Goal: Task Accomplishment & Management: Use online tool/utility

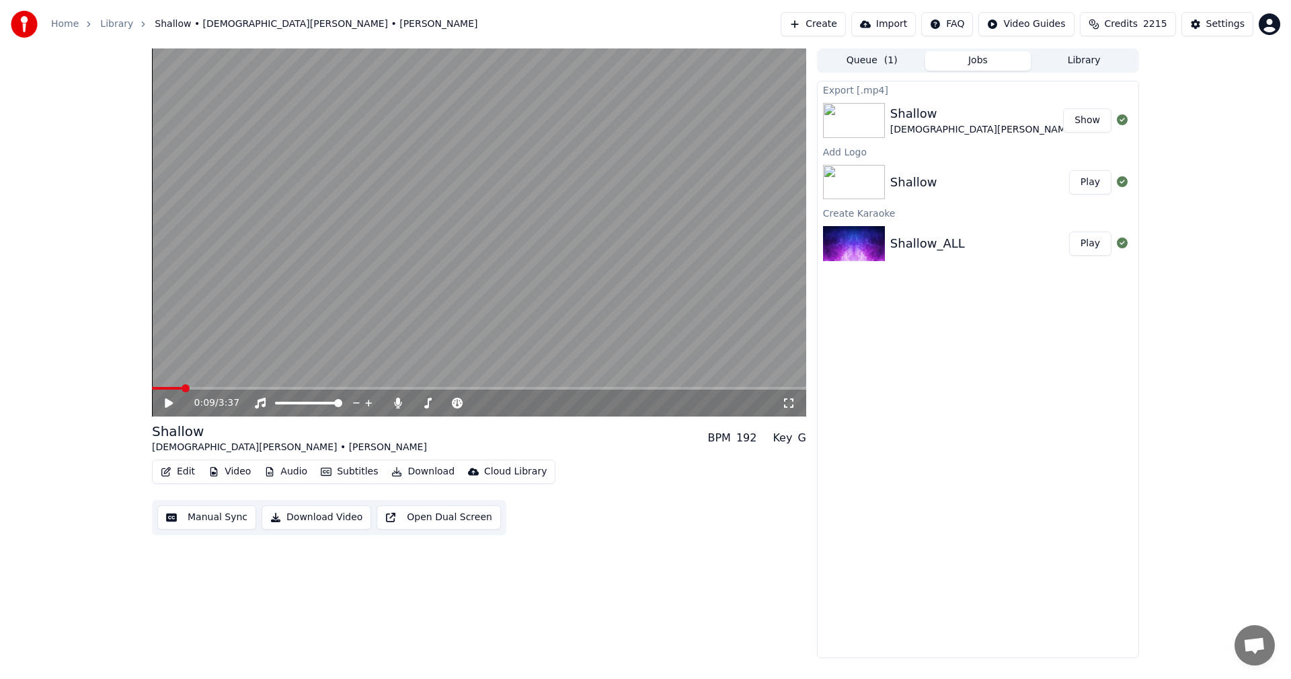
click at [1084, 61] on button "Library" at bounding box center [1084, 61] width 106 height 20
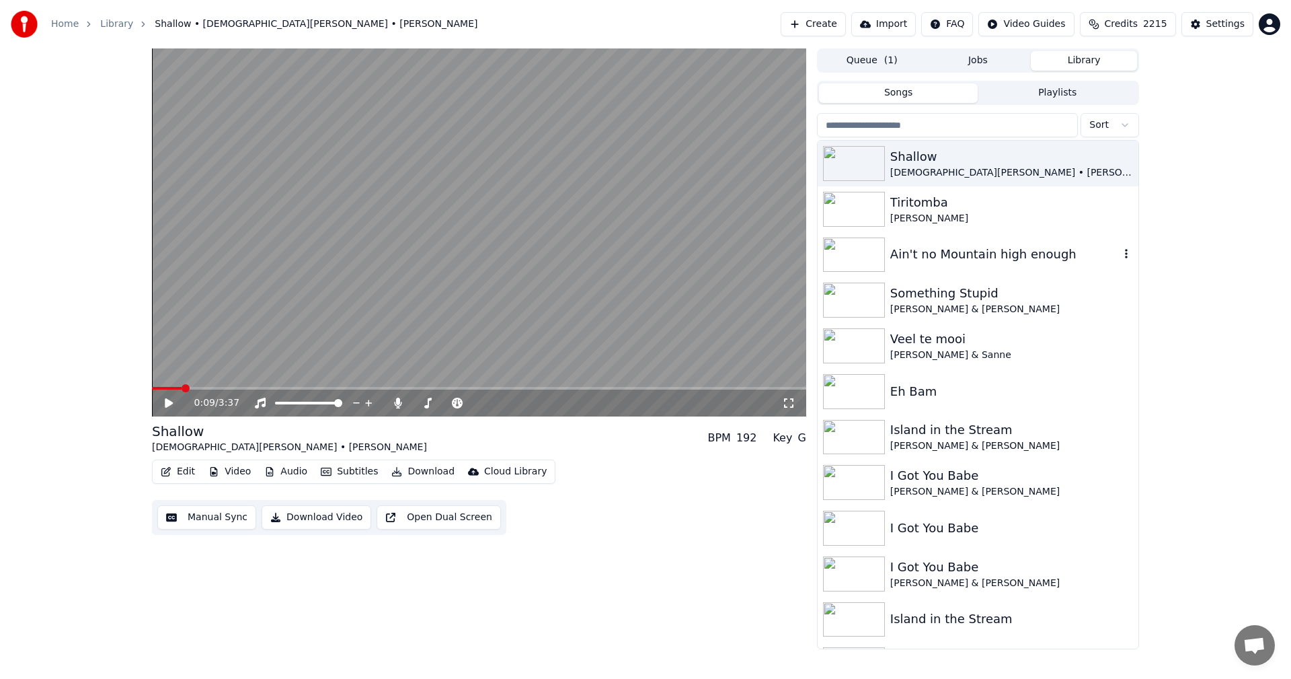
click at [981, 243] on div "Ain't no Mountain high enough" at bounding box center [978, 255] width 321 height 46
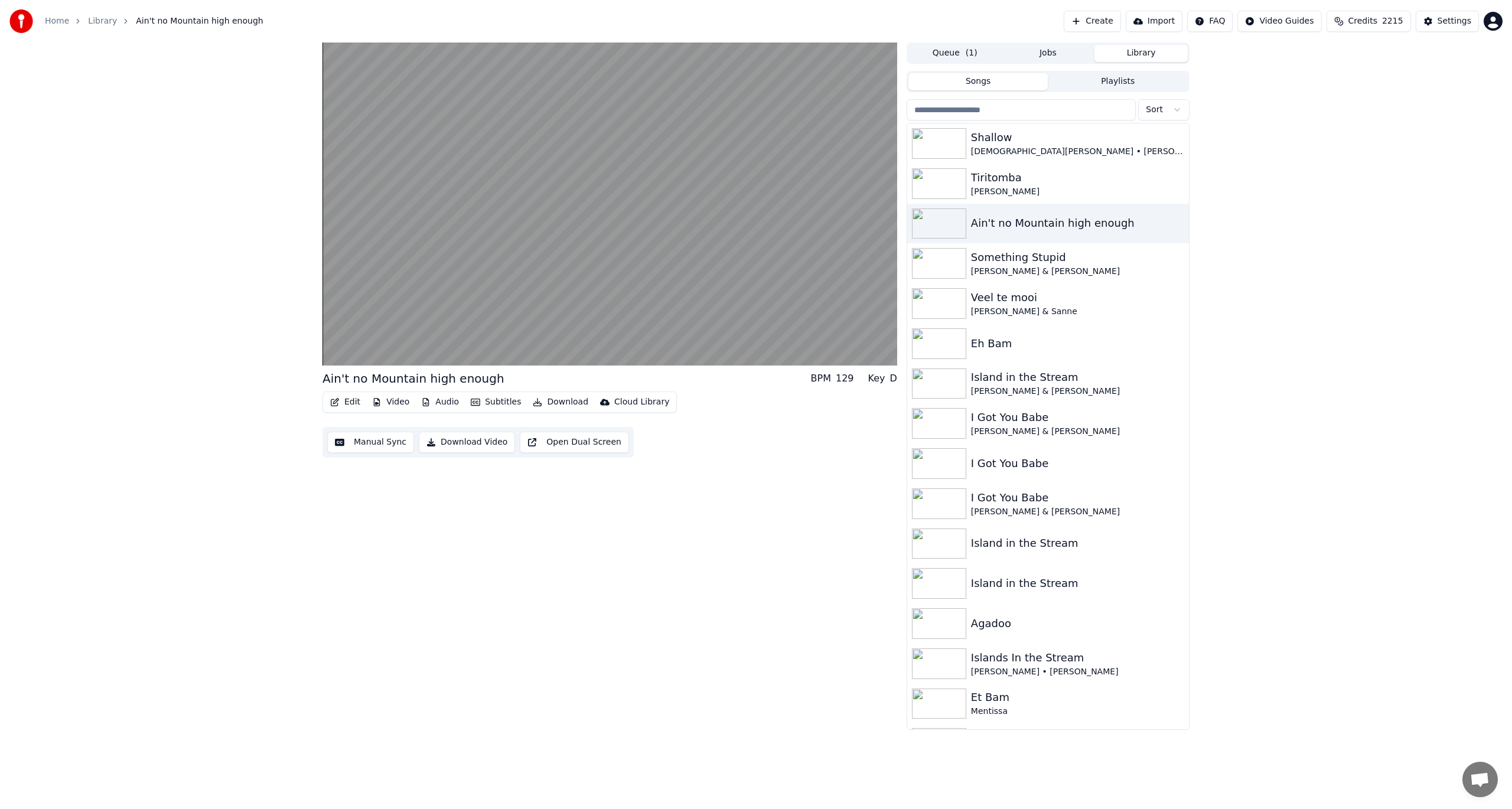
click at [510, 326] on video at bounding box center [610, 204] width 575 height 323
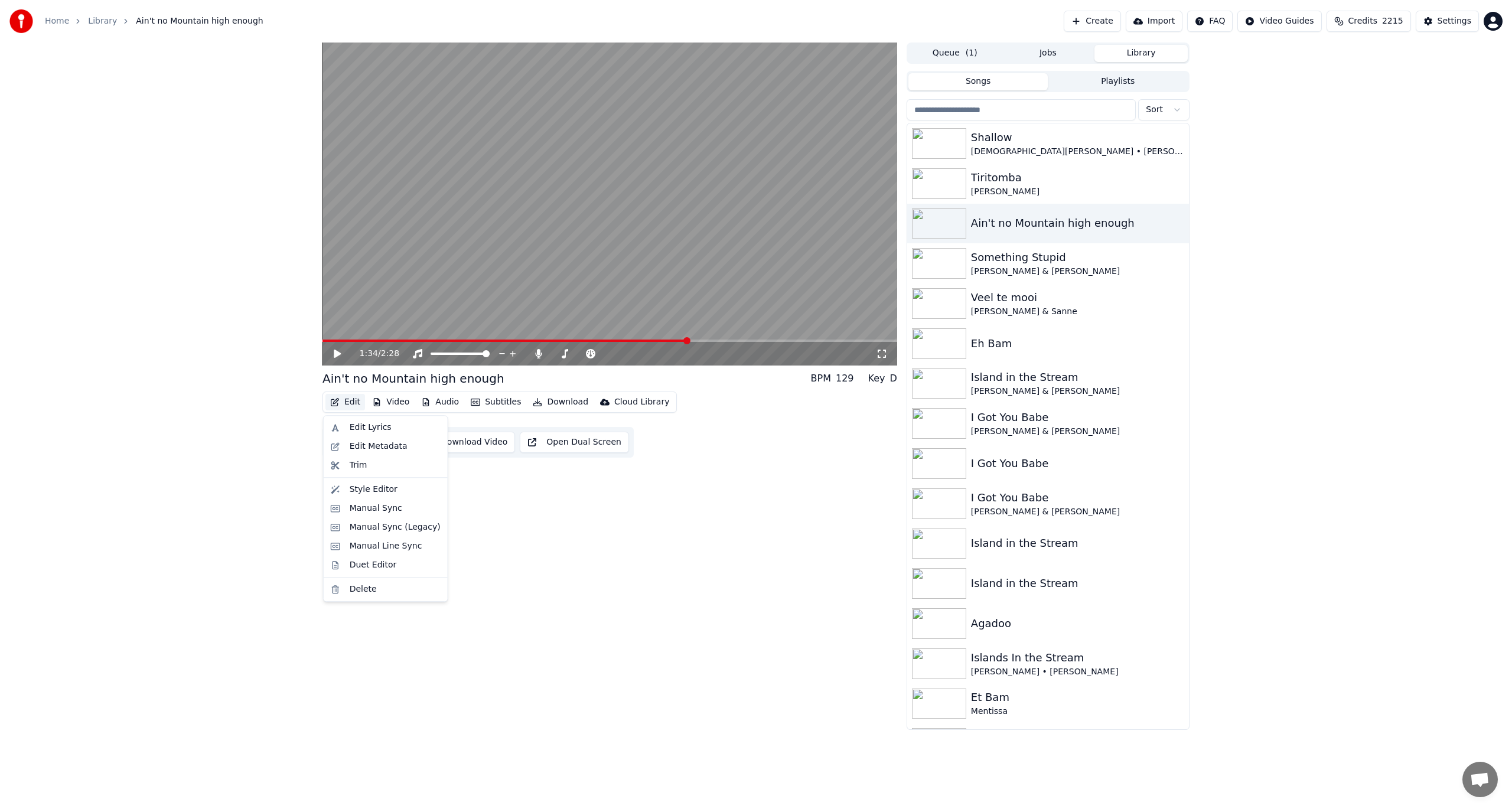
click at [345, 398] on button "Edit" at bounding box center [345, 402] width 40 height 17
click at [362, 511] on div "Manual Sync" at bounding box center [376, 508] width 53 height 11
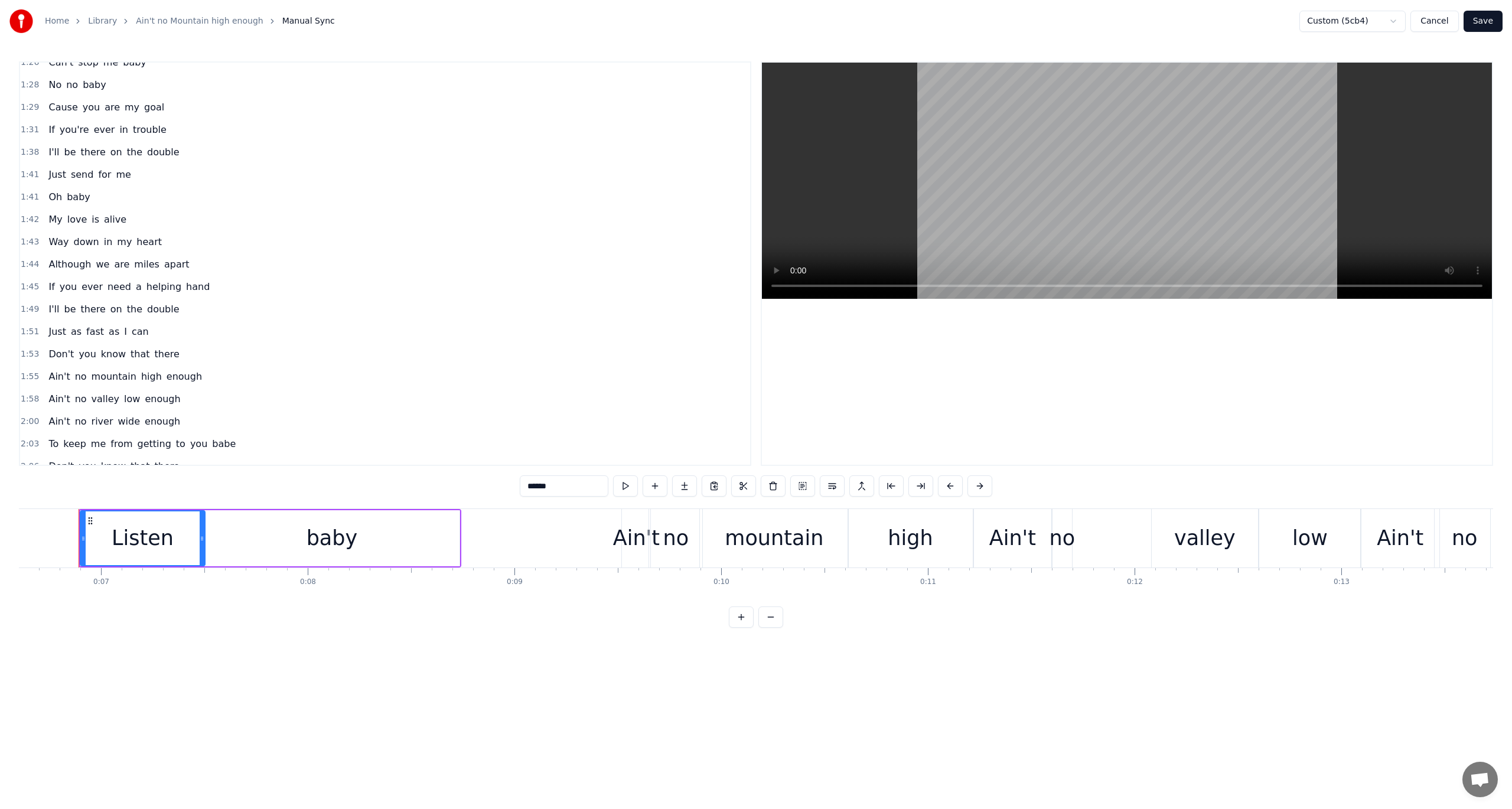
scroll to position [714, 0]
click at [59, 138] on span "you're" at bounding box center [75, 144] width 32 height 13
type input "******"
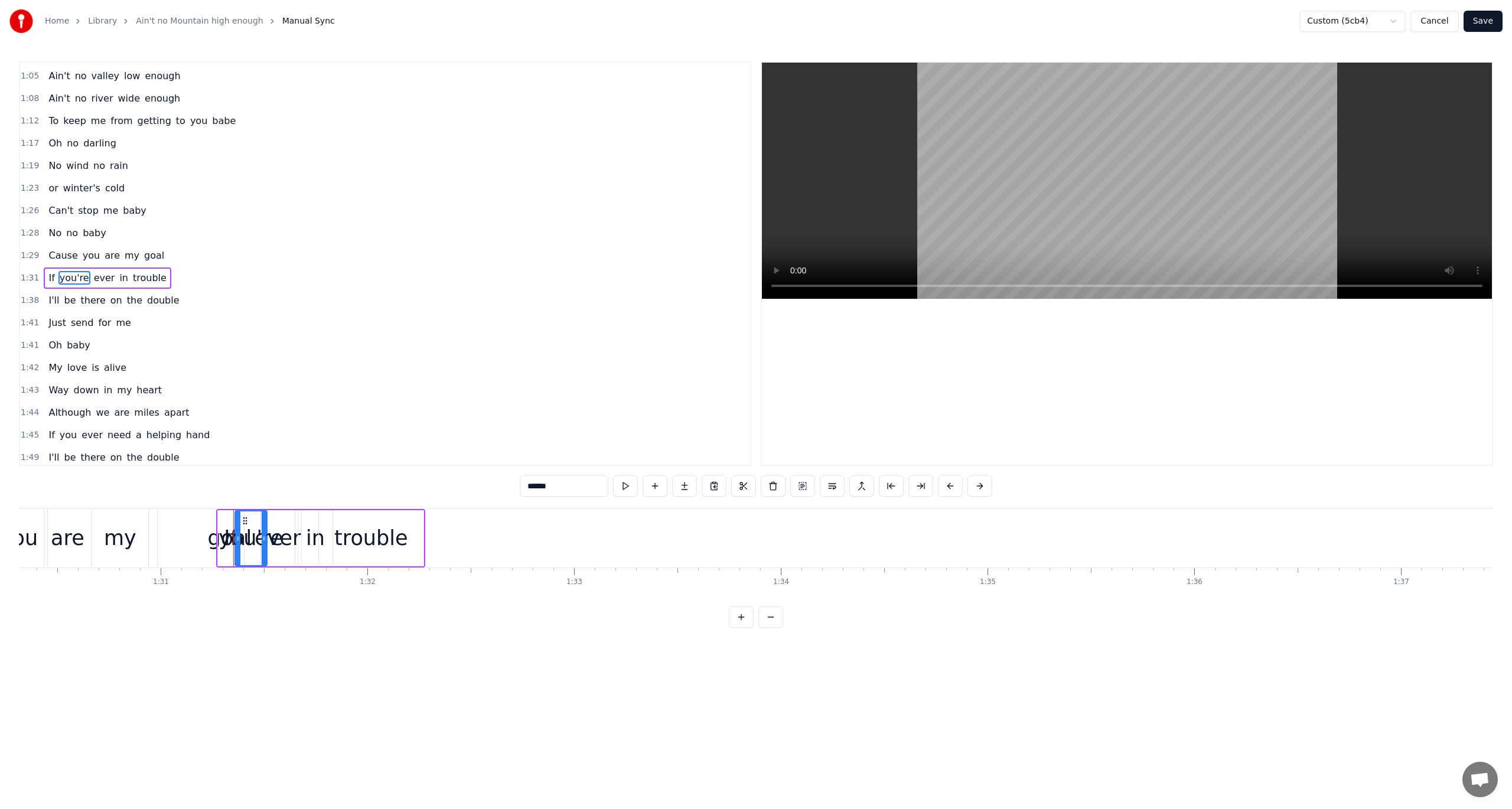
scroll to position [0, 18830]
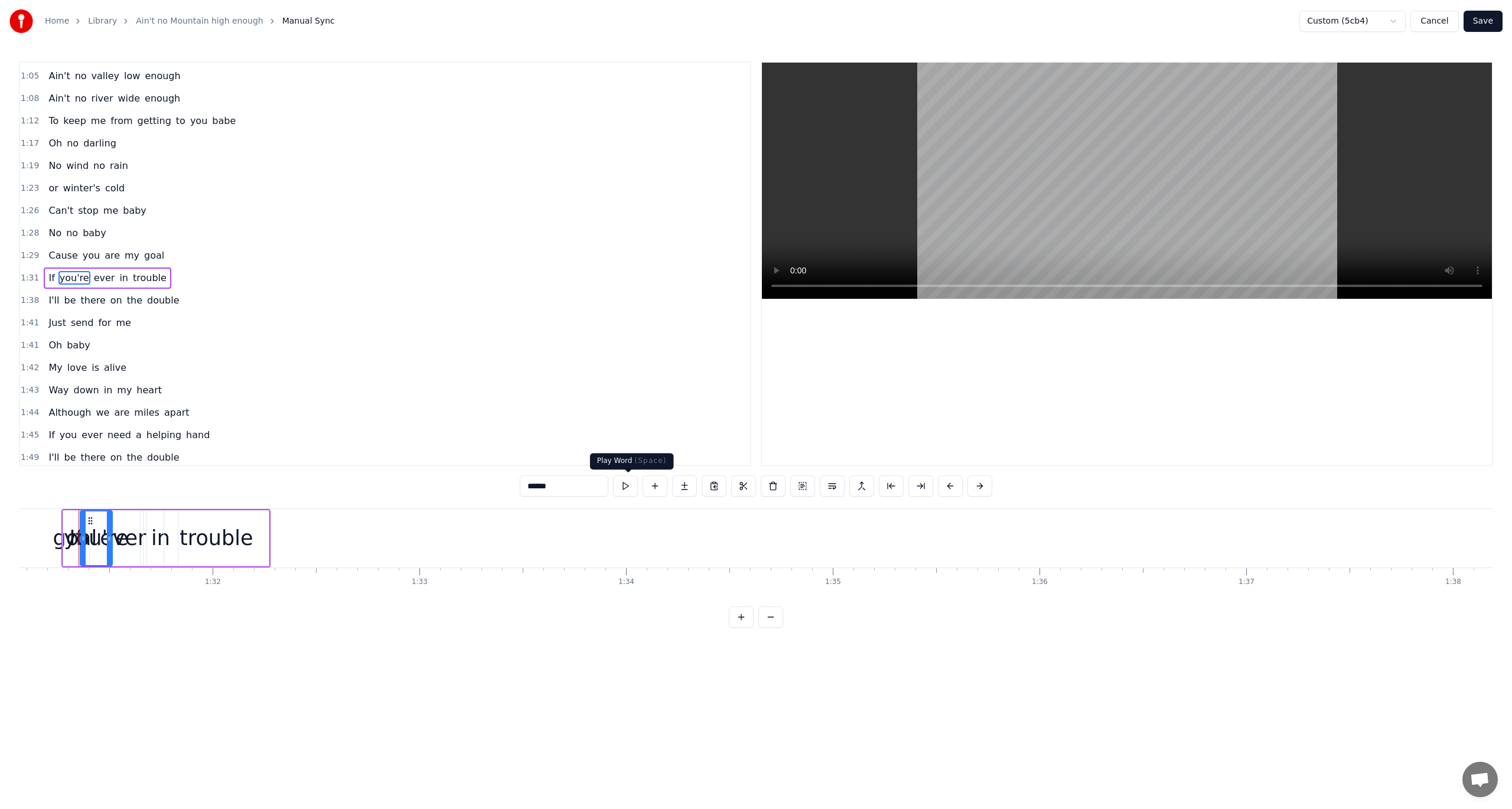
click at [627, 487] on button at bounding box center [626, 486] width 25 height 21
click at [26, 272] on span "1:31" at bounding box center [30, 278] width 18 height 11
click at [696, 483] on button at bounding box center [697, 486] width 25 height 21
click at [703, 485] on button at bounding box center [697, 486] width 25 height 21
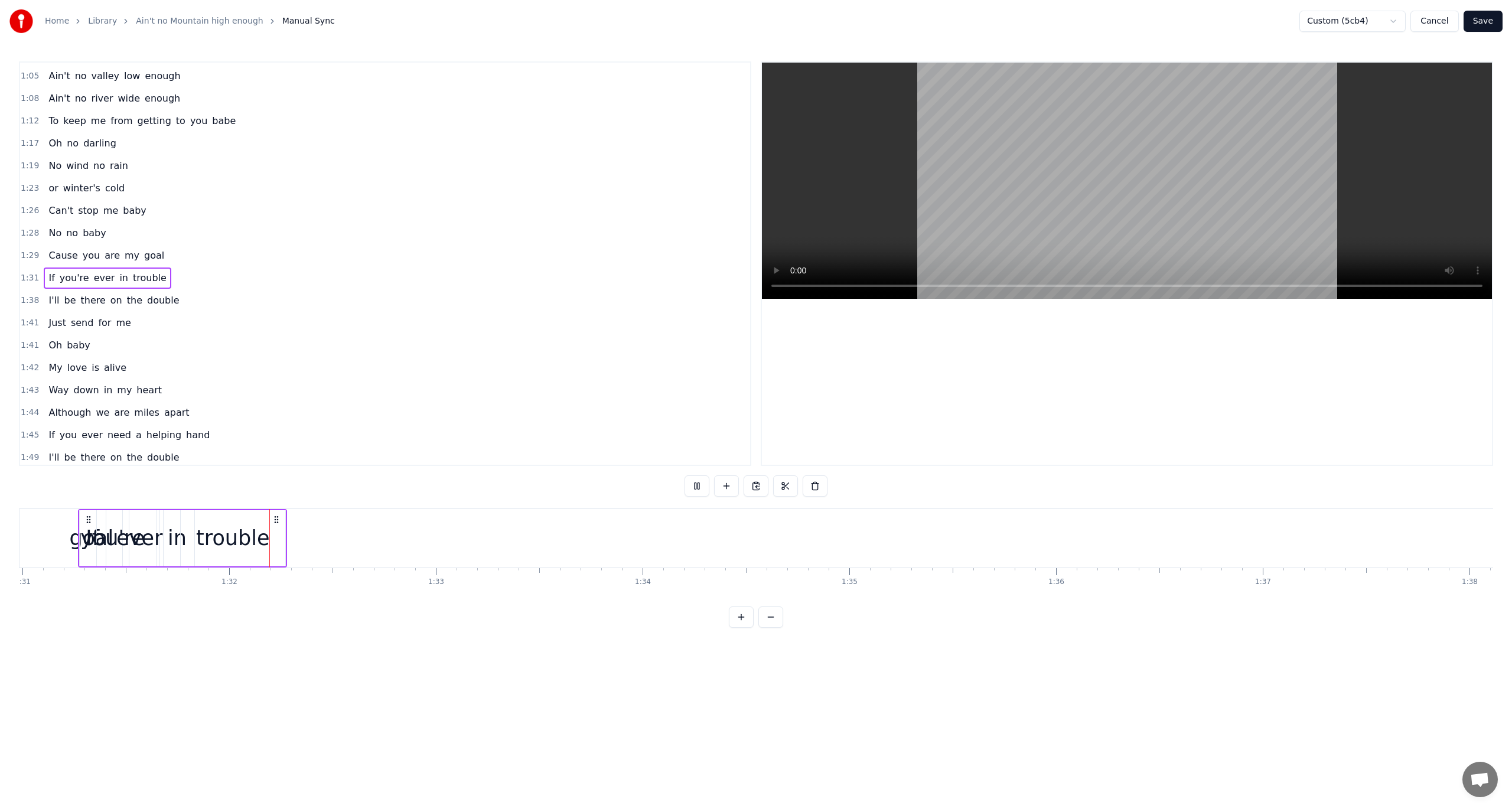
click at [703, 485] on button at bounding box center [697, 486] width 25 height 21
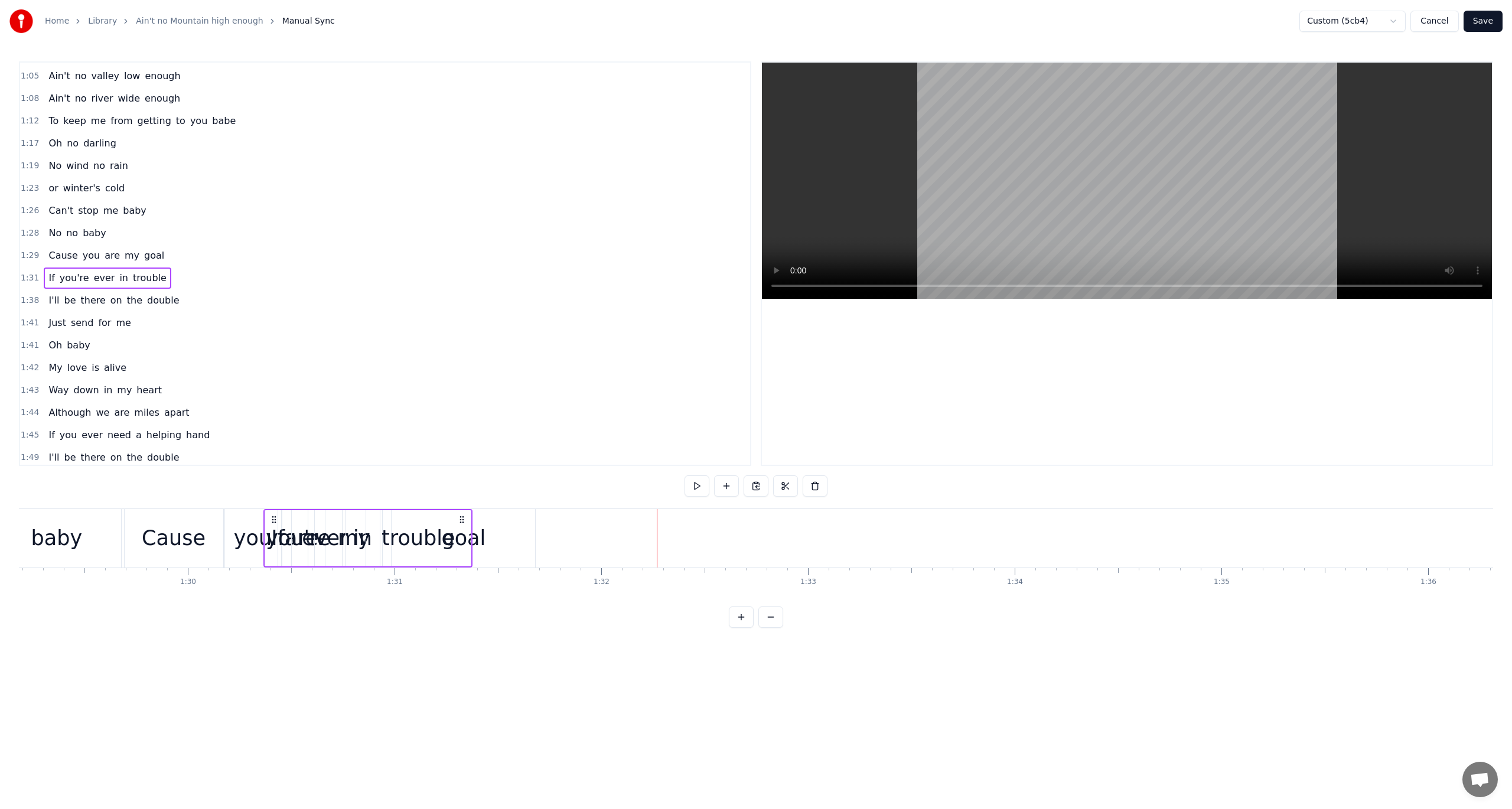
scroll to position [0, 18437]
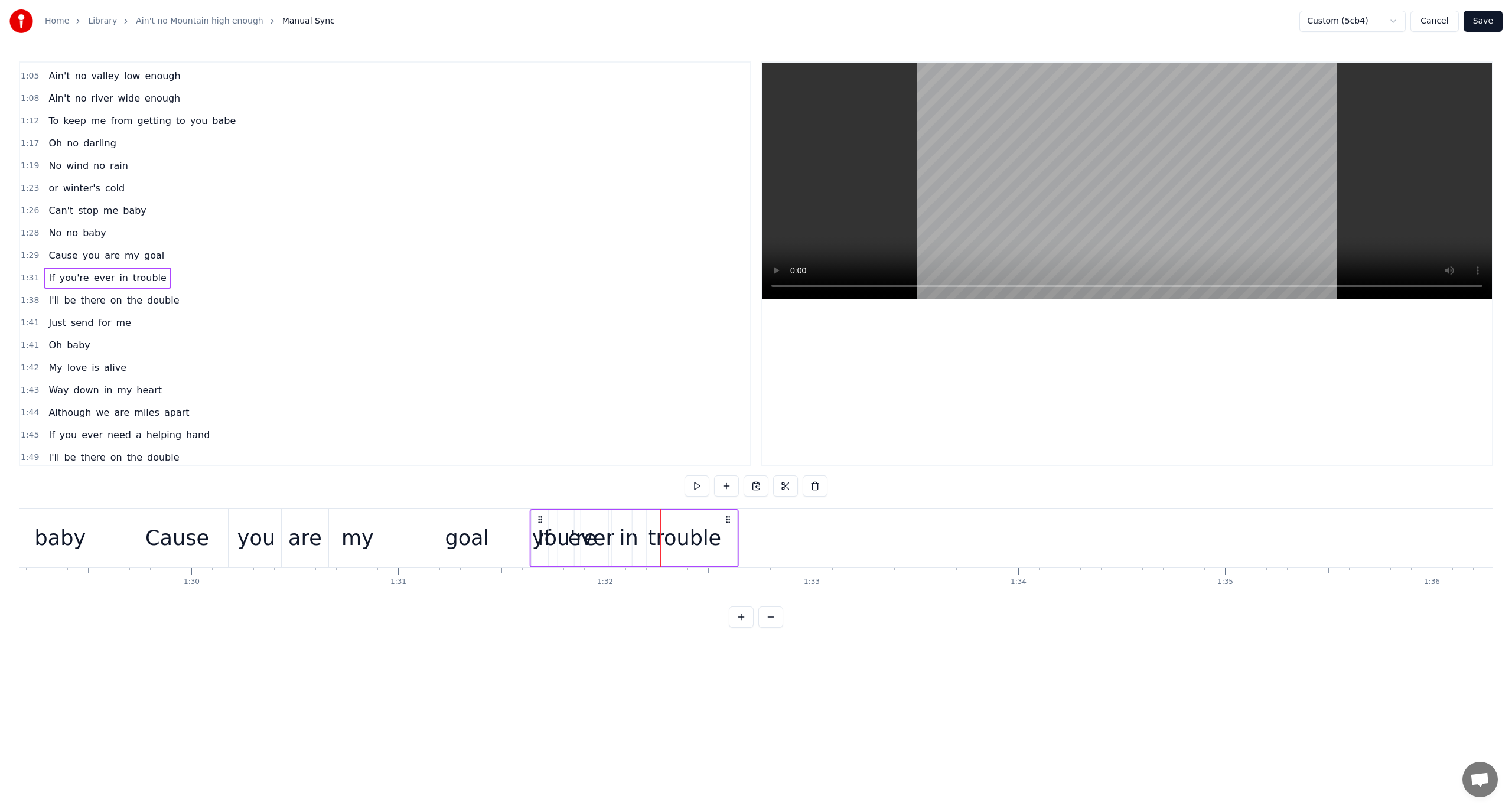
drag, startPoint x: 184, startPoint y: 517, endPoint x: 541, endPoint y: 538, distance: 357.6
click at [541, 538] on div "If you're ever in trouble" at bounding box center [634, 538] width 209 height 59
click at [48, 271] on span "If" at bounding box center [51, 278] width 8 height 13
drag, startPoint x: 541, startPoint y: 521, endPoint x: 519, endPoint y: 524, distance: 22.2
click at [519, 524] on icon at bounding box center [519, 521] width 10 height 10
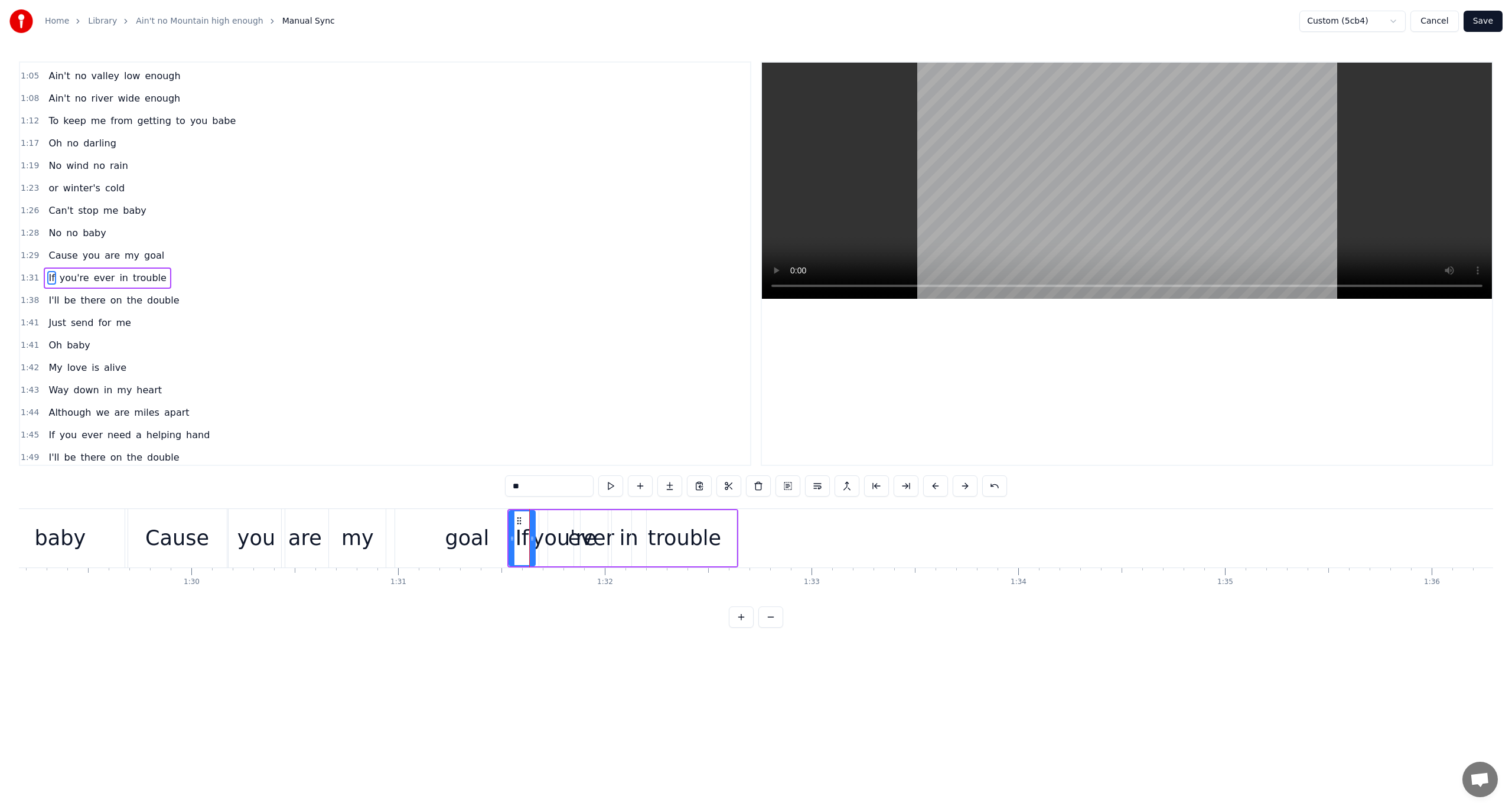
click at [400, 401] on div "1:44 Although we are miles apart" at bounding box center [385, 413] width 730 height 23
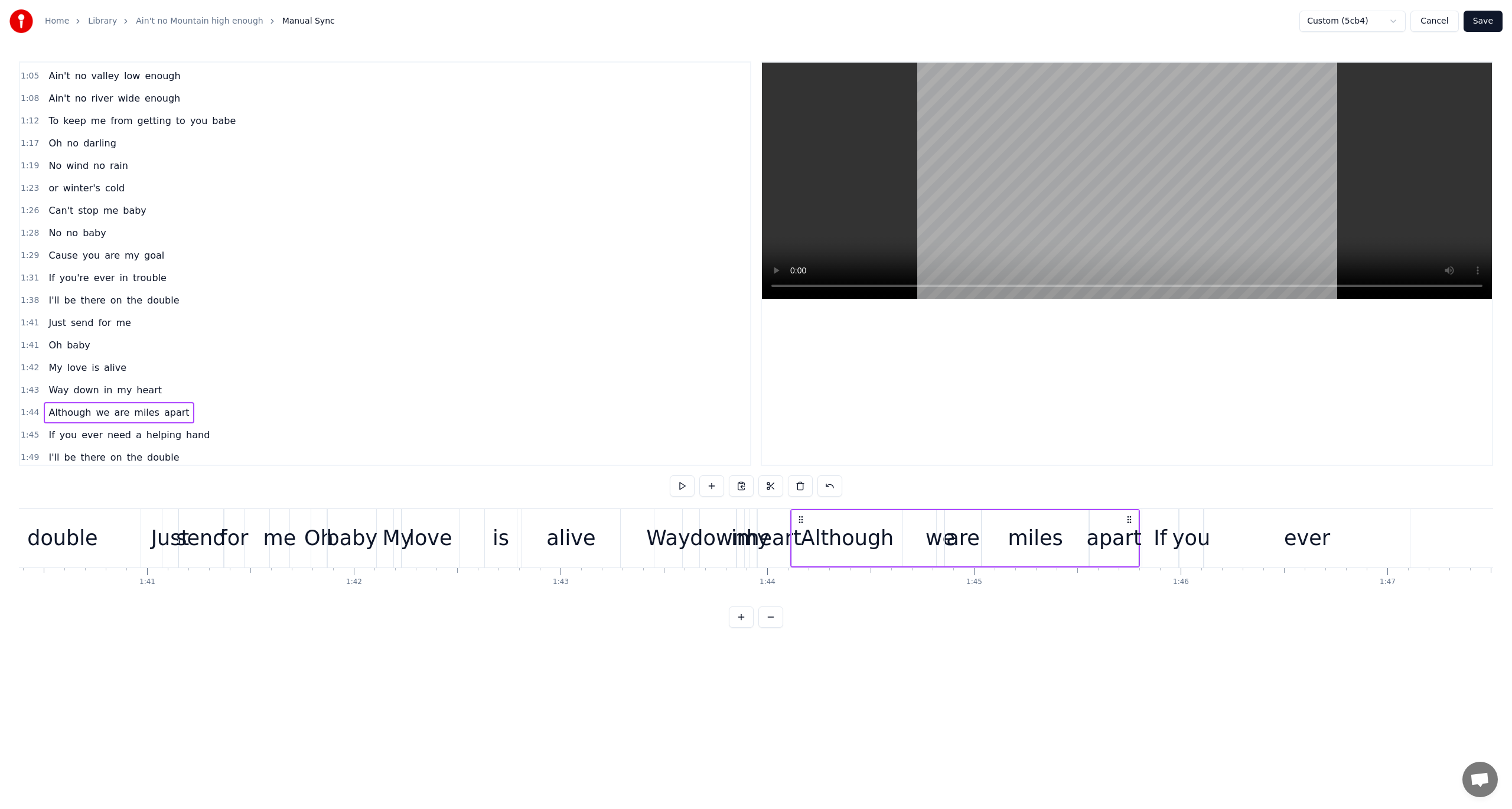
scroll to position [0, 21468]
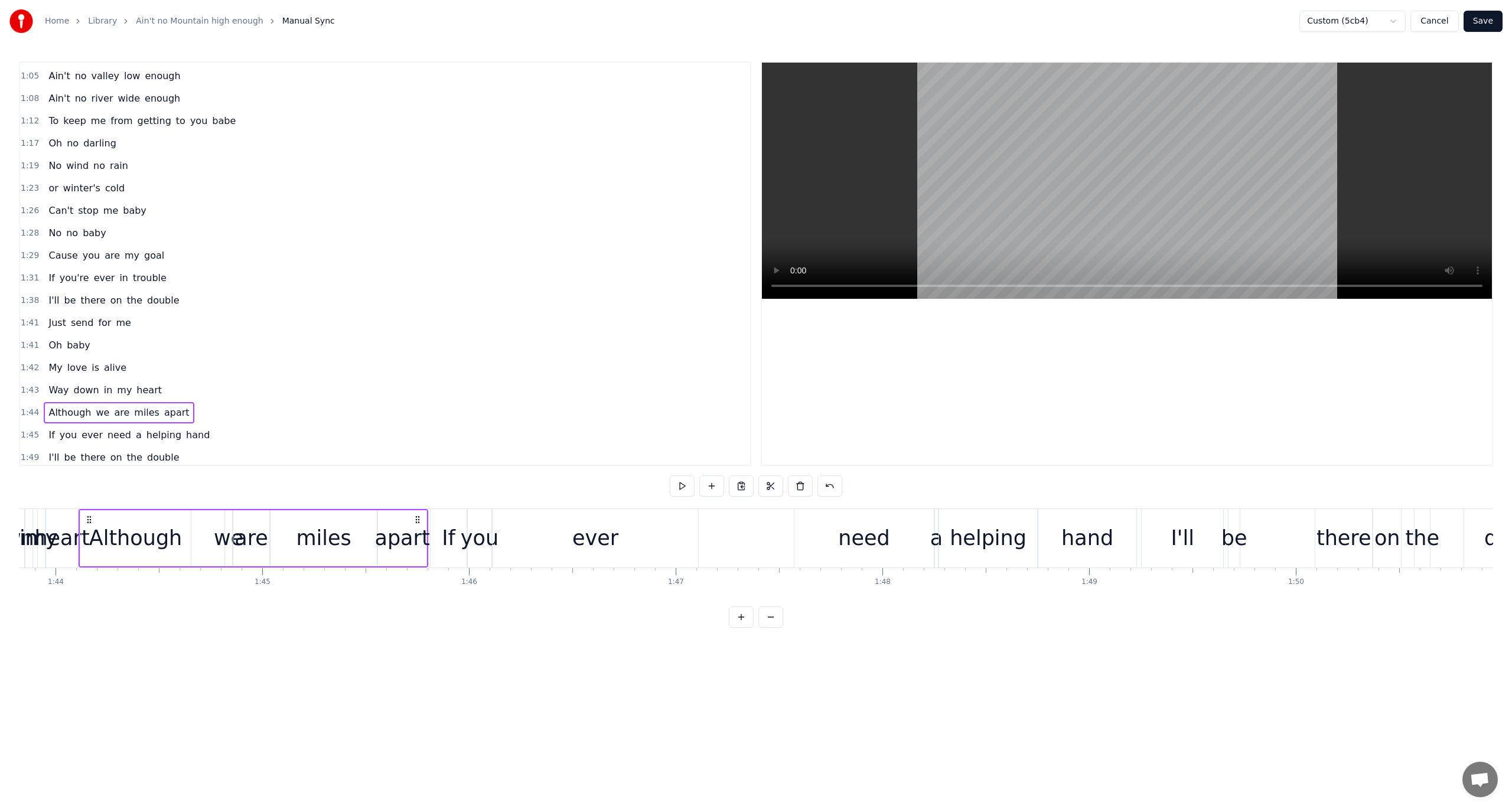
click at [50, 271] on span "If" at bounding box center [51, 278] width 8 height 13
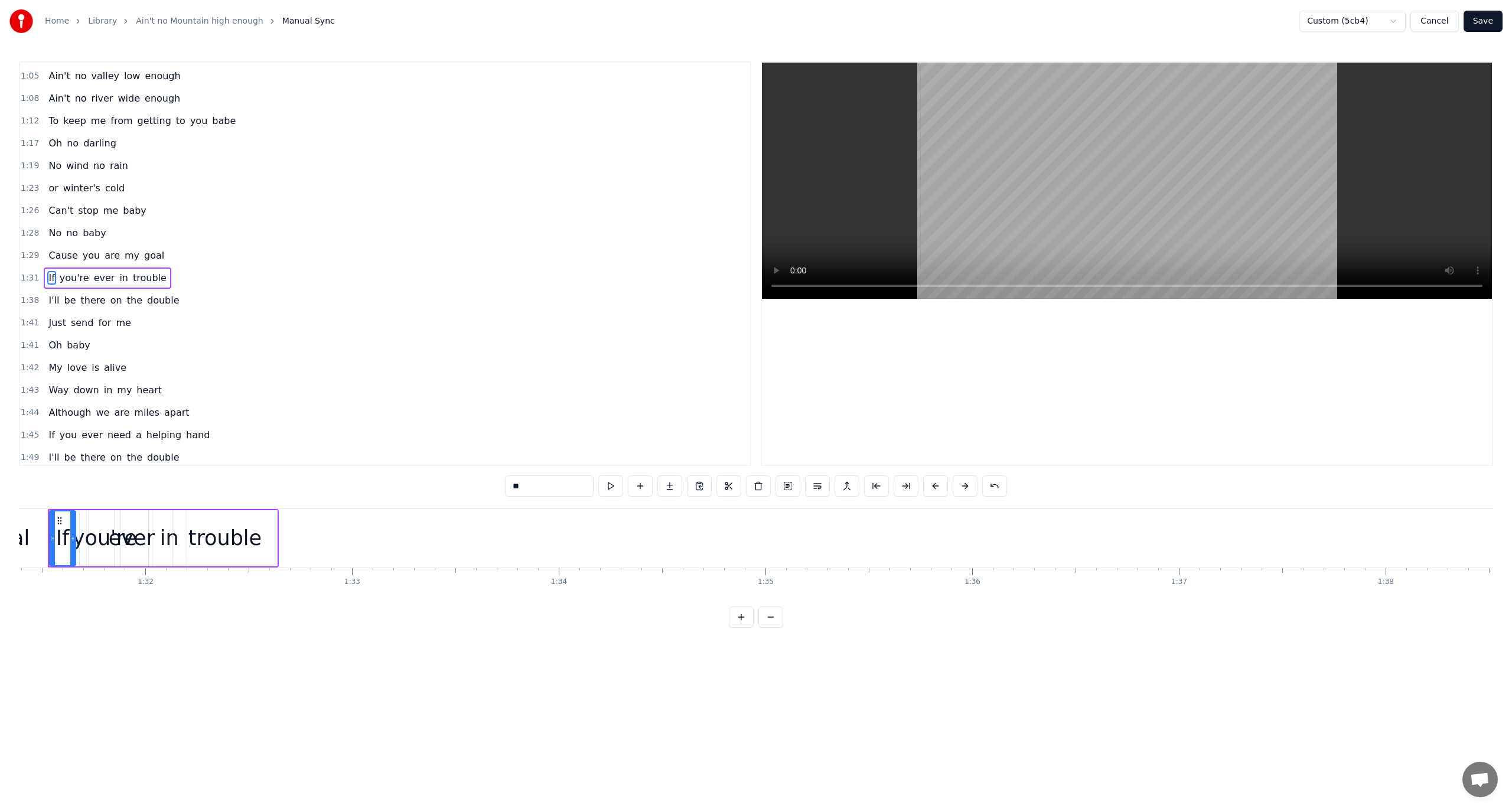
click at [23, 272] on span "1:31" at bounding box center [30, 278] width 18 height 11
click at [679, 484] on button at bounding box center [683, 486] width 25 height 21
drag, startPoint x: 299, startPoint y: 518, endPoint x: 316, endPoint y: 560, distance: 45.3
click at [316, 560] on div "If you're ever in trouble" at bounding box center [212, 538] width 231 height 59
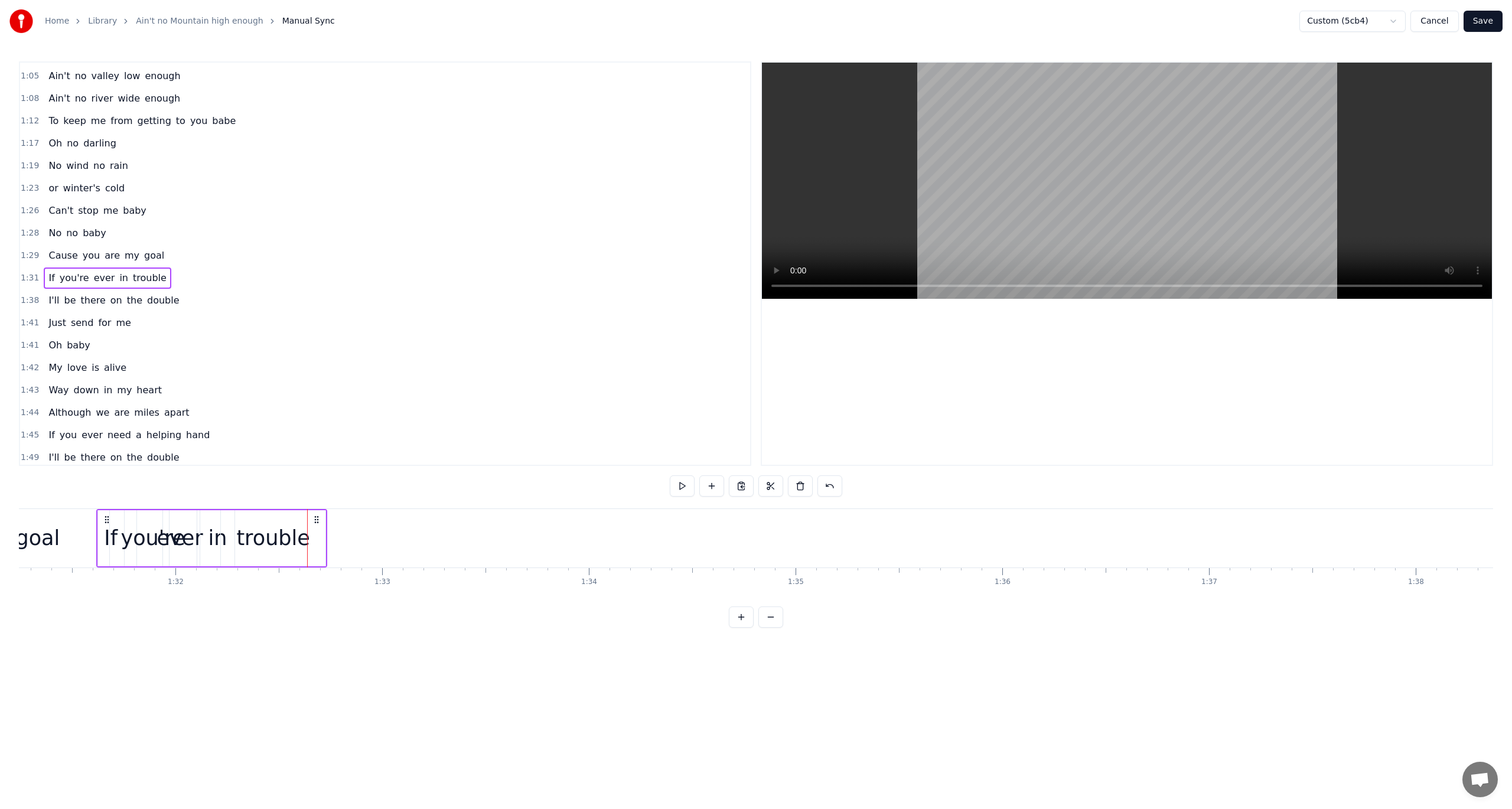
click at [165, 523] on div "ever" at bounding box center [179, 538] width 46 height 32
drag, startPoint x: 173, startPoint y: 519, endPoint x: 424, endPoint y: 544, distance: 252.2
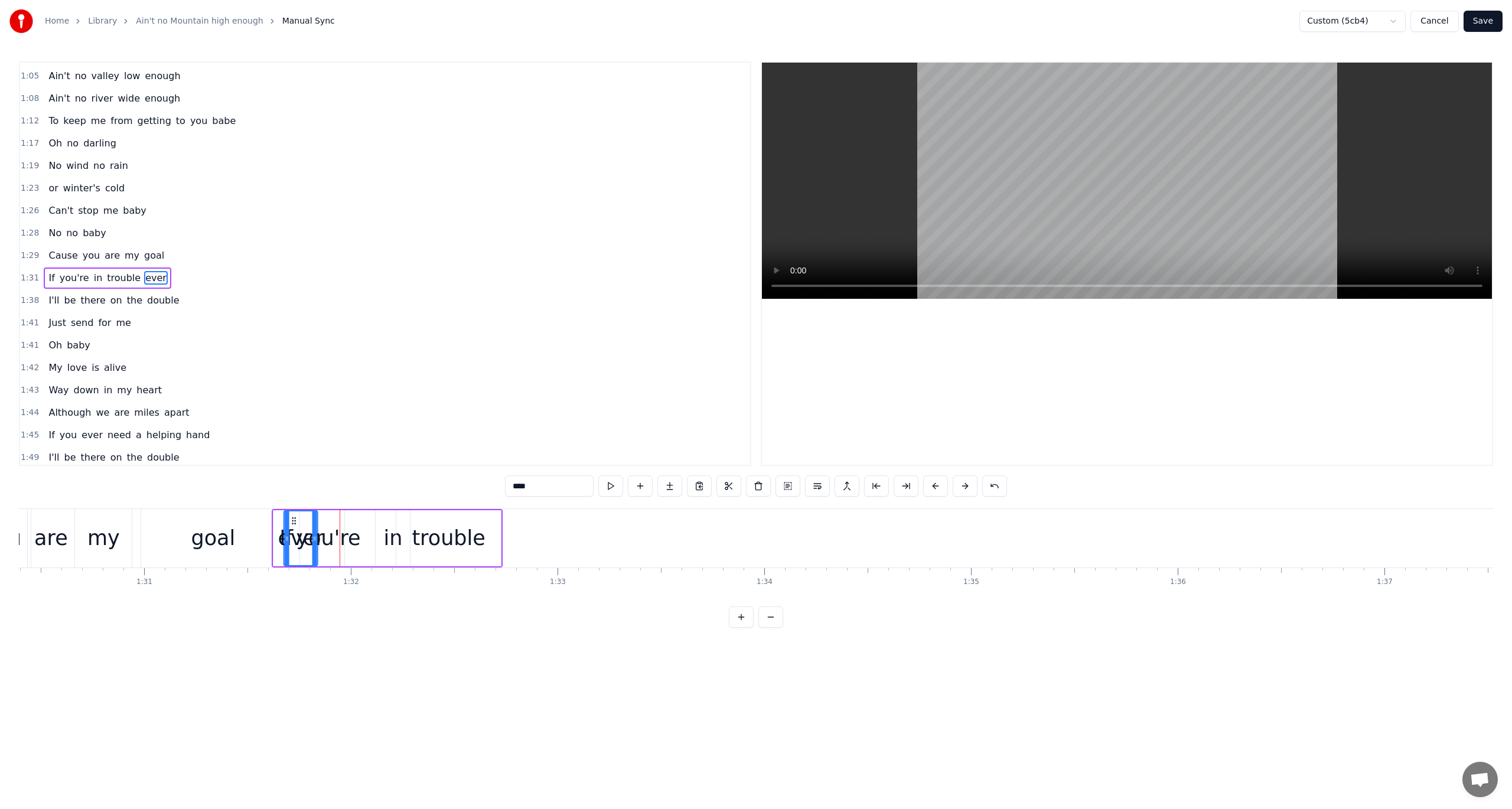
scroll to position [0, 18687]
drag, startPoint x: 424, startPoint y: 518, endPoint x: 361, endPoint y: 525, distance: 63.4
click at [361, 525] on div "ever" at bounding box center [368, 538] width 33 height 54
click at [21, 272] on span "1:31" at bounding box center [30, 278] width 18 height 11
click at [677, 488] on button at bounding box center [683, 486] width 25 height 21
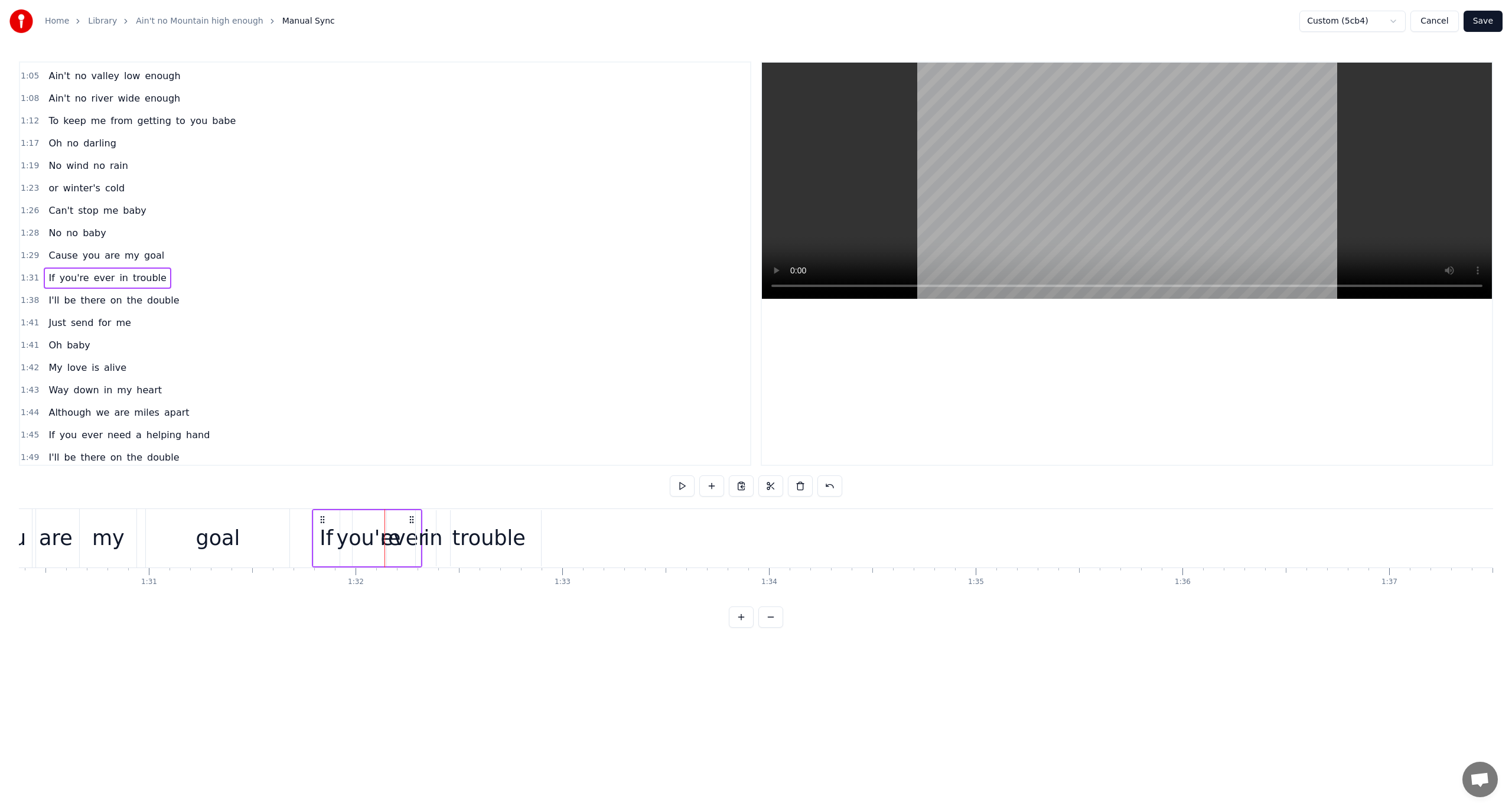
drag, startPoint x: 377, startPoint y: 517, endPoint x: 412, endPoint y: 552, distance: 49.5
click at [412, 552] on div "If you're ever in trouble" at bounding box center [367, 538] width 111 height 59
click at [533, 538] on div "trouble" at bounding box center [488, 538] width 105 height 56
drag, startPoint x: 539, startPoint y: 538, endPoint x: 555, endPoint y: 538, distance: 16.0
click at [554, 538] on icon at bounding box center [552, 538] width 4 height 10
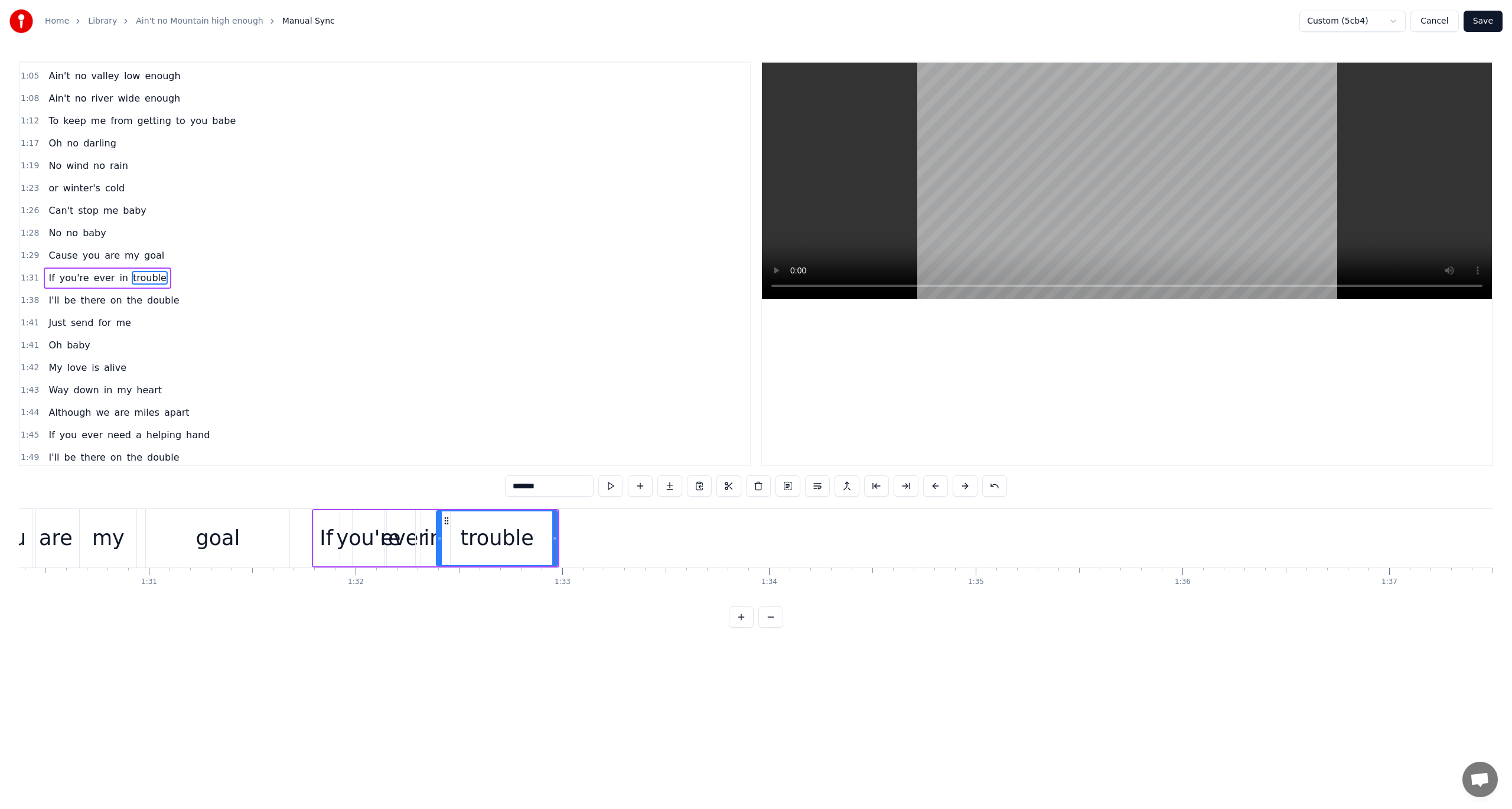
click at [328, 537] on div "If" at bounding box center [326, 538] width 13 height 32
type input "**"
drag, startPoint x: 314, startPoint y: 538, endPoint x: 297, endPoint y: 538, distance: 17.0
click at [298, 538] on icon at bounding box center [300, 538] width 4 height 10
click at [23, 272] on span "1:31" at bounding box center [30, 278] width 18 height 11
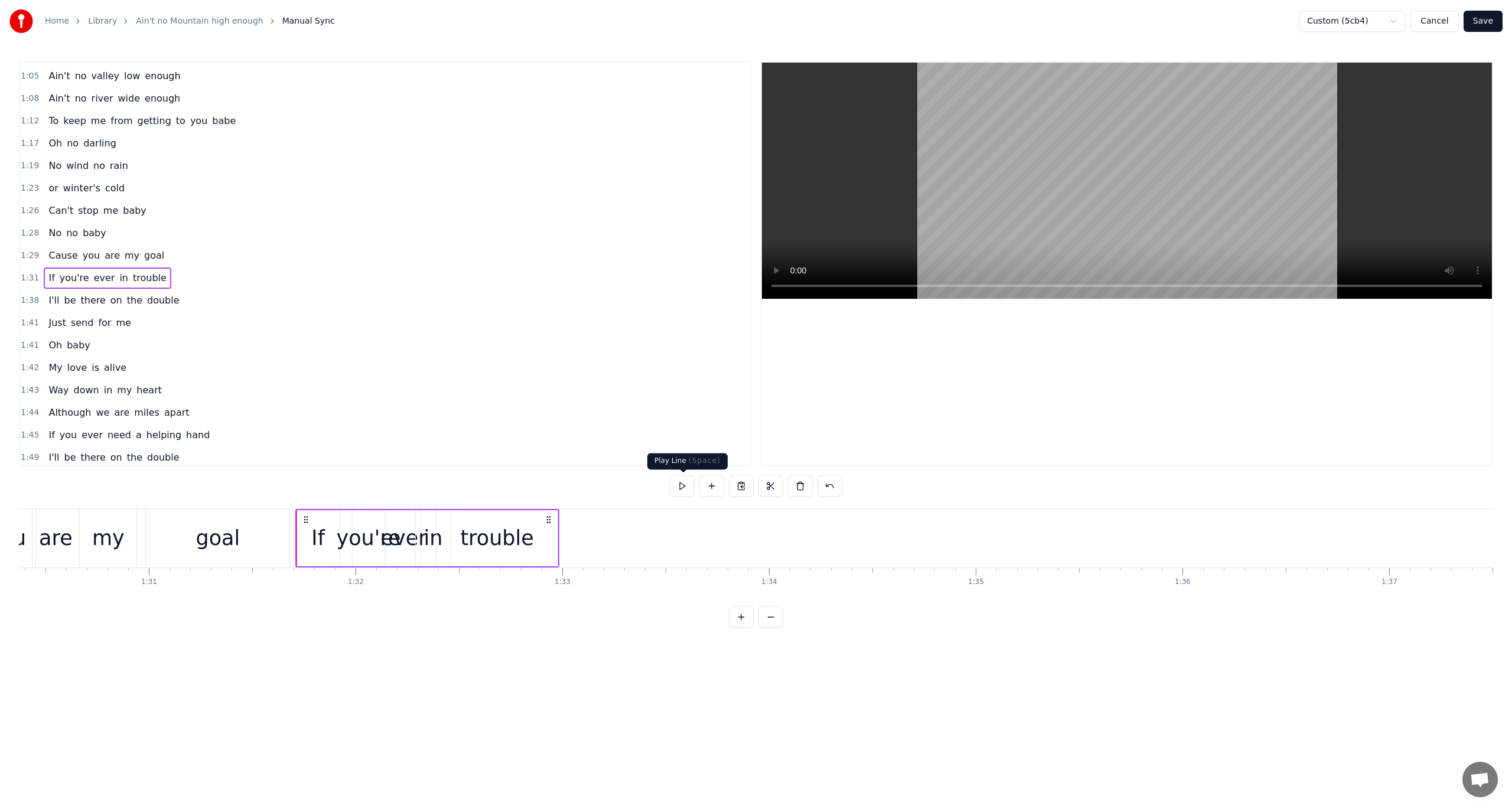
click at [686, 487] on button at bounding box center [683, 486] width 25 height 21
click at [521, 534] on div "trouble" at bounding box center [496, 538] width 73 height 32
drag, startPoint x: 556, startPoint y: 538, endPoint x: 543, endPoint y: 541, distance: 13.3
click at [543, 541] on icon at bounding box center [541, 538] width 4 height 10
click at [301, 516] on div "If" at bounding box center [318, 538] width 42 height 56
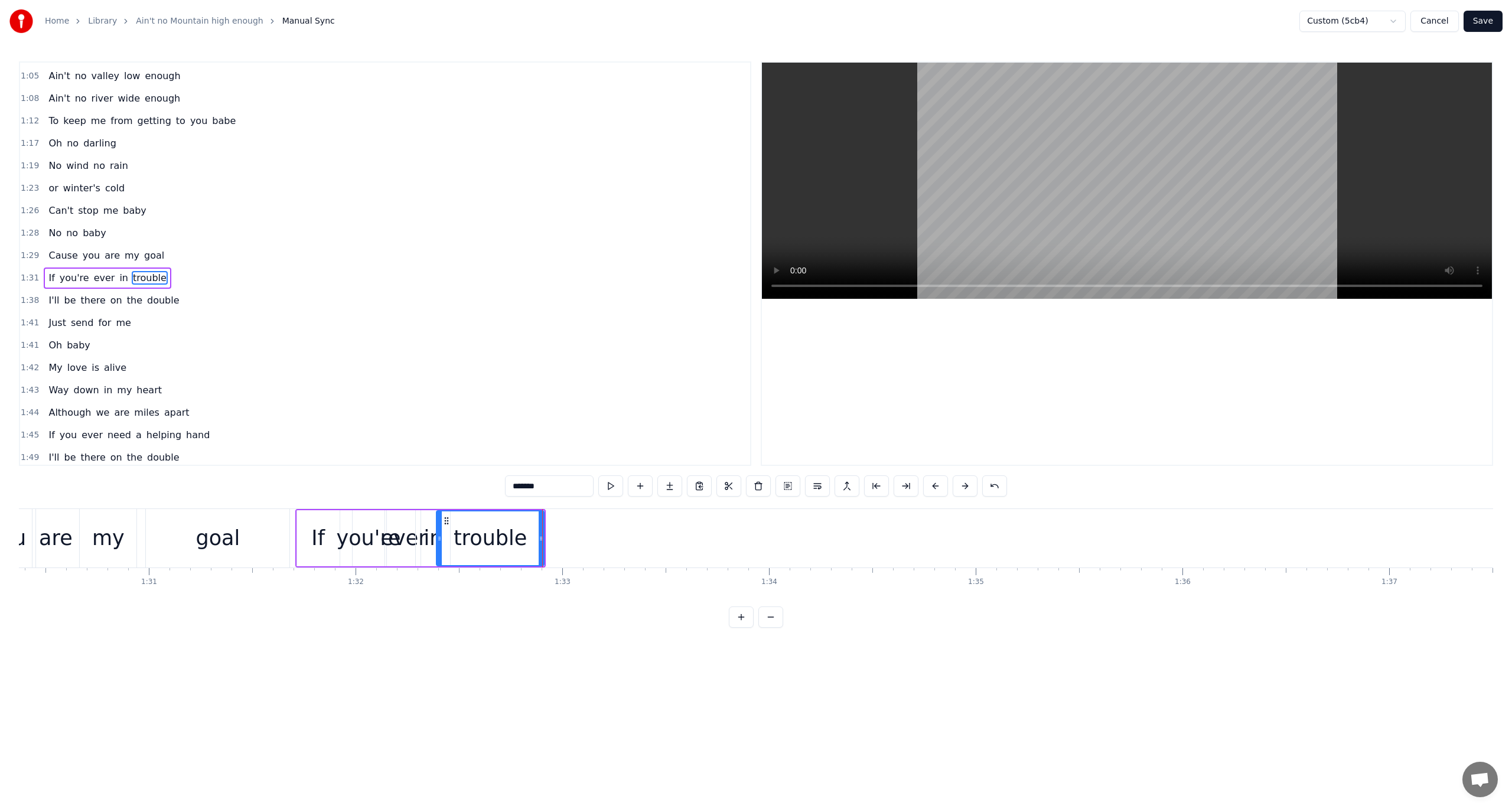
type input "**"
click at [332, 495] on div "0:06 Listen baby [DEMOGRAPHIC_DATA]:09 Ain't no mountain high 0:11 Ain't no val…" at bounding box center [756, 344] width 1474 height 567
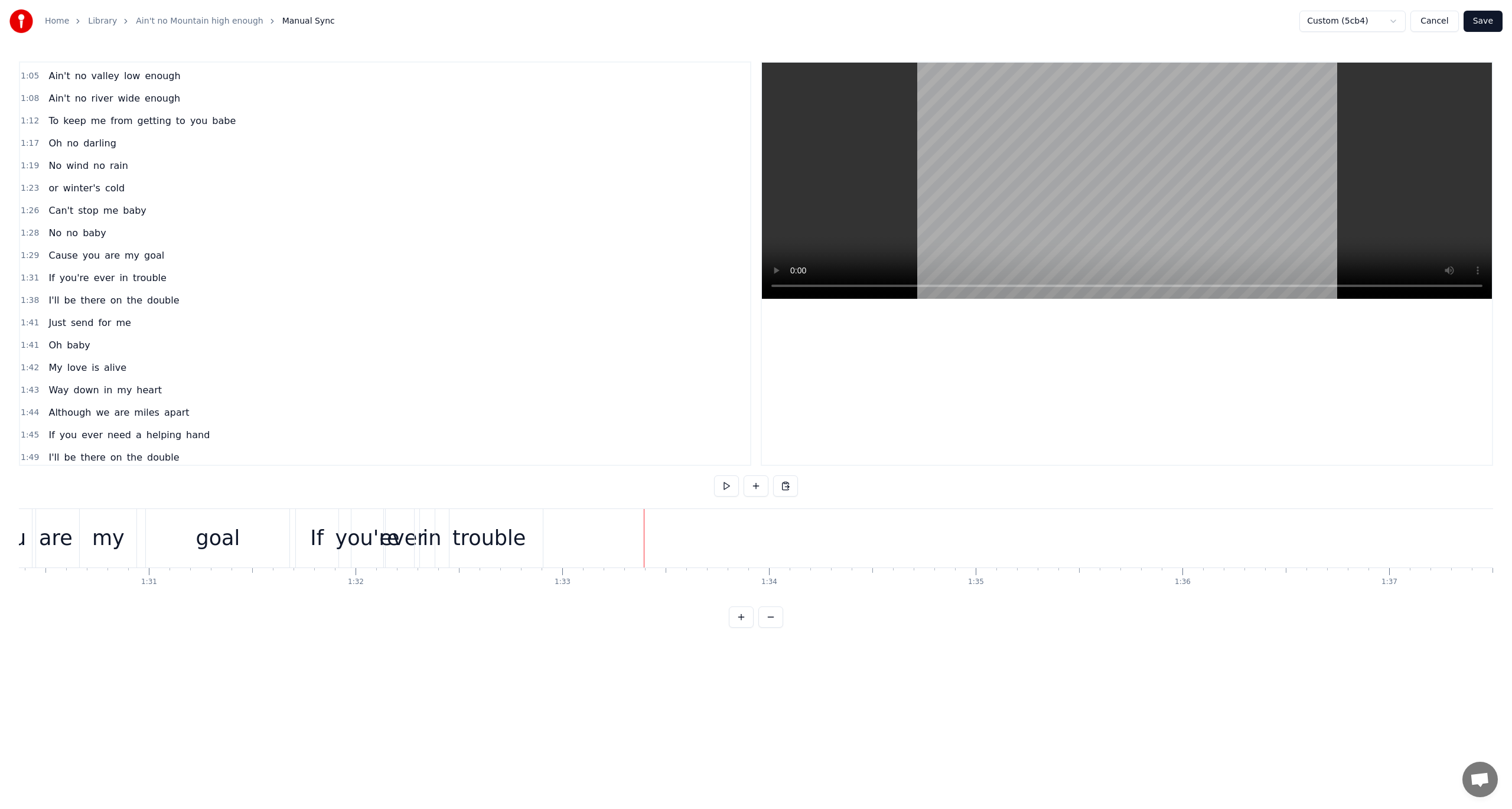
click at [334, 517] on div "If" at bounding box center [317, 538] width 42 height 59
click at [38, 267] on div "1:31 If you're ever in trouble" at bounding box center [385, 278] width 730 height 23
drag, startPoint x: 300, startPoint y: 513, endPoint x: 293, endPoint y: 513, distance: 7.0
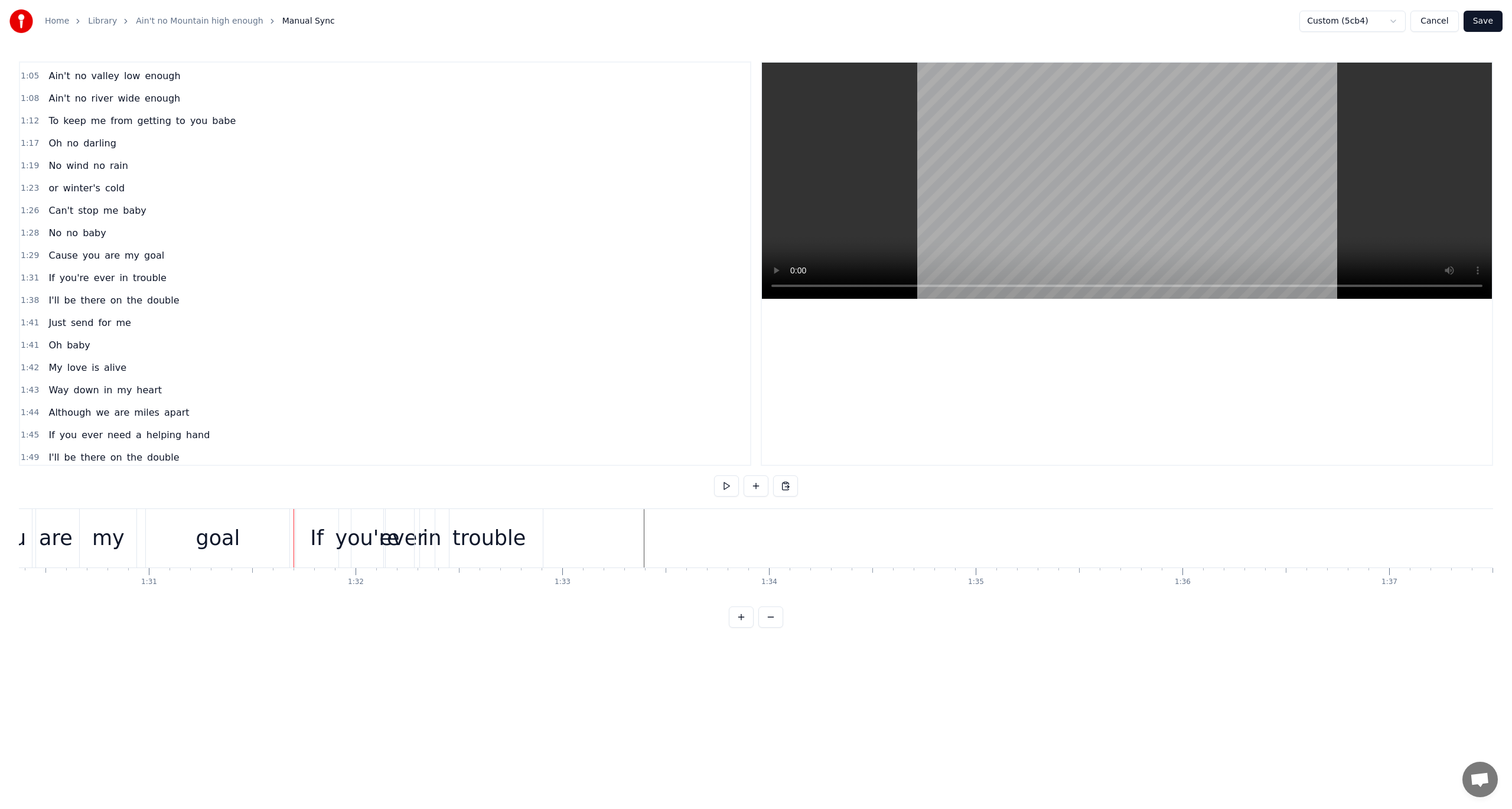
click at [32, 272] on span "1:31" at bounding box center [30, 278] width 18 height 11
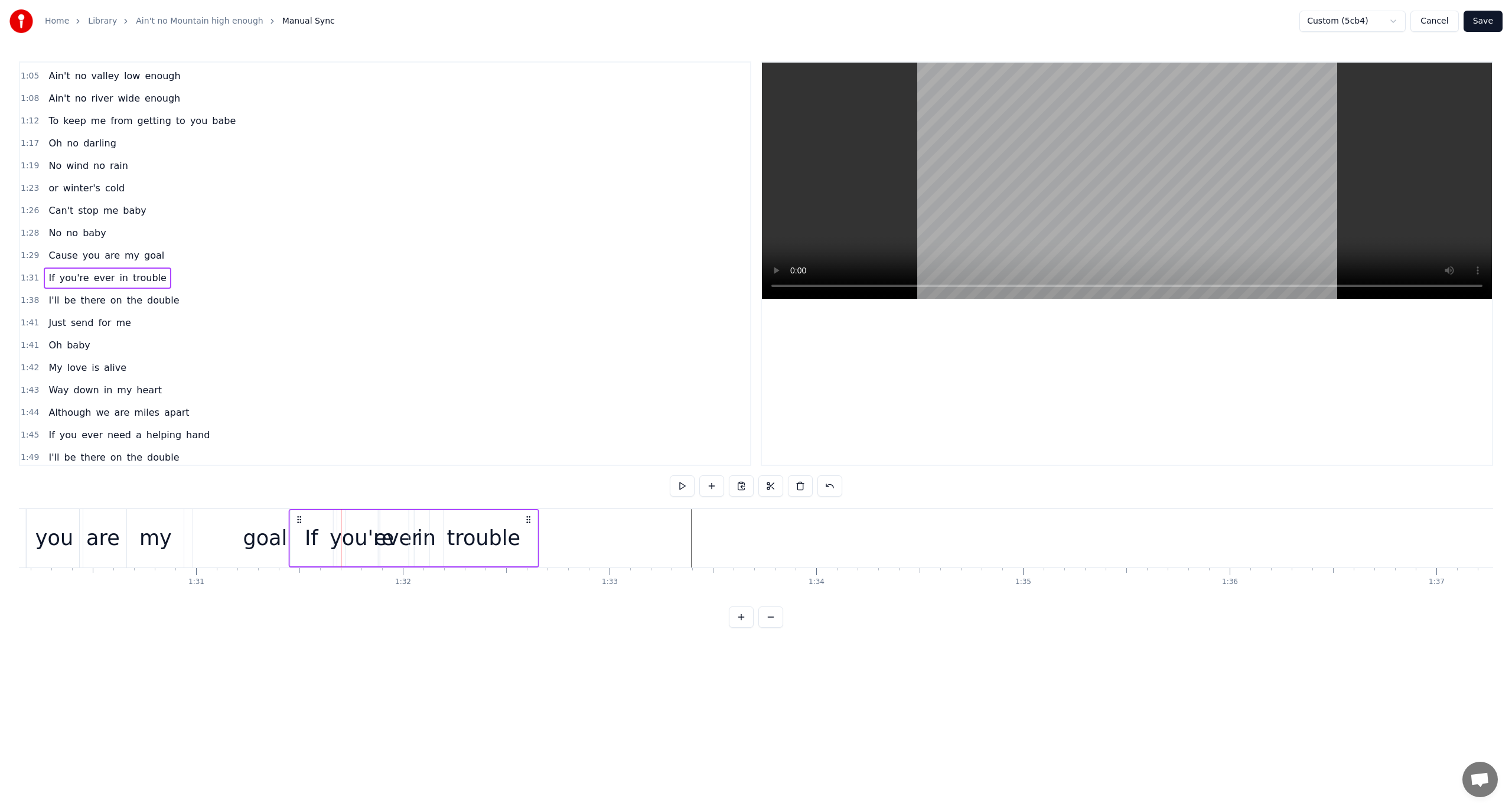
scroll to position [0, 18633]
click at [304, 520] on icon at bounding box center [305, 519] width 10 height 10
click at [688, 487] on button at bounding box center [683, 486] width 25 height 21
drag, startPoint x: 305, startPoint y: 518, endPoint x: 316, endPoint y: 519, distance: 11.0
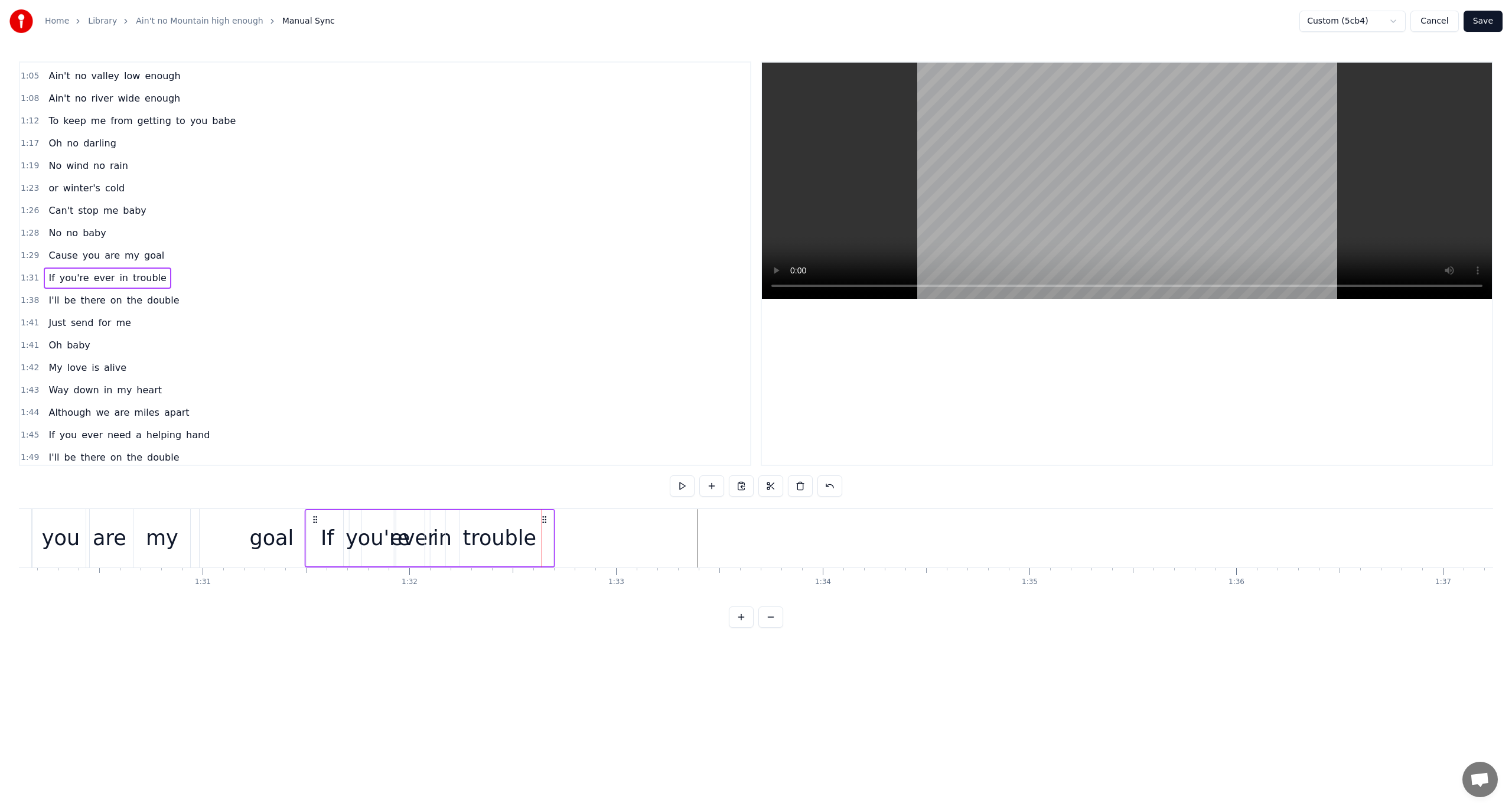
click at [316, 519] on icon at bounding box center [315, 519] width 10 height 10
click at [681, 485] on button at bounding box center [683, 486] width 25 height 21
click at [476, 528] on div "trouble" at bounding box center [499, 538] width 73 height 32
drag, startPoint x: 455, startPoint y: 518, endPoint x: 438, endPoint y: 527, distance: 19.2
click at [438, 527] on div "trouble" at bounding box center [481, 538] width 106 height 54
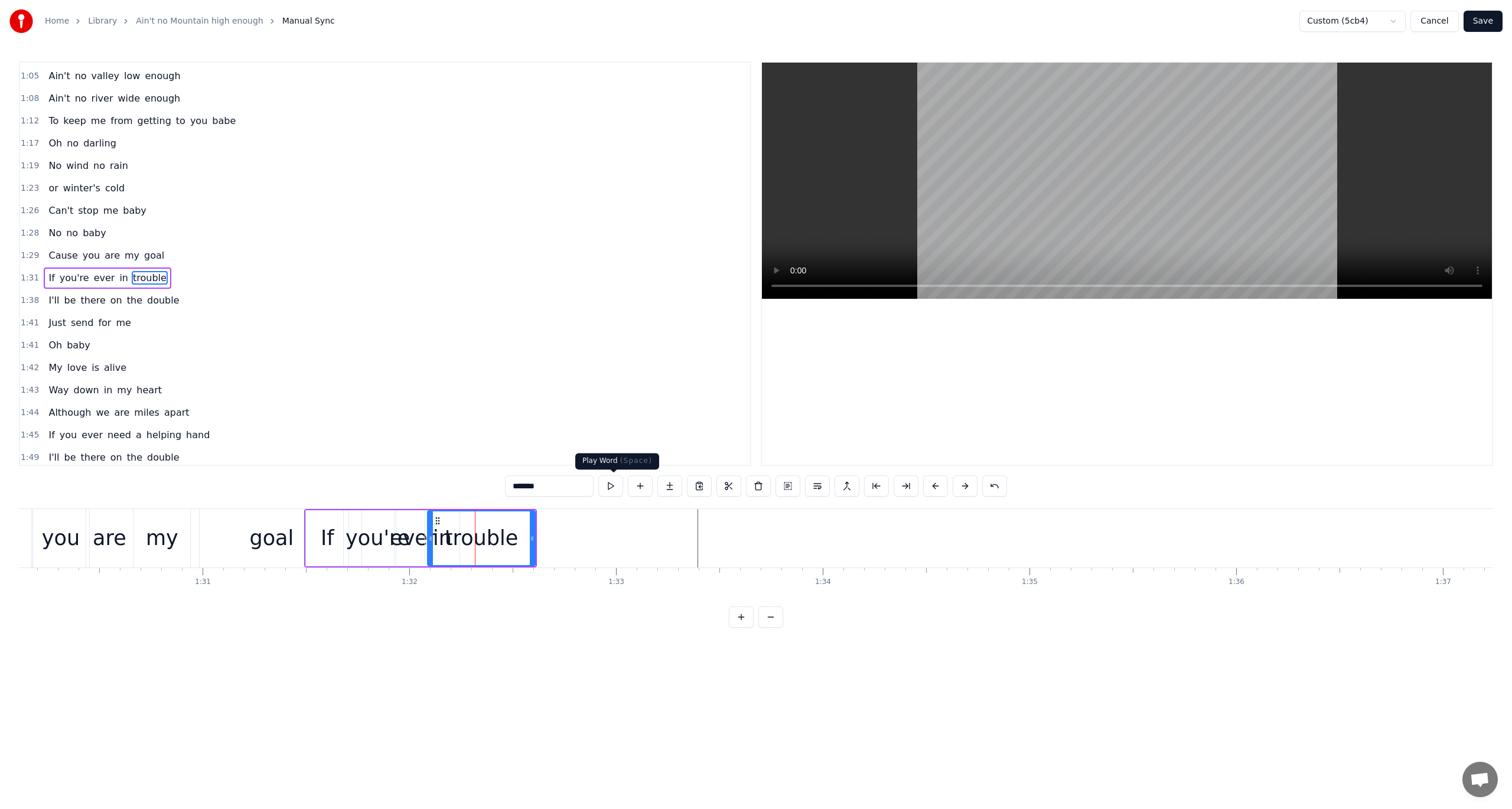
click at [609, 488] on button at bounding box center [611, 486] width 25 height 21
drag, startPoint x: 438, startPoint y: 521, endPoint x: 424, endPoint y: 528, distance: 15.7
click at [424, 528] on div "trouble" at bounding box center [468, 538] width 106 height 54
click at [616, 486] on button at bounding box center [611, 486] width 25 height 21
drag, startPoint x: 425, startPoint y: 517, endPoint x: 418, endPoint y: 522, distance: 8.6
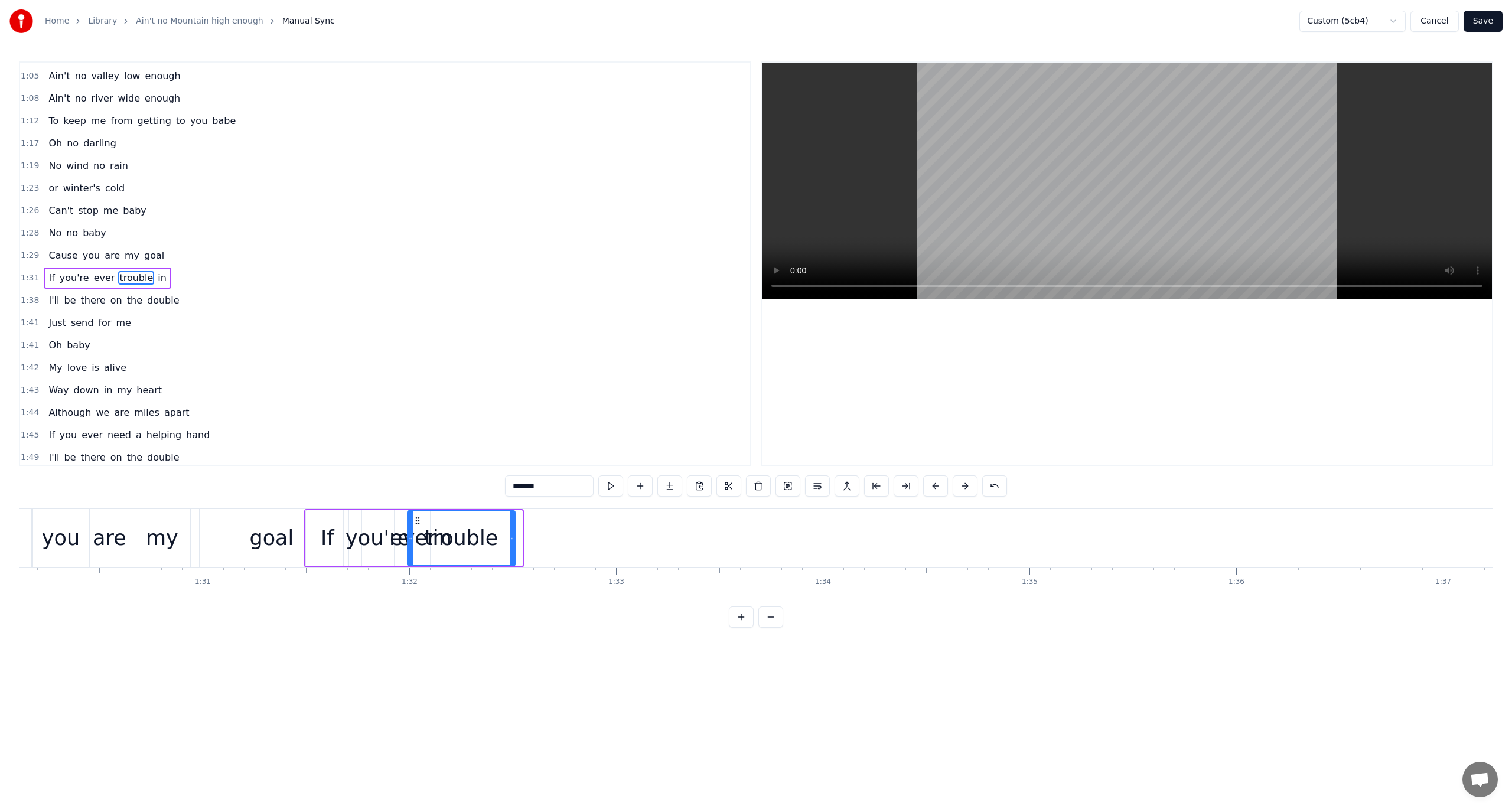
click at [418, 522] on icon at bounding box center [417, 521] width 10 height 10
click at [619, 488] on button at bounding box center [611, 486] width 25 height 21
drag, startPoint x: 510, startPoint y: 535, endPoint x: 490, endPoint y: 545, distance: 22.4
click at [490, 545] on div at bounding box center [491, 538] width 4 height 54
click at [613, 486] on button at bounding box center [611, 486] width 25 height 21
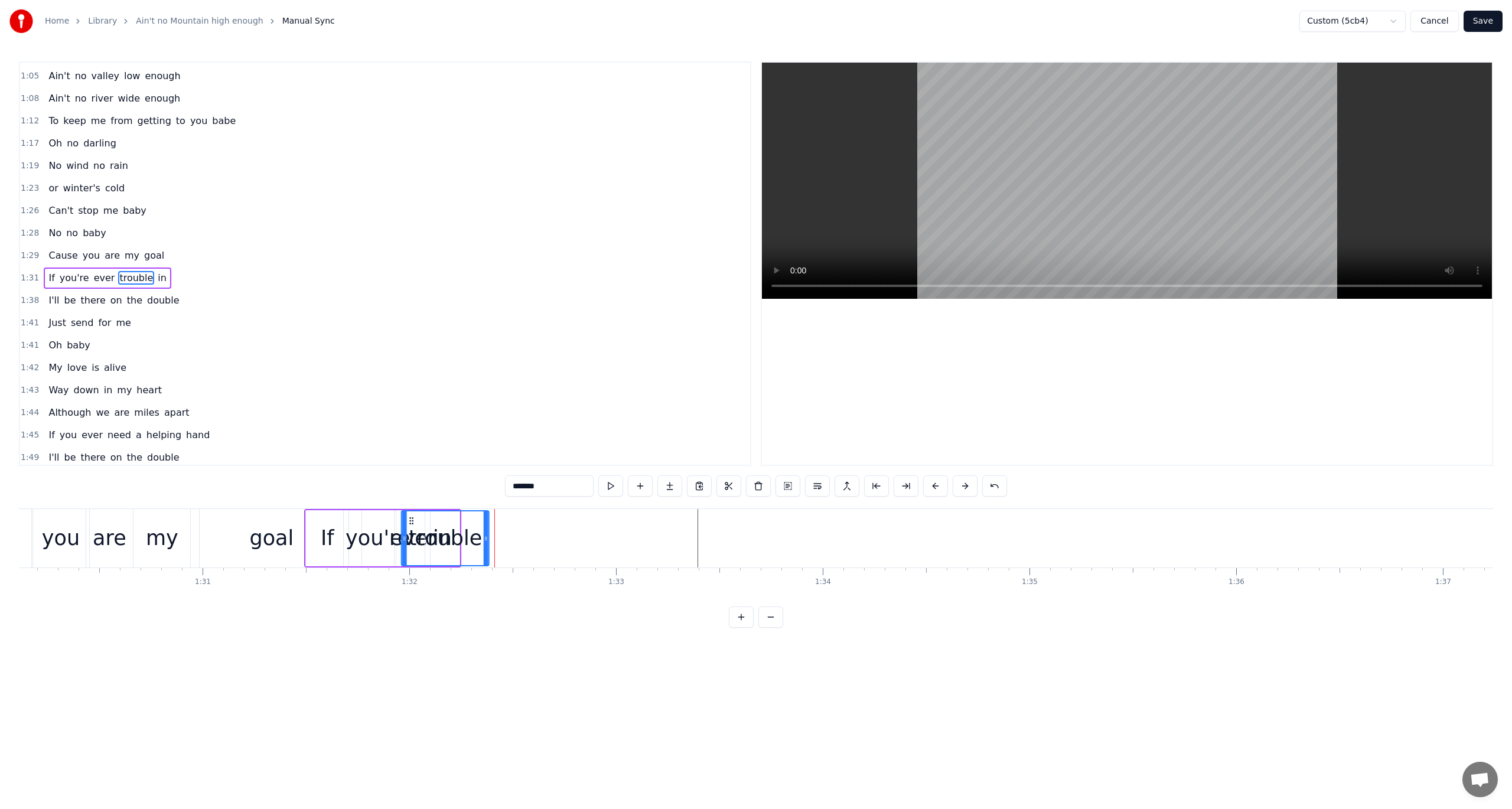
click at [409, 520] on icon at bounding box center [411, 521] width 10 height 10
click at [611, 480] on button at bounding box center [611, 486] width 25 height 21
click at [611, 481] on button at bounding box center [611, 486] width 25 height 21
click at [23, 228] on span "1:28" at bounding box center [30, 233] width 18 height 11
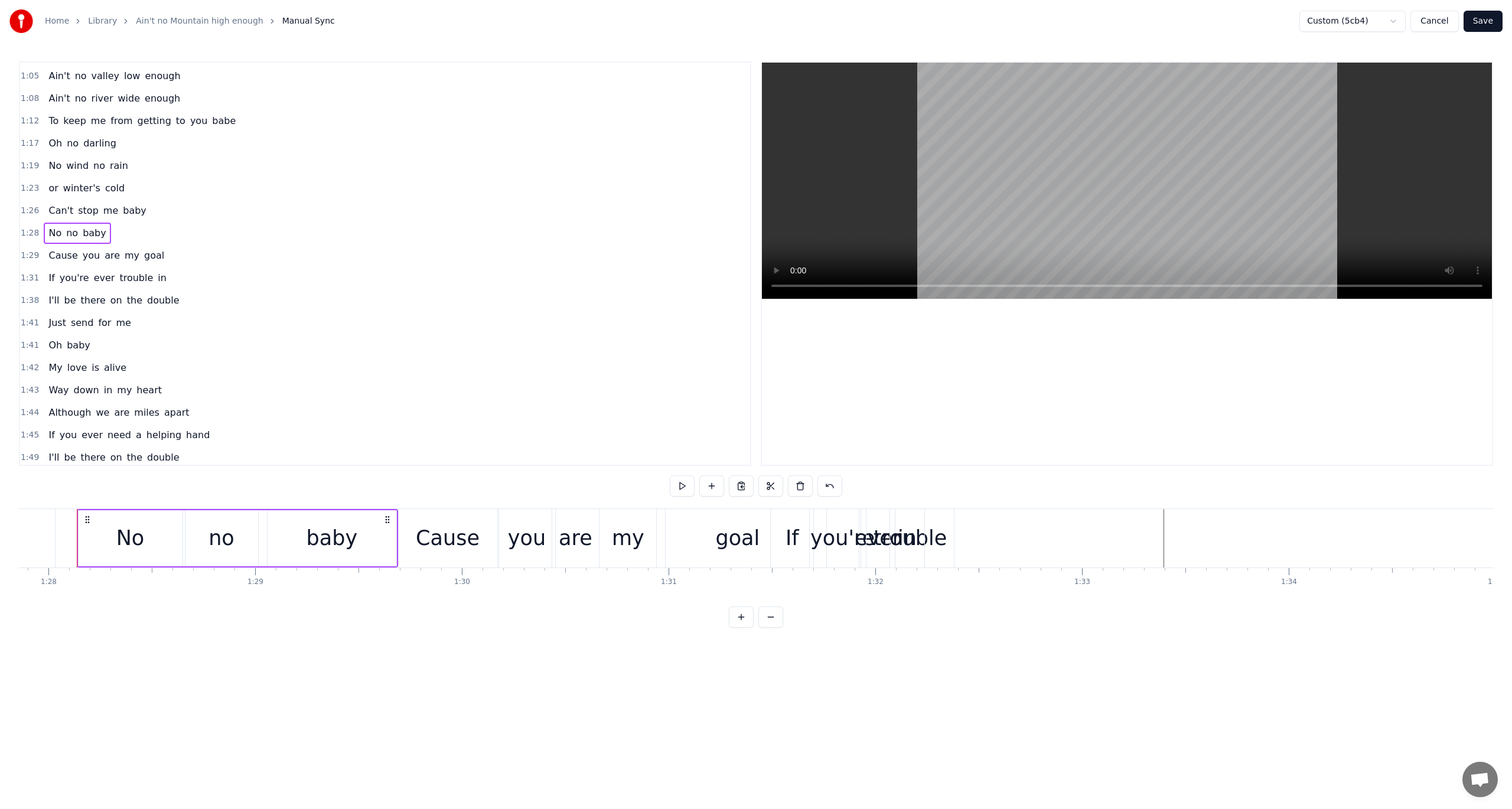
scroll to position [0, 18165]
click at [31, 272] on span "1:31" at bounding box center [30, 278] width 18 height 11
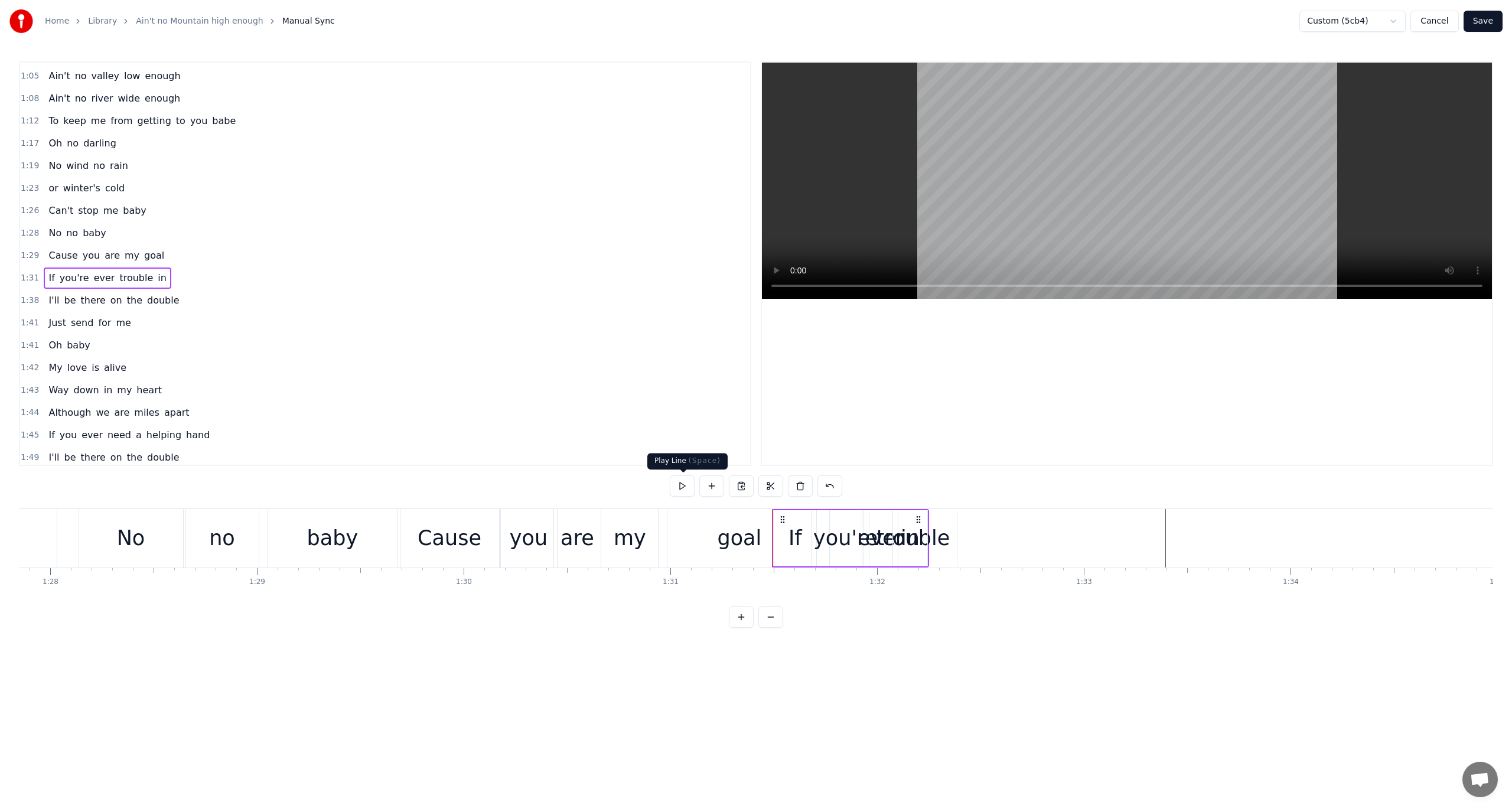
click at [683, 488] on button at bounding box center [683, 486] width 25 height 21
click at [27, 228] on span "1:28" at bounding box center [30, 233] width 18 height 11
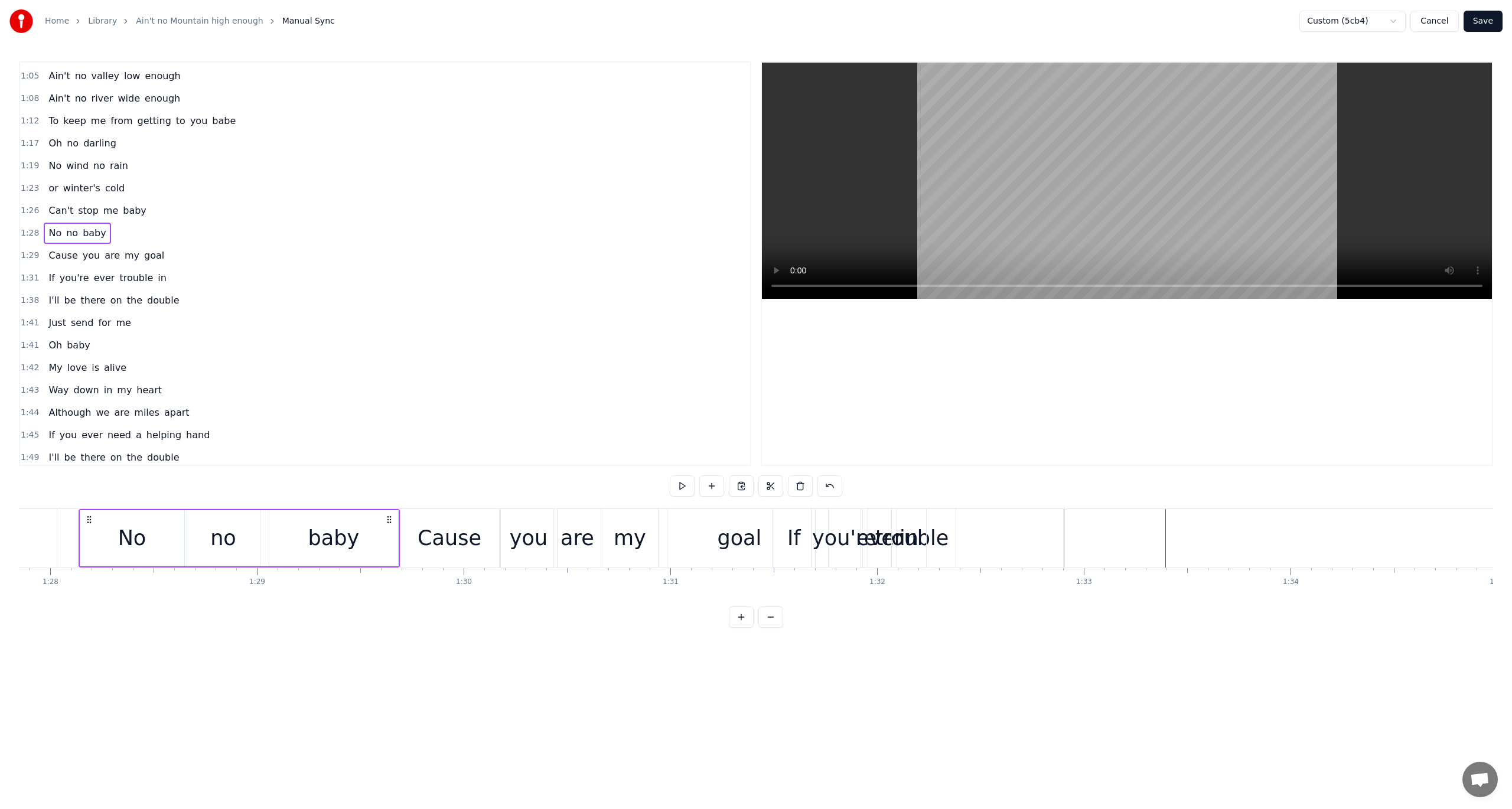
click at [21, 272] on span "1:31" at bounding box center [30, 278] width 18 height 11
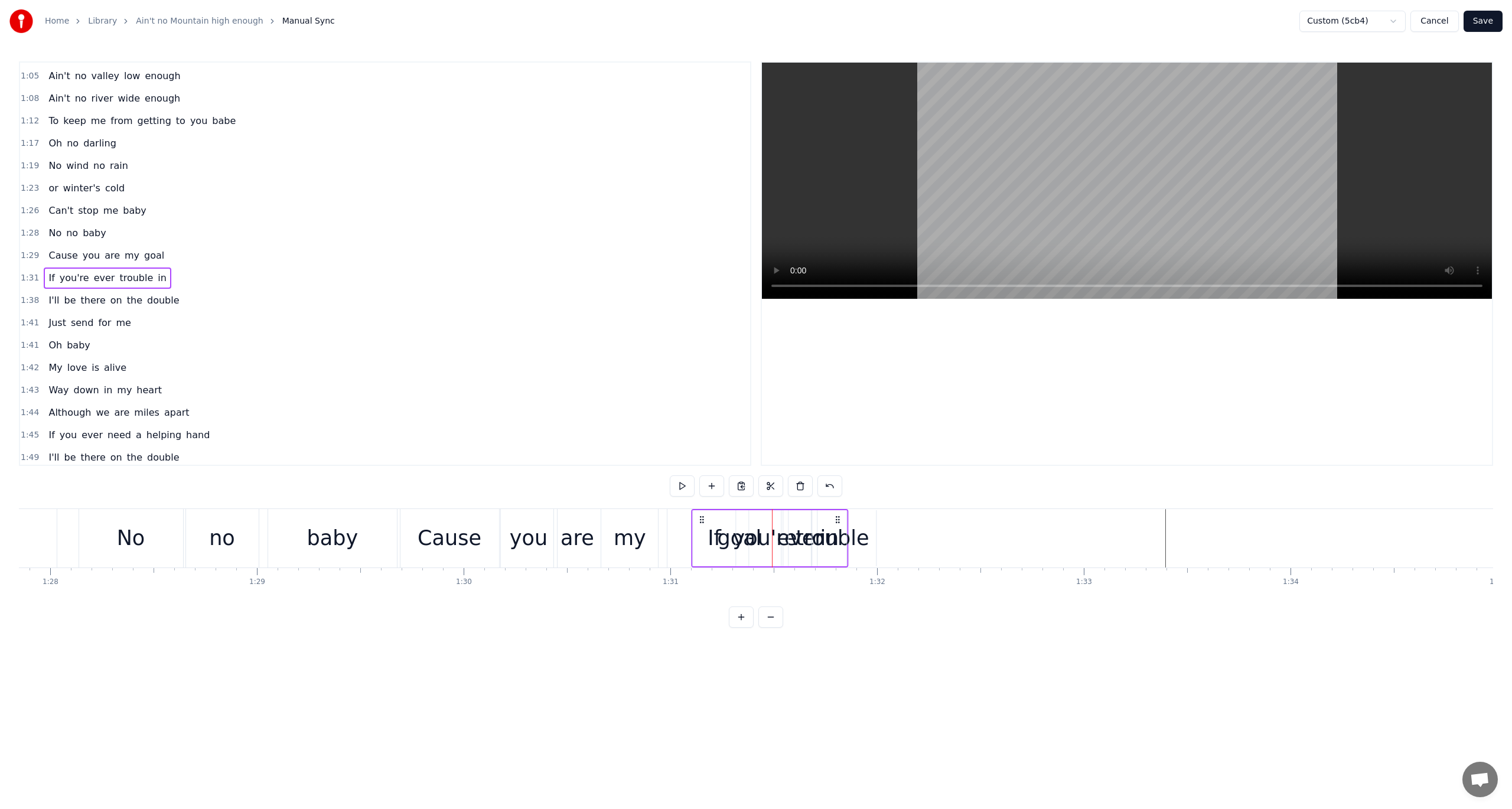
drag, startPoint x: 785, startPoint y: 517, endPoint x: 704, endPoint y: 530, distance: 82.0
click at [704, 530] on div "If you're ever trouble in" at bounding box center [770, 538] width 157 height 59
click at [27, 228] on span "1:28" at bounding box center [30, 233] width 18 height 11
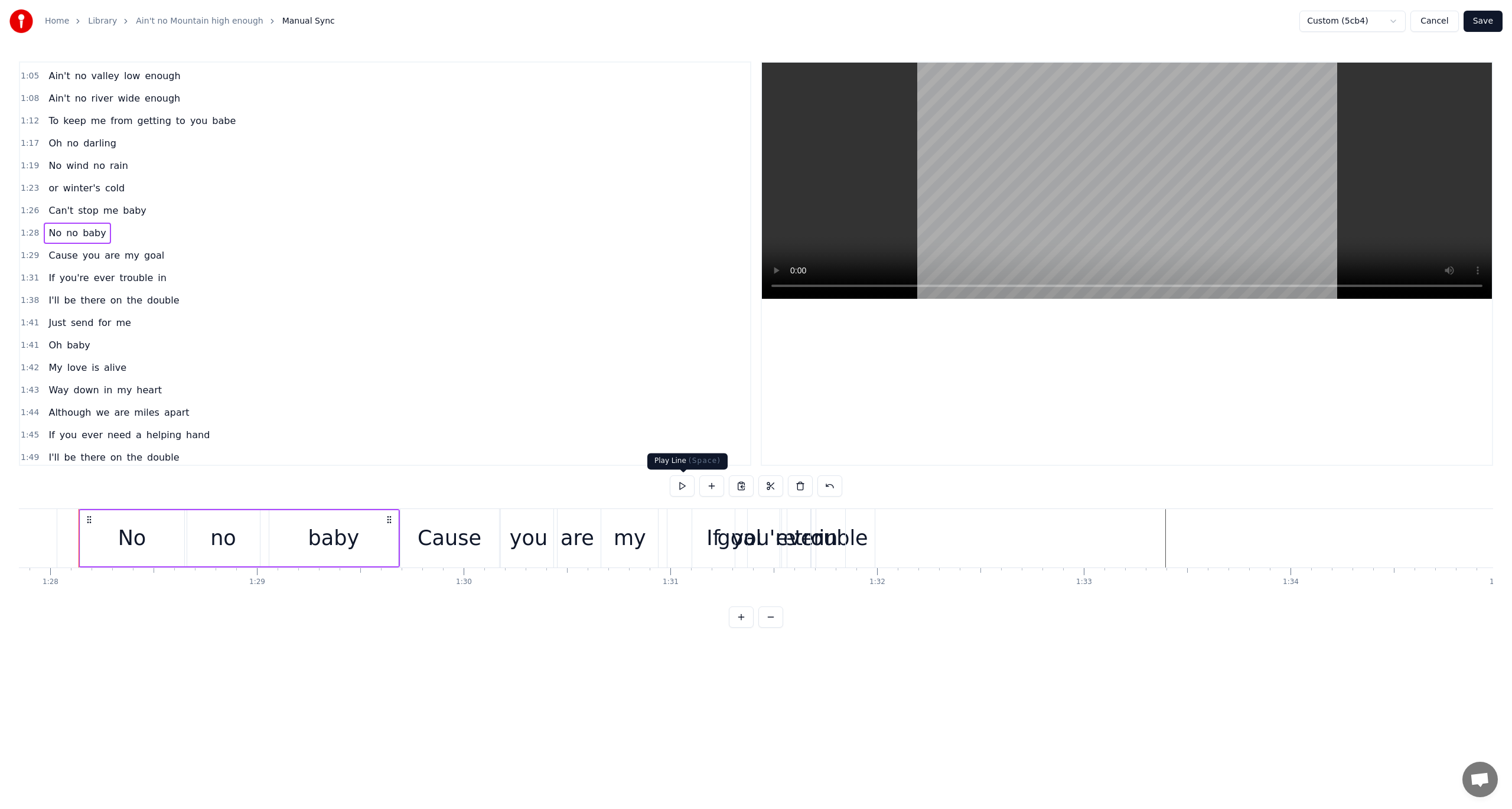
click at [679, 484] on button at bounding box center [683, 486] width 25 height 21
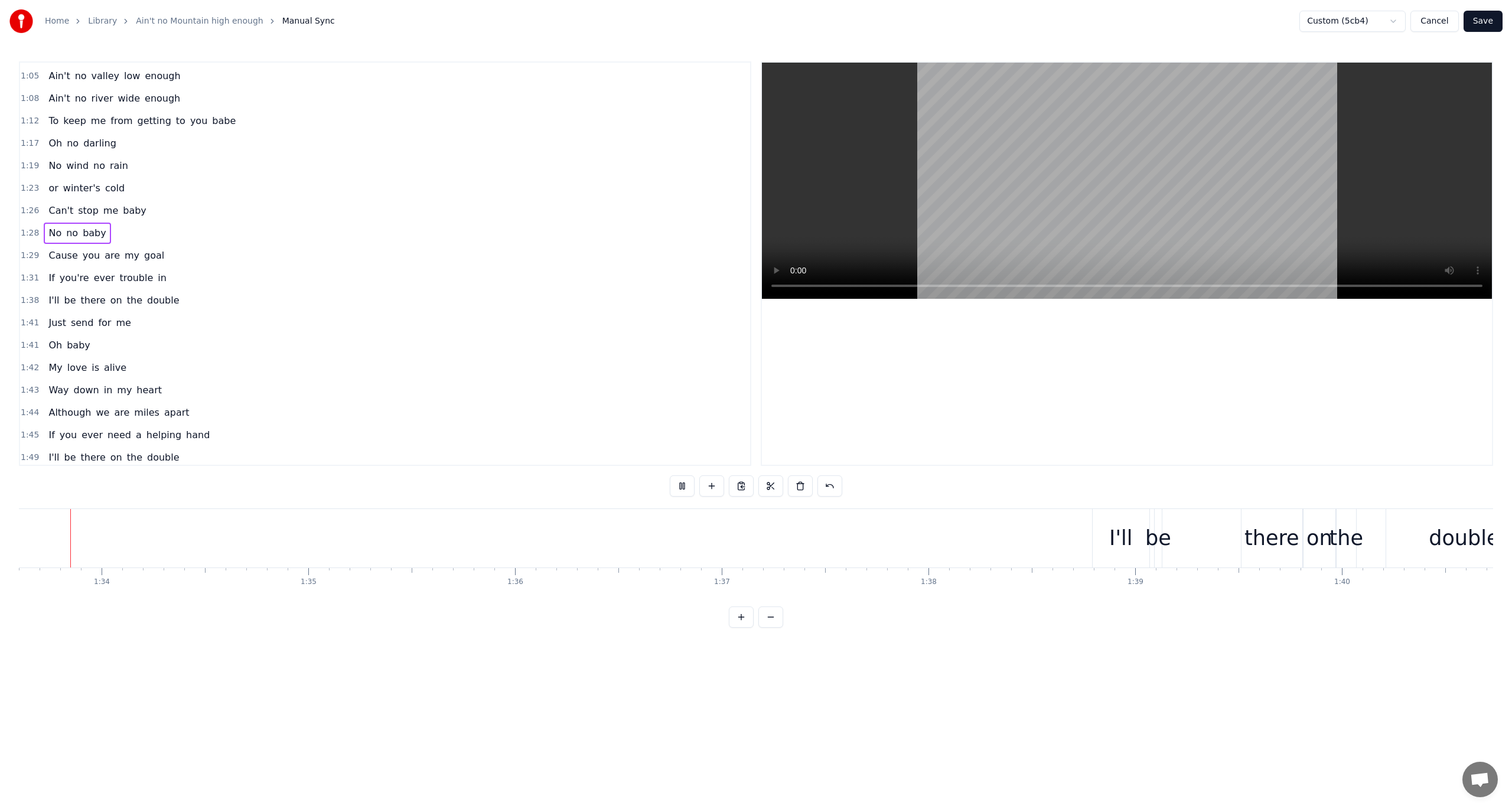
scroll to position [0, 19328]
click at [32, 183] on span "1:23" at bounding box center [30, 188] width 18 height 11
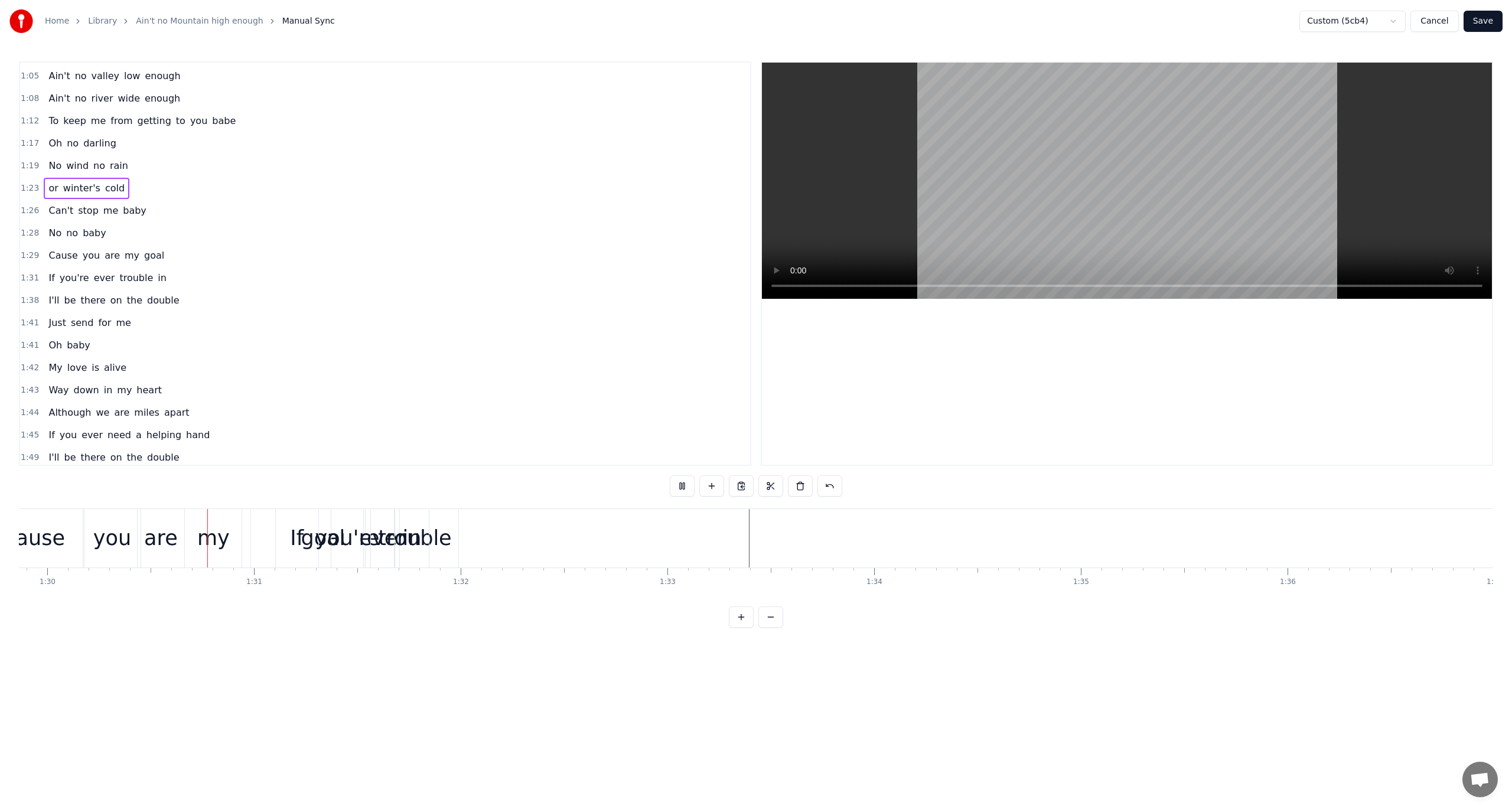
scroll to position [0, 18582]
click at [31, 295] on span "1:38" at bounding box center [30, 300] width 18 height 11
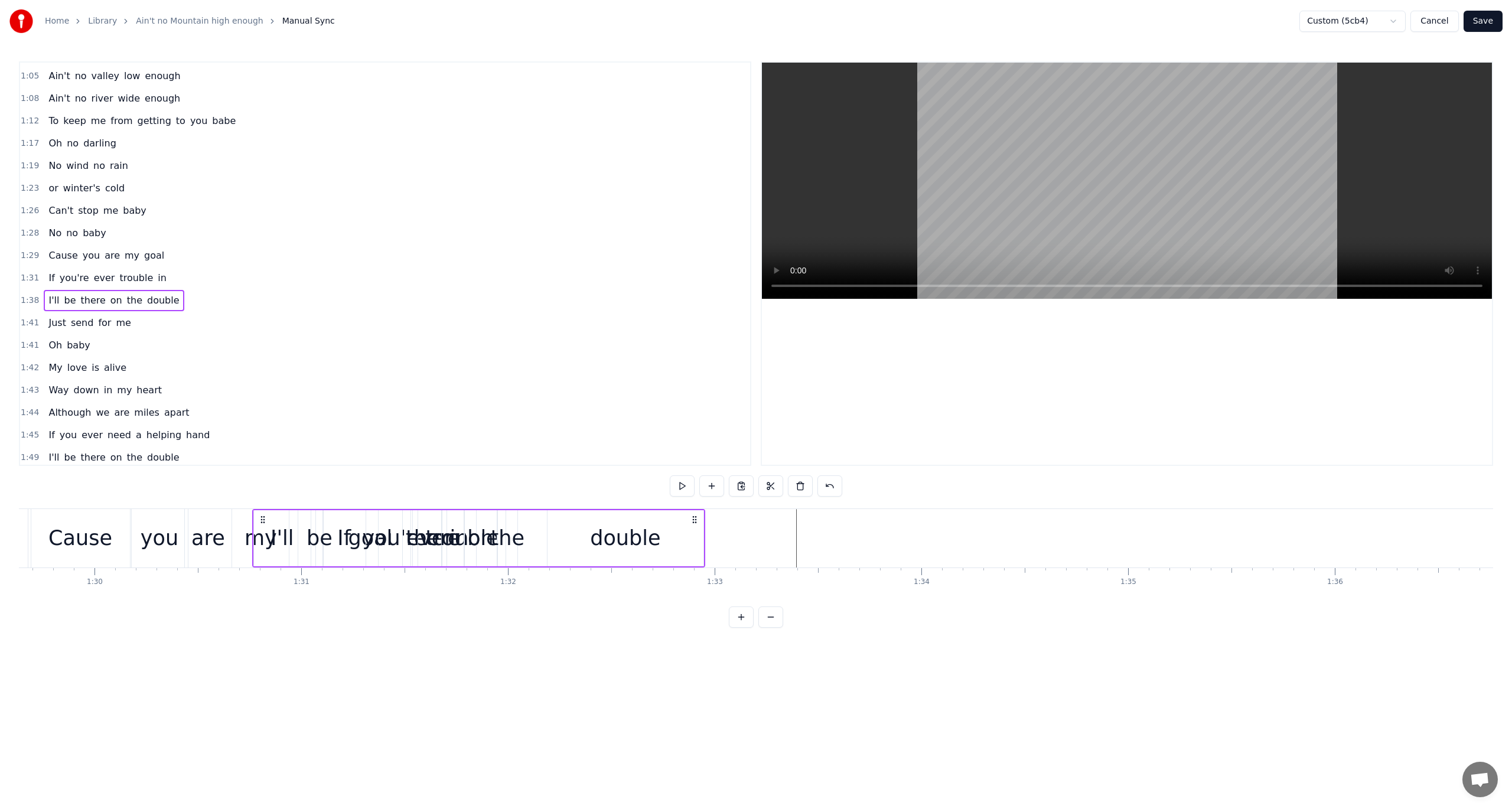
scroll to position [0, 18533]
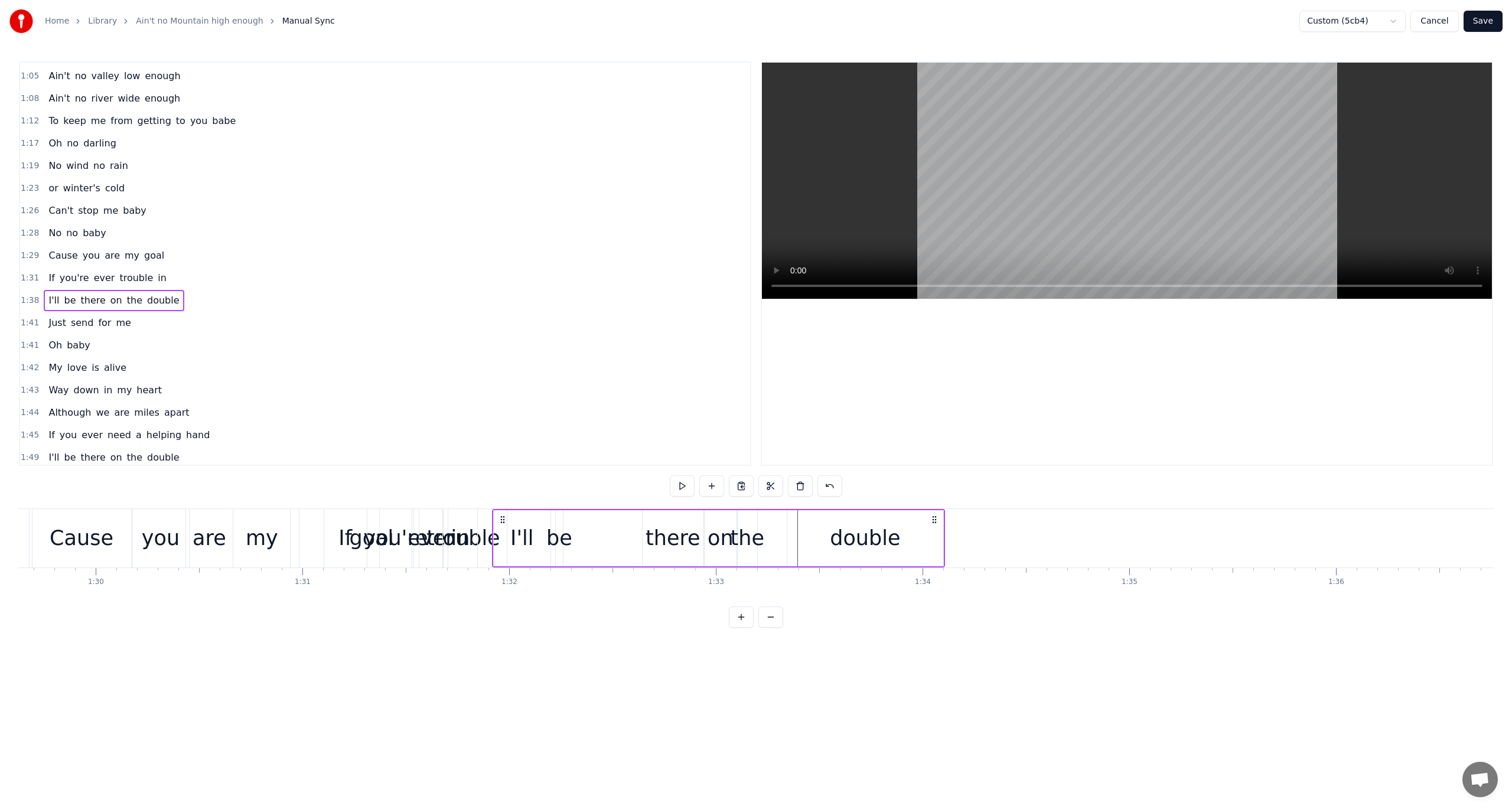
drag, startPoint x: 88, startPoint y: 515, endPoint x: 501, endPoint y: 564, distance: 415.9
click at [501, 564] on div "I'll be there on the double" at bounding box center [719, 538] width 453 height 59
click at [28, 295] on span "1:31" at bounding box center [30, 300] width 18 height 11
click at [686, 488] on button at bounding box center [683, 486] width 25 height 21
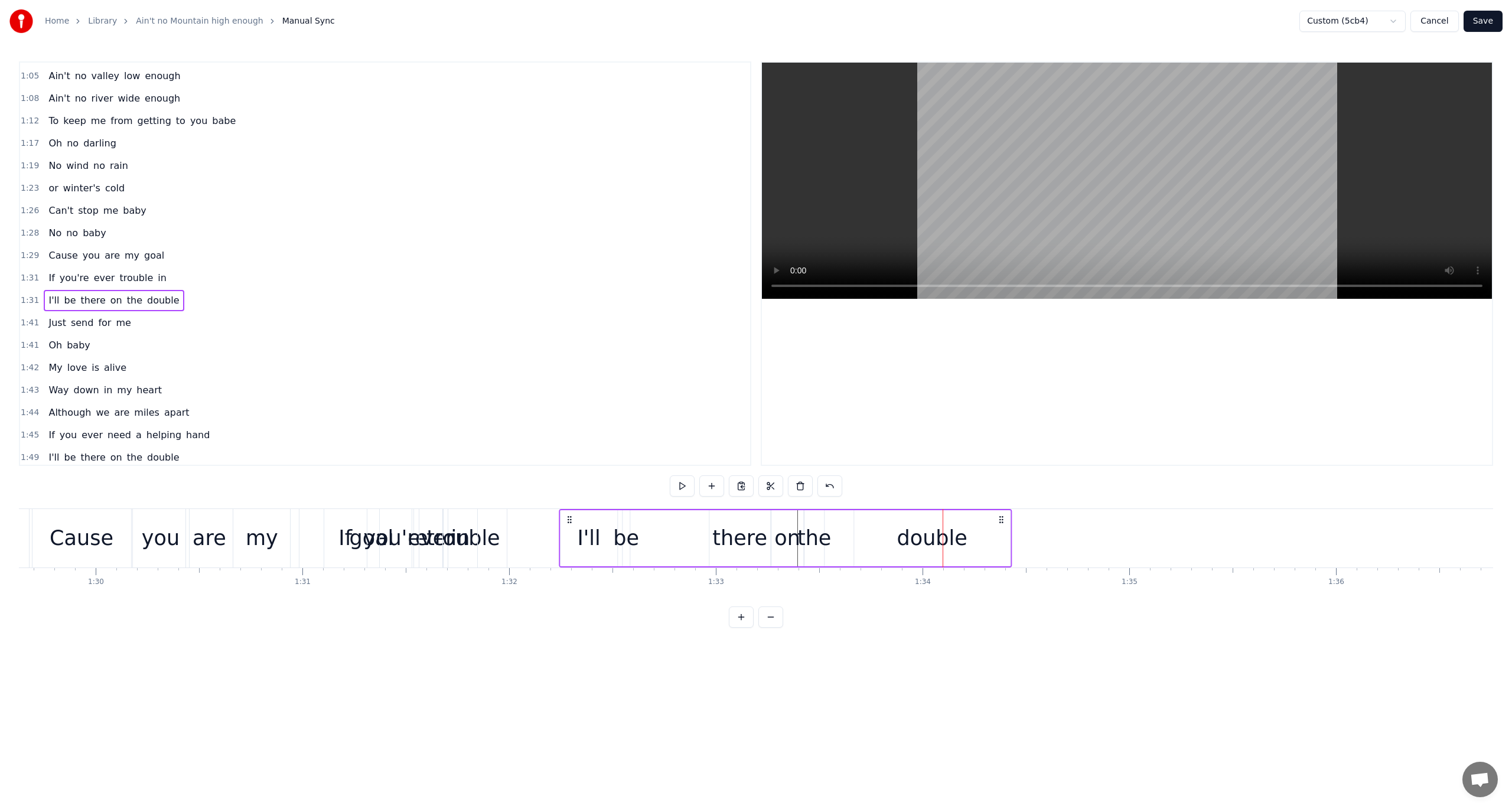
drag, startPoint x: 501, startPoint y: 515, endPoint x: 568, endPoint y: 522, distance: 67.4
click at [568, 522] on icon at bounding box center [569, 519] width 10 height 10
click at [686, 485] on button at bounding box center [683, 486] width 25 height 21
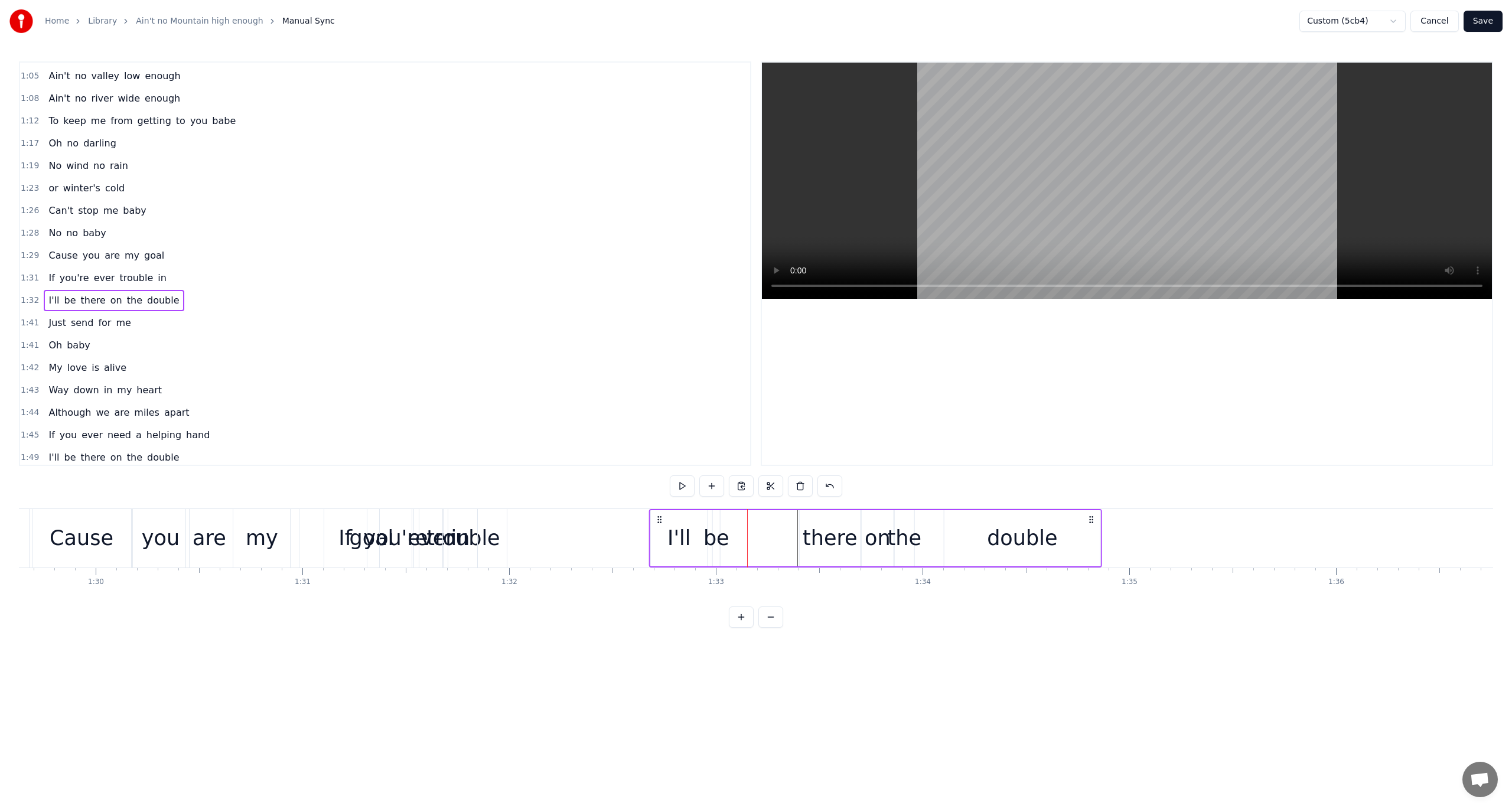
drag, startPoint x: 568, startPoint y: 521, endPoint x: 657, endPoint y: 528, distance: 89.3
click at [657, 528] on div "I'll be there on the double" at bounding box center [876, 538] width 453 height 59
click at [683, 485] on button at bounding box center [683, 486] width 25 height 21
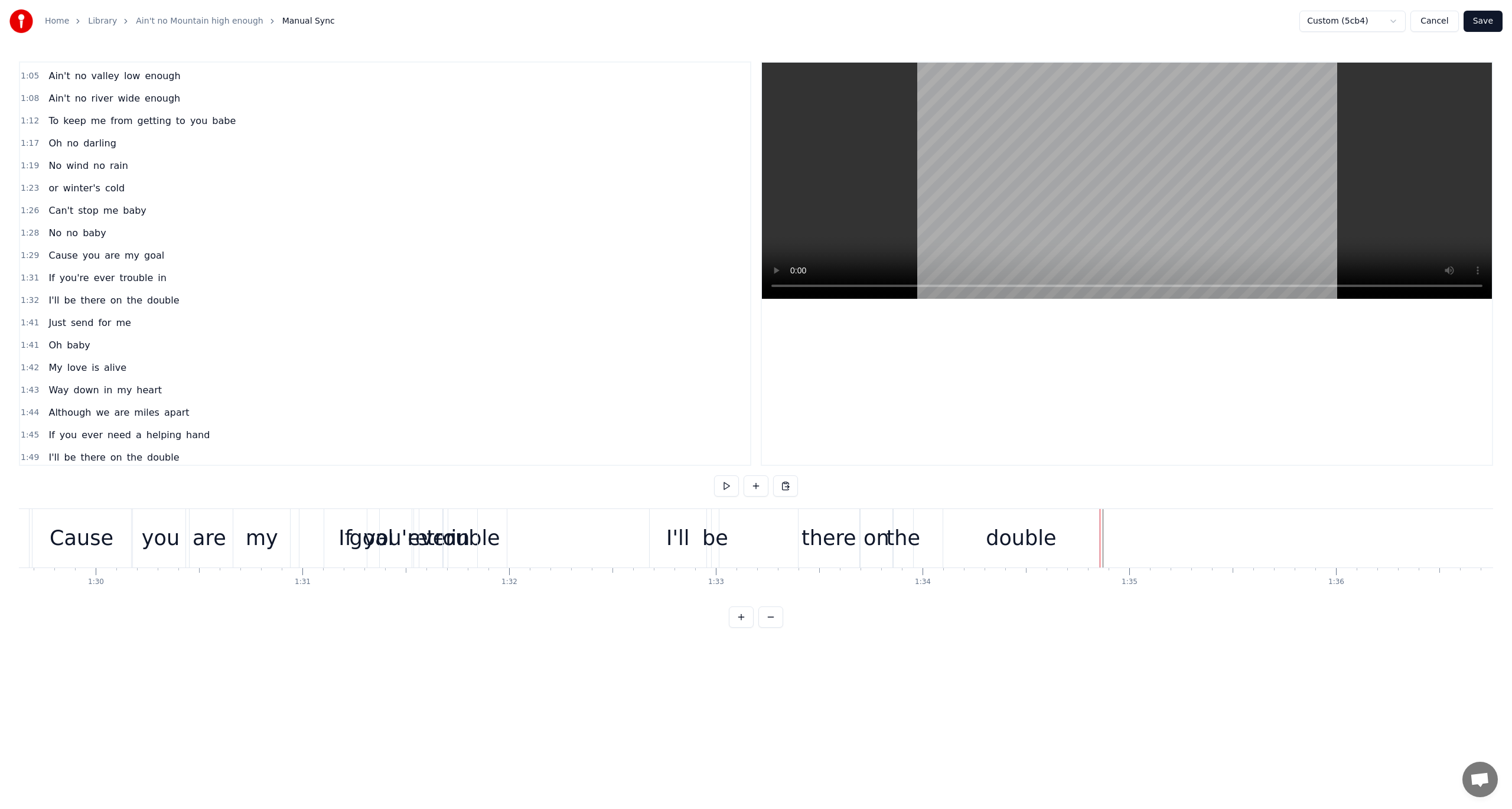
click at [25, 295] on span "1:32" at bounding box center [30, 300] width 18 height 11
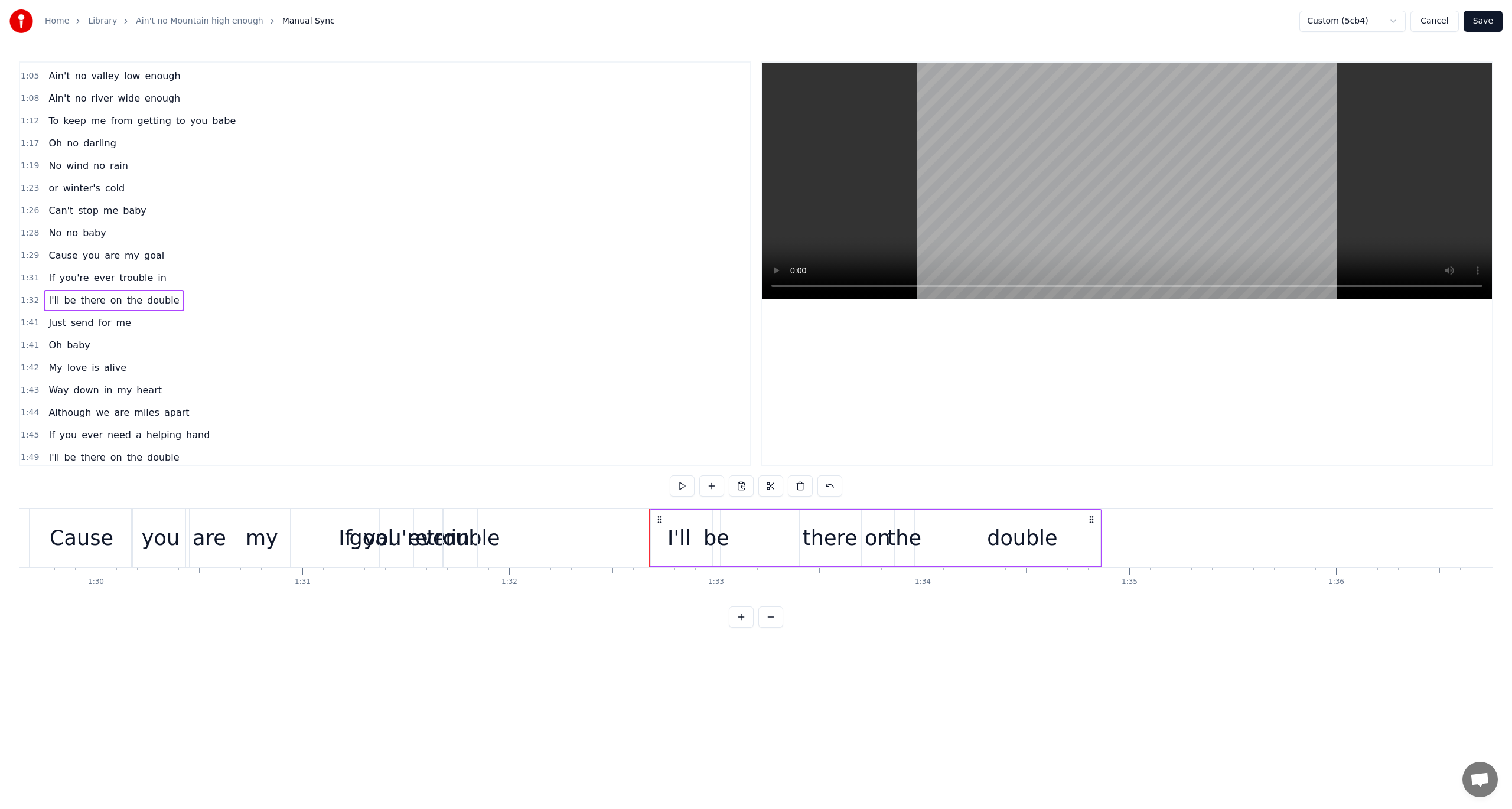
click at [662, 535] on div "I'll" at bounding box center [679, 538] width 57 height 56
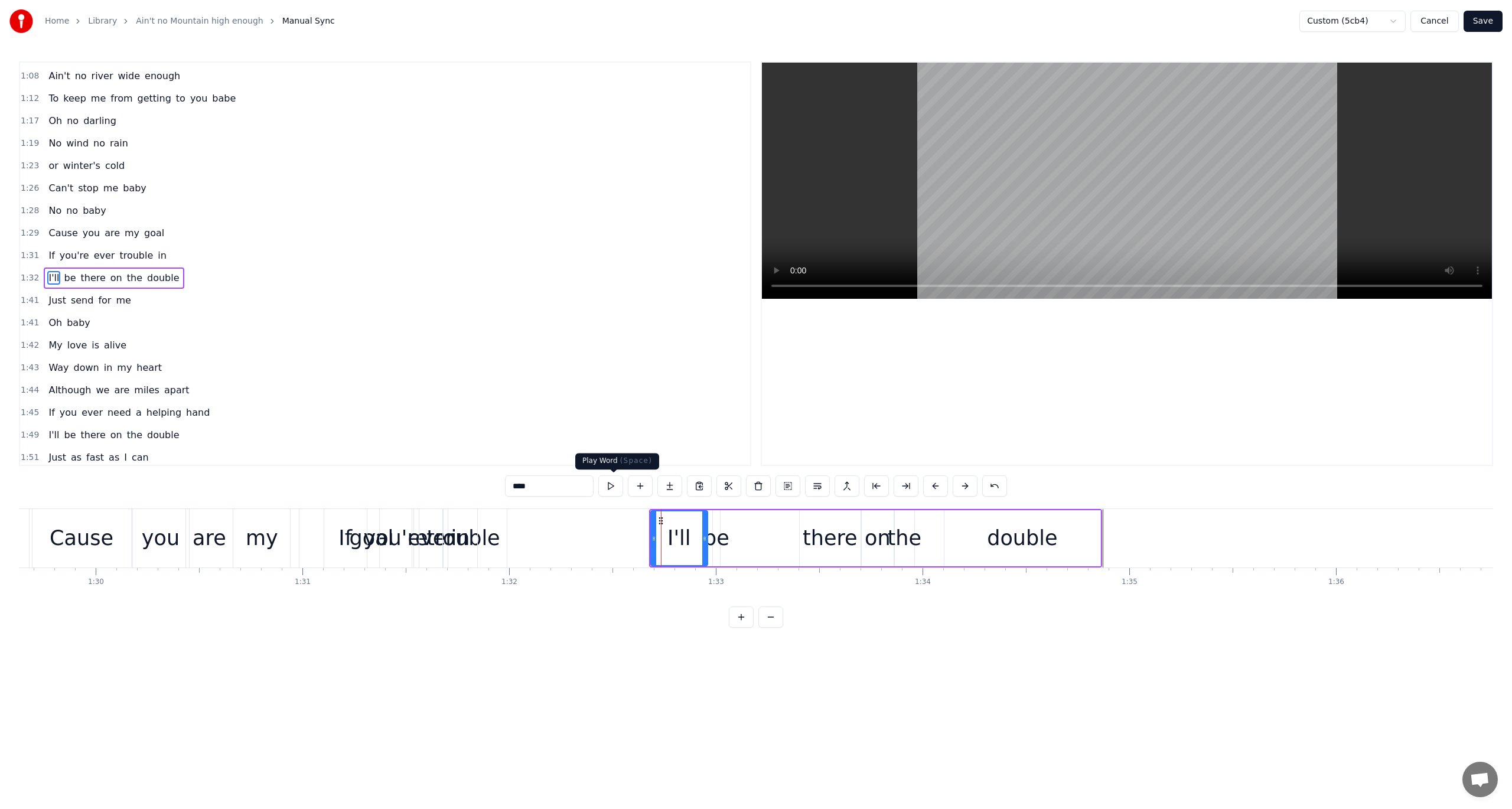
click at [616, 486] on button at bounding box center [611, 486] width 25 height 21
drag, startPoint x: 719, startPoint y: 535, endPoint x: 705, endPoint y: 538, distance: 14.3
click at [705, 538] on div "I'll be there on the double" at bounding box center [876, 538] width 453 height 59
click at [713, 534] on div "be" at bounding box center [717, 538] width 26 height 32
drag, startPoint x: 716, startPoint y: 538, endPoint x: 736, endPoint y: 535, distance: 20.2
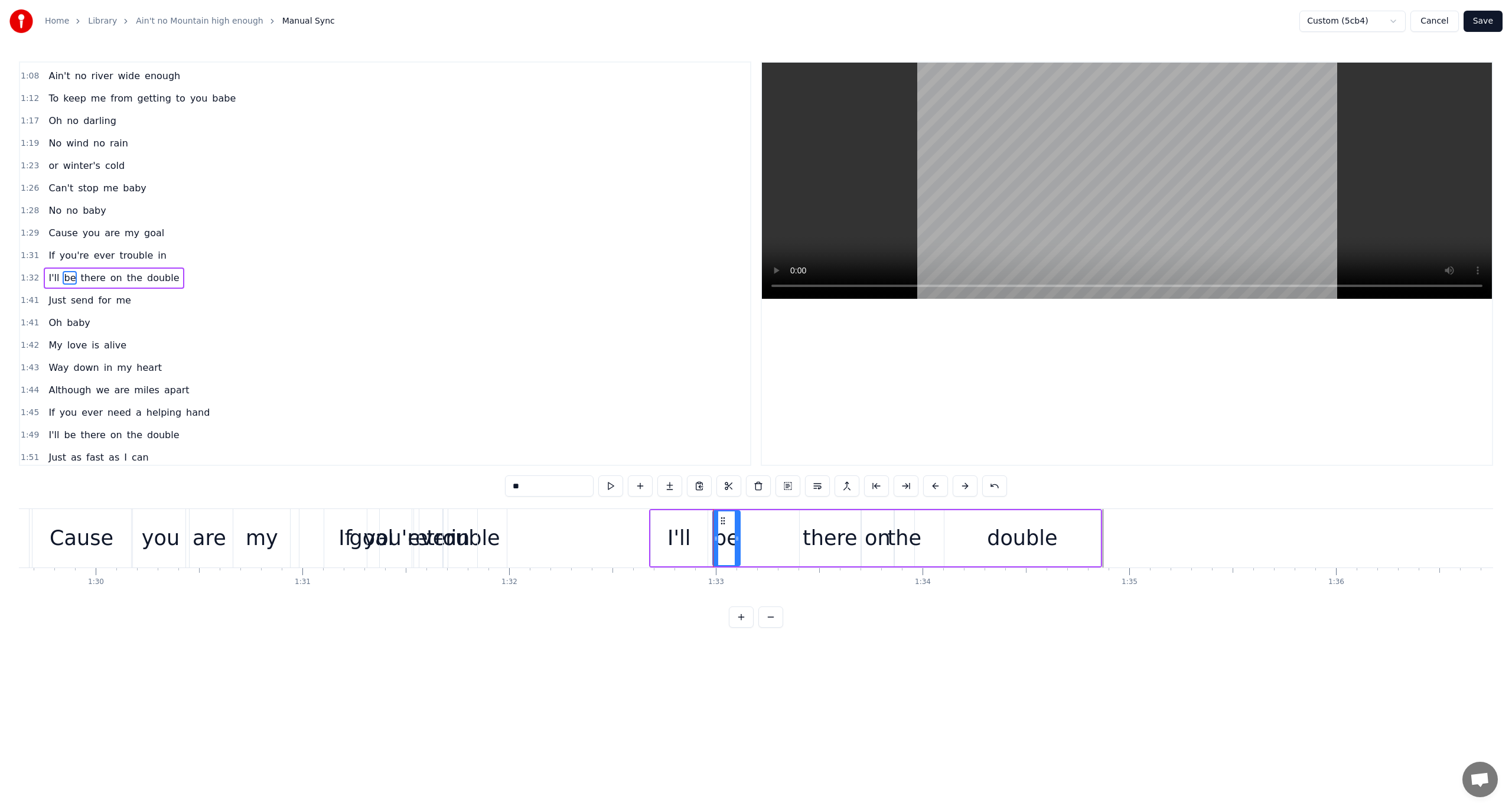
click at [736, 535] on icon at bounding box center [737, 538] width 4 height 10
drag, startPoint x: 723, startPoint y: 519, endPoint x: 698, endPoint y: 522, distance: 25.2
click at [698, 522] on icon at bounding box center [698, 521] width 10 height 10
click at [611, 484] on button at bounding box center [611, 486] width 25 height 21
click at [824, 538] on div "there" at bounding box center [830, 538] width 55 height 32
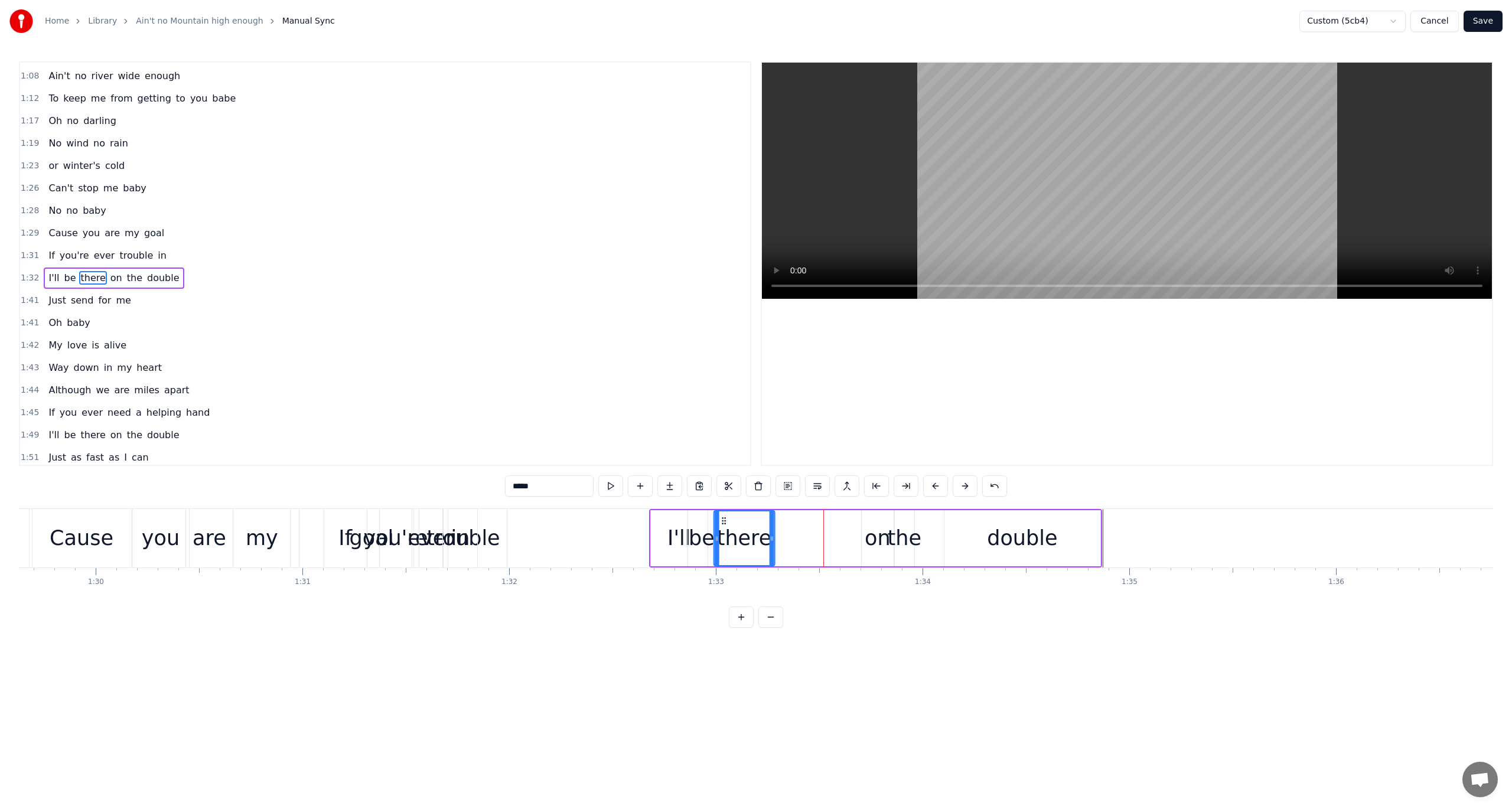
drag, startPoint x: 809, startPoint y: 518, endPoint x: 723, endPoint y: 529, distance: 86.7
click at [723, 529] on div "there" at bounding box center [744, 538] width 60 height 54
click at [609, 484] on button at bounding box center [611, 486] width 25 height 21
drag, startPoint x: 770, startPoint y: 536, endPoint x: 760, endPoint y: 538, distance: 10.2
click at [760, 538] on icon at bounding box center [762, 538] width 4 height 10
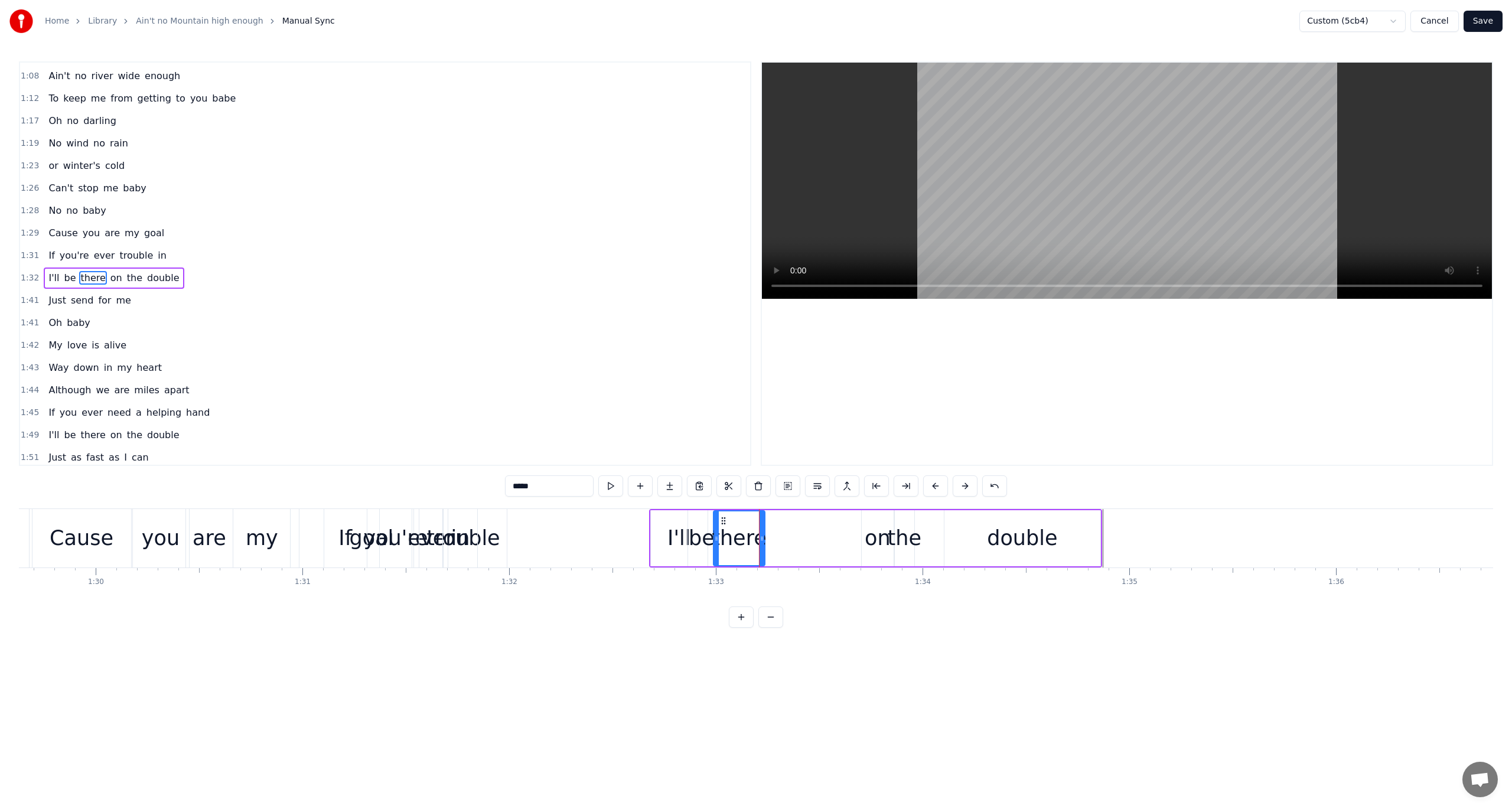
click at [875, 518] on div "on" at bounding box center [878, 538] width 32 height 56
drag, startPoint x: 872, startPoint y: 516, endPoint x: 764, endPoint y: 522, distance: 108.2
click at [764, 522] on icon at bounding box center [764, 521] width 10 height 10
click at [609, 482] on button at bounding box center [611, 486] width 25 height 21
drag, startPoint x: 763, startPoint y: 520, endPoint x: 771, endPoint y: 520, distance: 8.0
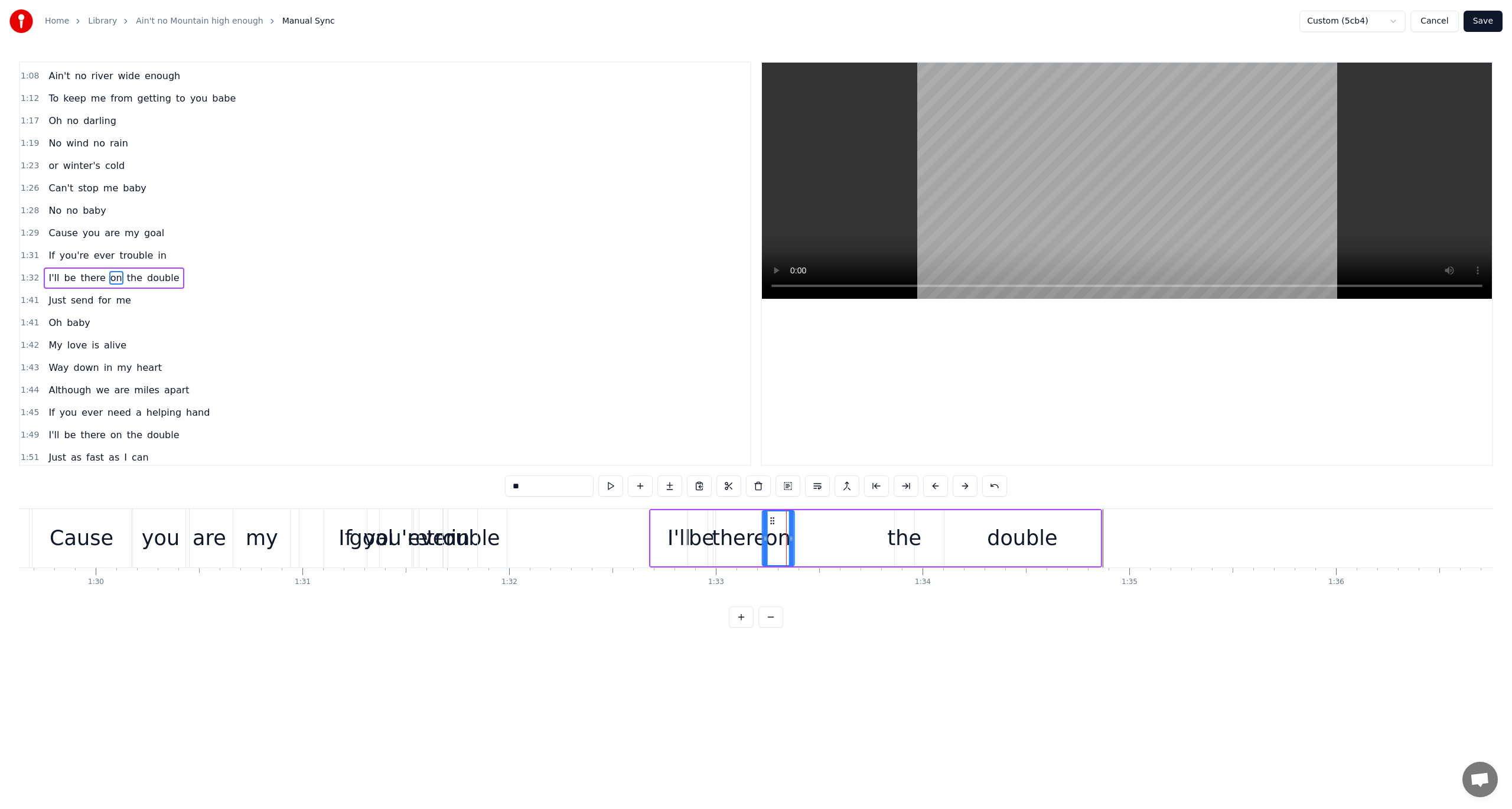
click at [771, 520] on icon at bounding box center [772, 521] width 10 height 10
click at [618, 486] on button at bounding box center [611, 486] width 25 height 21
drag, startPoint x: 772, startPoint y: 519, endPoint x: 782, endPoint y: 519, distance: 10.0
click at [782, 519] on icon at bounding box center [781, 521] width 10 height 10
click at [616, 486] on button at bounding box center [611, 486] width 25 height 21
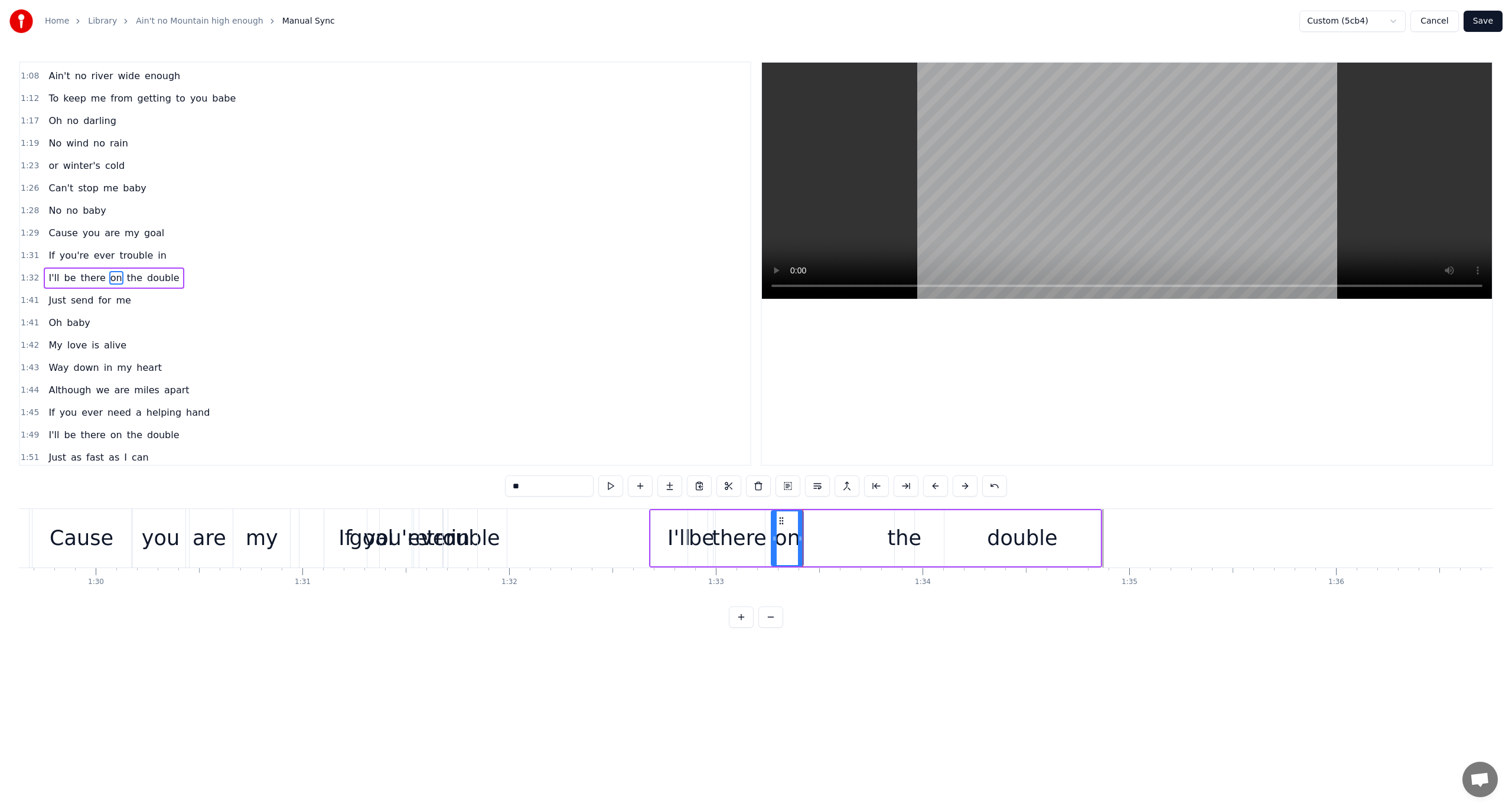
click at [901, 527] on div "the" at bounding box center [905, 538] width 33 height 32
drag, startPoint x: 905, startPoint y: 517, endPoint x: 813, endPoint y: 525, distance: 92.3
click at [813, 525] on icon at bounding box center [813, 521] width 10 height 10
click at [616, 487] on button at bounding box center [611, 486] width 25 height 21
drag, startPoint x: 812, startPoint y: 518, endPoint x: 827, endPoint y: 518, distance: 15.0
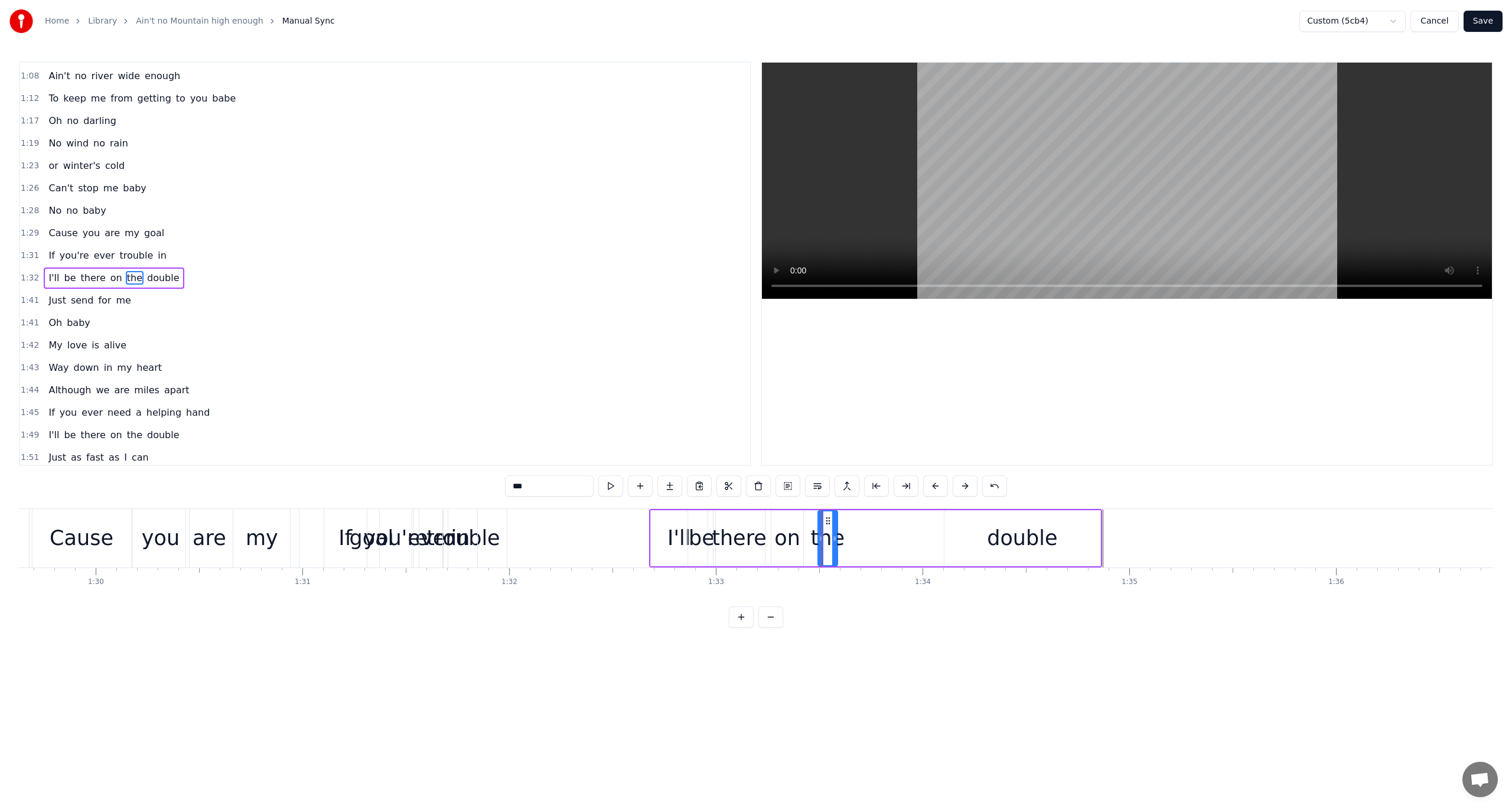
click at [827, 518] on circle at bounding box center [827, 518] width 1 height 1
click at [614, 488] on button at bounding box center [611, 486] width 25 height 21
drag, startPoint x: 833, startPoint y: 521, endPoint x: 847, endPoint y: 522, distance: 14.0
click at [847, 522] on div at bounding box center [849, 538] width 4 height 54
click at [610, 486] on button at bounding box center [611, 486] width 25 height 21
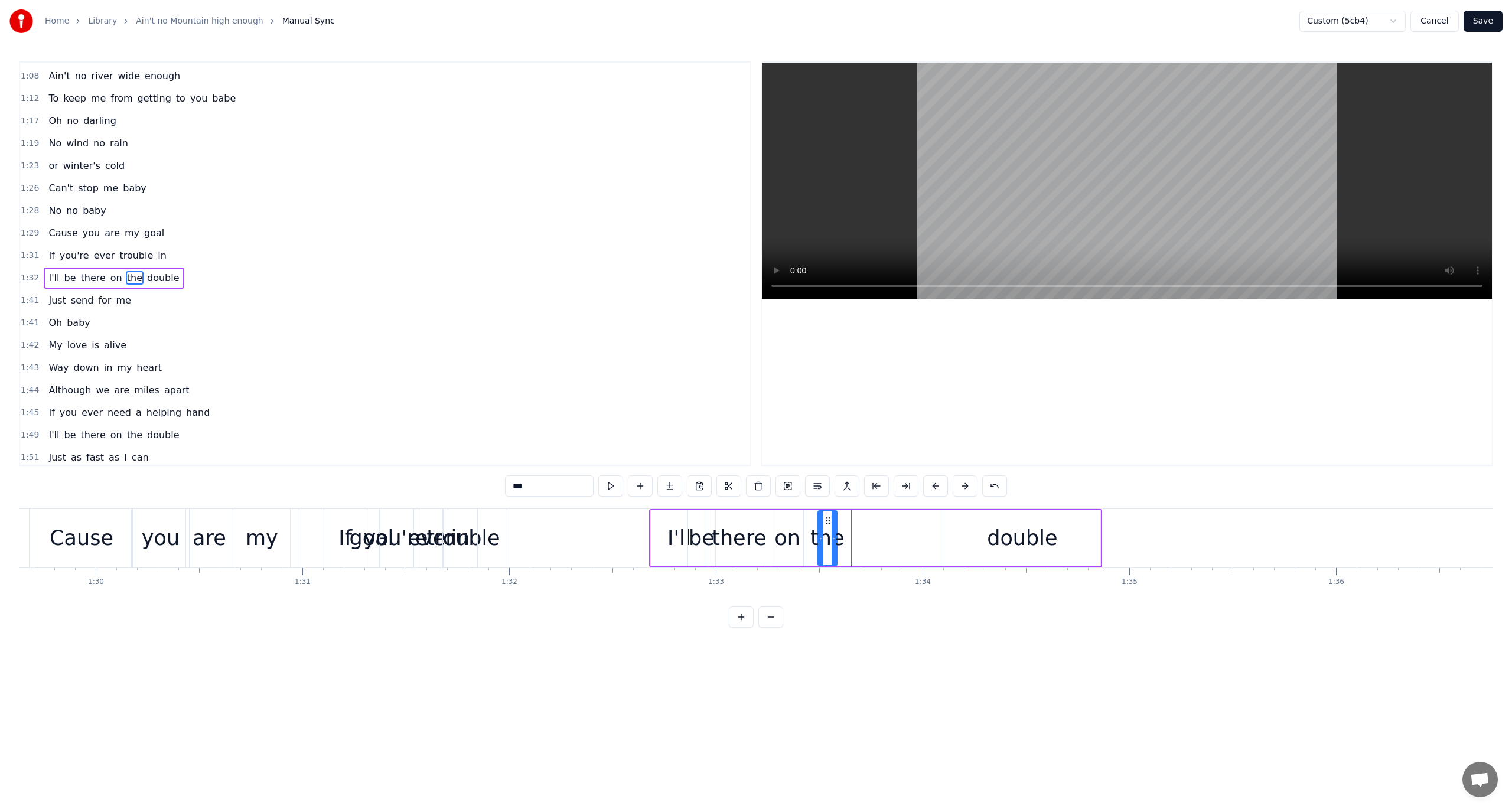
drag, startPoint x: 849, startPoint y: 535, endPoint x: 834, endPoint y: 537, distance: 15.1
click at [834, 537] on icon at bounding box center [834, 538] width 4 height 10
click at [607, 484] on button at bounding box center [611, 486] width 25 height 21
drag, startPoint x: 833, startPoint y: 530, endPoint x: 826, endPoint y: 530, distance: 7.0
click at [826, 530] on div at bounding box center [827, 538] width 4 height 54
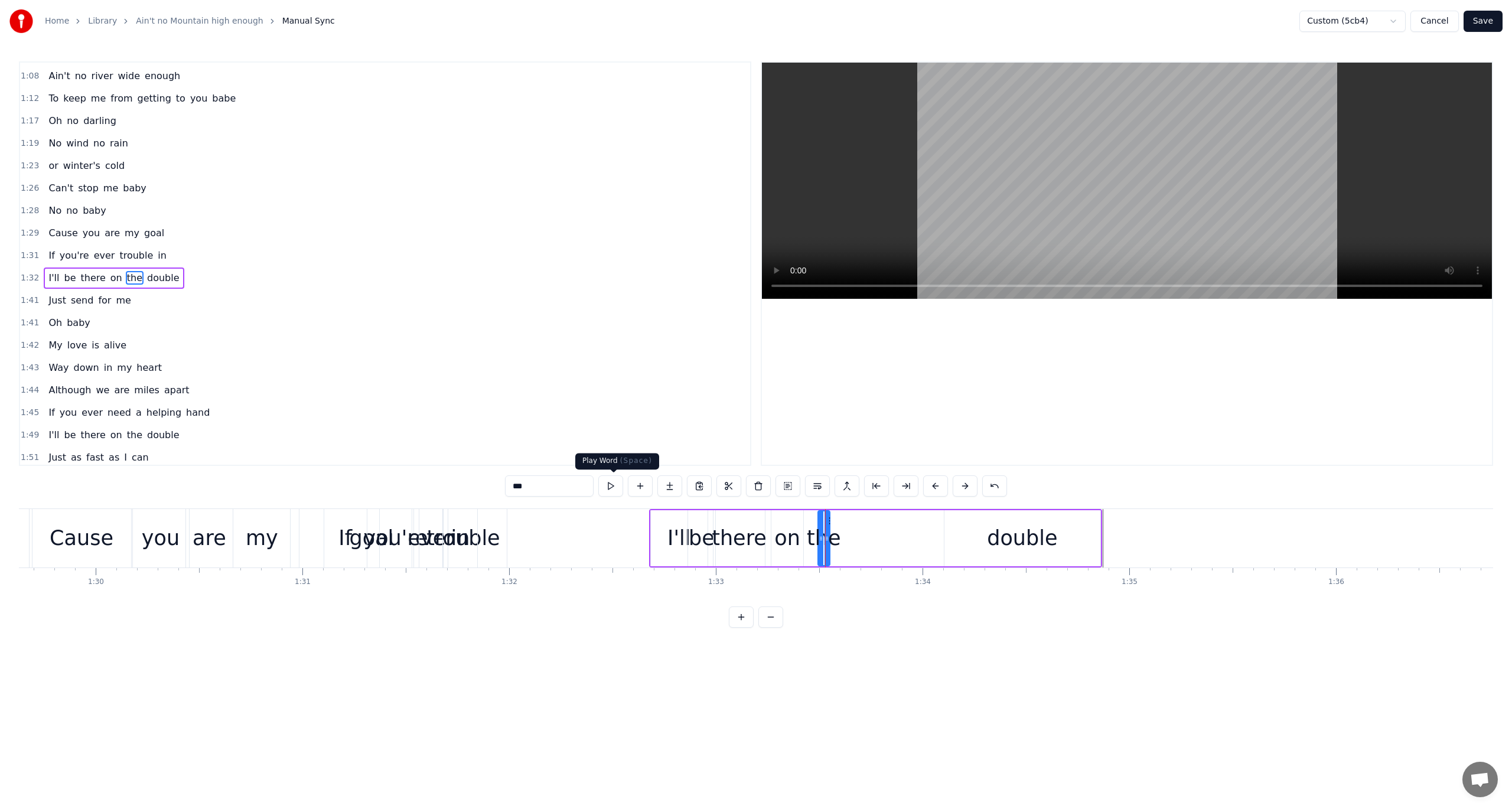
click at [613, 484] on button at bounding box center [611, 486] width 25 height 21
drag, startPoint x: 827, startPoint y: 538, endPoint x: 872, endPoint y: 538, distance: 45.0
click at [872, 538] on icon at bounding box center [872, 538] width 4 height 10
click at [618, 486] on button at bounding box center [611, 486] width 25 height 21
drag, startPoint x: 872, startPoint y: 540, endPoint x: 863, endPoint y: 542, distance: 9.2
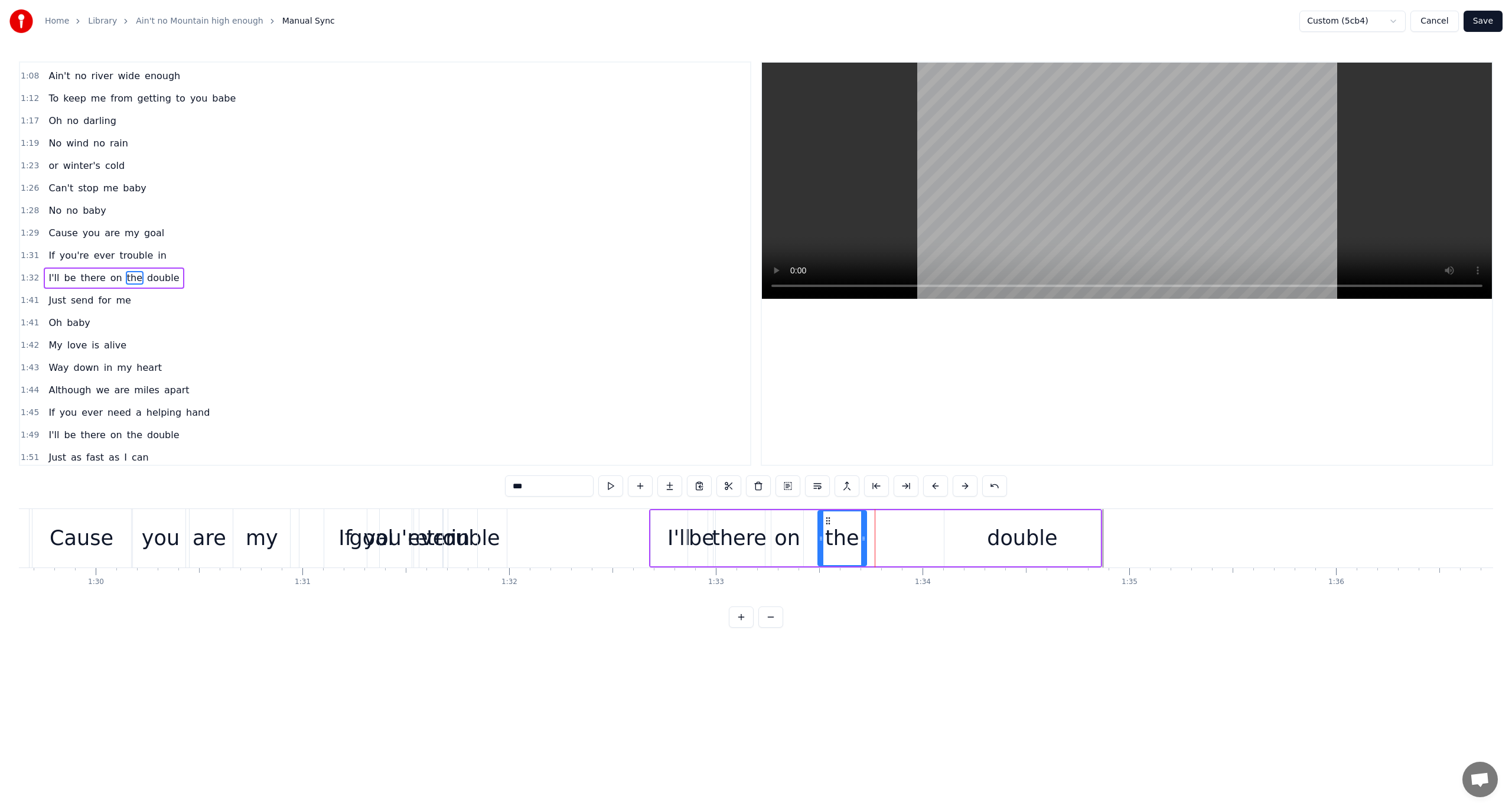
click at [863, 542] on icon at bounding box center [863, 538] width 4 height 10
click at [616, 487] on button at bounding box center [611, 486] width 25 height 21
click at [1031, 544] on div "double" at bounding box center [1023, 538] width 70 height 32
type input "******"
drag, startPoint x: 953, startPoint y: 519, endPoint x: 872, endPoint y: 531, distance: 81.9
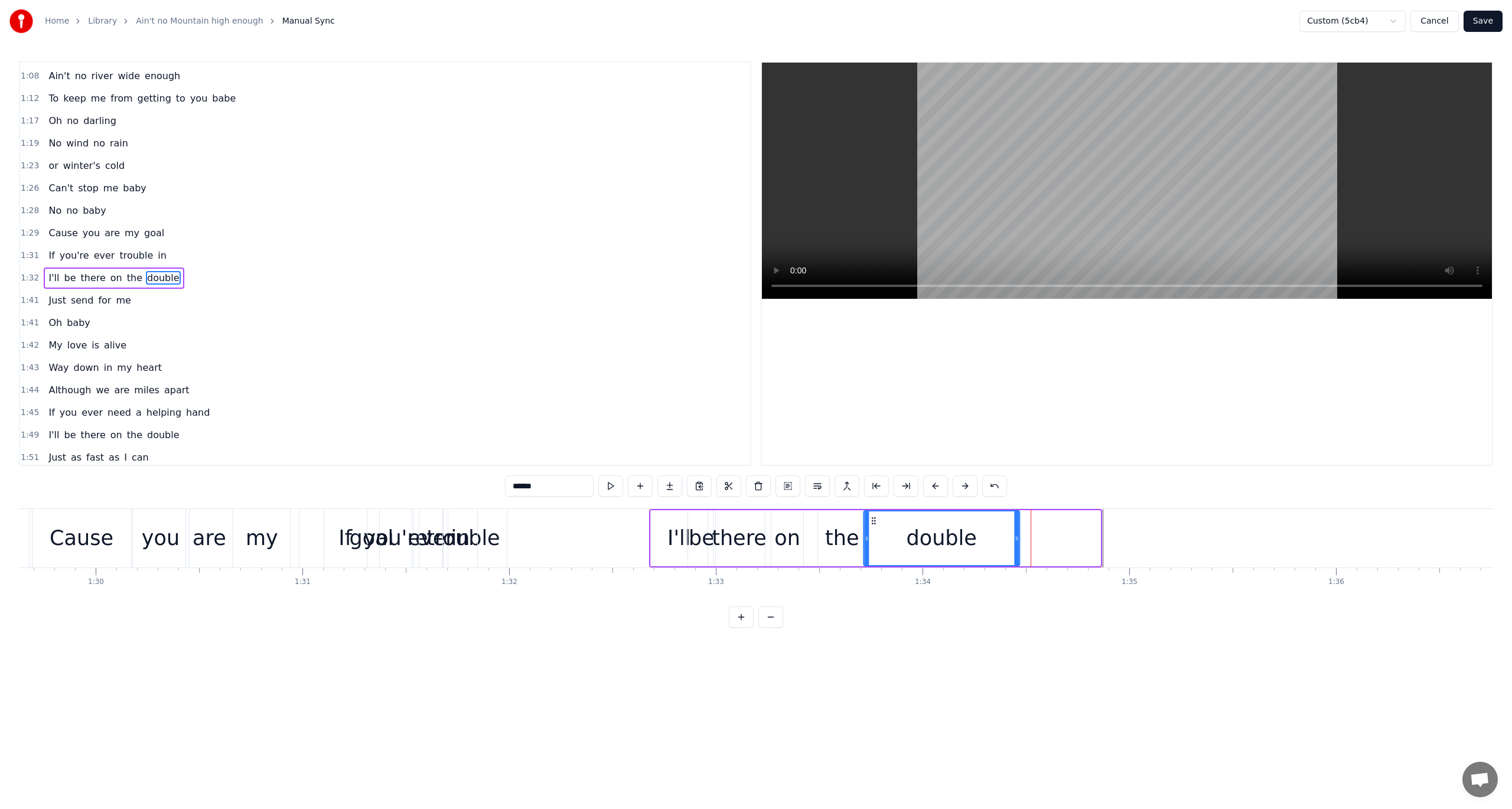
click at [872, 531] on div "double" at bounding box center [942, 538] width 155 height 54
click at [612, 484] on button at bounding box center [611, 486] width 25 height 21
drag, startPoint x: 1017, startPoint y: 535, endPoint x: 956, endPoint y: 547, distance: 62.2
click at [956, 547] on div at bounding box center [955, 538] width 4 height 54
click at [612, 482] on button at bounding box center [611, 486] width 25 height 21
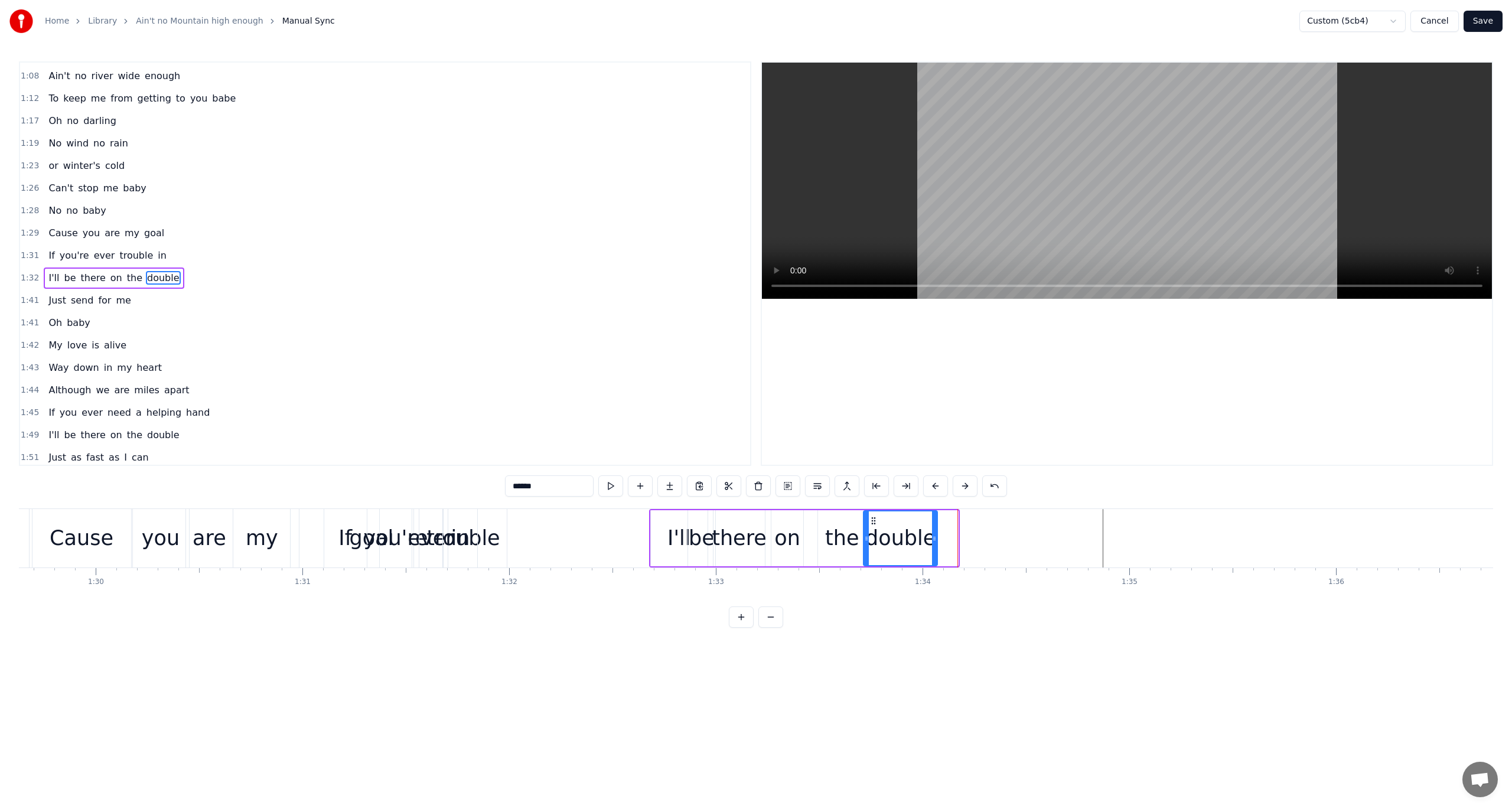
drag, startPoint x: 955, startPoint y: 536, endPoint x: 935, endPoint y: 540, distance: 20.4
click at [935, 540] on icon at bounding box center [934, 538] width 4 height 10
click at [616, 486] on button at bounding box center [611, 486] width 25 height 21
drag, startPoint x: 874, startPoint y: 520, endPoint x: 883, endPoint y: 520, distance: 9.0
click at [883, 520] on circle at bounding box center [883, 520] width 1 height 1
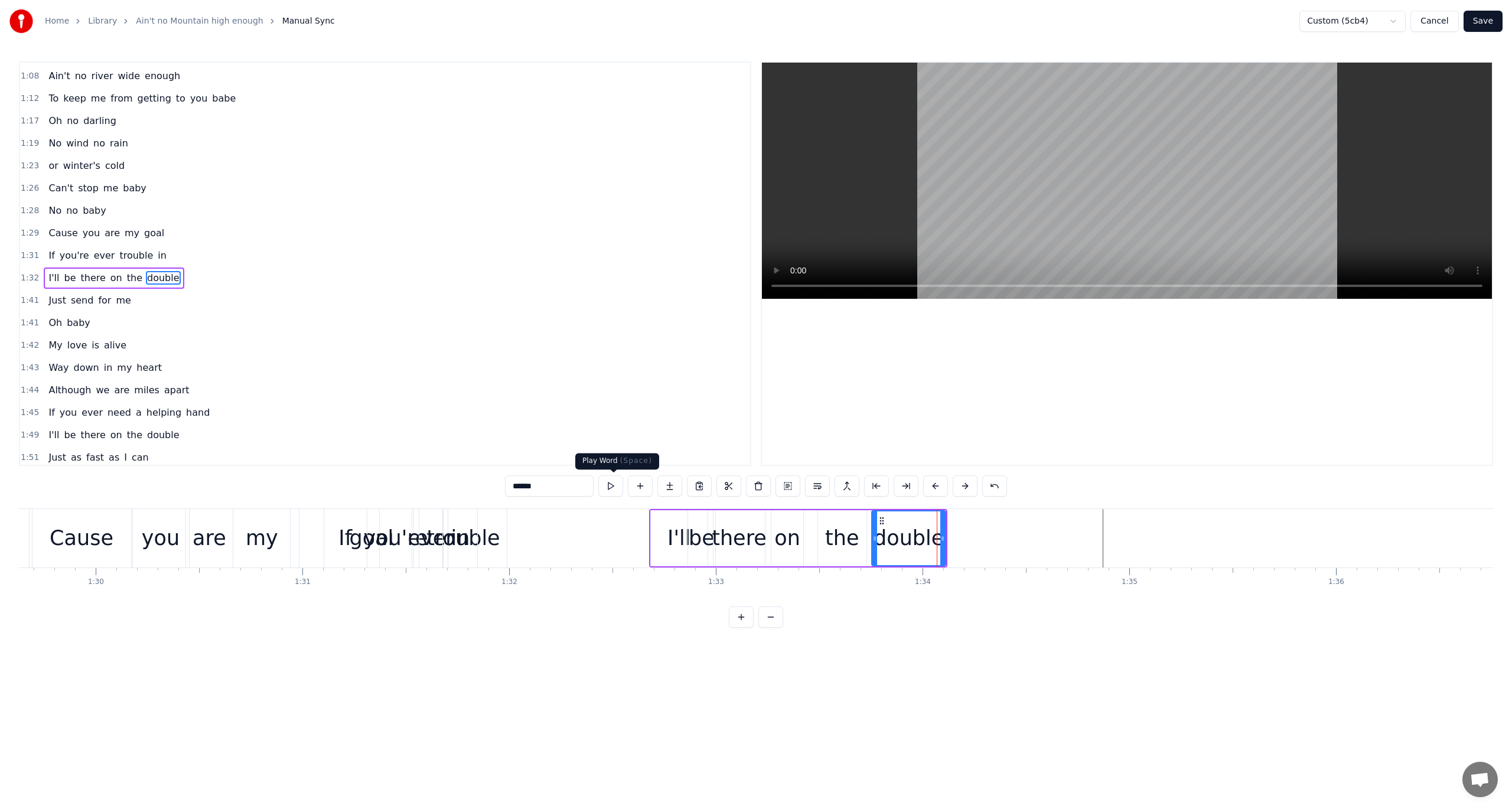
click at [614, 487] on button at bounding box center [611, 486] width 25 height 21
click at [27, 228] on span "1:29" at bounding box center [30, 233] width 18 height 11
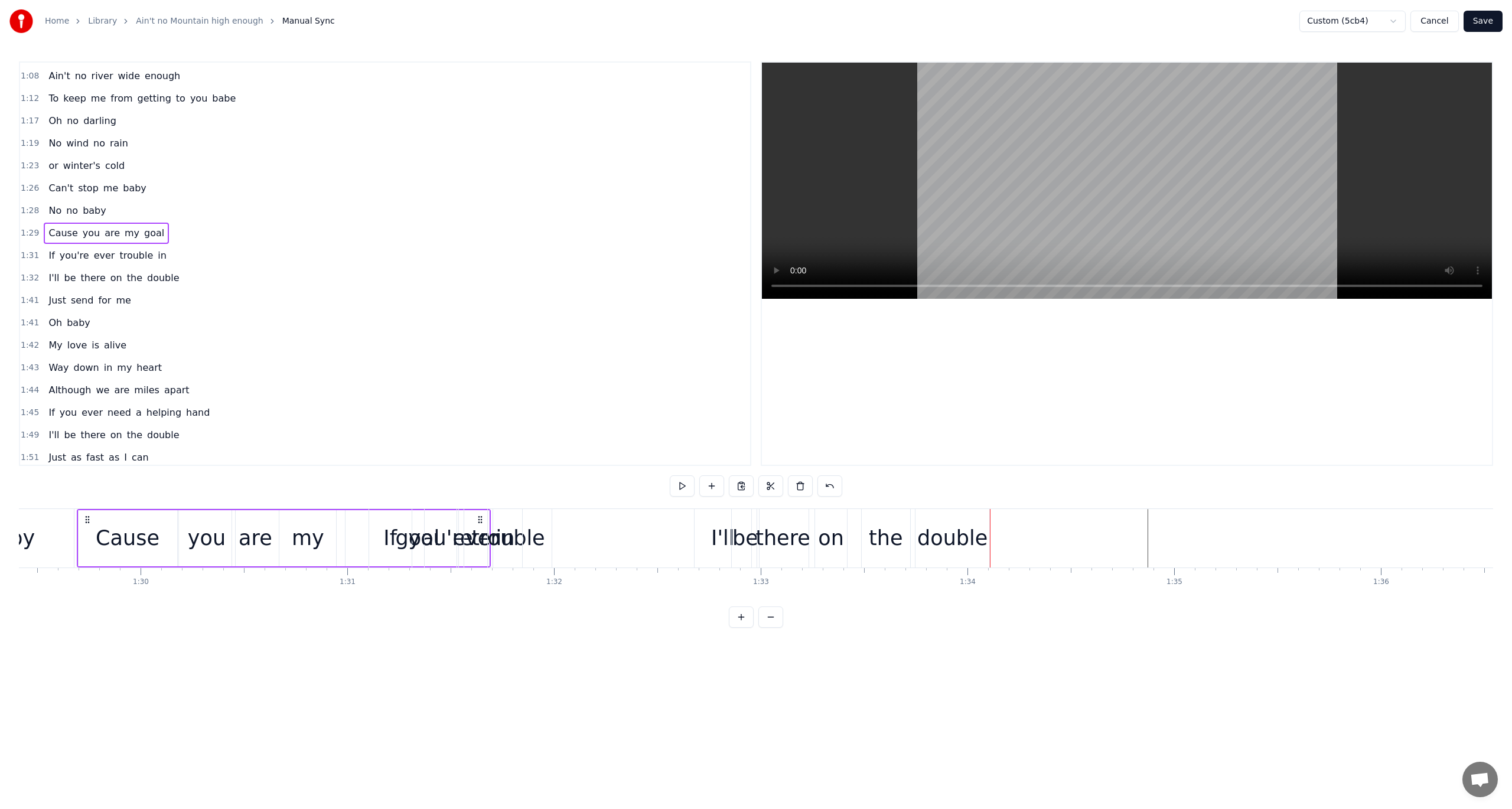
scroll to position [0, 18487]
click at [684, 483] on button at bounding box center [683, 486] width 25 height 21
click at [28, 183] on span "1:26" at bounding box center [30, 188] width 18 height 11
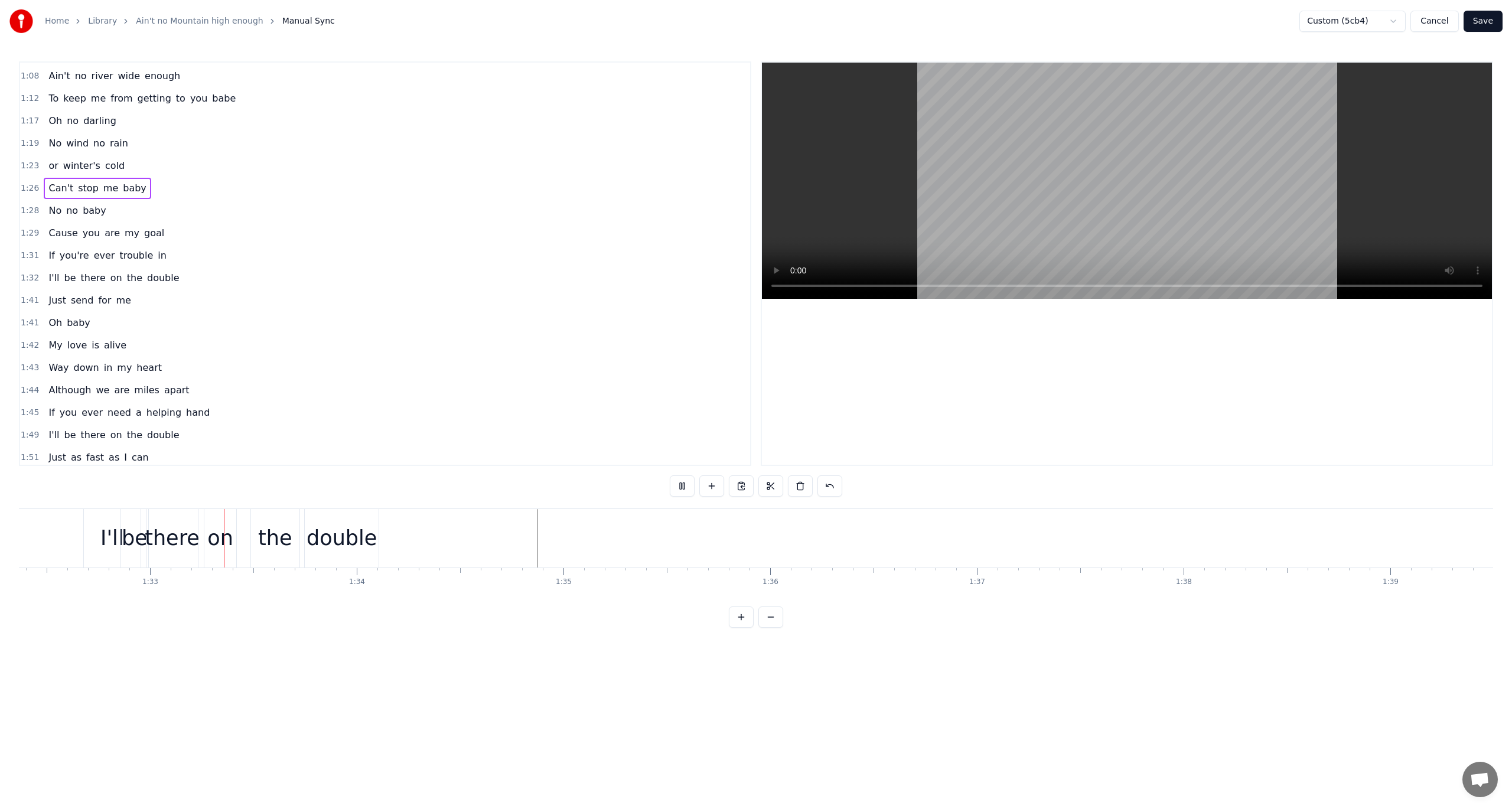
scroll to position [0, 19099]
click at [682, 483] on button at bounding box center [683, 486] width 25 height 21
click at [44, 290] on div "Just send for me" at bounding box center [90, 300] width 91 height 21
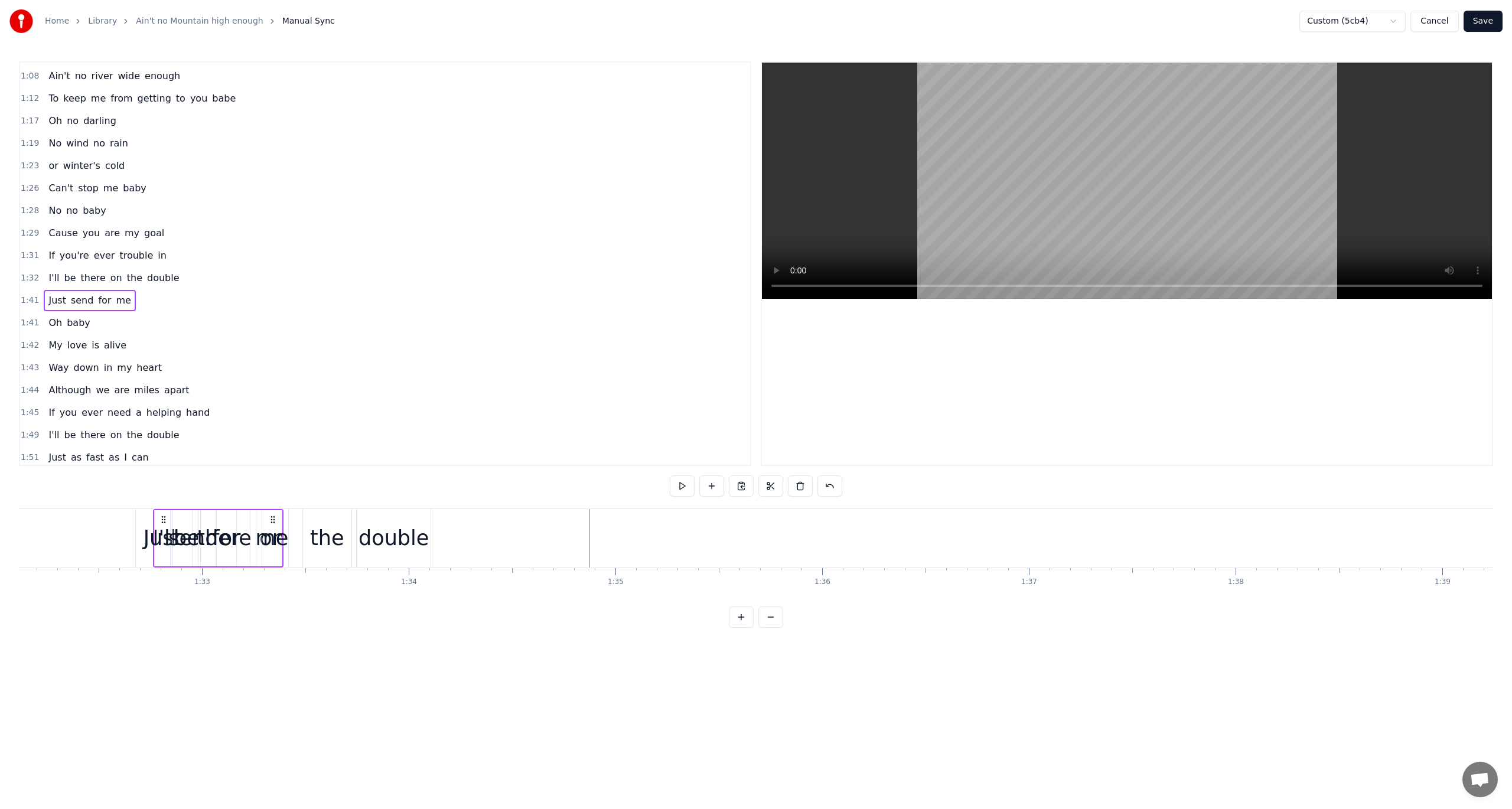
scroll to position [0, 19006]
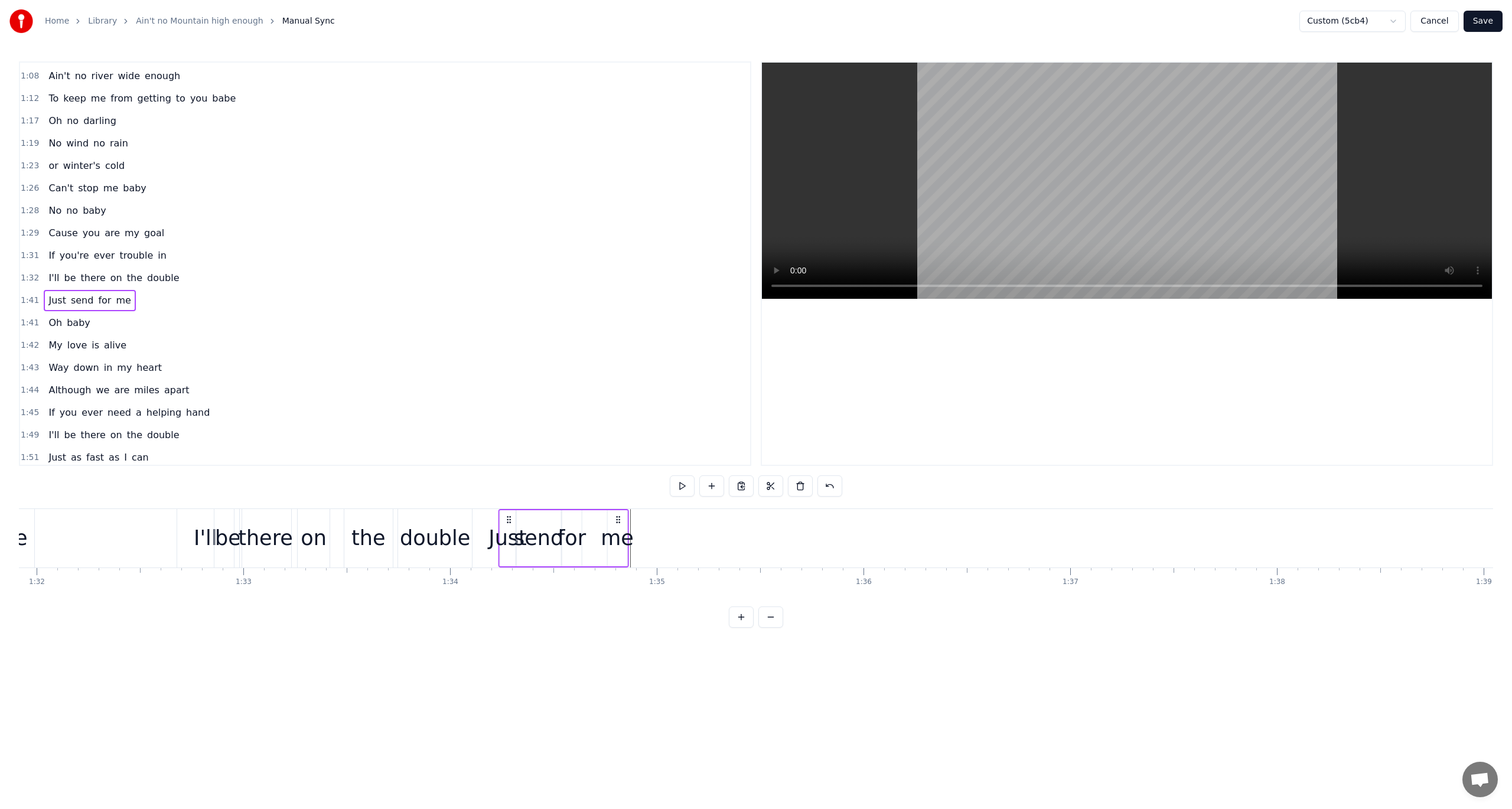
drag, startPoint x: 90, startPoint y: 518, endPoint x: 510, endPoint y: 524, distance: 420.0
click at [510, 524] on icon at bounding box center [509, 519] width 10 height 10
click at [30, 249] on span "1:31" at bounding box center [30, 255] width 18 height 11
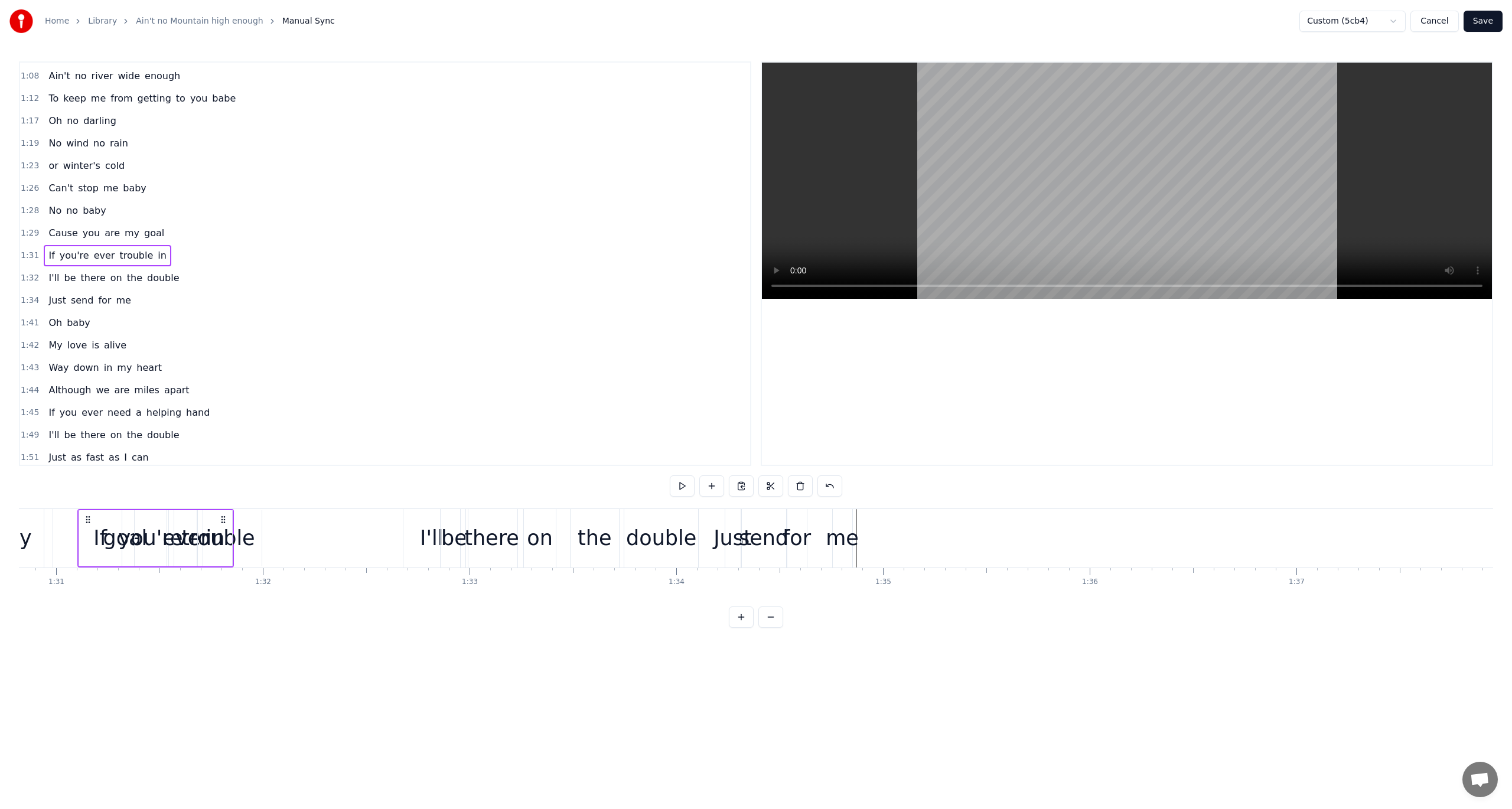
scroll to position [0, 18779]
click at [24, 295] on span "1:34" at bounding box center [30, 300] width 18 height 11
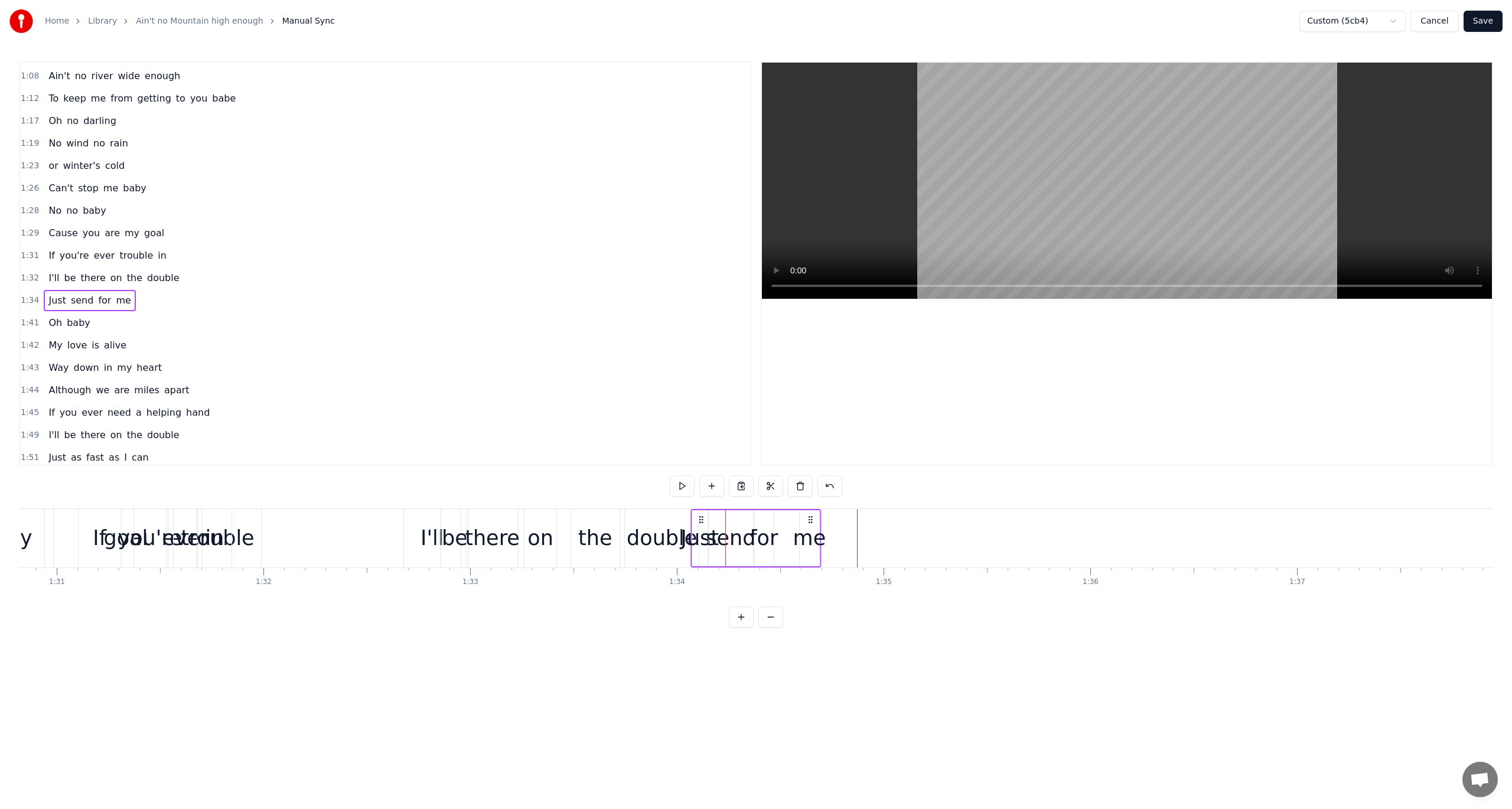
drag, startPoint x: 735, startPoint y: 516, endPoint x: 701, endPoint y: 515, distance: 34.0
click at [701, 515] on icon at bounding box center [701, 519] width 10 height 10
click at [816, 522] on div "me" at bounding box center [810, 538] width 19 height 56
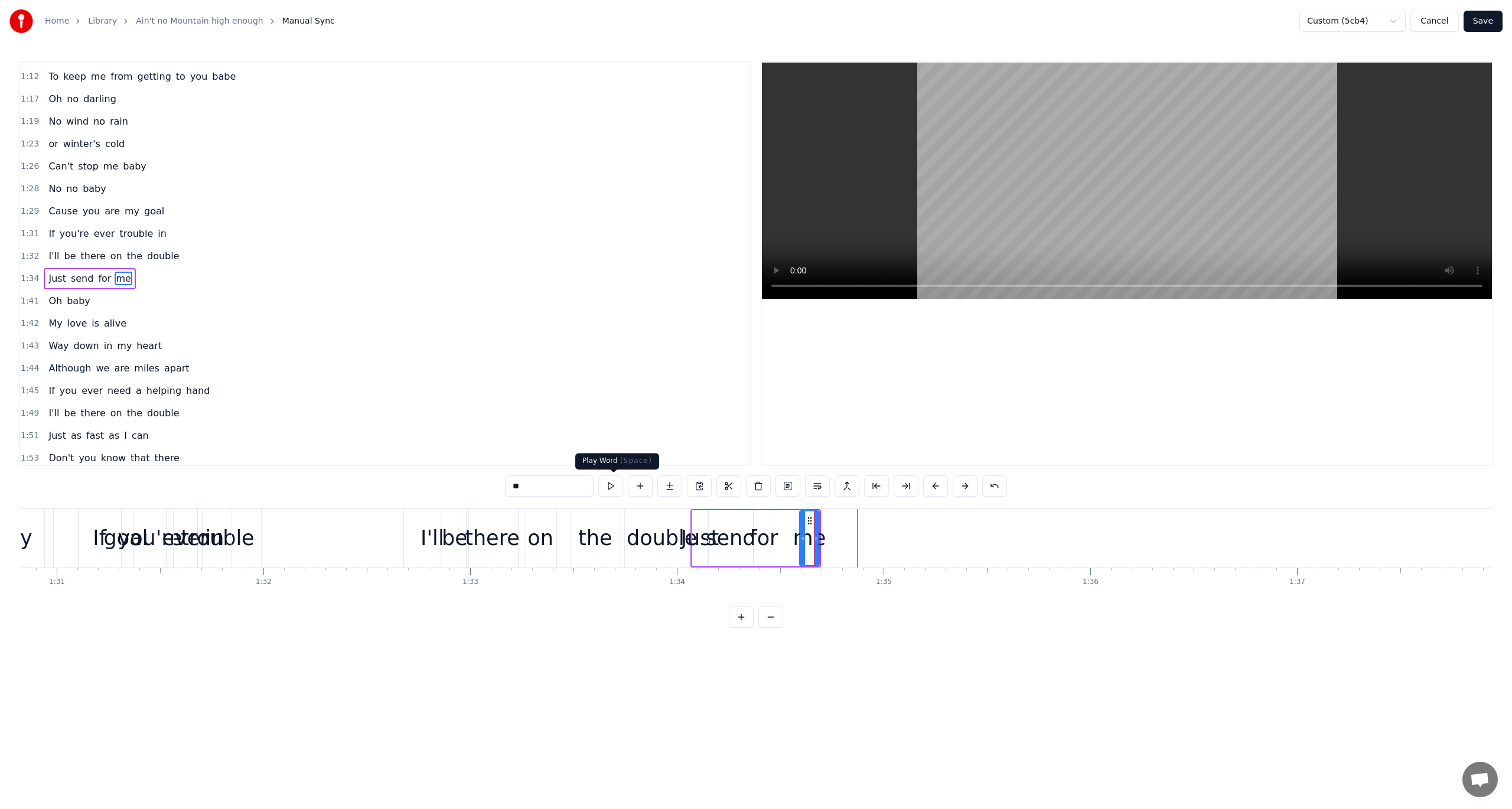
click at [612, 480] on button at bounding box center [611, 486] width 25 height 21
click at [51, 271] on span "Just" at bounding box center [57, 278] width 19 height 13
type input "****"
click at [610, 486] on button at bounding box center [611, 486] width 25 height 21
click at [734, 508] on div "0:06 Listen baby [DEMOGRAPHIC_DATA]:09 Ain't no mountain high 0:11 Ain't no val…" at bounding box center [756, 344] width 1474 height 567
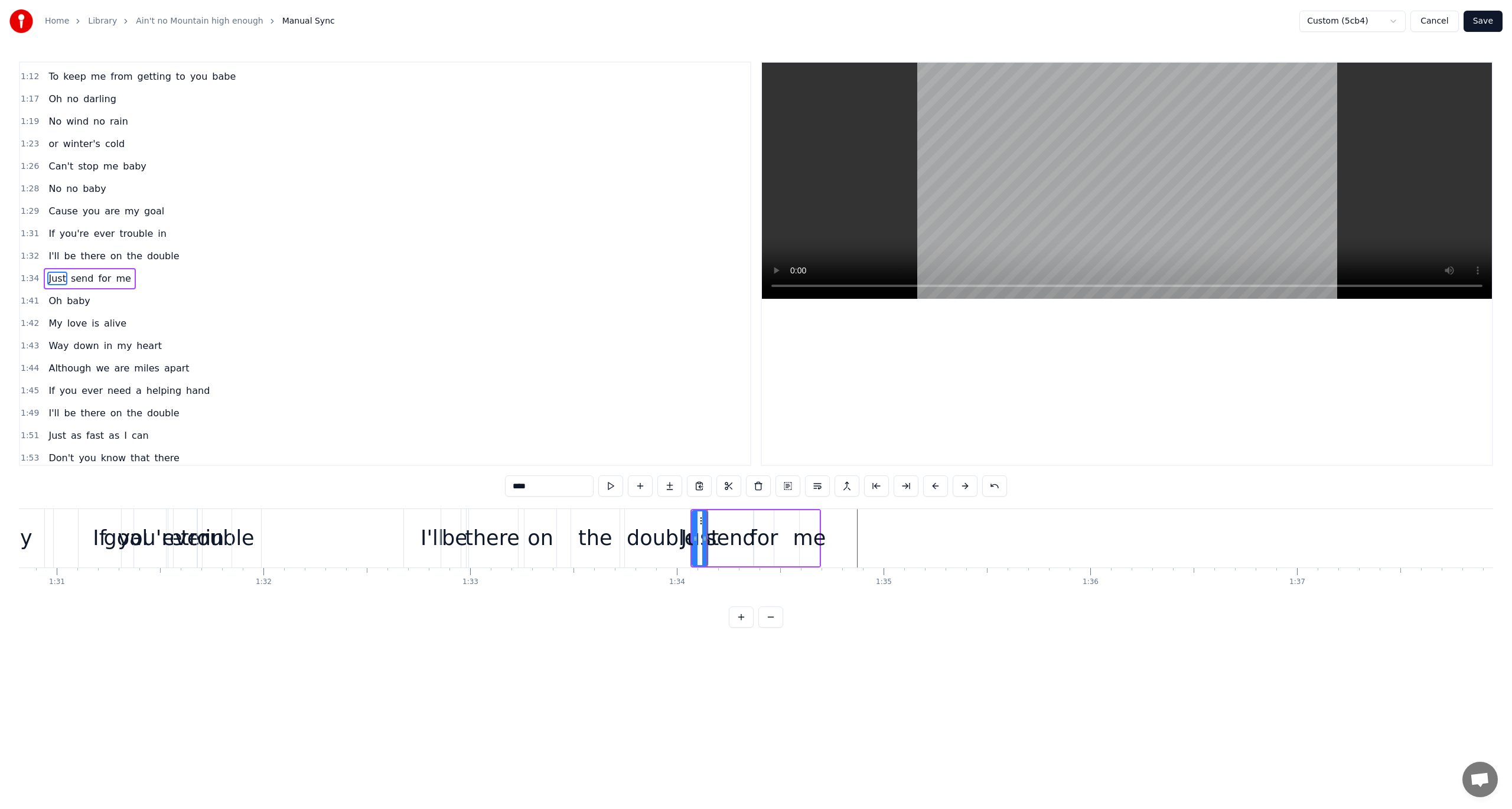
click at [735, 509] on div "Just send for me" at bounding box center [756, 538] width 131 height 59
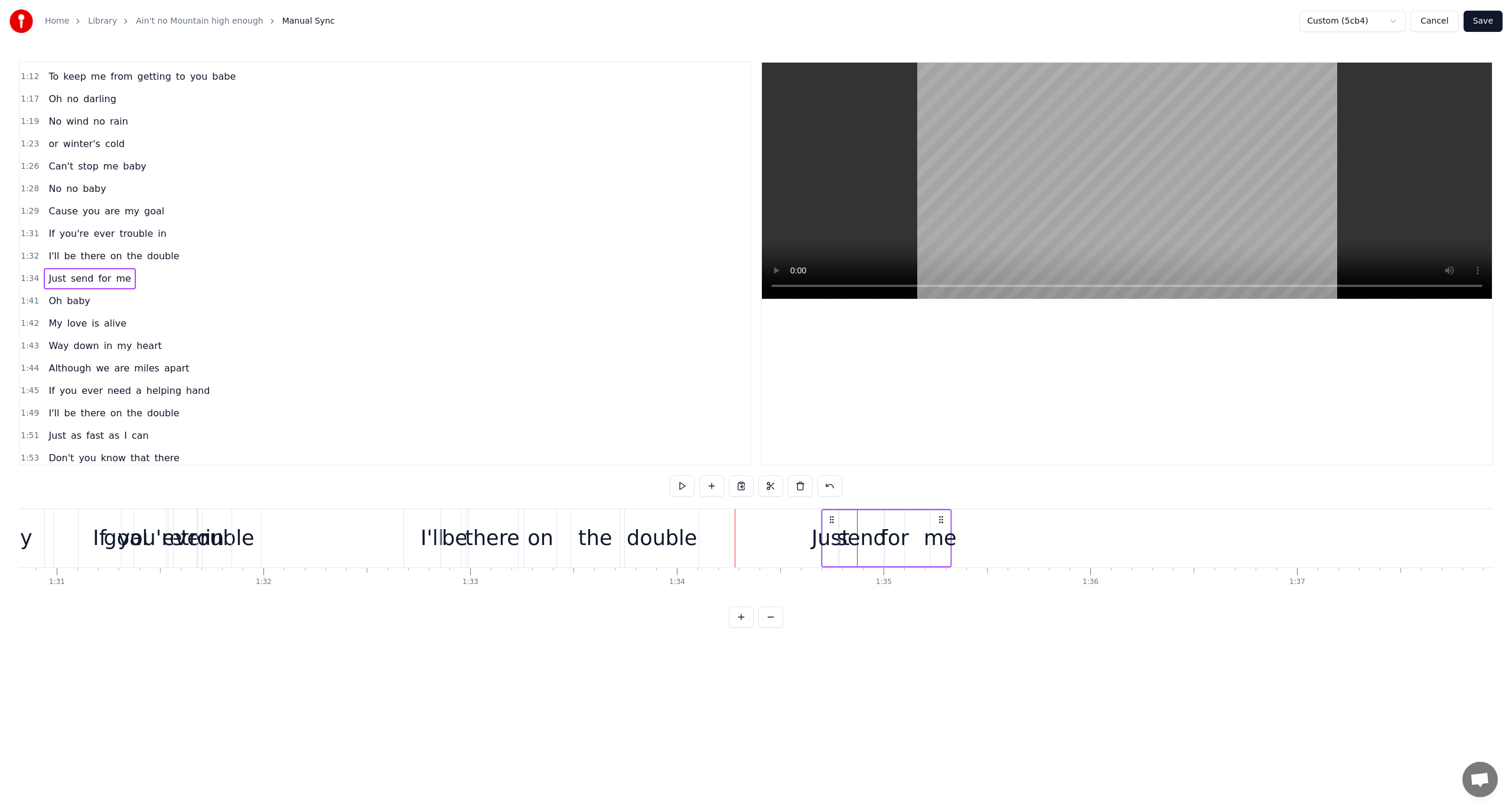
drag, startPoint x: 701, startPoint y: 516, endPoint x: 857, endPoint y: 530, distance: 156.6
click at [857, 530] on div "Just send for me" at bounding box center [886, 538] width 131 height 59
click at [662, 534] on div "double" at bounding box center [662, 538] width 70 height 32
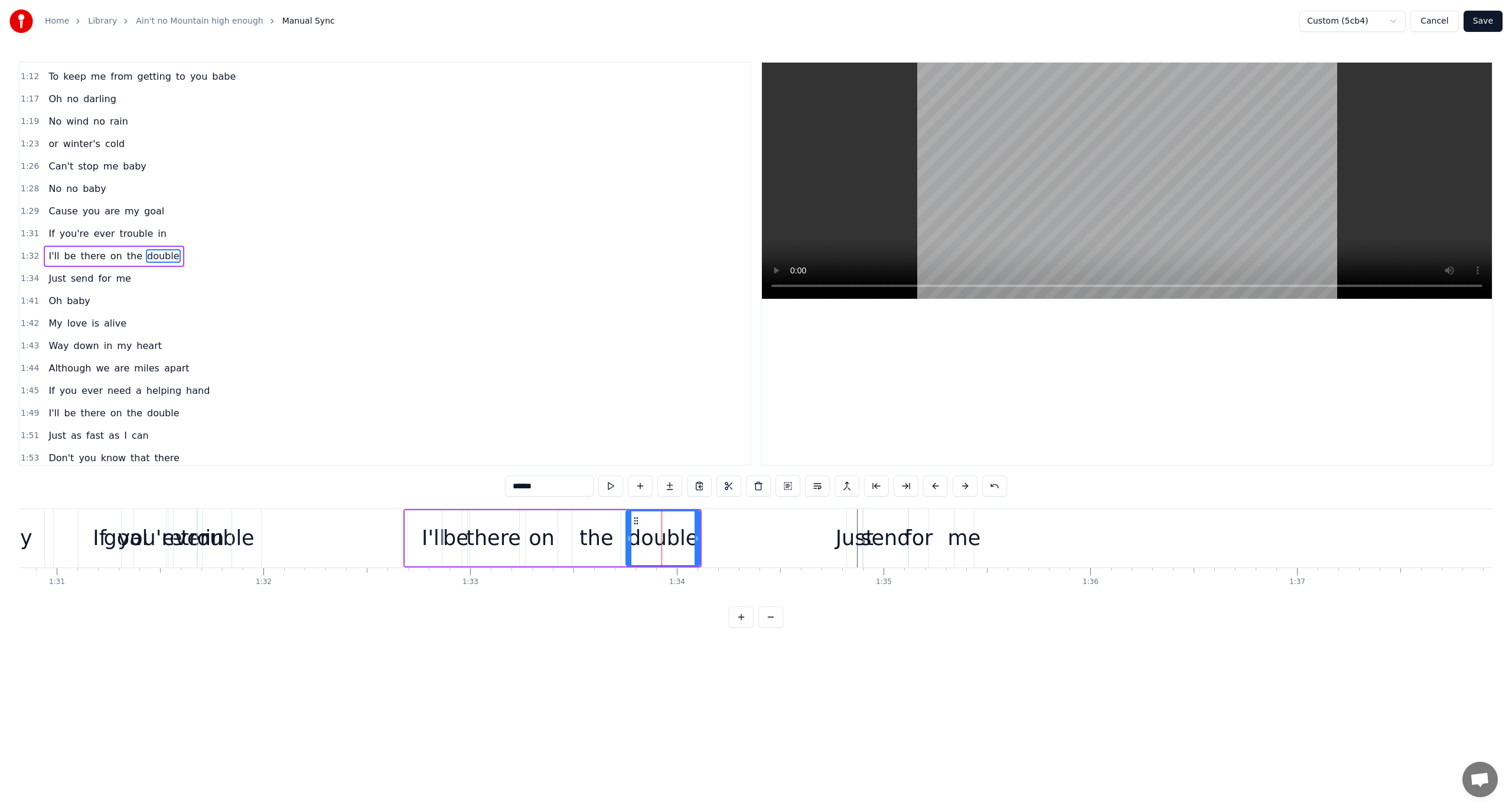
scroll to position [603, 0]
click at [617, 484] on button at bounding box center [611, 486] width 25 height 21
click at [849, 525] on div "Just" at bounding box center [855, 538] width 38 height 32
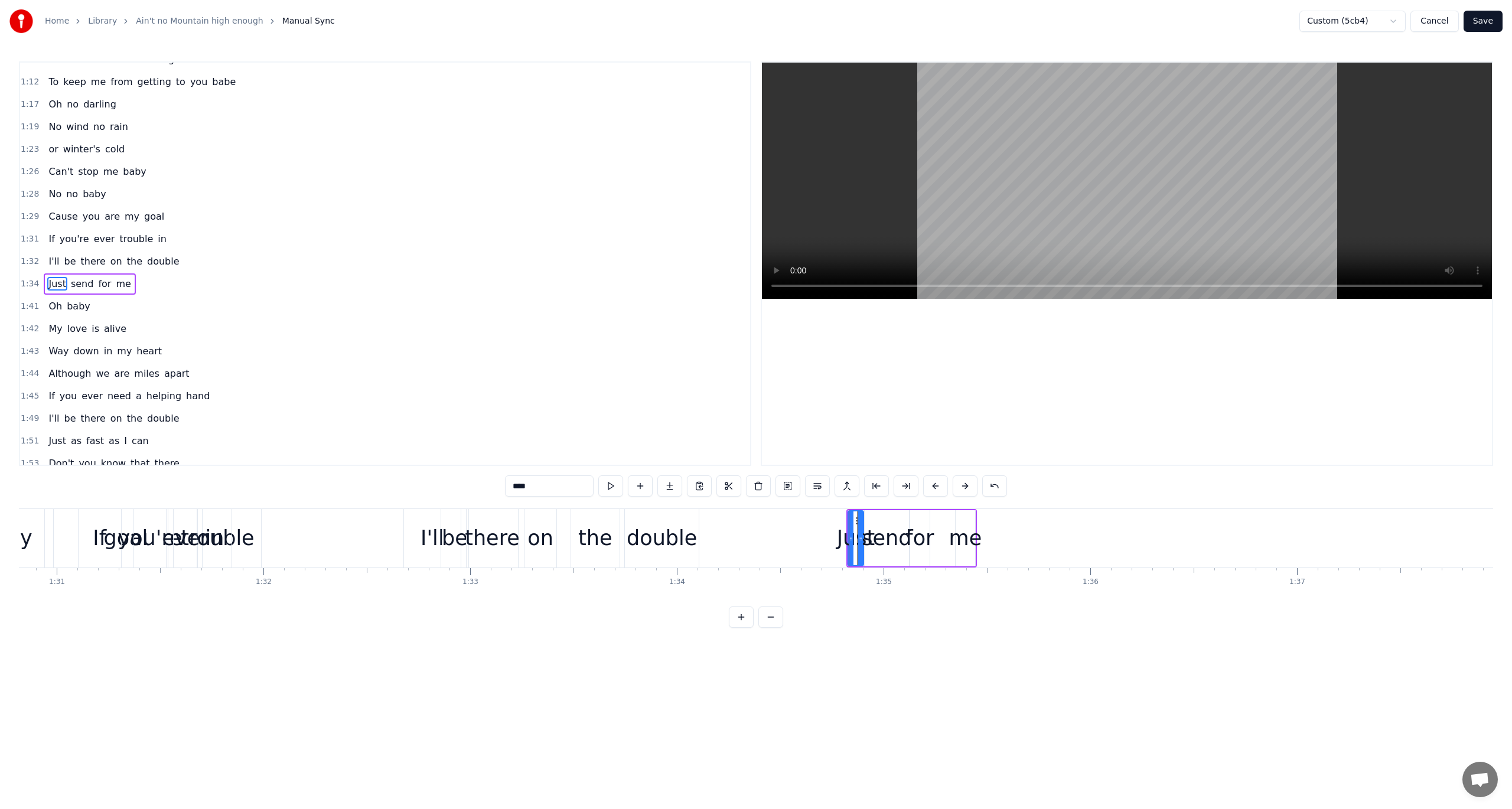
scroll to position [625, 0]
drag, startPoint x: 850, startPoint y: 533, endPoint x: 798, endPoint y: 533, distance: 52.0
click at [798, 533] on div at bounding box center [799, 538] width 4 height 54
drag, startPoint x: 806, startPoint y: 520, endPoint x: 737, endPoint y: 524, distance: 69.1
click at [737, 524] on icon at bounding box center [738, 521] width 10 height 10
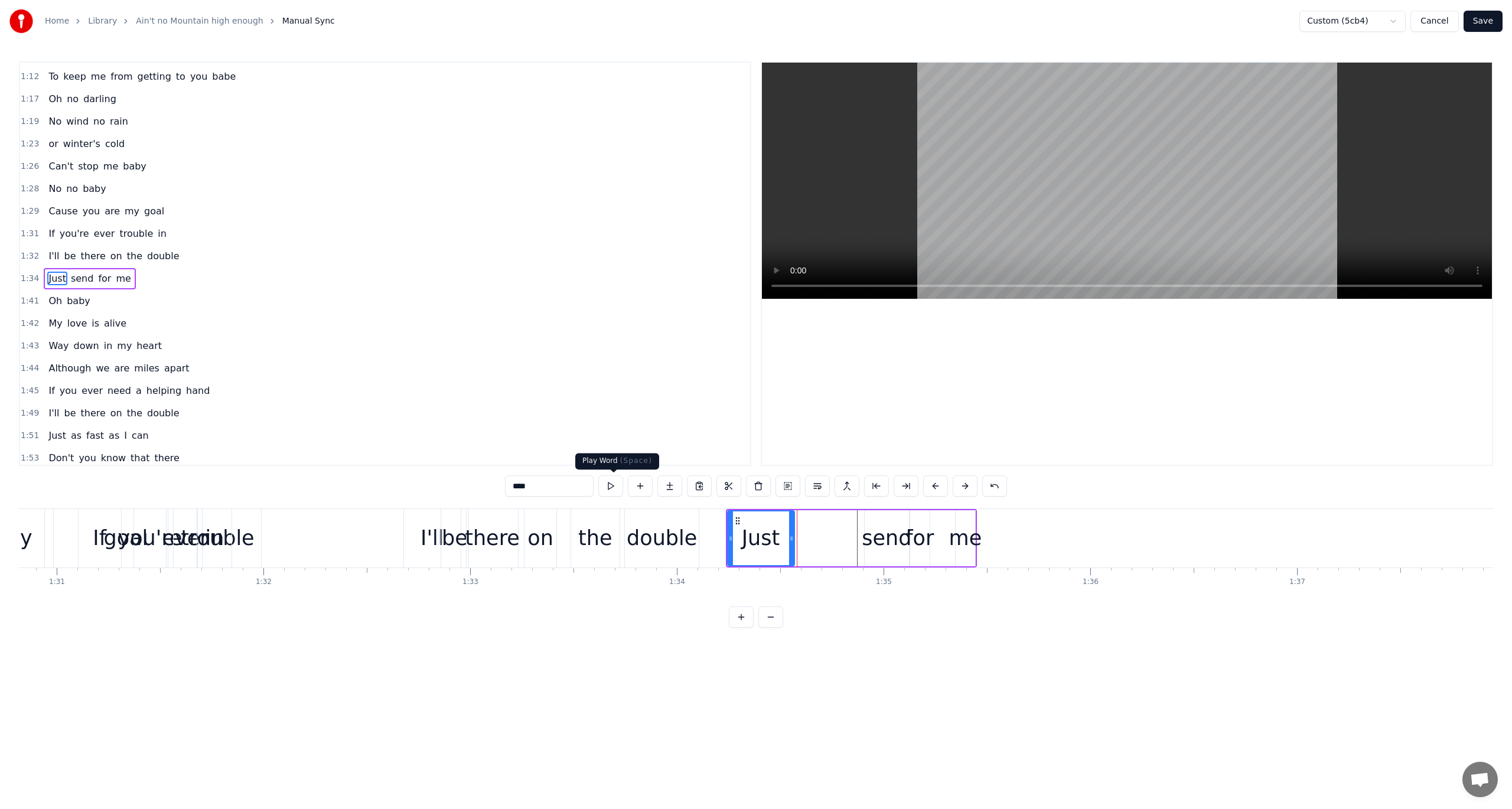
click at [613, 483] on button at bounding box center [611, 486] width 25 height 21
drag, startPoint x: 729, startPoint y: 537, endPoint x: 741, endPoint y: 533, distance: 12.6
click at [741, 534] on icon at bounding box center [742, 538] width 4 height 10
drag, startPoint x: 792, startPoint y: 539, endPoint x: 821, endPoint y: 539, distance: 29.0
click at [821, 540] on circle at bounding box center [821, 540] width 1 height 1
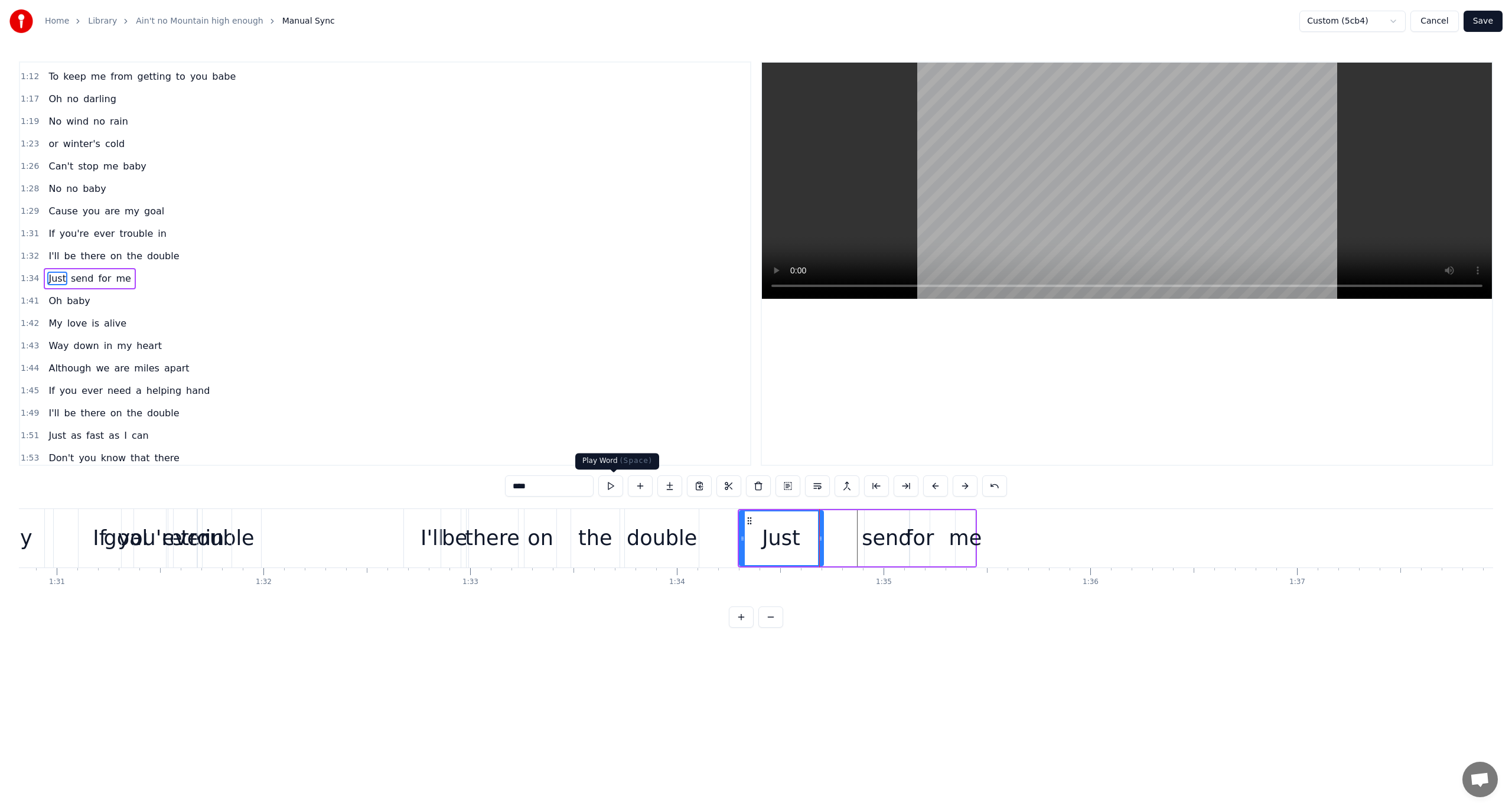
click at [614, 486] on button at bounding box center [611, 486] width 25 height 21
click at [78, 271] on span "send" at bounding box center [82, 278] width 25 height 13
drag, startPoint x: 876, startPoint y: 517, endPoint x: 817, endPoint y: 518, distance: 59.0
click at [817, 518] on circle at bounding box center [817, 518] width 1 height 1
click at [612, 482] on button at bounding box center [611, 486] width 25 height 21
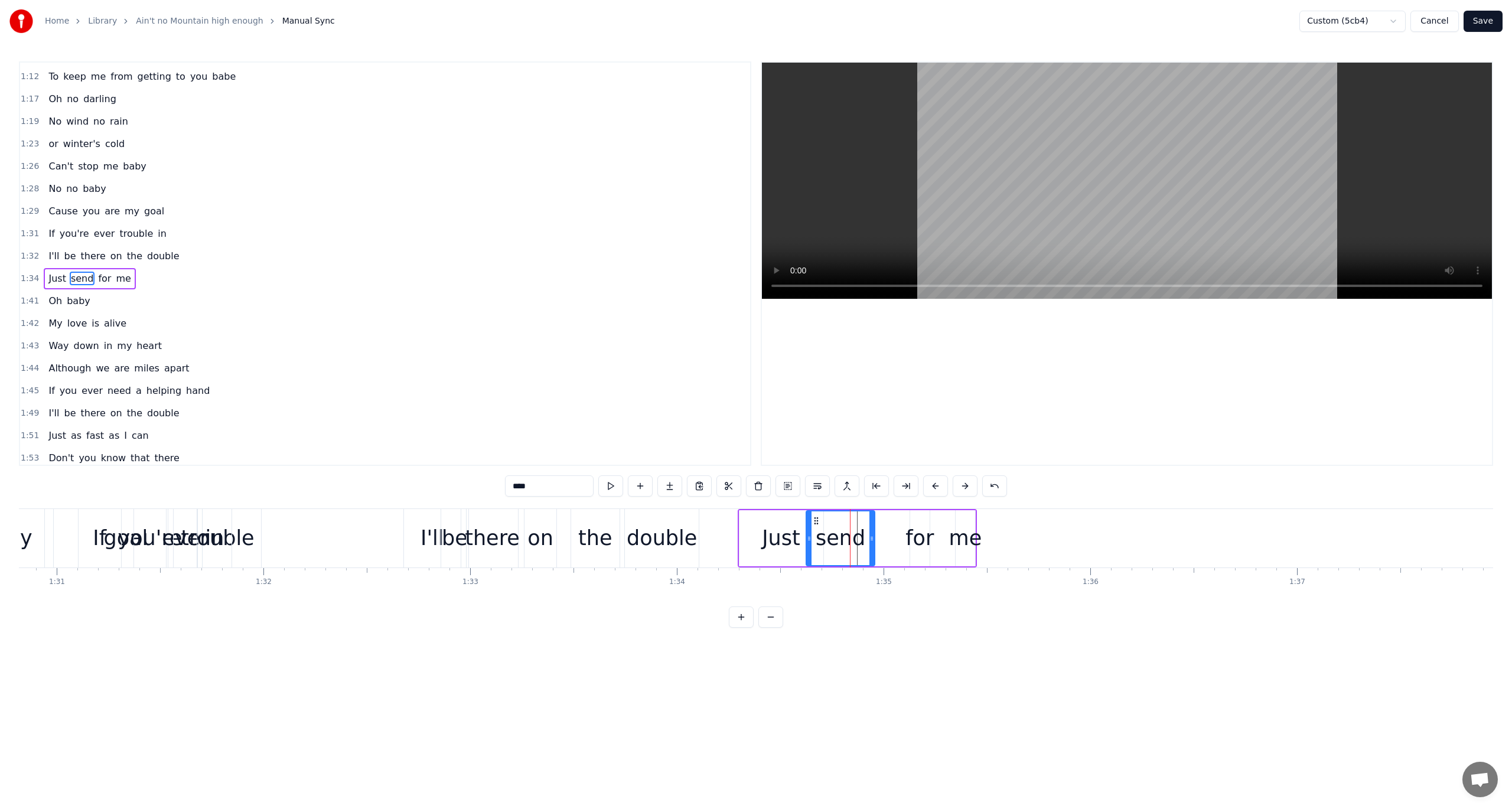
drag, startPoint x: 849, startPoint y: 531, endPoint x: 872, endPoint y: 535, distance: 23.3
click at [872, 535] on div at bounding box center [872, 538] width 4 height 54
click at [613, 482] on button at bounding box center [611, 486] width 25 height 21
drag, startPoint x: 810, startPoint y: 533, endPoint x: 818, endPoint y: 534, distance: 8.1
click at [818, 534] on icon at bounding box center [816, 538] width 4 height 10
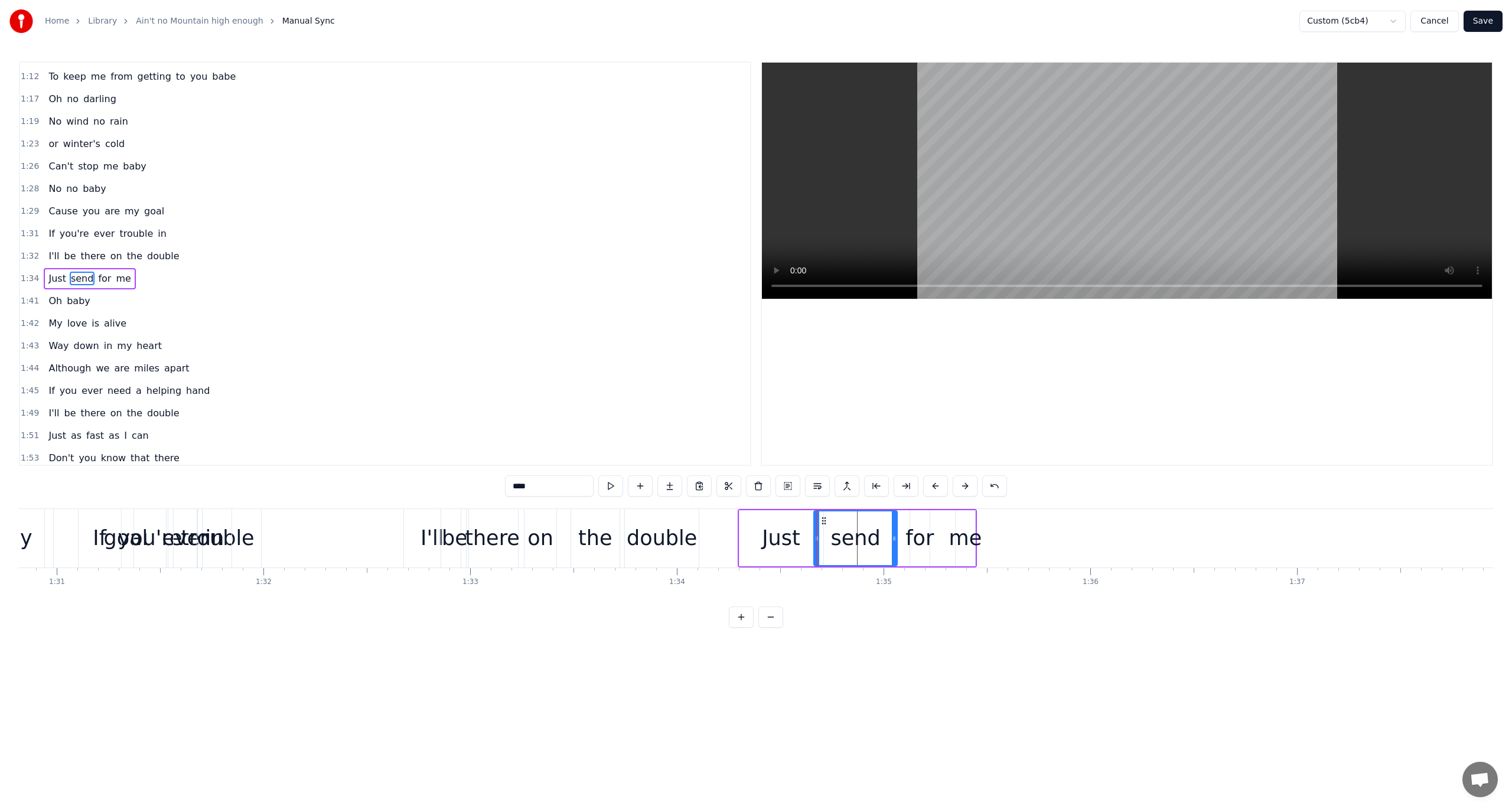
drag, startPoint x: 872, startPoint y: 538, endPoint x: 893, endPoint y: 538, distance: 21.0
click at [893, 538] on icon at bounding box center [893, 538] width 4 height 10
click at [616, 484] on button at bounding box center [611, 486] width 25 height 21
click at [914, 538] on div "for" at bounding box center [920, 538] width 28 height 32
drag, startPoint x: 911, startPoint y: 538, endPoint x: 894, endPoint y: 539, distance: 17.0
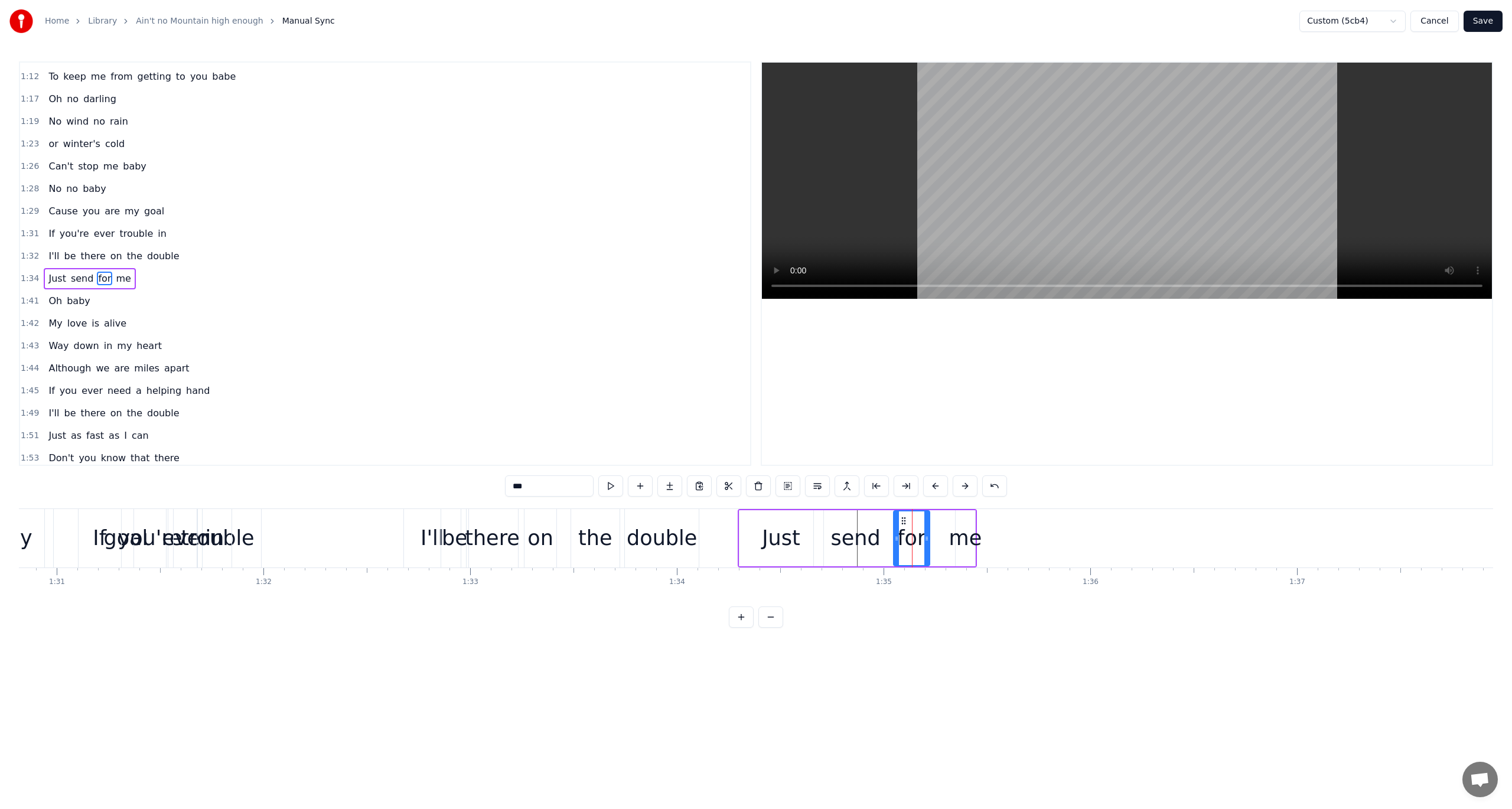
click at [894, 539] on icon at bounding box center [896, 538] width 4 height 10
click at [611, 482] on button at bounding box center [611, 486] width 25 height 21
click at [972, 535] on div "me" at bounding box center [966, 538] width 33 height 32
drag, startPoint x: 973, startPoint y: 538, endPoint x: 1058, endPoint y: 551, distance: 86.0
click at [1058, 551] on div at bounding box center [1056, 538] width 4 height 54
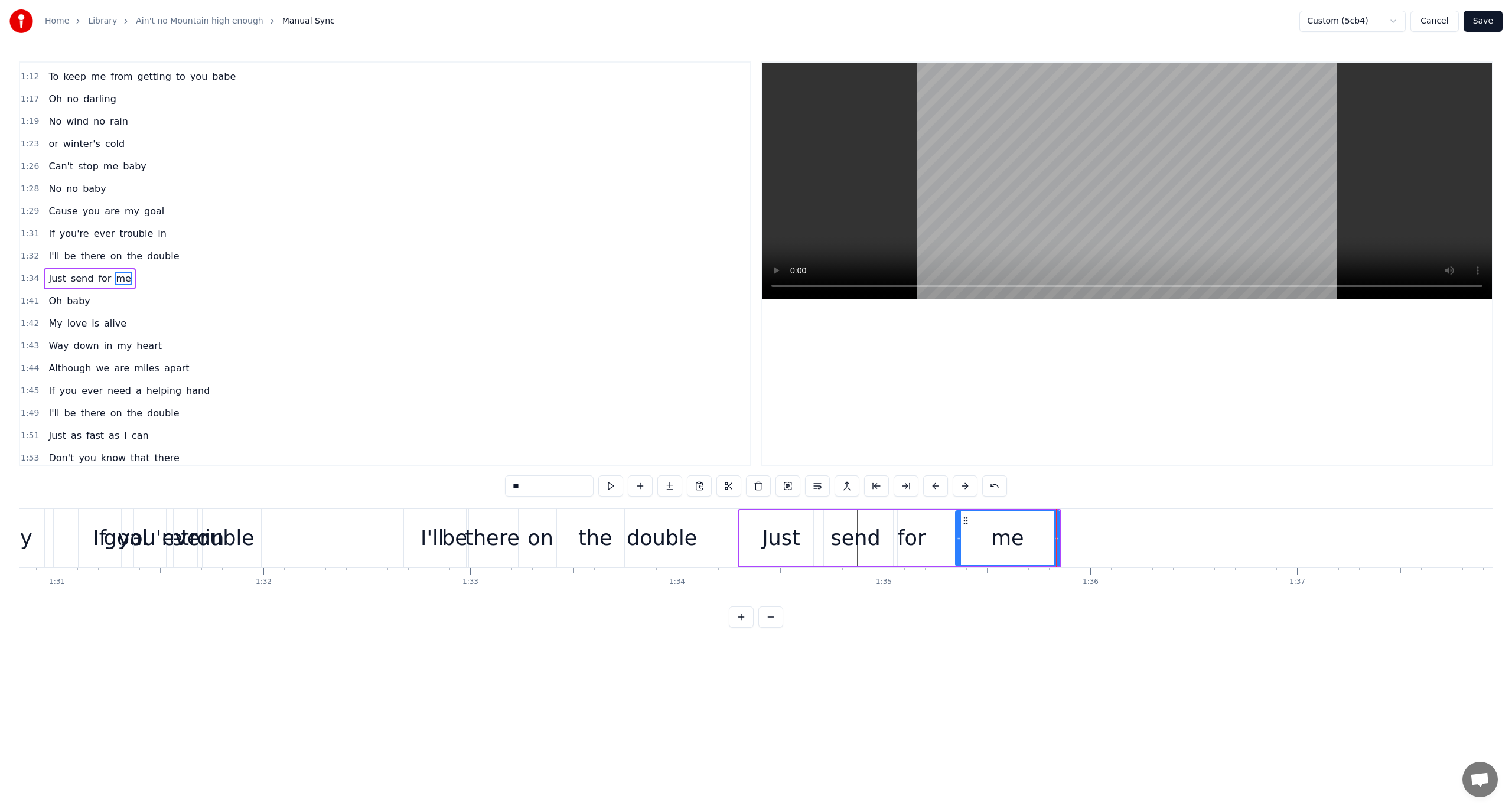
click at [907, 538] on div "for" at bounding box center [911, 538] width 28 height 32
drag, startPoint x: 926, startPoint y: 538, endPoint x: 946, endPoint y: 538, distance: 20.0
click at [946, 538] on icon at bounding box center [946, 538] width 4 height 10
drag, startPoint x: 900, startPoint y: 517, endPoint x: 912, endPoint y: 517, distance: 12.0
click at [912, 517] on icon at bounding box center [915, 521] width 10 height 10
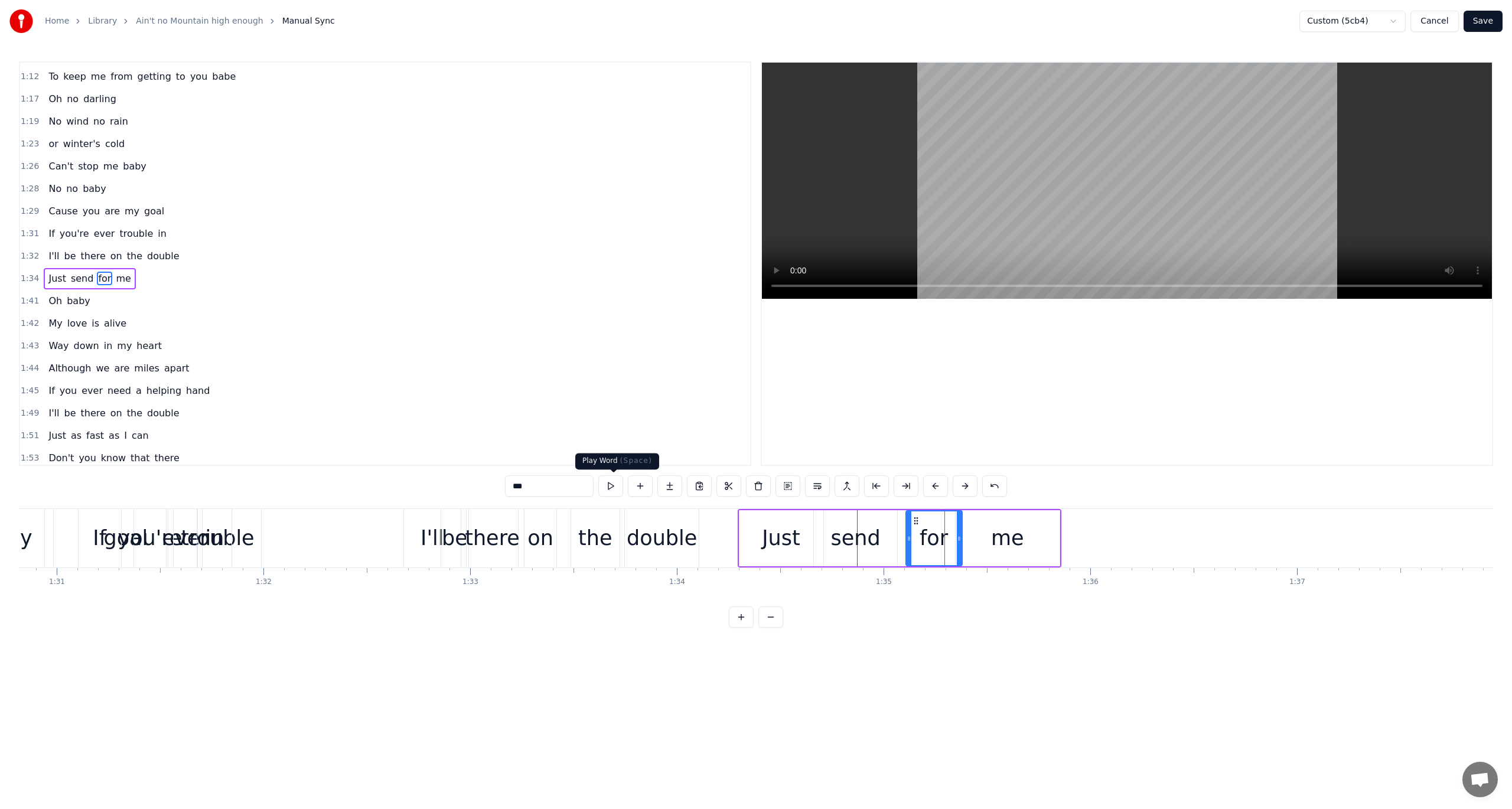
click at [611, 484] on button at bounding box center [611, 486] width 25 height 21
click at [886, 538] on div "send" at bounding box center [856, 538] width 83 height 56
drag, startPoint x: 896, startPoint y: 538, endPoint x: 922, endPoint y: 538, distance: 26.0
click at [922, 538] on icon at bounding box center [921, 538] width 4 height 10
click at [616, 484] on button at bounding box center [611, 486] width 25 height 21
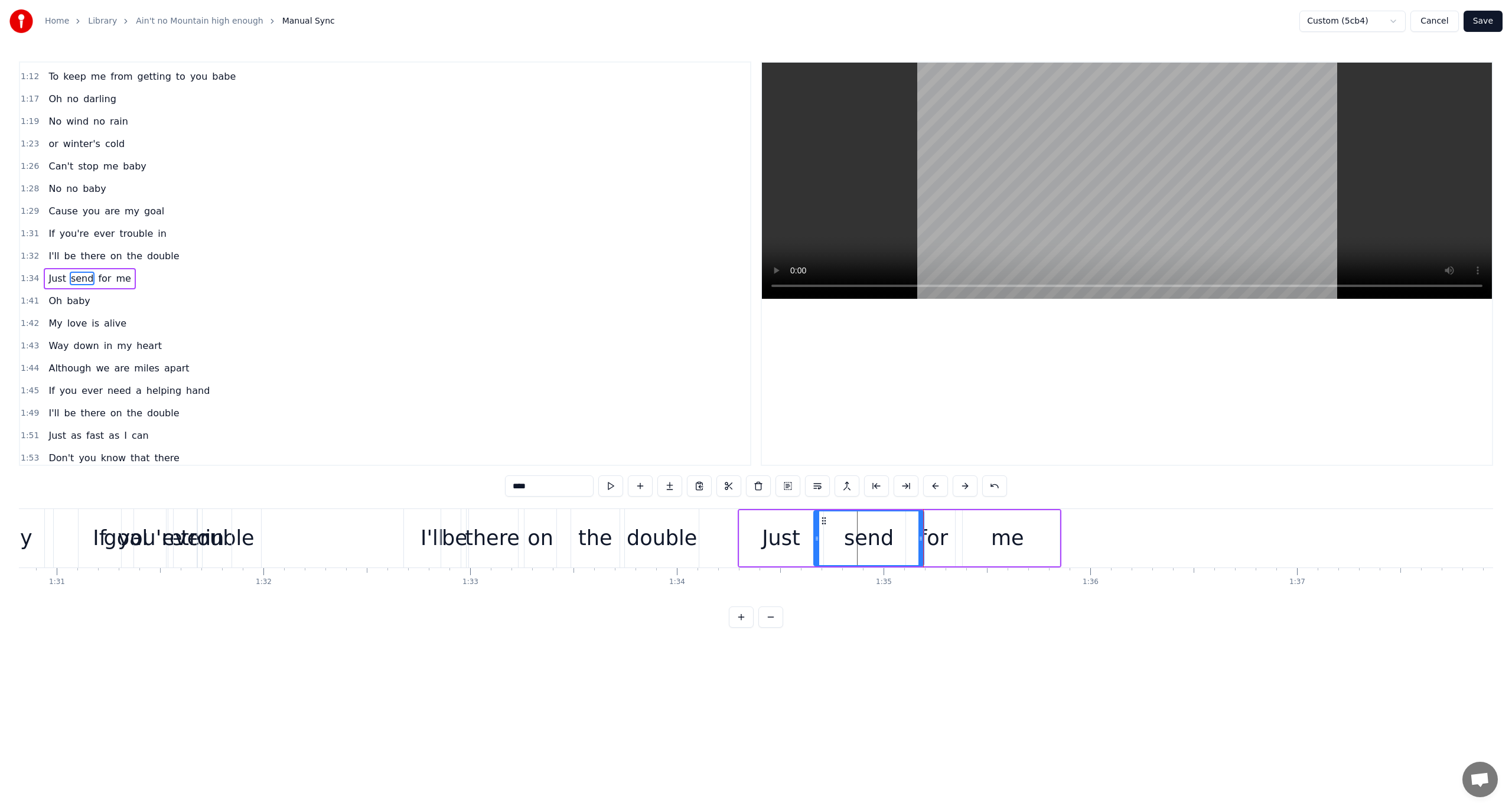
click at [932, 534] on div "for" at bounding box center [934, 538] width 28 height 32
drag, startPoint x: 916, startPoint y: 519, endPoint x: 991, endPoint y: 531, distance: 76.0
click at [915, 539] on div "send" at bounding box center [869, 538] width 110 height 56
drag, startPoint x: 922, startPoint y: 537, endPoint x: 960, endPoint y: 538, distance: 38.0
click at [960, 538] on icon at bounding box center [959, 538] width 4 height 10
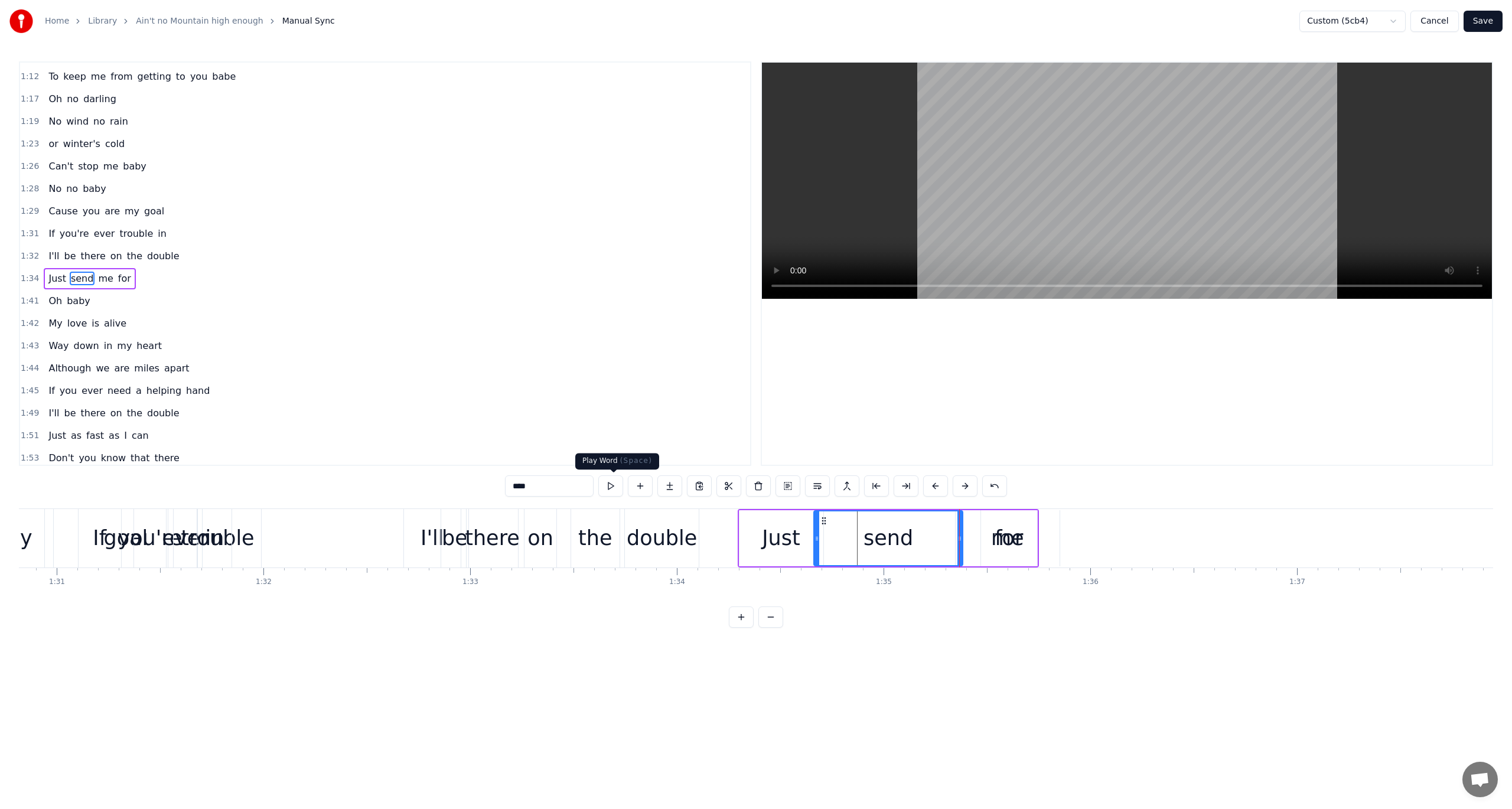
click at [612, 483] on button at bounding box center [611, 486] width 25 height 21
drag, startPoint x: 1000, startPoint y: 525, endPoint x: 991, endPoint y: 530, distance: 10.3
click at [991, 530] on div "for" at bounding box center [1009, 538] width 56 height 56
drag, startPoint x: 990, startPoint y: 518, endPoint x: 959, endPoint y: 518, distance: 31.0
click at [962, 518] on circle at bounding box center [962, 518] width 1 height 1
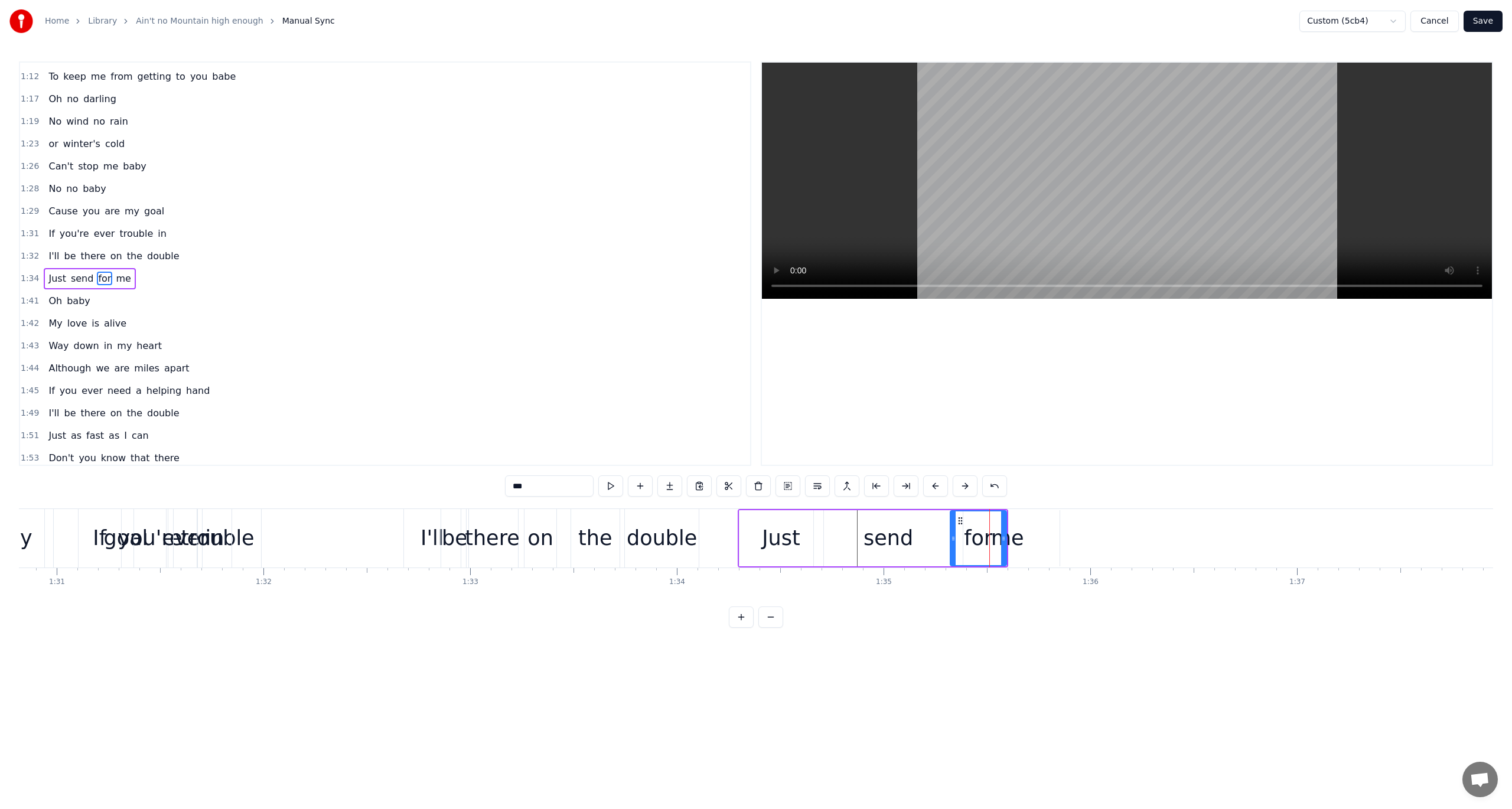
click at [1020, 531] on div "me" at bounding box center [1008, 538] width 33 height 32
click at [1016, 542] on div "me" at bounding box center [1008, 538] width 33 height 32
click at [1002, 540] on div "me" at bounding box center [1008, 538] width 33 height 32
drag, startPoint x: 964, startPoint y: 517, endPoint x: 1076, endPoint y: 530, distance: 112.8
click at [1076, 530] on div "me" at bounding box center [1116, 538] width 103 height 54
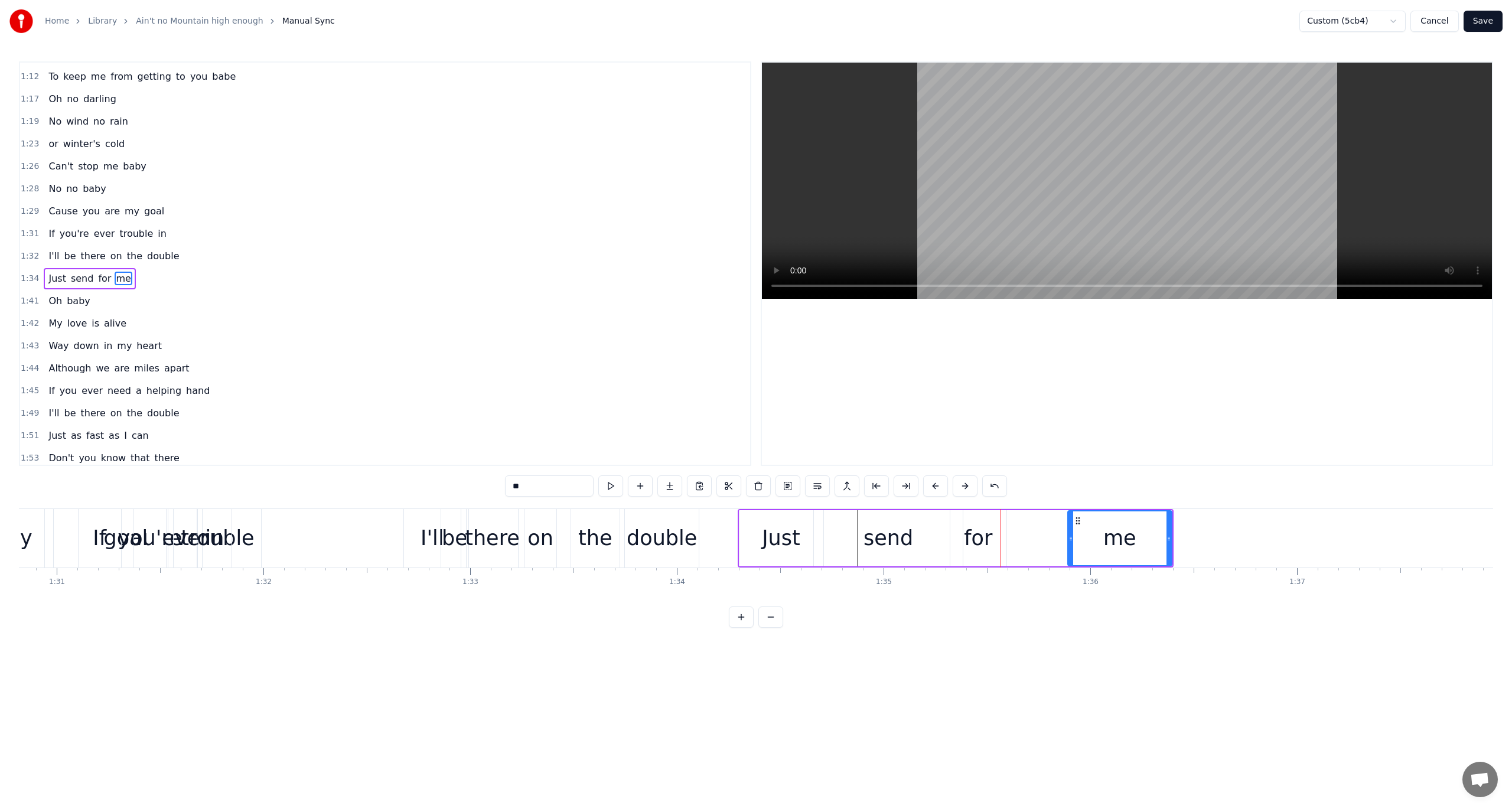
click at [975, 531] on div "for" at bounding box center [978, 538] width 28 height 32
drag, startPoint x: 960, startPoint y: 516, endPoint x: 1035, endPoint y: 524, distance: 75.4
click at [1035, 524] on icon at bounding box center [1034, 521] width 10 height 10
click at [917, 534] on div "send" at bounding box center [888, 538] width 148 height 56
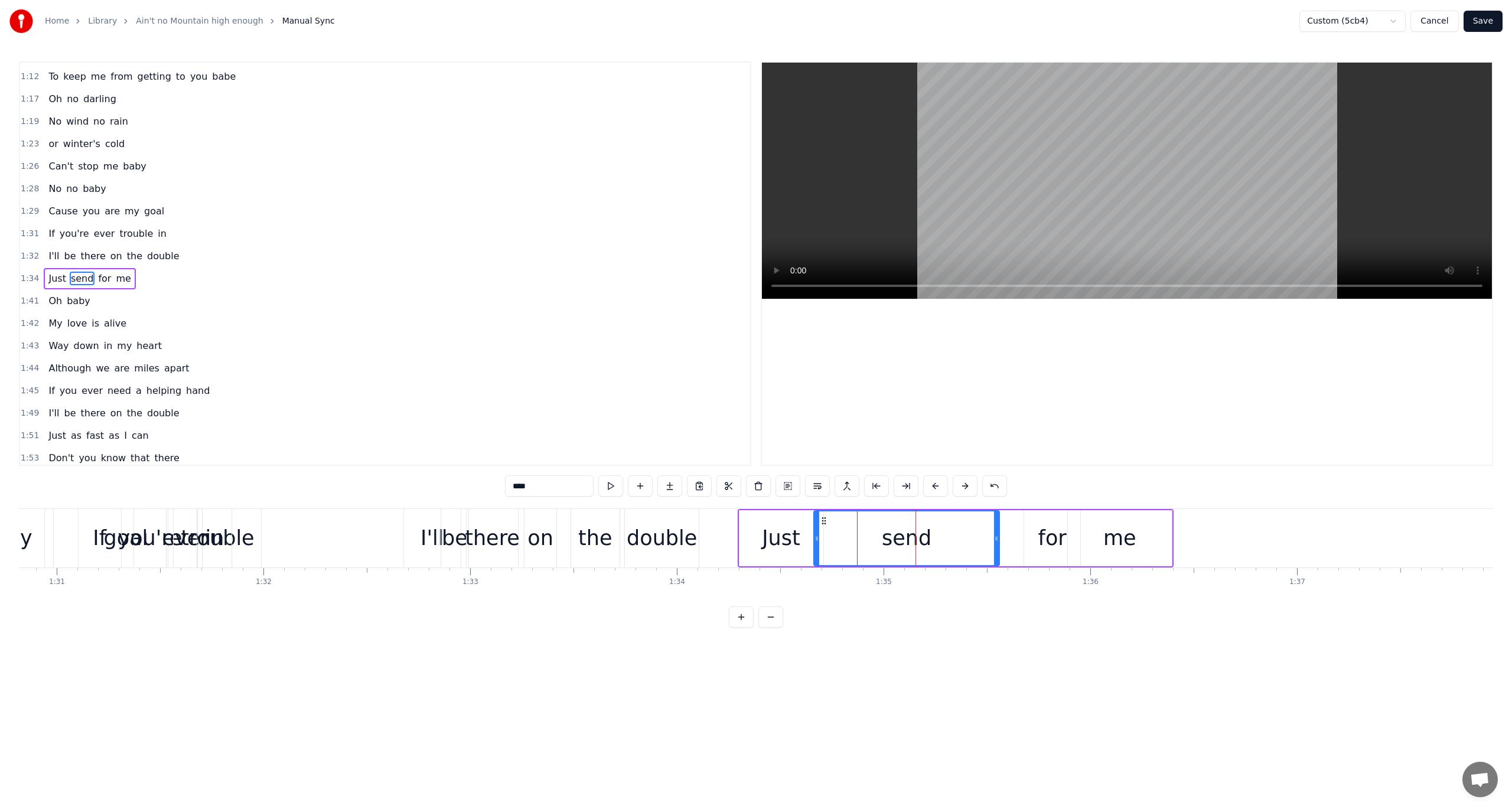
drag, startPoint x: 960, startPoint y: 538, endPoint x: 998, endPoint y: 538, distance: 38.0
click at [998, 538] on icon at bounding box center [996, 538] width 4 height 10
click at [607, 484] on button at bounding box center [611, 486] width 25 height 21
click at [1055, 549] on div "for" at bounding box center [1053, 538] width 28 height 32
drag, startPoint x: 1031, startPoint y: 516, endPoint x: 1000, endPoint y: 523, distance: 31.8
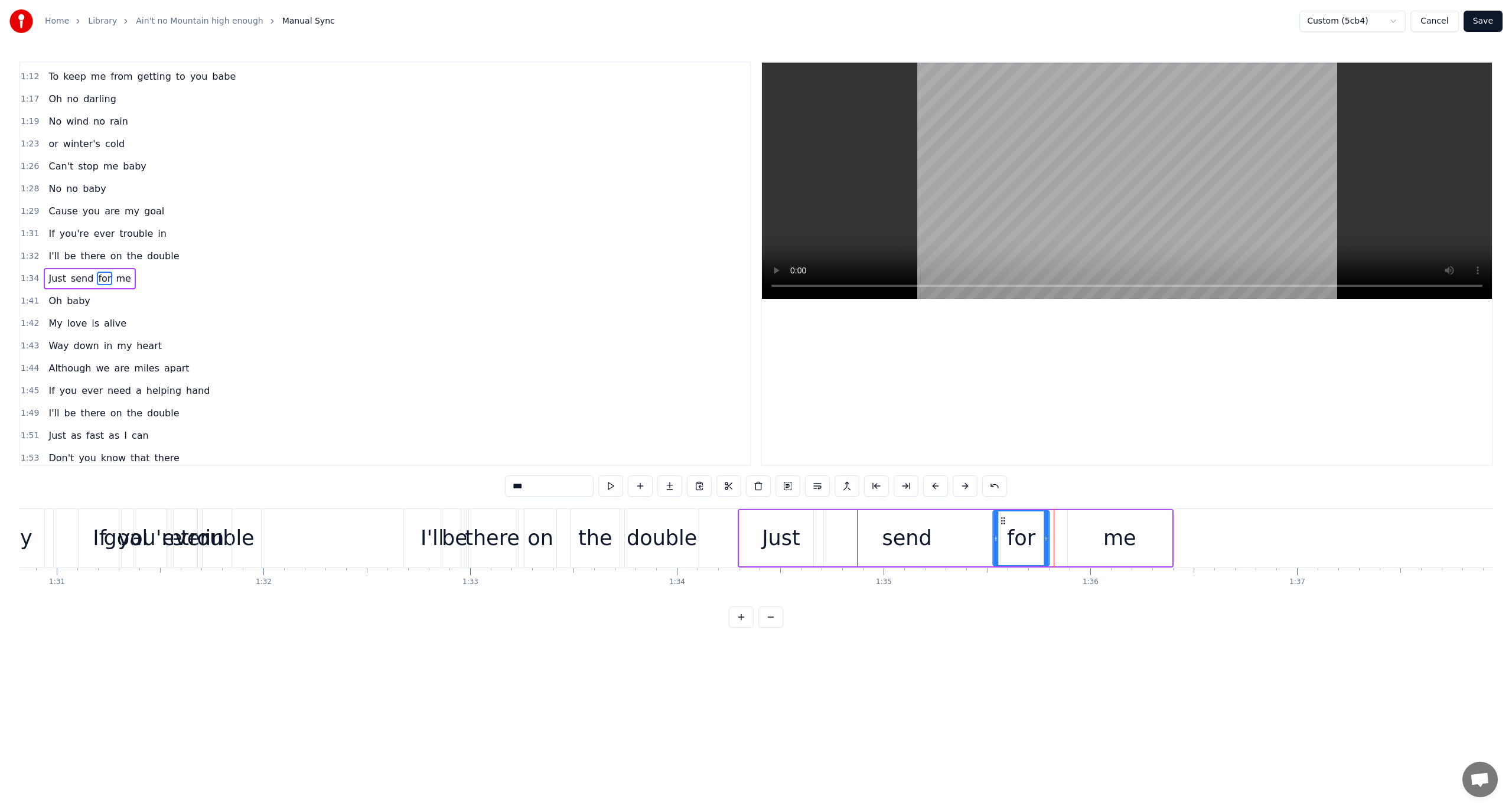
click at [1000, 523] on icon at bounding box center [1002, 521] width 10 height 10
click at [611, 484] on button at bounding box center [611, 486] width 25 height 21
click at [1103, 532] on div "me" at bounding box center [1120, 538] width 104 height 56
type input "**"
drag, startPoint x: 1076, startPoint y: 520, endPoint x: 1055, endPoint y: 528, distance: 22.5
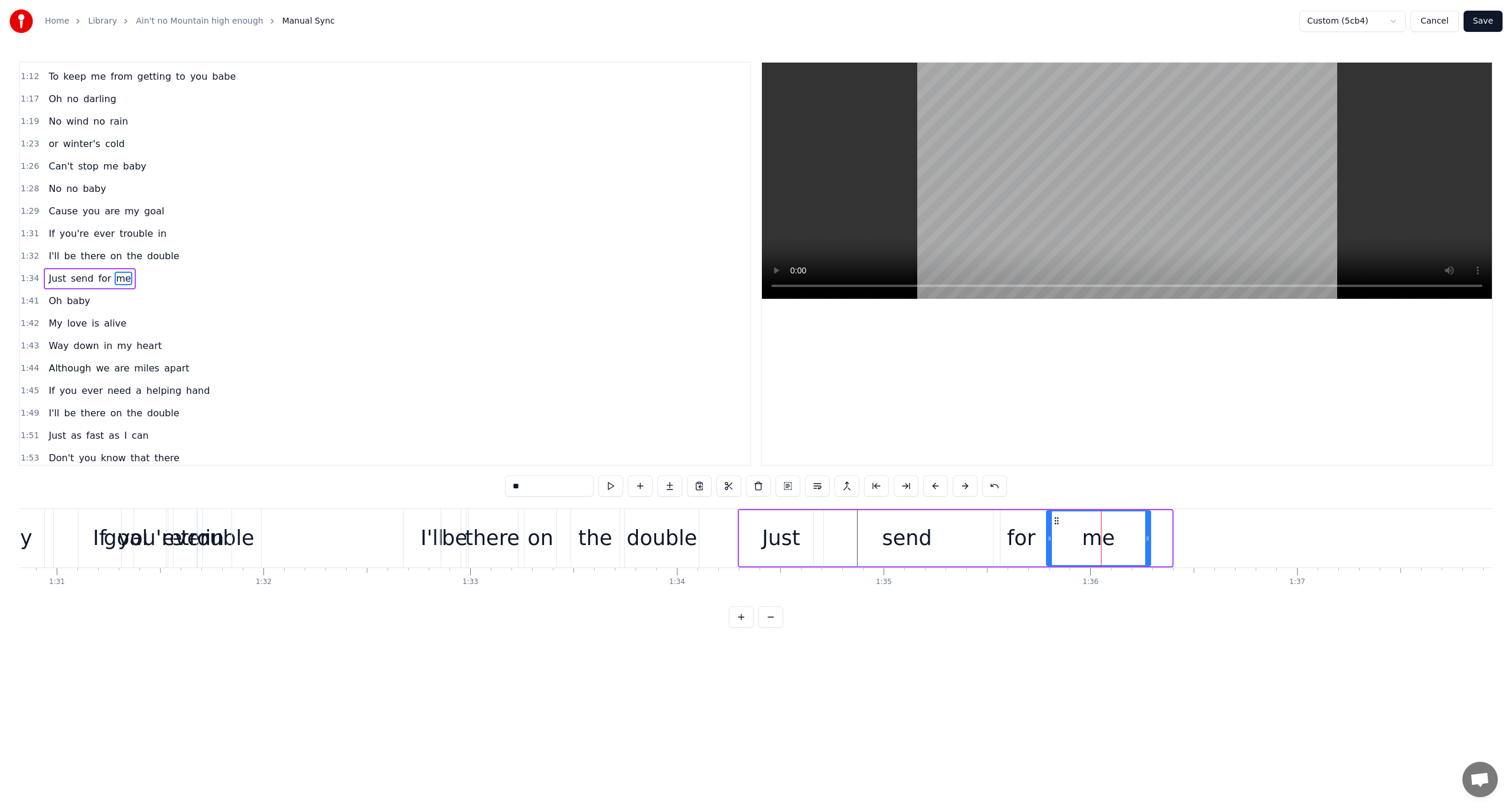
click at [1055, 528] on div "me" at bounding box center [1098, 538] width 103 height 54
click at [614, 488] on button at bounding box center [611, 486] width 25 height 21
drag, startPoint x: 1143, startPoint y: 536, endPoint x: 1119, endPoint y: 544, distance: 25.3
click at [1119, 544] on div "me" at bounding box center [1098, 538] width 103 height 54
drag, startPoint x: 1146, startPoint y: 536, endPoint x: 1119, endPoint y: 544, distance: 28.2
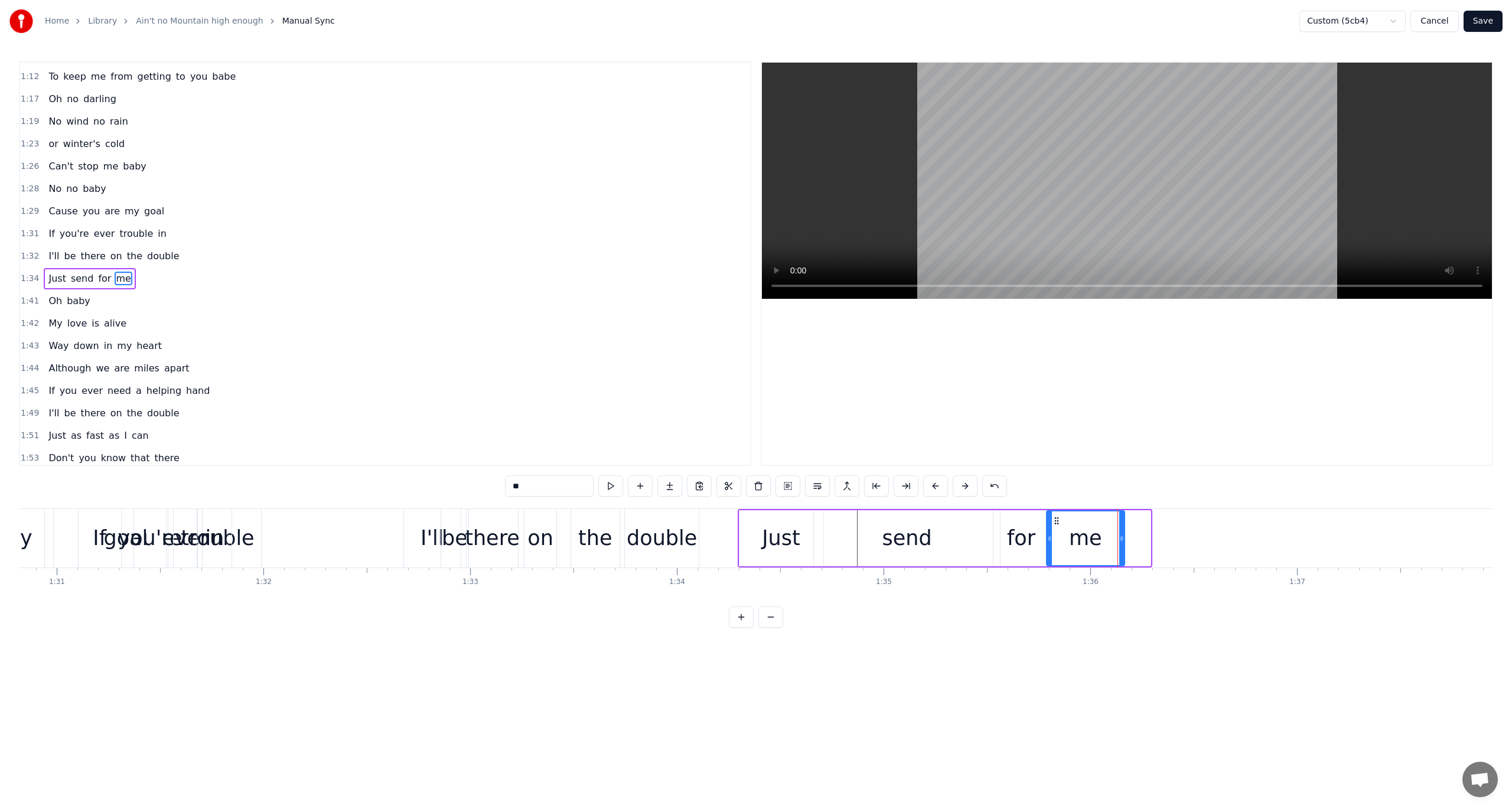
click at [1119, 544] on div at bounding box center [1121, 538] width 4 height 54
click at [26, 228] on span "1:31" at bounding box center [30, 234] width 18 height 11
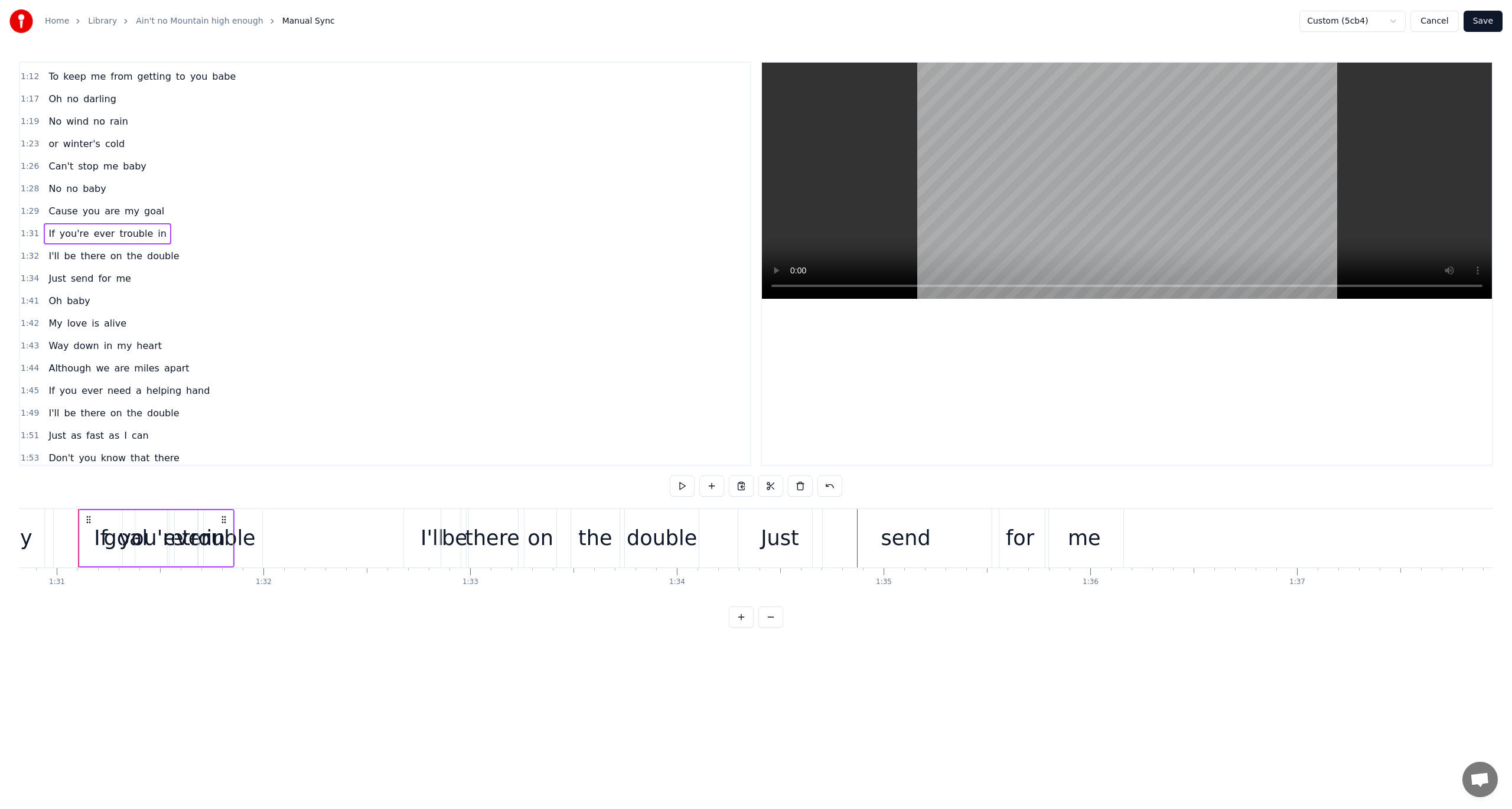
click at [24, 228] on span "1:31" at bounding box center [30, 234] width 18 height 11
click at [761, 278] on div at bounding box center [1127, 264] width 733 height 405
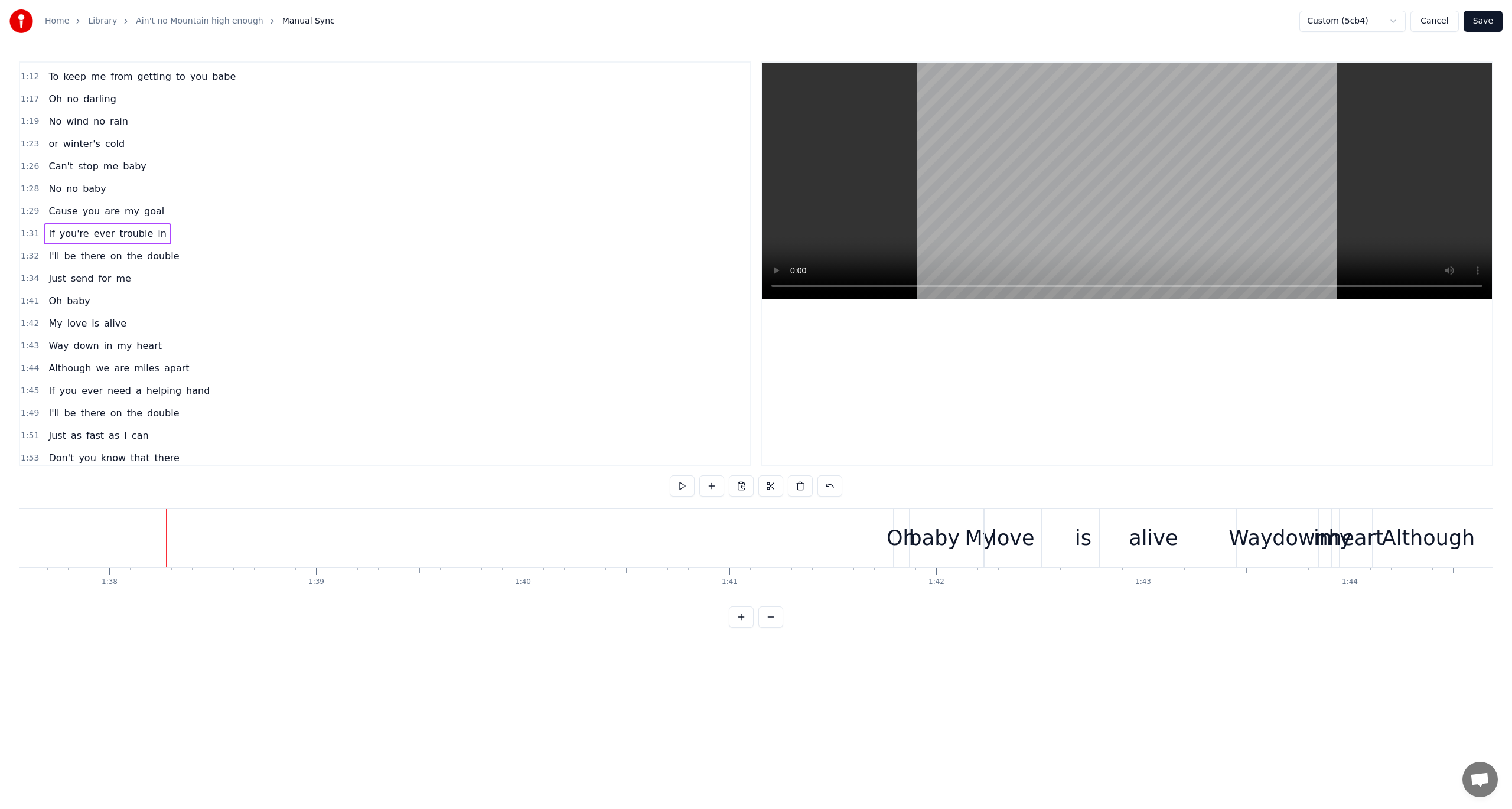
scroll to position [0, 20177]
click at [27, 183] on span "1:28" at bounding box center [30, 188] width 18 height 11
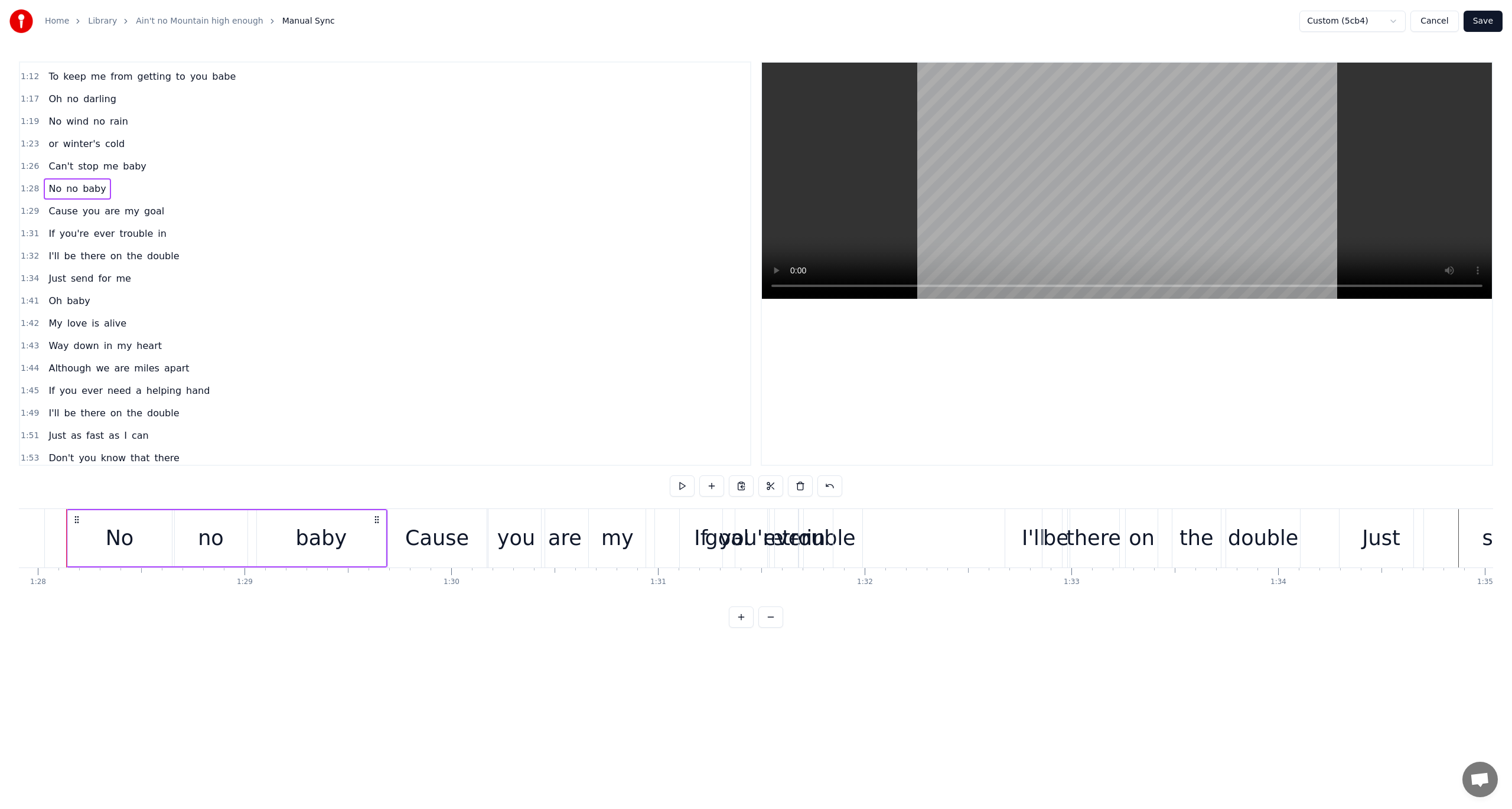
scroll to position [0, 18165]
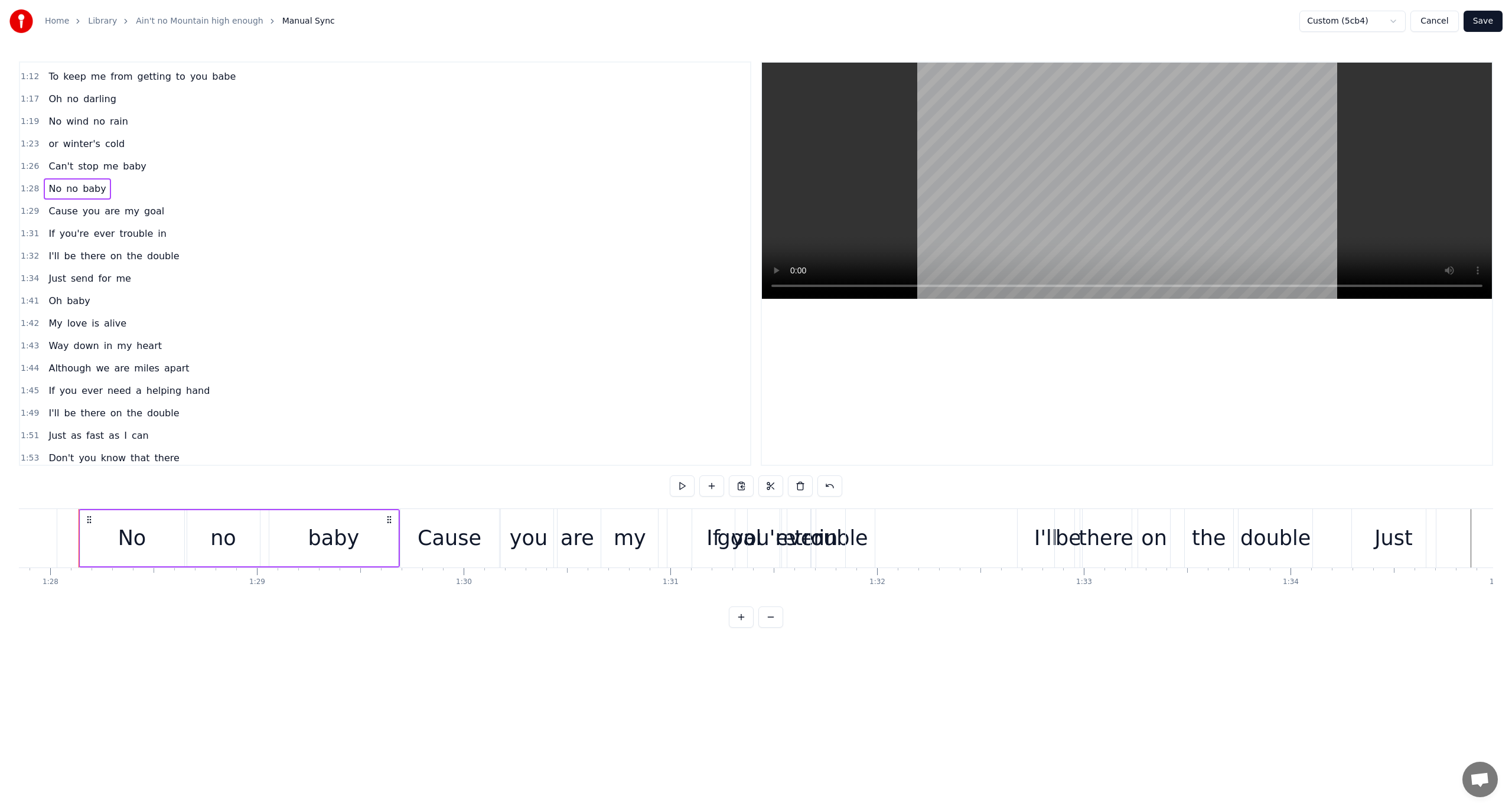
click at [32, 250] on span "1:32" at bounding box center [30, 256] width 18 height 11
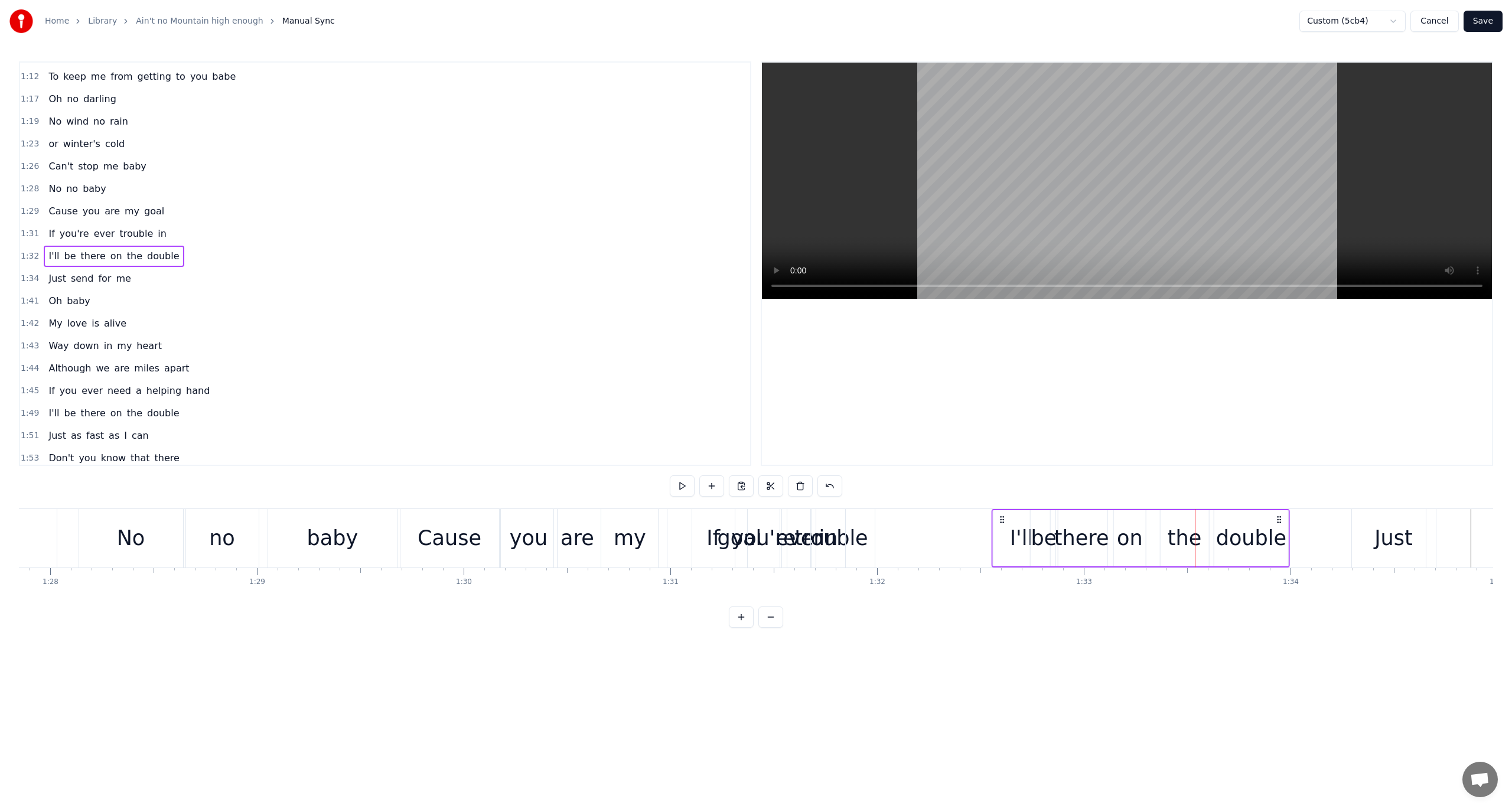
drag, startPoint x: 1028, startPoint y: 517, endPoint x: 1002, endPoint y: 522, distance: 26.5
click at [1002, 522] on icon at bounding box center [1002, 519] width 10 height 10
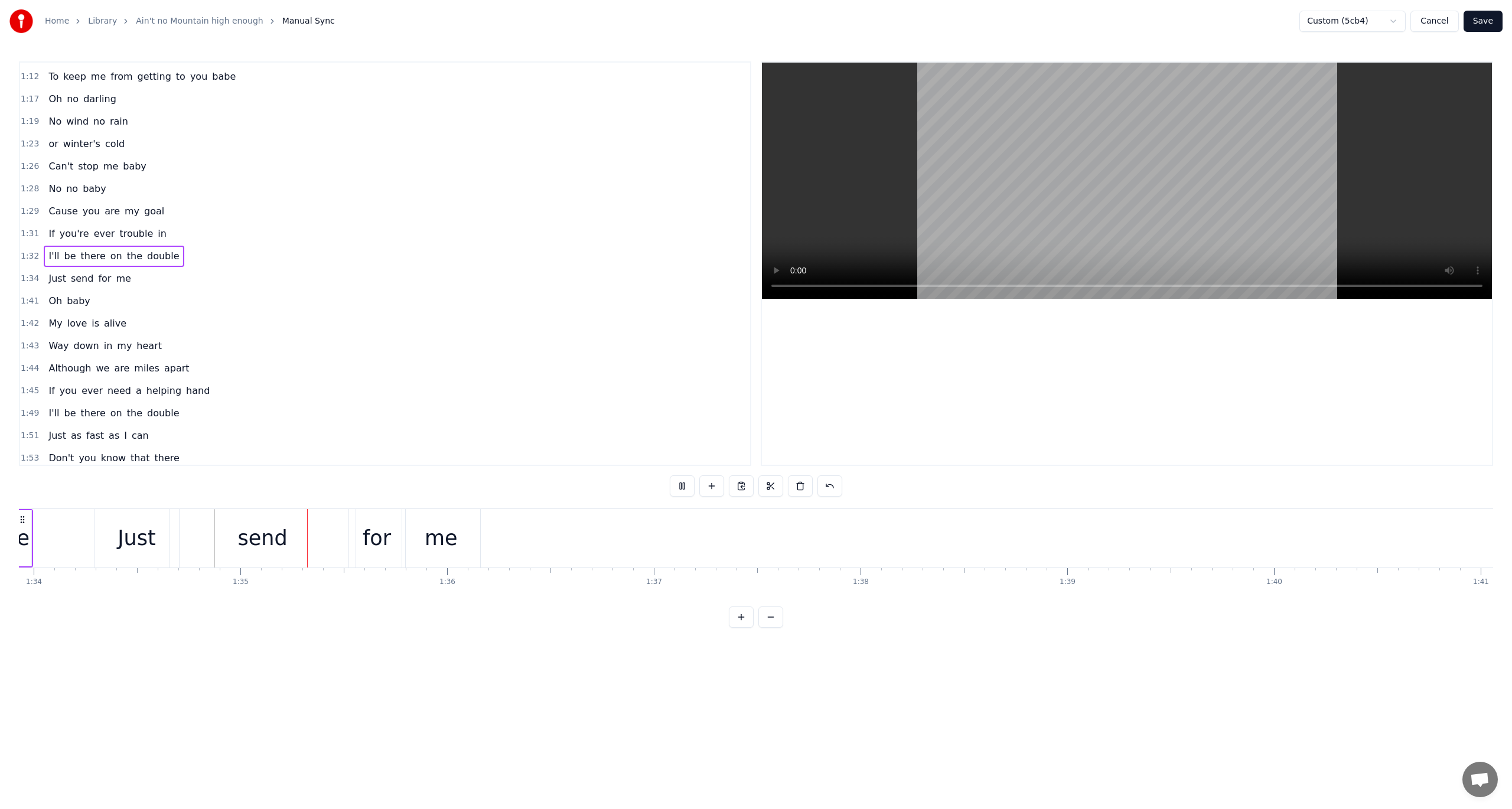
scroll to position [0, 19556]
click at [30, 183] on span "1:28" at bounding box center [30, 188] width 18 height 11
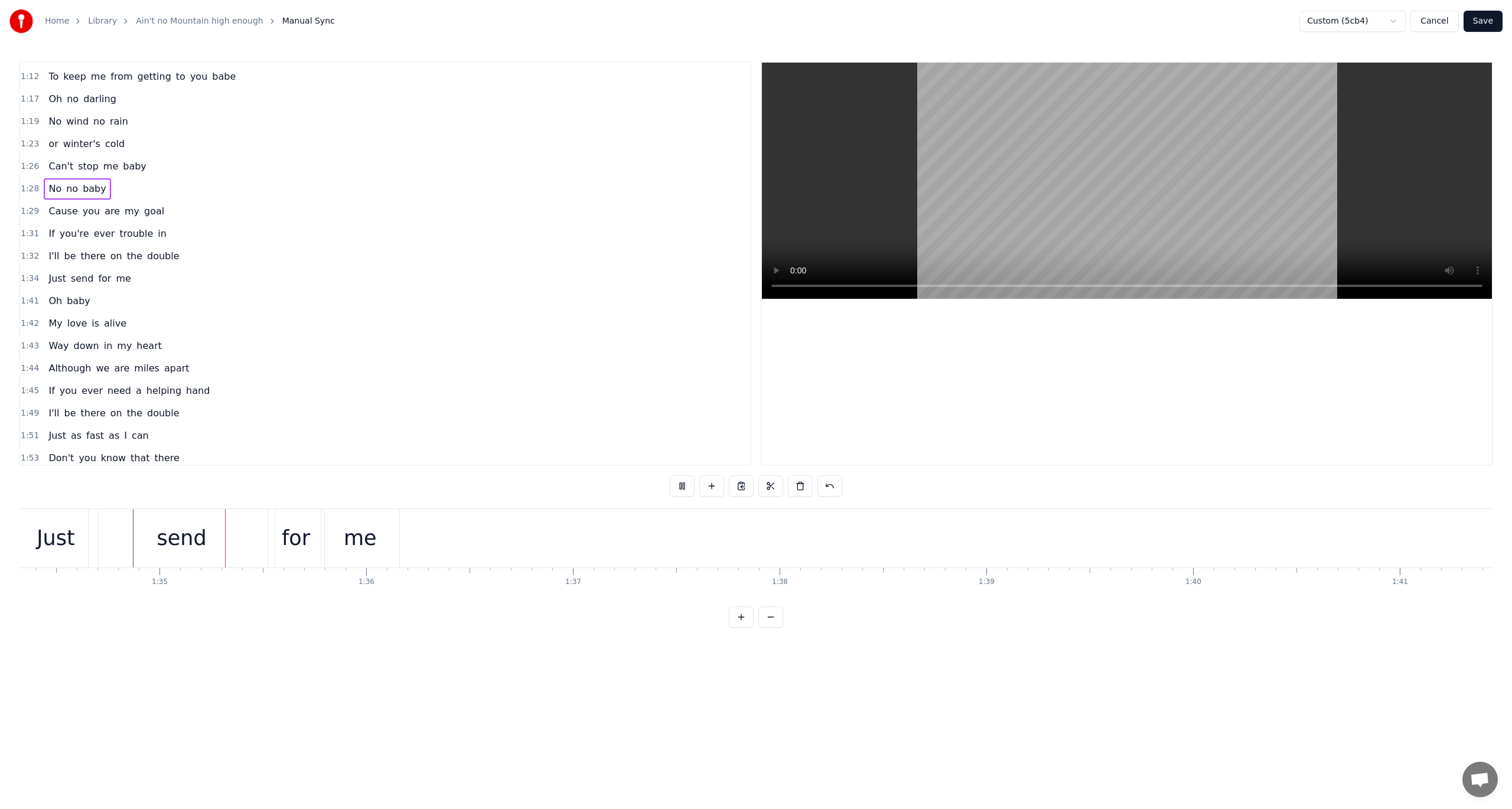
scroll to position [0, 19523]
click at [23, 295] on span "1:41" at bounding box center [30, 300] width 18 height 11
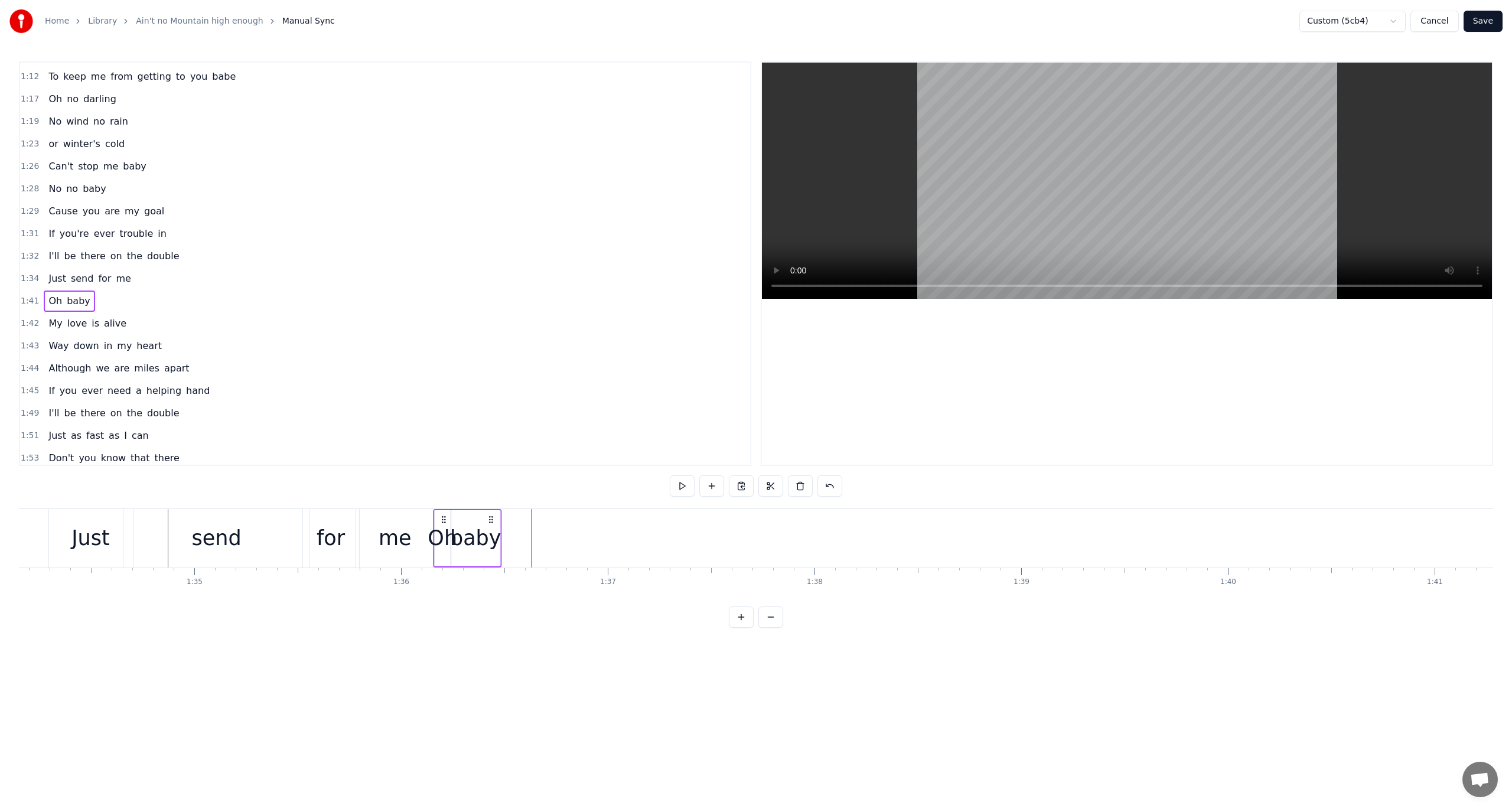
drag, startPoint x: 88, startPoint y: 517, endPoint x: 443, endPoint y: 562, distance: 357.8
click at [443, 562] on div "Oh baby" at bounding box center [467, 538] width 69 height 59
click at [467, 533] on div "baby" at bounding box center [475, 538] width 52 height 32
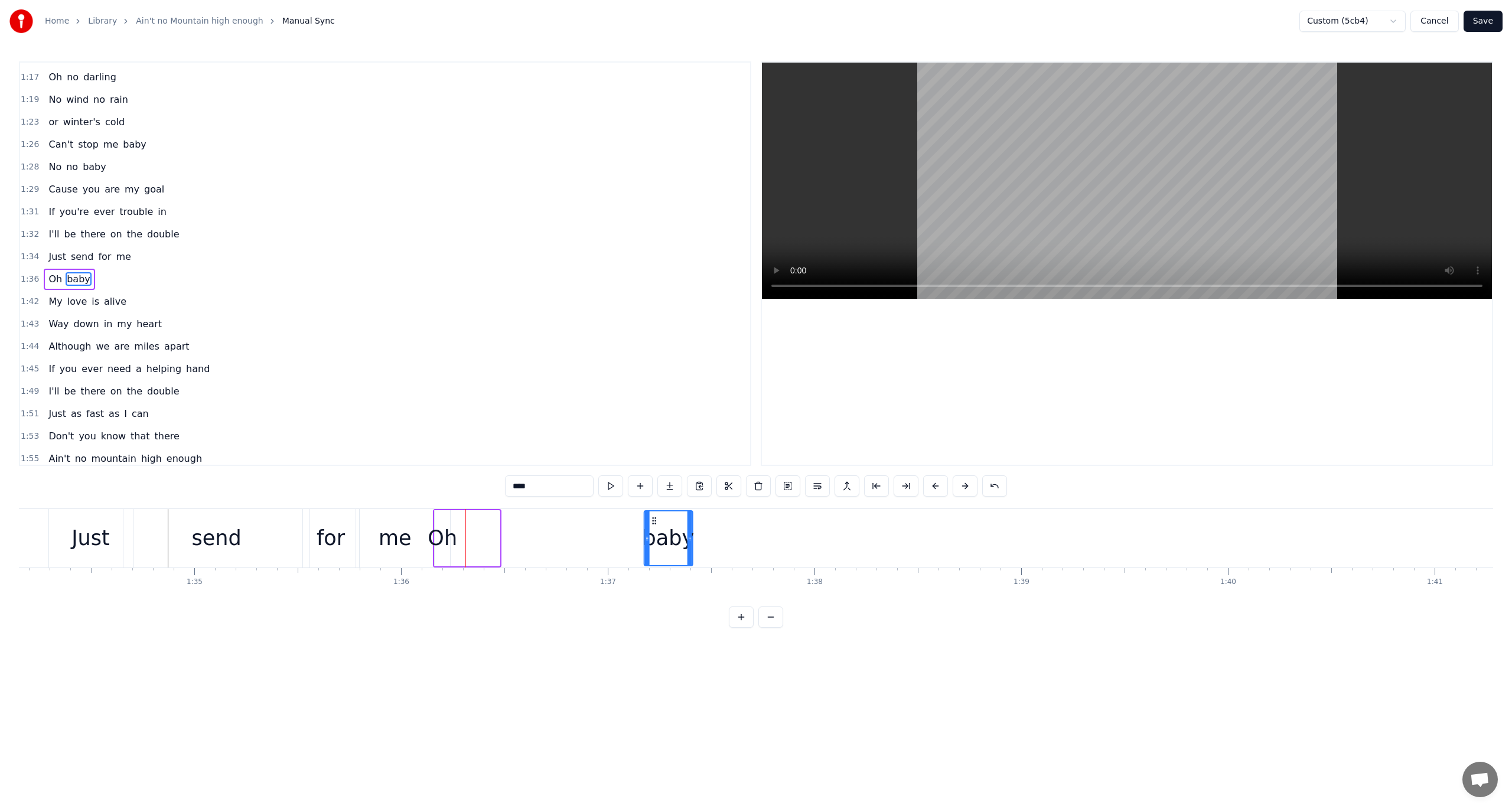
drag, startPoint x: 459, startPoint y: 519, endPoint x: 653, endPoint y: 522, distance: 194.0
click at [653, 522] on icon at bounding box center [655, 521] width 10 height 10
click at [431, 538] on div "Oh" at bounding box center [443, 538] width 30 height 32
drag, startPoint x: 447, startPoint y: 536, endPoint x: 556, endPoint y: 540, distance: 109.1
click at [556, 540] on icon at bounding box center [556, 538] width 4 height 10
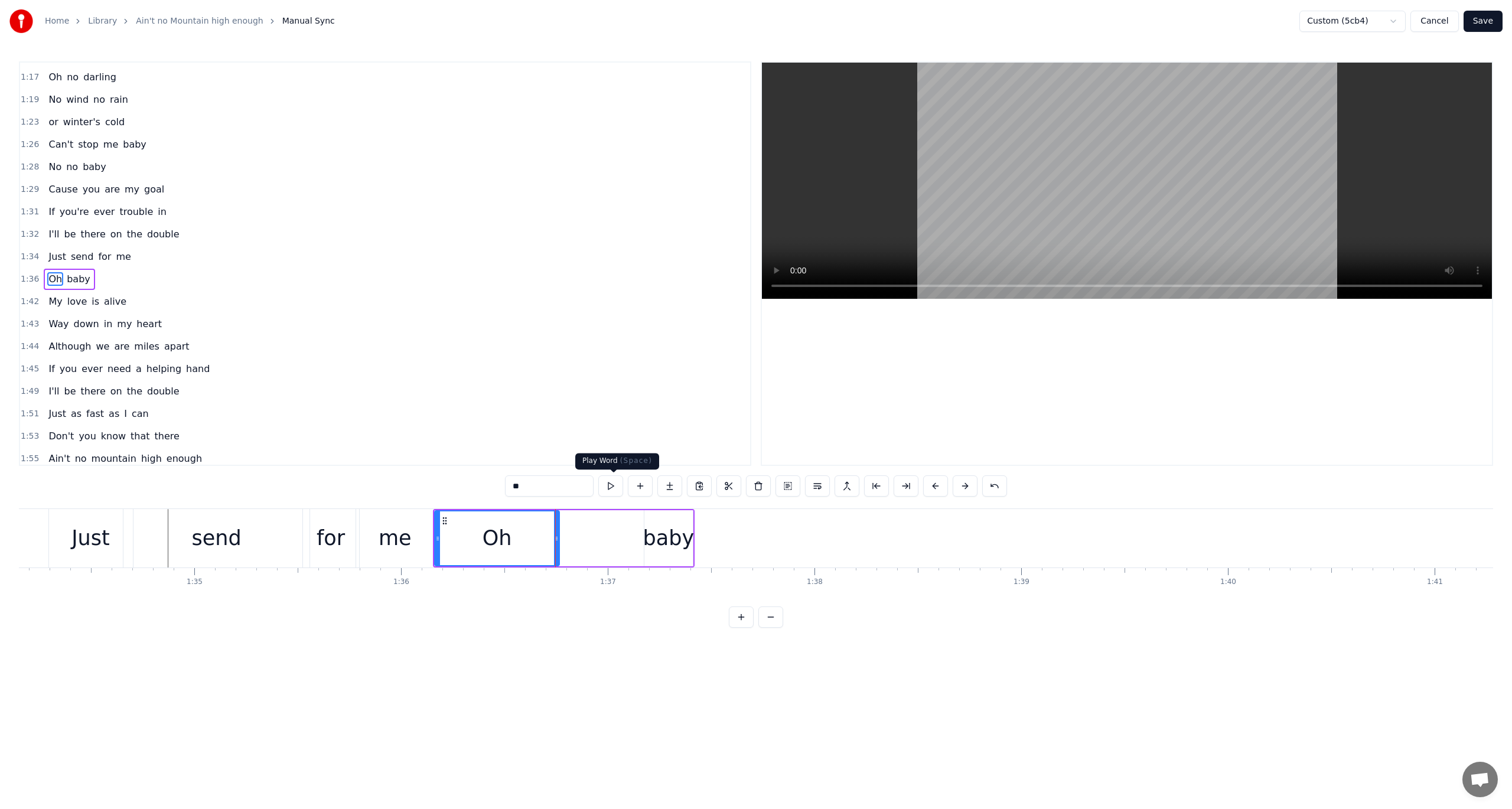
drag, startPoint x: 617, startPoint y: 479, endPoint x: 611, endPoint y: 483, distance: 7.2
click at [611, 483] on button at bounding box center [611, 486] width 25 height 21
click at [662, 534] on div "baby" at bounding box center [669, 538] width 52 height 32
type input "****"
drag, startPoint x: 647, startPoint y: 537, endPoint x: 561, endPoint y: 547, distance: 86.6
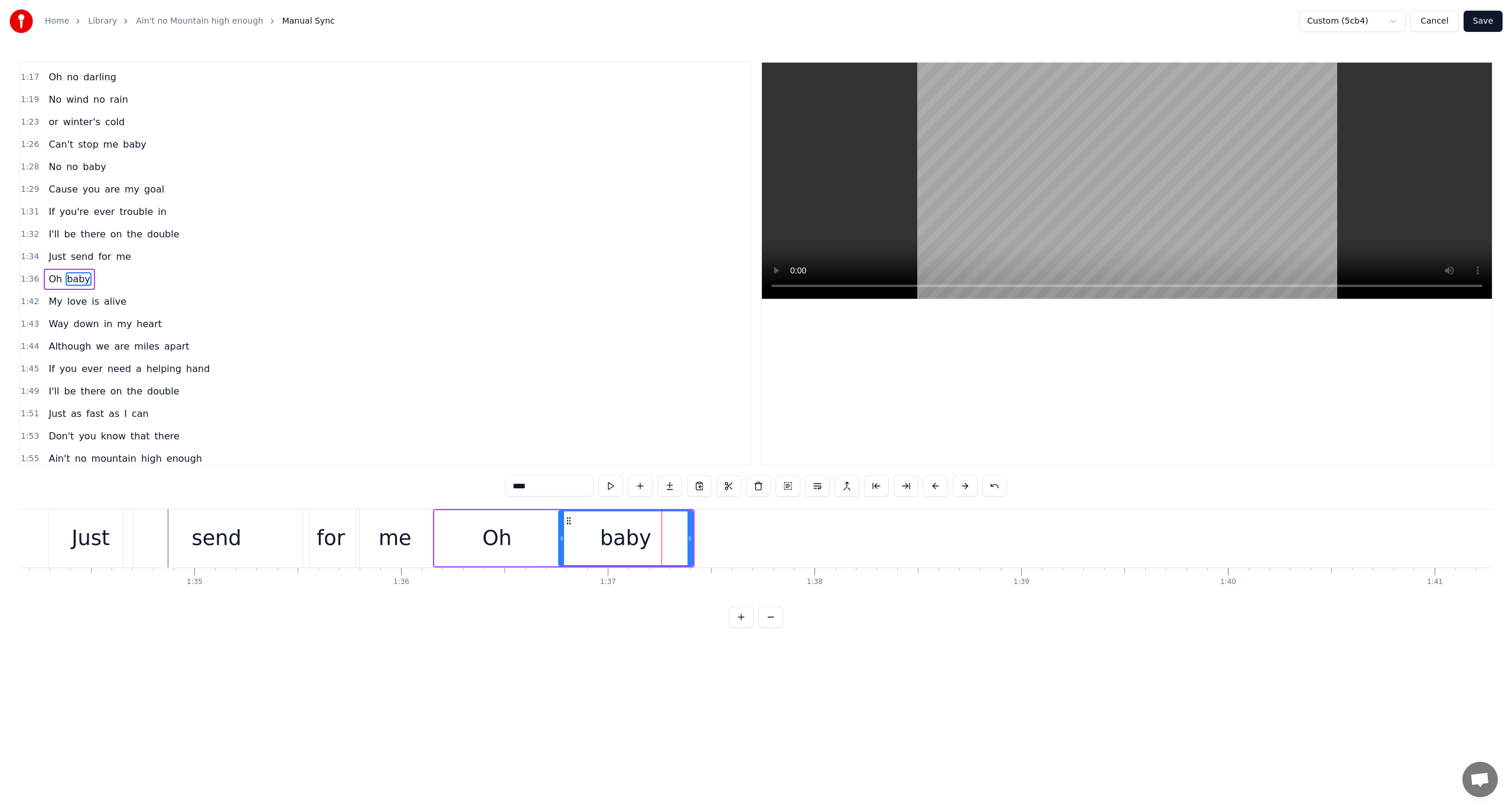
click at [561, 547] on div at bounding box center [561, 538] width 4 height 54
click at [614, 487] on button at bounding box center [611, 486] width 25 height 21
drag, startPoint x: 690, startPoint y: 540, endPoint x: 801, endPoint y: 543, distance: 111.0
click at [801, 543] on div at bounding box center [800, 538] width 4 height 54
click at [617, 480] on button at bounding box center [611, 486] width 25 height 21
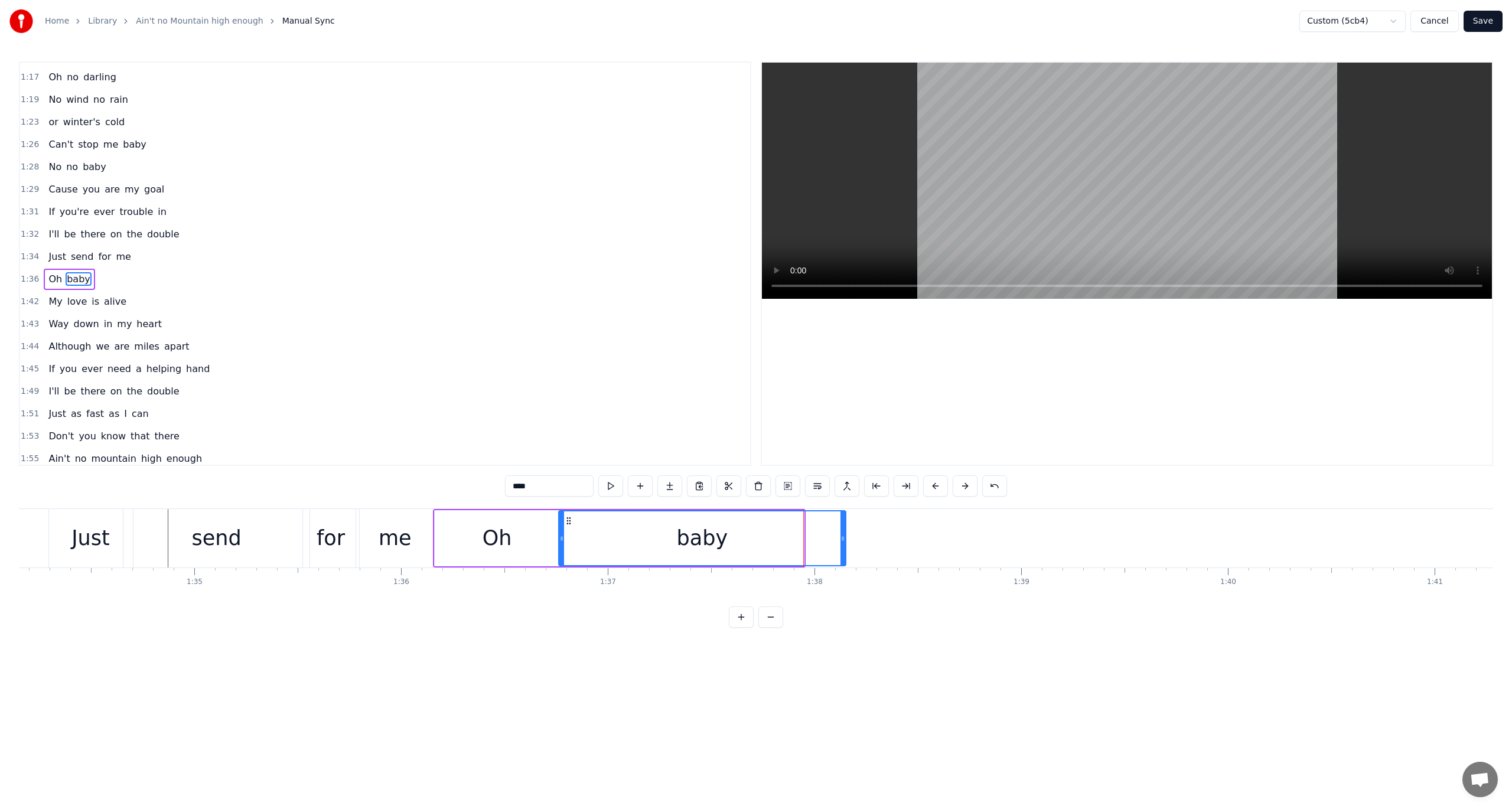
drag, startPoint x: 801, startPoint y: 538, endPoint x: 843, endPoint y: 540, distance: 42.0
click at [843, 540] on icon at bounding box center [843, 538] width 4 height 10
click at [616, 487] on button at bounding box center [611, 486] width 25 height 21
click at [24, 273] on span "1:36" at bounding box center [30, 278] width 18 height 11
click at [684, 486] on button at bounding box center [683, 486] width 25 height 21
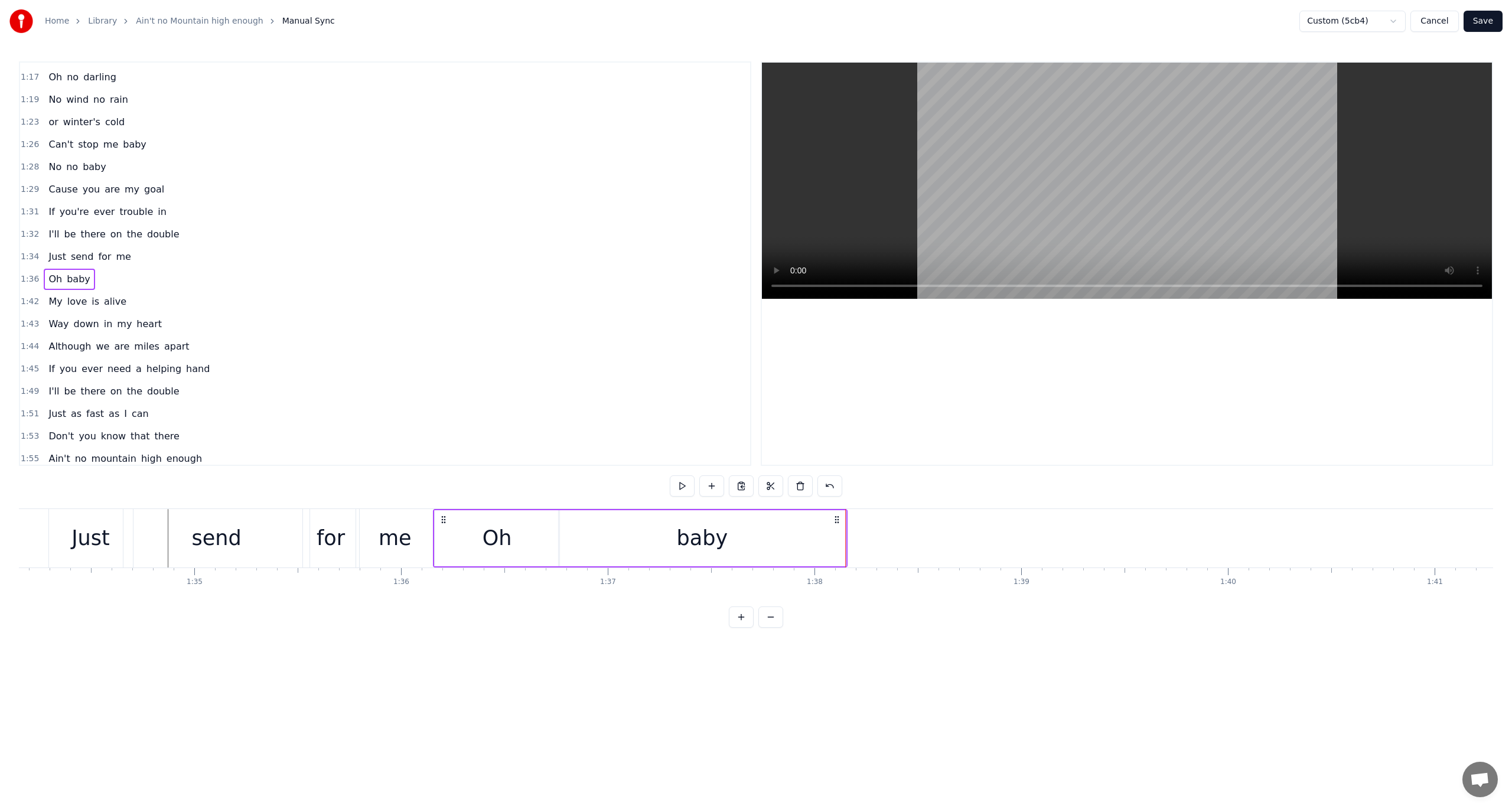
click at [25, 228] on span "1:32" at bounding box center [30, 234] width 18 height 11
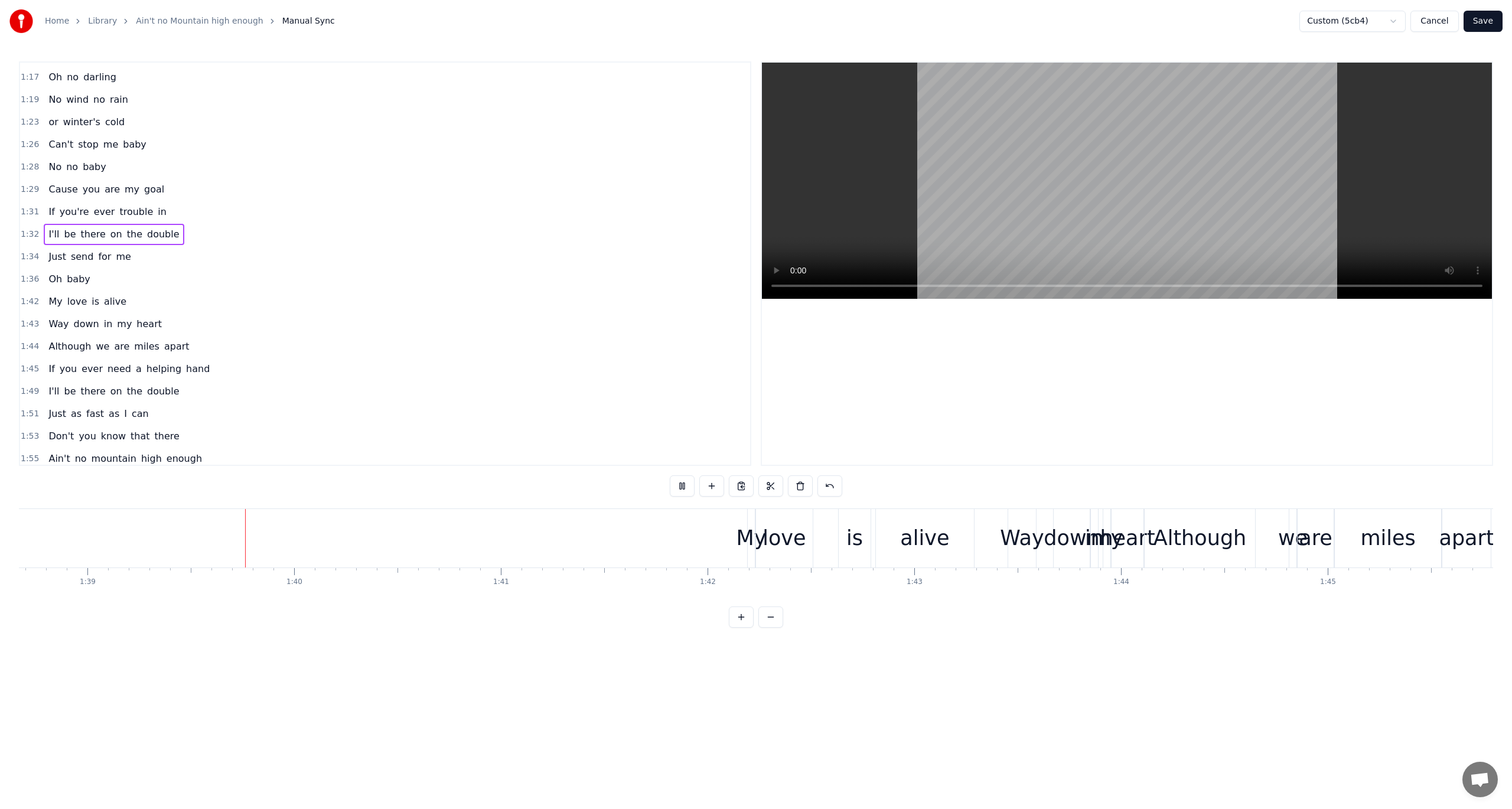
scroll to position [0, 20440]
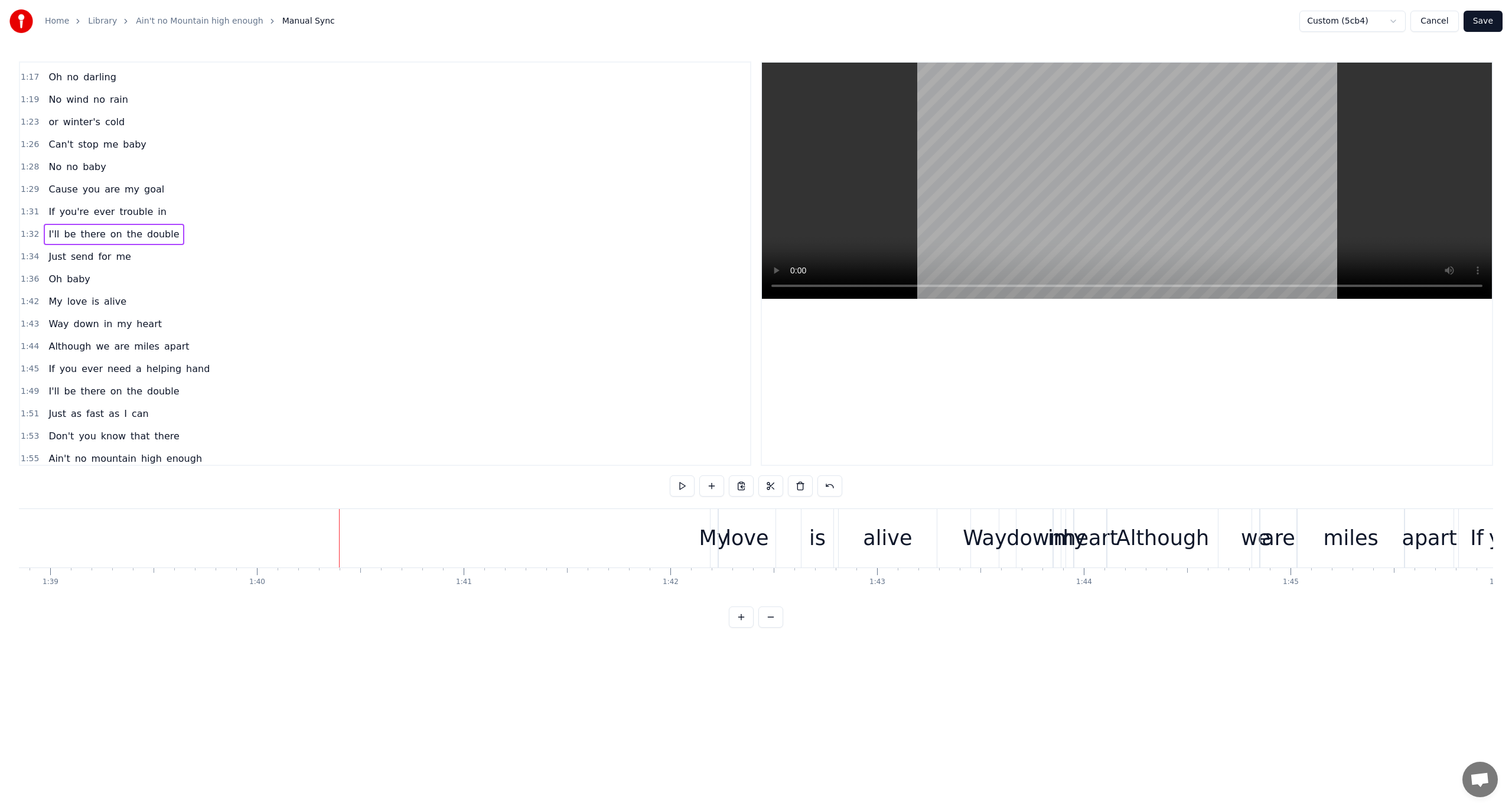
click at [25, 296] on span "1:42" at bounding box center [30, 301] width 18 height 11
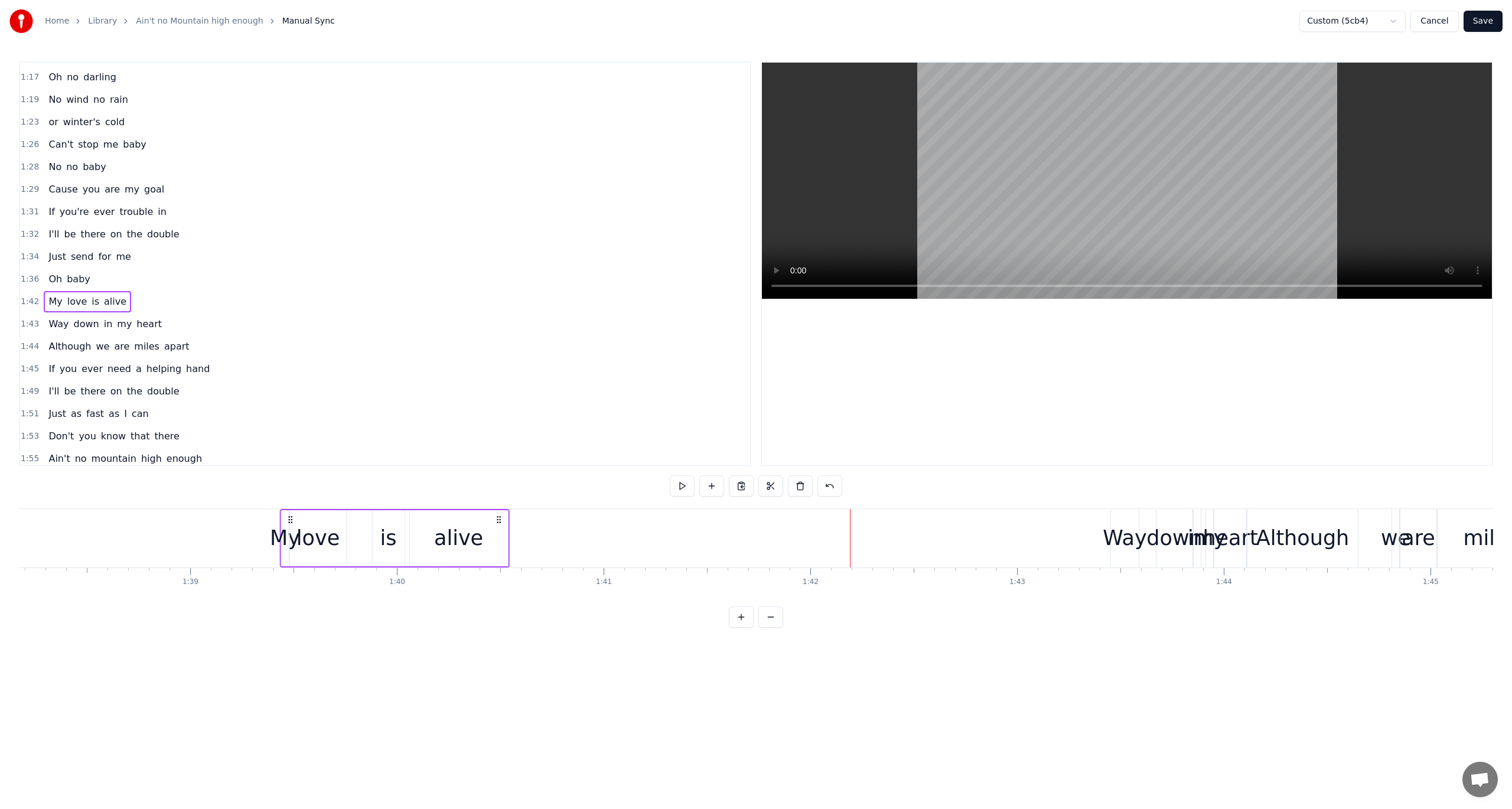
scroll to position [0, 20297]
drag, startPoint x: 717, startPoint y: 518, endPoint x: 329, endPoint y: 513, distance: 388.0
click at [329, 513] on div "My love is alive" at bounding box center [437, 538] width 230 height 59
click at [684, 484] on button at bounding box center [683, 486] width 25 height 21
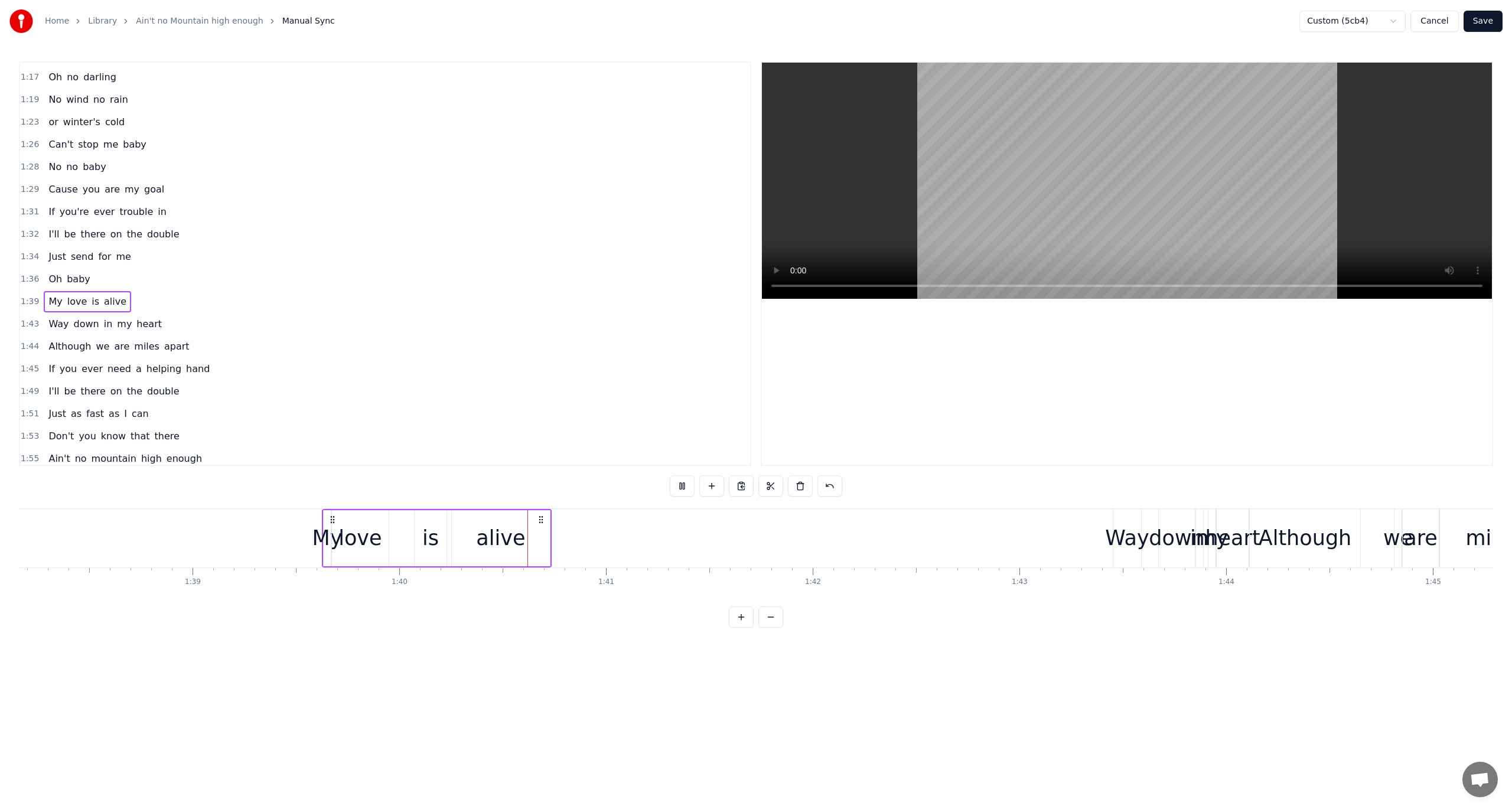
click at [325, 528] on div "My" at bounding box center [327, 538] width 30 height 32
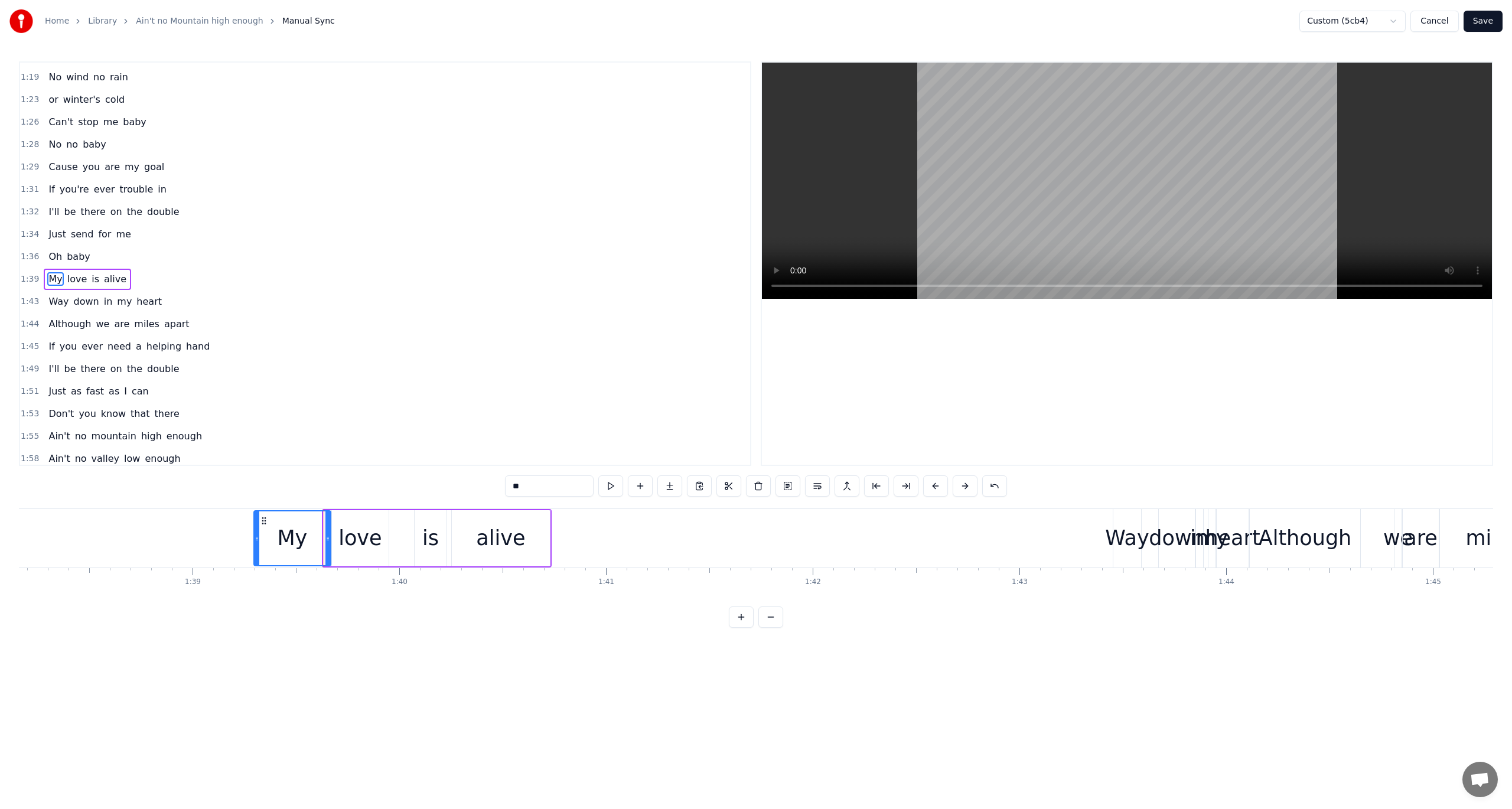
drag, startPoint x: 325, startPoint y: 537, endPoint x: 256, endPoint y: 535, distance: 69.0
click at [256, 535] on icon at bounding box center [257, 538] width 4 height 10
click at [612, 484] on button at bounding box center [611, 486] width 25 height 21
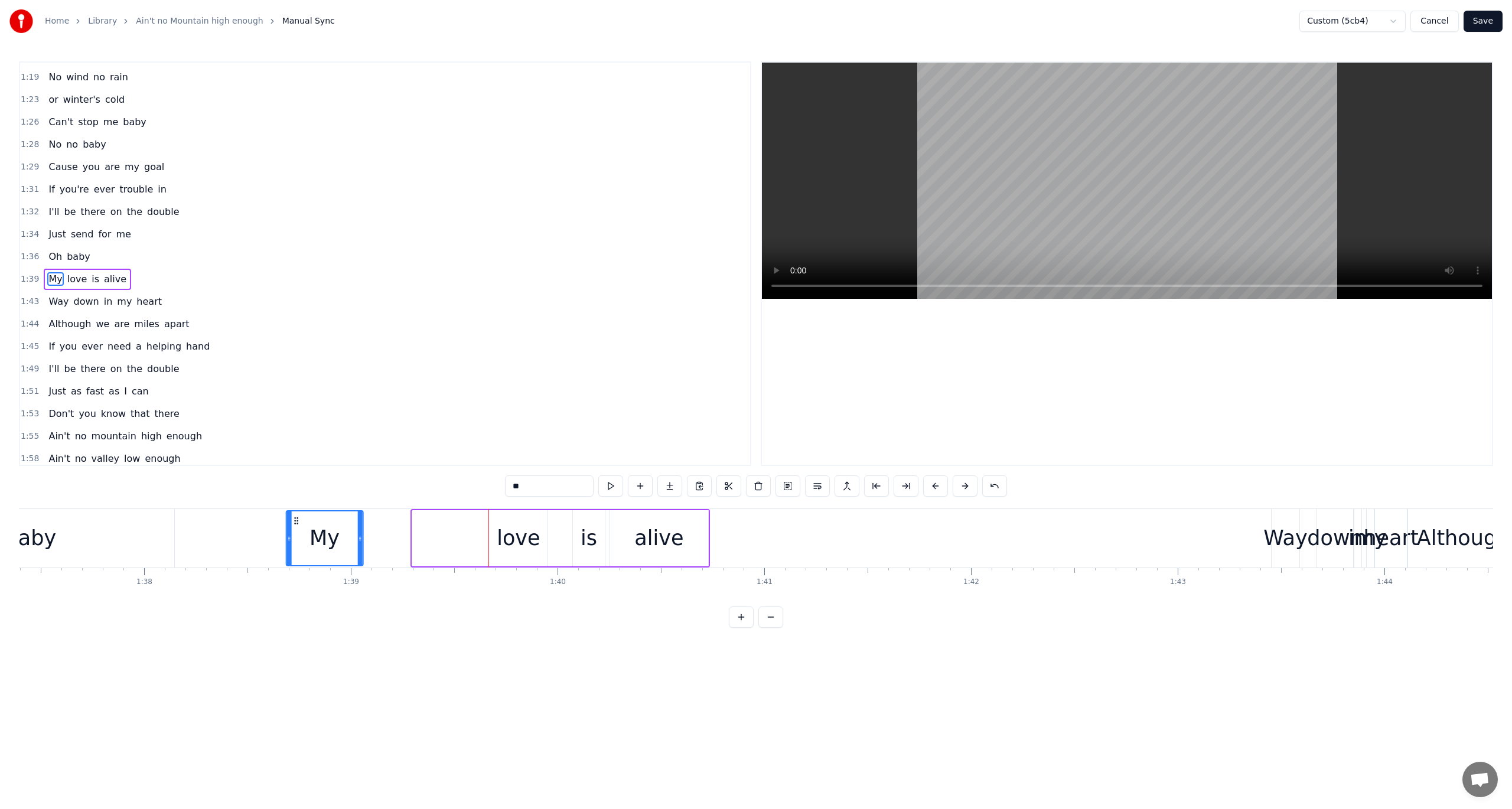
scroll to position [0, 20139]
drag, startPoint x: 263, startPoint y: 518, endPoint x: 342, endPoint y: 518, distance: 79.0
click at [342, 518] on circle at bounding box center [342, 518] width 1 height 1
click at [614, 487] on button at bounding box center [611, 486] width 25 height 21
drag, startPoint x: 341, startPoint y: 516, endPoint x: 398, endPoint y: 524, distance: 57.6
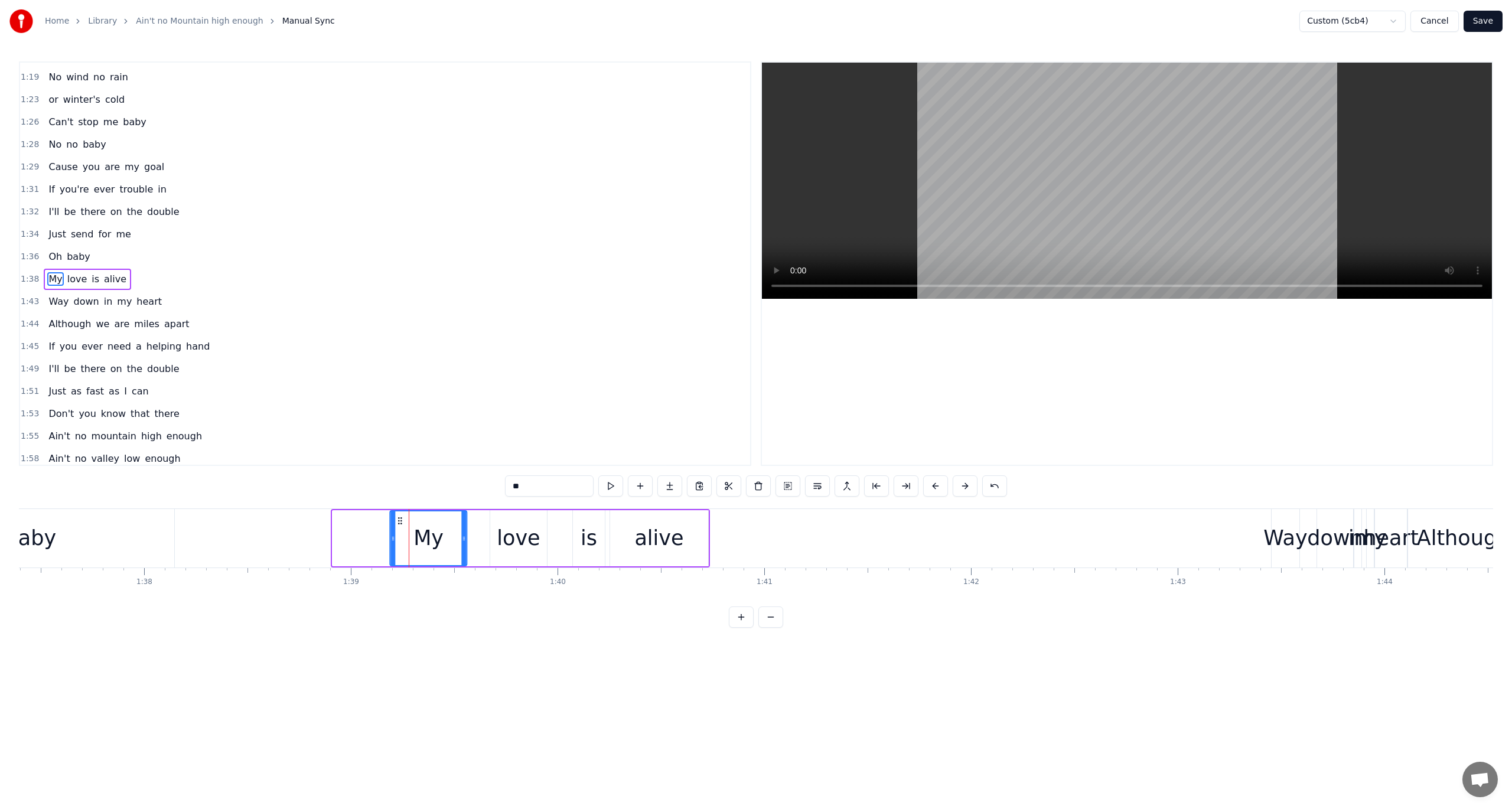
click at [398, 524] on icon at bounding box center [401, 521] width 10 height 10
click at [615, 484] on button at bounding box center [611, 486] width 25 height 21
click at [521, 531] on div "love" at bounding box center [518, 538] width 43 height 32
drag, startPoint x: 499, startPoint y: 518, endPoint x: 458, endPoint y: 524, distance: 41.4
click at [458, 524] on icon at bounding box center [459, 521] width 10 height 10
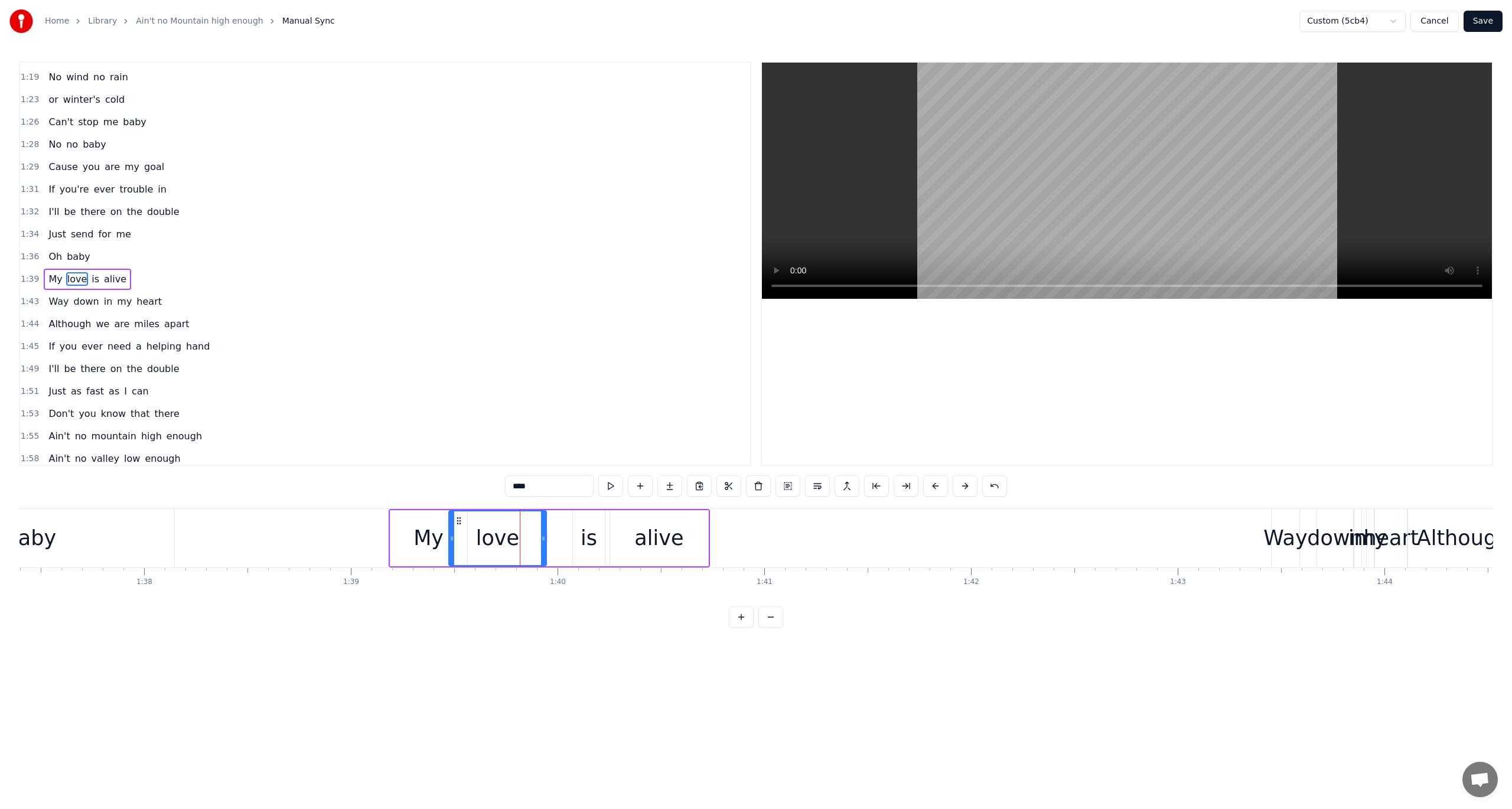
drag, startPoint x: 503, startPoint y: 538, endPoint x: 544, endPoint y: 542, distance: 41.2
click at [544, 542] on icon at bounding box center [543, 538] width 4 height 10
click at [613, 486] on button at bounding box center [611, 486] width 25 height 21
click at [590, 540] on div "is" at bounding box center [589, 538] width 17 height 32
click at [504, 537] on div "love" at bounding box center [497, 538] width 43 height 32
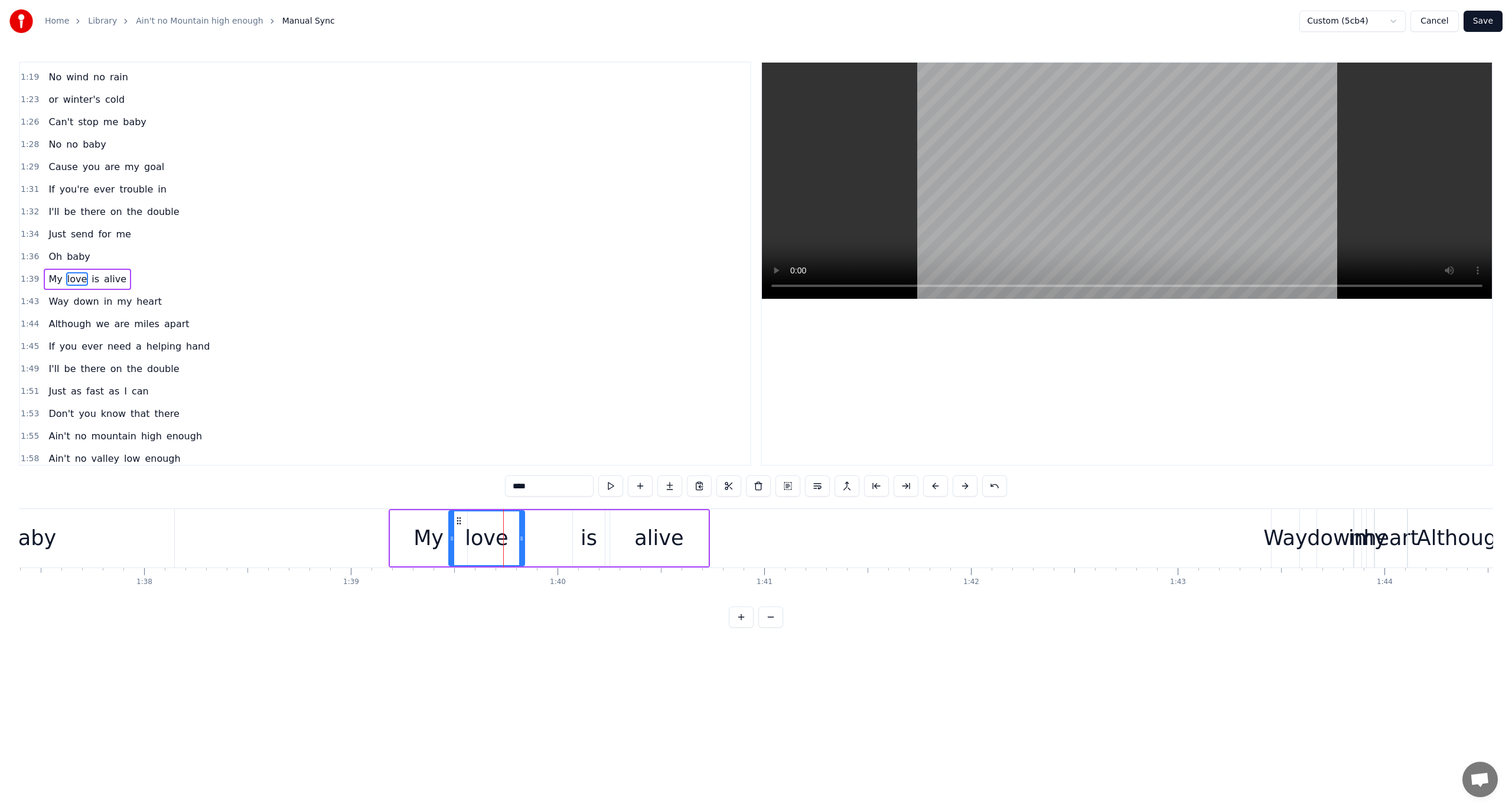
drag, startPoint x: 542, startPoint y: 534, endPoint x: 520, endPoint y: 537, distance: 22.2
click at [520, 537] on icon at bounding box center [521, 538] width 4 height 10
click at [589, 538] on div "is" at bounding box center [589, 538] width 17 height 32
type input "**"
drag, startPoint x: 582, startPoint y: 517, endPoint x: 524, endPoint y: 527, distance: 58.9
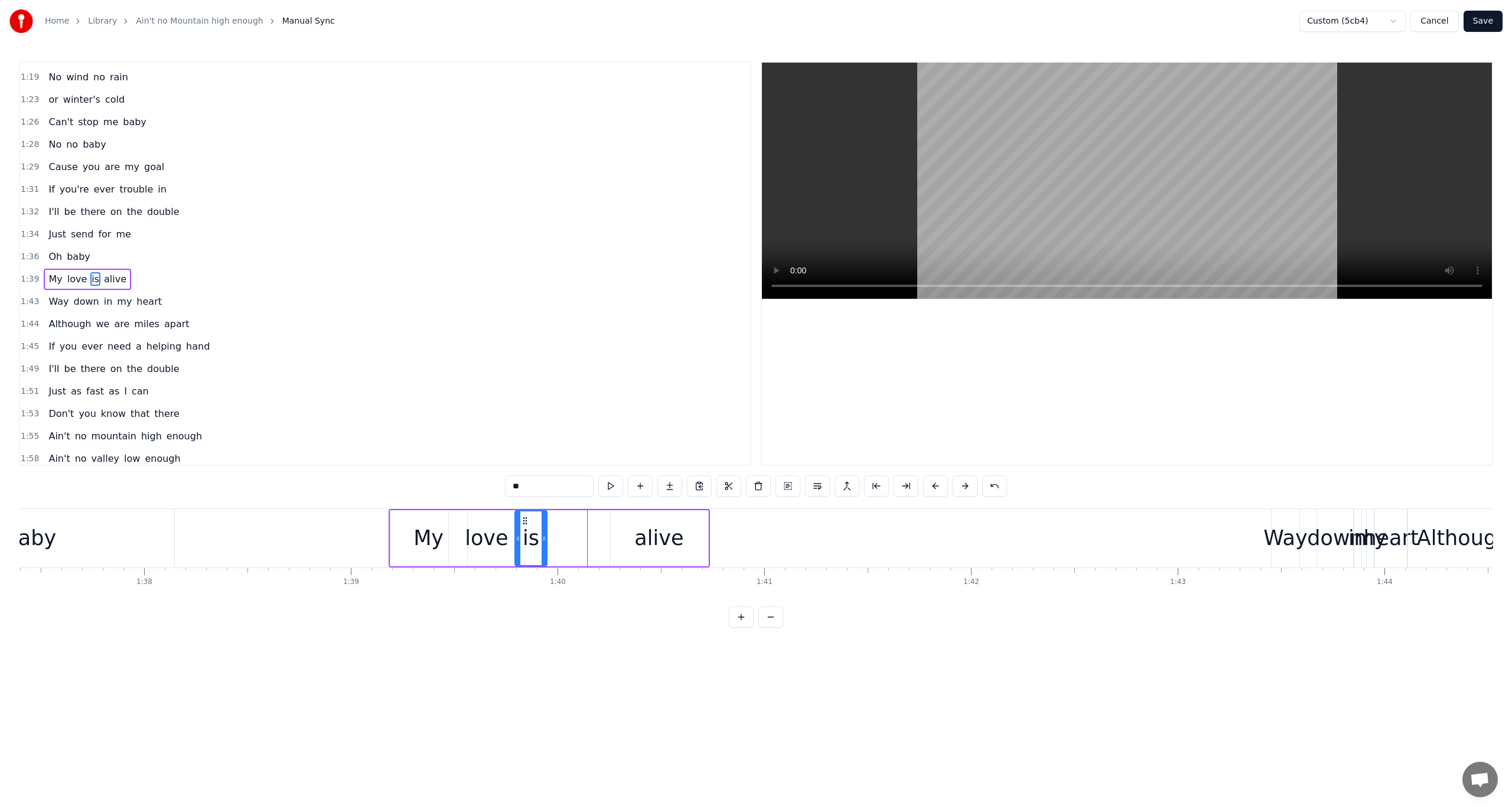
click at [524, 527] on div "is" at bounding box center [531, 538] width 31 height 54
click at [25, 273] on span "1:39" at bounding box center [30, 278] width 18 height 11
click at [681, 484] on button at bounding box center [683, 486] width 25 height 21
drag, startPoint x: 636, startPoint y: 535, endPoint x: 606, endPoint y: 535, distance: 30.0
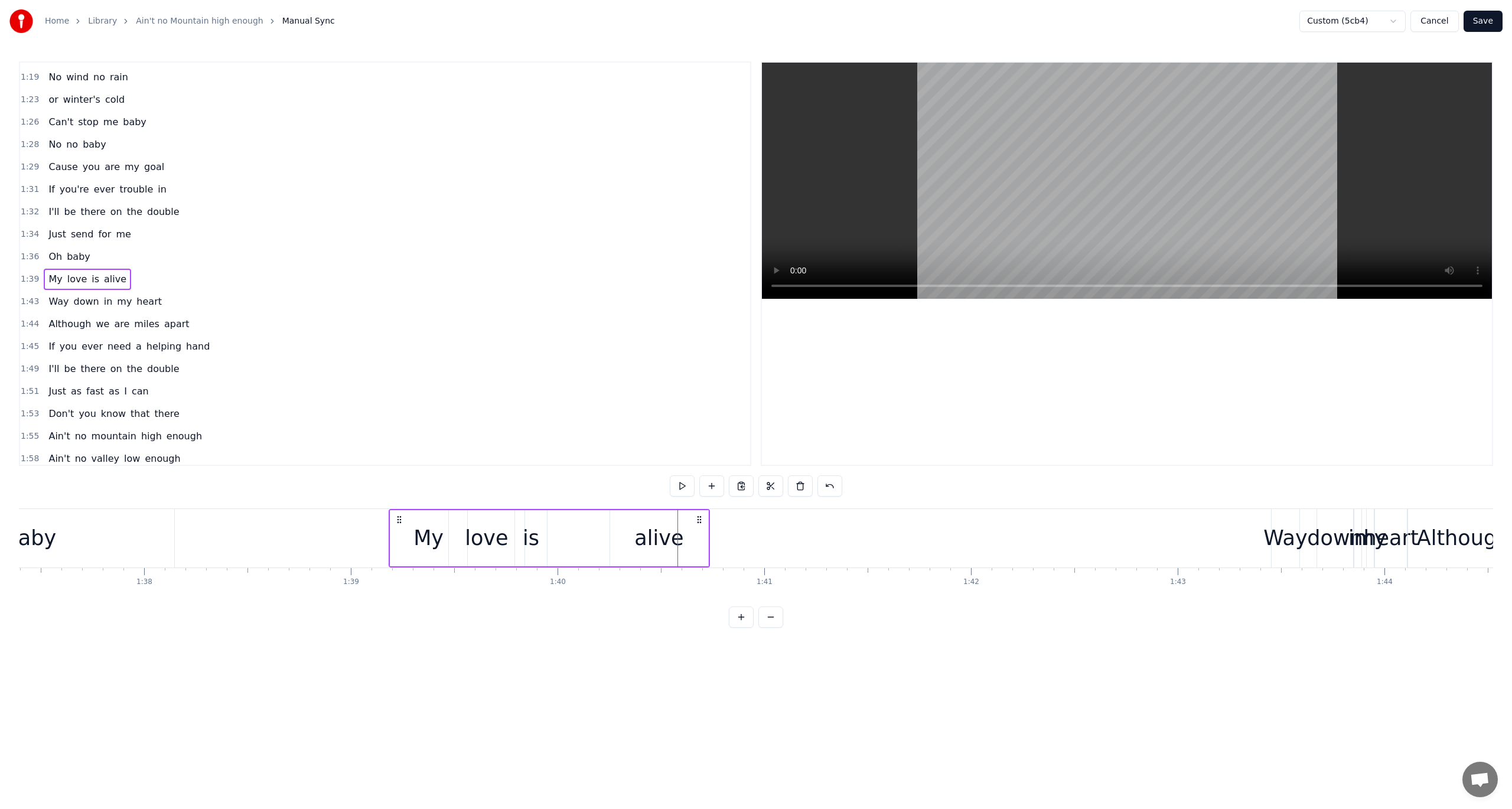
click at [606, 535] on div "My love is alive" at bounding box center [549, 538] width 322 height 59
click at [625, 522] on div "alive" at bounding box center [660, 538] width 98 height 56
drag, startPoint x: 611, startPoint y: 535, endPoint x: 556, endPoint y: 538, distance: 55.1
click at [556, 538] on icon at bounding box center [558, 538] width 4 height 10
click at [27, 273] on span "1:39" at bounding box center [30, 278] width 18 height 11
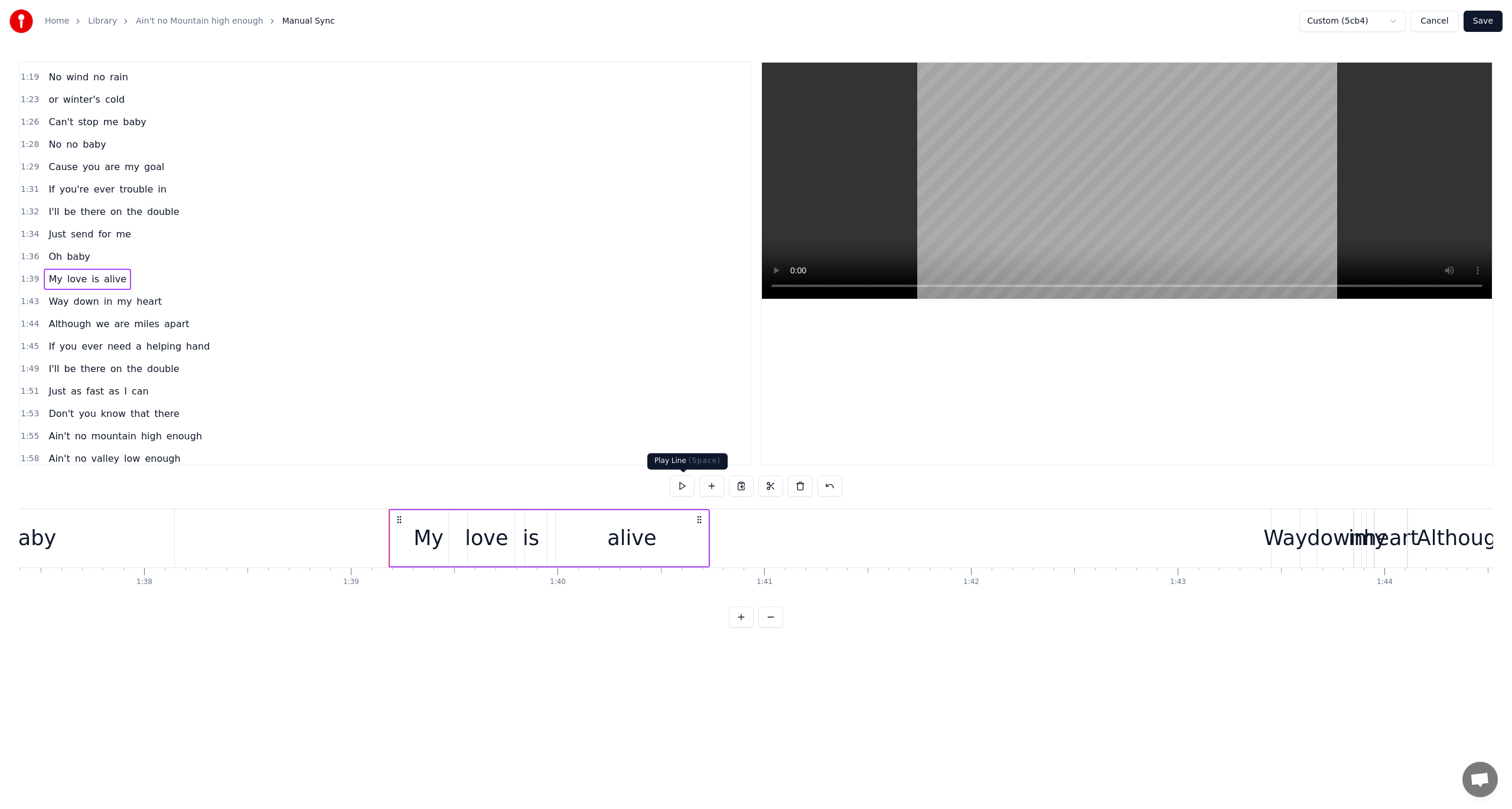
click at [679, 482] on button at bounding box center [683, 486] width 25 height 21
click at [674, 538] on div "alive" at bounding box center [632, 538] width 152 height 56
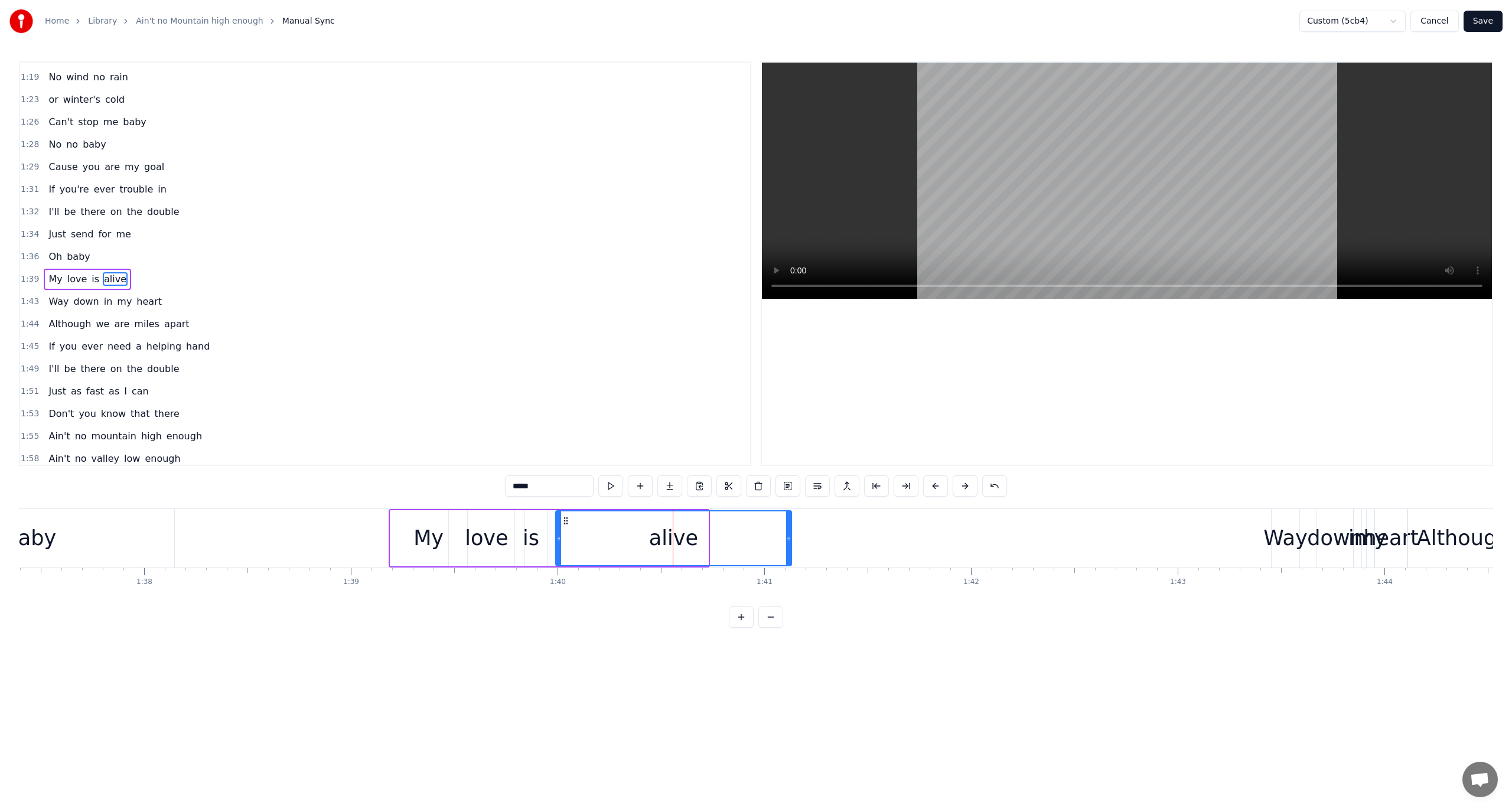
drag, startPoint x: 707, startPoint y: 537, endPoint x: 791, endPoint y: 549, distance: 84.9
click at [791, 549] on div at bounding box center [788, 538] width 4 height 54
click at [28, 251] on span "1:36" at bounding box center [30, 256] width 18 height 11
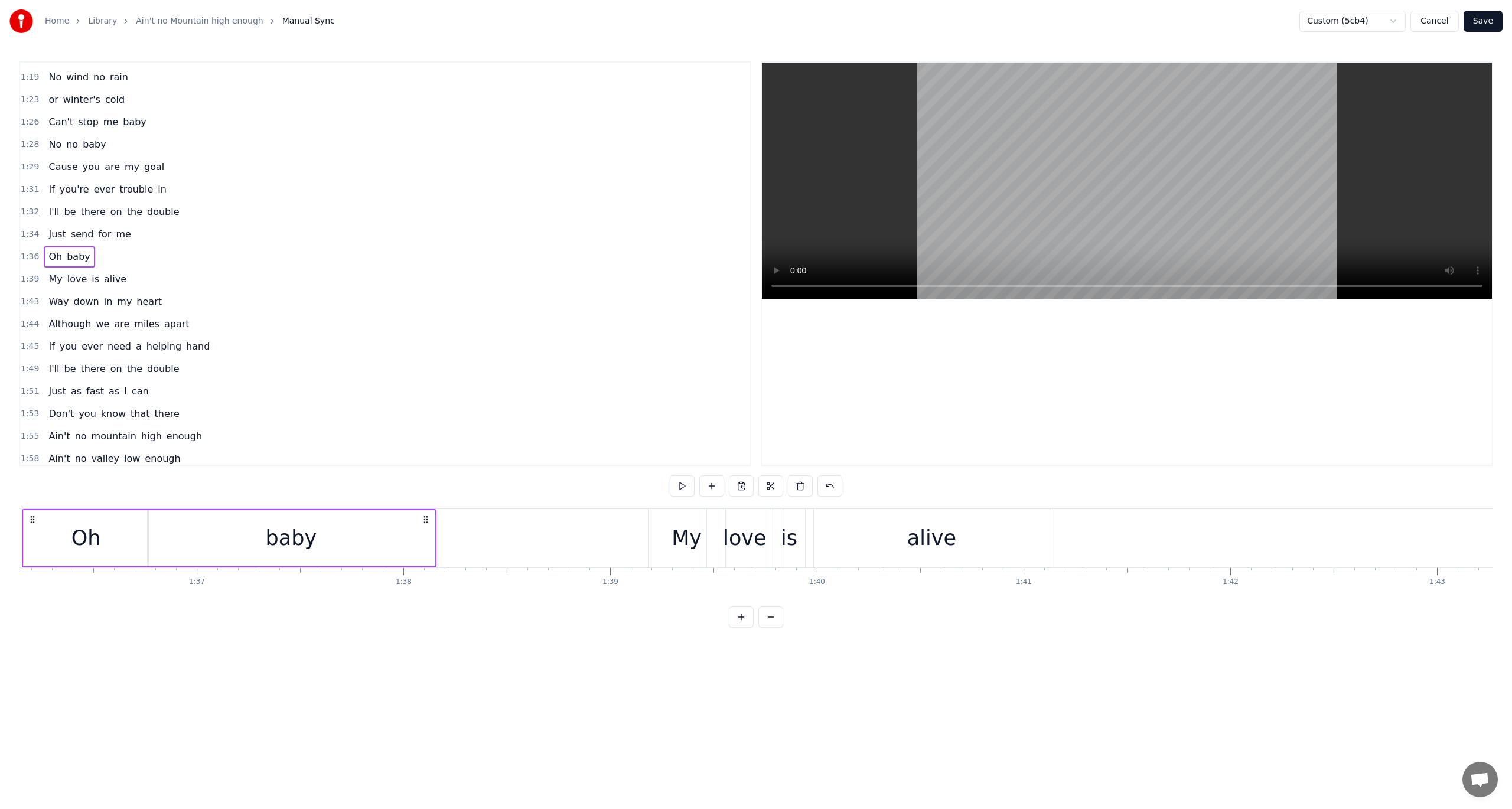
scroll to position [0, 19824]
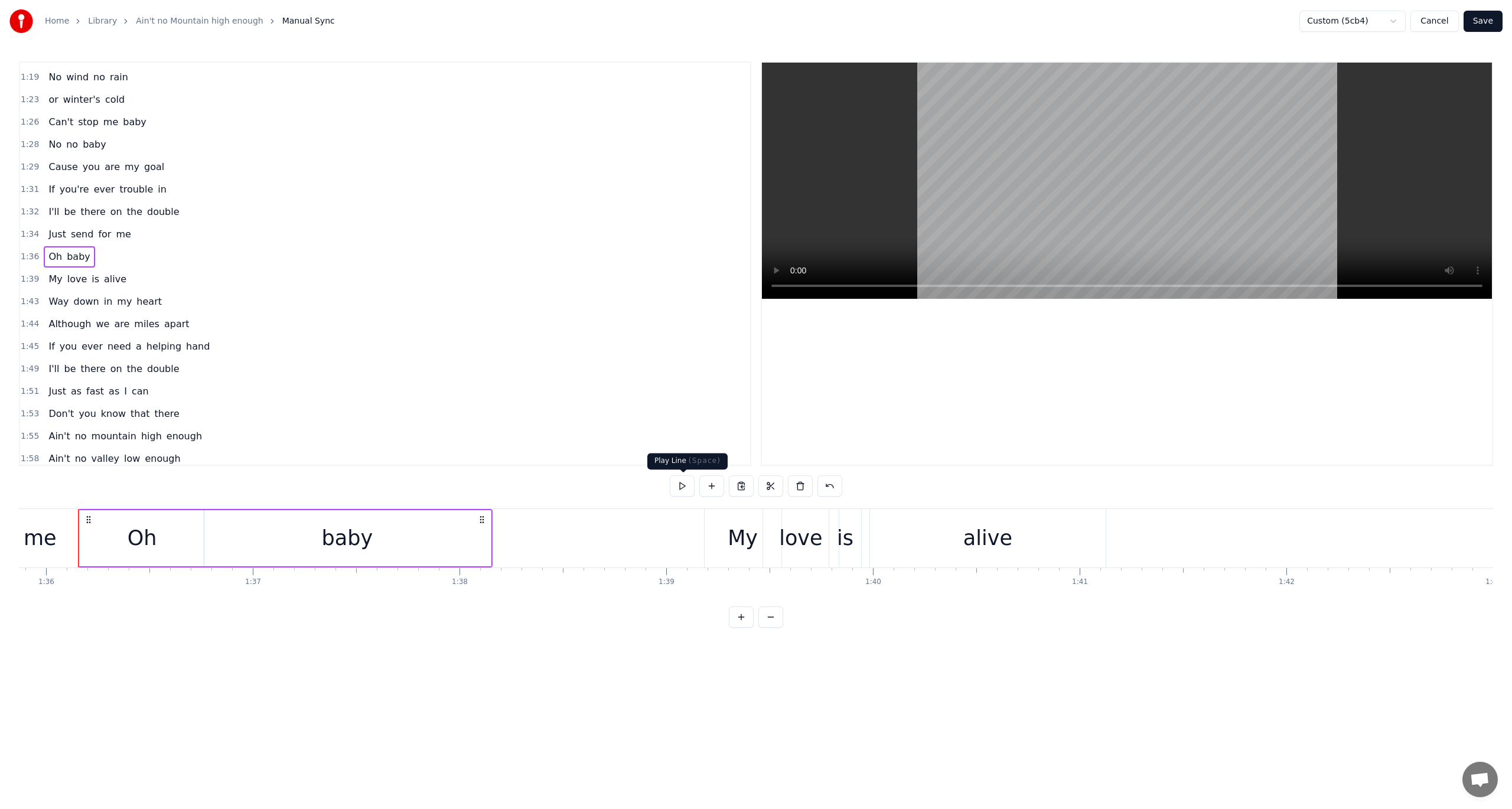
click at [684, 487] on button at bounding box center [683, 486] width 25 height 21
click at [26, 251] on span "1:36" at bounding box center [30, 256] width 18 height 11
click at [959, 524] on div "alive" at bounding box center [988, 538] width 235 height 59
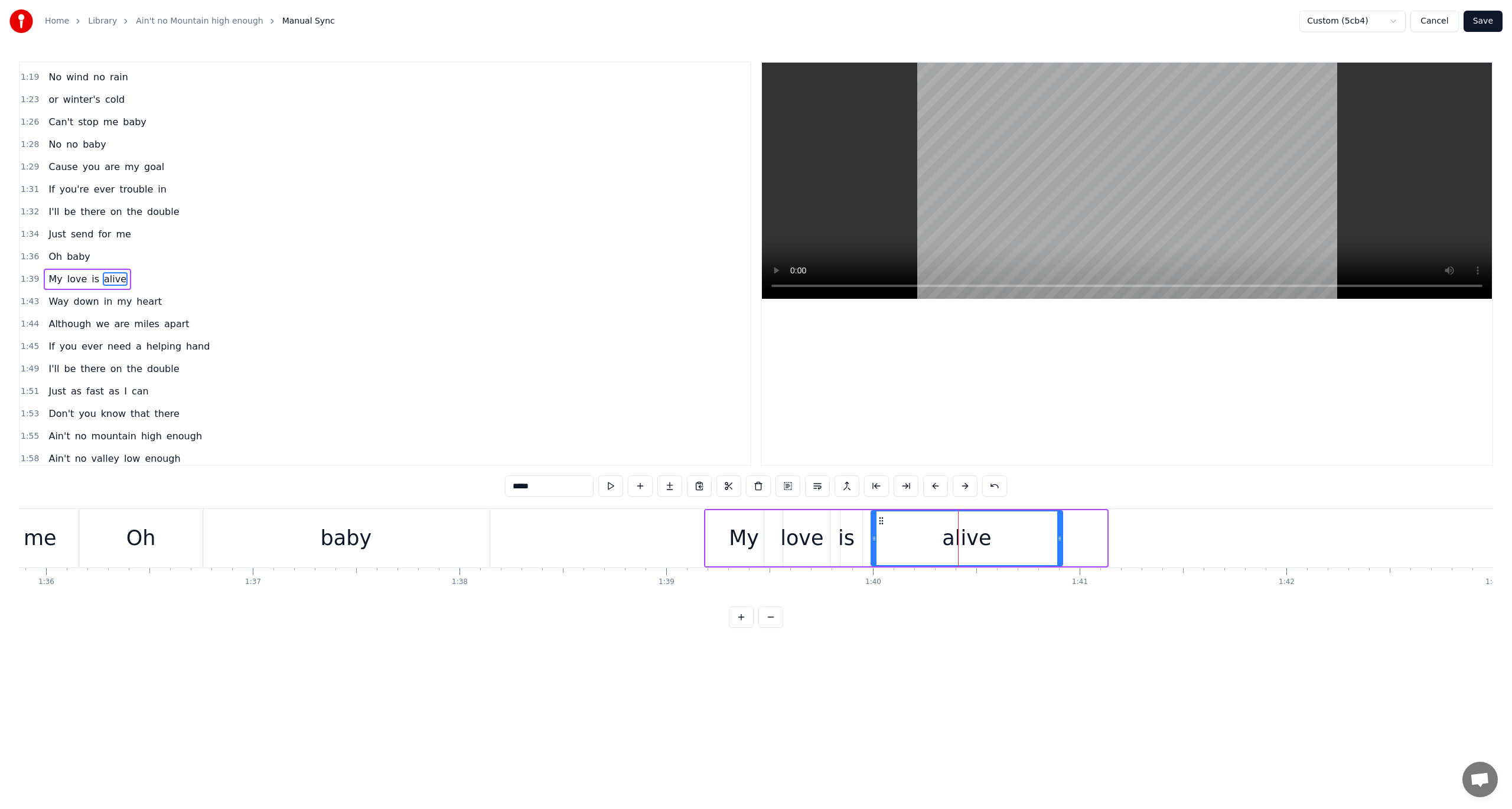
drag, startPoint x: 1103, startPoint y: 538, endPoint x: 1060, endPoint y: 541, distance: 43.1
click at [1060, 541] on icon at bounding box center [1060, 538] width 4 height 10
click at [27, 251] on span "1:36" at bounding box center [30, 256] width 18 height 11
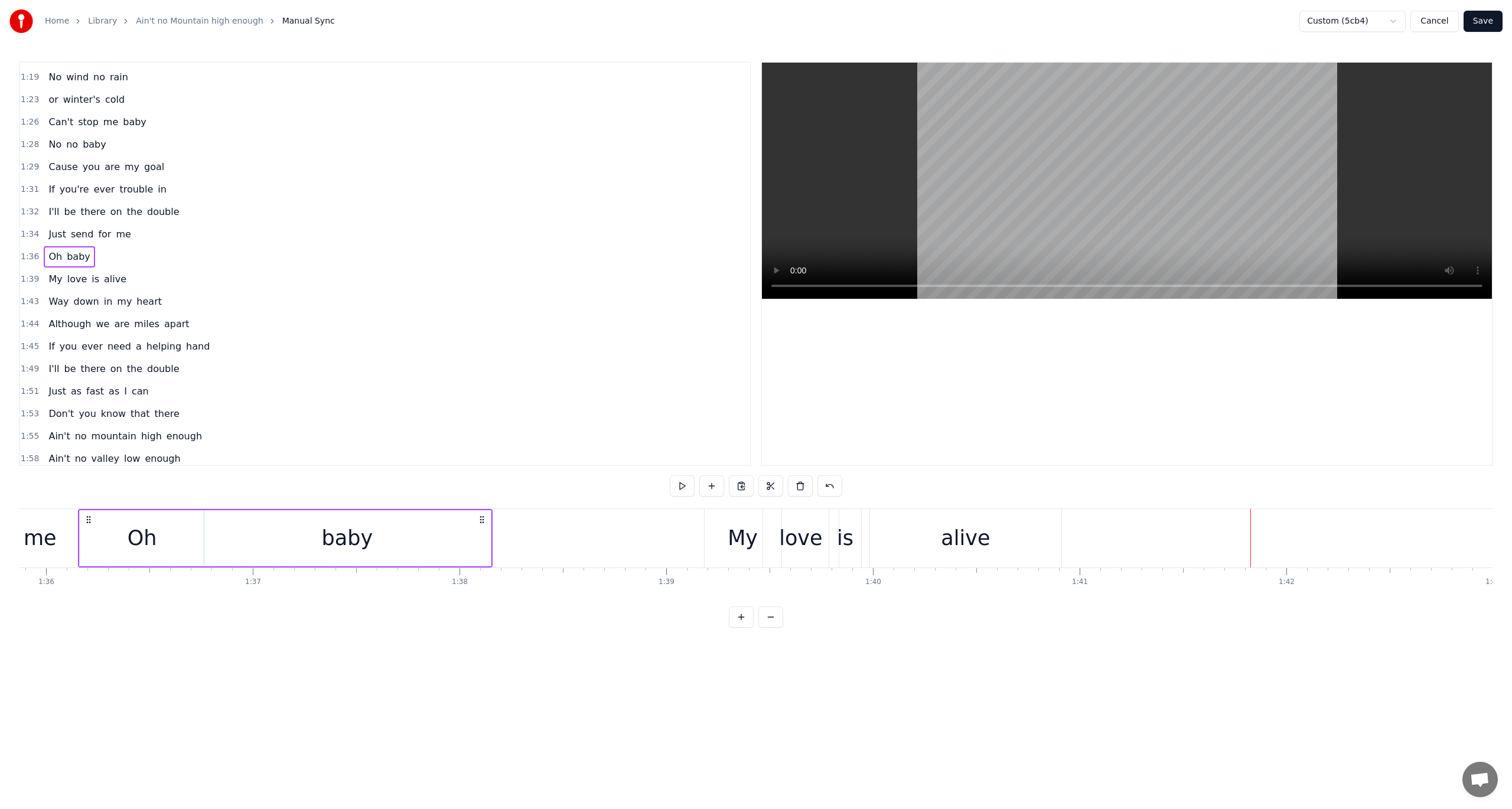
click at [27, 296] on span "1:43" at bounding box center [30, 301] width 18 height 11
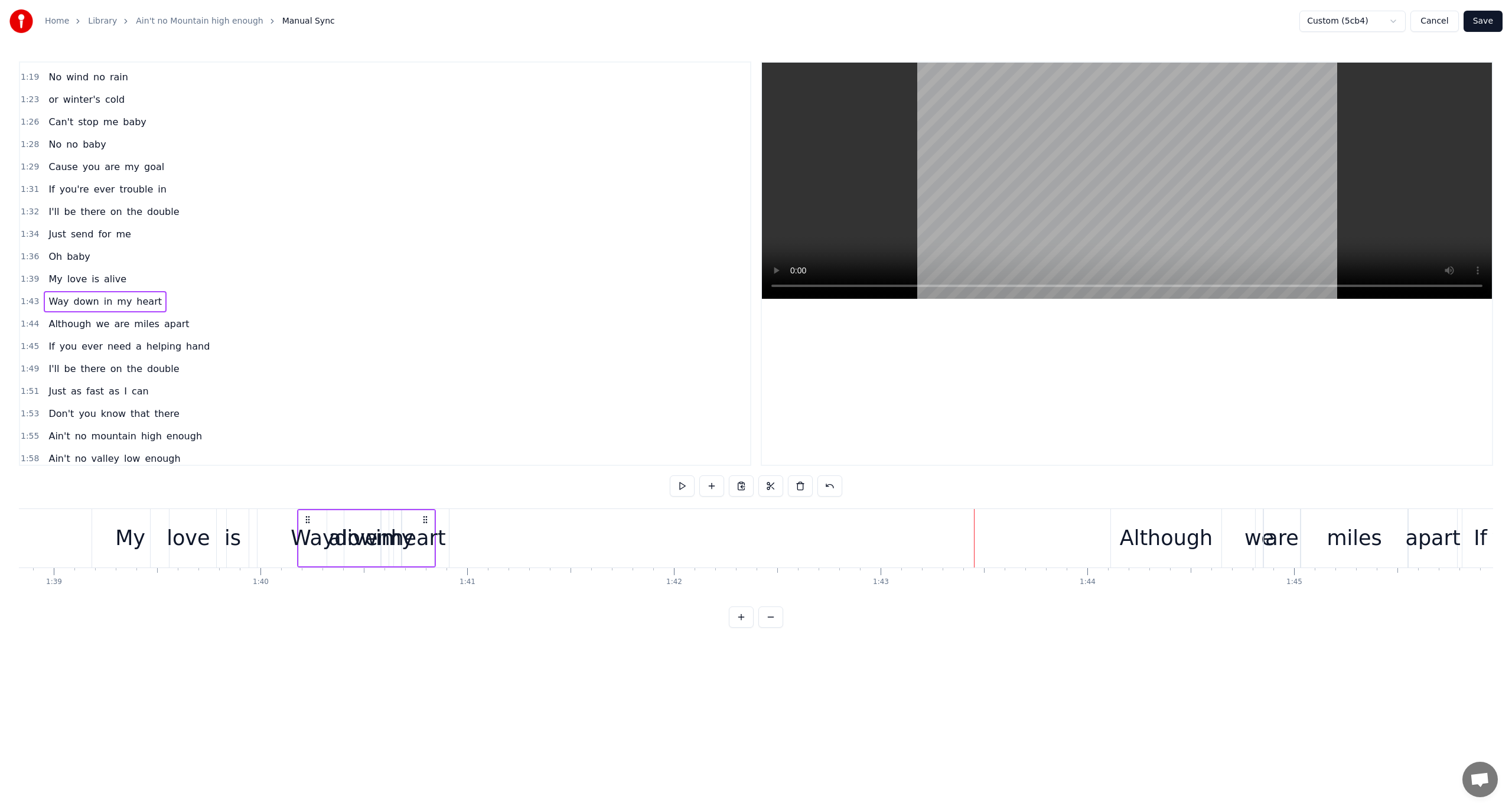
scroll to position [0, 20434]
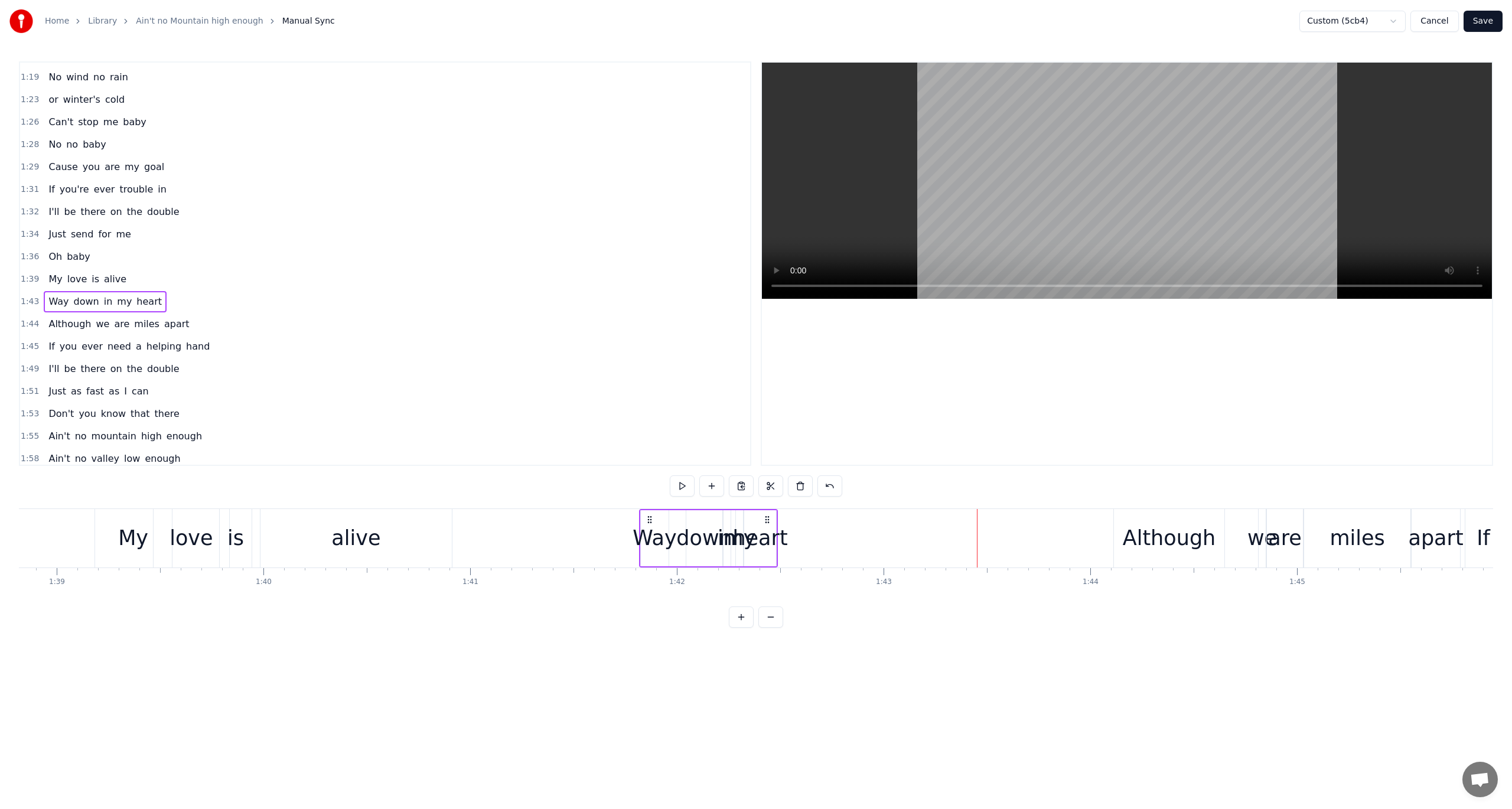
drag, startPoint x: 89, startPoint y: 517, endPoint x: 649, endPoint y: 556, distance: 561.4
click at [649, 556] on div "Way down in my heart" at bounding box center [709, 538] width 139 height 59
click at [27, 273] on span "1:39" at bounding box center [30, 278] width 18 height 11
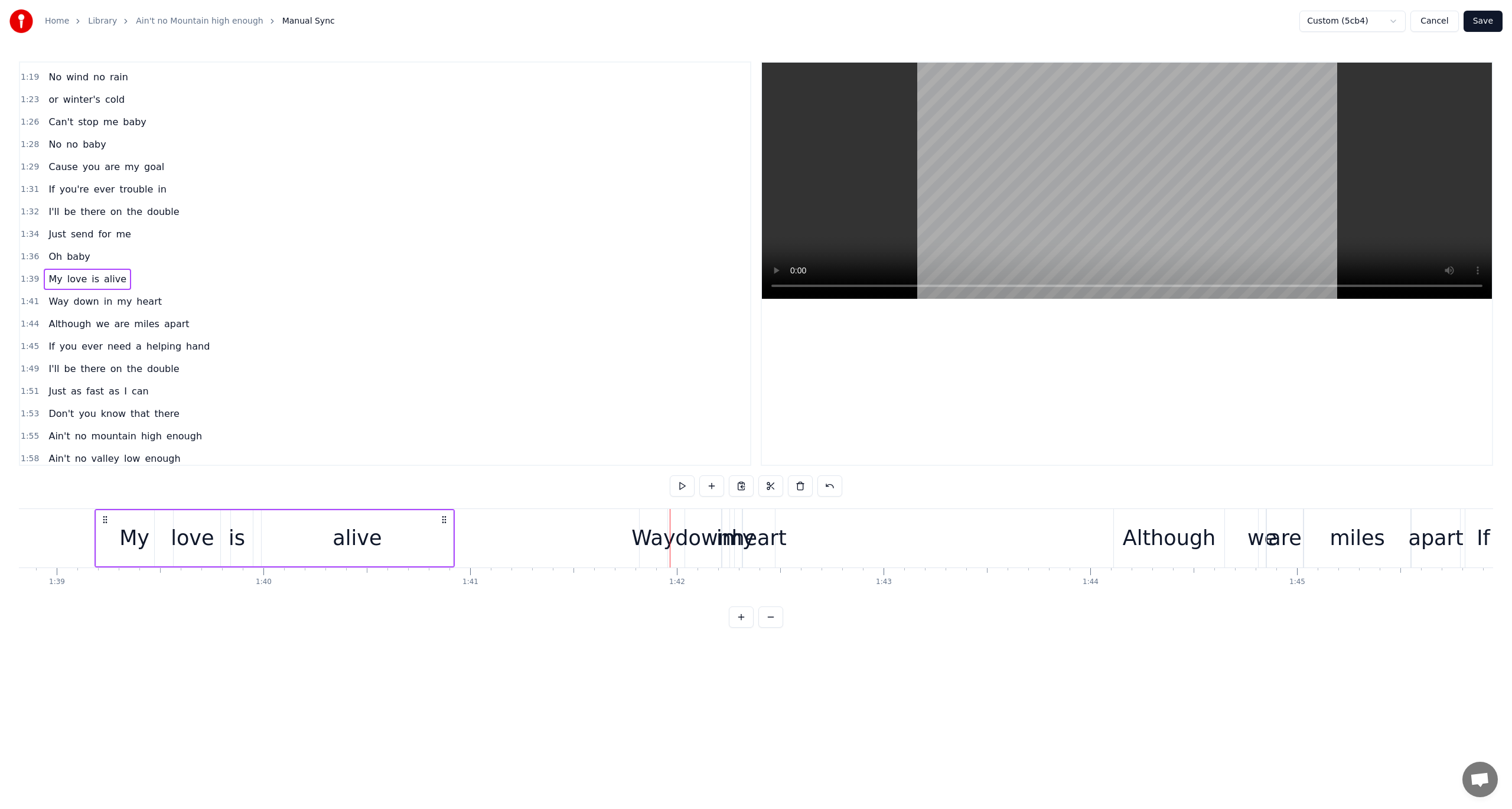
click at [22, 296] on span "1:41" at bounding box center [30, 301] width 18 height 11
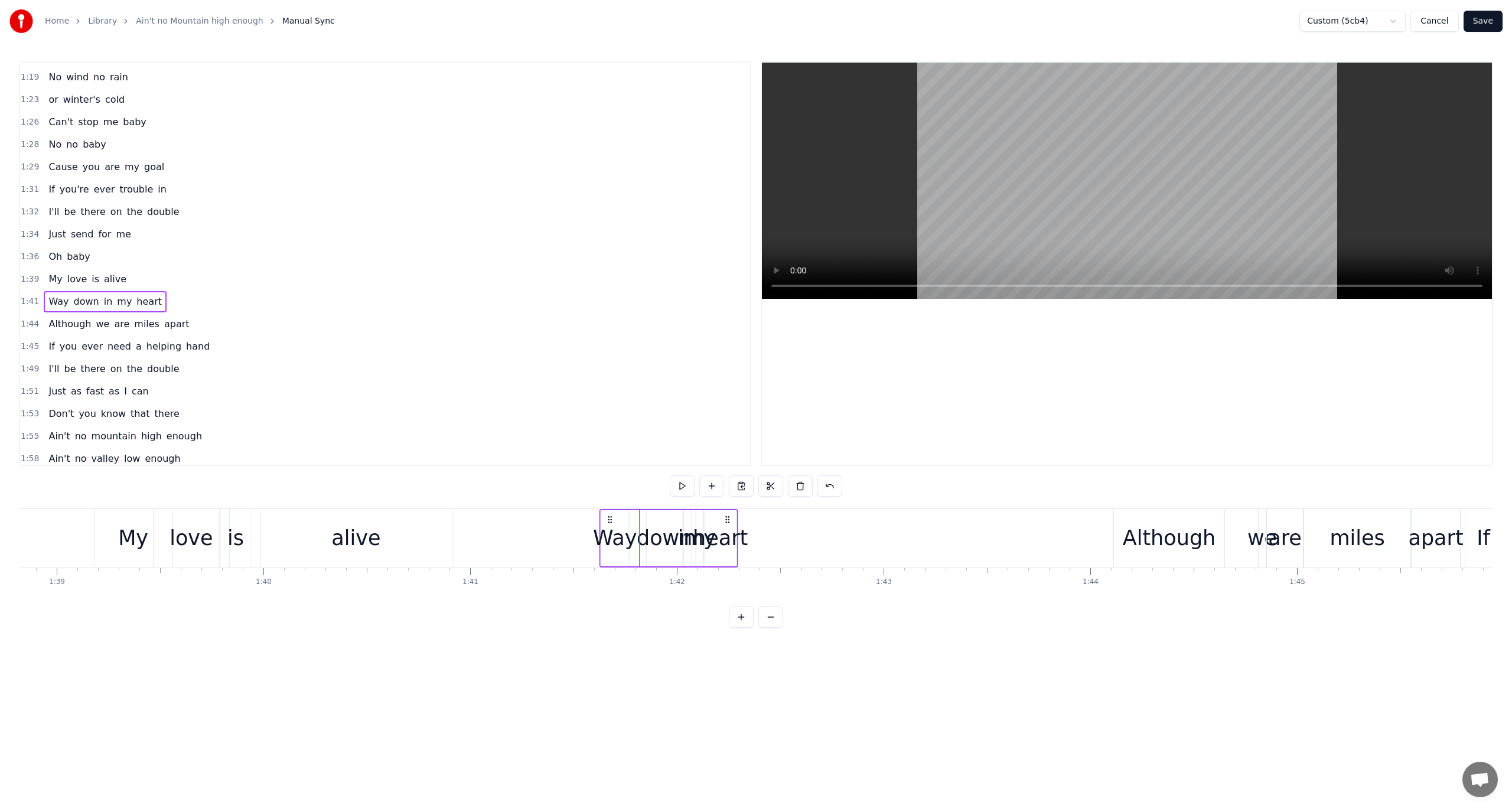
drag, startPoint x: 648, startPoint y: 517, endPoint x: 609, endPoint y: 522, distance: 39.3
click at [609, 522] on icon at bounding box center [610, 519] width 10 height 10
click at [684, 487] on button at bounding box center [683, 486] width 25 height 21
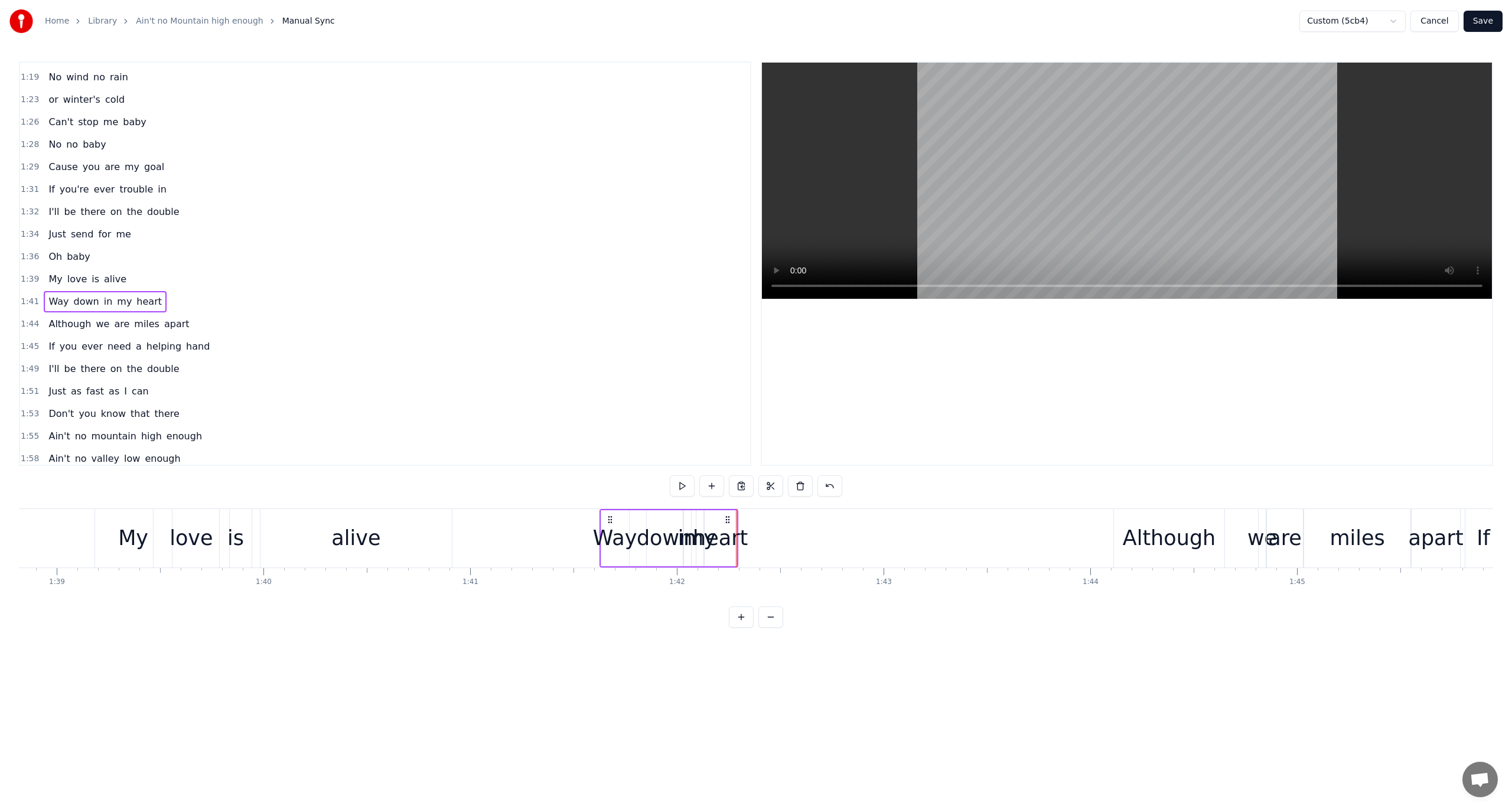
click at [135, 295] on span "heart" at bounding box center [149, 301] width 28 height 13
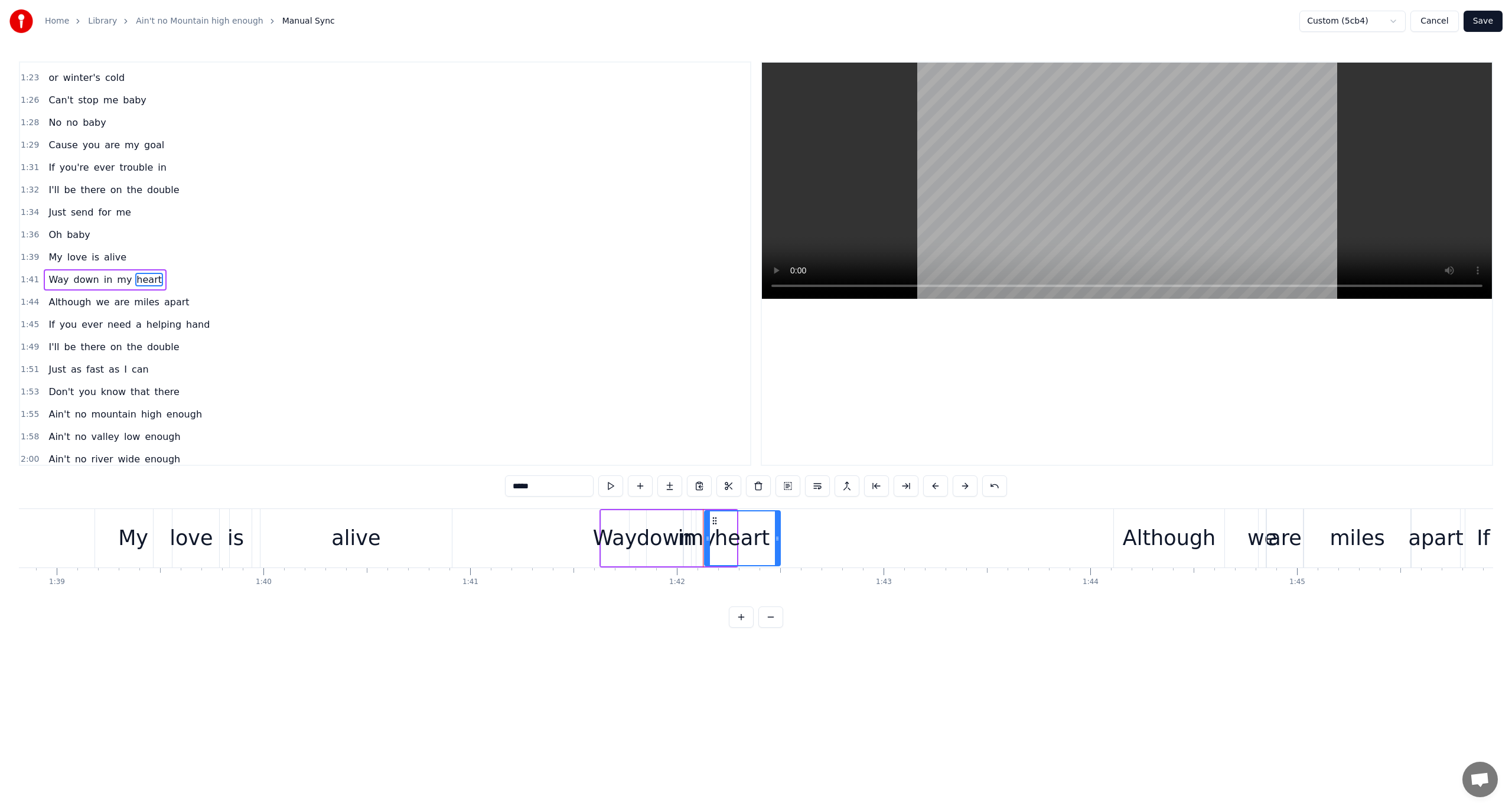
drag, startPoint x: 732, startPoint y: 537, endPoint x: 775, endPoint y: 537, distance: 43.0
click at [775, 537] on icon at bounding box center [777, 538] width 4 height 10
click at [30, 274] on span "1:41" at bounding box center [30, 279] width 18 height 11
click at [683, 486] on button at bounding box center [683, 486] width 25 height 21
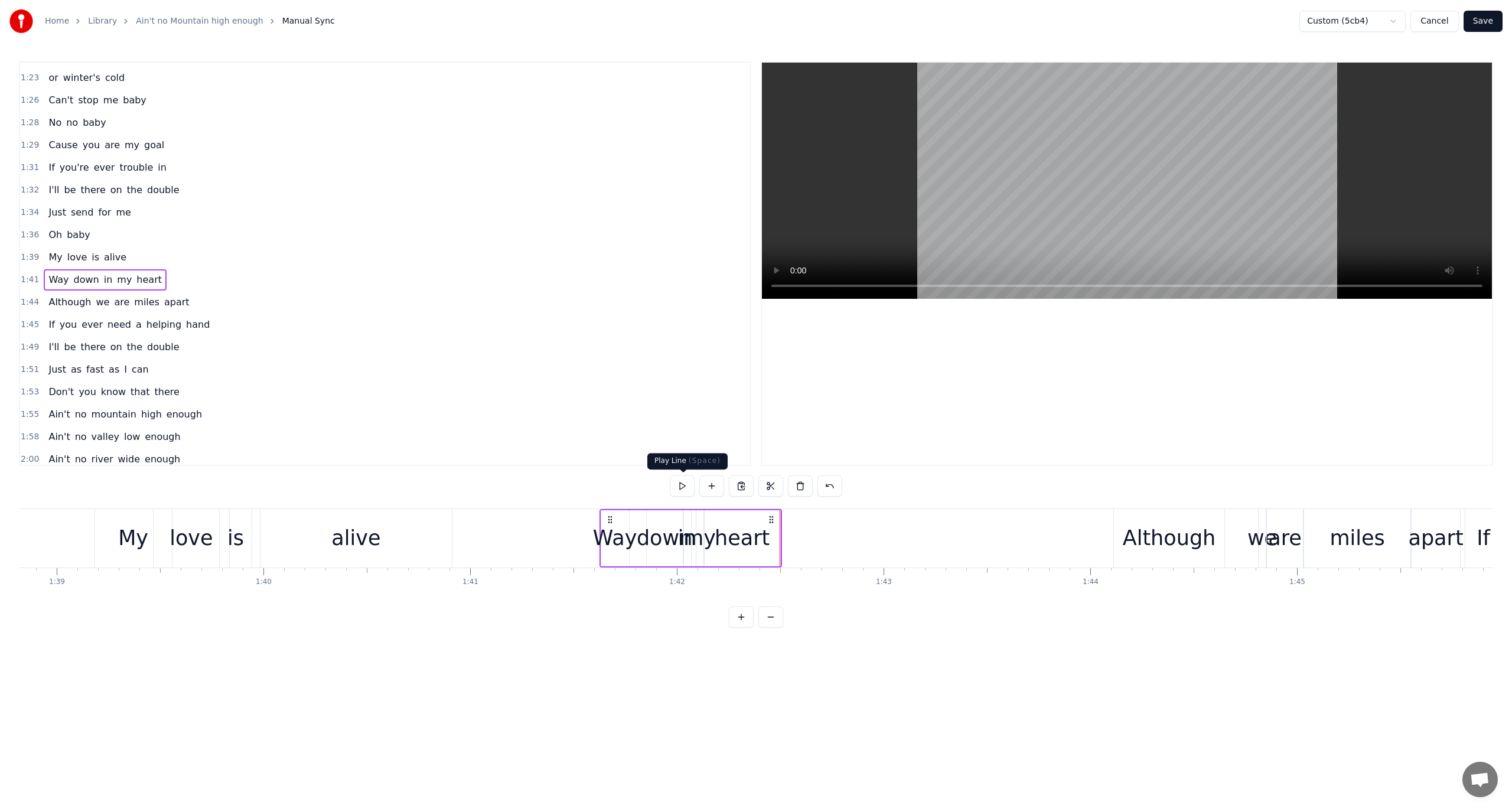
click at [688, 486] on button at bounding box center [683, 486] width 25 height 21
click at [1133, 21] on button "Save" at bounding box center [1483, 21] width 39 height 21
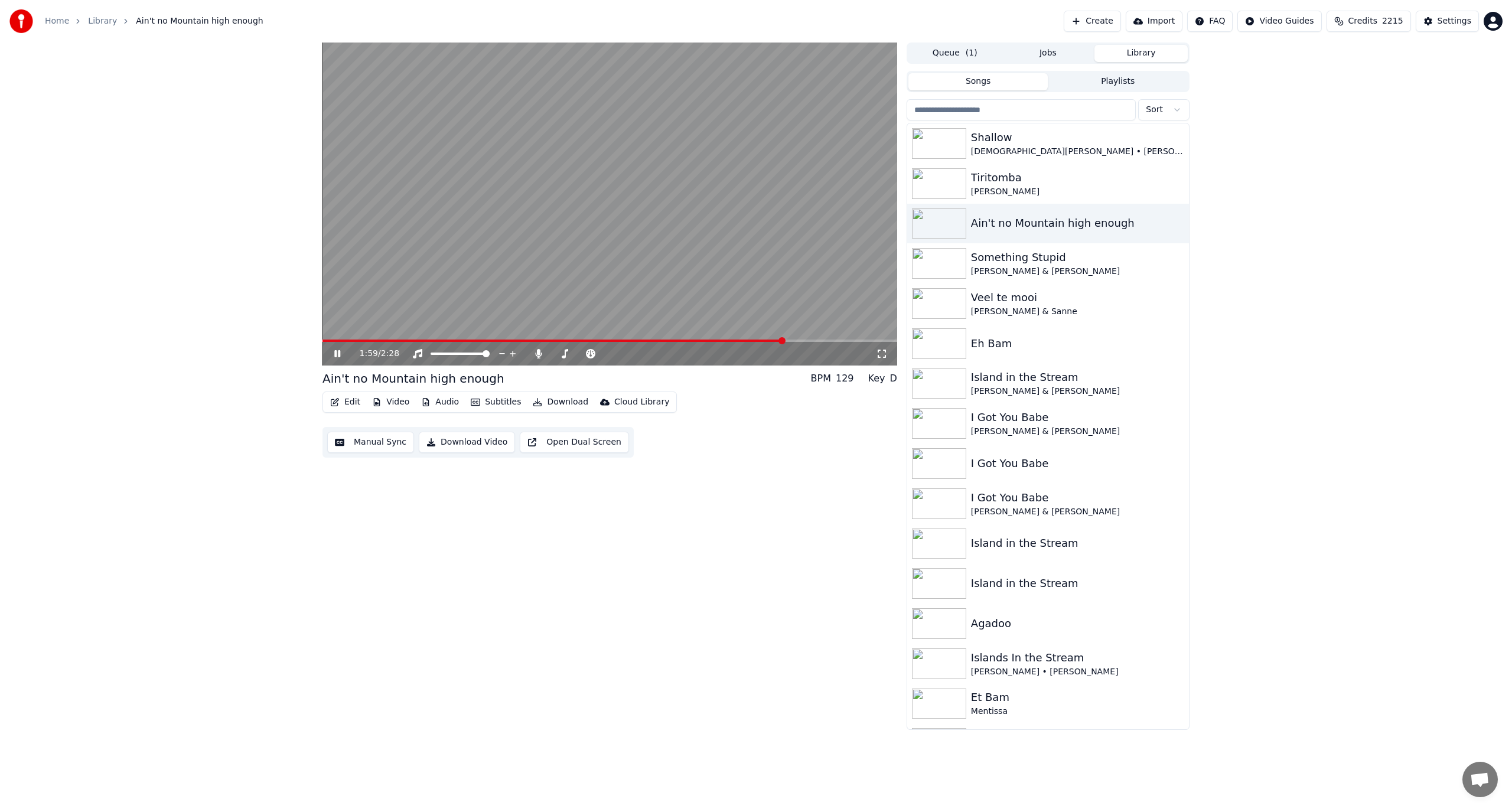
click at [336, 358] on icon at bounding box center [346, 353] width 28 height 10
click at [347, 400] on button "Edit" at bounding box center [345, 402] width 40 height 17
click at [373, 508] on div "Manual Sync" at bounding box center [376, 508] width 53 height 11
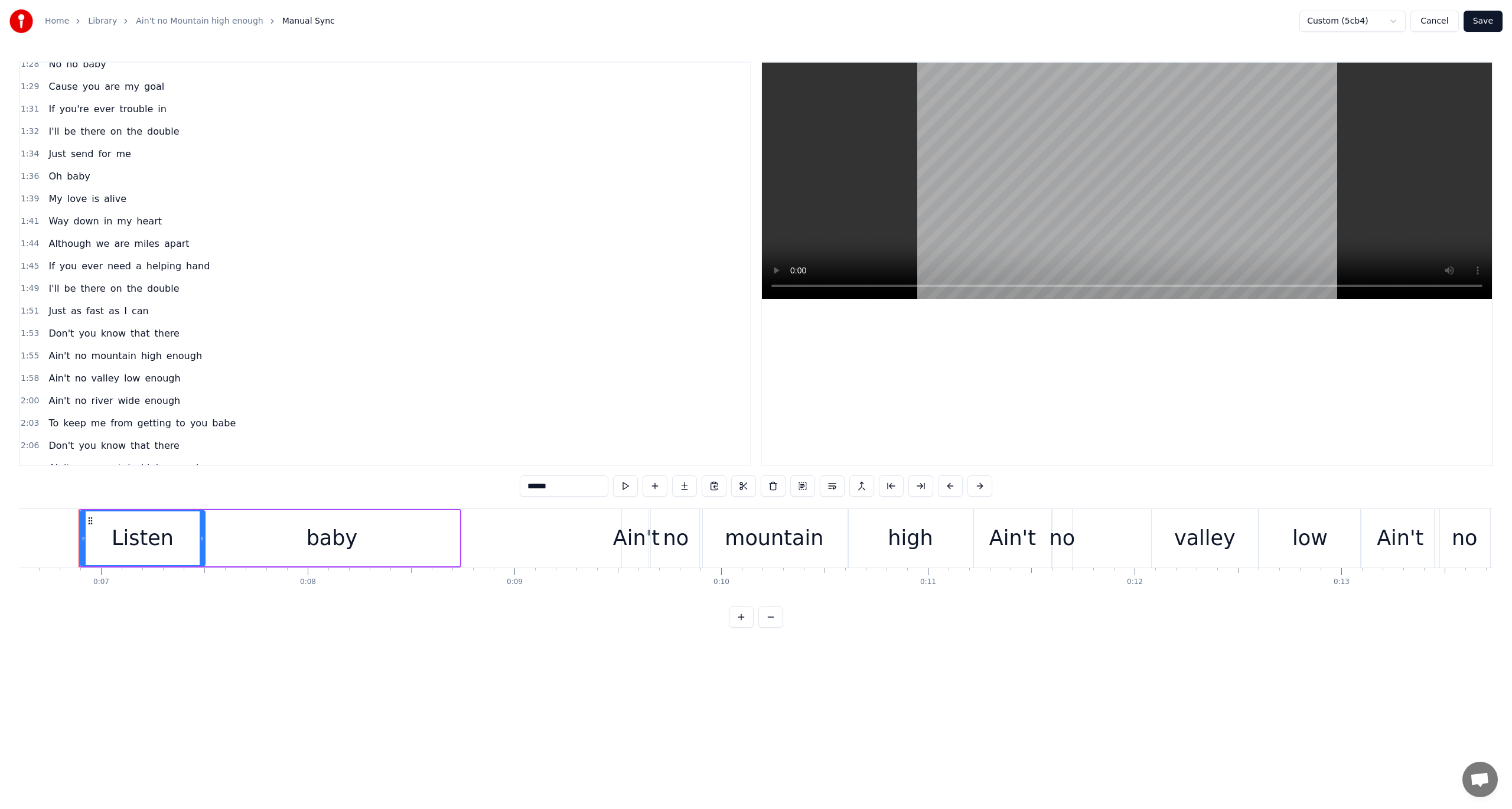
scroll to position [714, 0]
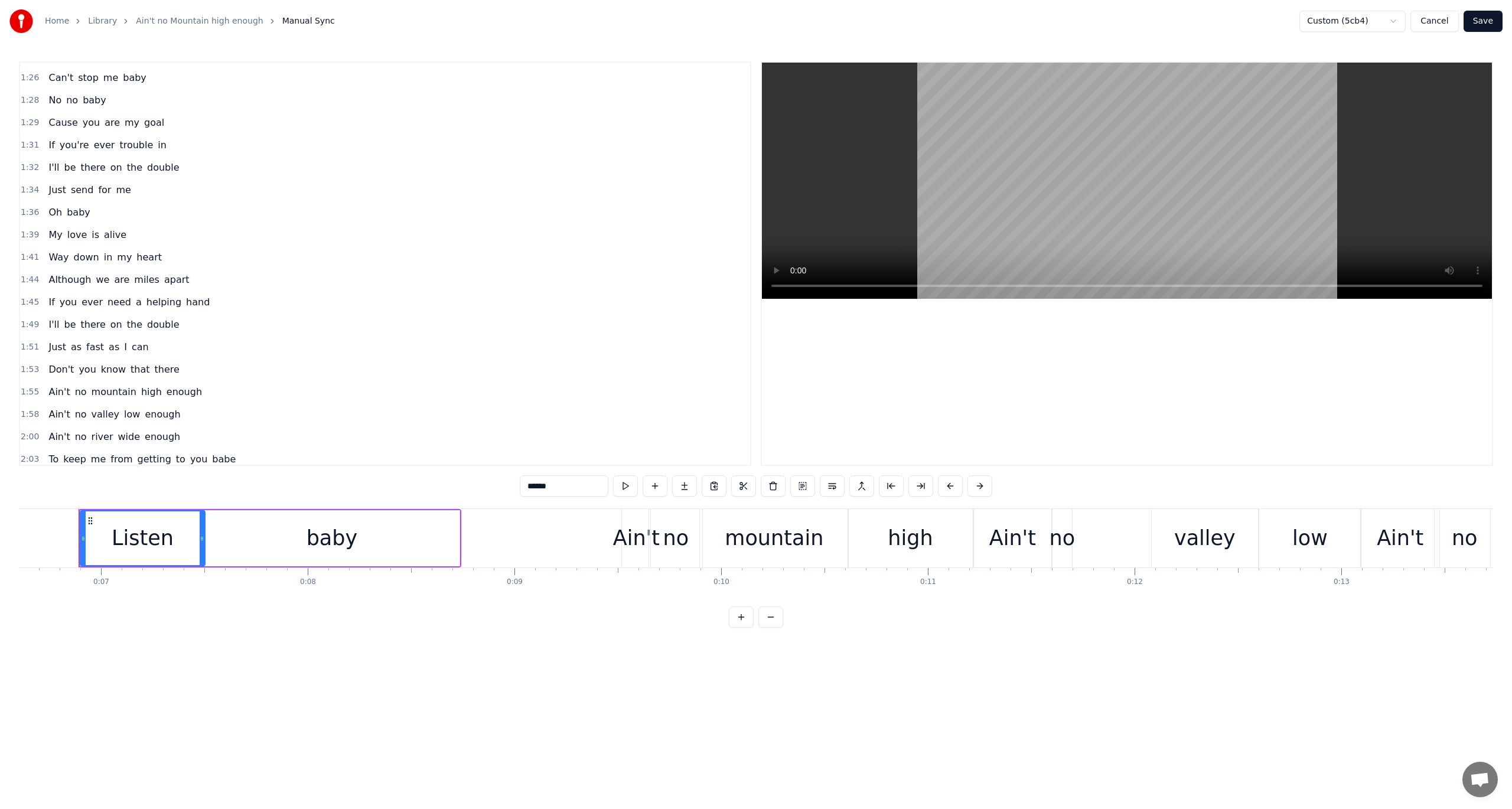
click at [26, 274] on span "1:44" at bounding box center [30, 279] width 18 height 11
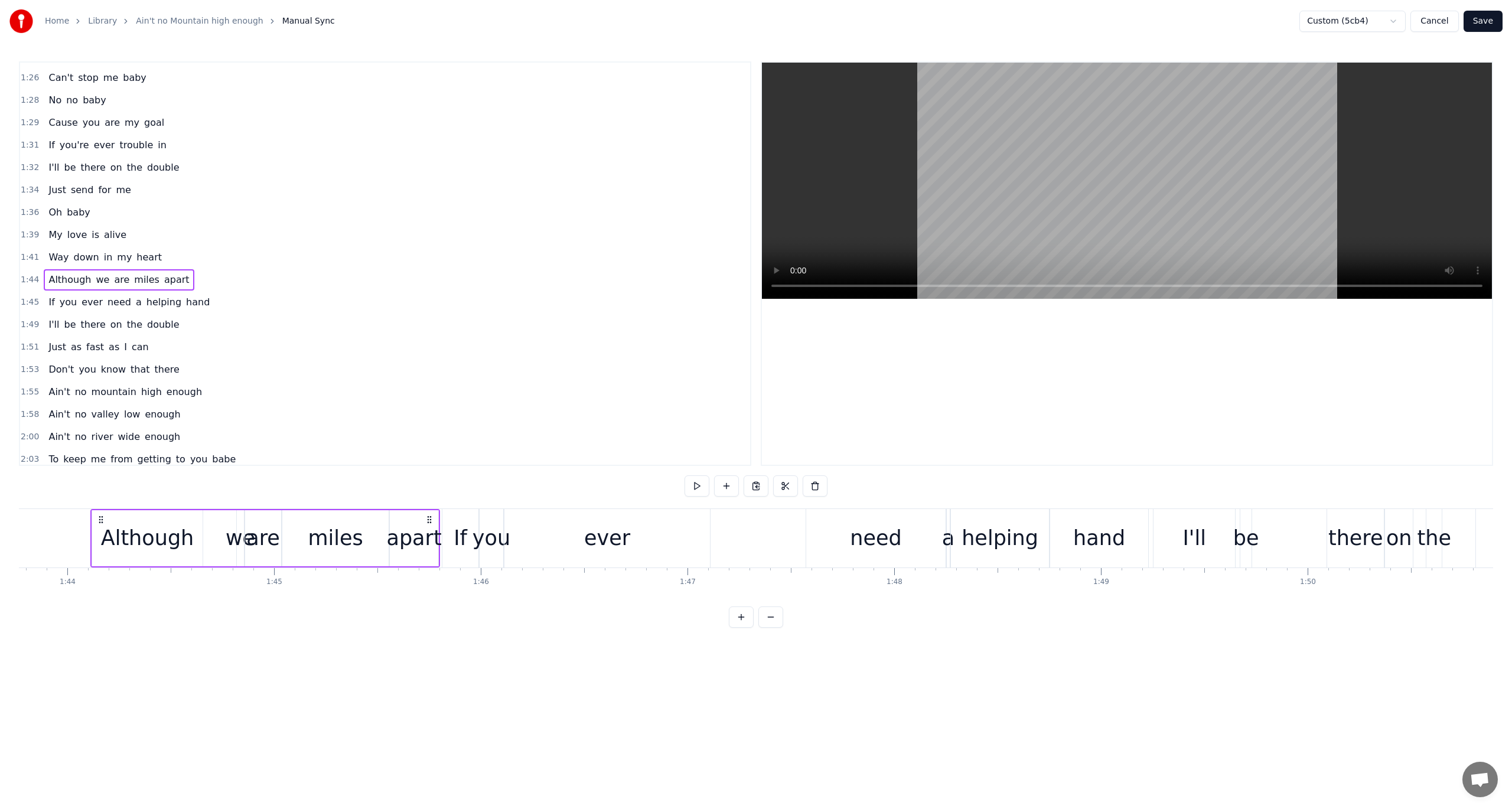
scroll to position [0, 21468]
click at [26, 251] on span "1:41" at bounding box center [30, 256] width 18 height 11
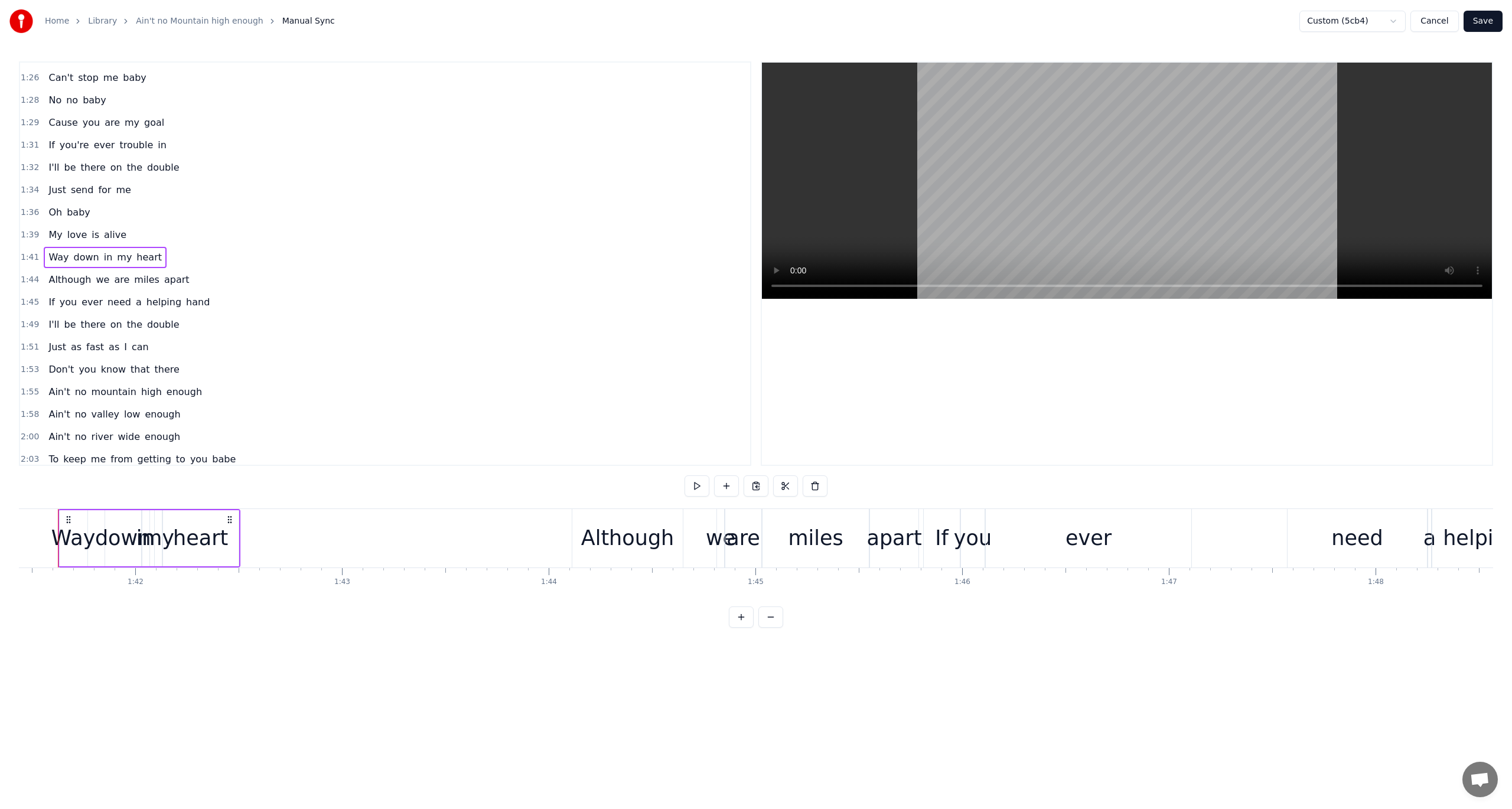
scroll to position [0, 20955]
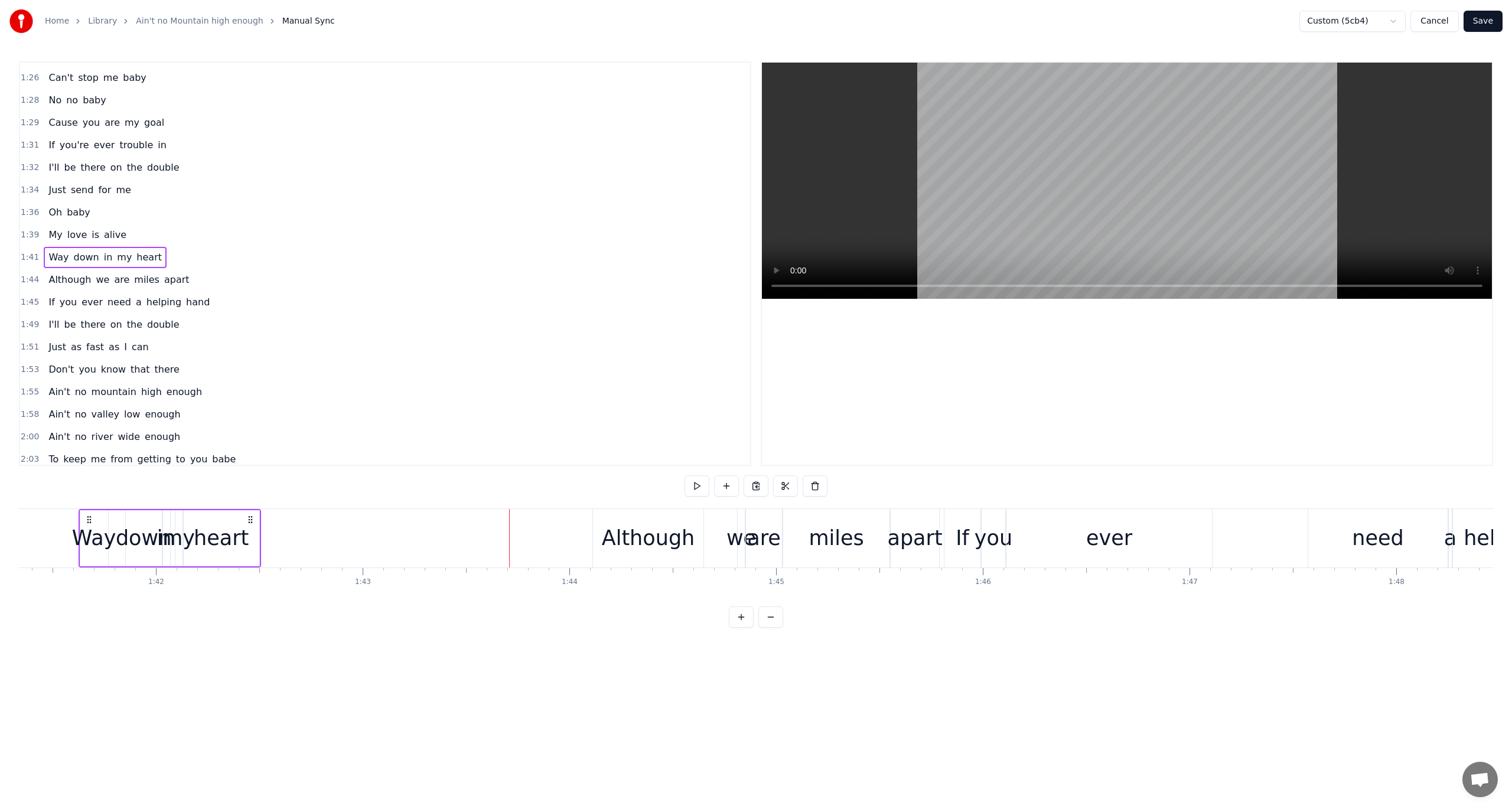
click at [31, 274] on span "1:44" at bounding box center [30, 279] width 18 height 11
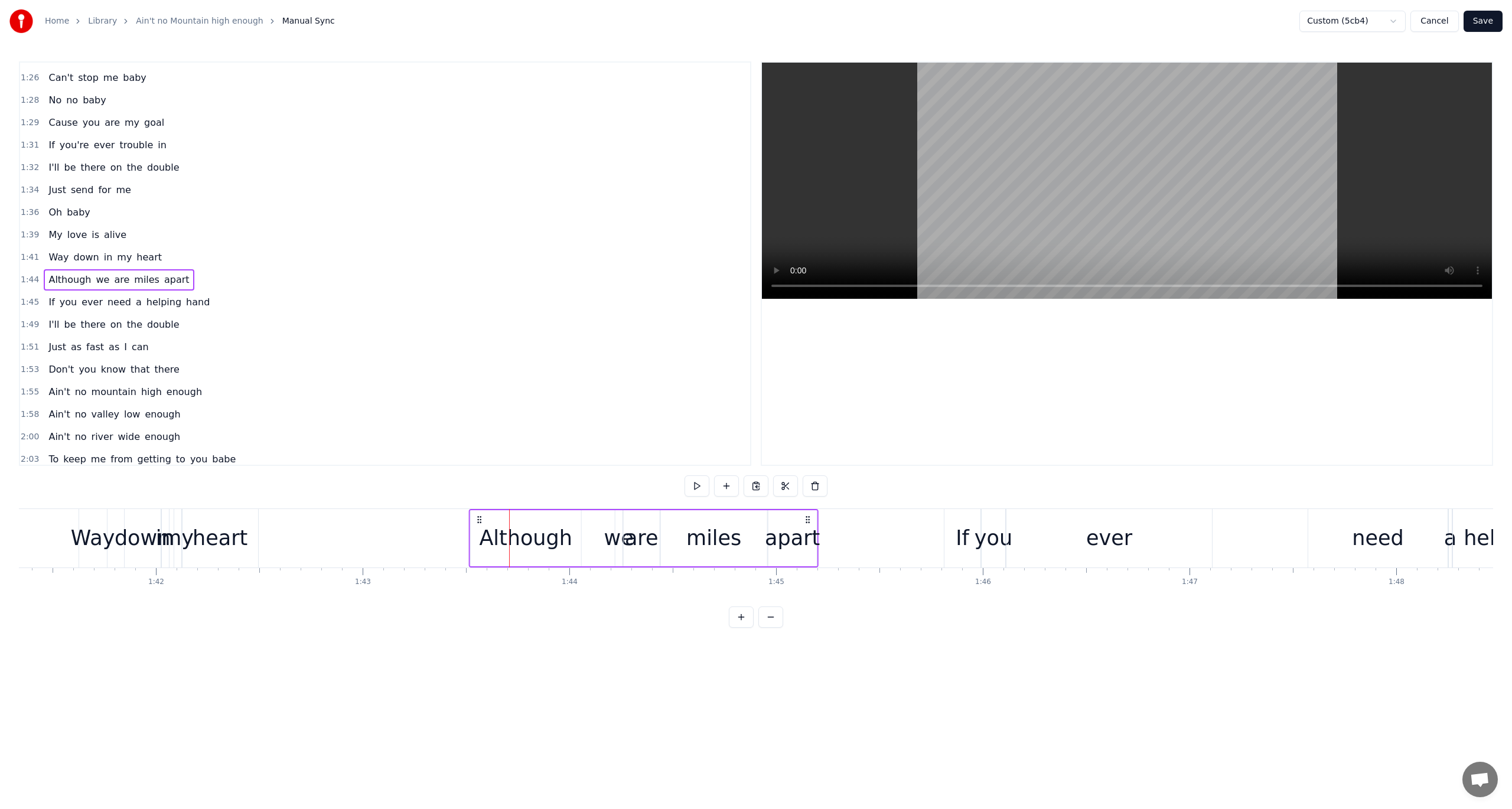
drag, startPoint x: 604, startPoint y: 518, endPoint x: 480, endPoint y: 540, distance: 125.9
click at [480, 540] on div "Although we are miles apart" at bounding box center [644, 538] width 350 height 59
click at [685, 488] on button at bounding box center [683, 486] width 25 height 21
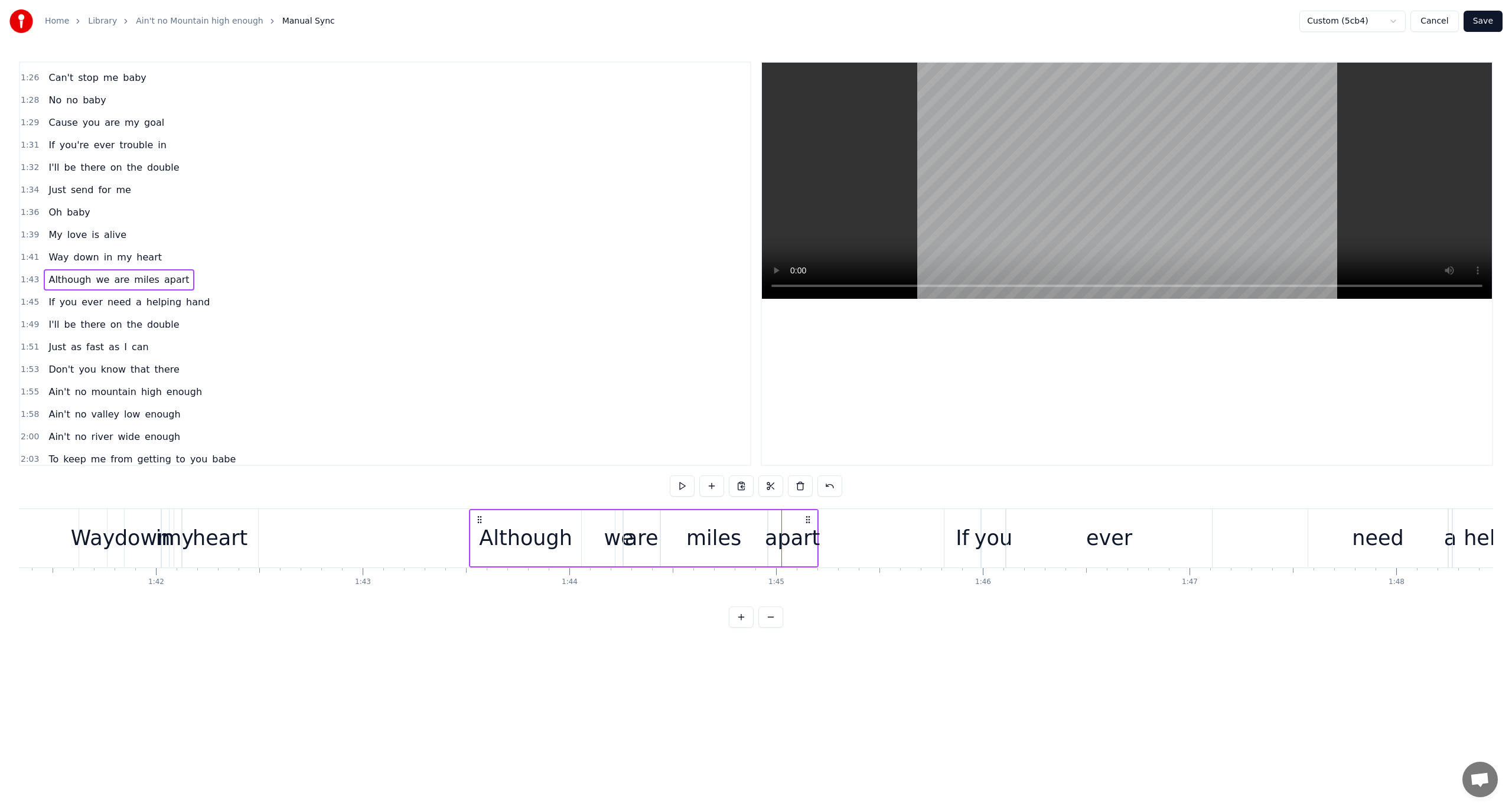
click at [479, 522] on circle at bounding box center [478, 522] width 1 height 1
click at [483, 538] on div "Although" at bounding box center [525, 538] width 93 height 32
drag, startPoint x: 473, startPoint y: 538, endPoint x: 427, endPoint y: 541, distance: 46.1
click at [427, 541] on icon at bounding box center [428, 538] width 4 height 10
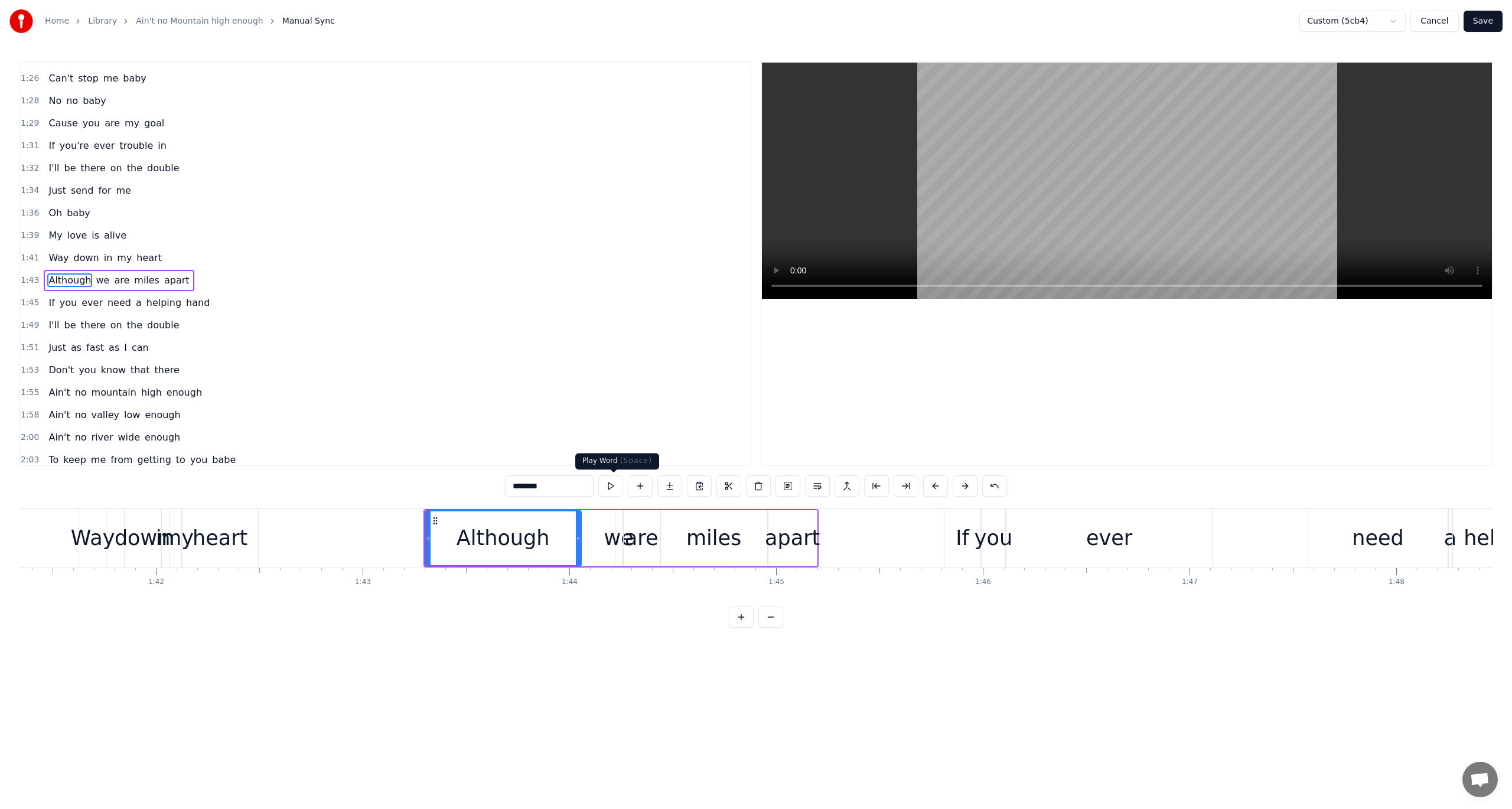
click at [620, 484] on button at bounding box center [611, 486] width 25 height 21
click at [617, 486] on button at bounding box center [611, 486] width 25 height 21
click at [618, 488] on button at bounding box center [611, 486] width 25 height 21
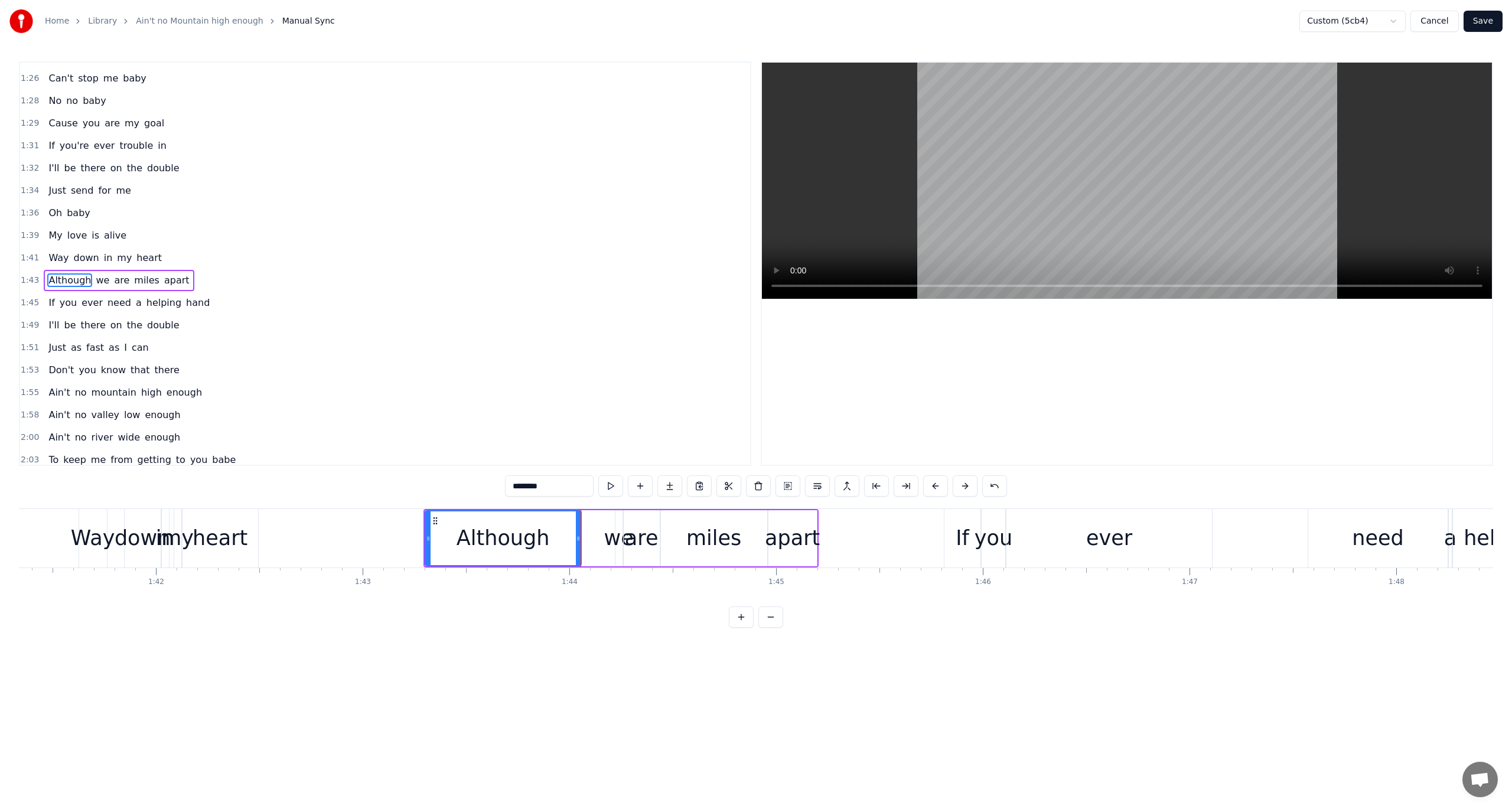
click at [544, 538] on div "Although" at bounding box center [503, 538] width 93 height 32
drag, startPoint x: 579, startPoint y: 535, endPoint x: 530, endPoint y: 542, distance: 49.5
click at [530, 542] on icon at bounding box center [529, 538] width 4 height 10
click at [615, 530] on div "we" at bounding box center [619, 538] width 30 height 32
drag, startPoint x: 617, startPoint y: 530, endPoint x: 655, endPoint y: 531, distance: 38.0
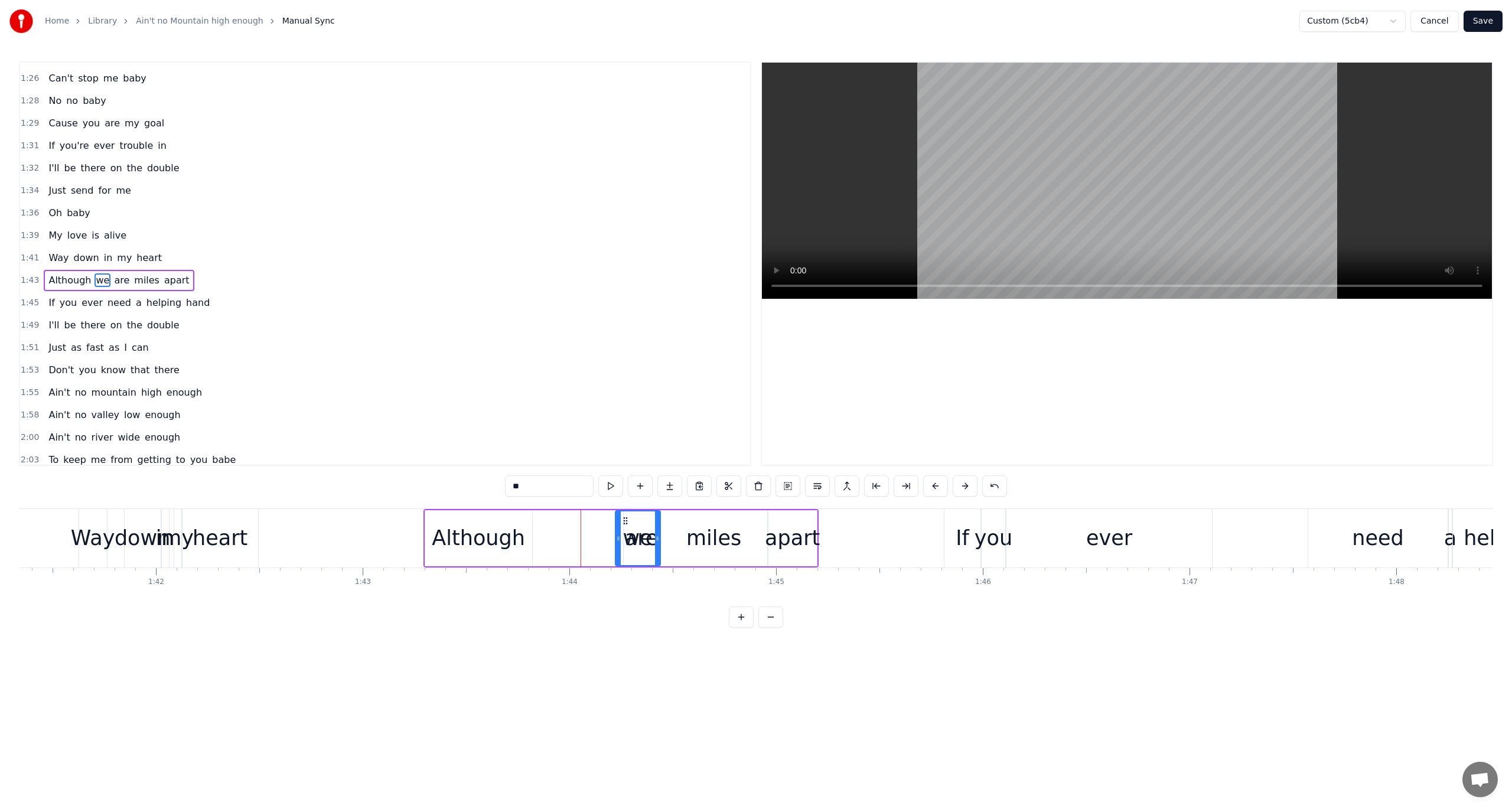
click at [655, 531] on div at bounding box center [657, 538] width 4 height 54
drag, startPoint x: 625, startPoint y: 521, endPoint x: 524, endPoint y: 530, distance: 101.4
click at [524, 530] on div "we" at bounding box center [538, 538] width 44 height 54
click at [634, 533] on div "are" at bounding box center [641, 538] width 33 height 32
drag, startPoint x: 633, startPoint y: 518, endPoint x: 560, endPoint y: 520, distance: 73.0
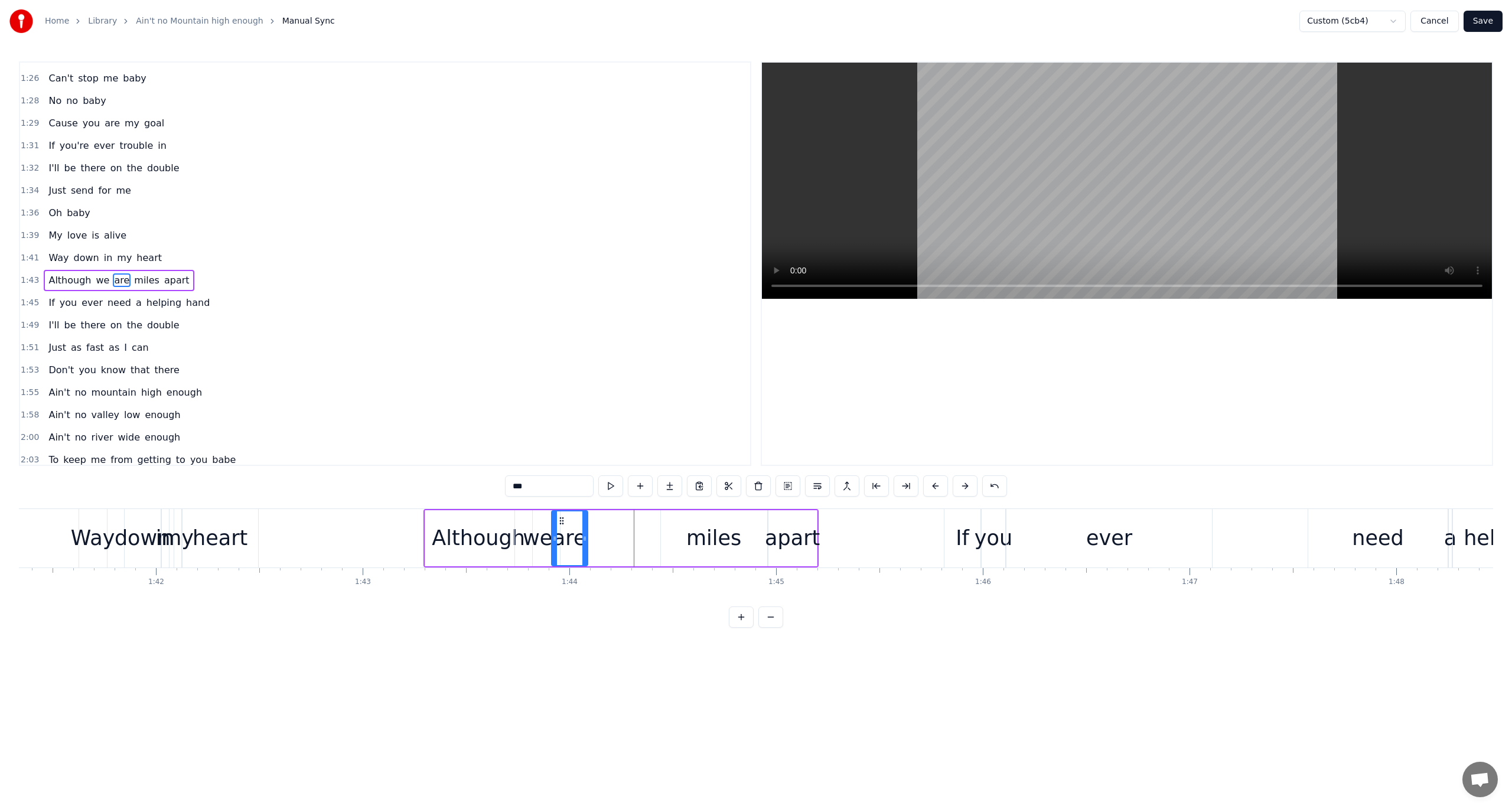
click at [560, 520] on icon at bounding box center [561, 521] width 10 height 10
click at [705, 538] on div "miles" at bounding box center [713, 538] width 55 height 32
drag, startPoint x: 668, startPoint y: 520, endPoint x: 563, endPoint y: 532, distance: 105.7
click at [563, 532] on div "miles" at bounding box center [609, 538] width 105 height 54
click at [778, 533] on div "apart" at bounding box center [792, 538] width 55 height 32
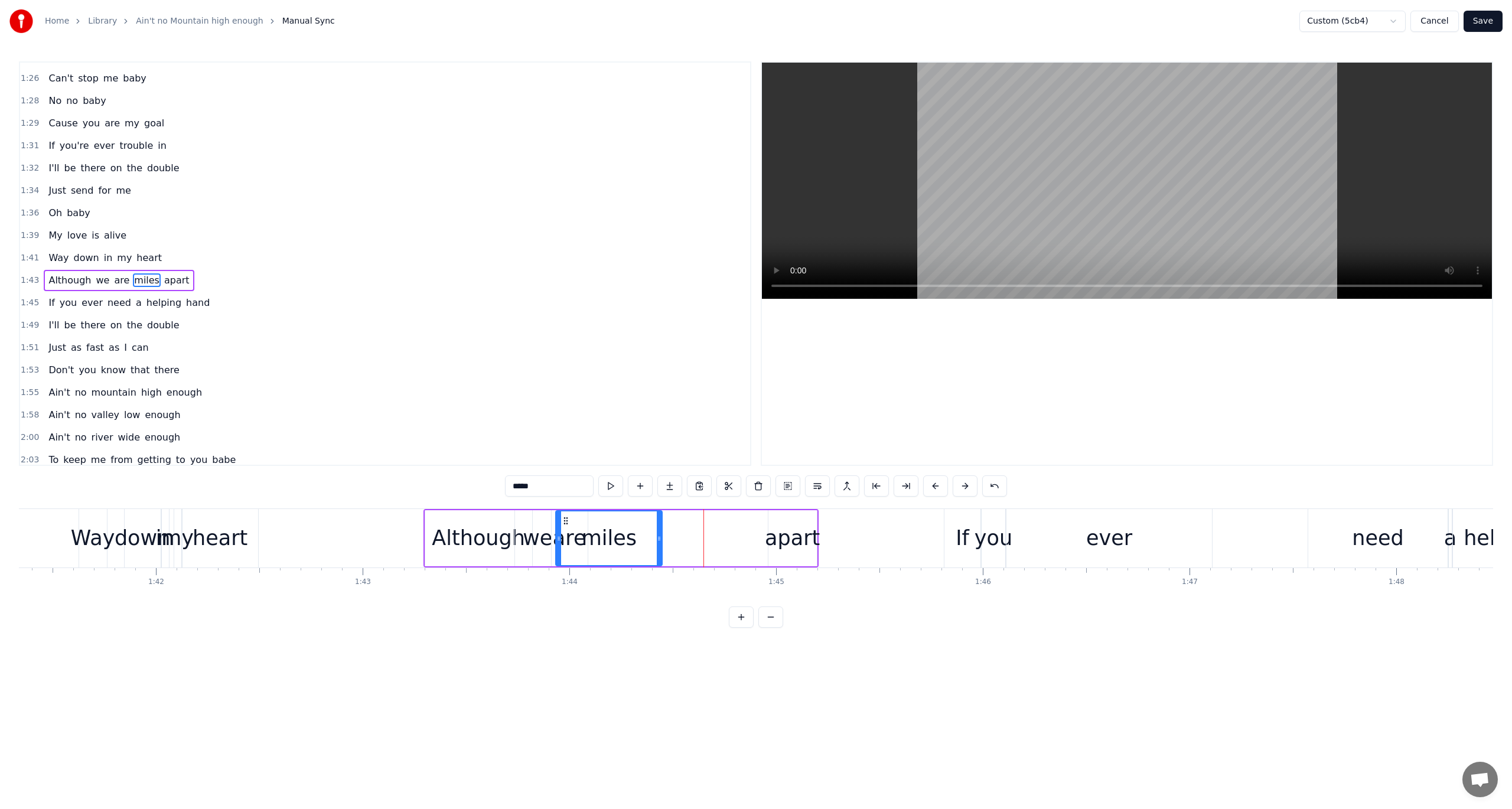
type input "*****"
drag, startPoint x: 777, startPoint y: 520, endPoint x: 643, endPoint y: 530, distance: 134.4
click at [643, 530] on div "apart" at bounding box center [660, 538] width 47 height 54
click at [21, 270] on div "1:43 Although we are miles apart" at bounding box center [385, 281] width 730 height 23
click at [22, 275] on span "1:43" at bounding box center [30, 280] width 18 height 11
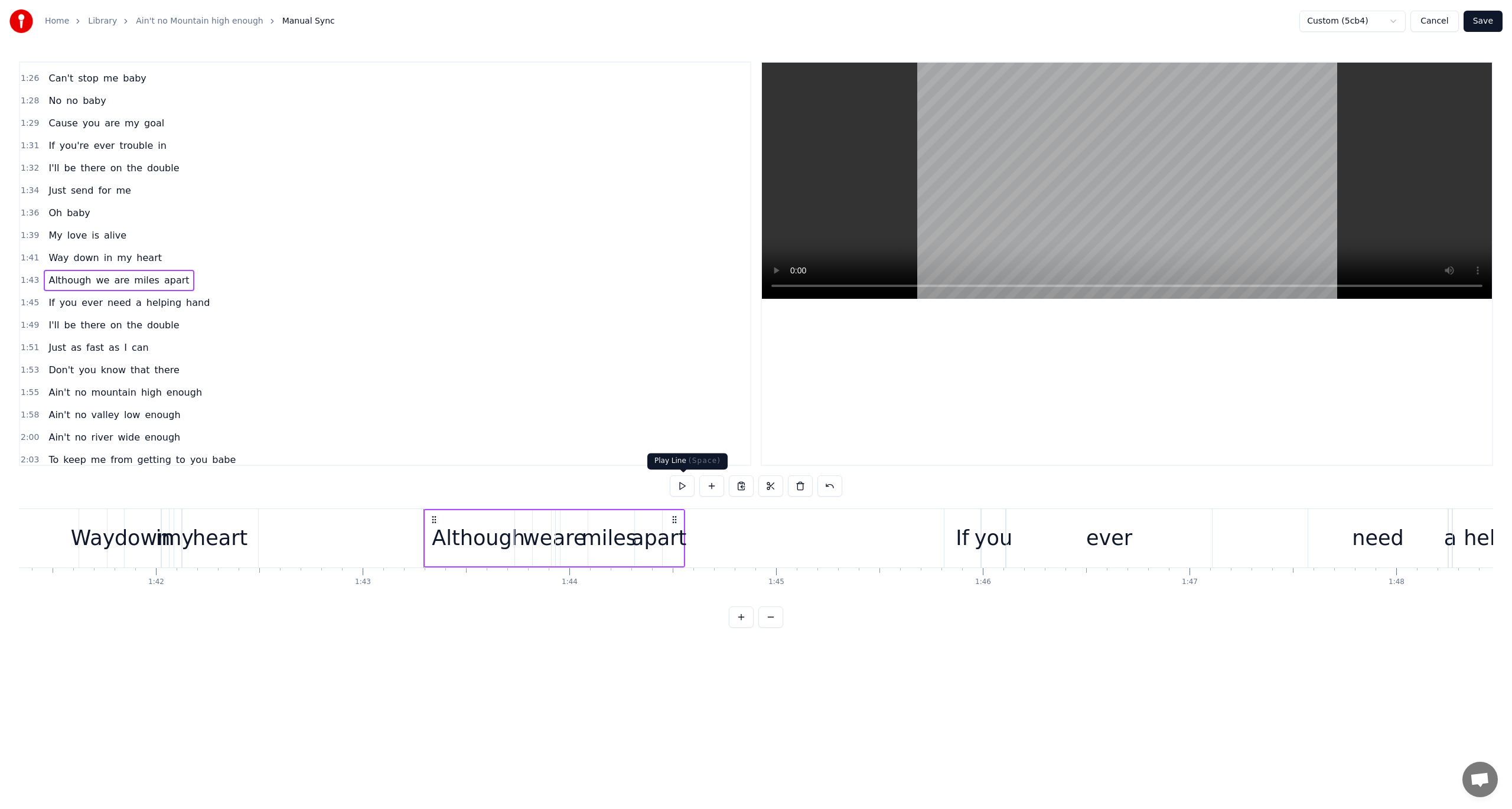
click at [683, 487] on button at bounding box center [683, 486] width 25 height 21
click at [681, 525] on div "apart" at bounding box center [659, 538] width 55 height 32
drag, startPoint x: 644, startPoint y: 520, endPoint x: 770, endPoint y: 521, distance: 126.0
click at [770, 521] on icon at bounding box center [770, 521] width 10 height 10
click at [606, 535] on div "miles" at bounding box center [609, 538] width 55 height 32
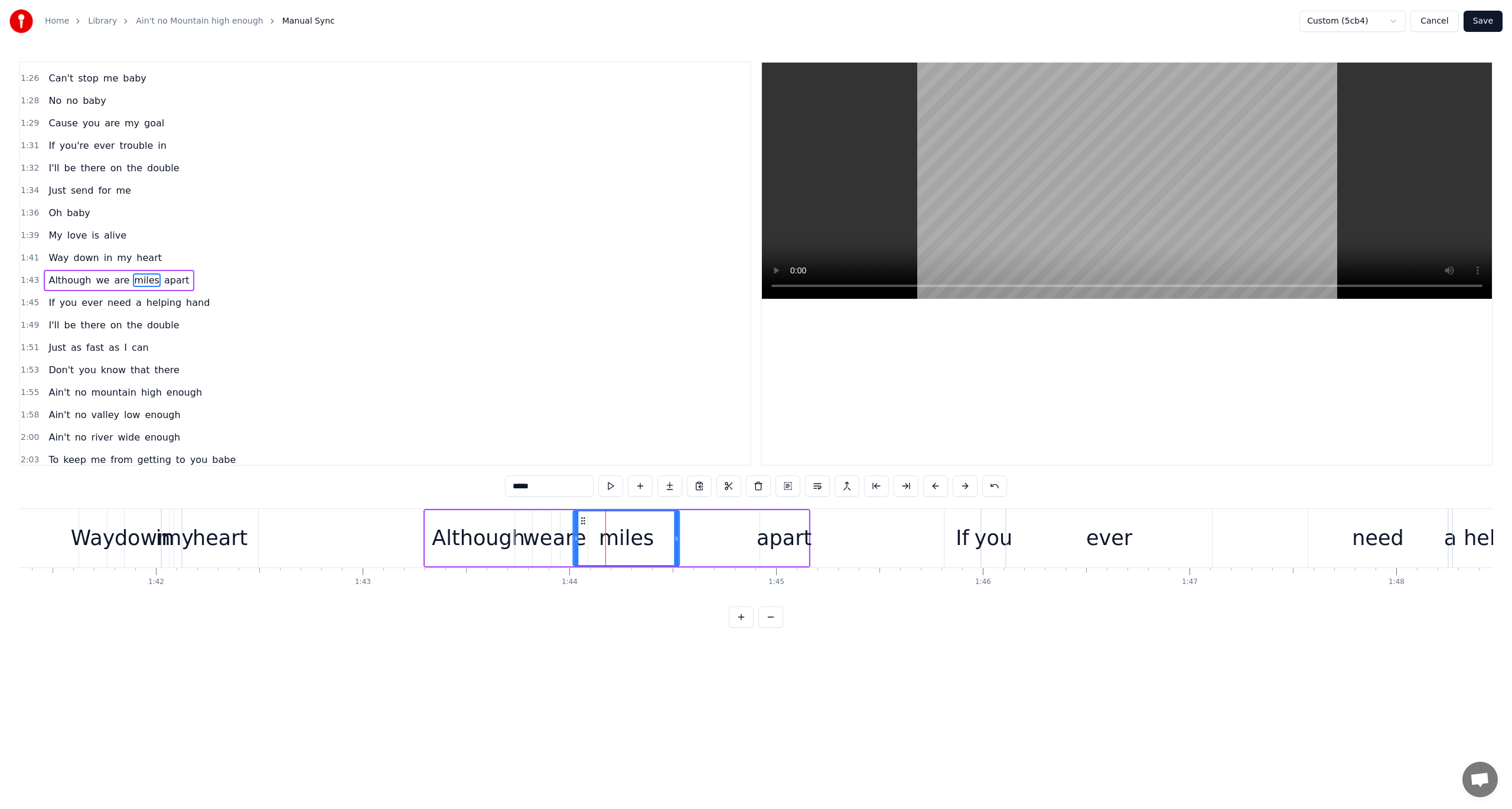
drag, startPoint x: 566, startPoint y: 517, endPoint x: 582, endPoint y: 516, distance: 16.0
click at [582, 516] on icon at bounding box center [583, 521] width 10 height 10
click at [671, 538] on icon at bounding box center [672, 538] width 4 height 10
click at [616, 487] on button at bounding box center [611, 486] width 25 height 21
click at [770, 534] on div "apart" at bounding box center [784, 538] width 55 height 32
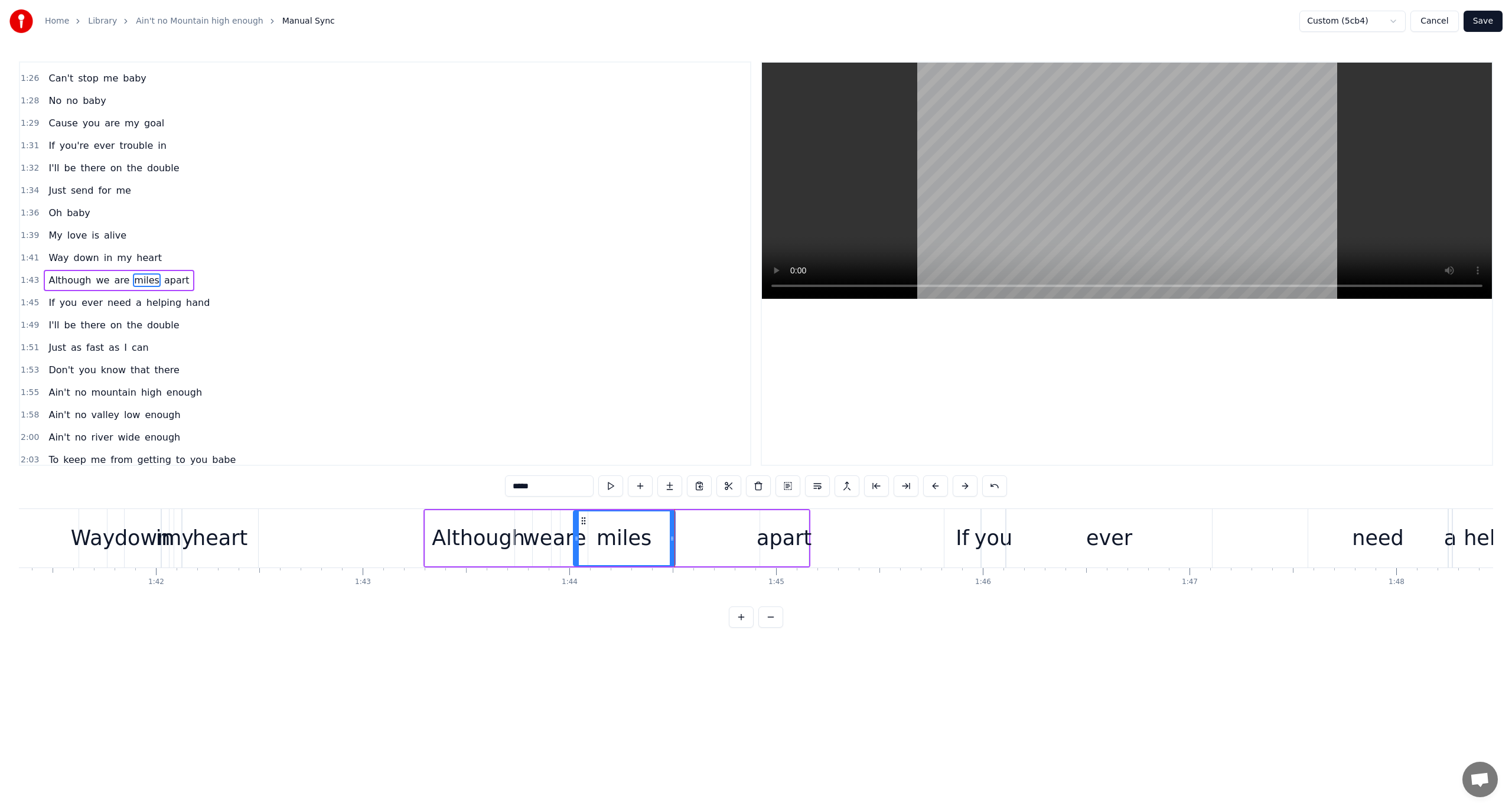
type input "*****"
drag, startPoint x: 768, startPoint y: 520, endPoint x: 662, endPoint y: 524, distance: 106.1
click at [662, 524] on icon at bounding box center [663, 521] width 10 height 10
drag, startPoint x: 699, startPoint y: 538, endPoint x: 778, endPoint y: 538, distance: 79.0
click at [778, 538] on icon at bounding box center [778, 538] width 4 height 10
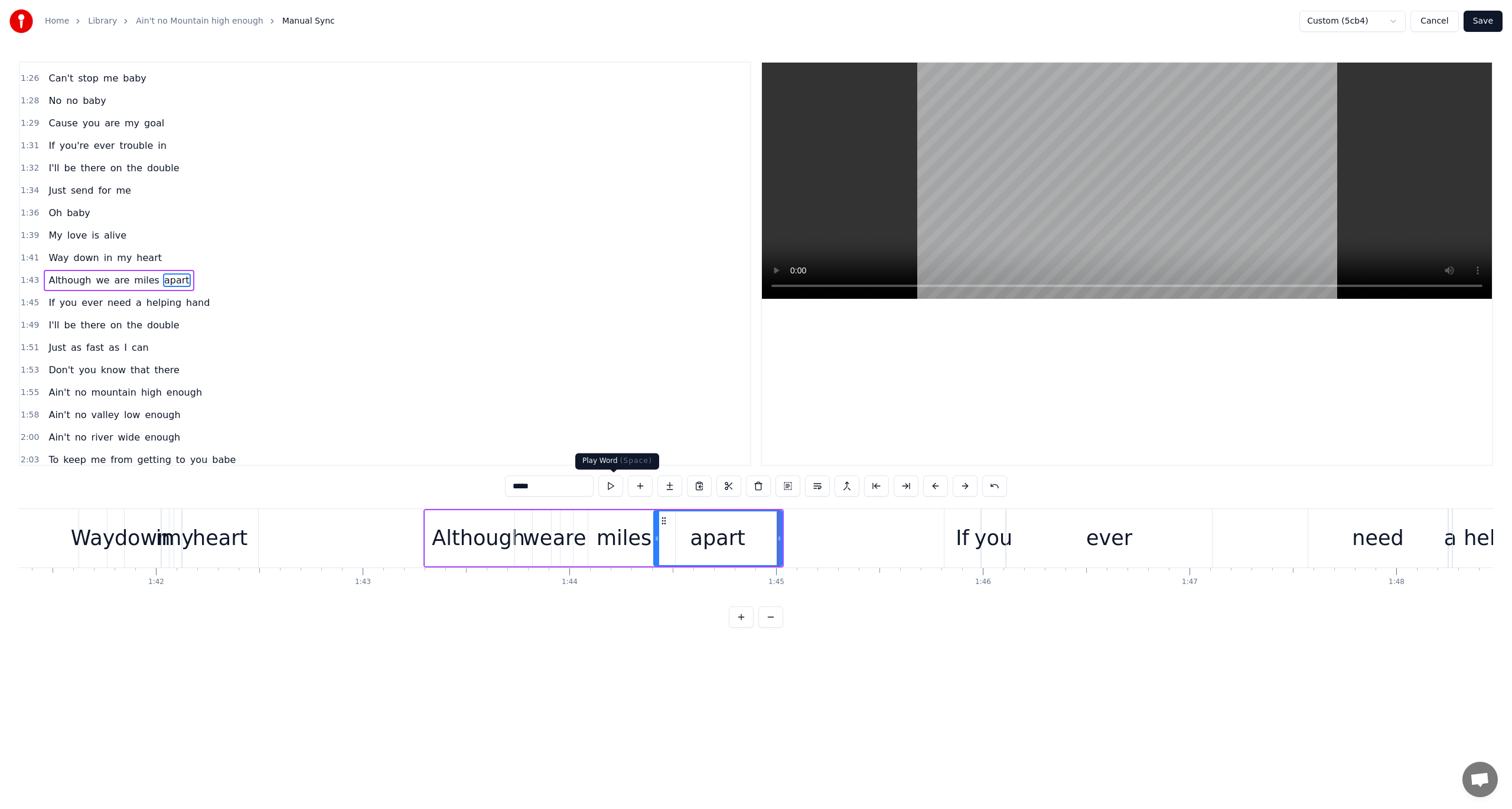
click at [611, 486] on button at bounding box center [611, 486] width 25 height 21
drag, startPoint x: 777, startPoint y: 537, endPoint x: 813, endPoint y: 537, distance: 36.0
click at [814, 537] on icon at bounding box center [815, 538] width 4 height 10
click at [612, 482] on button at bounding box center [611, 486] width 25 height 21
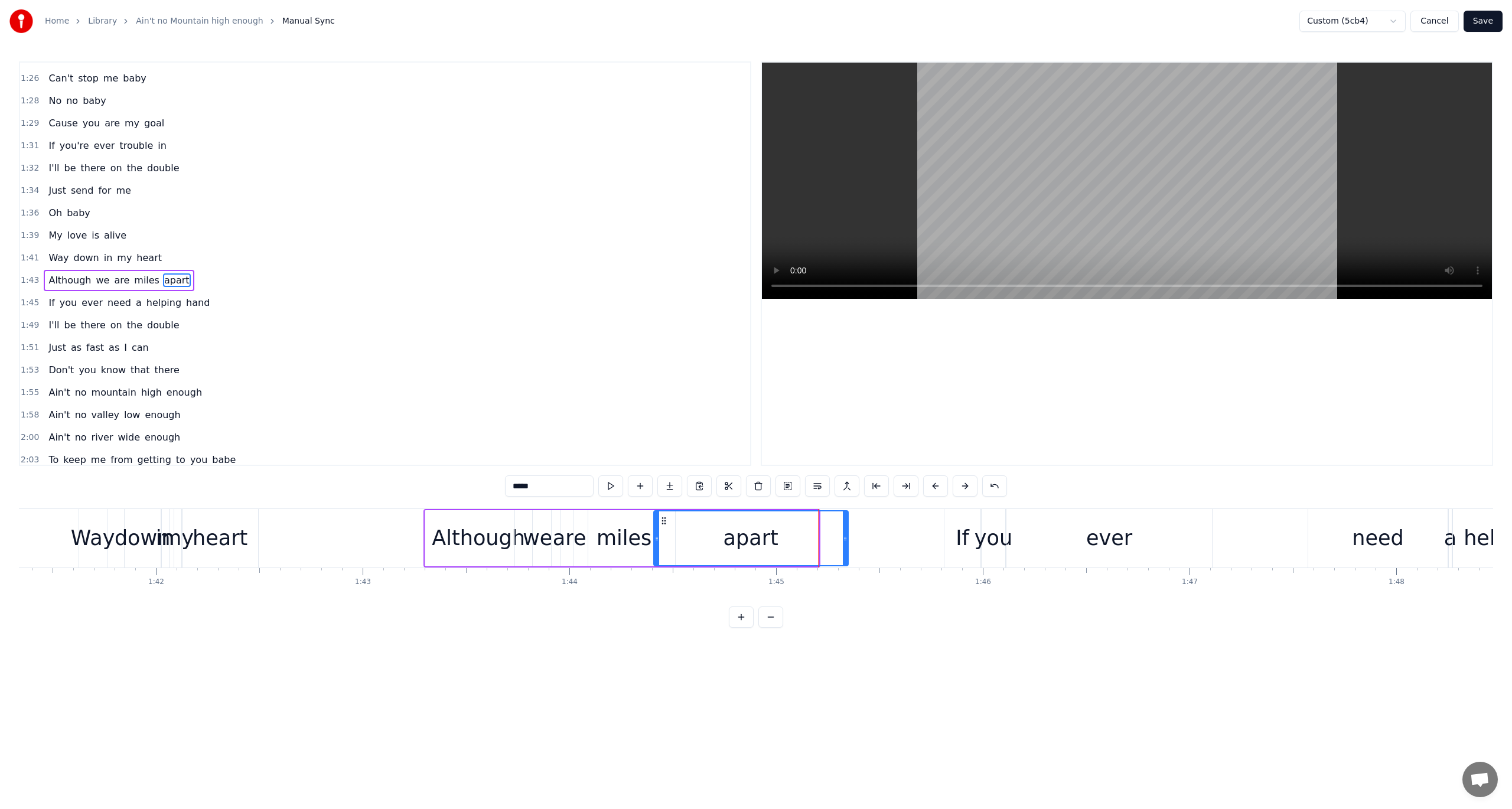
drag, startPoint x: 815, startPoint y: 541, endPoint x: 845, endPoint y: 535, distance: 30.6
click at [845, 535] on icon at bounding box center [845, 538] width 4 height 10
click at [616, 486] on button at bounding box center [611, 486] width 25 height 21
drag, startPoint x: 846, startPoint y: 537, endPoint x: 809, endPoint y: 543, distance: 37.5
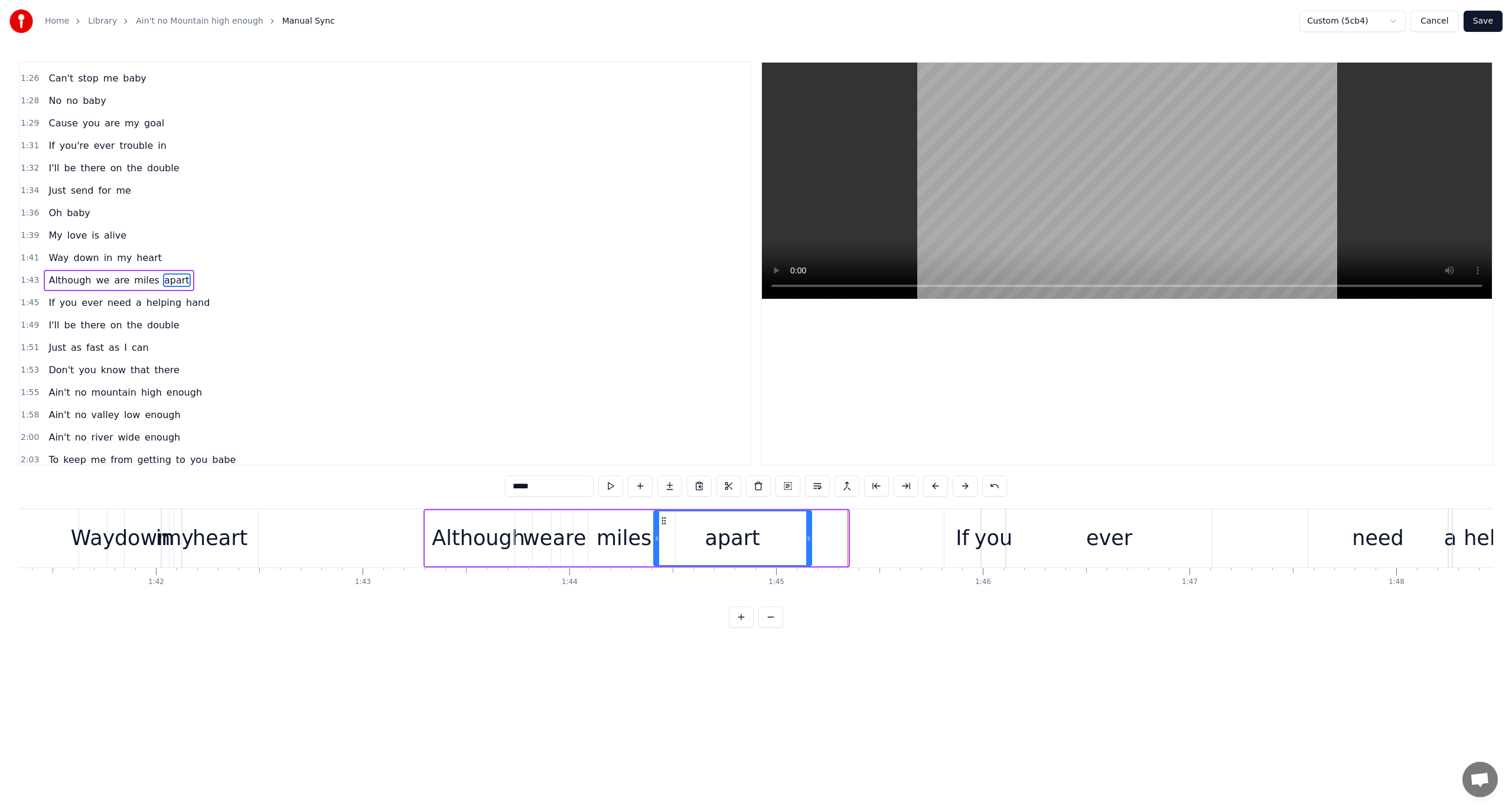
click at [809, 543] on div at bounding box center [808, 538] width 4 height 54
click at [27, 297] on span "1:45" at bounding box center [30, 302] width 18 height 11
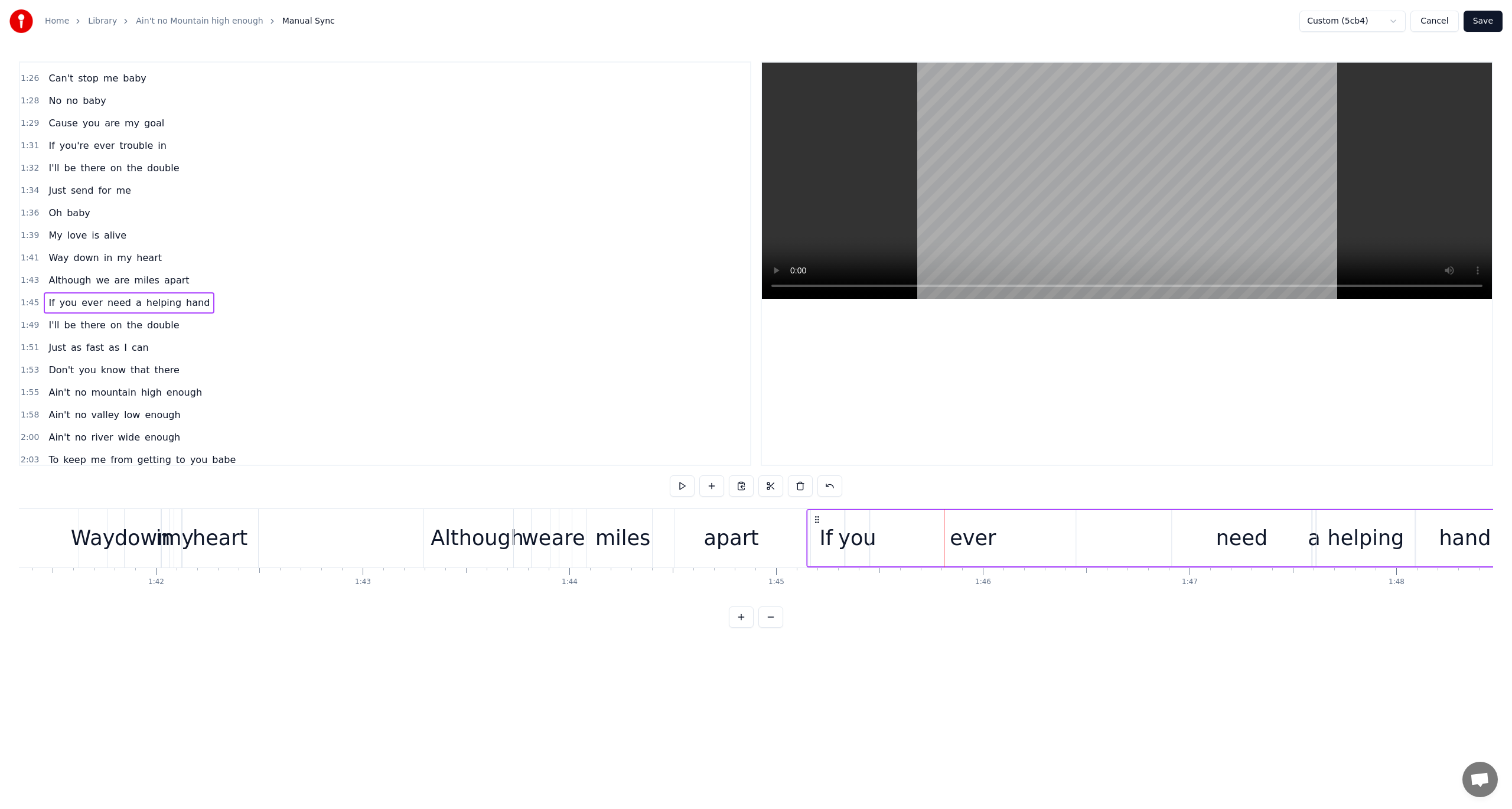
drag, startPoint x: 956, startPoint y: 515, endPoint x: 819, endPoint y: 531, distance: 137.9
click at [819, 531] on div "If you ever need a helping hand" at bounding box center [1161, 538] width 710 height 59
click at [24, 275] on span "1:43" at bounding box center [30, 280] width 18 height 11
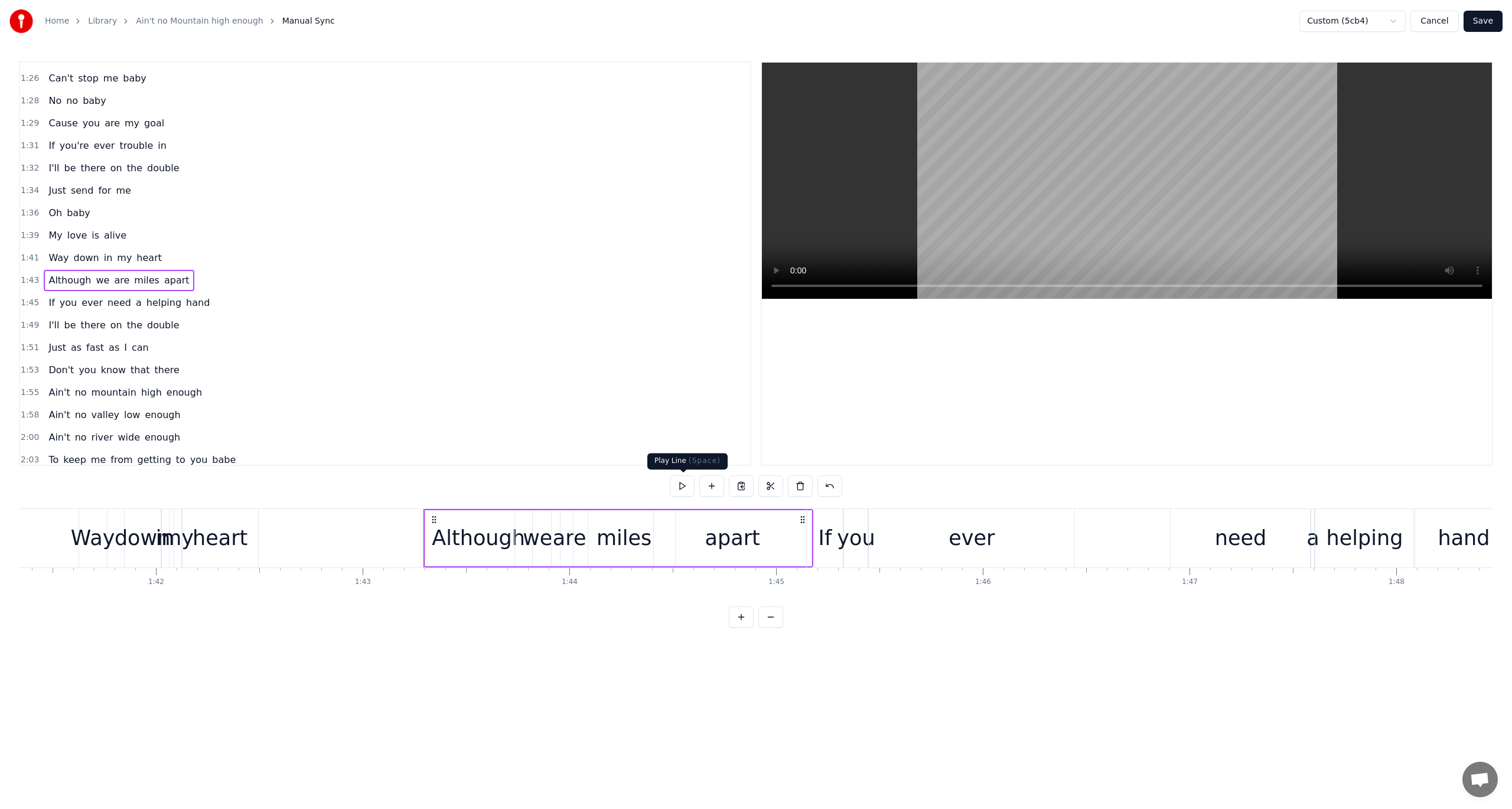
click at [682, 482] on button at bounding box center [683, 486] width 25 height 21
click at [756, 544] on div "apart" at bounding box center [733, 538] width 158 height 56
click at [28, 297] on span "1:45" at bounding box center [30, 302] width 18 height 11
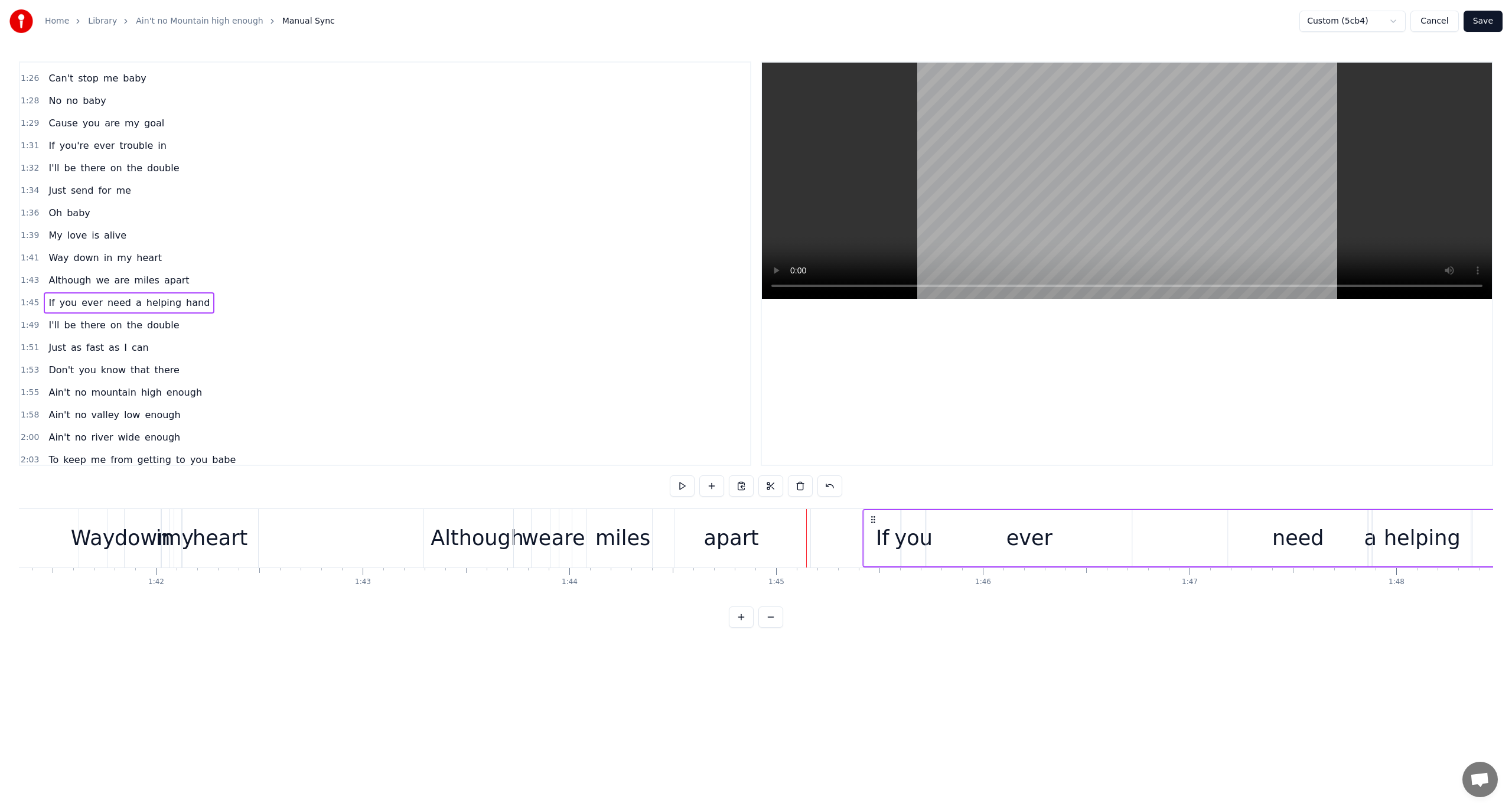
drag, startPoint x: 814, startPoint y: 518, endPoint x: 873, endPoint y: 520, distance: 59.0
click at [872, 520] on icon at bounding box center [873, 519] width 10 height 10
click at [722, 527] on div "apart" at bounding box center [732, 538] width 55 height 32
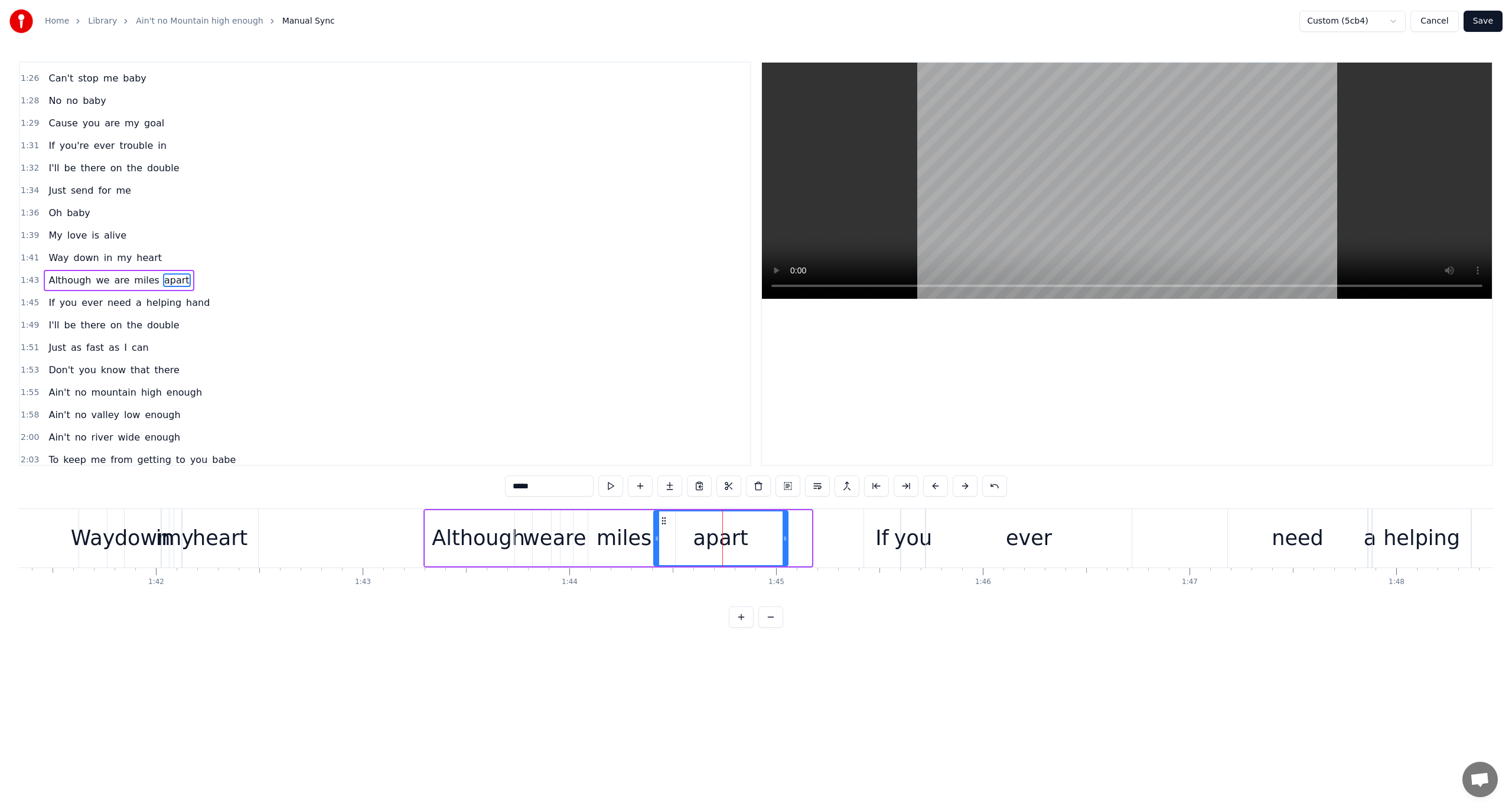
drag, startPoint x: 807, startPoint y: 537, endPoint x: 784, endPoint y: 540, distance: 23.2
click at [784, 540] on icon at bounding box center [785, 538] width 4 height 10
click at [609, 480] on button at bounding box center [611, 486] width 25 height 21
click at [25, 297] on span "1:45" at bounding box center [30, 302] width 18 height 11
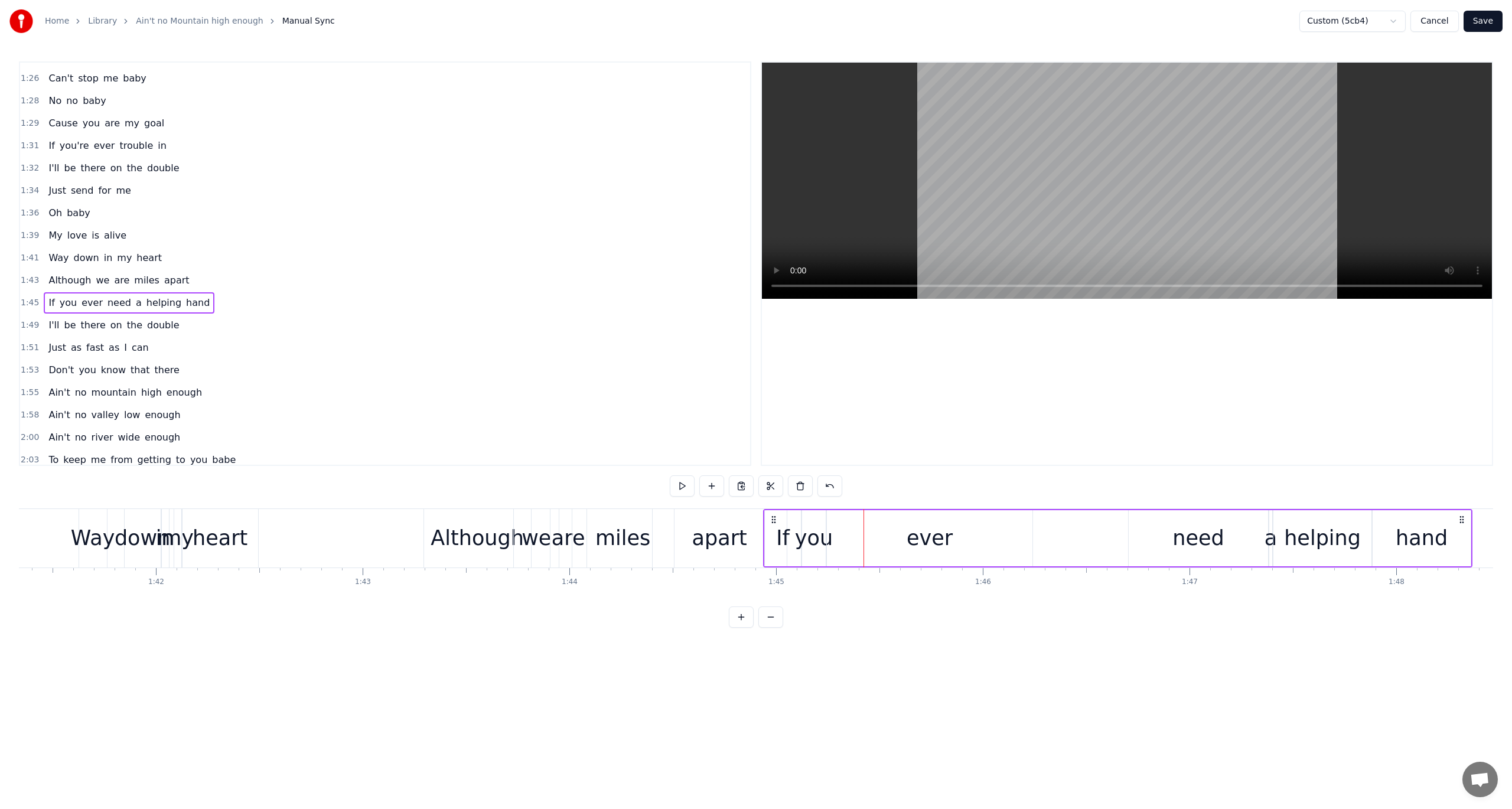
drag, startPoint x: 871, startPoint y: 517, endPoint x: 771, endPoint y: 528, distance: 100.6
click at [771, 528] on div "If you ever need a helping hand" at bounding box center [1118, 538] width 710 height 59
click at [22, 230] on span "1:39" at bounding box center [30, 235] width 18 height 11
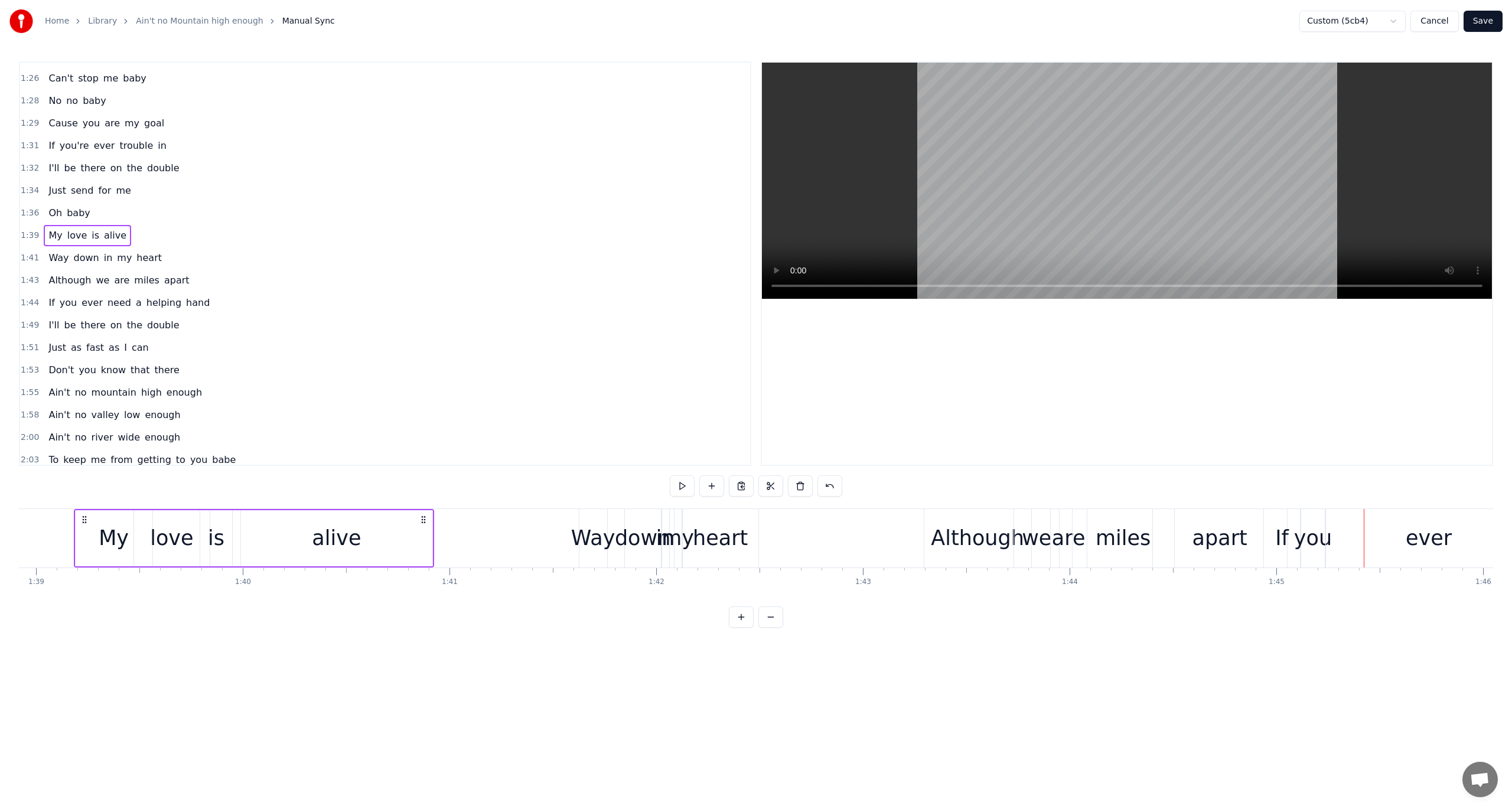
scroll to position [0, 20449]
click at [677, 486] on button at bounding box center [683, 486] width 25 height 21
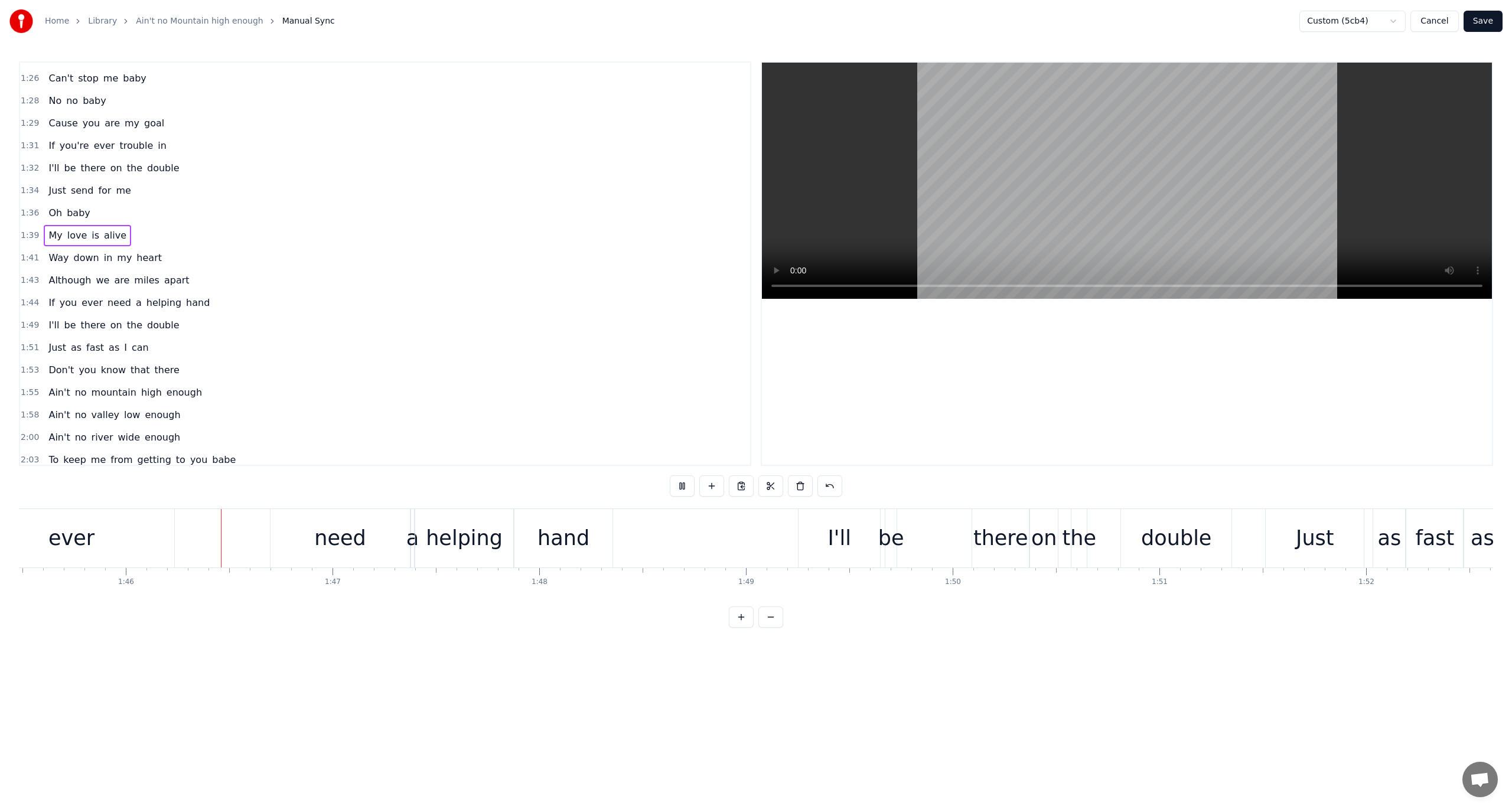
scroll to position [0, 21837]
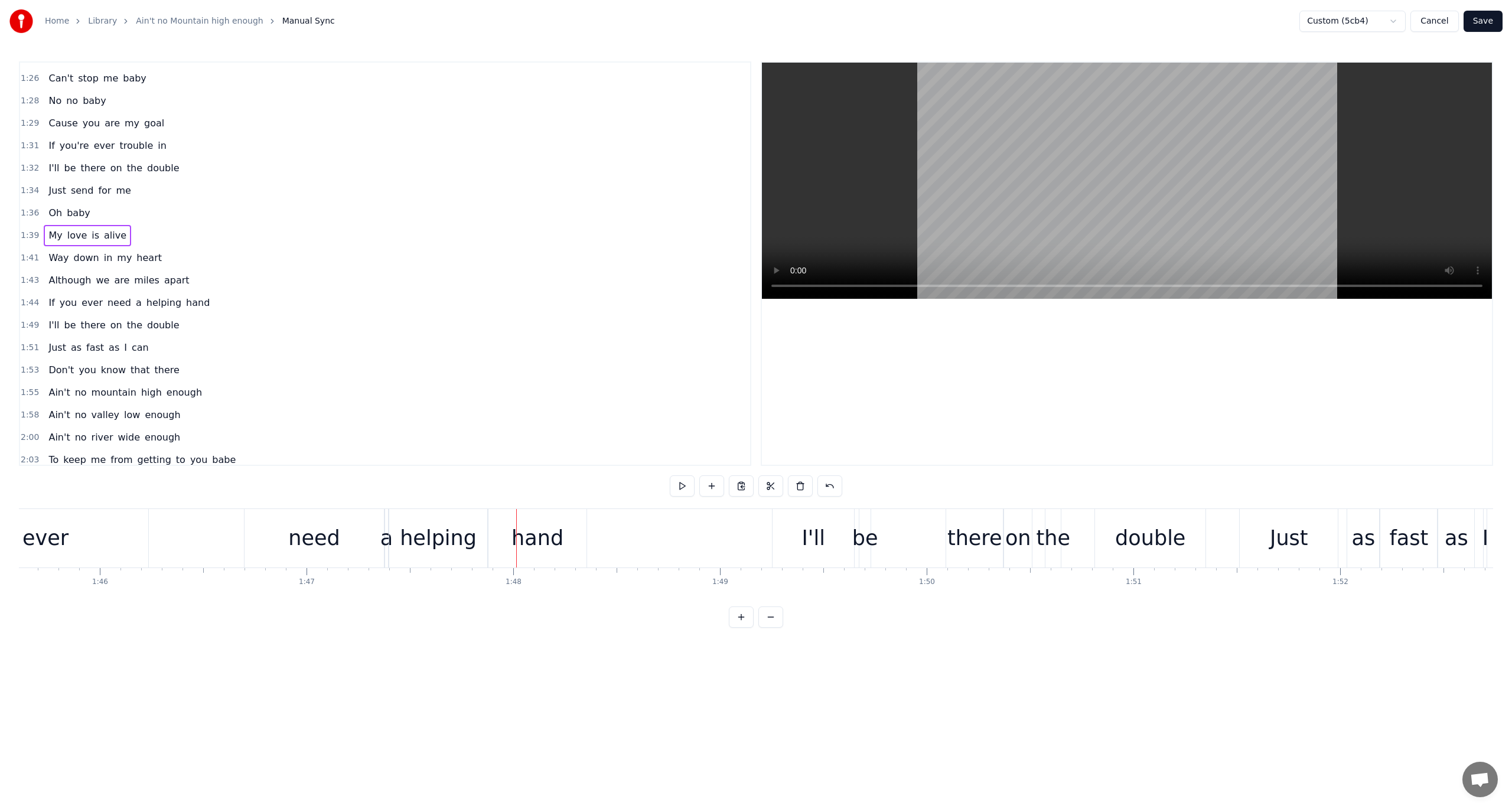
click at [112, 296] on span "need" at bounding box center [119, 302] width 26 height 13
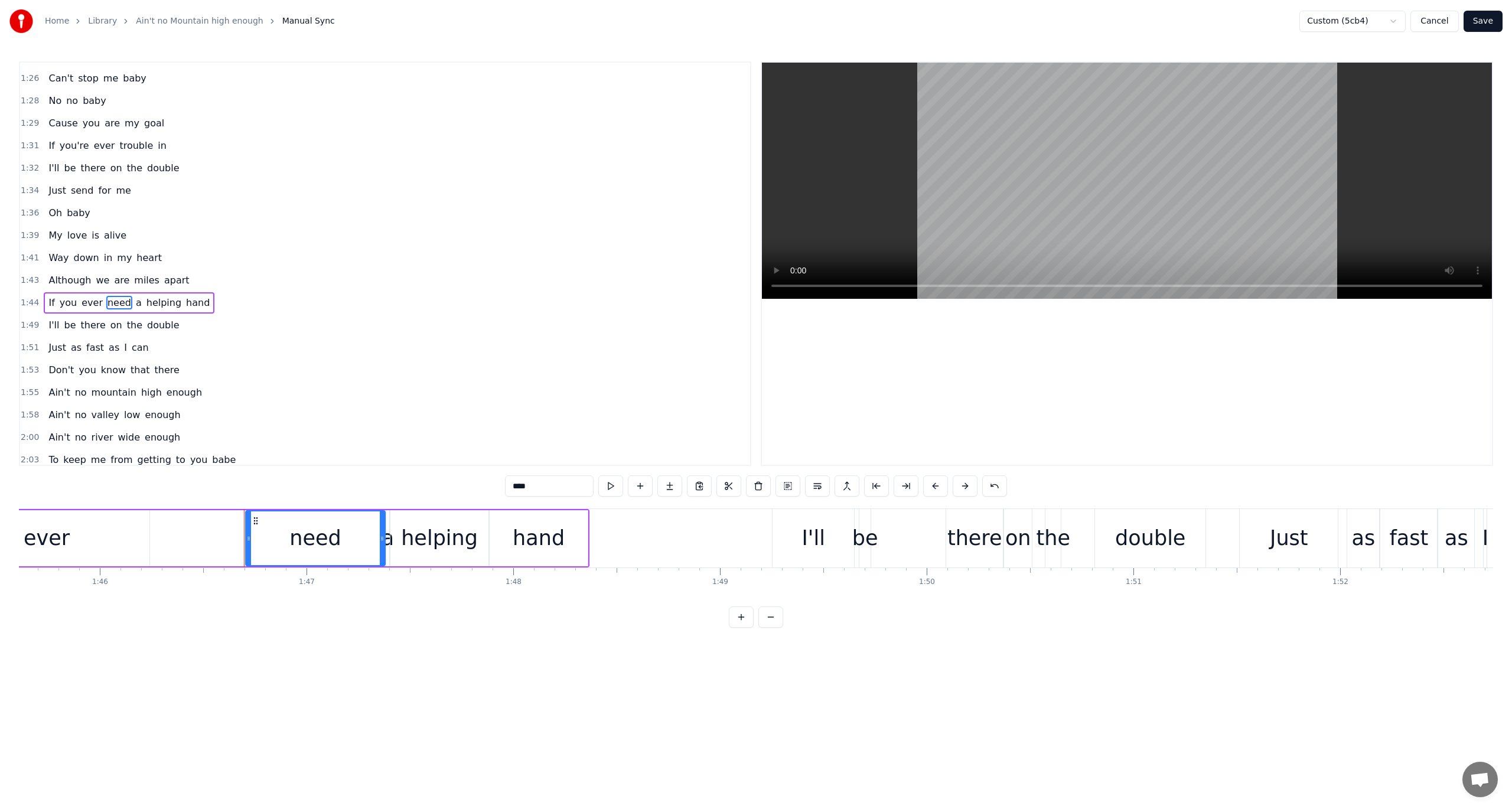
scroll to position [736, 0]
click at [134, 273] on span "a" at bounding box center [138, 279] width 8 height 13
type input "*"
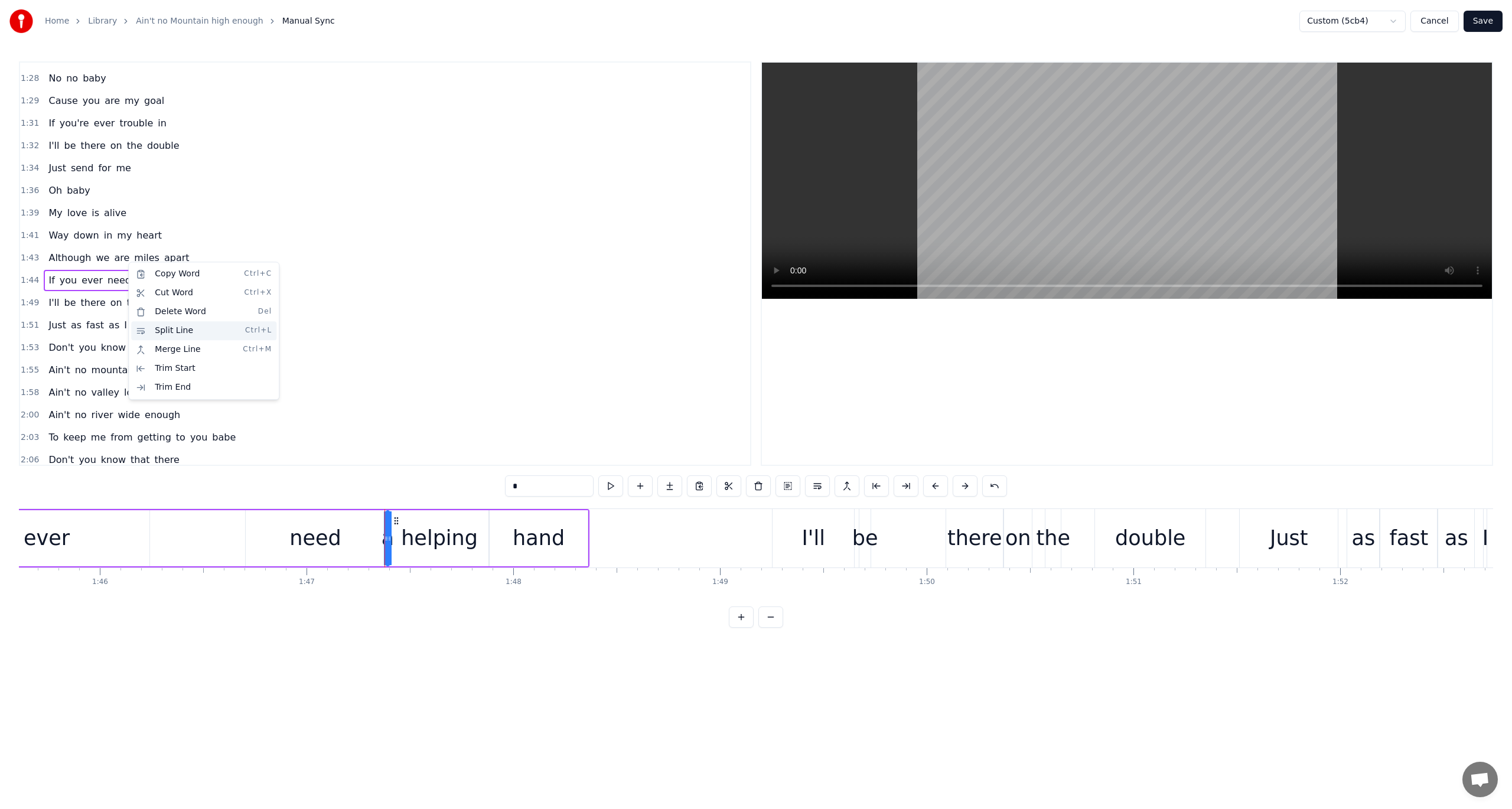
click at [156, 328] on div "Split Line Ctrl+L" at bounding box center [203, 331] width 145 height 19
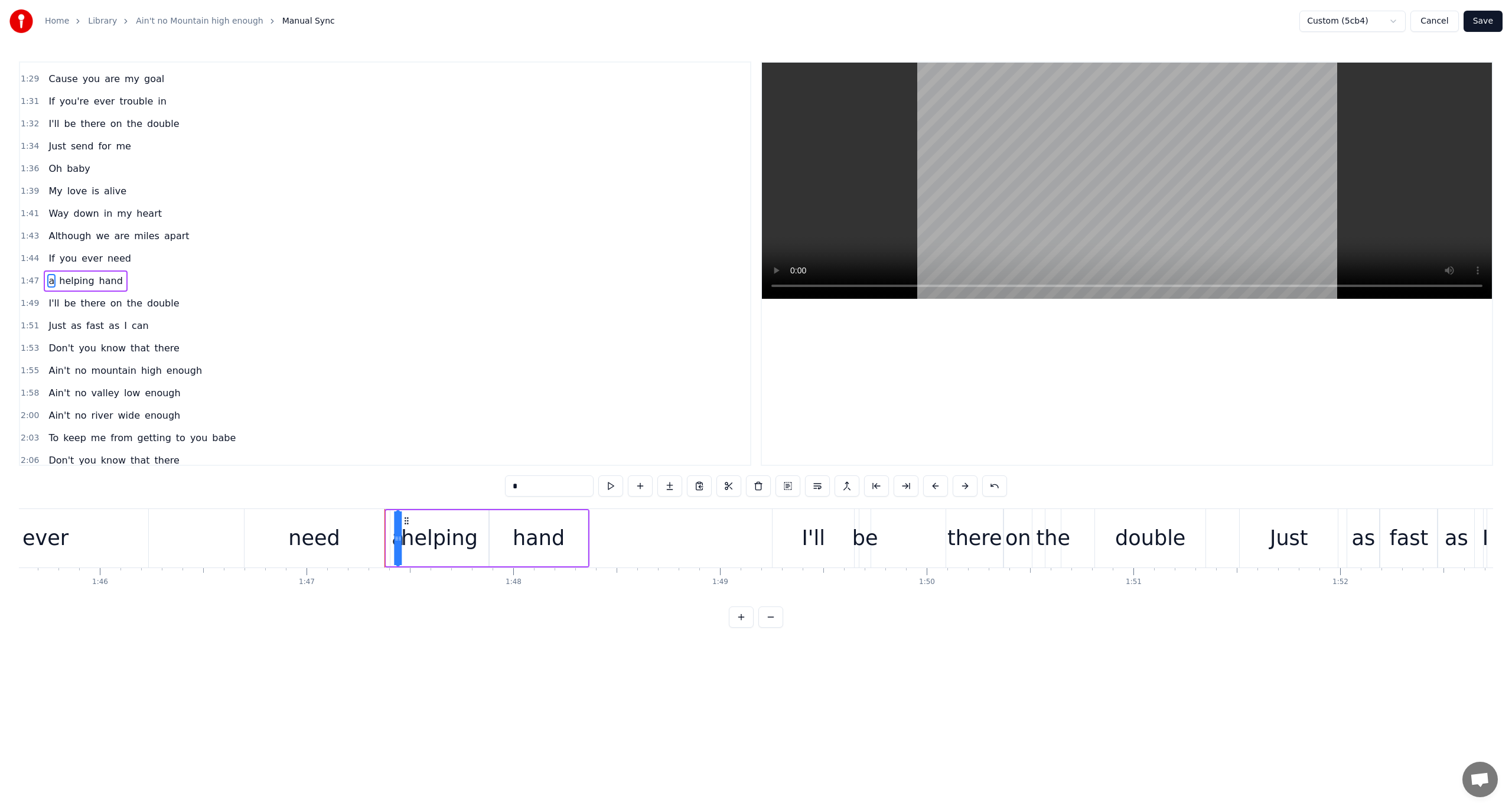
drag, startPoint x: 394, startPoint y: 520, endPoint x: 405, endPoint y: 522, distance: 11.2
click at [26, 275] on span "1:47" at bounding box center [30, 280] width 18 height 11
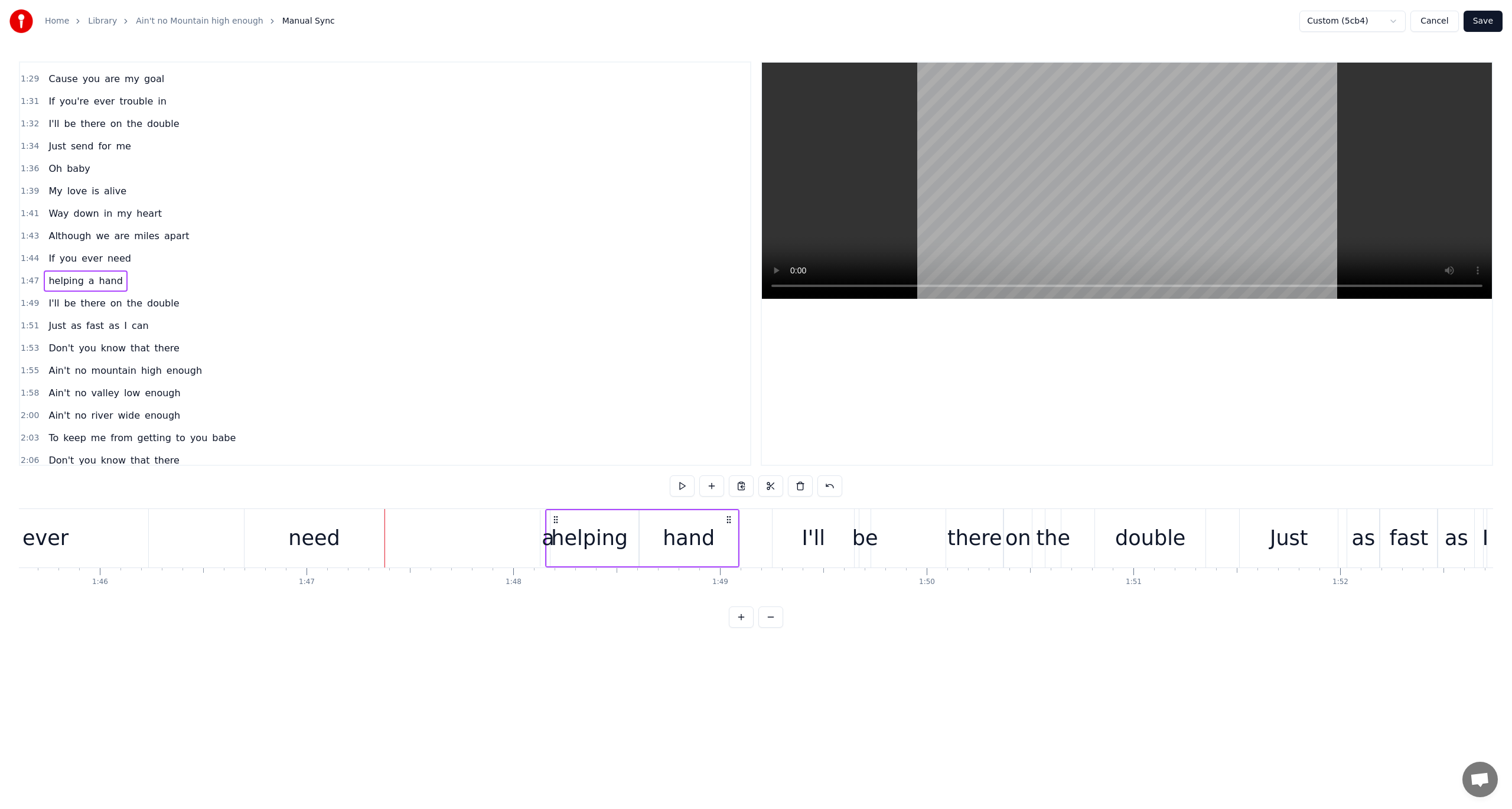
drag, startPoint x: 402, startPoint y: 516, endPoint x: 552, endPoint y: 529, distance: 150.6
click at [552, 529] on div "helping a hand" at bounding box center [643, 538] width 195 height 59
click at [57, 274] on span "helping" at bounding box center [66, 280] width 37 height 13
drag, startPoint x: 547, startPoint y: 520, endPoint x: 590, endPoint y: 524, distance: 43.2
click at [546, 538] on div "a" at bounding box center [546, 538] width 12 height 32
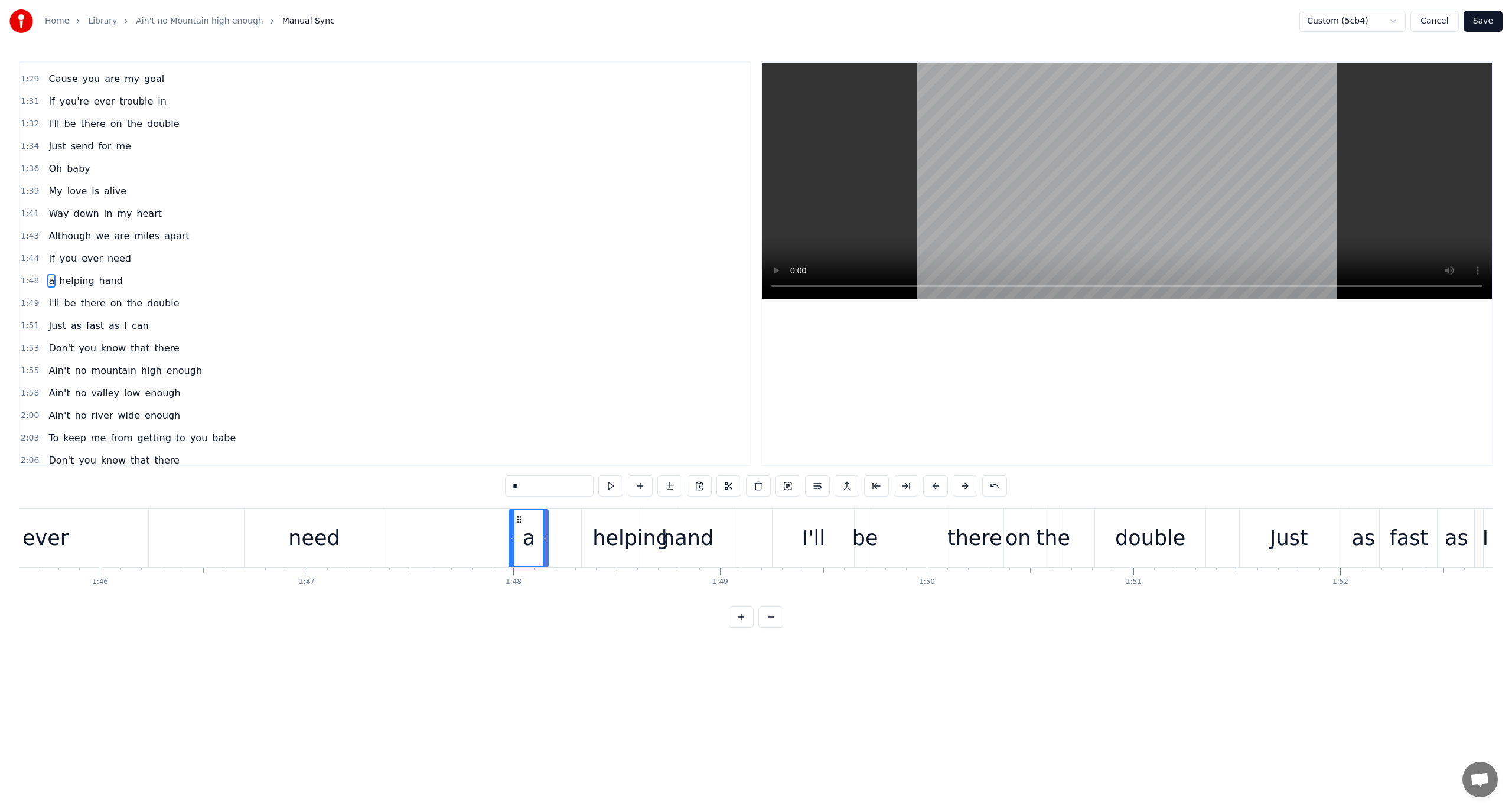
drag, startPoint x: 549, startPoint y: 535, endPoint x: 513, endPoint y: 536, distance: 36.0
click at [513, 536] on icon at bounding box center [511, 538] width 4 height 10
click at [607, 538] on div "helping" at bounding box center [630, 538] width 76 height 32
type input "*******"
drag, startPoint x: 590, startPoint y: 516, endPoint x: 552, endPoint y: 524, distance: 38.8
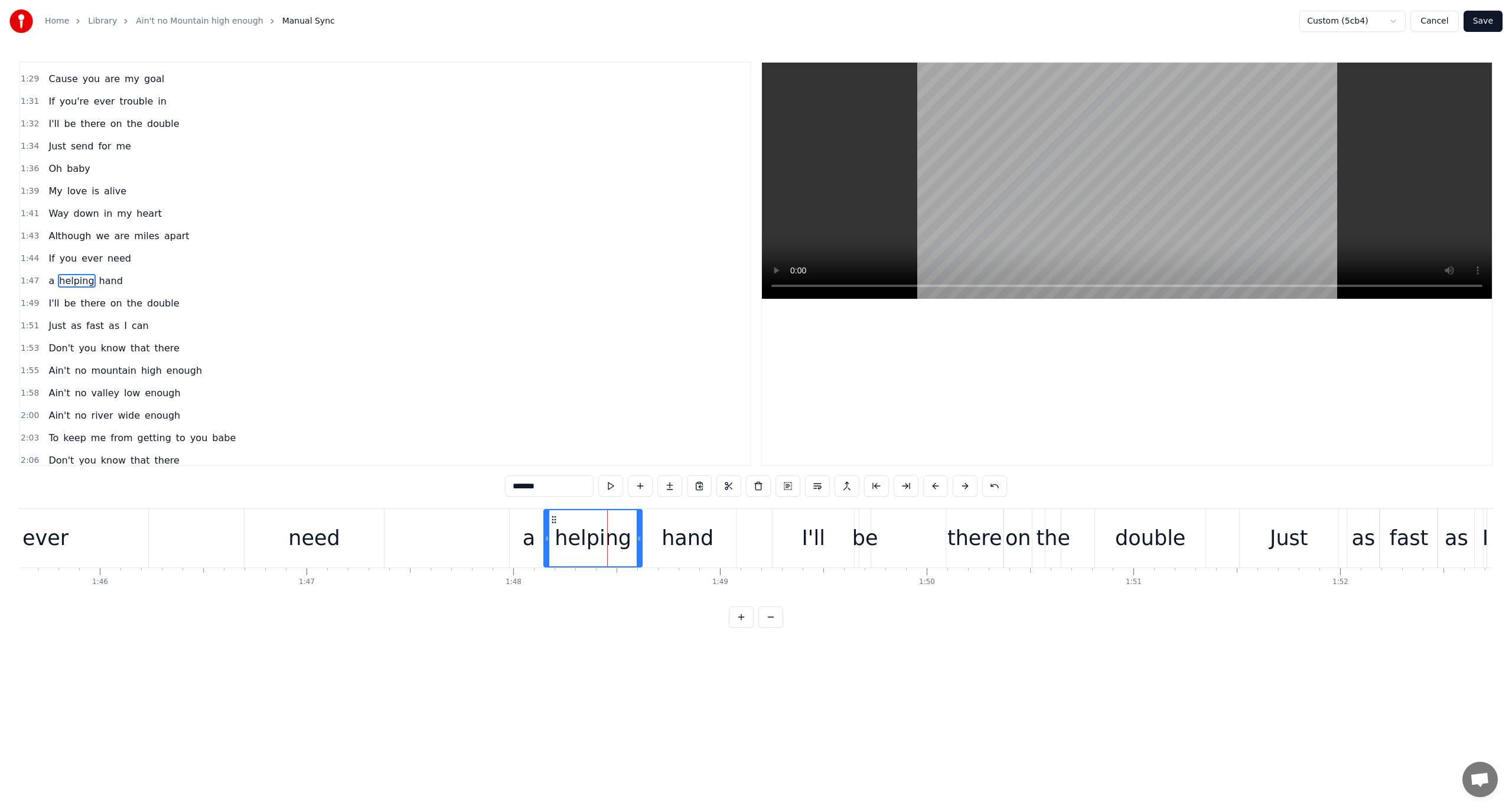
click at [552, 524] on div "helping" at bounding box center [593, 538] width 97 height 56
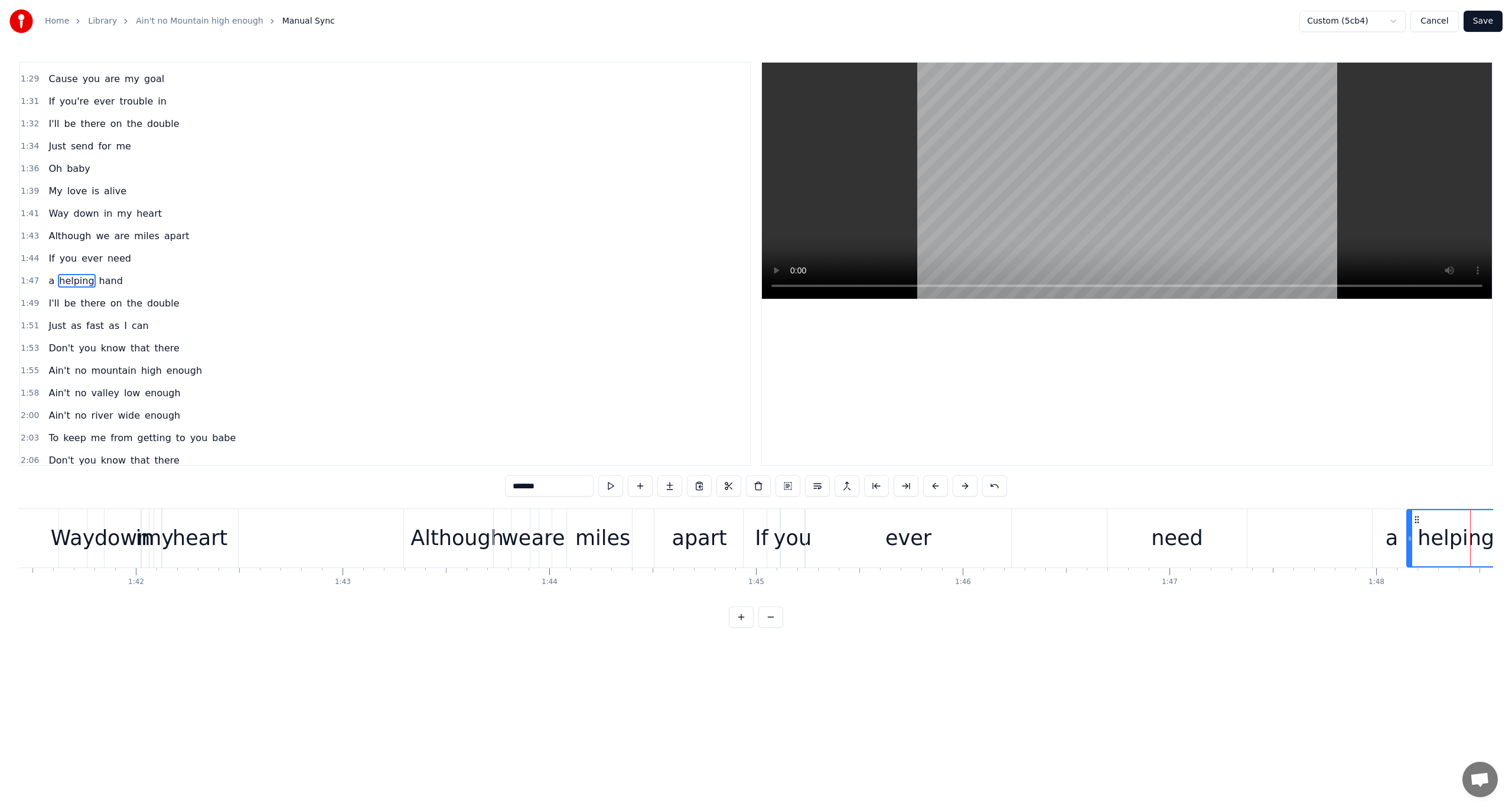
scroll to position [0, 21016]
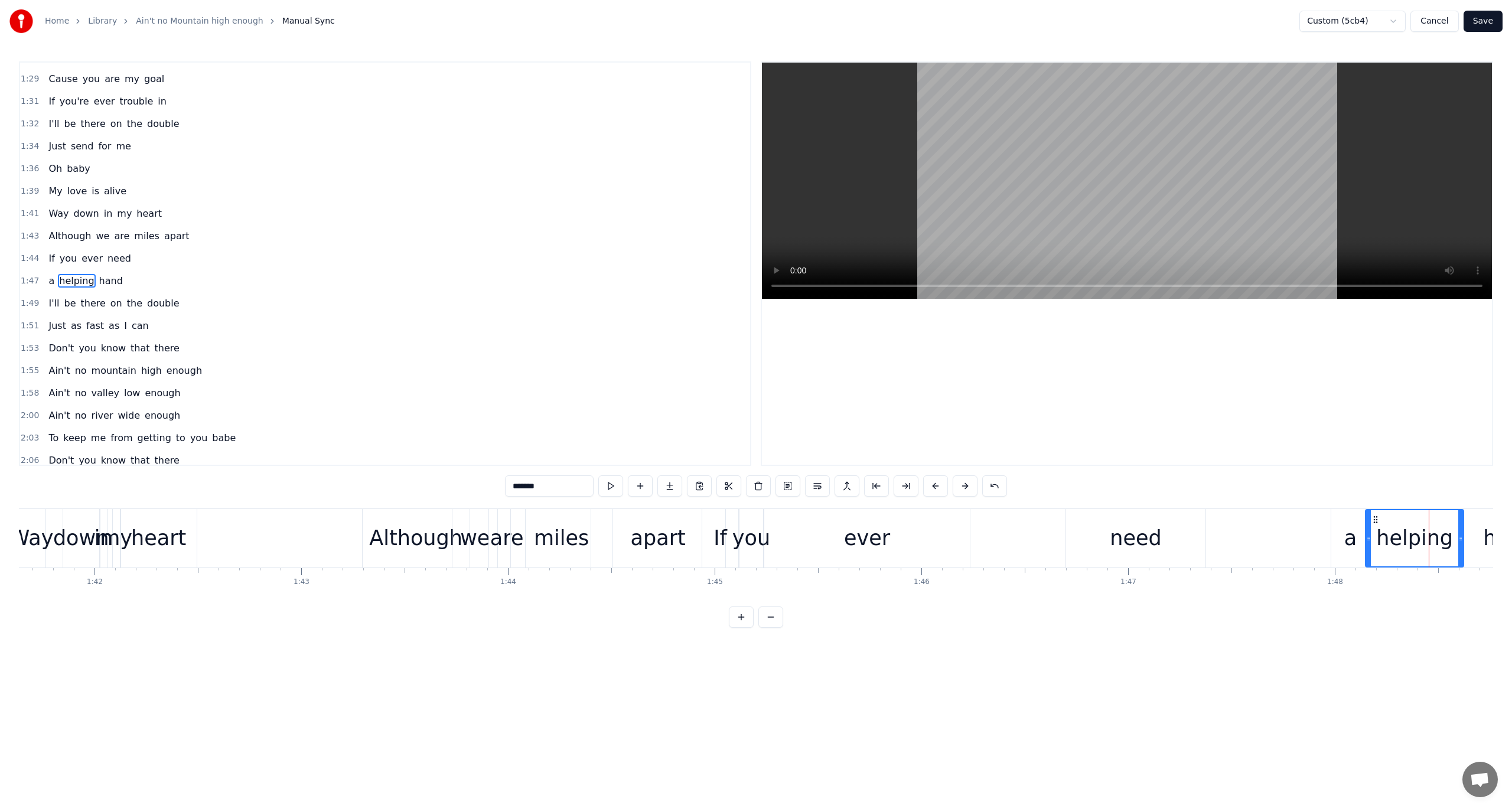
click at [21, 253] on span "1:44" at bounding box center [30, 258] width 18 height 11
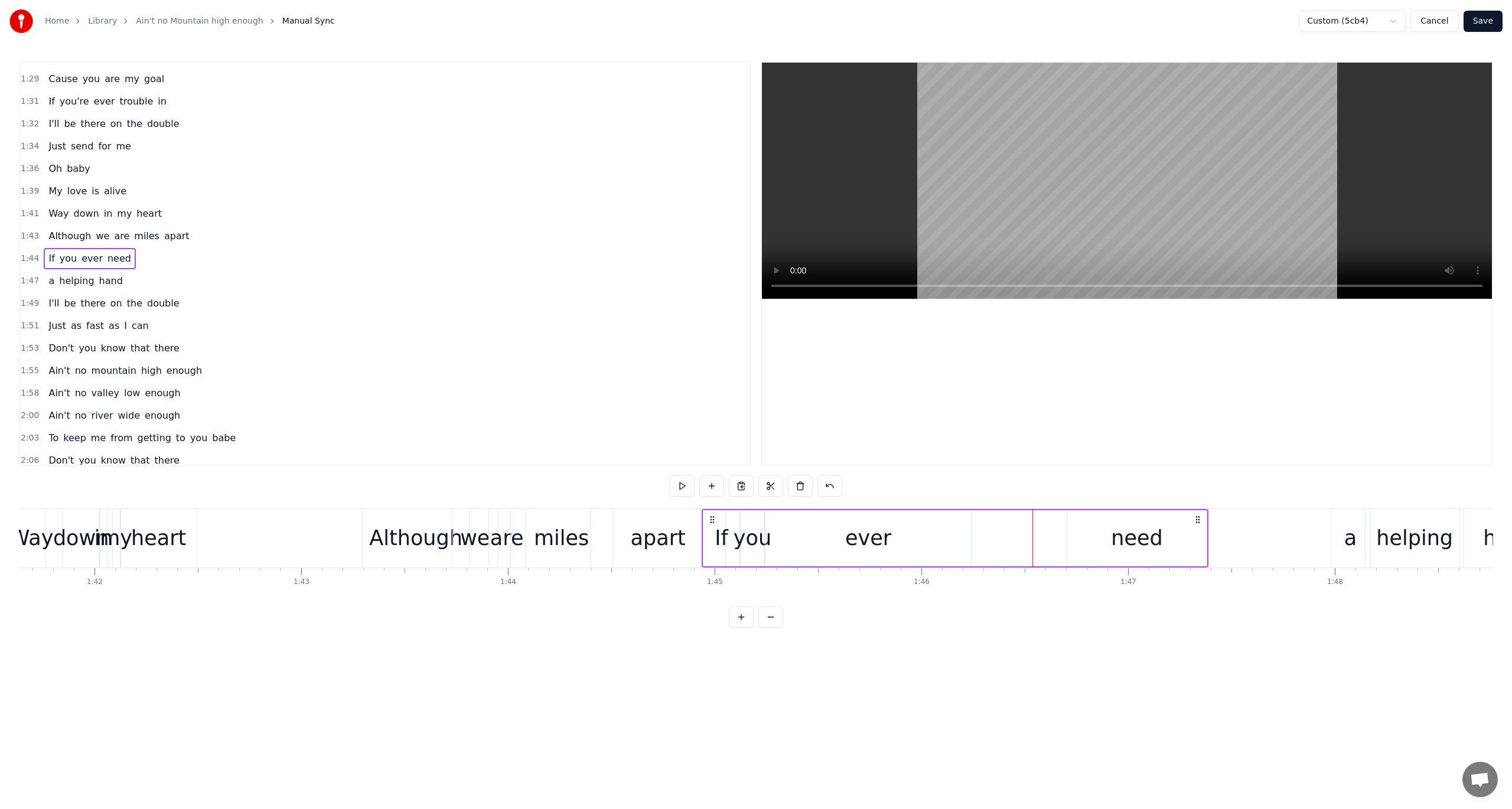
drag, startPoint x: 1145, startPoint y: 530, endPoint x: 1052, endPoint y: 544, distance: 94.0
click at [1052, 544] on div "If you ever need" at bounding box center [955, 538] width 507 height 59
click at [1123, 530] on div "need" at bounding box center [1137, 538] width 52 height 32
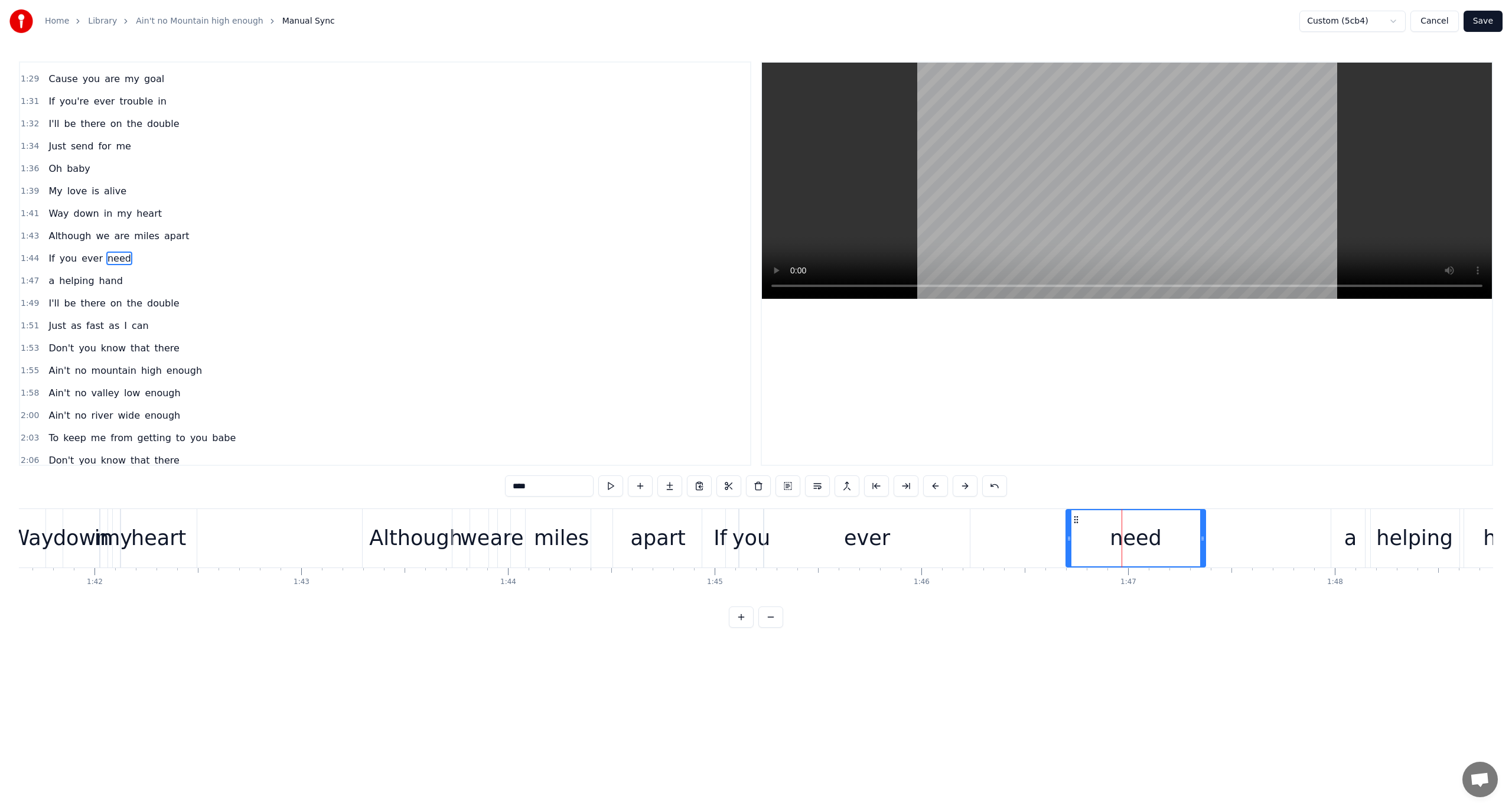
scroll to position [736, 0]
drag, startPoint x: 1070, startPoint y: 515, endPoint x: 1041, endPoint y: 519, distance: 29.3
click at [1041, 519] on div at bounding box center [1039, 538] width 4 height 56
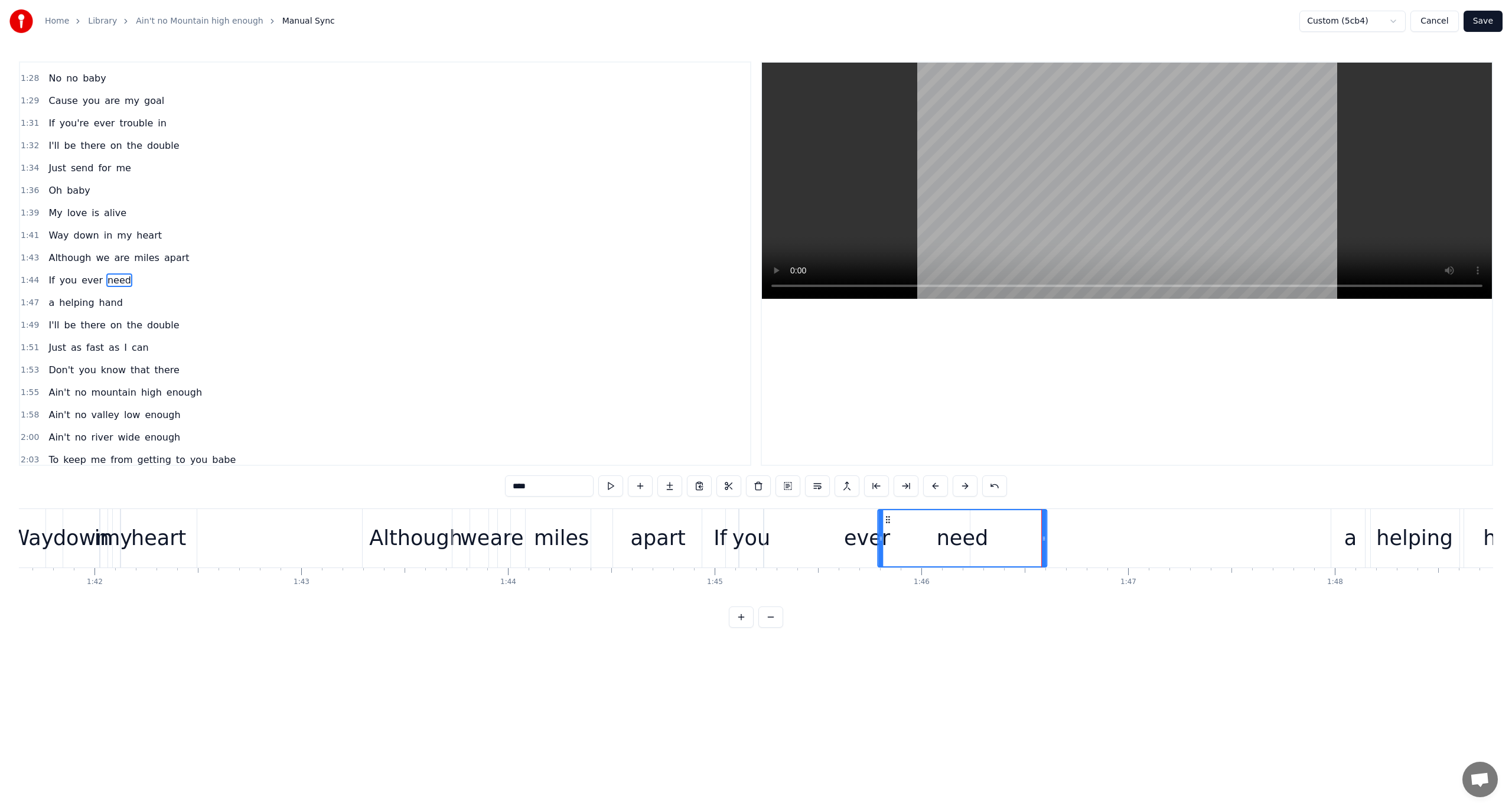
drag, startPoint x: 1045, startPoint y: 519, endPoint x: 887, endPoint y: 525, distance: 158.1
click at [887, 525] on div "need" at bounding box center [962, 538] width 168 height 56
drag, startPoint x: 881, startPoint y: 531, endPoint x: 910, endPoint y: 529, distance: 29.1
click at [910, 529] on div at bounding box center [910, 538] width 4 height 56
click at [870, 529] on div "ever" at bounding box center [867, 538] width 46 height 32
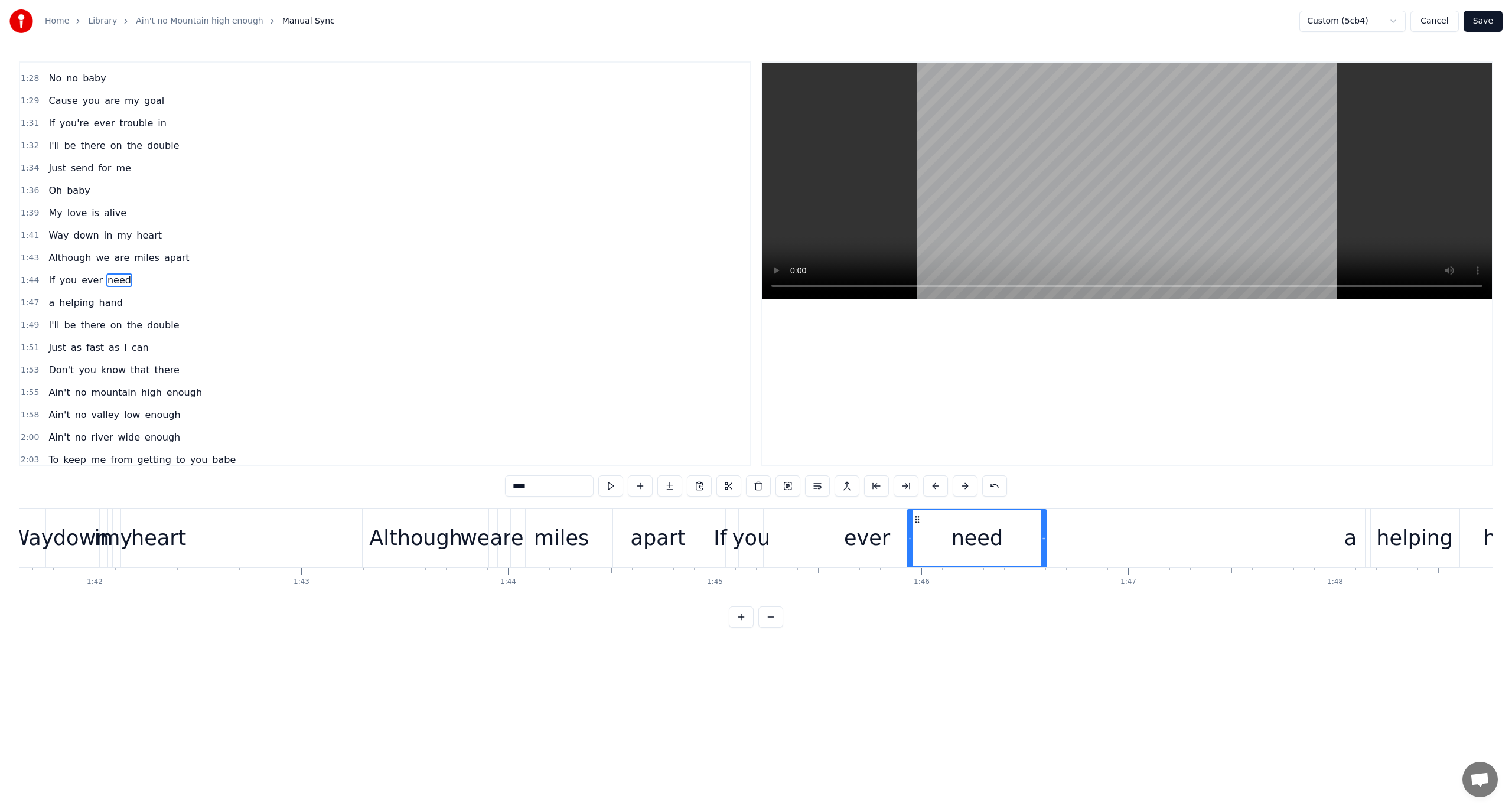
type input "****"
drag, startPoint x: 966, startPoint y: 537, endPoint x: 905, endPoint y: 544, distance: 61.4
click at [905, 544] on div at bounding box center [905, 538] width 4 height 56
click at [27, 275] on span "1:44" at bounding box center [30, 280] width 18 height 11
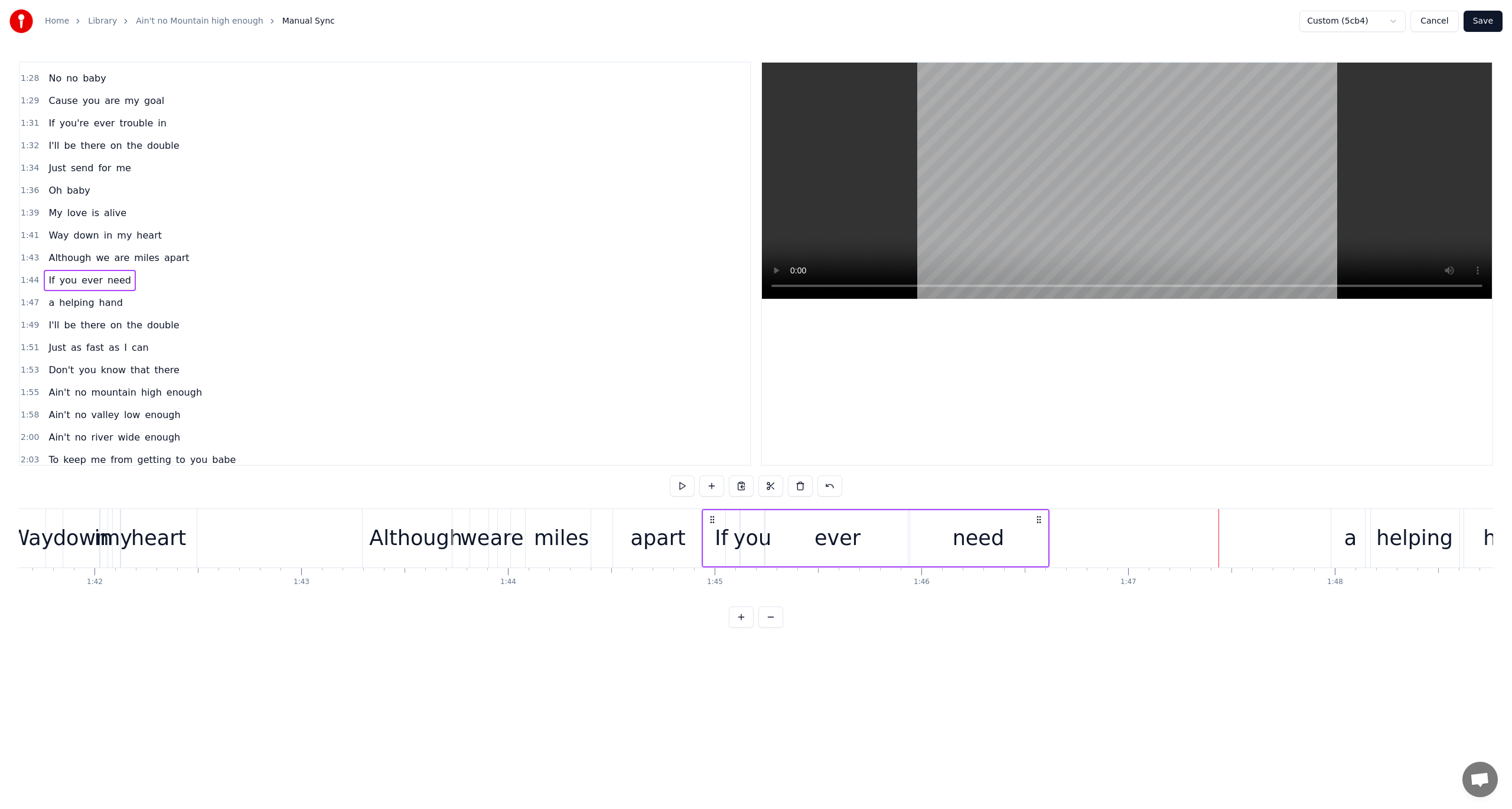
click at [23, 252] on span "1:43" at bounding box center [30, 257] width 18 height 11
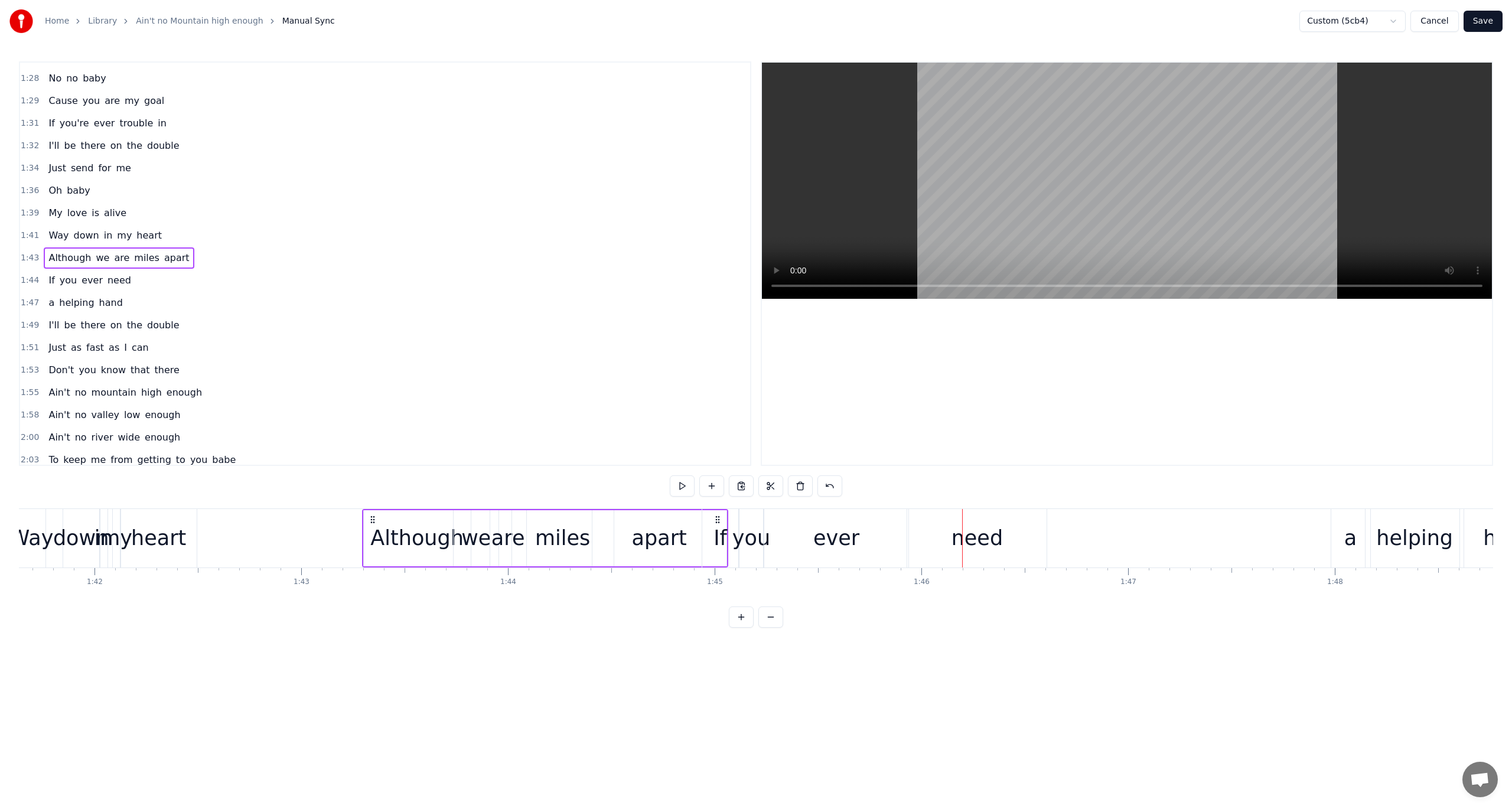
click at [26, 252] on span "1:43" at bounding box center [30, 257] width 18 height 11
click at [679, 484] on button at bounding box center [683, 486] width 25 height 21
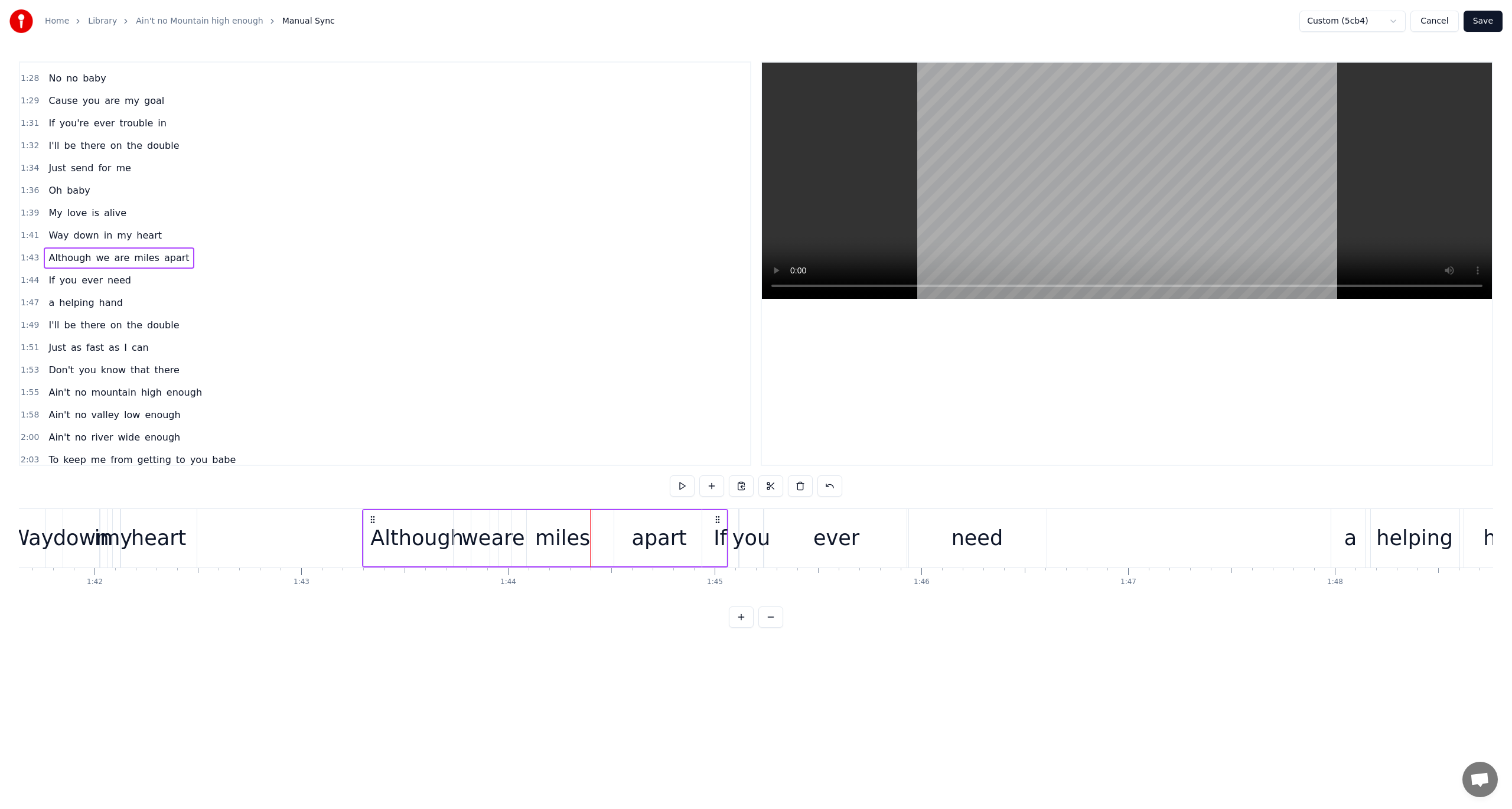
click at [419, 522] on div "Although" at bounding box center [417, 538] width 107 height 56
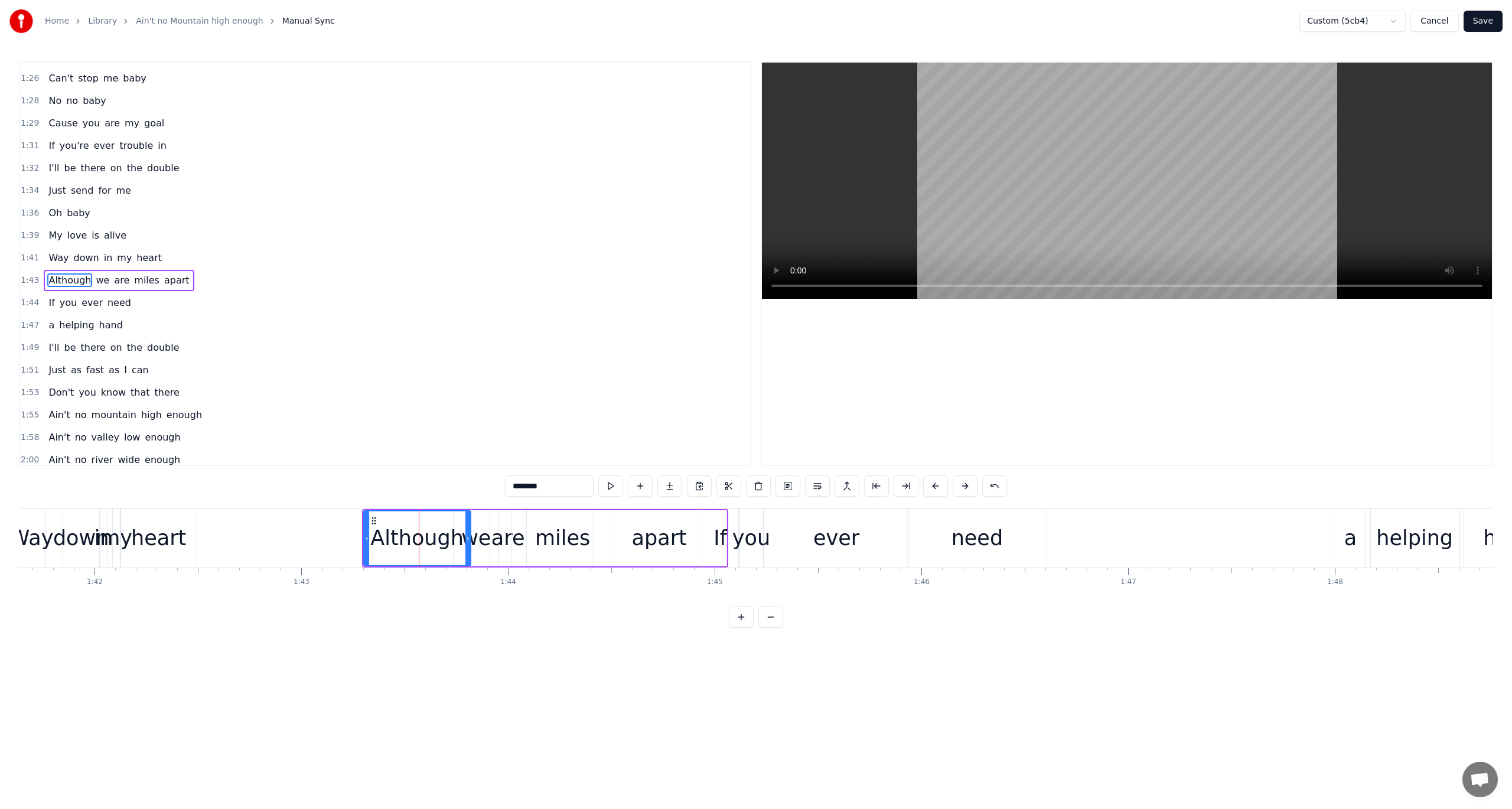
click at [472, 531] on div "we" at bounding box center [476, 538] width 30 height 32
drag, startPoint x: 494, startPoint y: 537, endPoint x: 474, endPoint y: 537, distance: 20.0
click at [474, 537] on icon at bounding box center [475, 538] width 4 height 10
click at [511, 535] on div "miles" at bounding box center [562, 538] width 103 height 56
click at [498, 516] on div "are" at bounding box center [508, 538] width 36 height 56
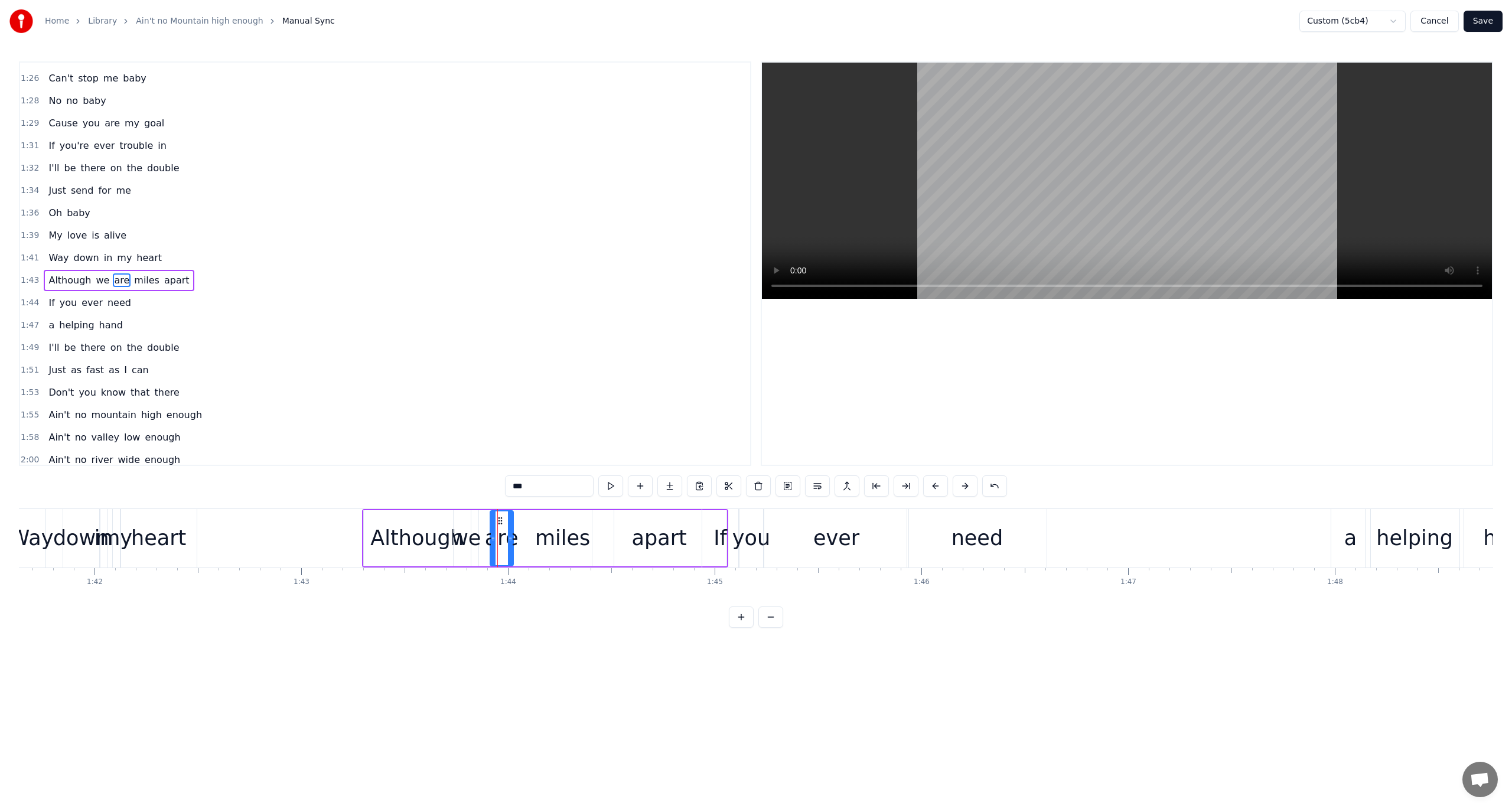
drag, startPoint x: 522, startPoint y: 536, endPoint x: 510, endPoint y: 538, distance: 12.2
click at [510, 538] on icon at bounding box center [510, 538] width 4 height 10
drag, startPoint x: 498, startPoint y: 516, endPoint x: 479, endPoint y: 518, distance: 19.1
click at [479, 518] on icon at bounding box center [480, 521] width 10 height 10
click at [524, 531] on div "miles" at bounding box center [563, 538] width 102 height 56
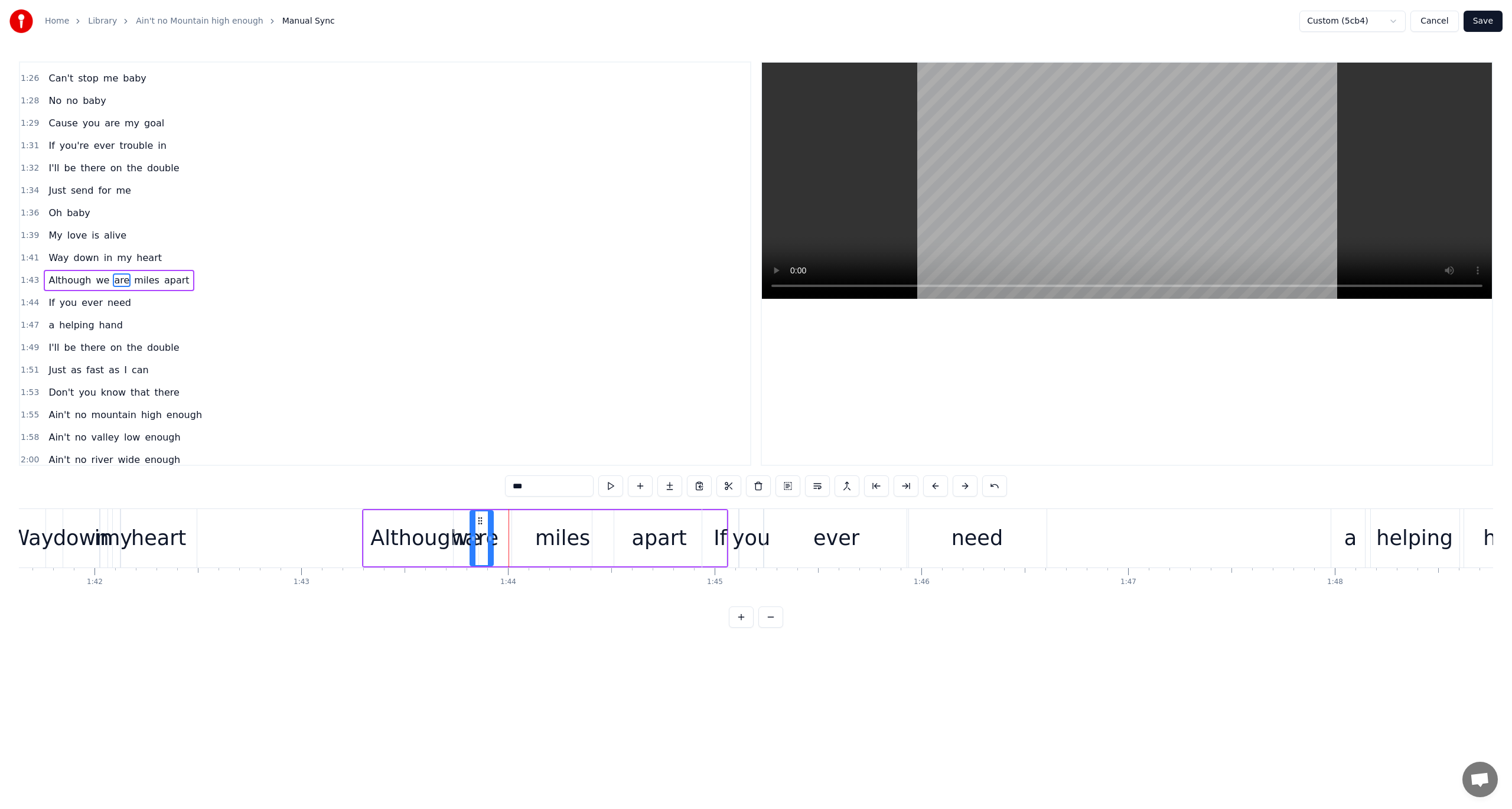
type input "*****"
drag, startPoint x: 522, startPoint y: 516, endPoint x: 484, endPoint y: 517, distance: 38.0
click at [484, 517] on icon at bounding box center [485, 521] width 10 height 10
click at [23, 275] on span "1:43" at bounding box center [30, 280] width 18 height 11
click at [27, 275] on span "1:43" at bounding box center [30, 280] width 18 height 11
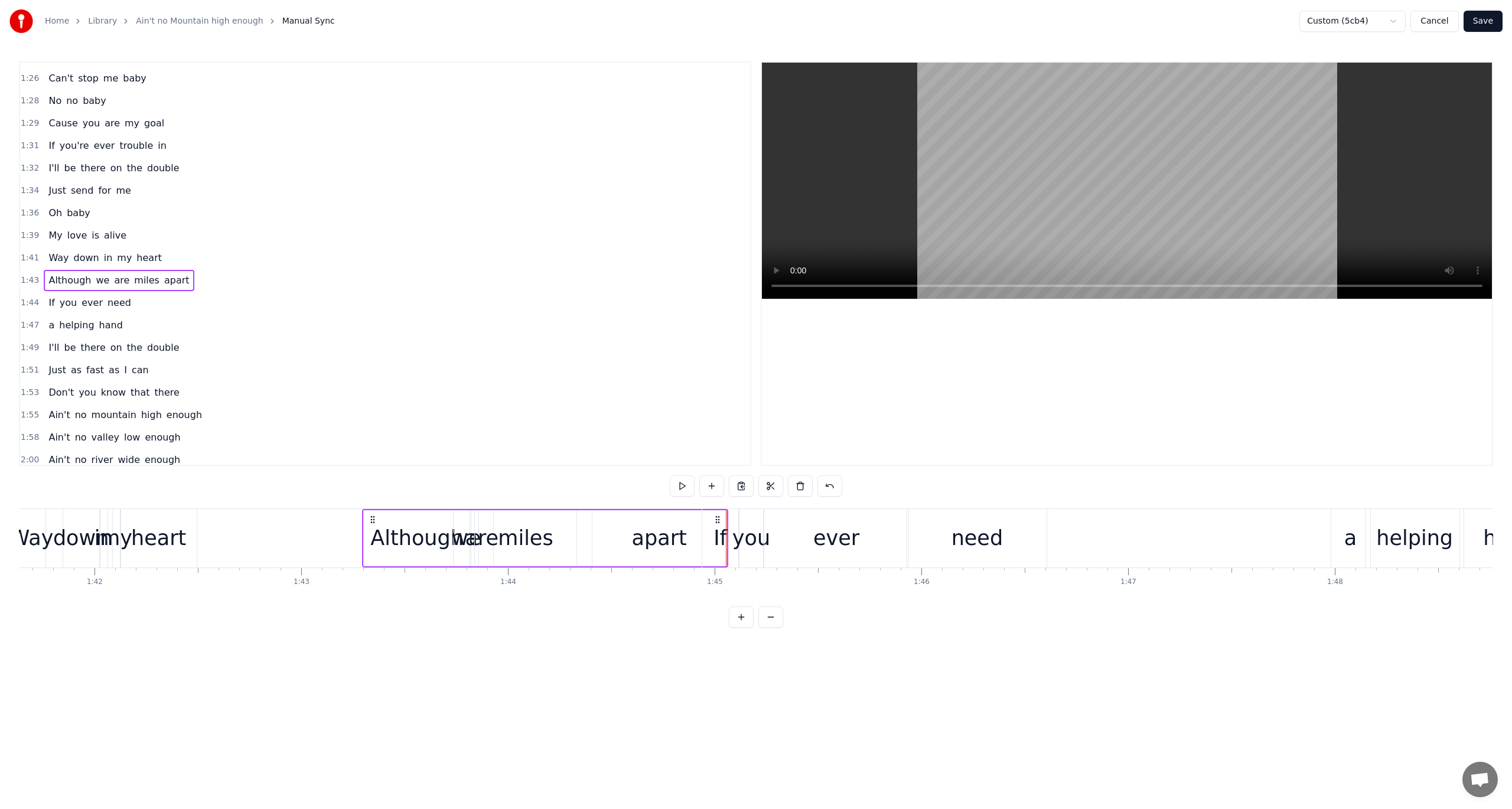
click at [645, 530] on div "apart" at bounding box center [660, 538] width 55 height 32
click at [627, 538] on div "apart" at bounding box center [659, 538] width 133 height 54
click at [652, 540] on div "apart" at bounding box center [660, 538] width 55 height 32
click at [406, 540] on div "Although" at bounding box center [417, 538] width 93 height 32
click at [640, 544] on div "apart" at bounding box center [660, 538] width 55 height 32
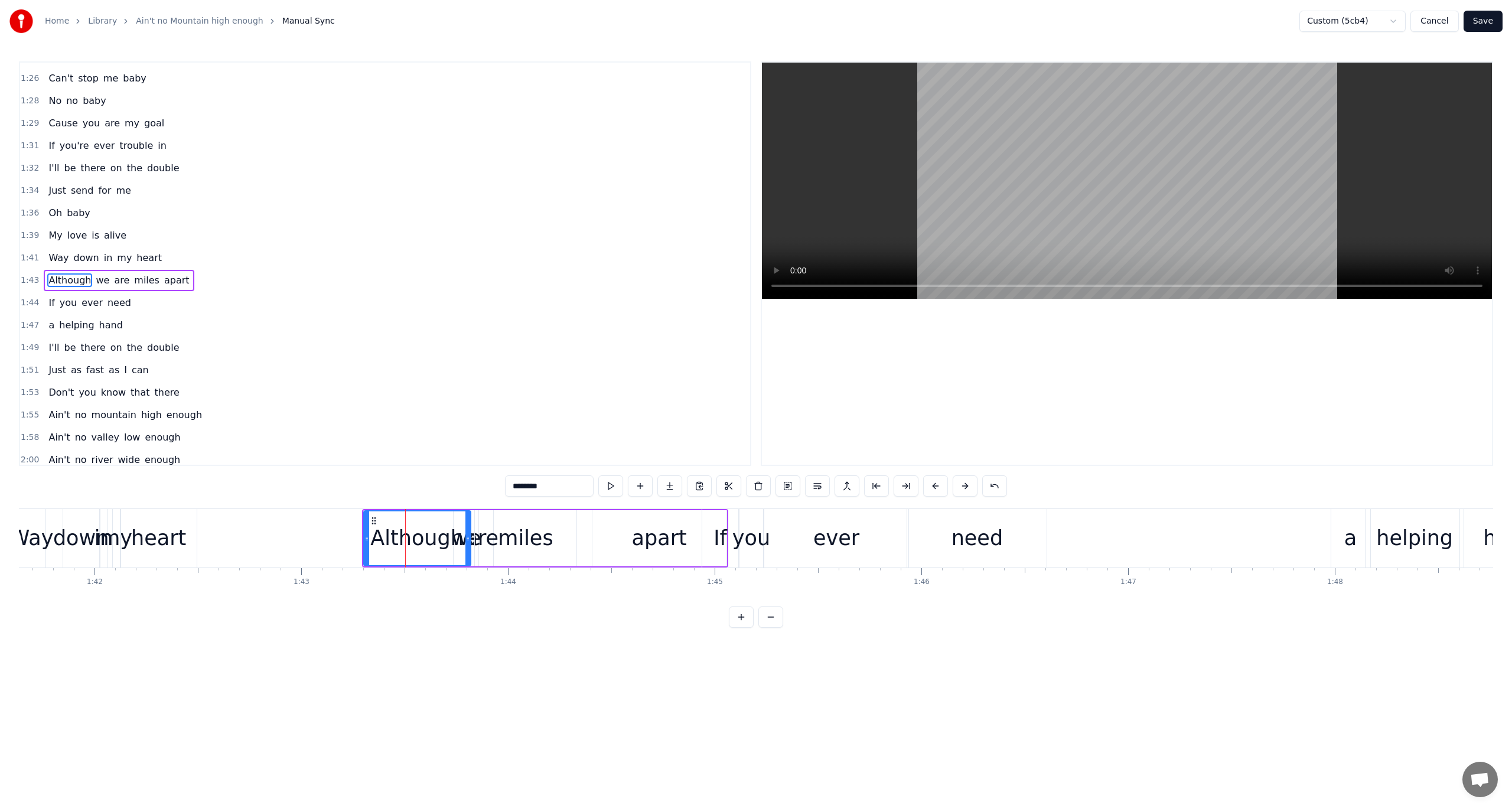
type input "*****"
drag, startPoint x: 602, startPoint y: 520, endPoint x: 592, endPoint y: 521, distance: 10.0
click at [592, 521] on icon at bounding box center [593, 521] width 10 height 10
click at [25, 297] on span "1:44" at bounding box center [30, 302] width 18 height 11
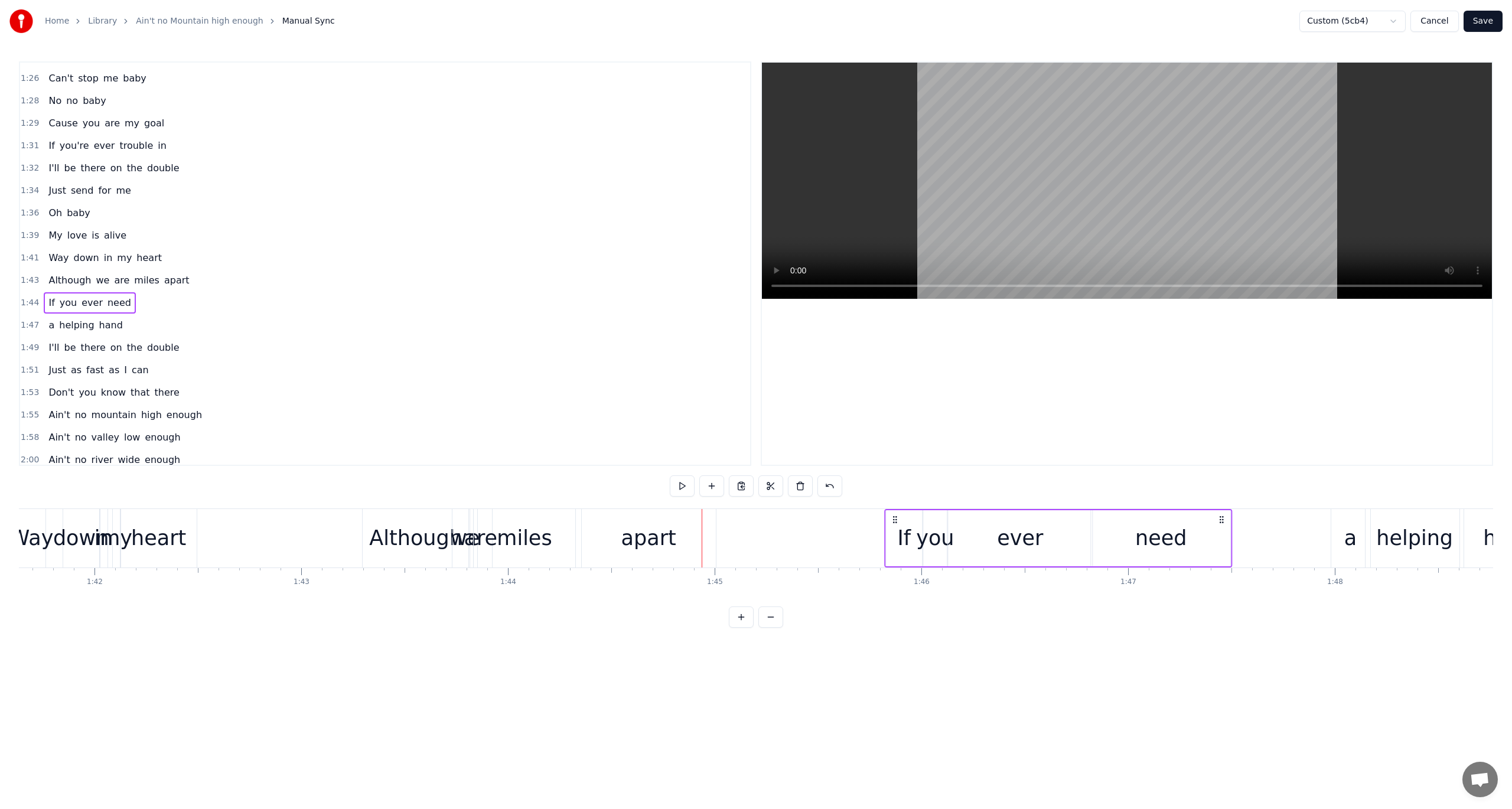
drag, startPoint x: 712, startPoint y: 518, endPoint x: 895, endPoint y: 522, distance: 183.0
click at [895, 522] on icon at bounding box center [894, 519] width 10 height 10
click at [625, 545] on div "apart" at bounding box center [648, 538] width 55 height 32
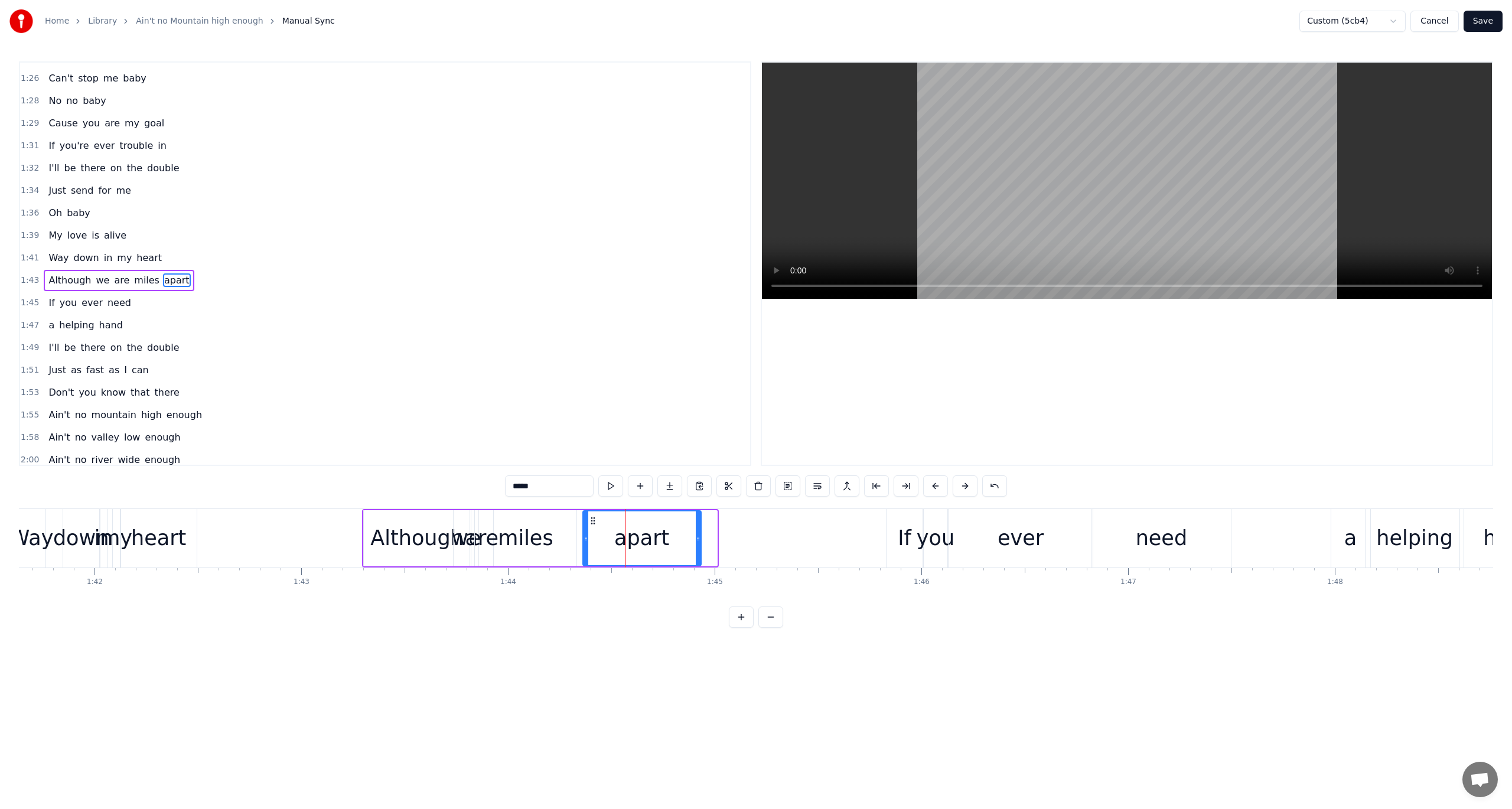
drag, startPoint x: 713, startPoint y: 535, endPoint x: 698, endPoint y: 540, distance: 15.8
click at [698, 540] on icon at bounding box center [698, 538] width 4 height 10
drag, startPoint x: 592, startPoint y: 518, endPoint x: 613, endPoint y: 517, distance: 21.0
click at [613, 517] on icon at bounding box center [613, 521] width 10 height 10
click at [28, 275] on span "1:43" at bounding box center [30, 280] width 18 height 11
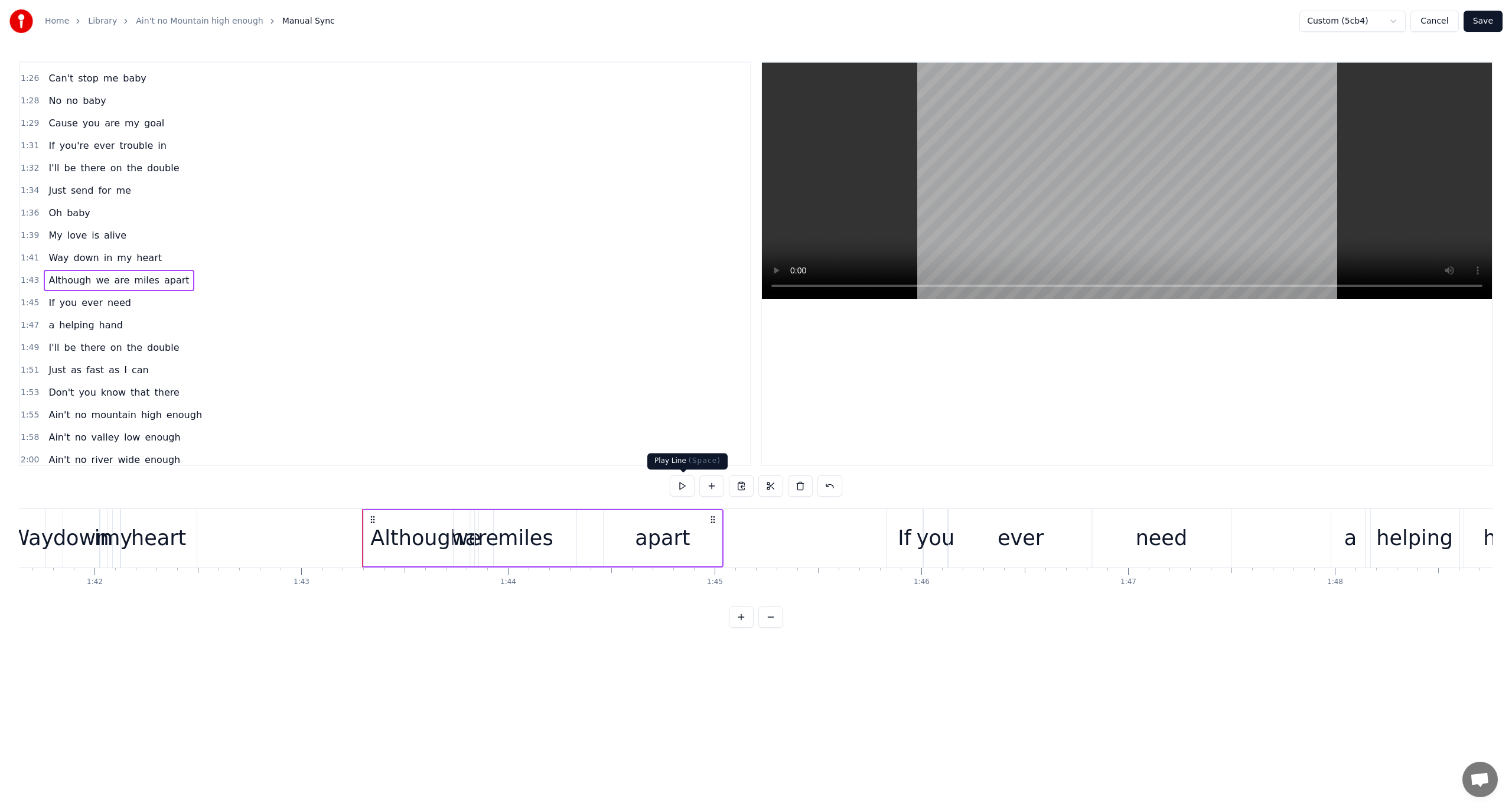
click at [677, 483] on button at bounding box center [683, 486] width 25 height 21
click at [614, 535] on div "apart" at bounding box center [662, 538] width 118 height 56
drag, startPoint x: 616, startPoint y: 518, endPoint x: 564, endPoint y: 525, distance: 52.5
click at [564, 525] on div "apart" at bounding box center [611, 538] width 117 height 54
click at [27, 275] on span "1:43" at bounding box center [30, 280] width 18 height 11
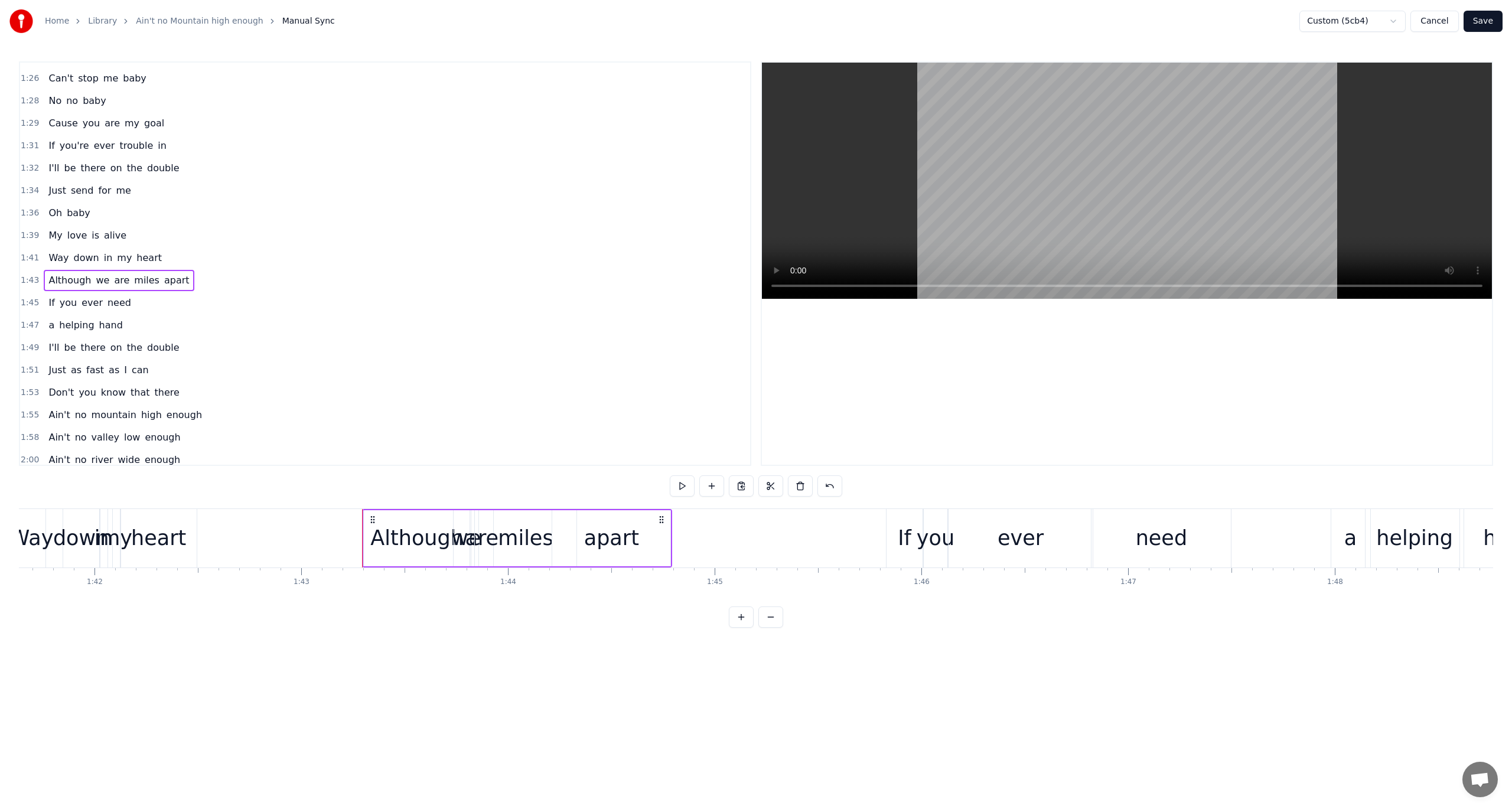
click at [365, 535] on div "Although" at bounding box center [417, 538] width 107 height 56
drag, startPoint x: 365, startPoint y: 538, endPoint x: 348, endPoint y: 540, distance: 17.1
click at [349, 540] on icon at bounding box center [351, 538] width 4 height 10
click at [26, 275] on span "1:43" at bounding box center [30, 280] width 18 height 11
click at [683, 483] on button at bounding box center [683, 486] width 25 height 21
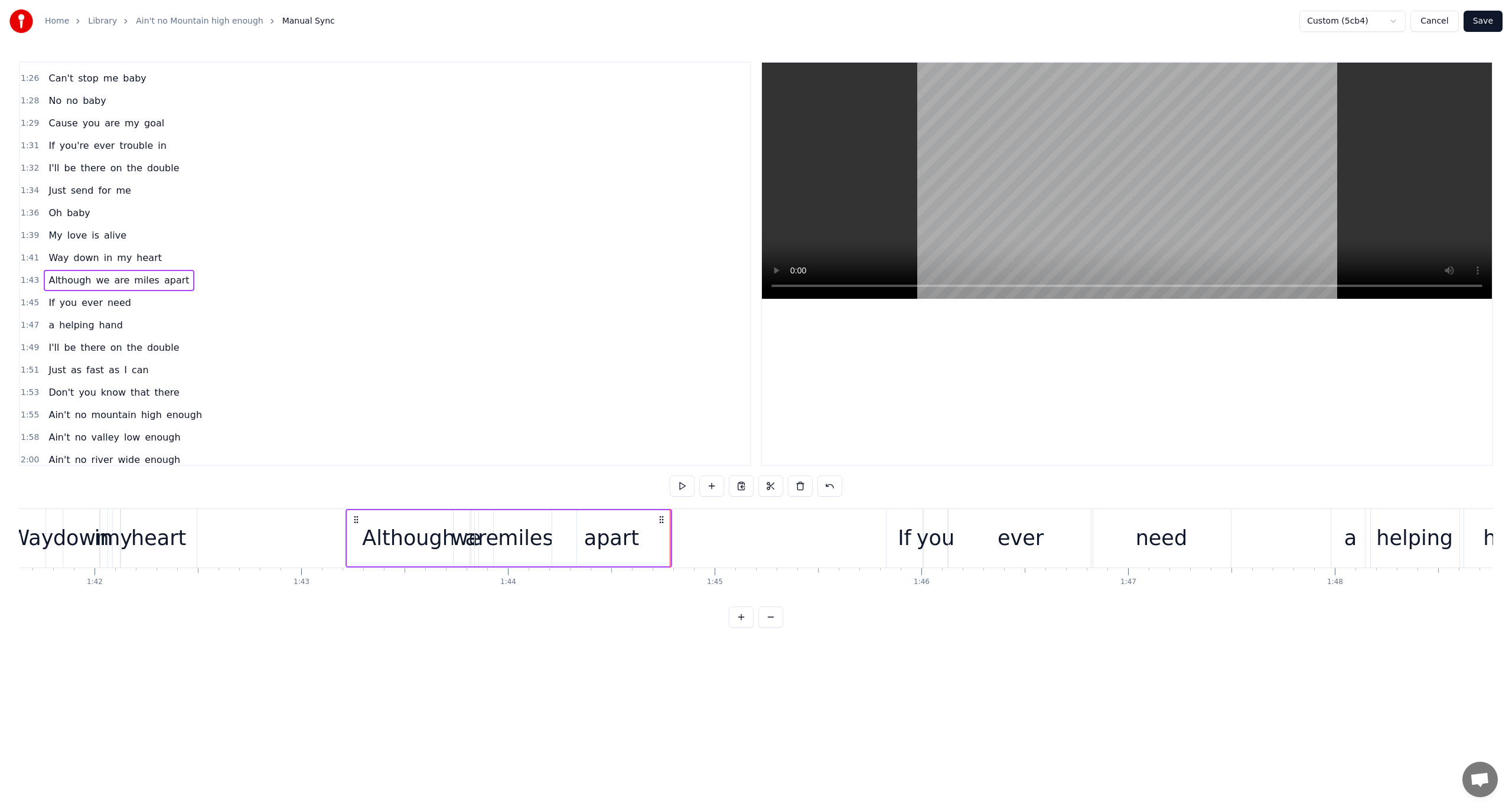
click at [646, 531] on div "apart" at bounding box center [611, 538] width 118 height 56
drag, startPoint x: 668, startPoint y: 537, endPoint x: 716, endPoint y: 537, distance: 48.0
click at [716, 537] on icon at bounding box center [715, 538] width 4 height 10
click at [30, 252] on span "1:41" at bounding box center [30, 257] width 18 height 11
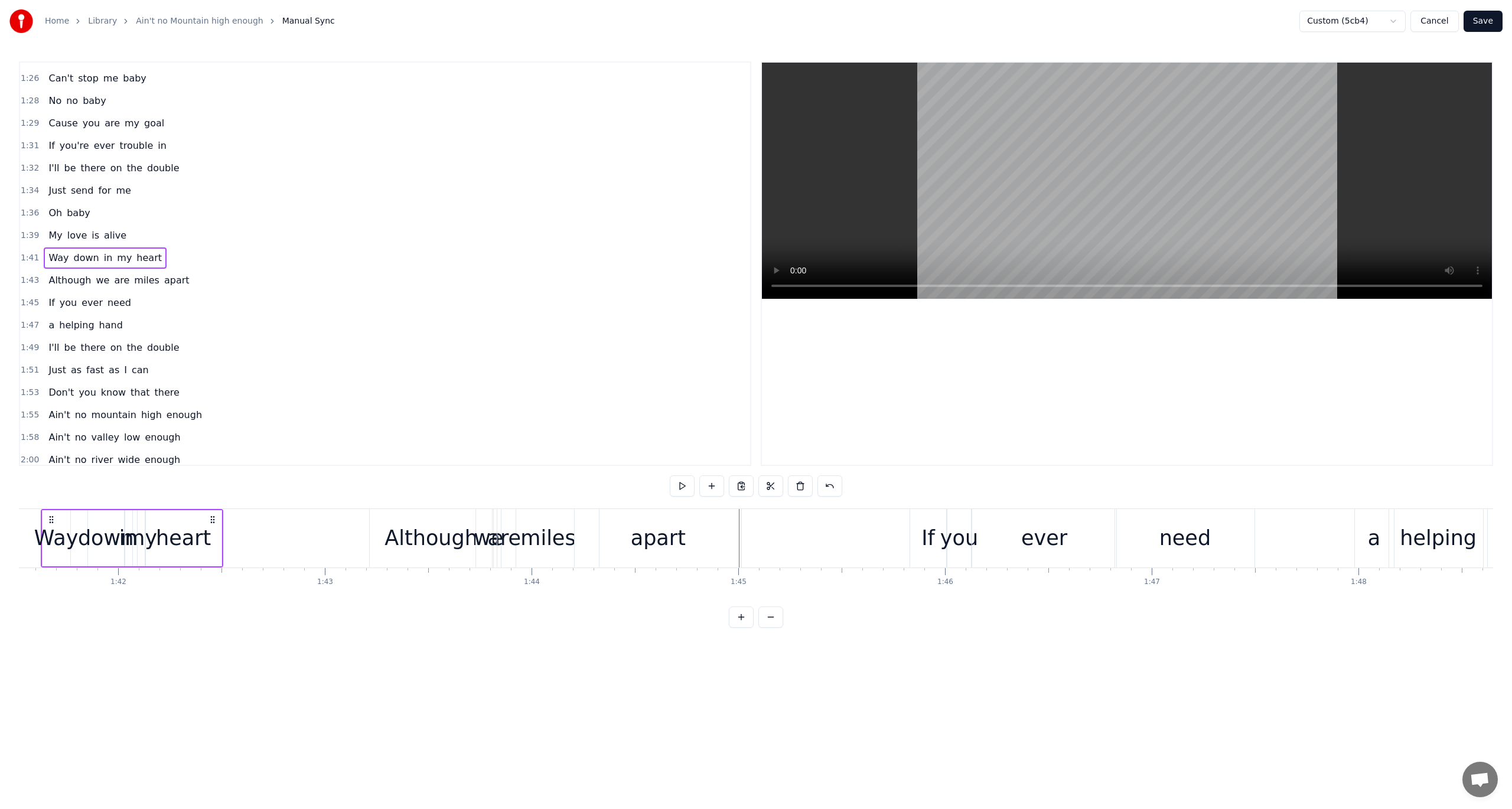
scroll to position [0, 20955]
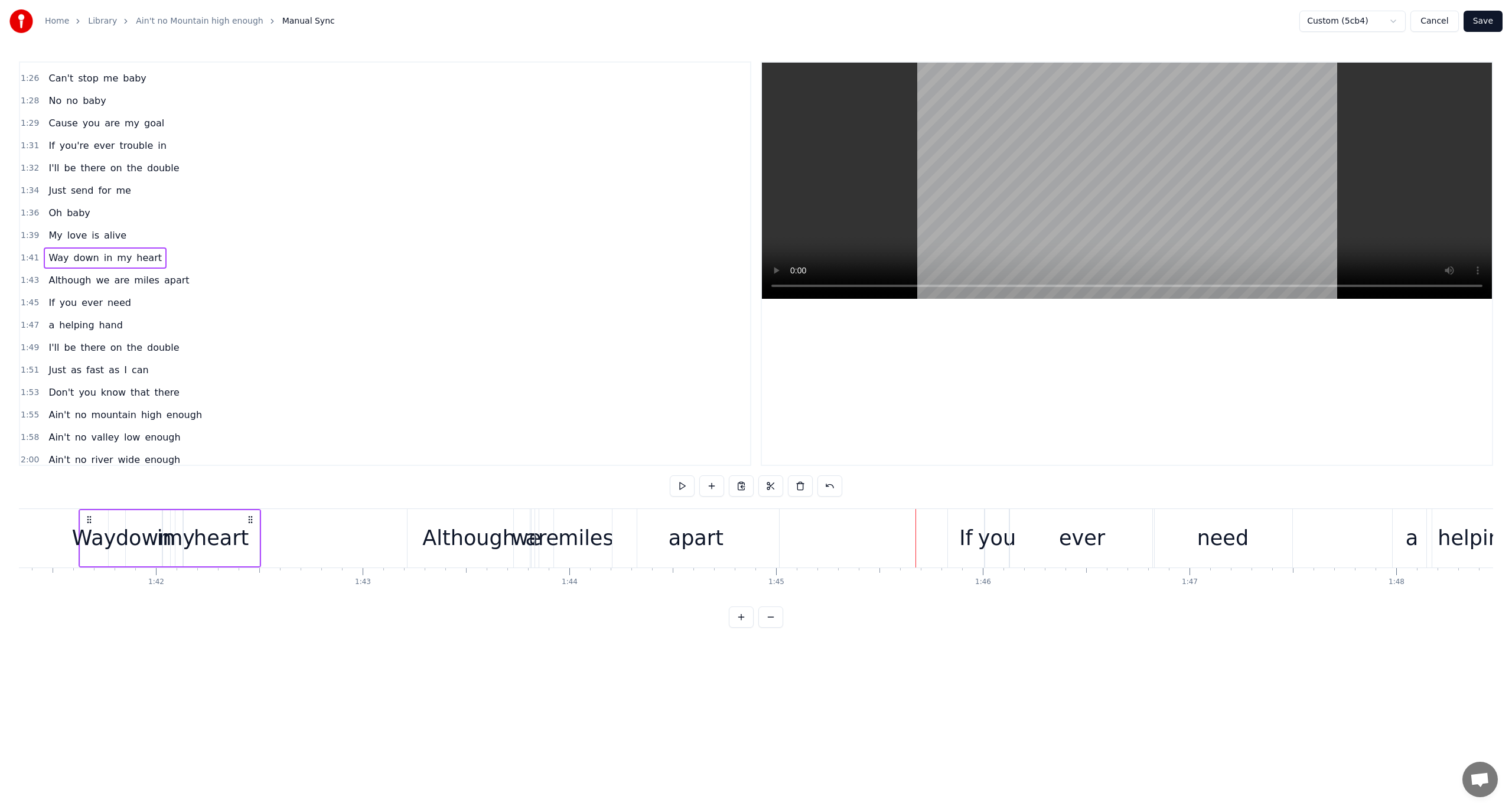
click at [475, 527] on div "Although" at bounding box center [469, 538] width 93 height 32
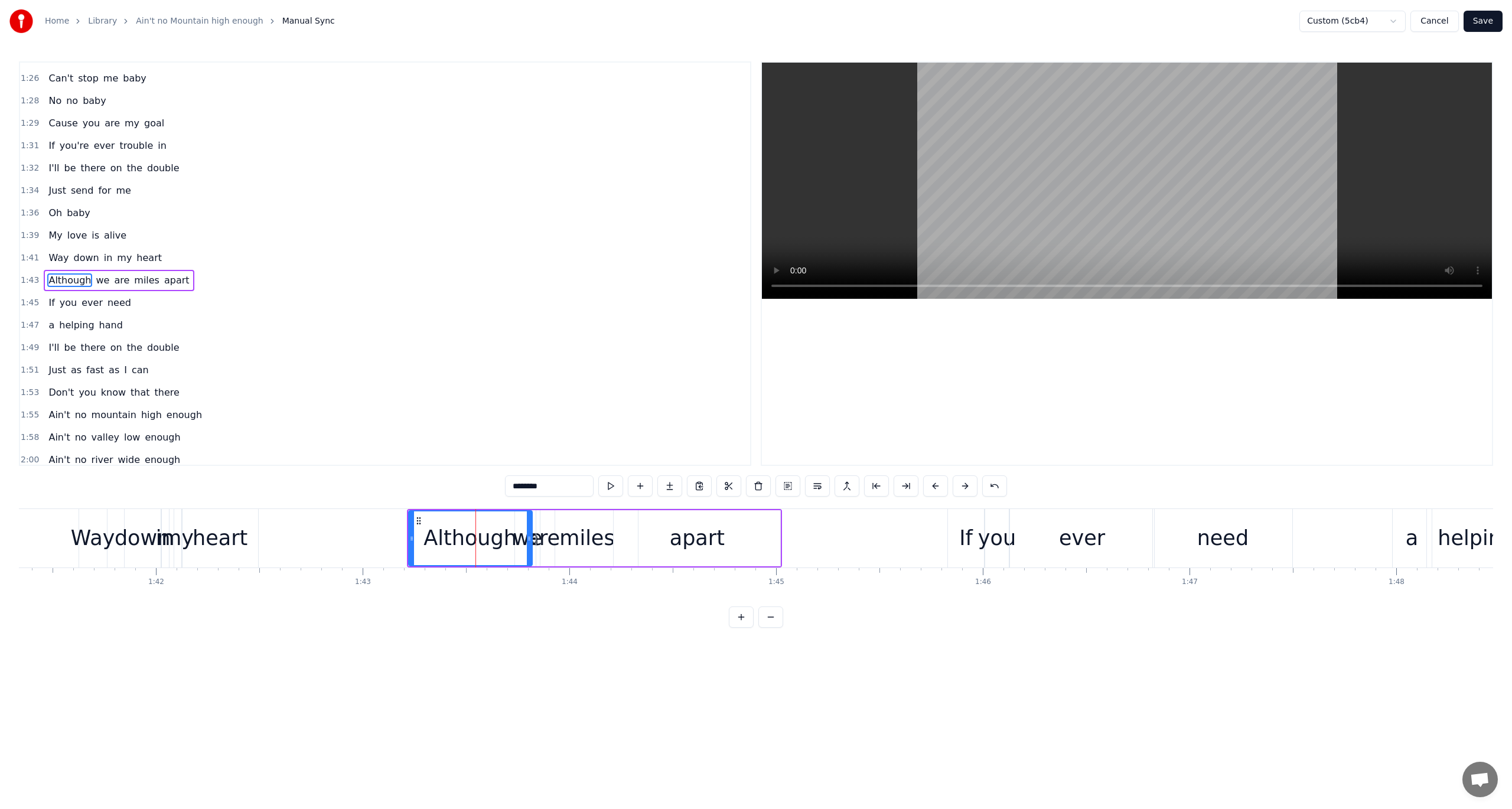
click at [31, 275] on span "1:43" at bounding box center [30, 280] width 18 height 11
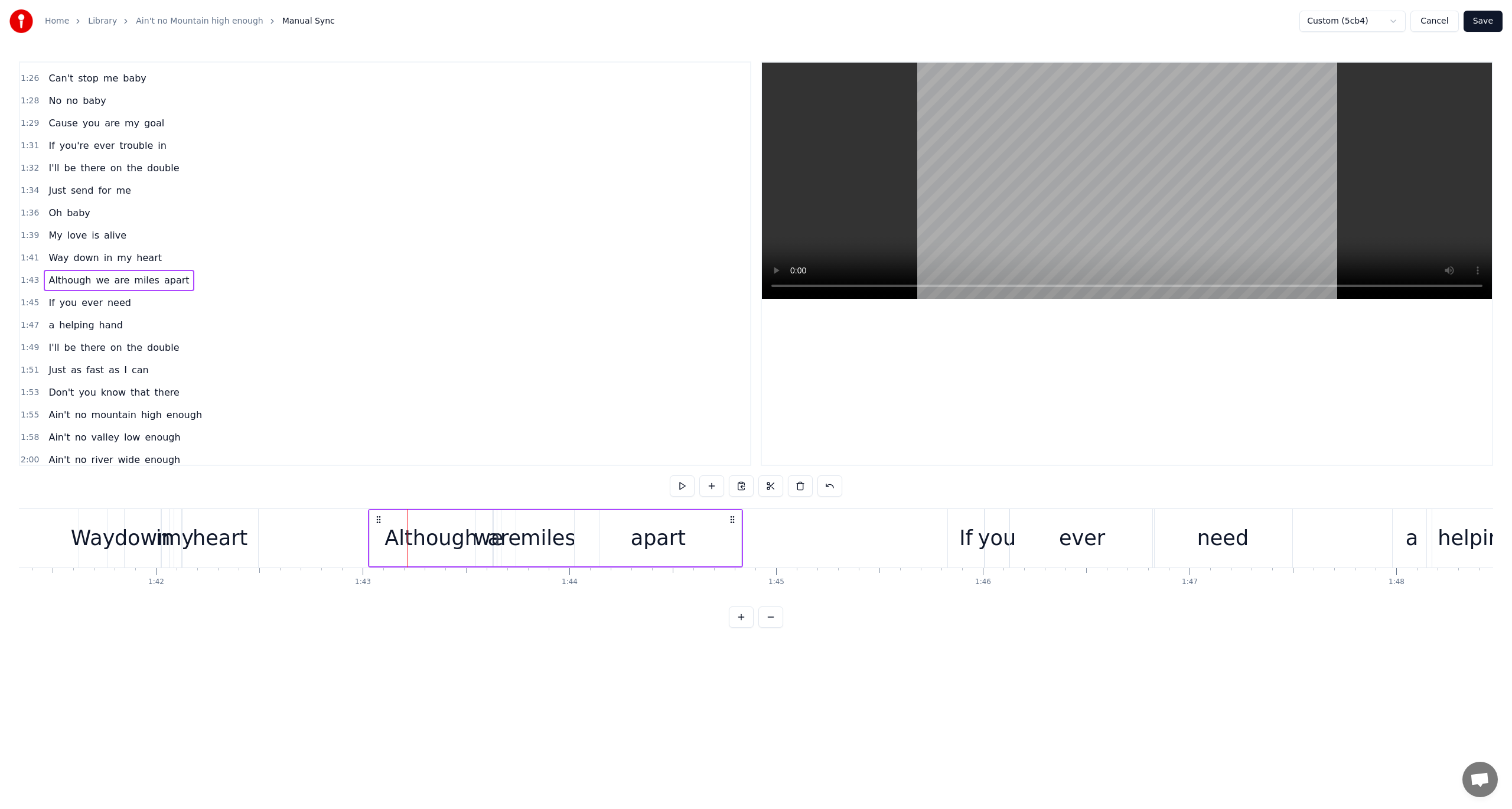
drag, startPoint x: 416, startPoint y: 516, endPoint x: 378, endPoint y: 521, distance: 38.3
click at [378, 521] on icon at bounding box center [379, 519] width 10 height 10
click at [25, 252] on span "1:41" at bounding box center [30, 257] width 18 height 11
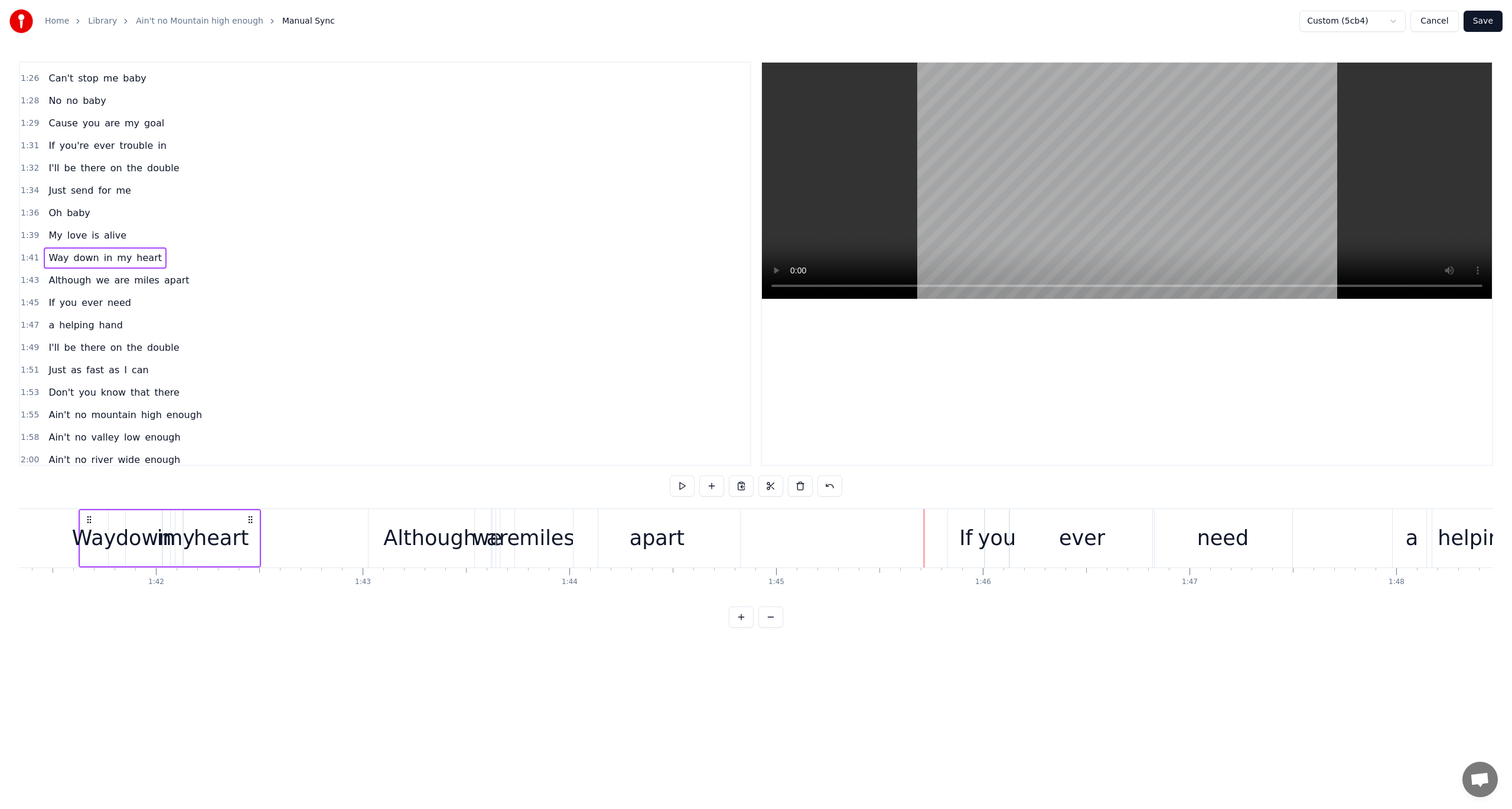
click at [25, 297] on span "1:45" at bounding box center [30, 302] width 18 height 11
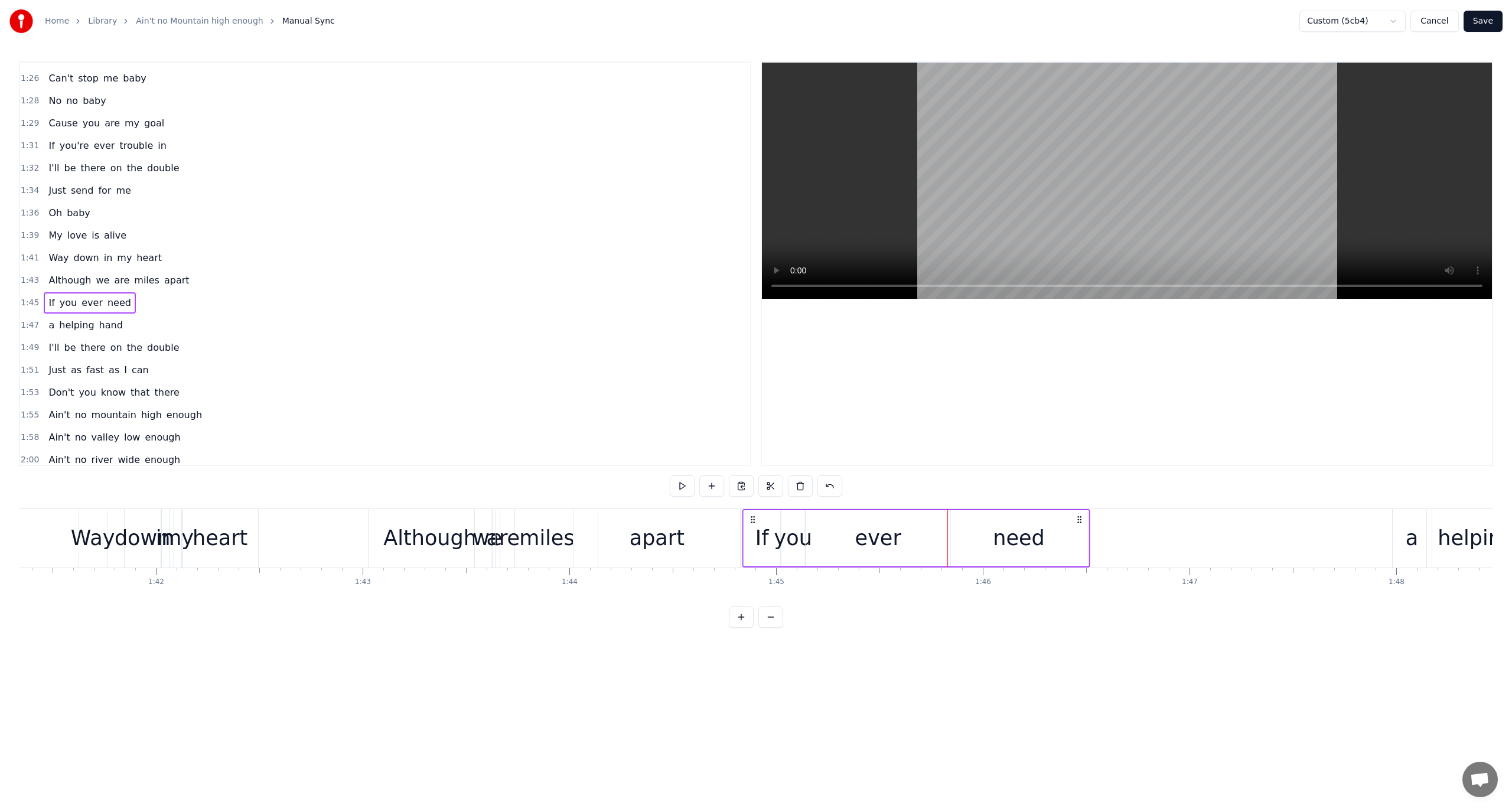
drag, startPoint x: 959, startPoint y: 515, endPoint x: 753, endPoint y: 538, distance: 207.3
click at [753, 538] on div "If you ever need" at bounding box center [916, 538] width 348 height 59
click at [27, 252] on span "1:41" at bounding box center [30, 257] width 18 height 11
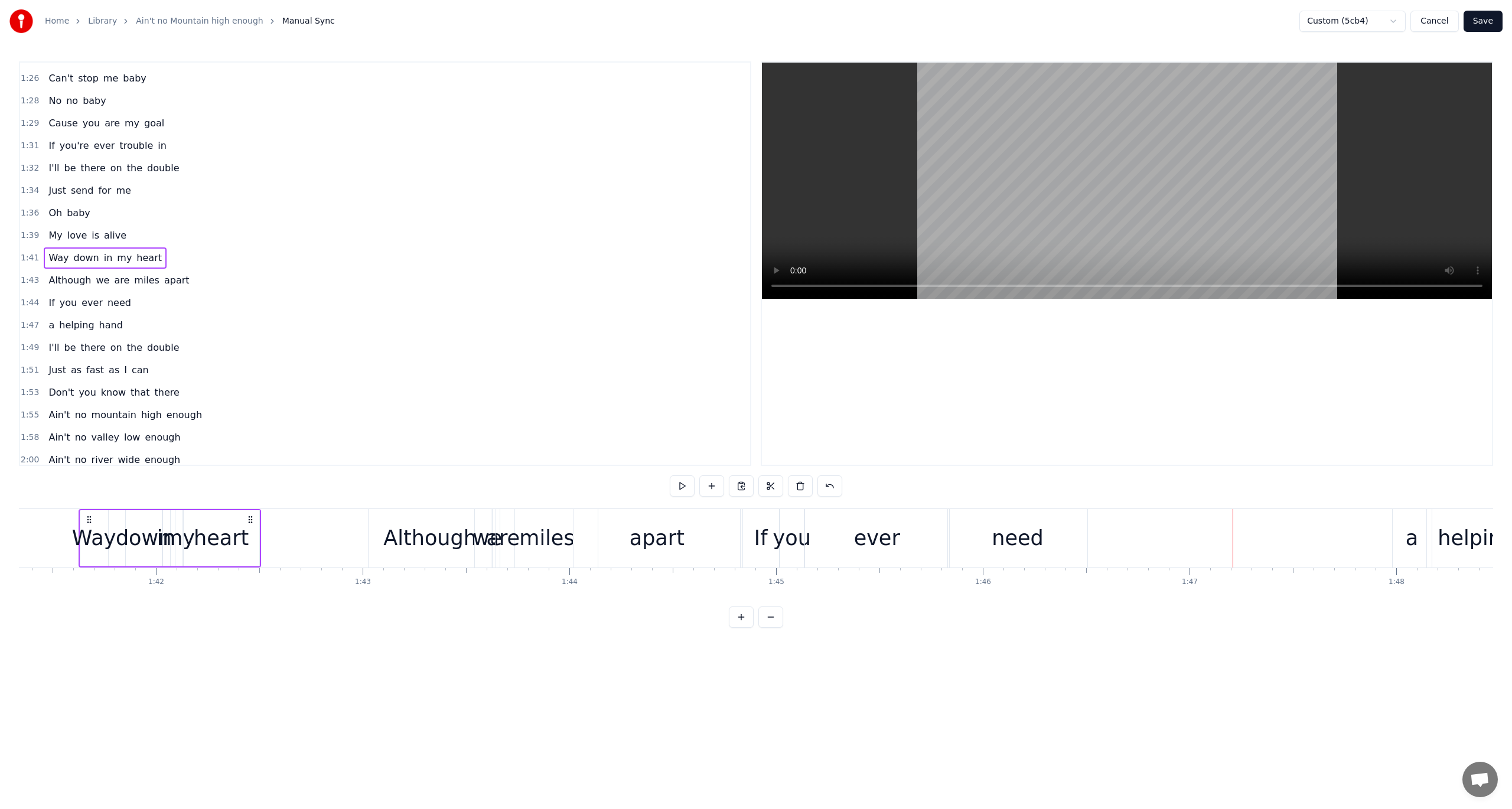
click at [26, 320] on span "1:47" at bounding box center [30, 325] width 18 height 11
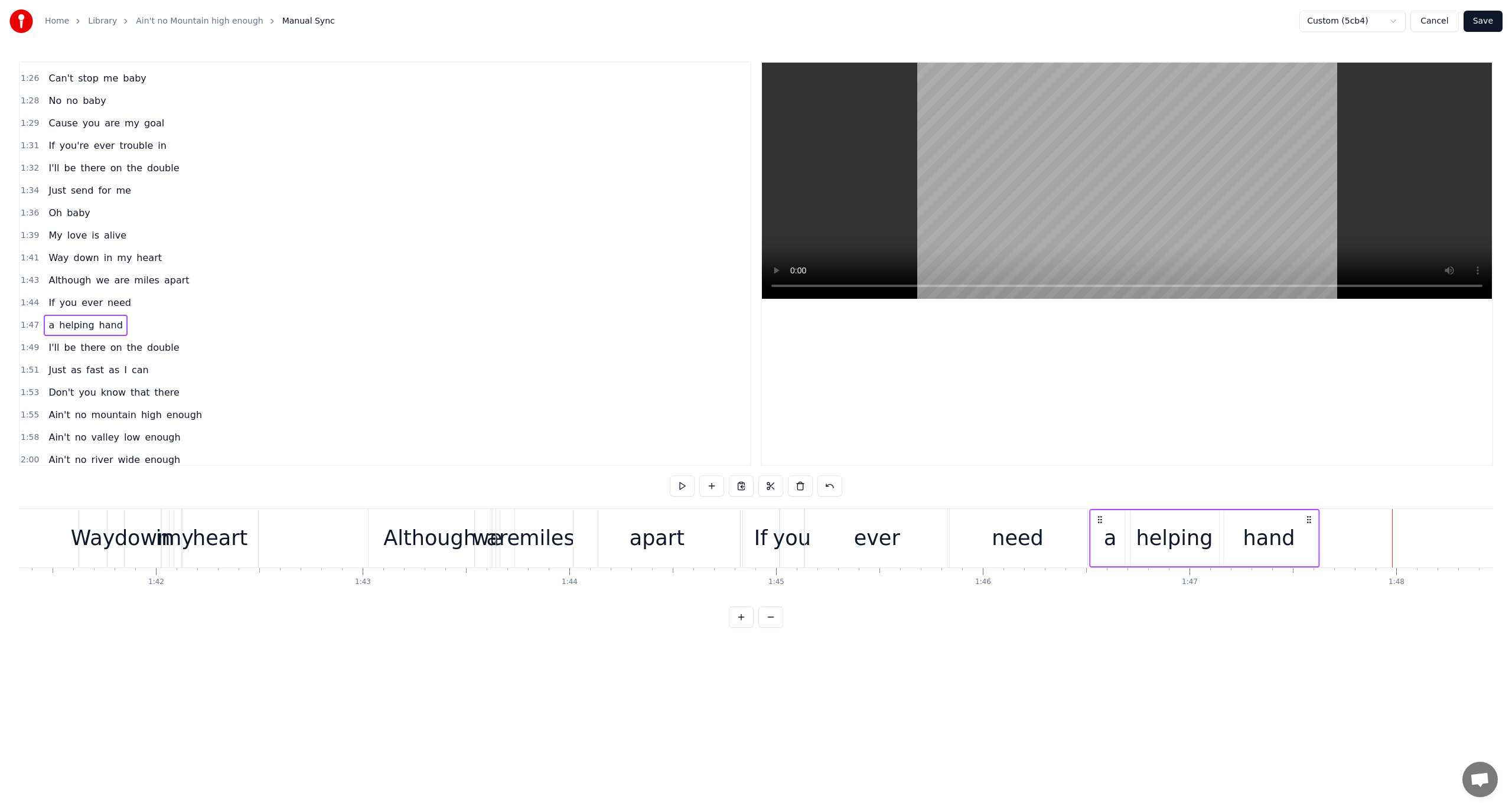
drag, startPoint x: 1401, startPoint y: 518, endPoint x: 1099, endPoint y: 559, distance: 304.8
click at [1099, 559] on div "a helping hand" at bounding box center [1205, 538] width 231 height 59
click at [27, 252] on span "1:41" at bounding box center [30, 257] width 18 height 11
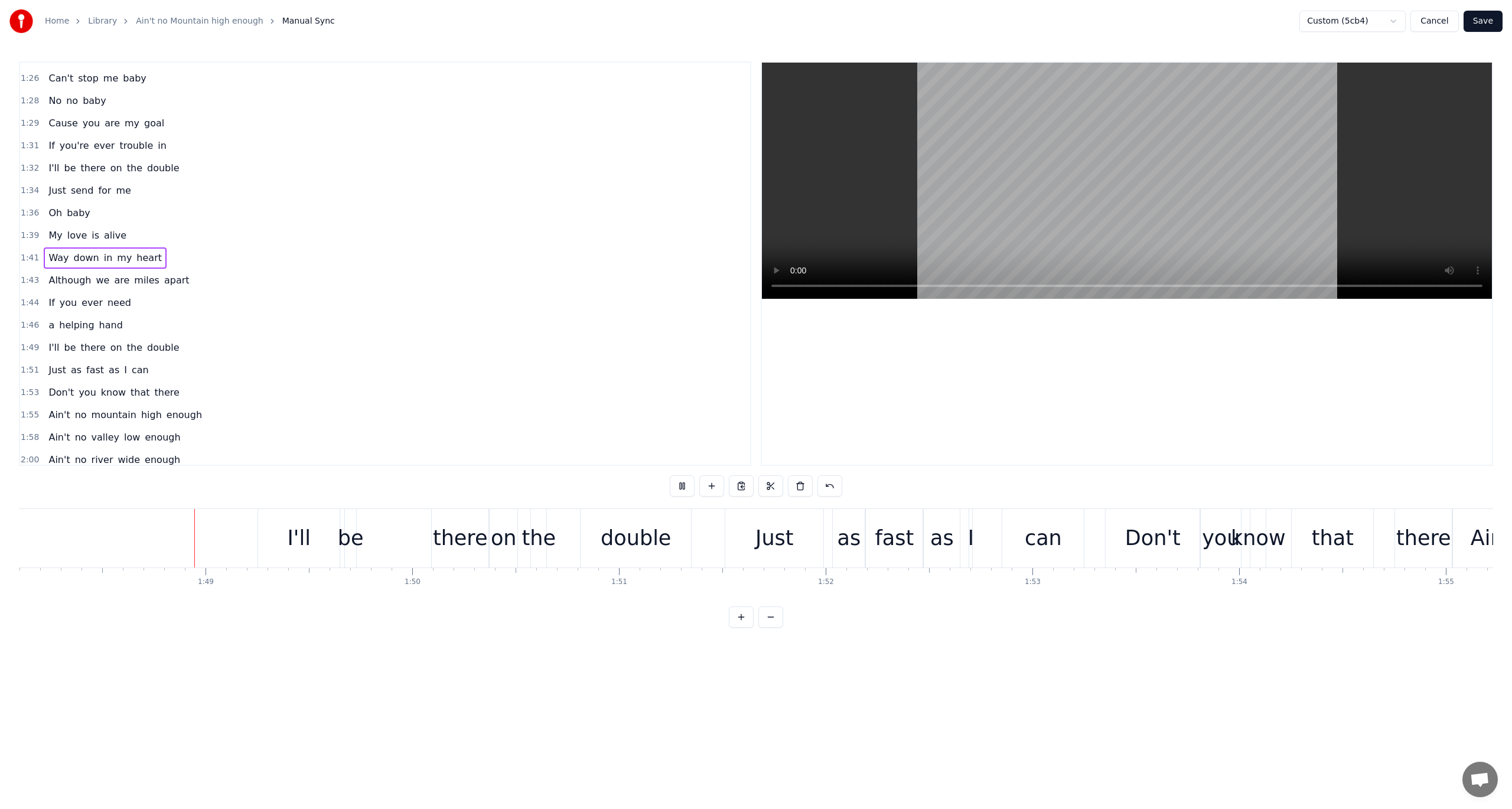
scroll to position [0, 22358]
click at [26, 342] on span "1:49" at bounding box center [30, 347] width 18 height 11
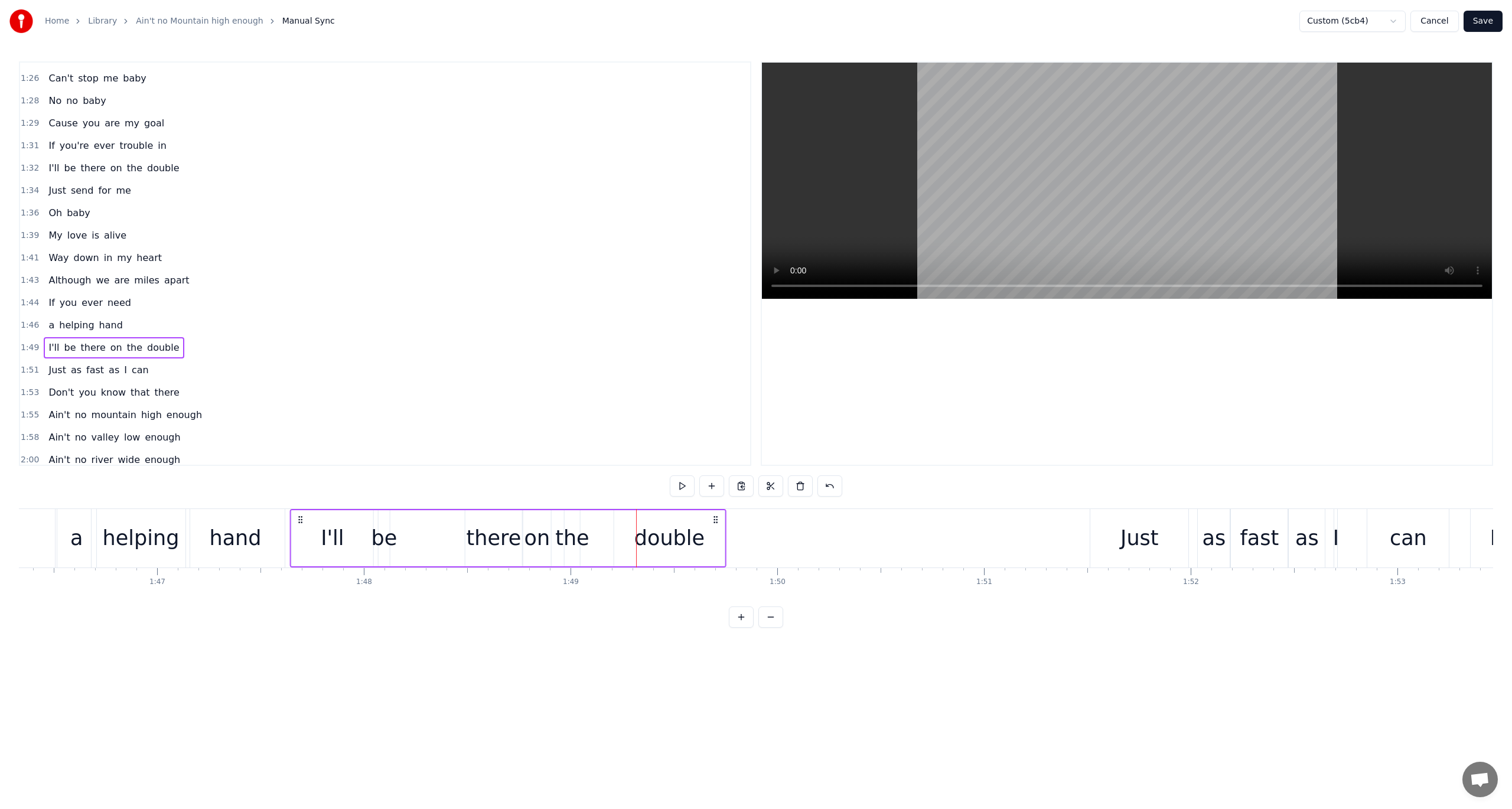
scroll to position [0, 21983]
drag, startPoint x: 263, startPoint y: 516, endPoint x: 314, endPoint y: 528, distance: 52.4
click at [314, 528] on div "I'll be there on the double" at bounding box center [521, 538] width 437 height 59
click at [18, 243] on div "Home Library Ain't no Mountain high enough Manual Sync Custom (5cb4) Cancel Sav…" at bounding box center [756, 314] width 1512 height 628
click at [25, 252] on span "1:41" at bounding box center [30, 257] width 18 height 11
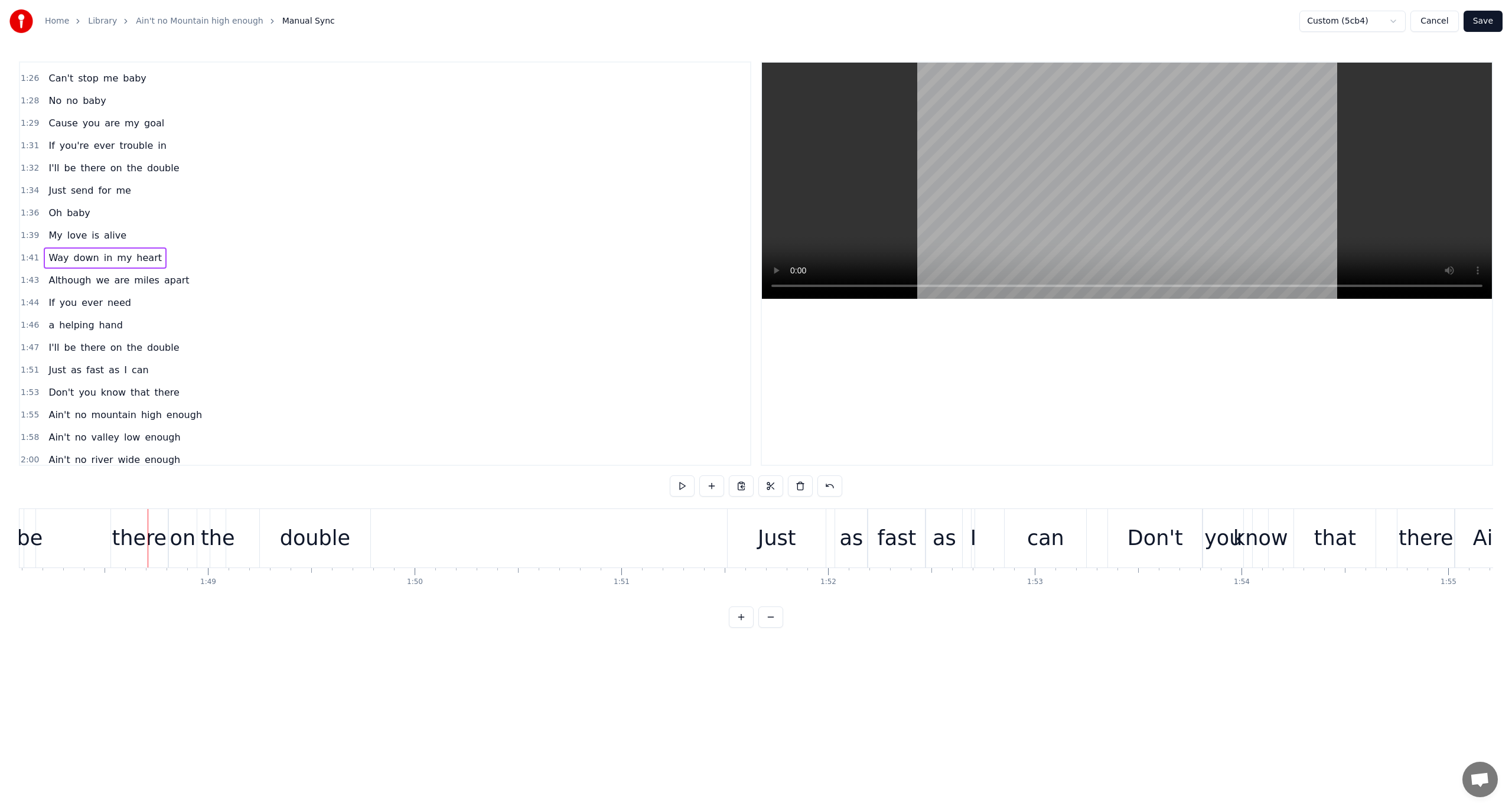
scroll to position [0, 22362]
click at [30, 342] on span "1:47" at bounding box center [30, 347] width 18 height 11
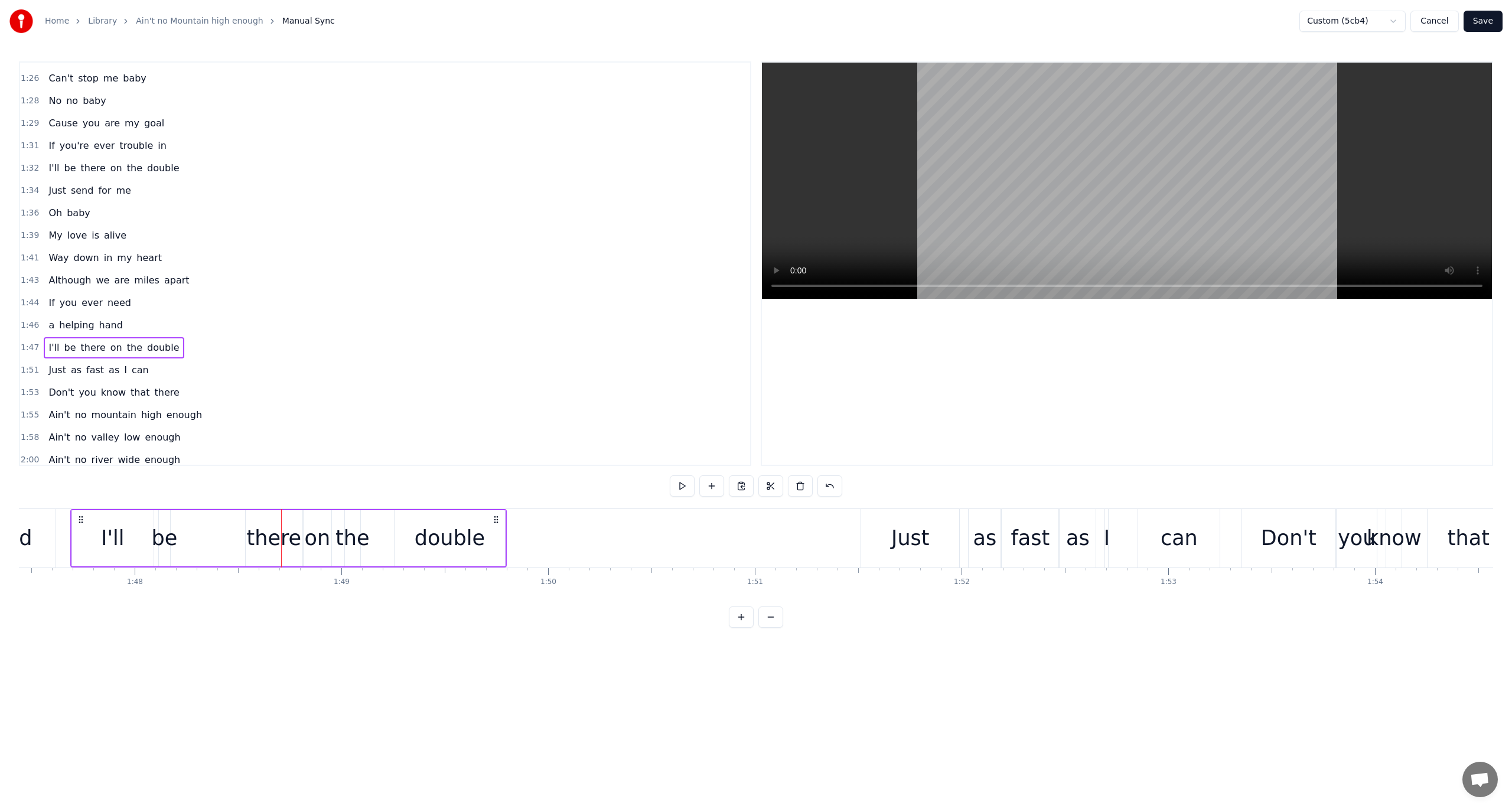
scroll to position [0, 22208]
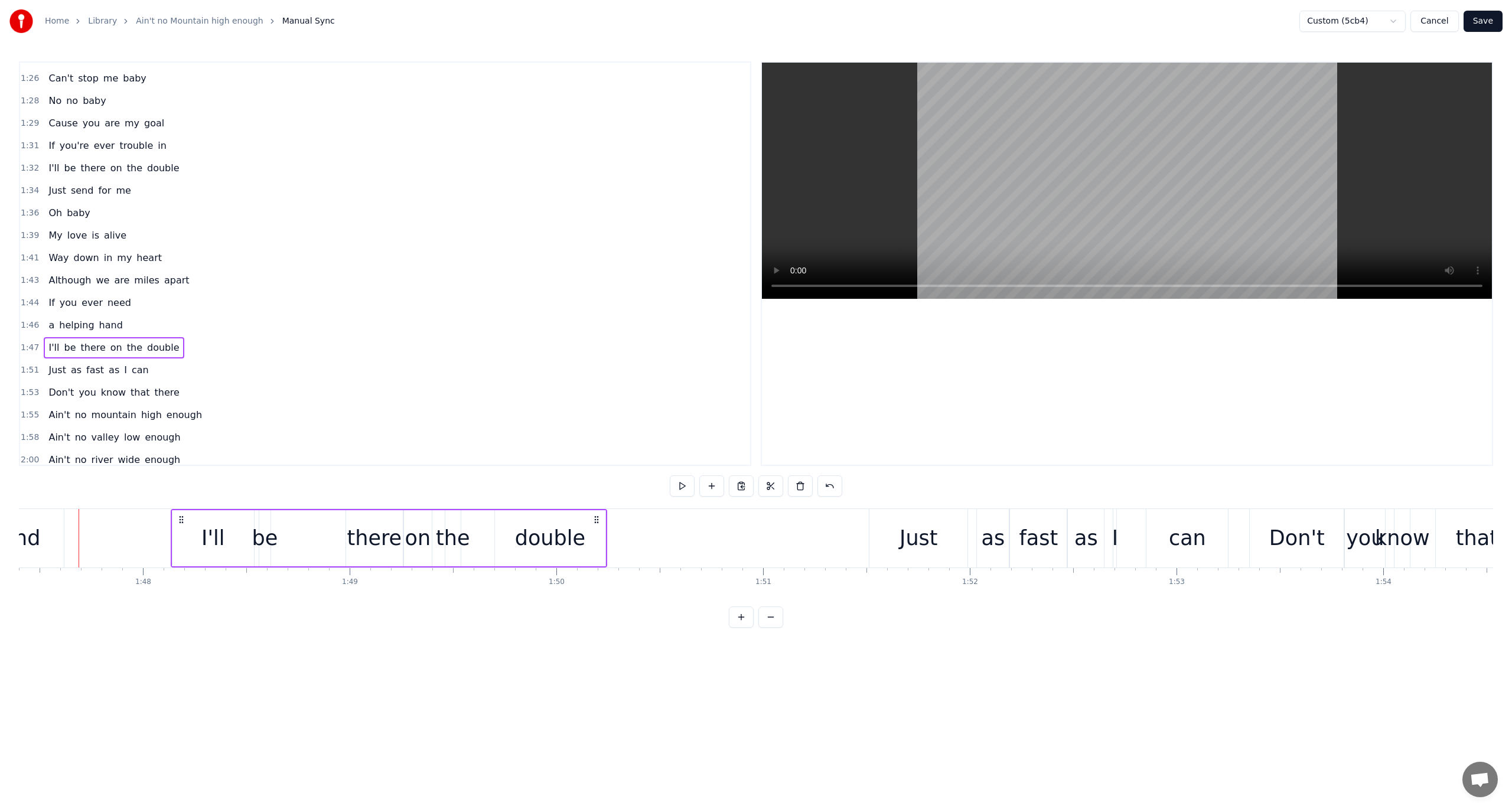
drag, startPoint x: 89, startPoint y: 518, endPoint x: 181, endPoint y: 524, distance: 92.2
click at [181, 524] on icon at bounding box center [181, 519] width 10 height 10
click at [683, 487] on button at bounding box center [683, 486] width 25 height 21
click at [30, 365] on span "1:51" at bounding box center [30, 370] width 18 height 11
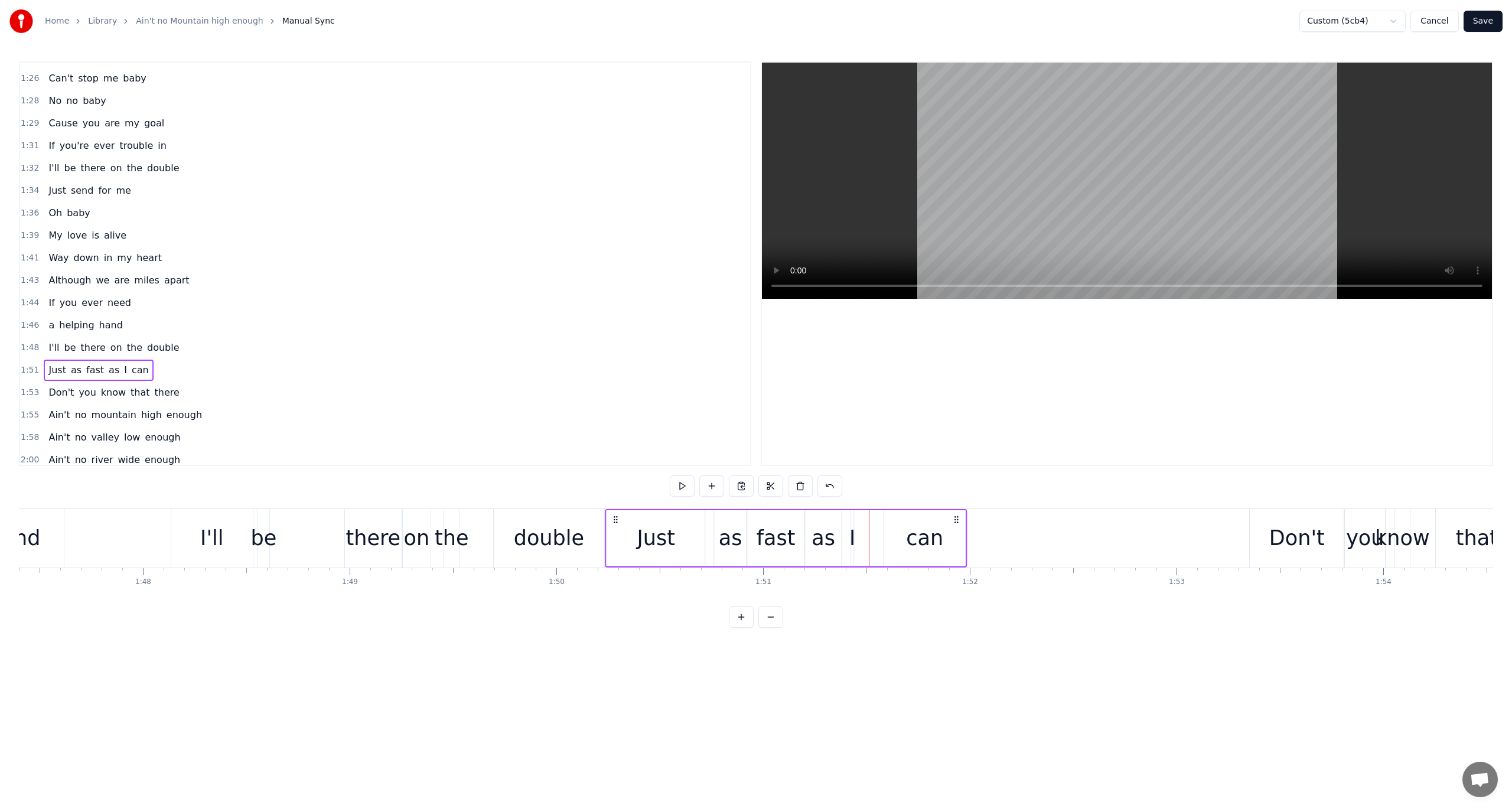
drag, startPoint x: 876, startPoint y: 516, endPoint x: 612, endPoint y: 559, distance: 267.5
click at [612, 559] on div "Just as fast as I can" at bounding box center [786, 538] width 362 height 59
click at [23, 275] on span "1:43" at bounding box center [30, 280] width 18 height 11
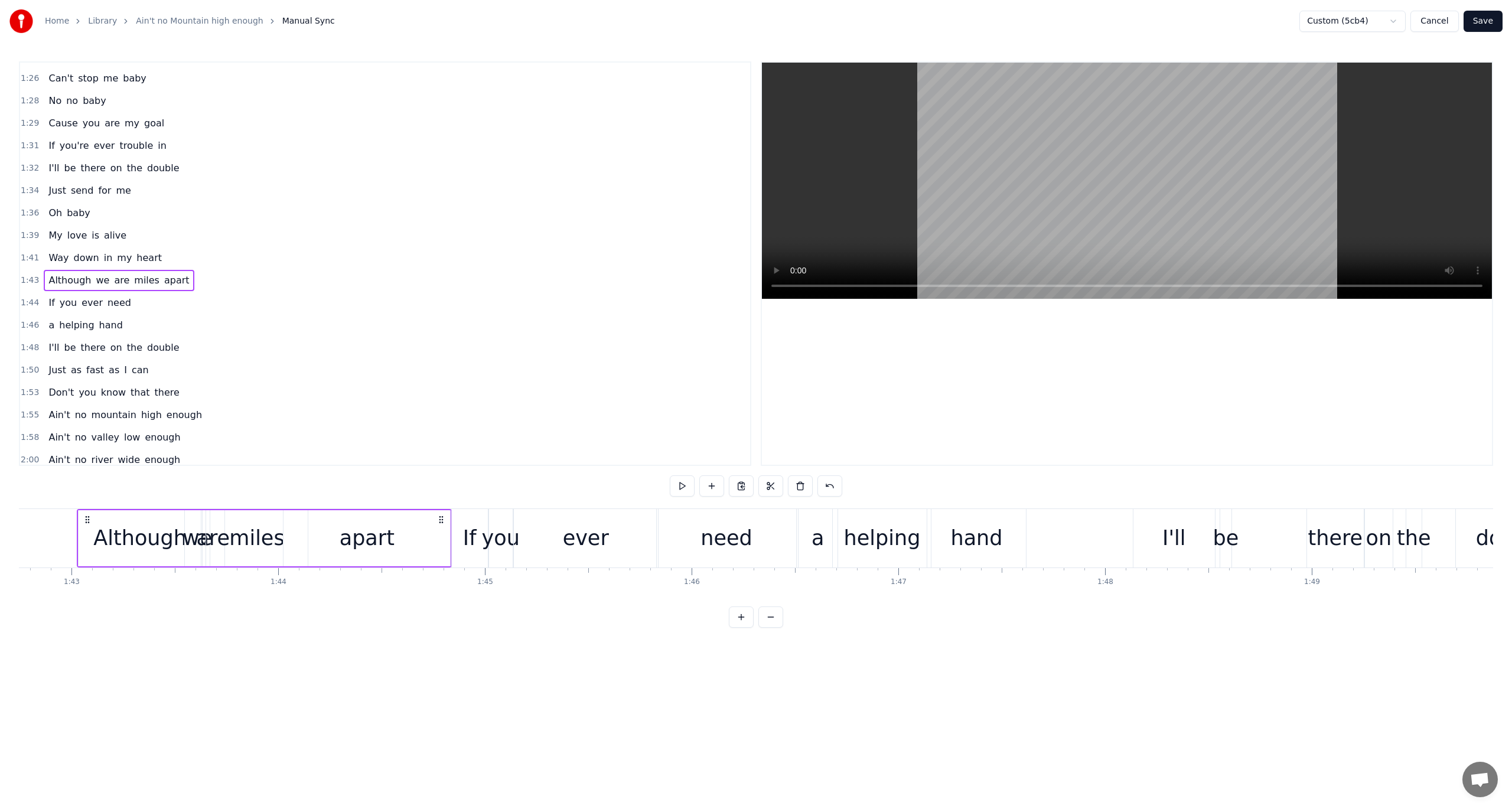
scroll to position [0, 21244]
click at [32, 270] on div "1:43 Although we are miles apart" at bounding box center [385, 281] width 730 height 23
click at [26, 275] on span "1:43" at bounding box center [30, 280] width 18 height 11
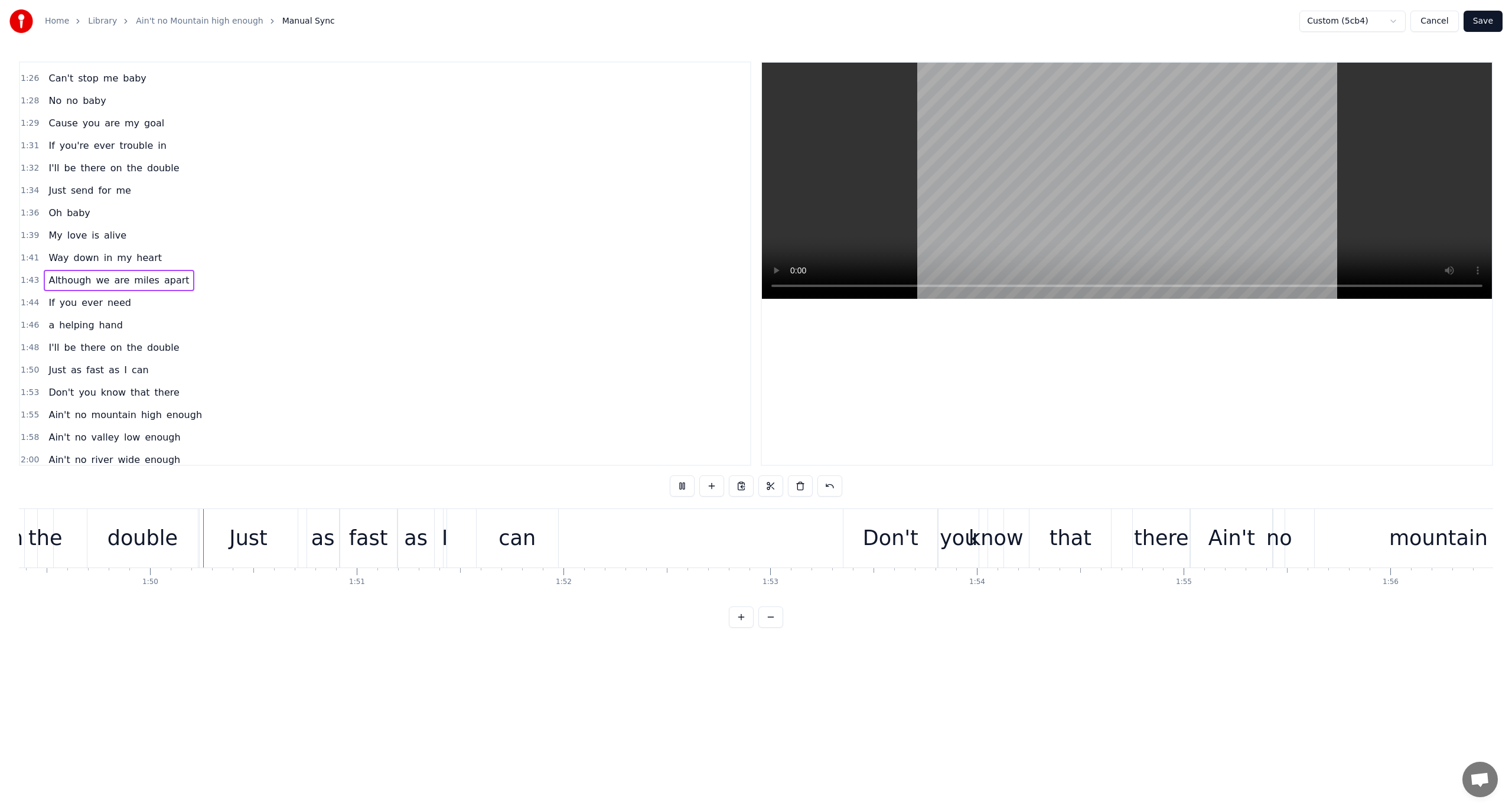
scroll to position [0, 22635]
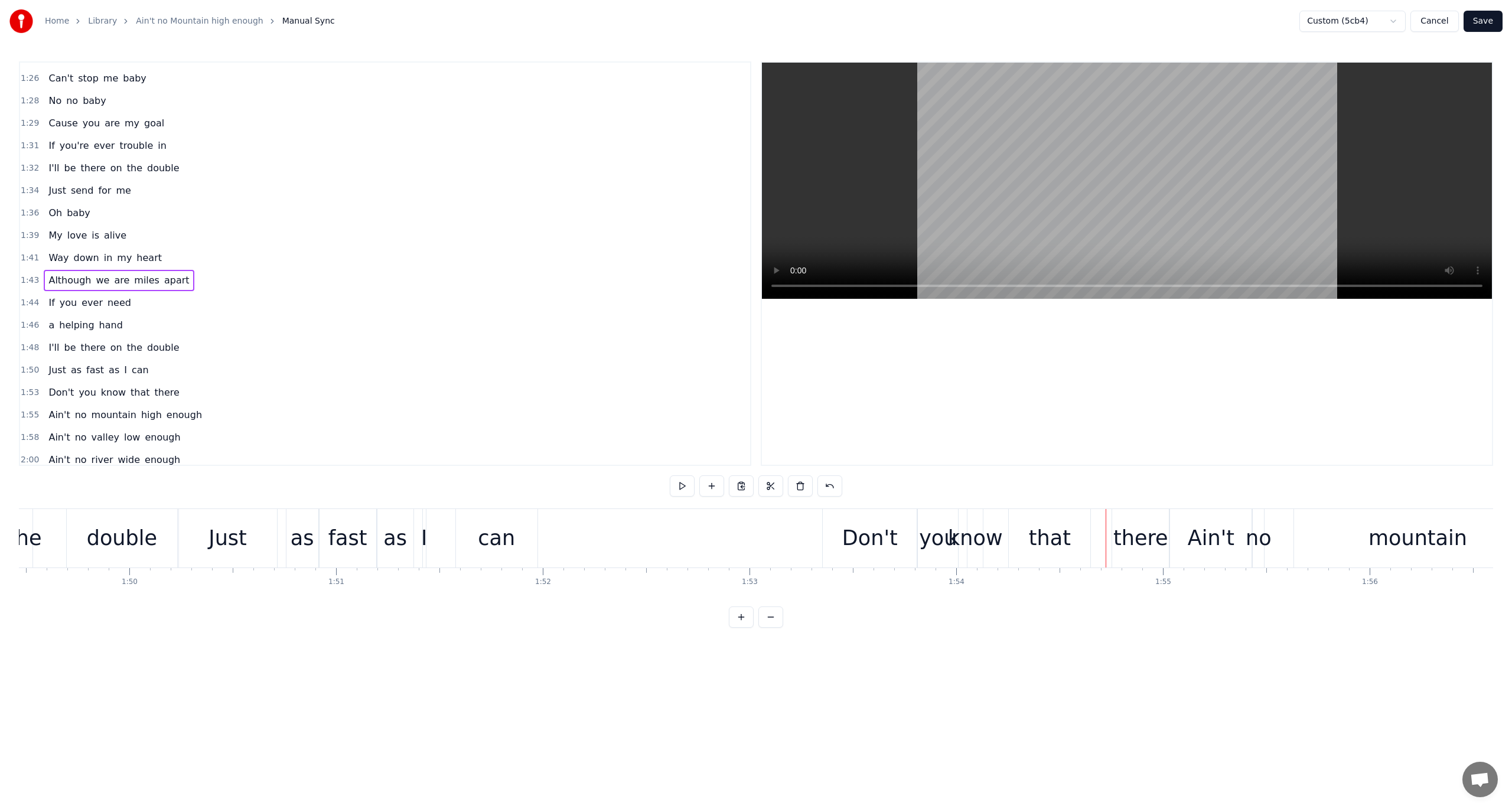
click at [44, 270] on div "Although we are miles apart" at bounding box center [119, 280] width 150 height 21
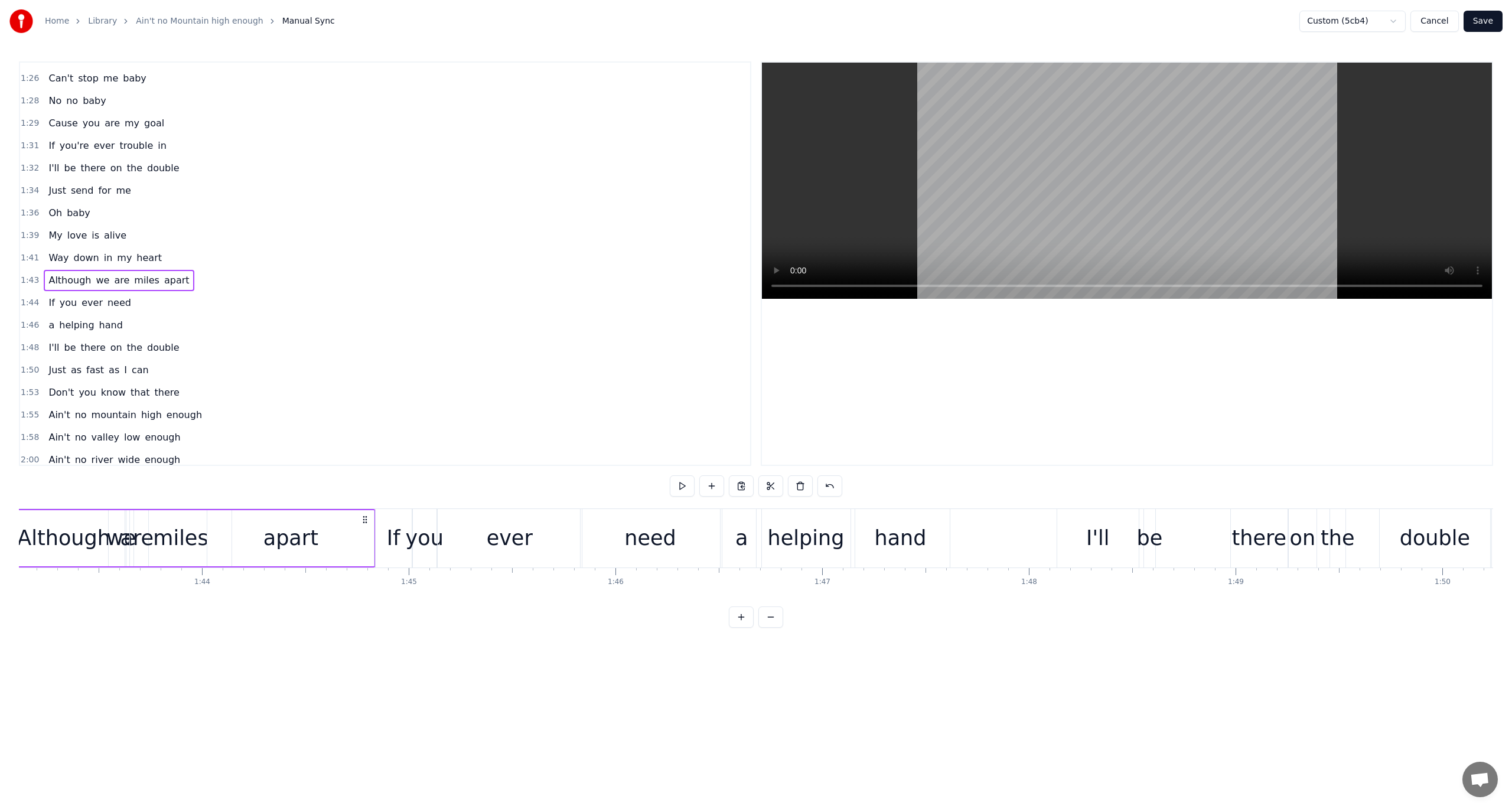
click at [32, 275] on span "1:43" at bounding box center [30, 280] width 18 height 11
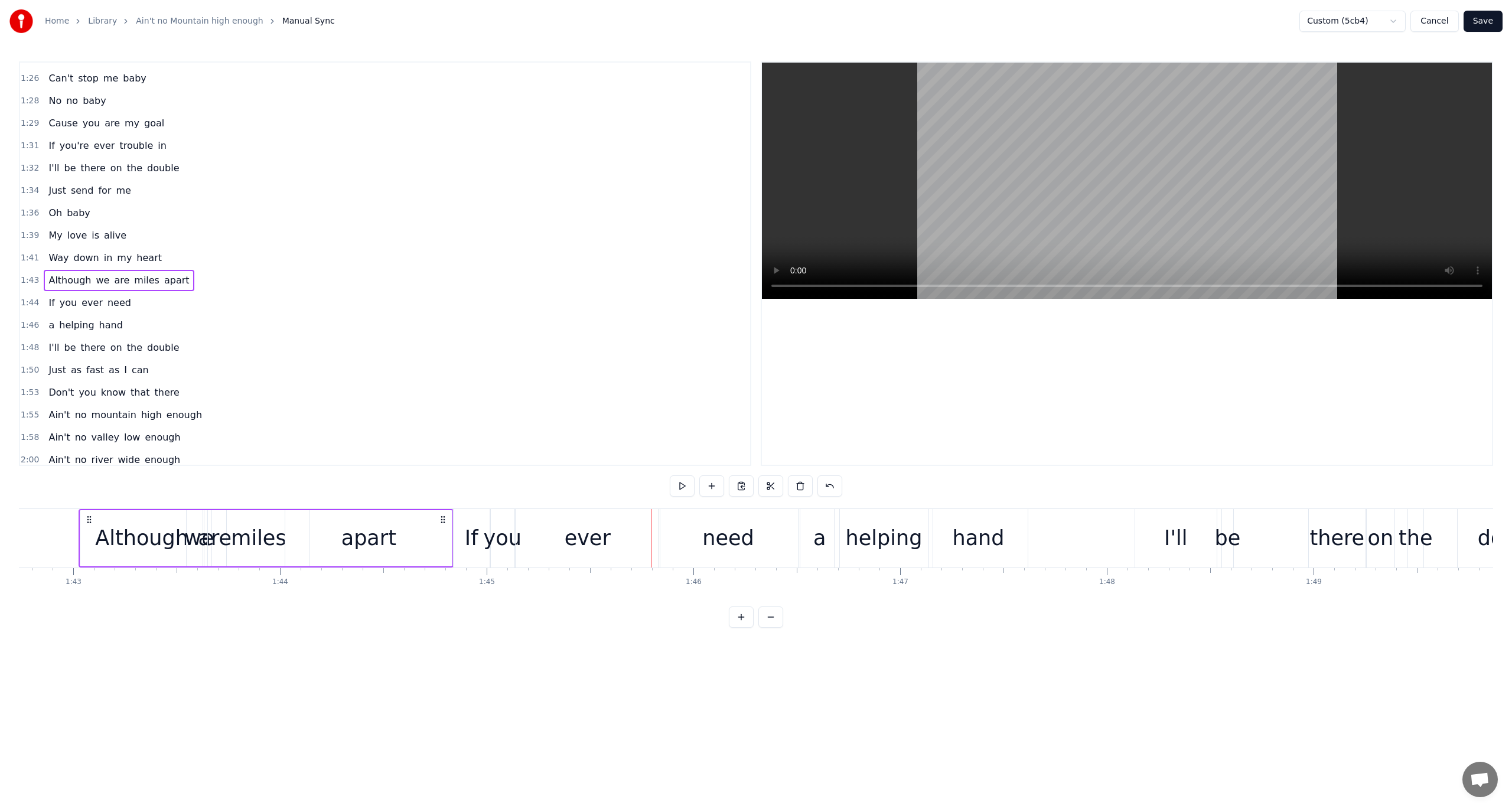
click at [30, 297] on span "1:44" at bounding box center [30, 302] width 18 height 11
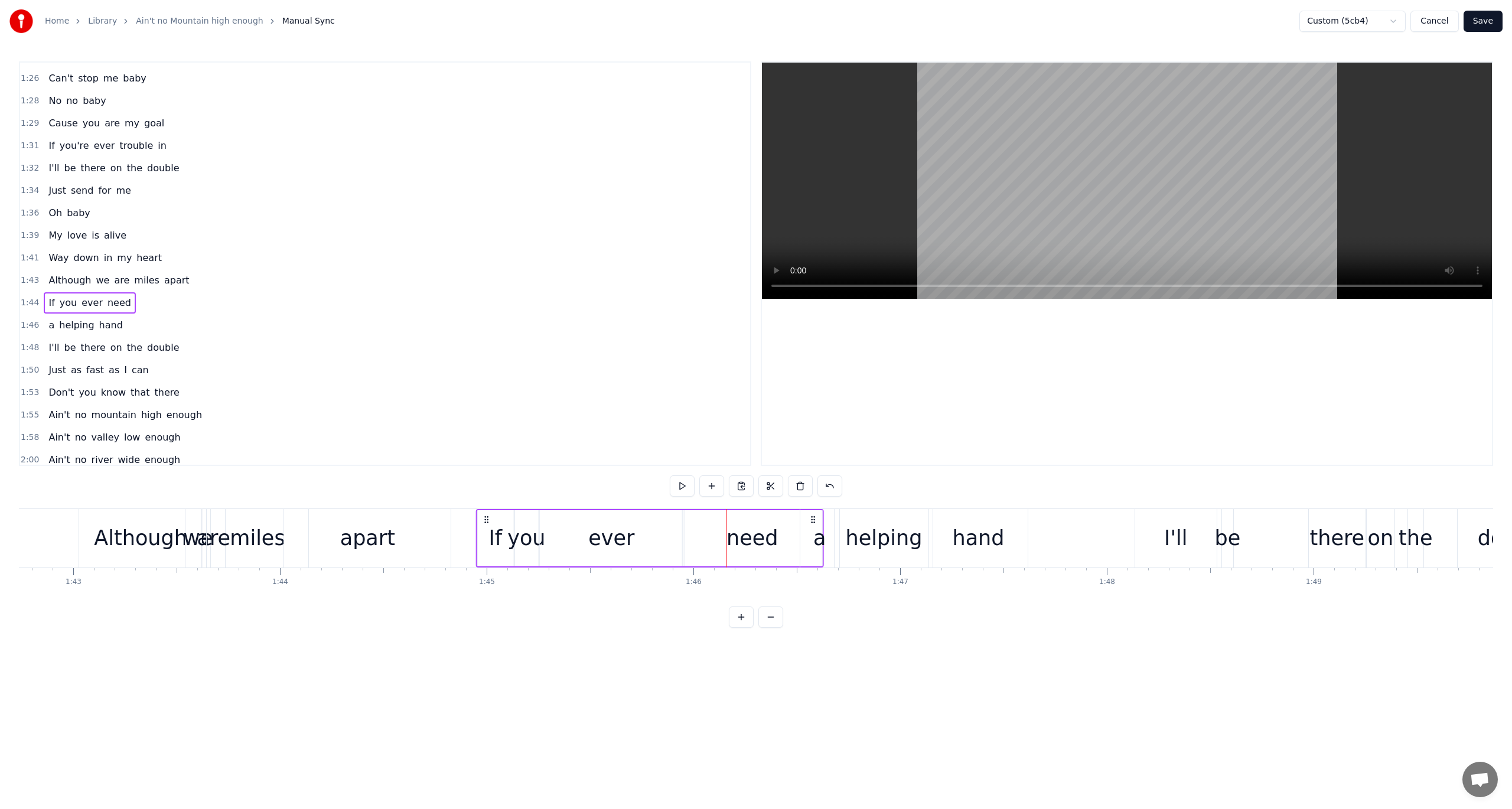
drag, startPoint x: 459, startPoint y: 518, endPoint x: 482, endPoint y: 521, distance: 23.2
click at [482, 521] on icon at bounding box center [486, 519] width 10 height 10
click at [677, 484] on button at bounding box center [683, 486] width 25 height 21
click at [340, 547] on div "apart" at bounding box center [367, 538] width 167 height 59
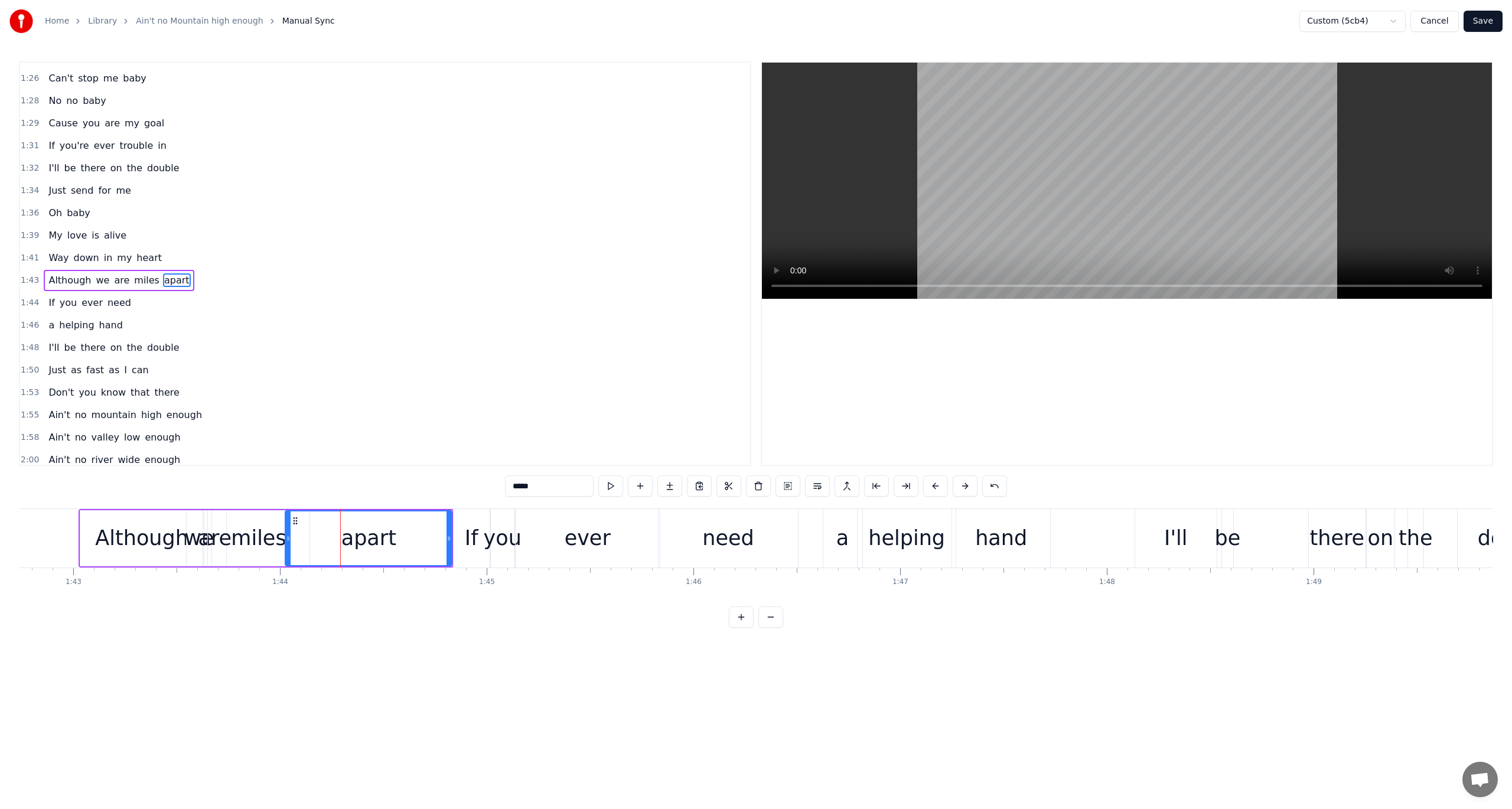
click at [23, 252] on span "1:41" at bounding box center [30, 257] width 18 height 11
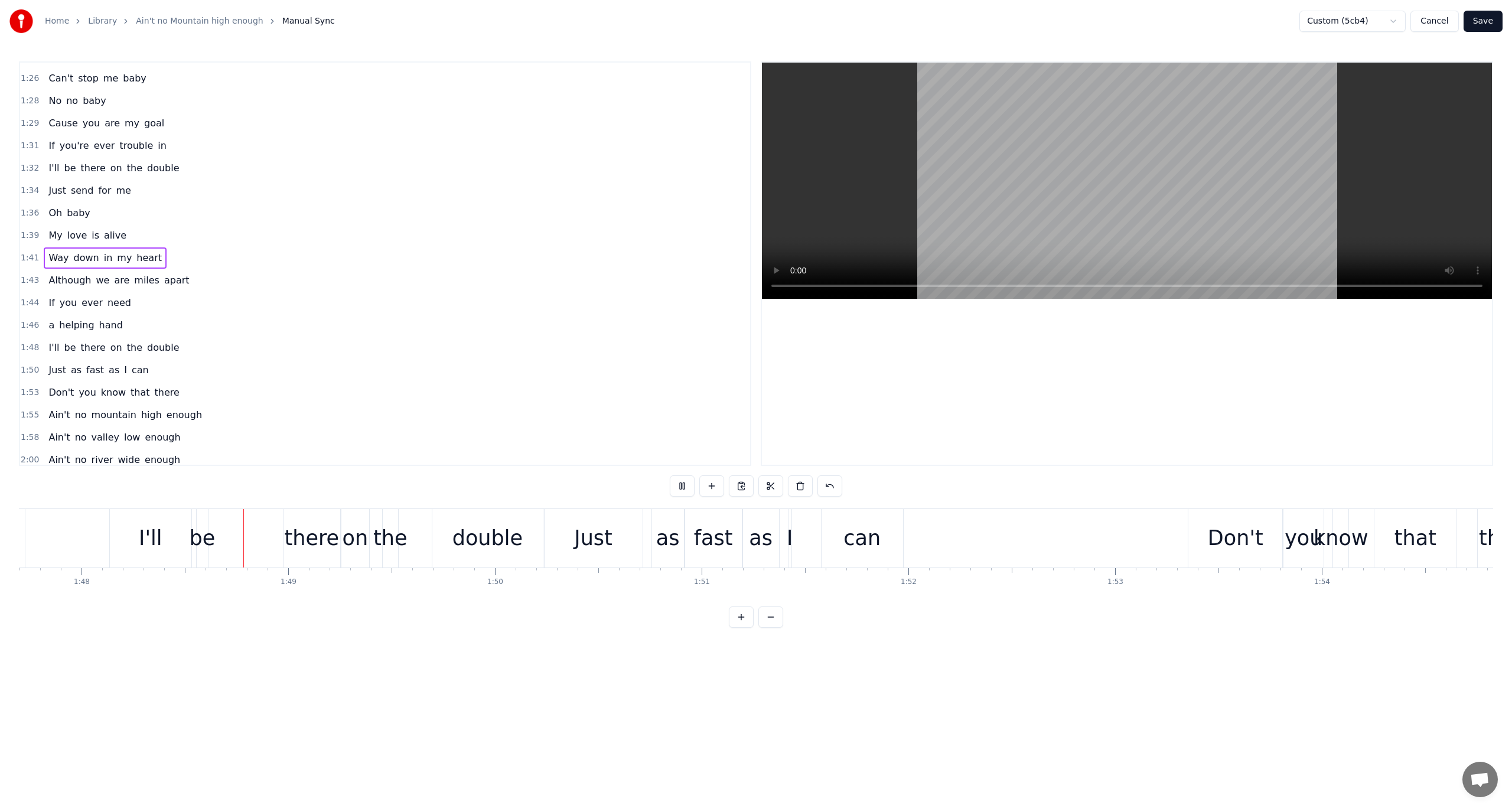
scroll to position [0, 22313]
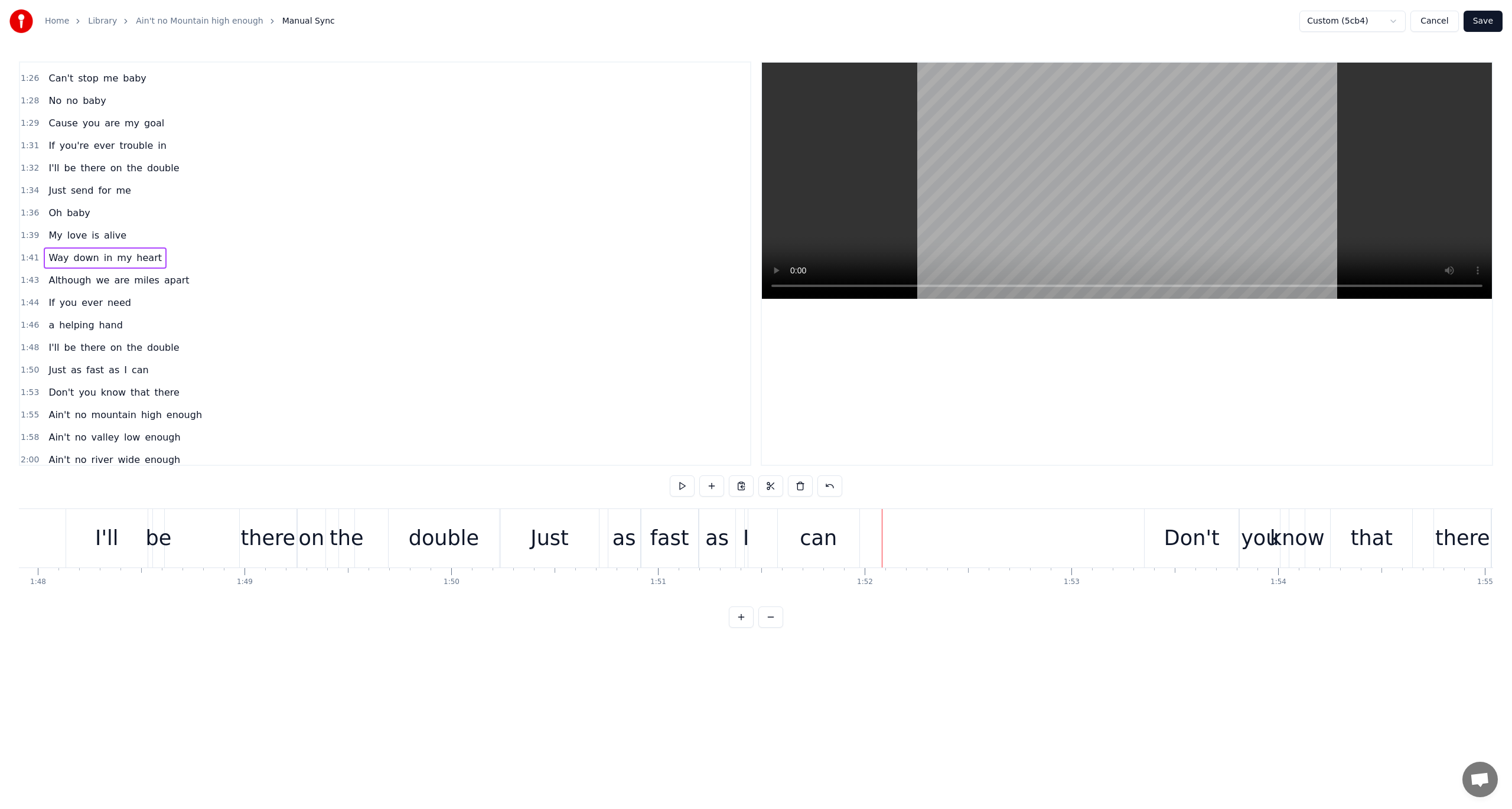
click at [808, 530] on div "can" at bounding box center [819, 538] width 37 height 32
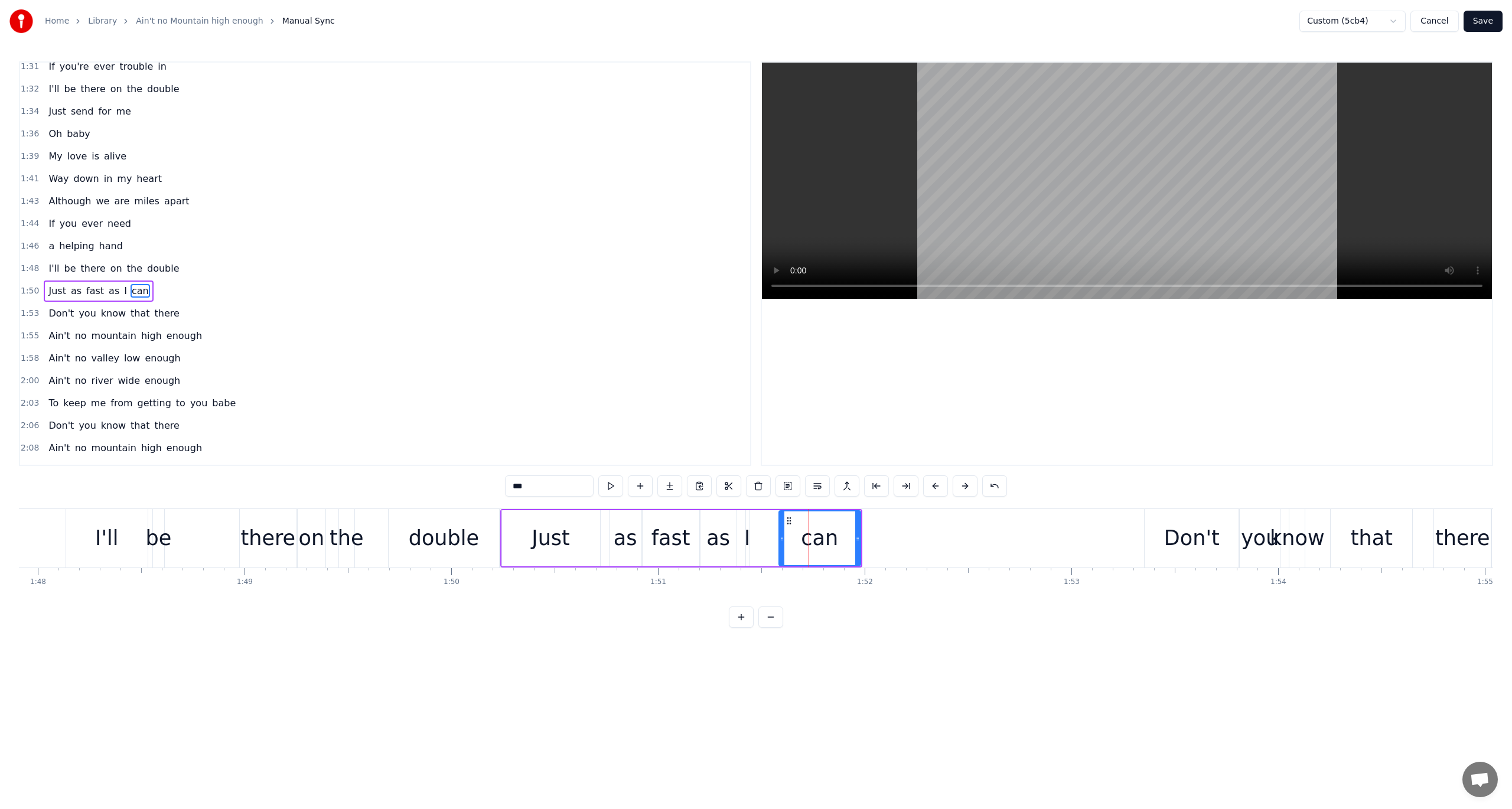
scroll to position [802, 0]
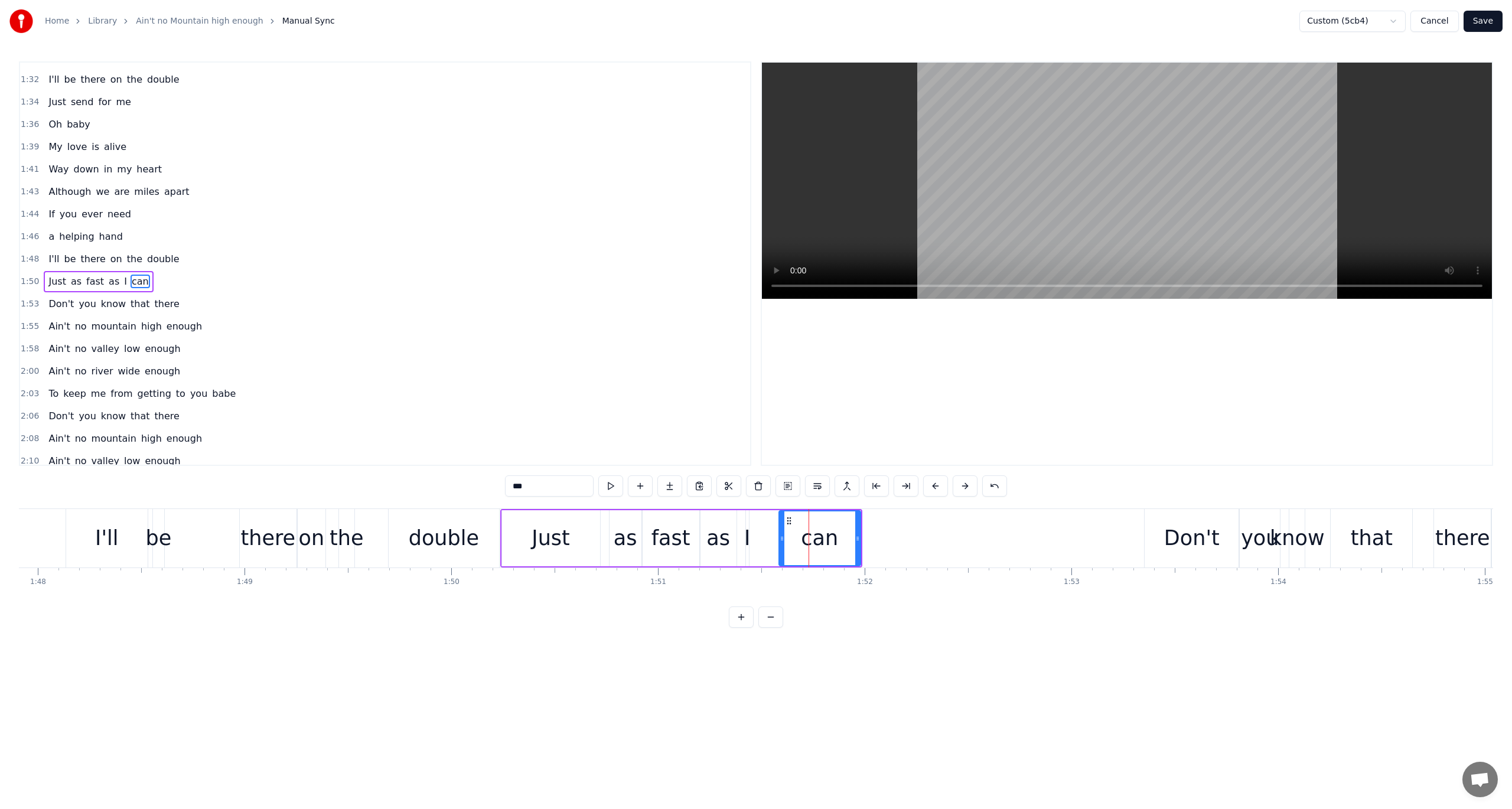
click at [549, 542] on div "Just" at bounding box center [550, 538] width 38 height 32
click at [506, 518] on circle at bounding box center [506, 518] width 1 height 1
drag, startPoint x: 590, startPoint y: 538, endPoint x: 576, endPoint y: 542, distance: 14.6
click at [576, 542] on icon at bounding box center [578, 538] width 4 height 10
click at [630, 538] on div "as" at bounding box center [626, 538] width 24 height 32
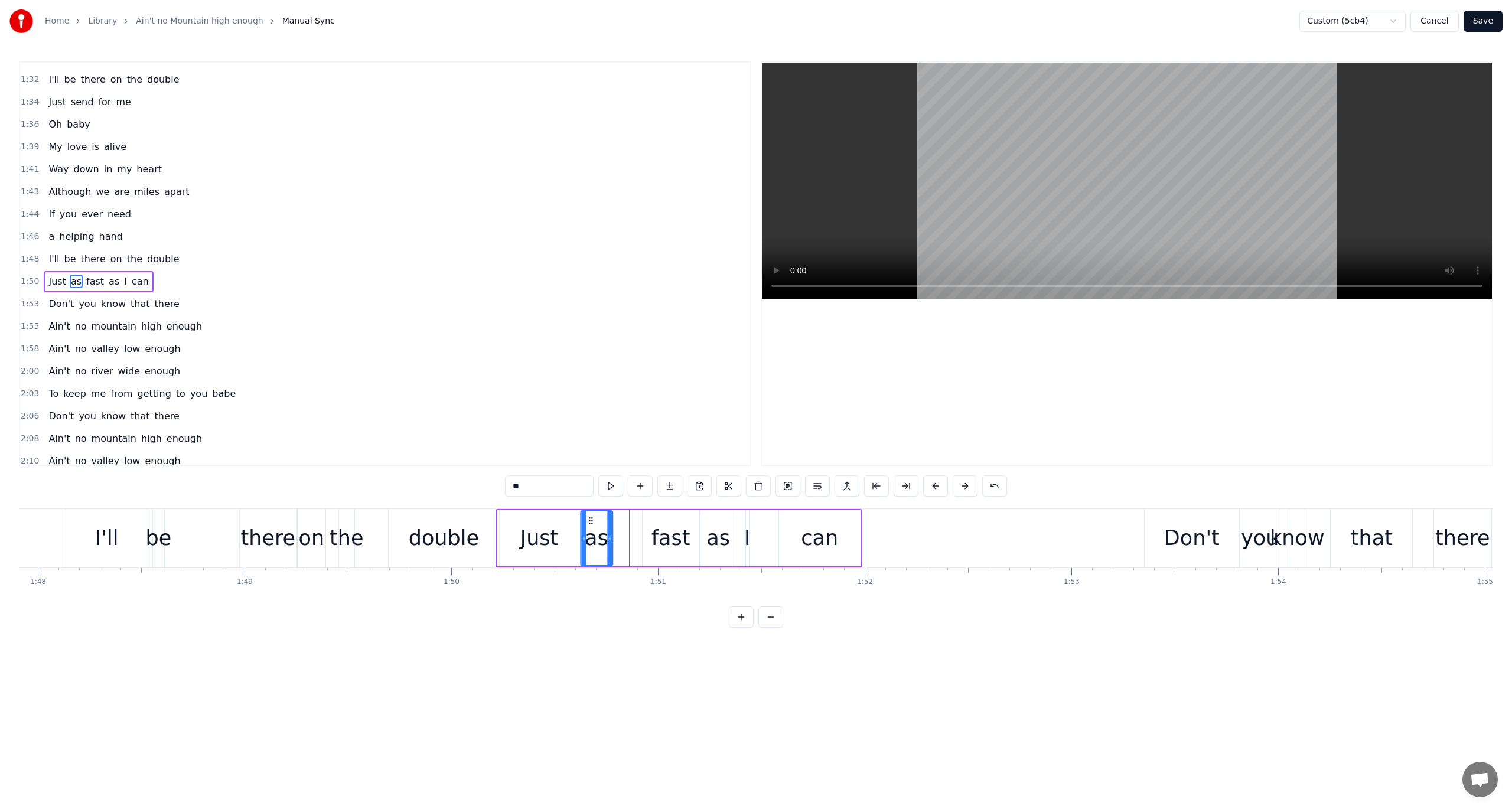
drag, startPoint x: 618, startPoint y: 521, endPoint x: 589, endPoint y: 524, distance: 29.2
click at [589, 524] on icon at bounding box center [590, 521] width 10 height 10
click at [658, 528] on div "fast" at bounding box center [671, 538] width 39 height 32
drag, startPoint x: 653, startPoint y: 517, endPoint x: 624, endPoint y: 519, distance: 29.1
click at [624, 519] on icon at bounding box center [624, 521] width 10 height 10
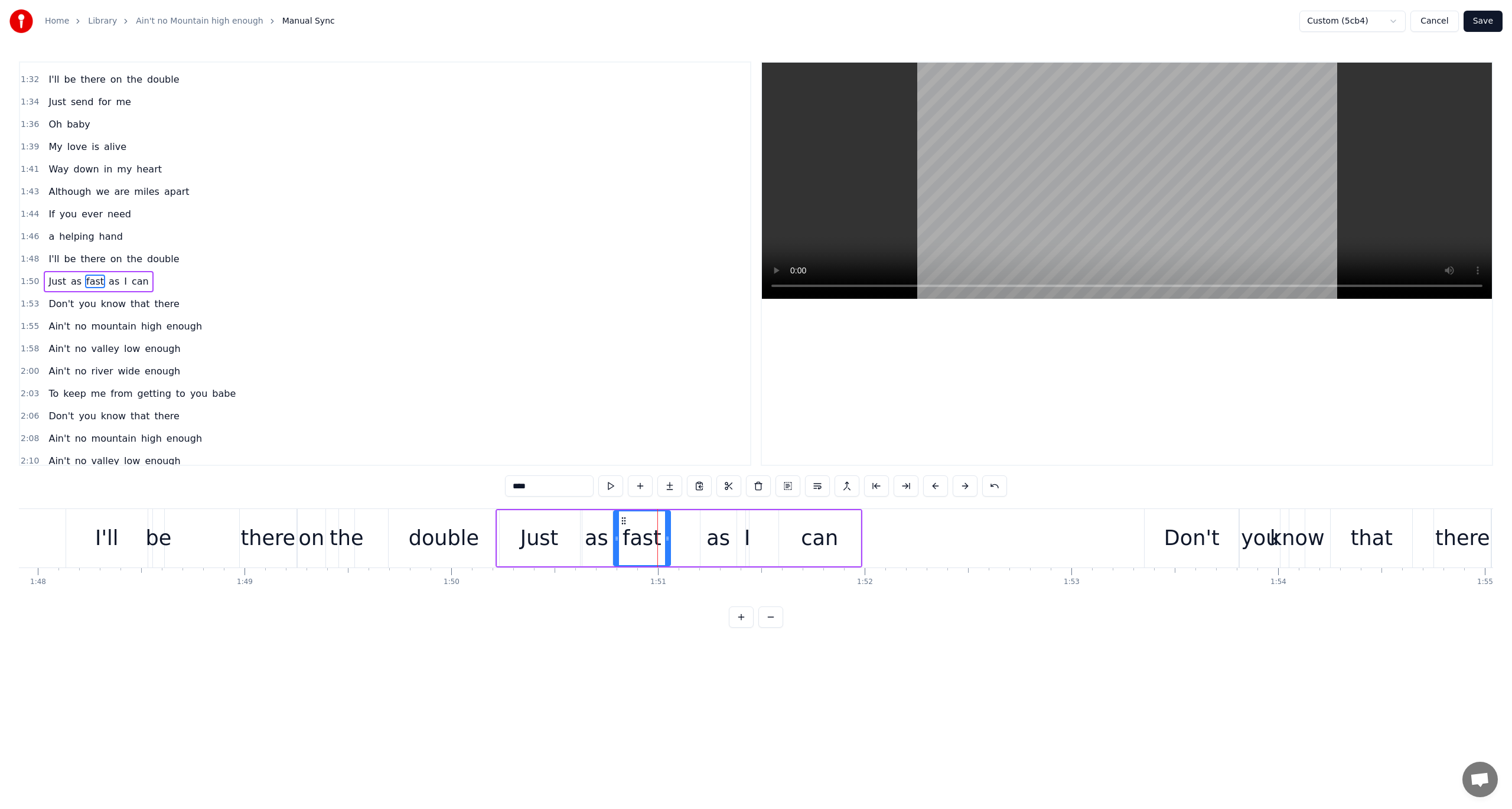
click at [717, 525] on div "as" at bounding box center [718, 538] width 24 height 32
drag, startPoint x: 708, startPoint y: 518, endPoint x: 676, endPoint y: 524, distance: 32.6
click at [676, 524] on icon at bounding box center [677, 521] width 10 height 10
click at [746, 524] on div "I" at bounding box center [747, 538] width 6 height 32
drag, startPoint x: 748, startPoint y: 535, endPoint x: 734, endPoint y: 538, distance: 14.3
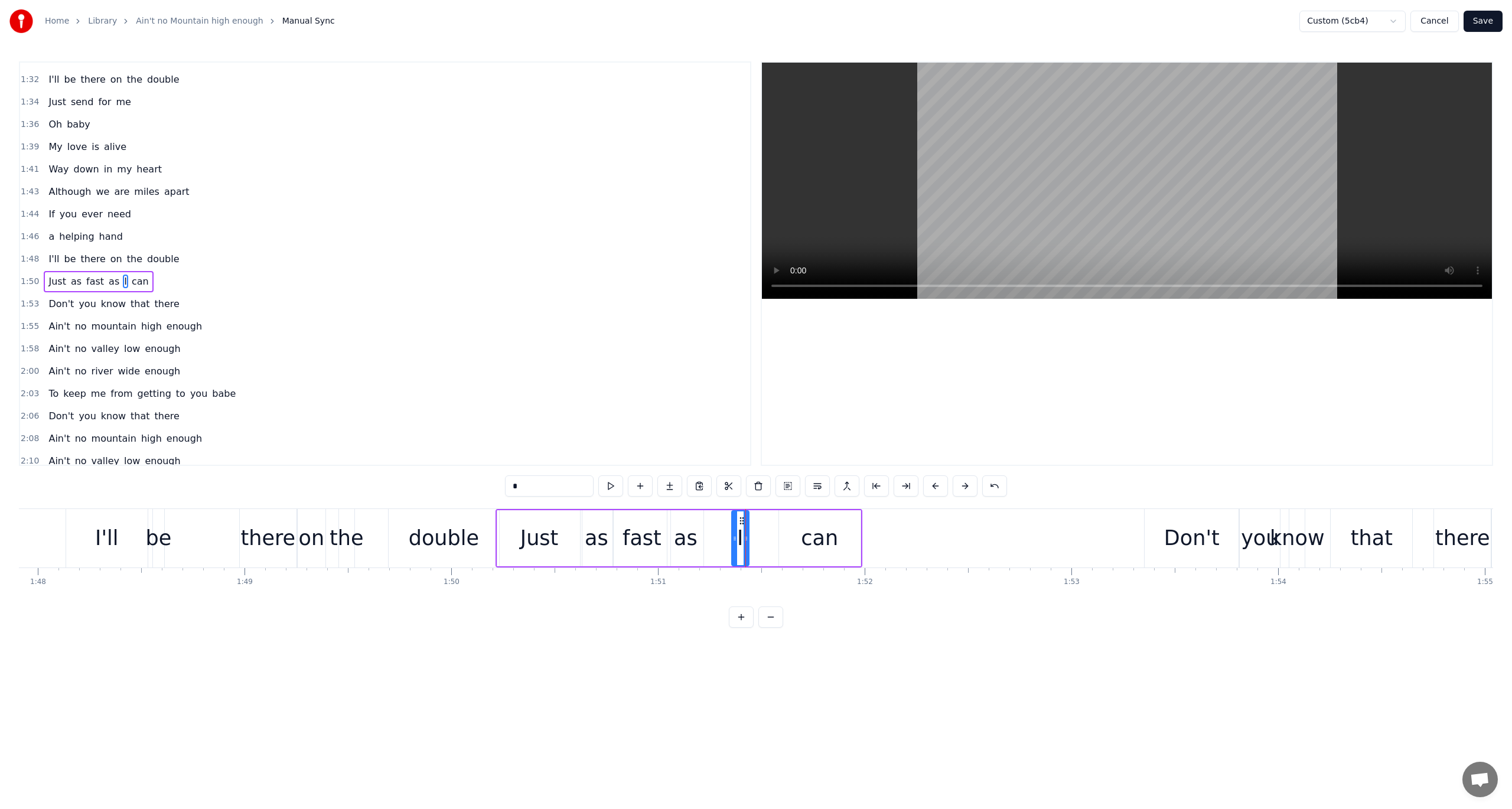
click at [734, 538] on icon at bounding box center [734, 538] width 4 height 10
drag, startPoint x: 740, startPoint y: 520, endPoint x: 710, endPoint y: 525, distance: 30.4
click at [710, 525] on icon at bounding box center [713, 521] width 10 height 10
click at [796, 524] on div "can" at bounding box center [820, 538] width 82 height 56
type input "***"
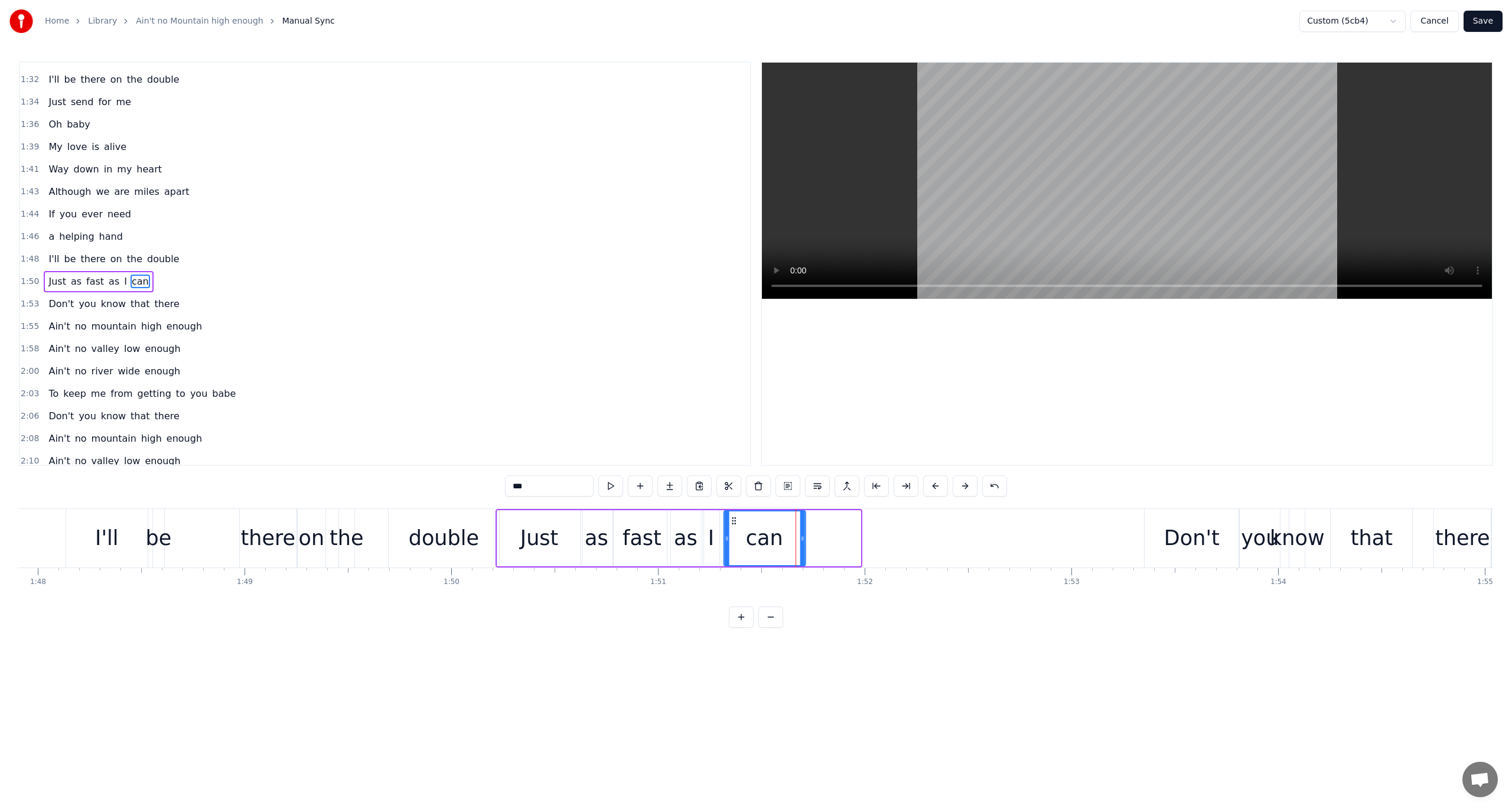
drag, startPoint x: 787, startPoint y: 517, endPoint x: 733, endPoint y: 528, distance: 55.1
click at [733, 528] on div "can" at bounding box center [763, 538] width 80 height 54
click at [27, 271] on div "1:50 Just as fast as I can" at bounding box center [385, 282] width 730 height 23
click at [679, 479] on button at bounding box center [683, 486] width 25 height 21
click at [30, 299] on span "1:53" at bounding box center [30, 304] width 18 height 11
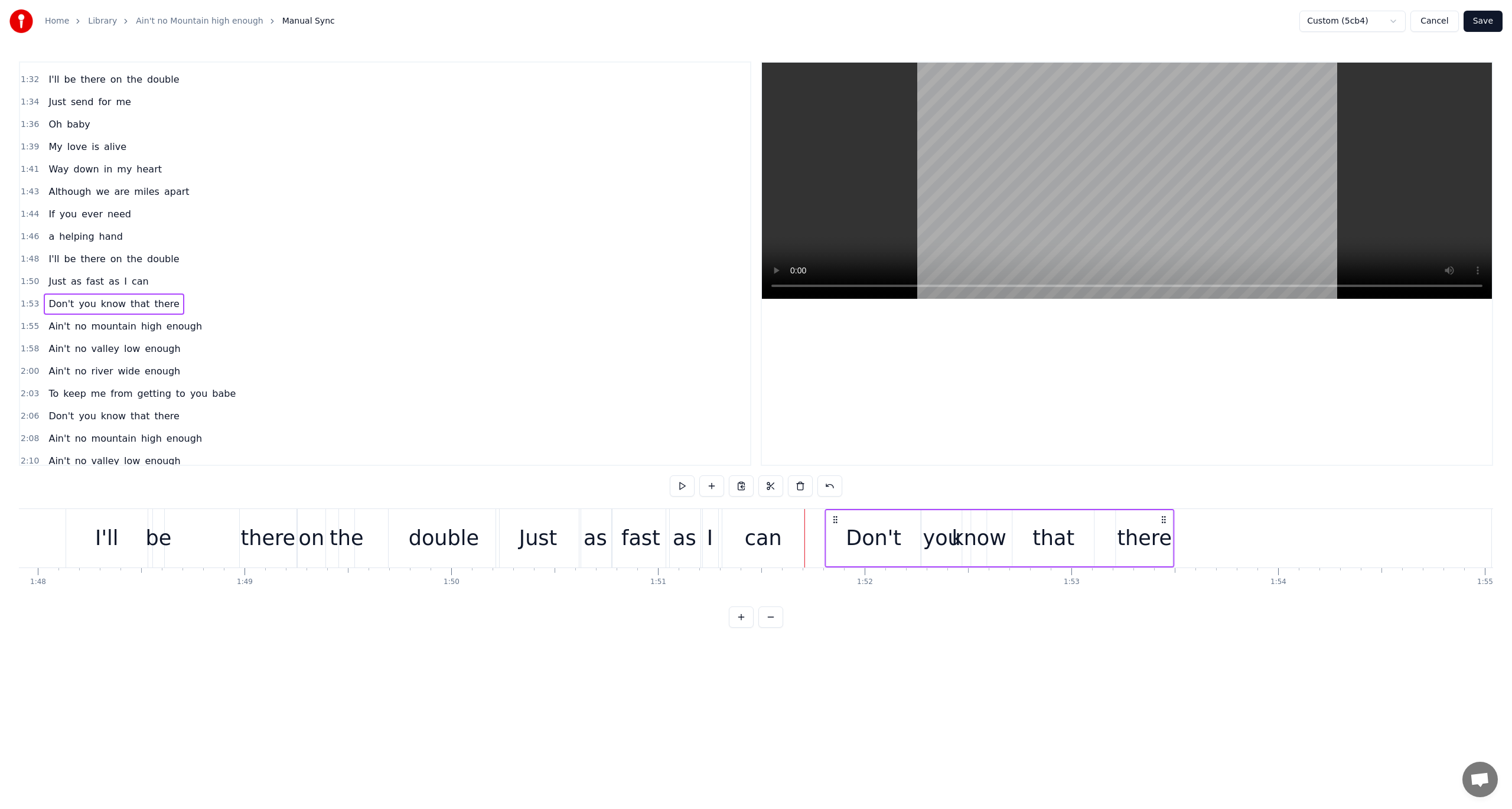
drag, startPoint x: 1153, startPoint y: 516, endPoint x: 833, endPoint y: 544, distance: 321.2
click at [833, 544] on div "Don't you know that there" at bounding box center [1000, 538] width 350 height 59
click at [683, 484] on button at bounding box center [683, 486] width 25 height 21
click at [1065, 552] on div "that" at bounding box center [1053, 538] width 42 height 32
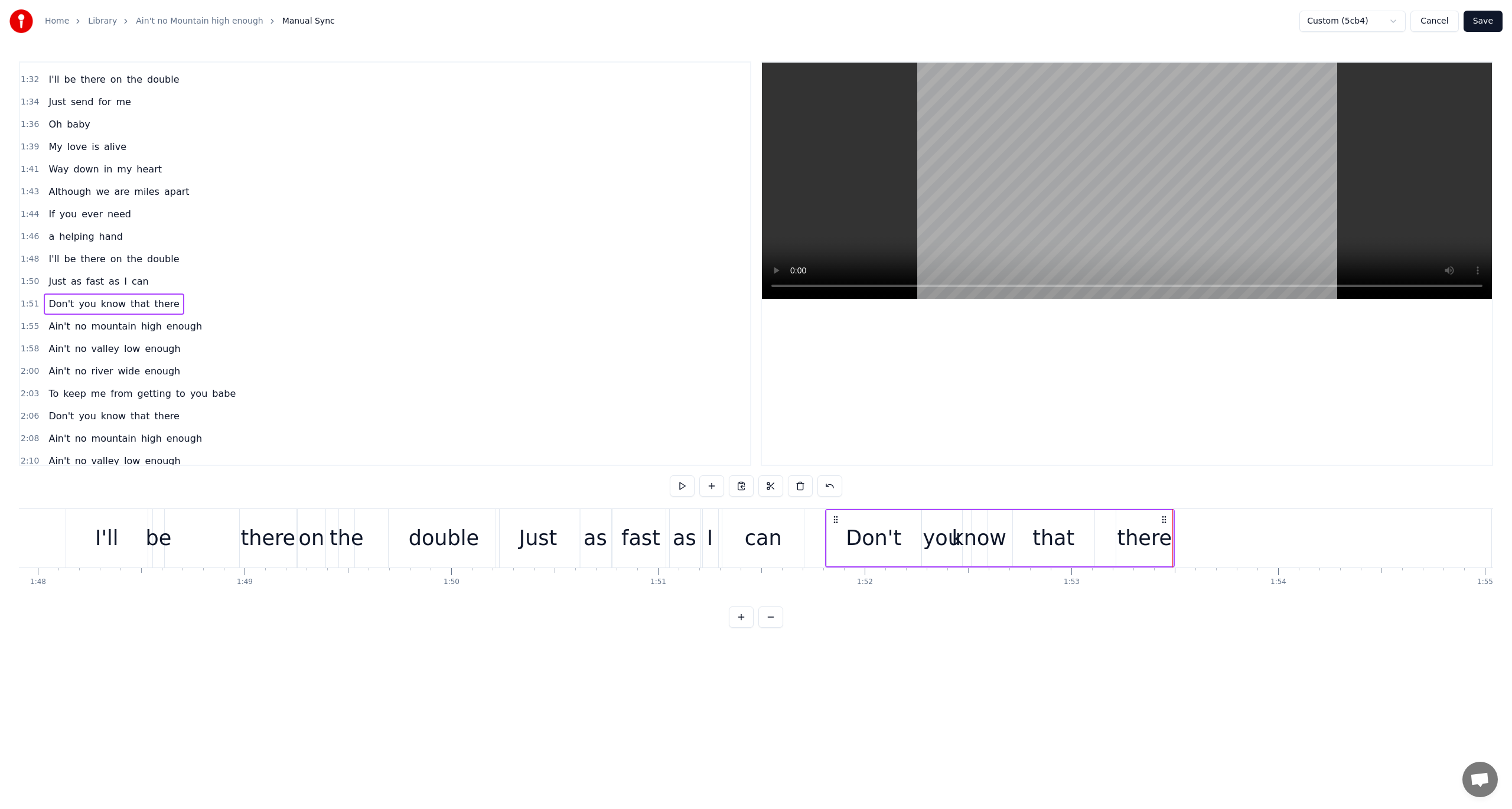
scroll to position [824, 0]
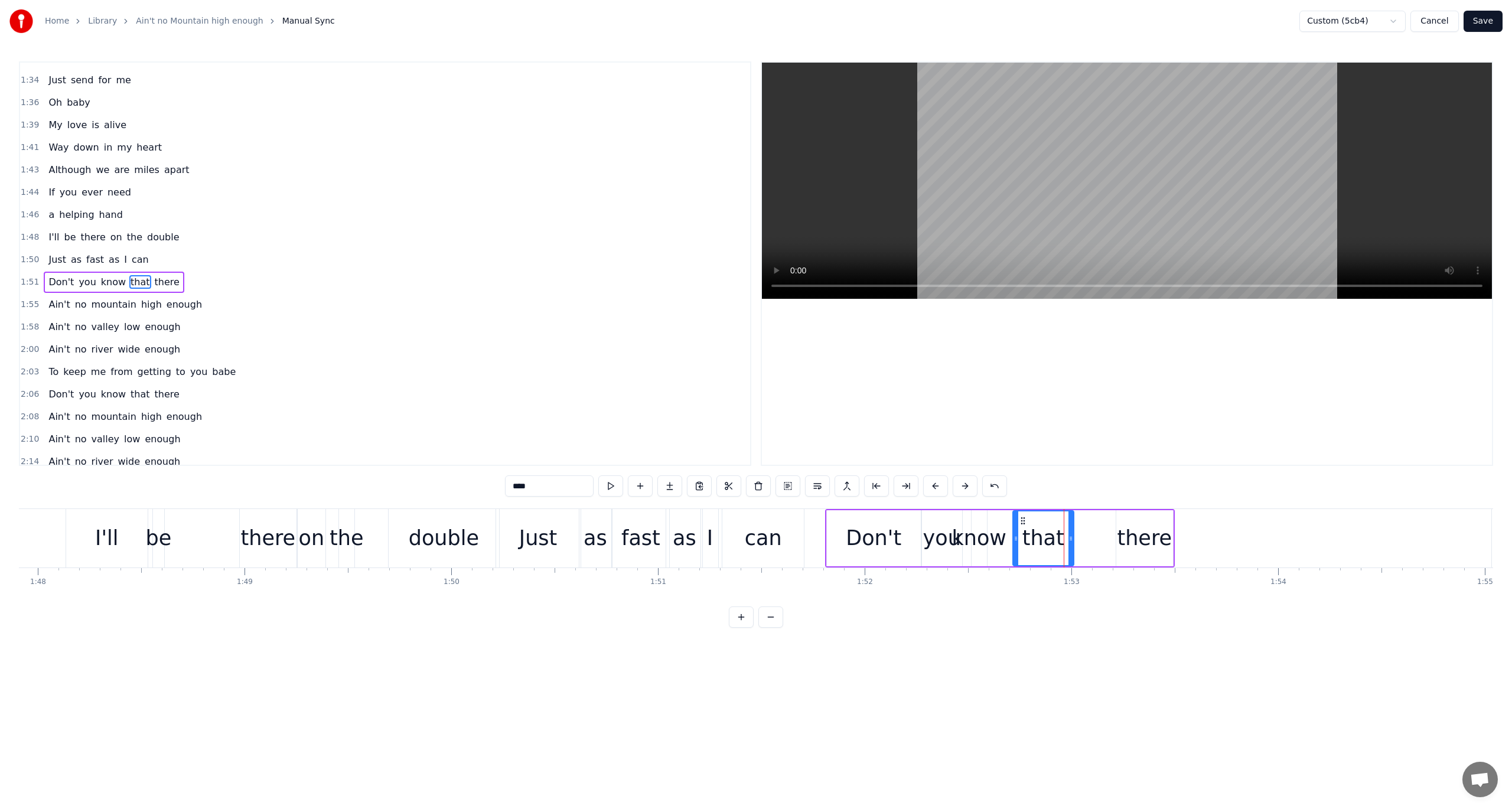
drag, startPoint x: 1091, startPoint y: 535, endPoint x: 1070, endPoint y: 540, distance: 21.6
click at [1070, 540] on icon at bounding box center [1070, 538] width 4 height 10
click at [1133, 537] on div "there" at bounding box center [1145, 538] width 55 height 32
drag, startPoint x: 1126, startPoint y: 518, endPoint x: 1082, endPoint y: 530, distance: 45.6
click at [1082, 530] on div "there" at bounding box center [1100, 538] width 55 height 54
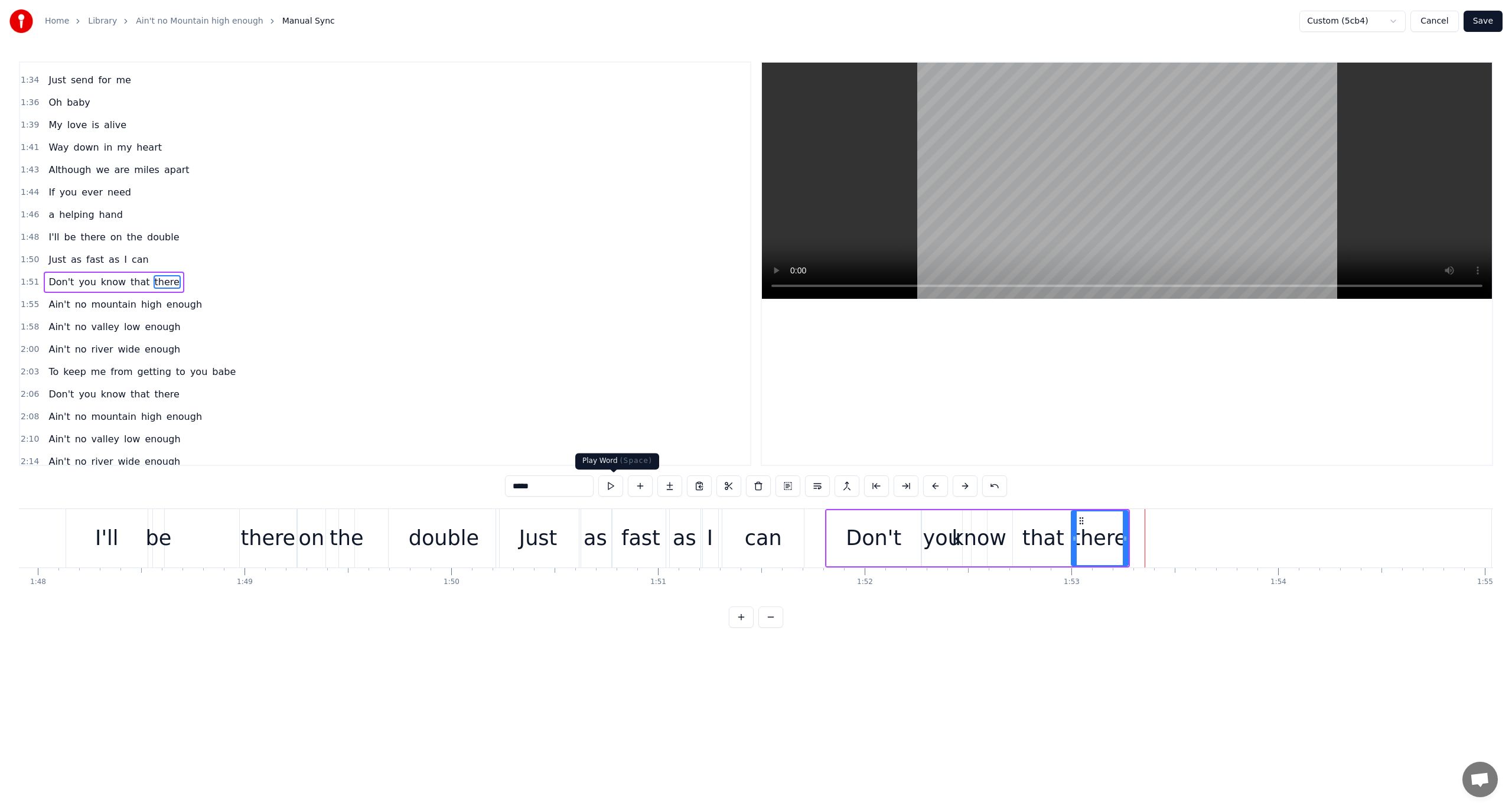
click at [611, 484] on button at bounding box center [611, 486] width 25 height 21
click at [840, 547] on div "Don't" at bounding box center [873, 538] width 94 height 56
click at [617, 485] on button at bounding box center [611, 486] width 25 height 21
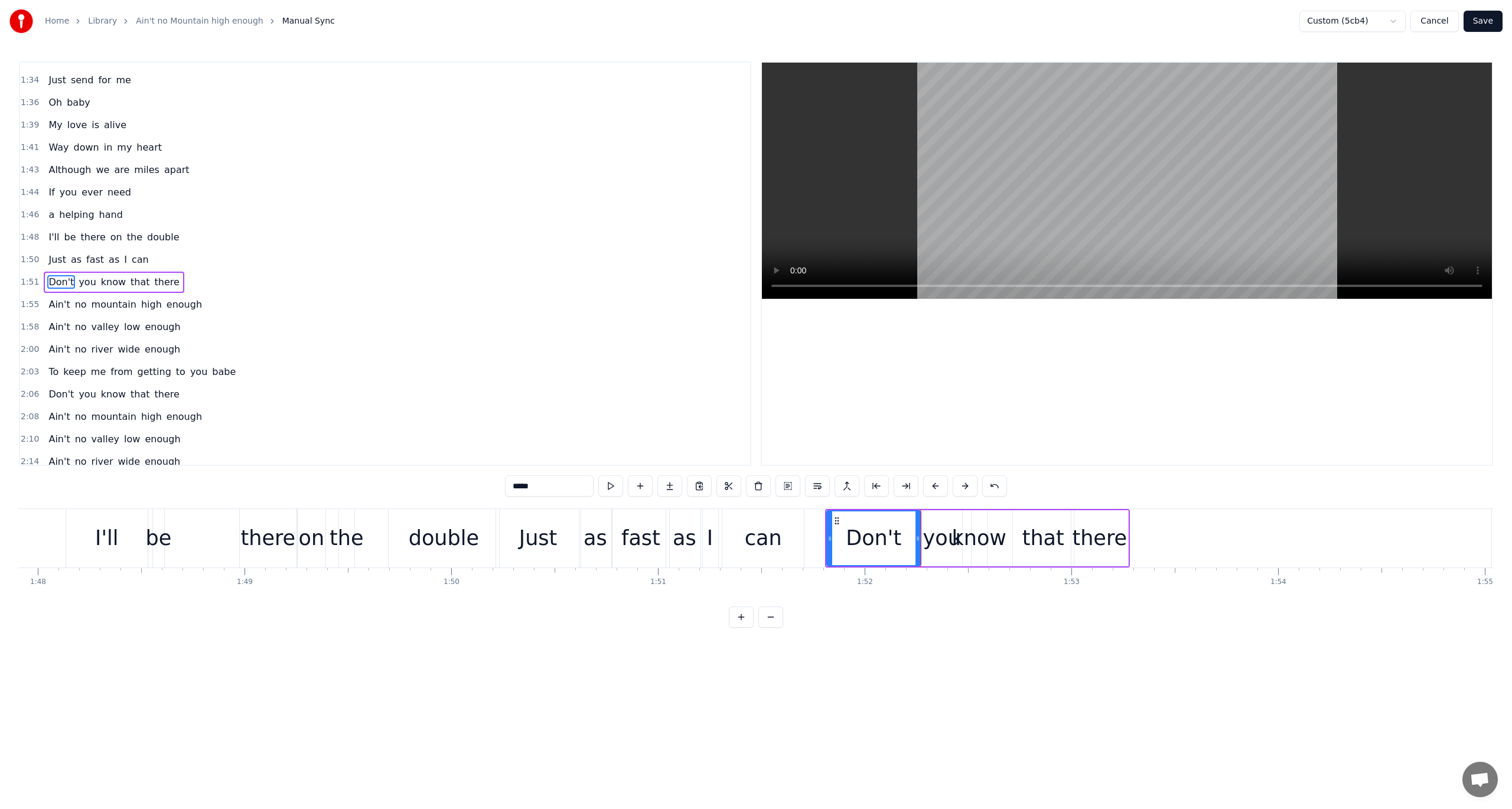
click at [941, 545] on div "you" at bounding box center [942, 538] width 38 height 32
drag, startPoint x: 932, startPoint y: 516, endPoint x: 917, endPoint y: 522, distance: 16.2
click at [917, 522] on icon at bounding box center [916, 521] width 10 height 10
click at [612, 483] on button at bounding box center [611, 486] width 25 height 21
click at [974, 545] on div "know" at bounding box center [979, 538] width 55 height 32
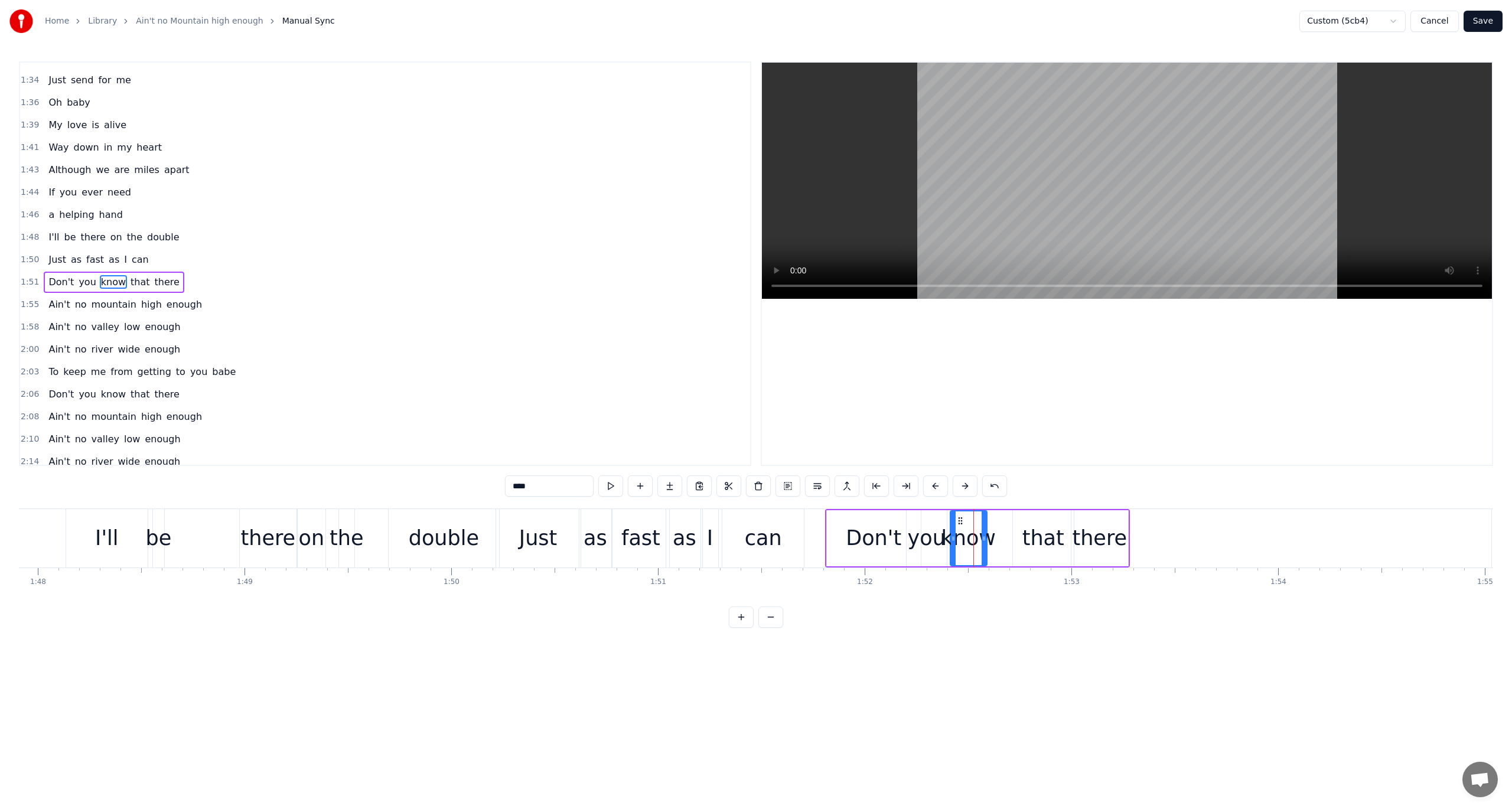
drag, startPoint x: 975, startPoint y: 537, endPoint x: 953, endPoint y: 541, distance: 22.4
click at [953, 541] on icon at bounding box center [953, 538] width 4 height 10
drag, startPoint x: 983, startPoint y: 541, endPoint x: 1000, endPoint y: 539, distance: 17.1
click at [1000, 539] on icon at bounding box center [999, 538] width 4 height 10
click at [1031, 531] on div "that" at bounding box center [1044, 538] width 42 height 32
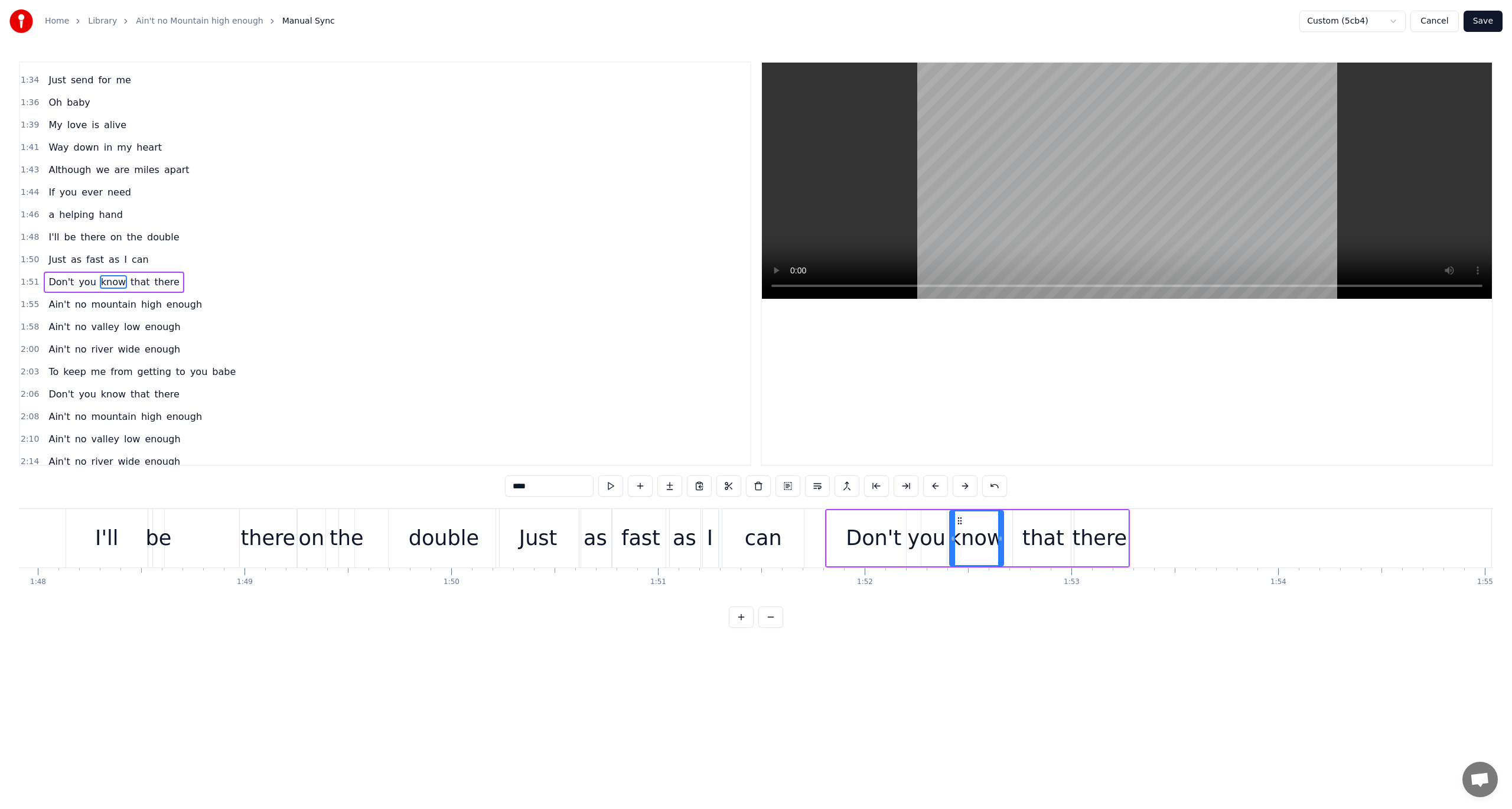
type input "****"
drag, startPoint x: 1023, startPoint y: 518, endPoint x: 1014, endPoint y: 522, distance: 9.8
click at [1014, 522] on icon at bounding box center [1014, 521] width 10 height 10
click at [24, 277] on span "1:51" at bounding box center [30, 282] width 18 height 11
click at [684, 488] on button at bounding box center [683, 486] width 25 height 21
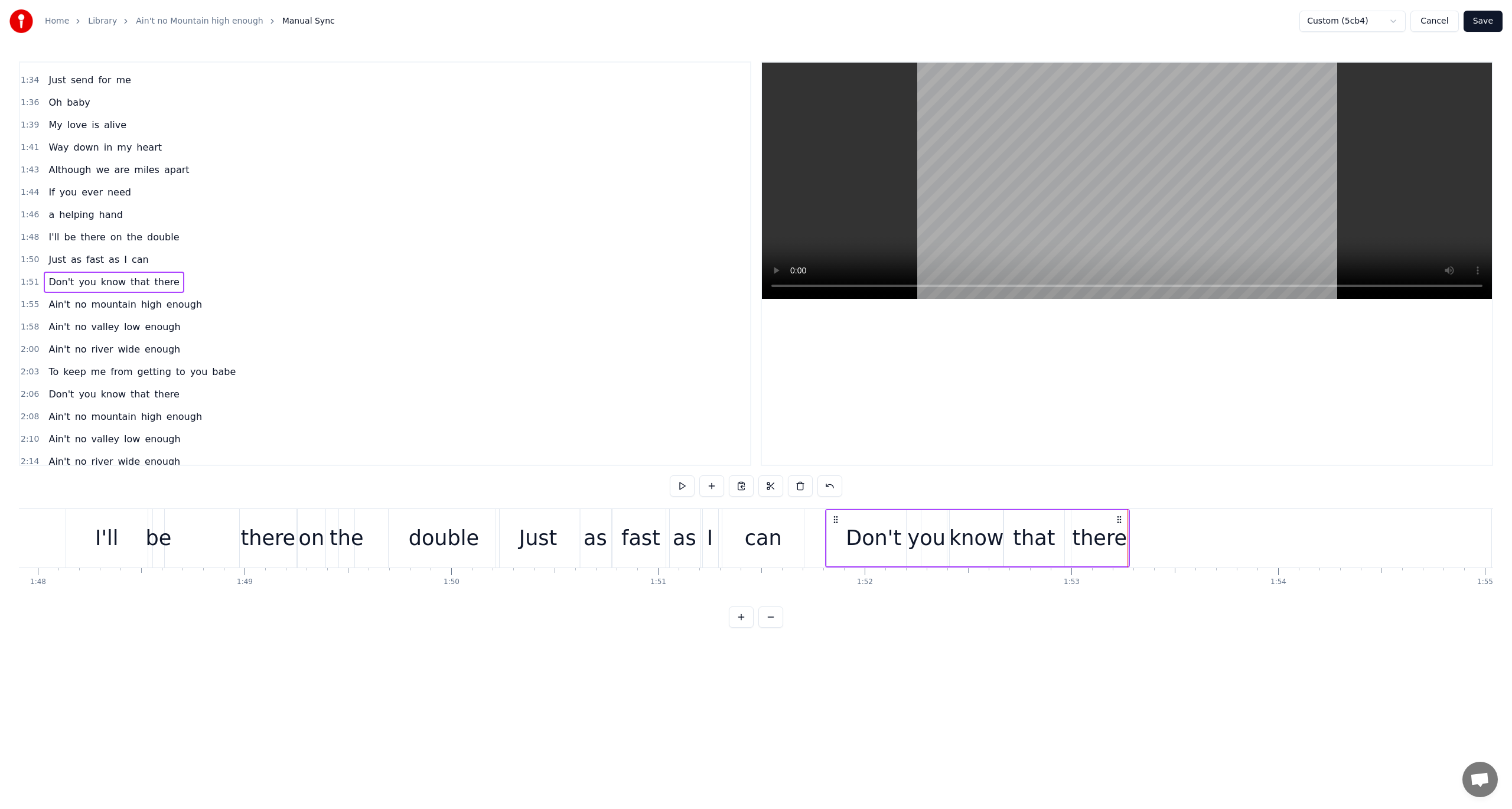
click at [683, 486] on button at bounding box center [683, 486] width 25 height 21
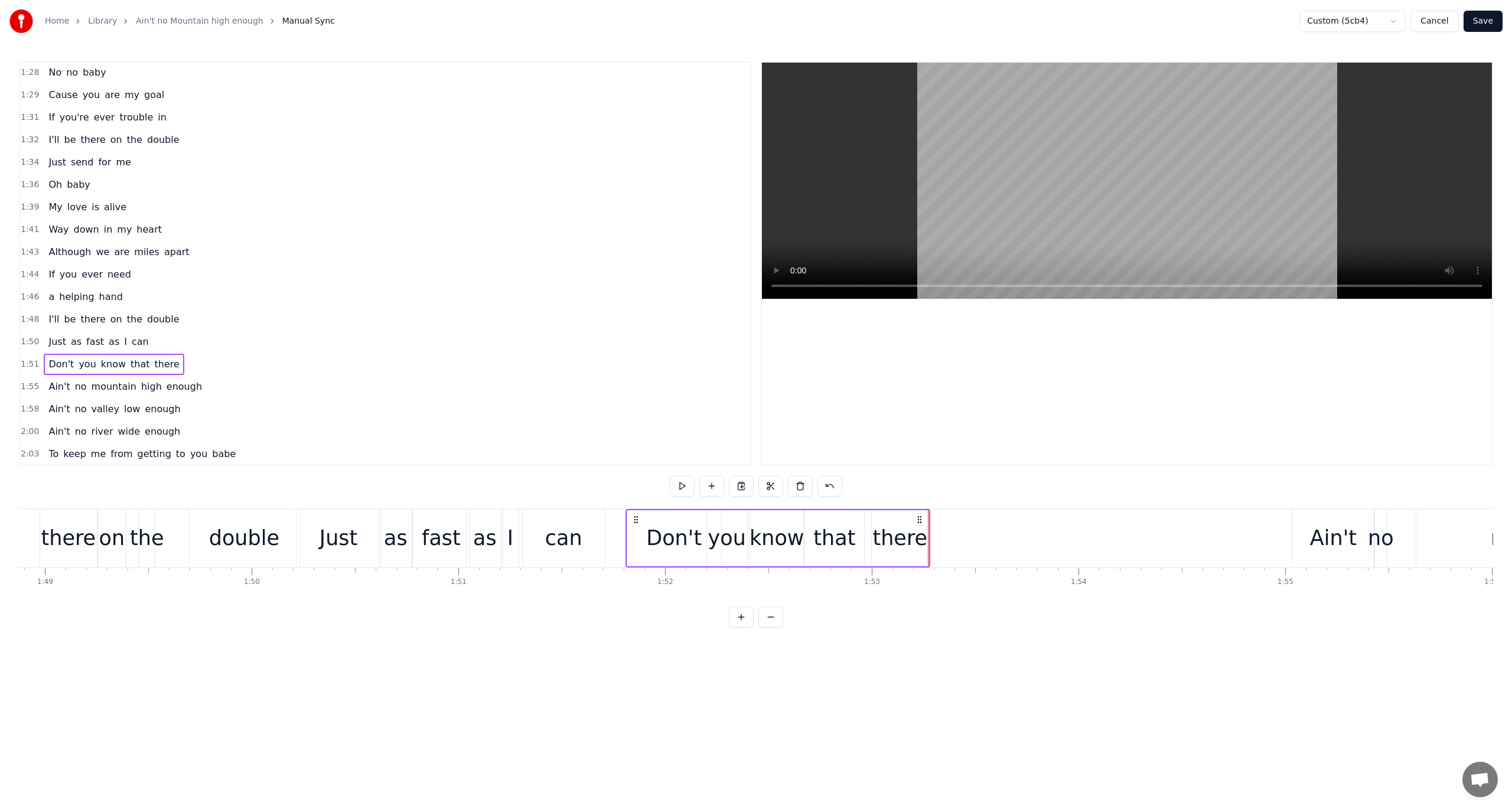
scroll to position [854, 0]
click at [24, 381] on span "2:08" at bounding box center [30, 386] width 18 height 11
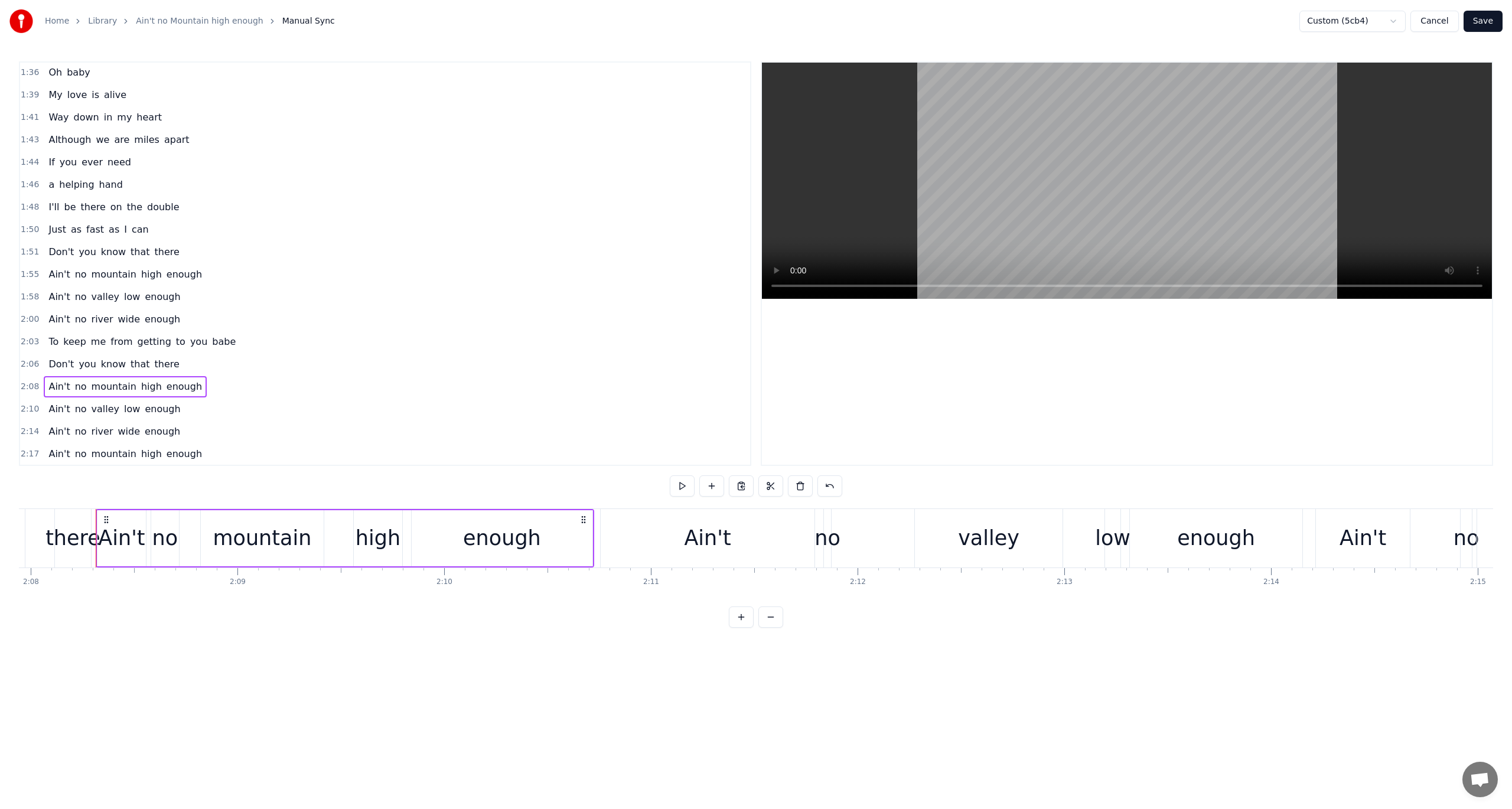
scroll to position [0, 26474]
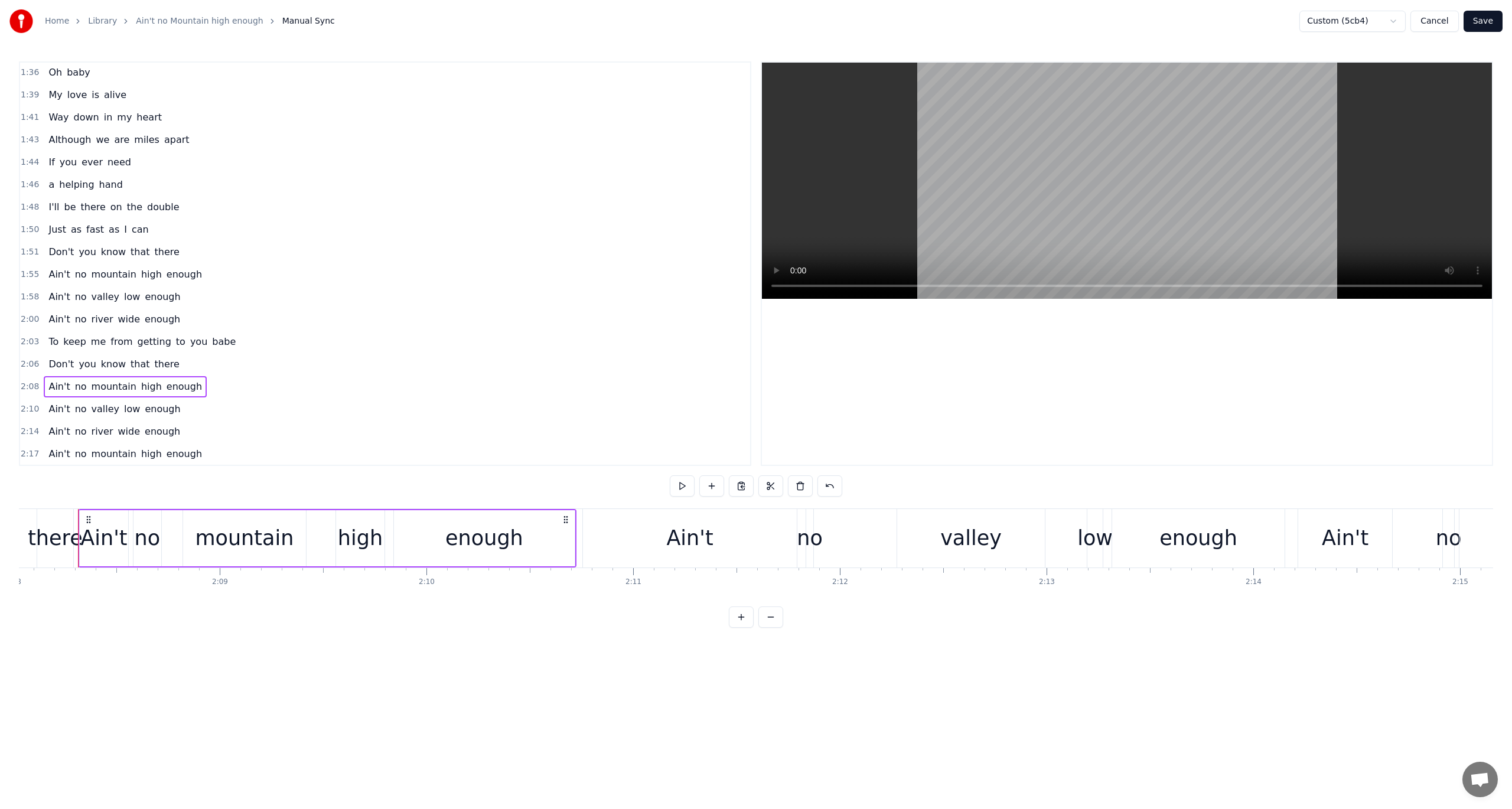
click at [28, 246] on span "1:51" at bounding box center [30, 251] width 18 height 11
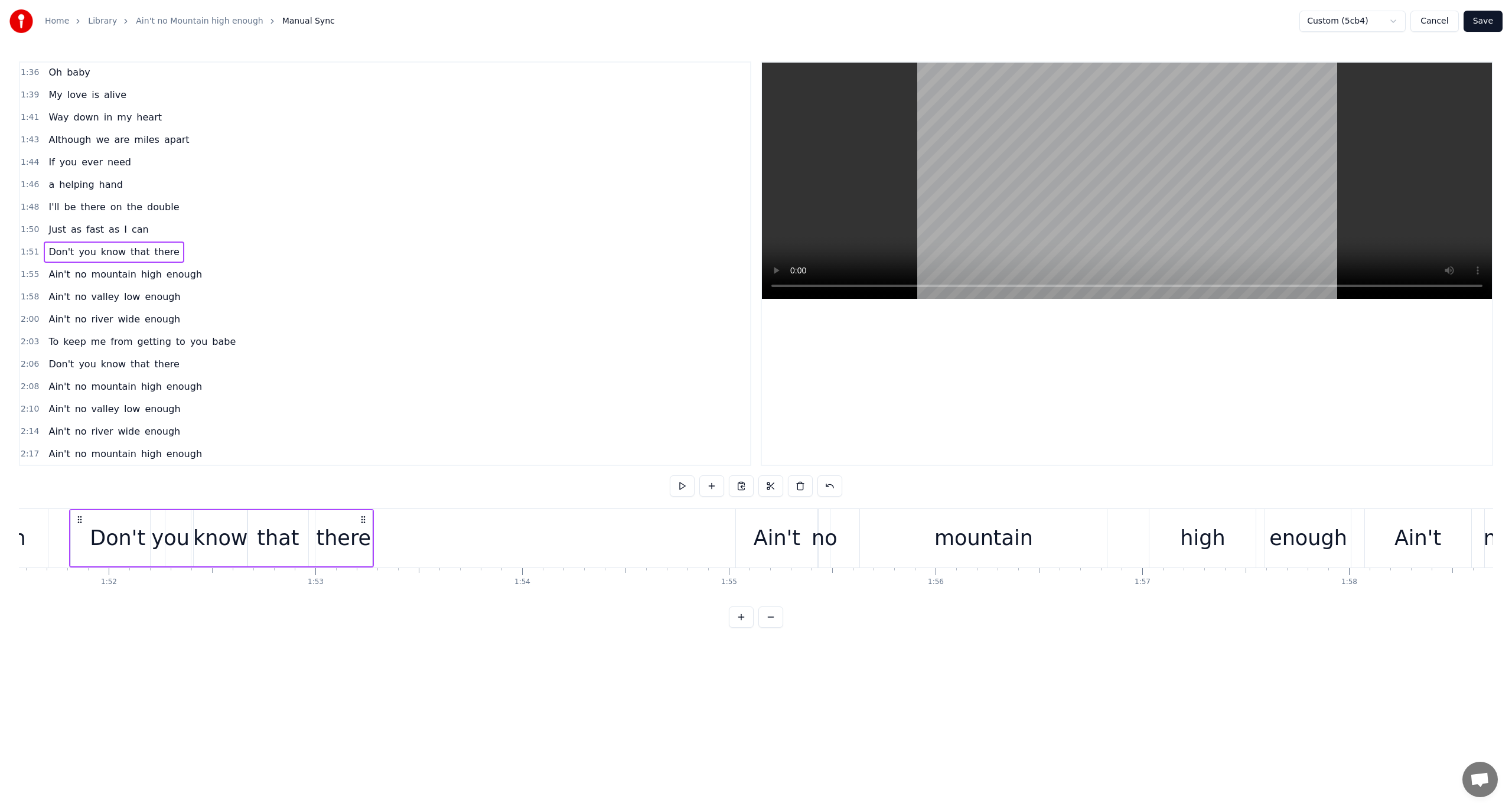
scroll to position [0, 23060]
click at [26, 269] on span "1:55" at bounding box center [30, 274] width 18 height 11
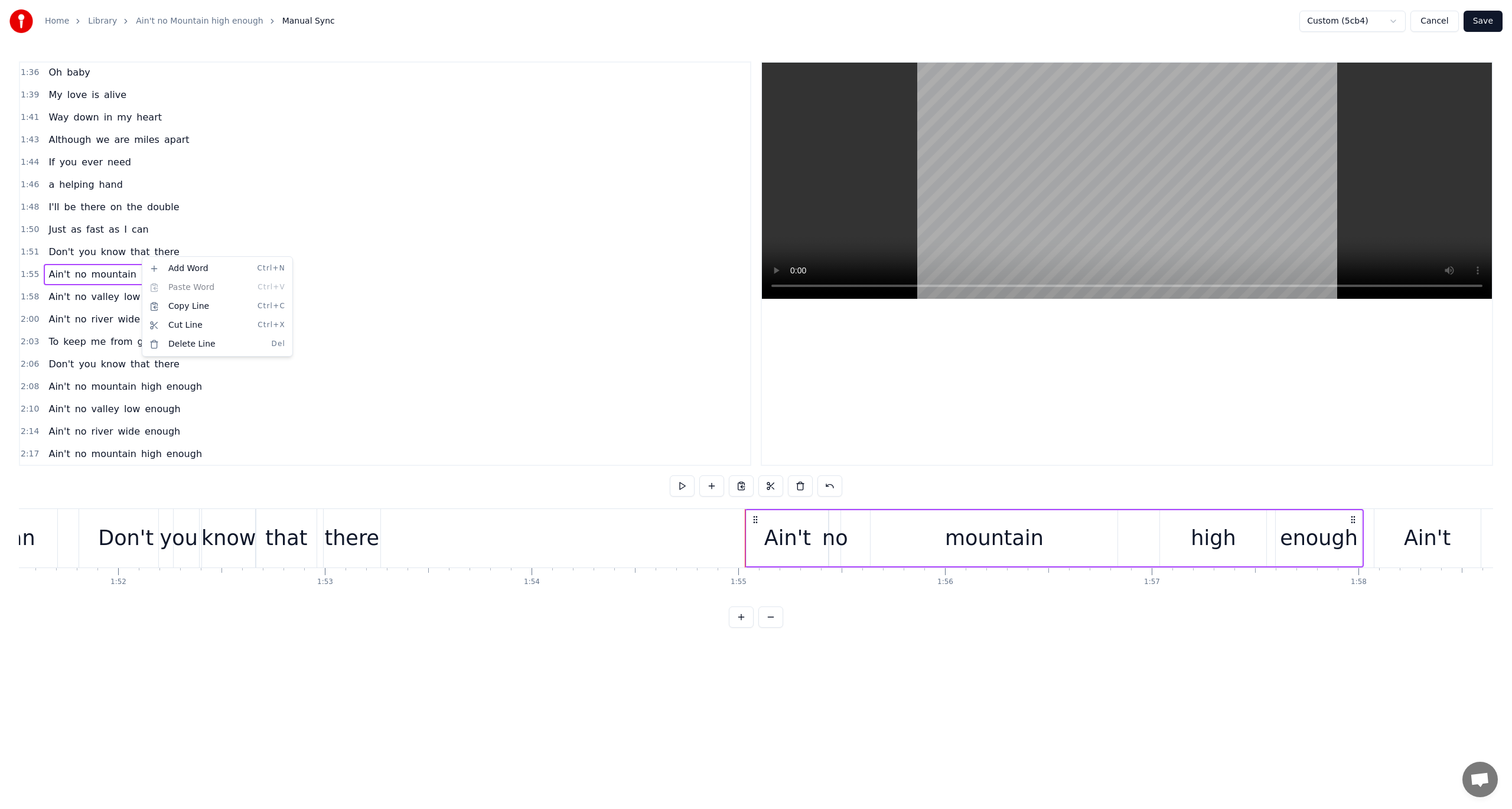
click at [799, 484] on html "Home Library Ain't no Mountain high enough Manual Sync Custom (5cb4) Cancel Sav…" at bounding box center [756, 323] width 1512 height 646
click at [800, 484] on button at bounding box center [800, 486] width 25 height 21
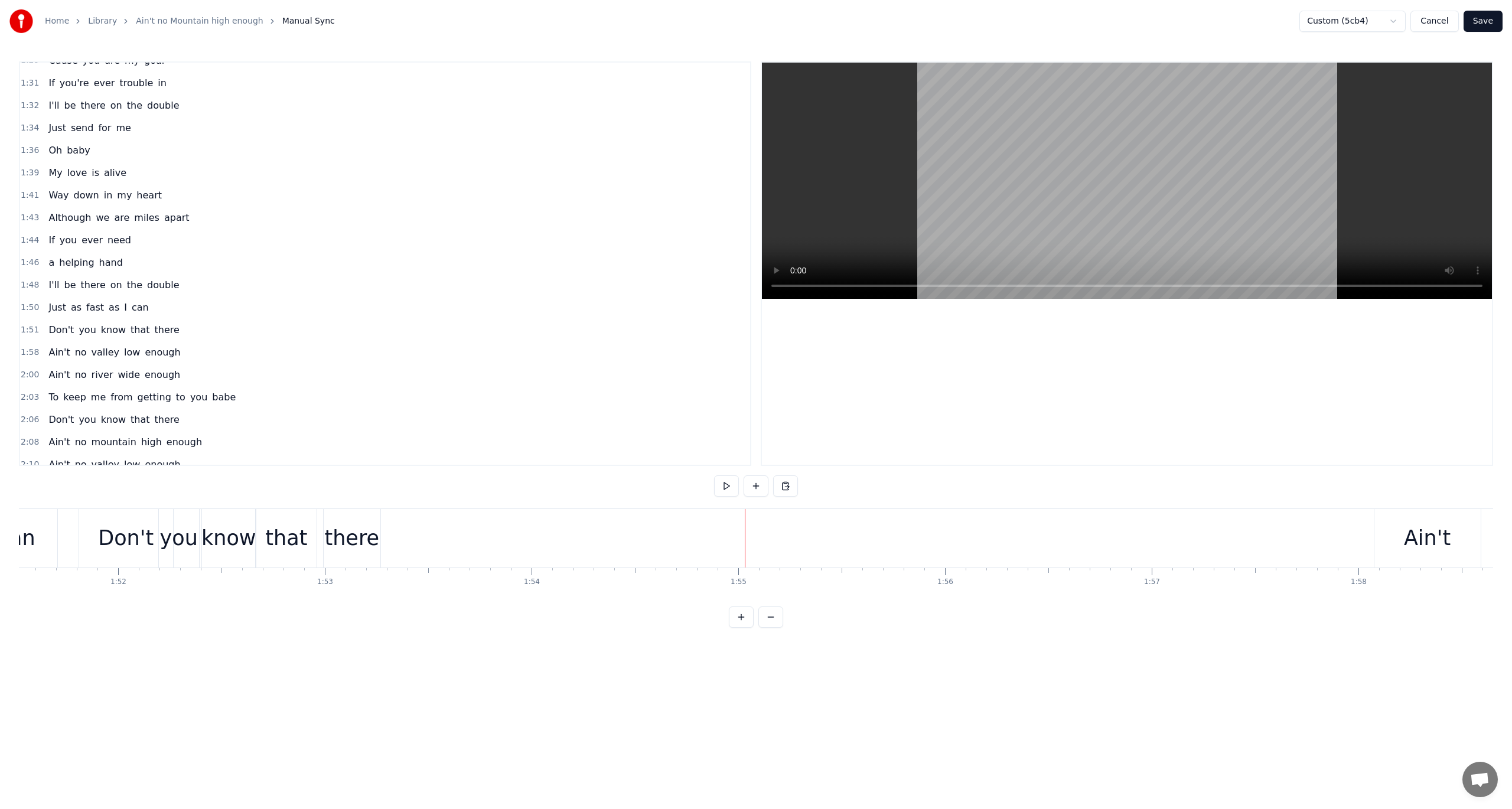
scroll to position [773, 0]
click at [25, 350] on span "1:58" at bounding box center [30, 355] width 18 height 11
click at [801, 488] on button at bounding box center [800, 486] width 25 height 21
click at [28, 350] on span "2:00" at bounding box center [30, 355] width 18 height 11
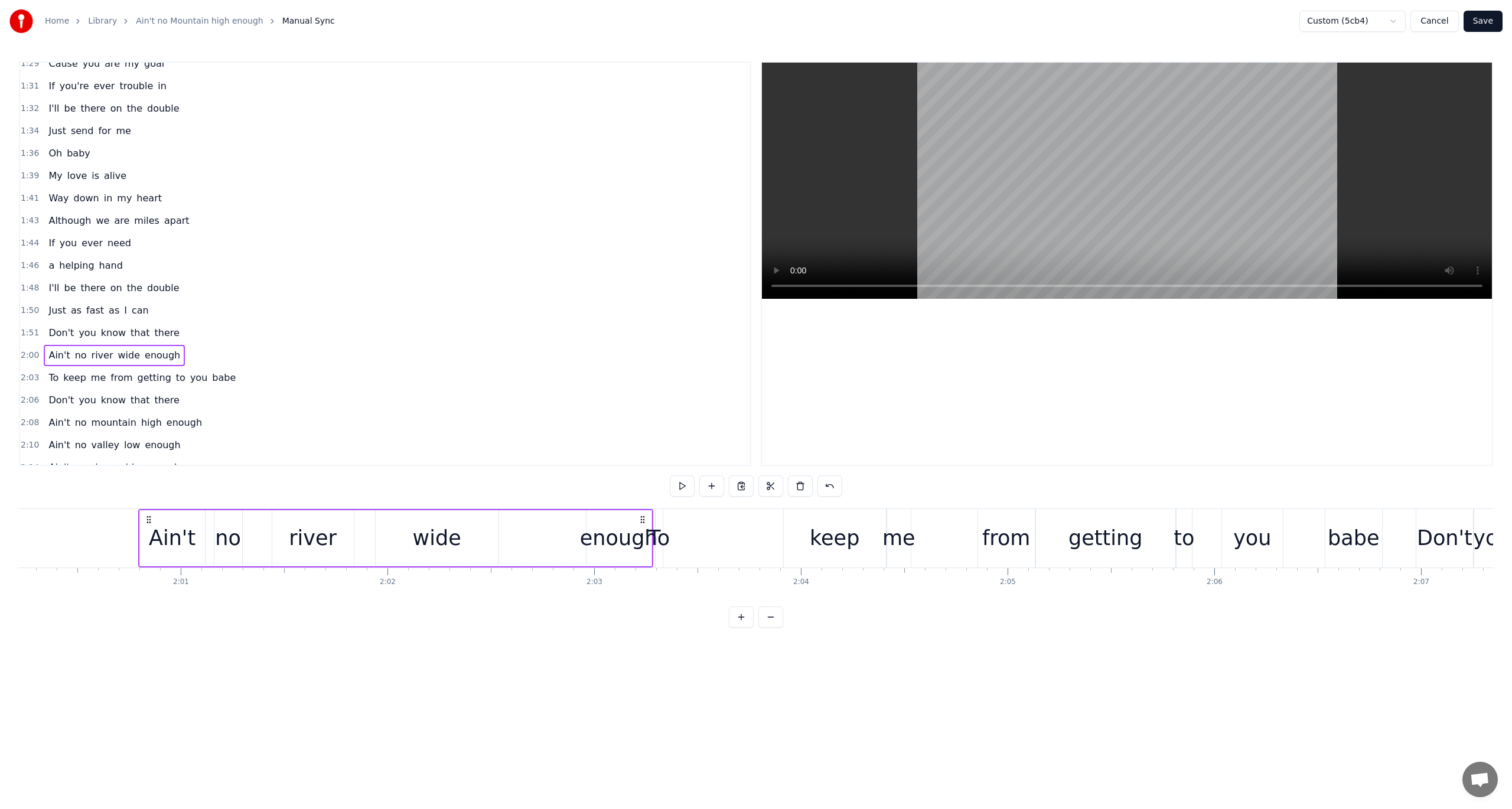
scroll to position [0, 24918]
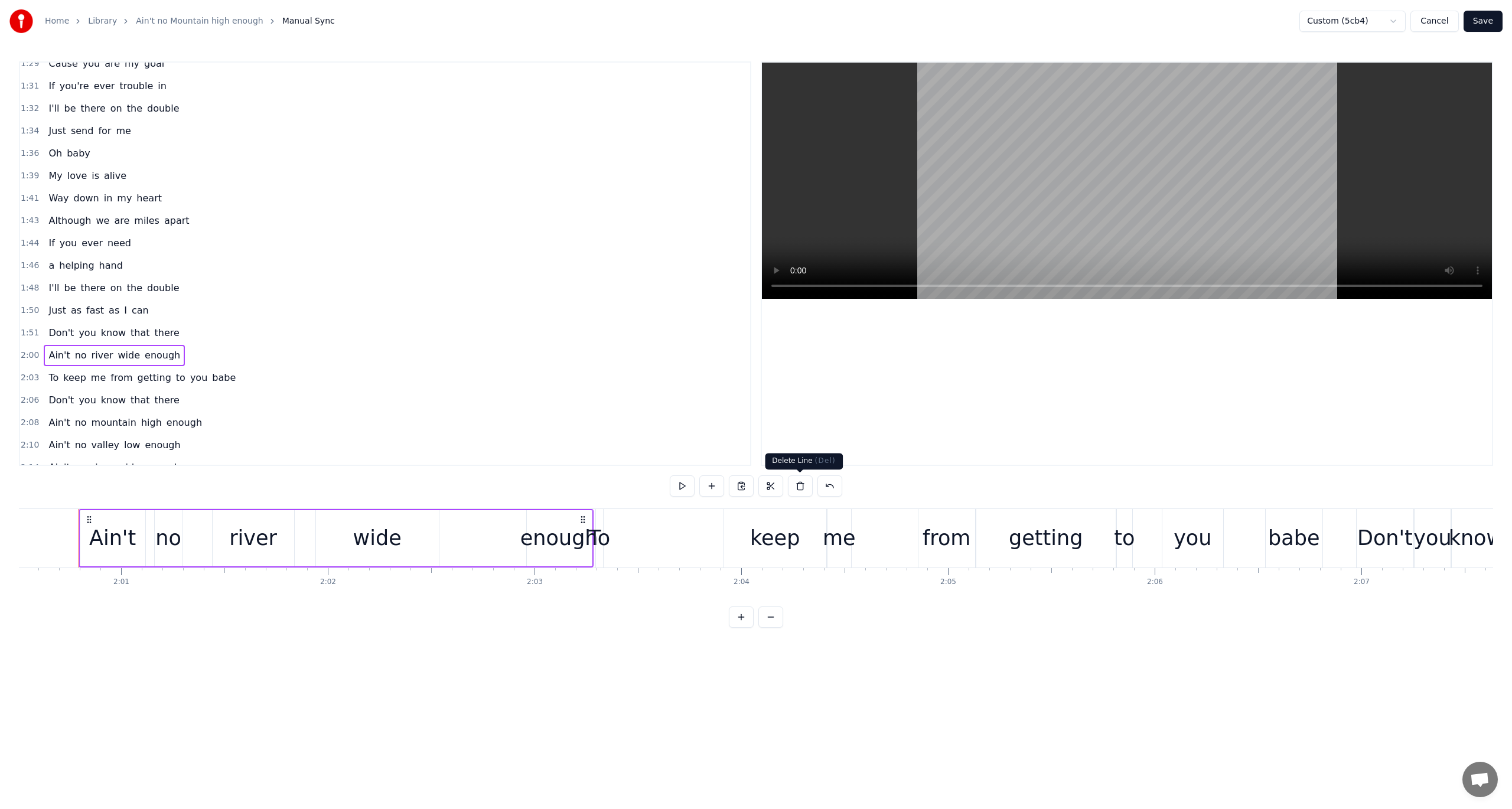
click at [800, 486] on button at bounding box center [800, 486] width 25 height 21
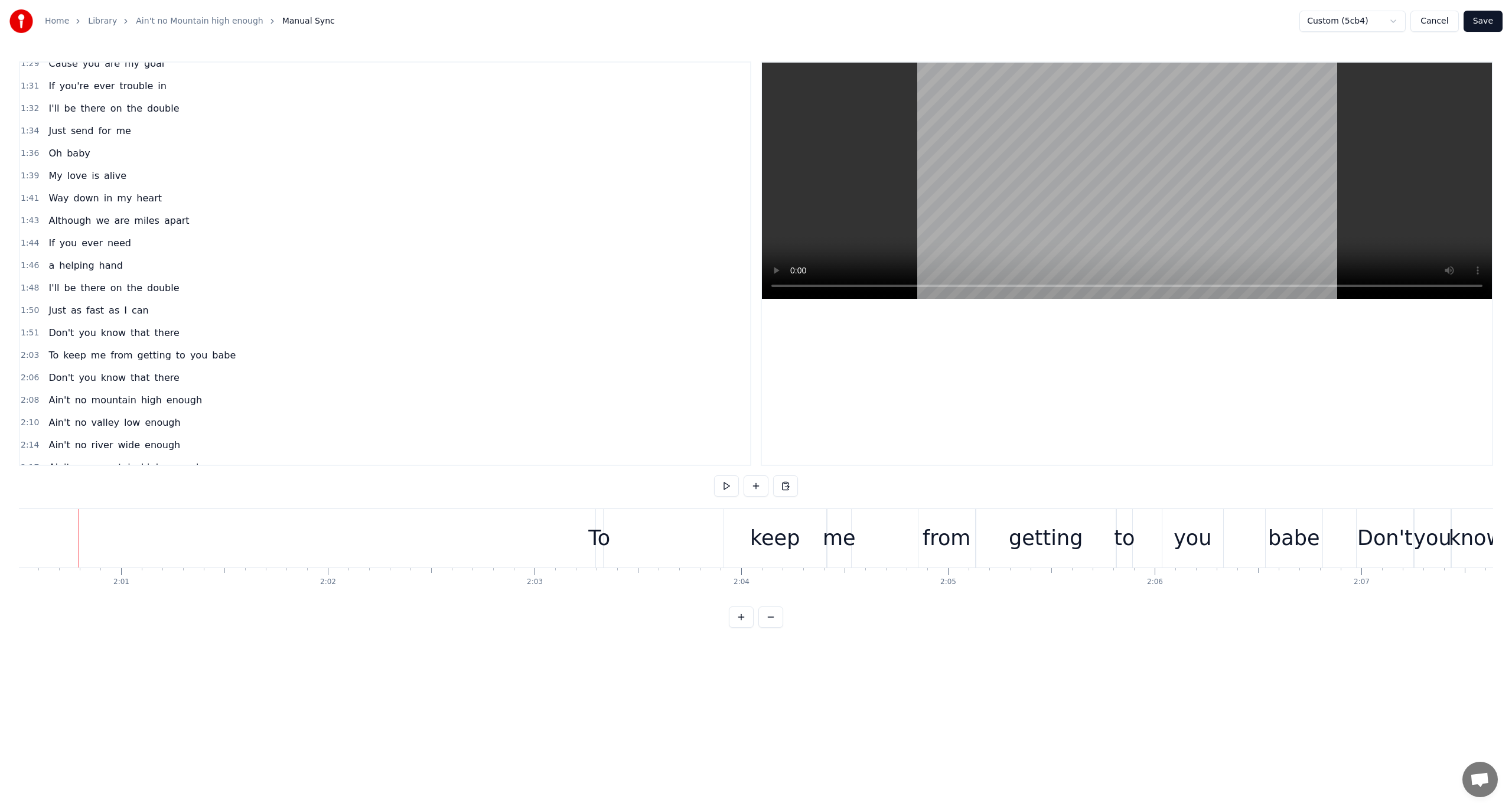
click at [24, 350] on span "2:03" at bounding box center [30, 355] width 18 height 11
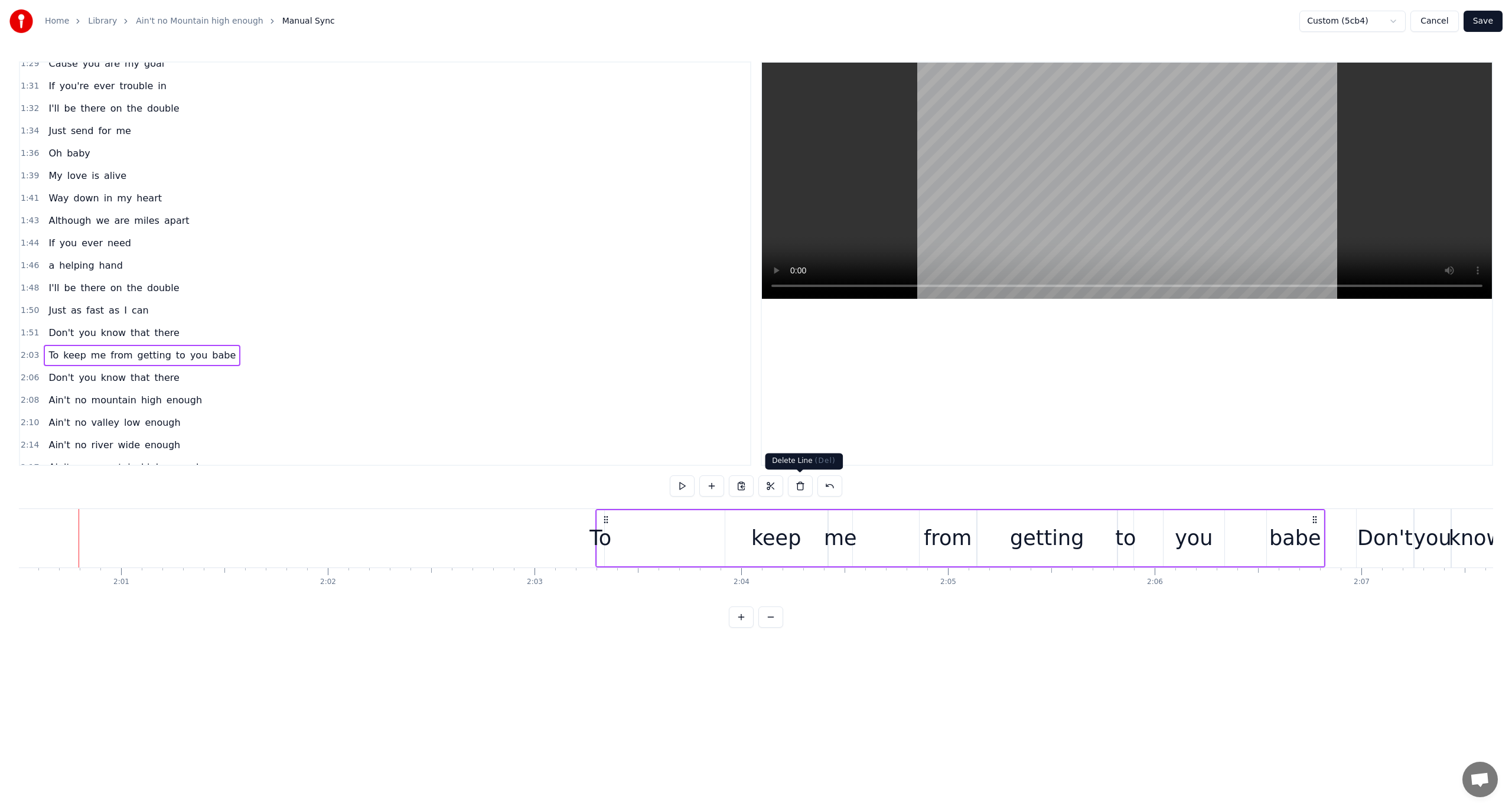
click at [798, 483] on button at bounding box center [800, 486] width 25 height 21
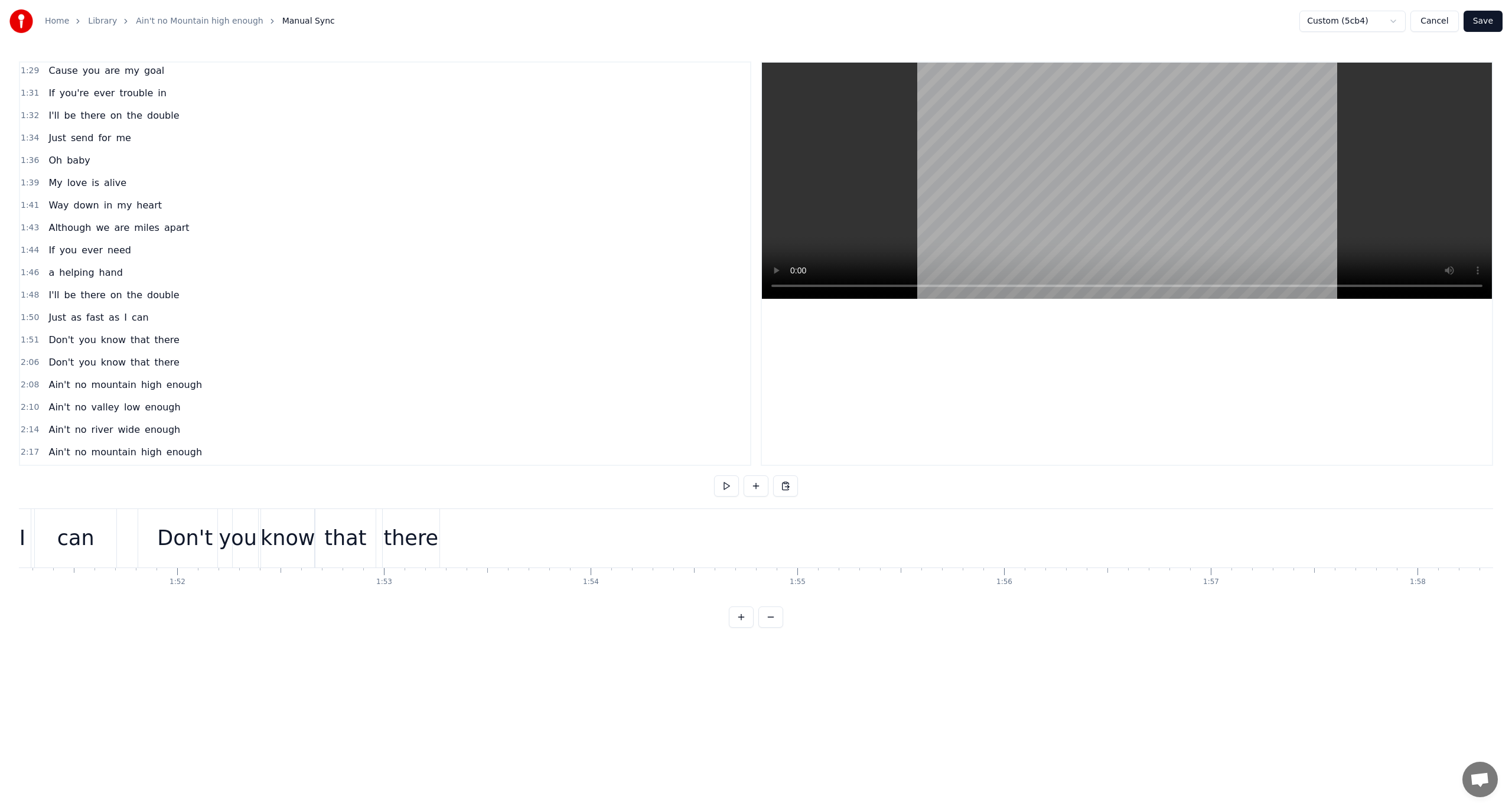
scroll to position [0, 22893]
click at [26, 335] on span "1:51" at bounding box center [30, 340] width 18 height 11
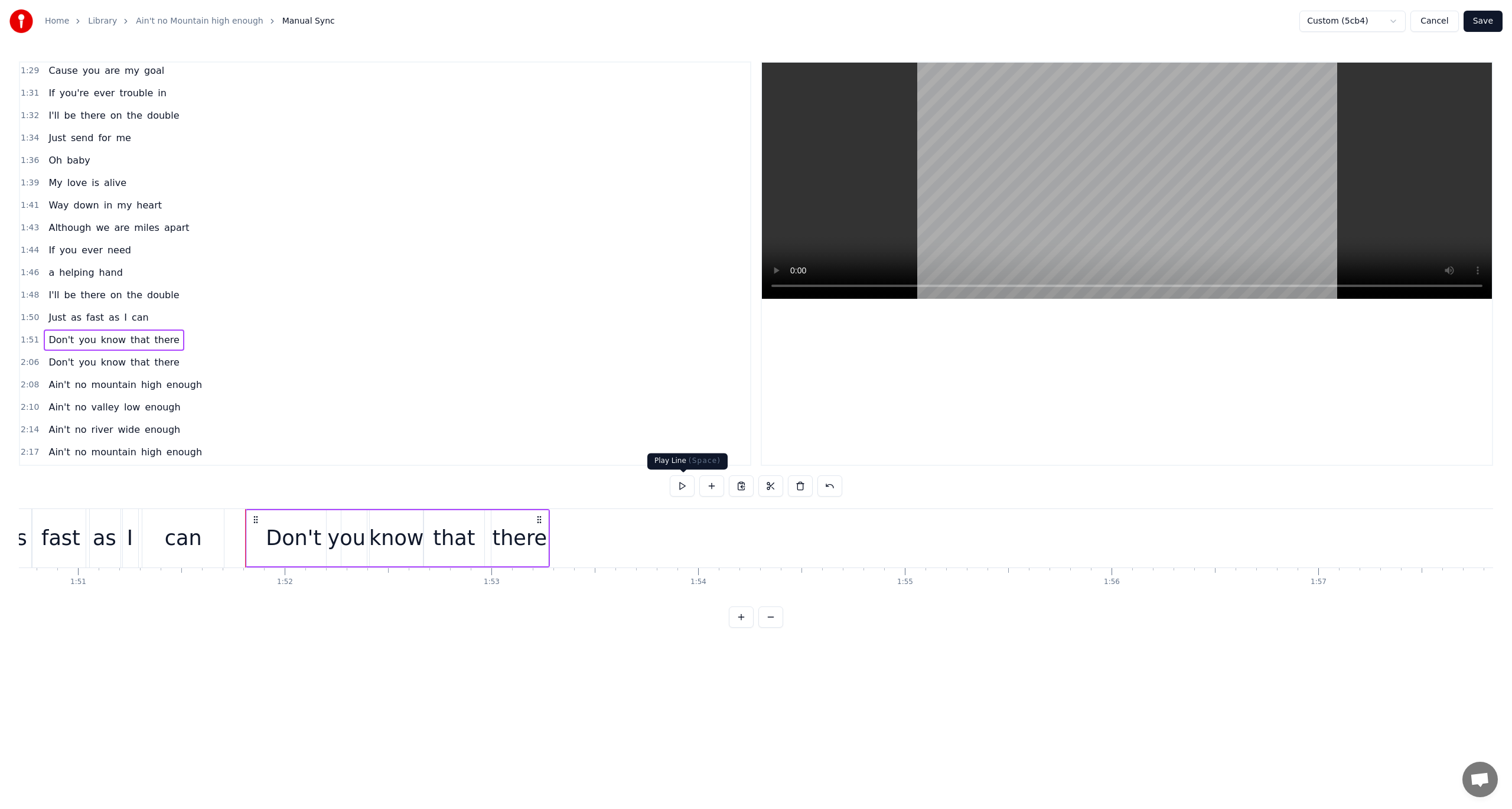
click at [681, 483] on button at bounding box center [683, 486] width 25 height 21
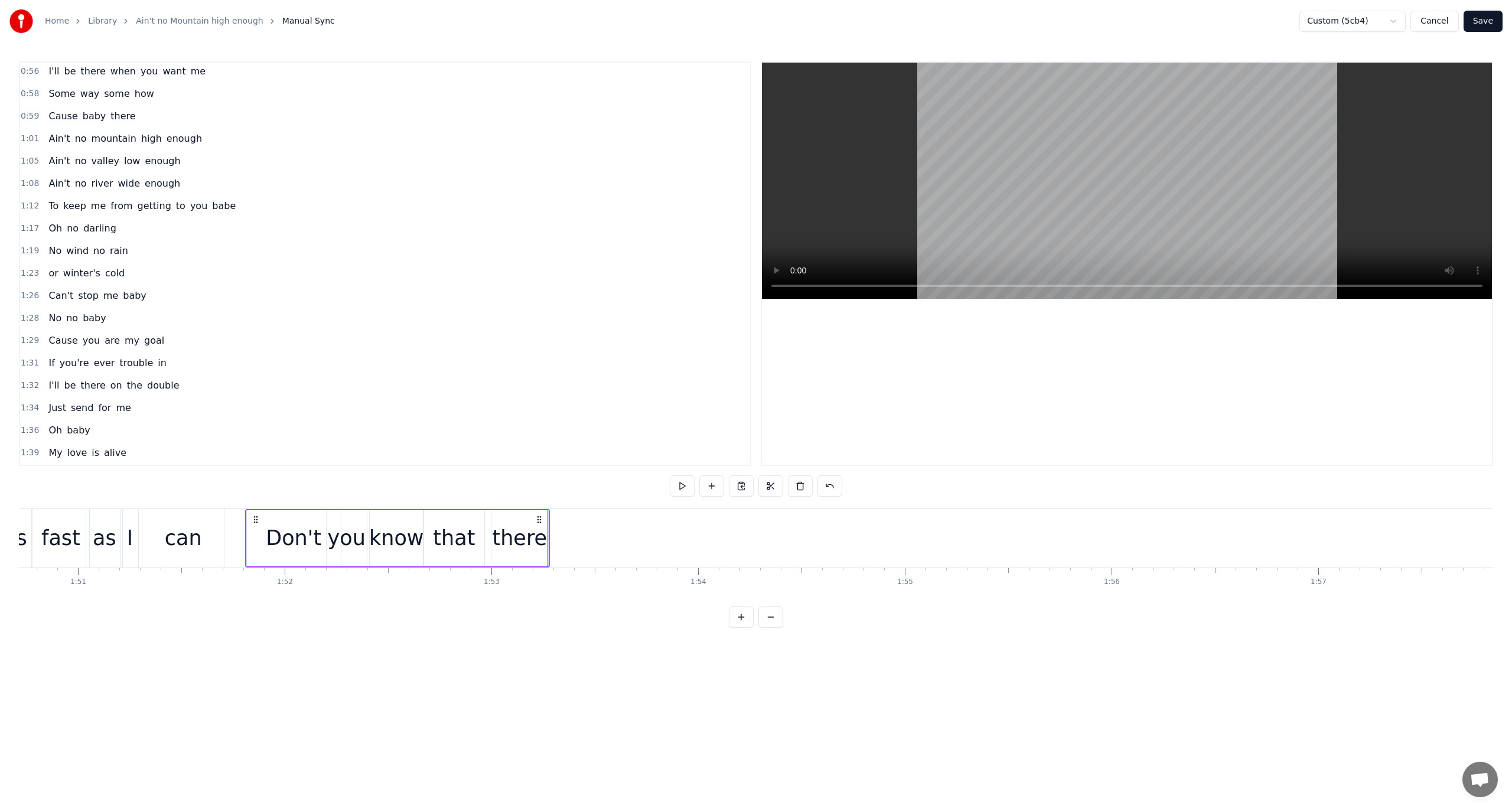
scroll to position [471, 0]
click at [28, 158] on span "1:01" at bounding box center [30, 163] width 18 height 11
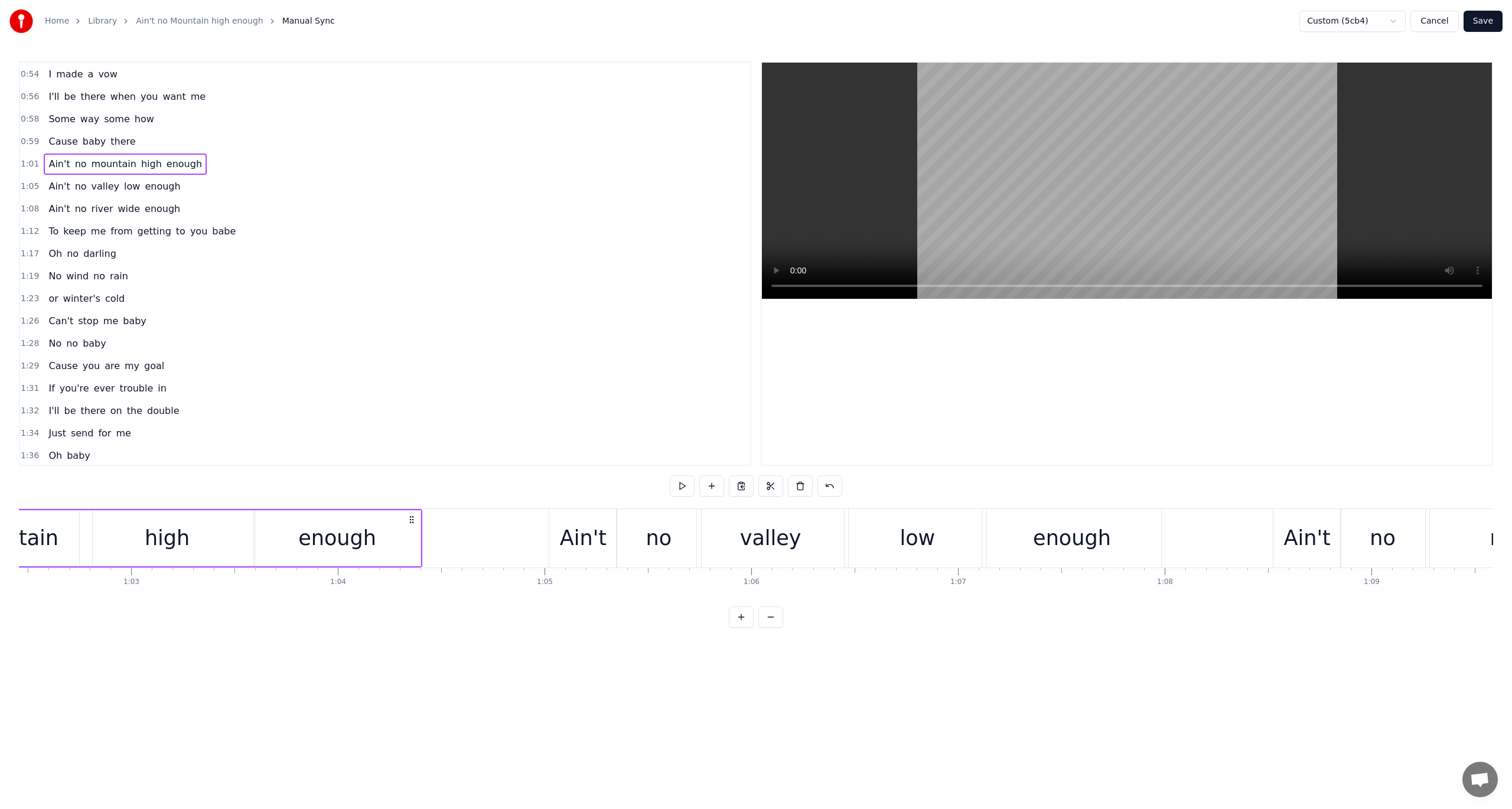
scroll to position [0, 12583]
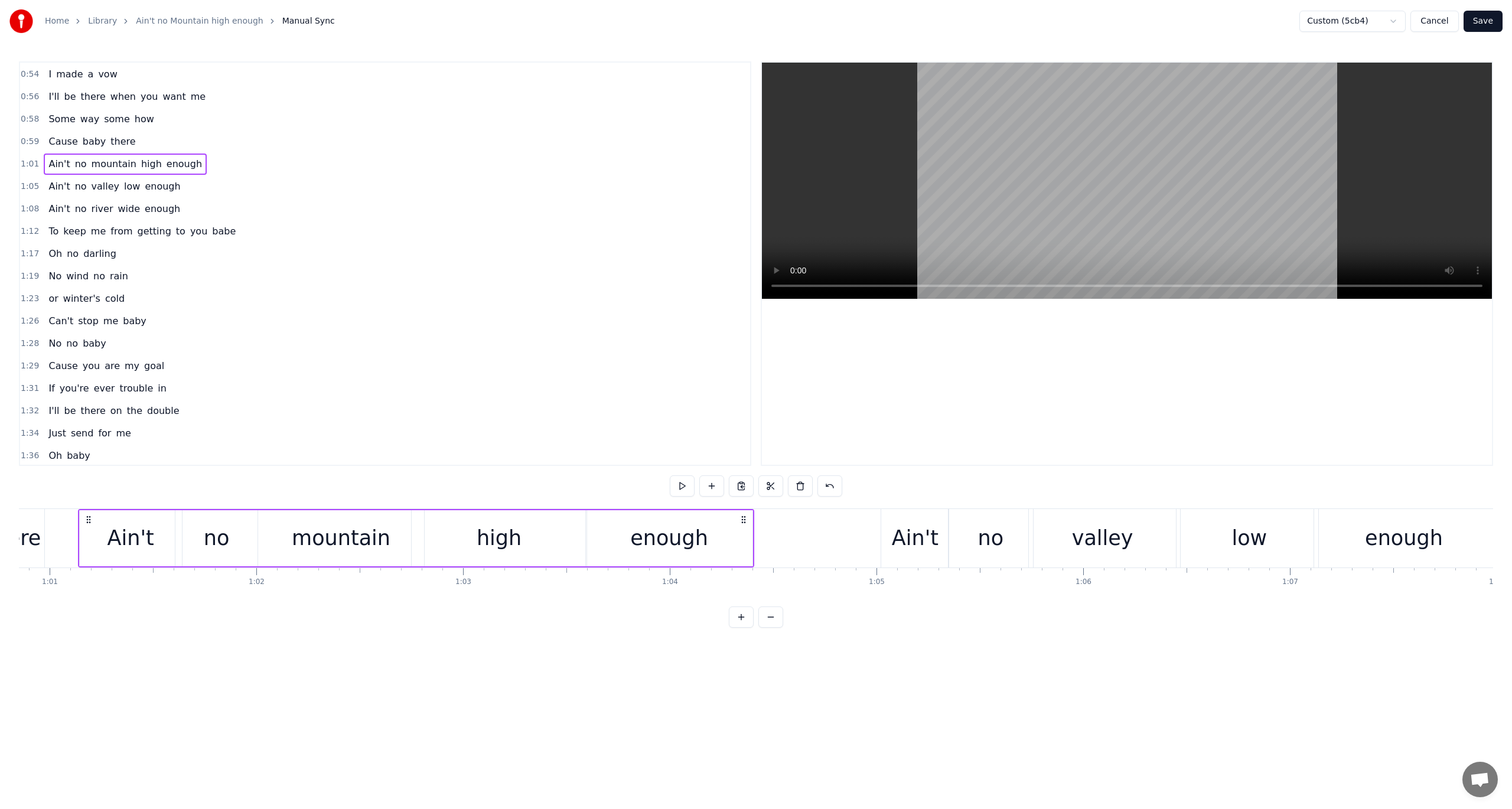
click at [26, 181] on span "1:05" at bounding box center [30, 186] width 18 height 11
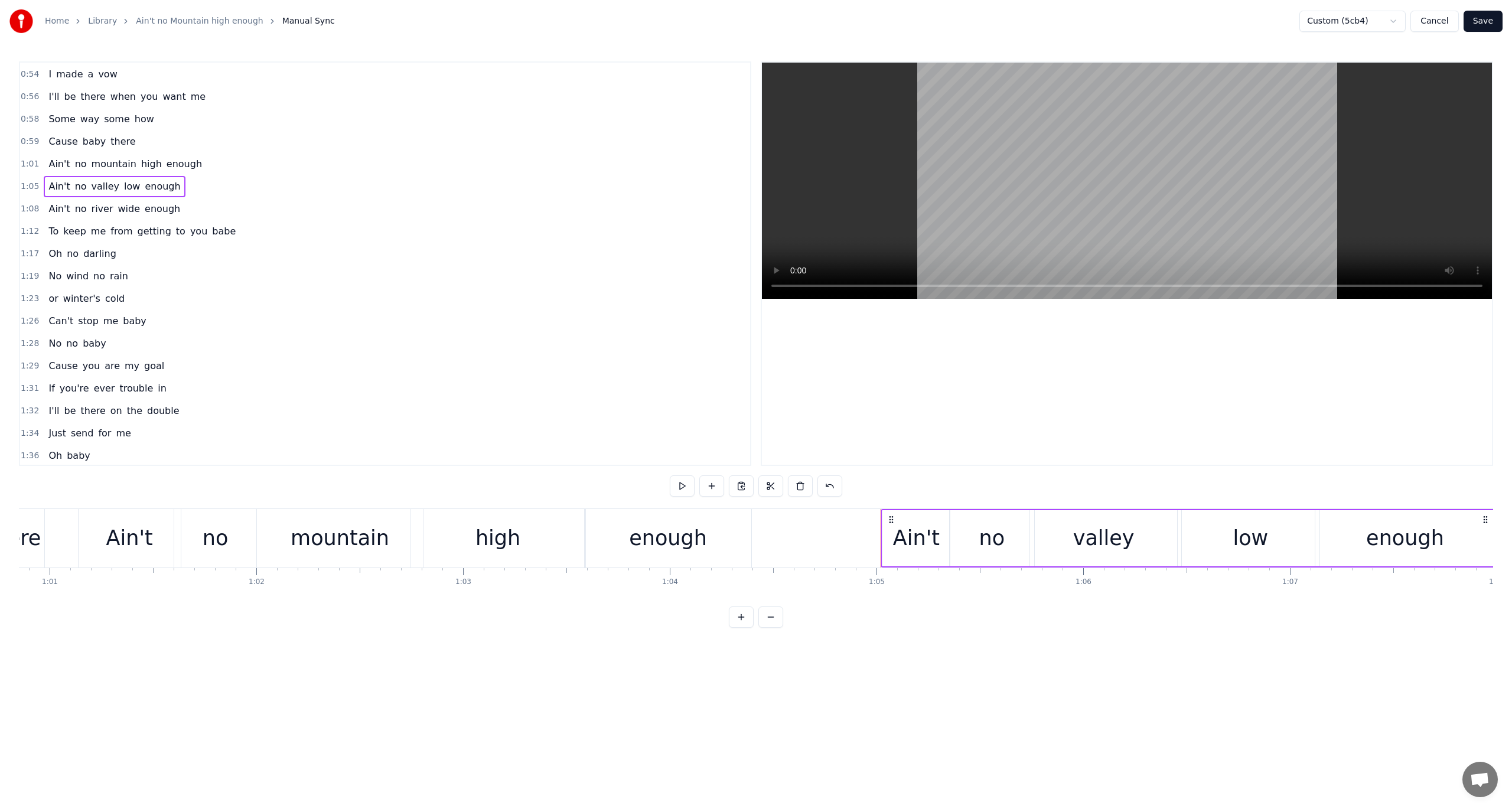
click at [23, 158] on span "1:01" at bounding box center [30, 163] width 18 height 11
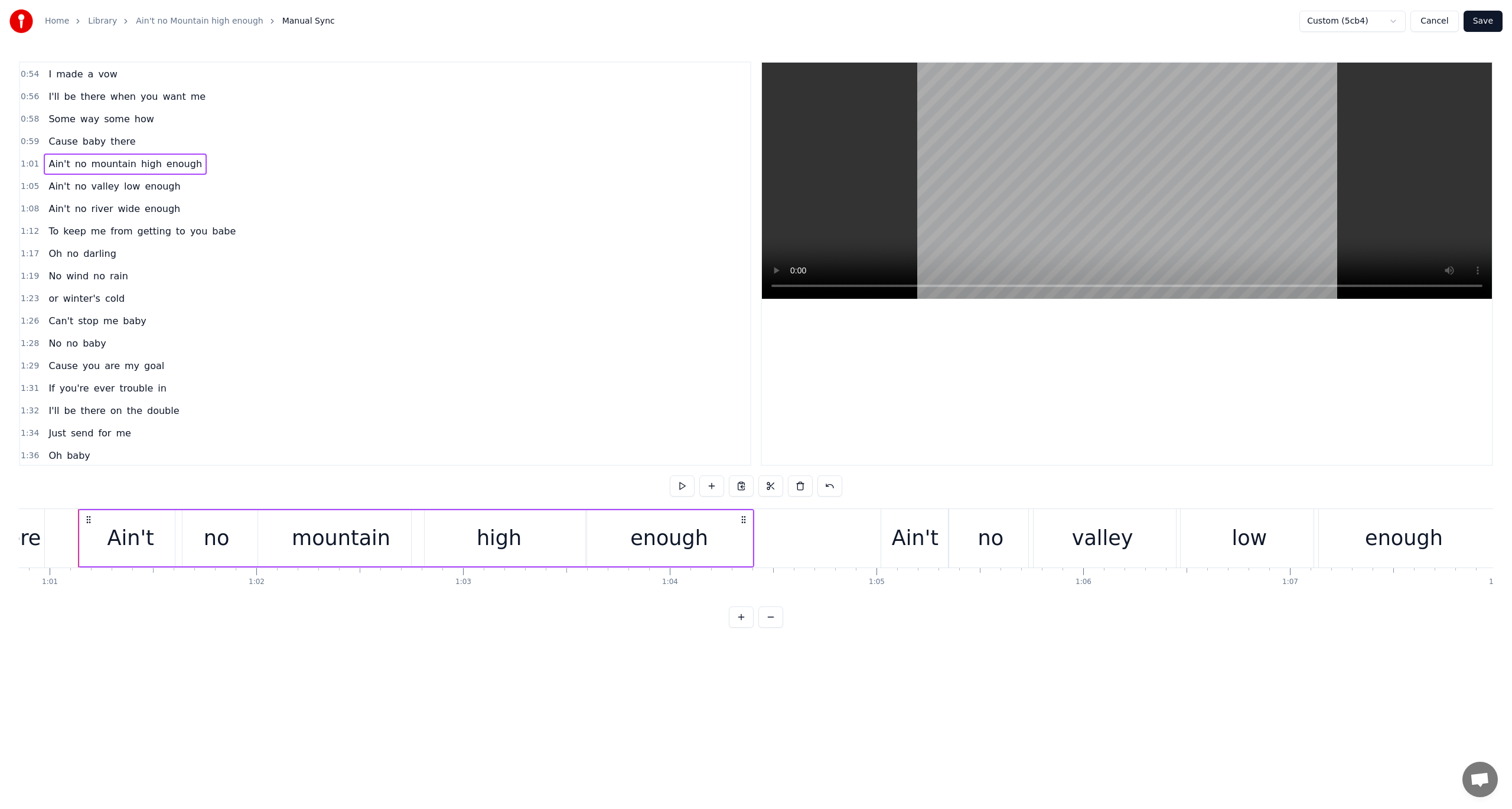
click at [24, 181] on span "1:05" at bounding box center [30, 186] width 18 height 11
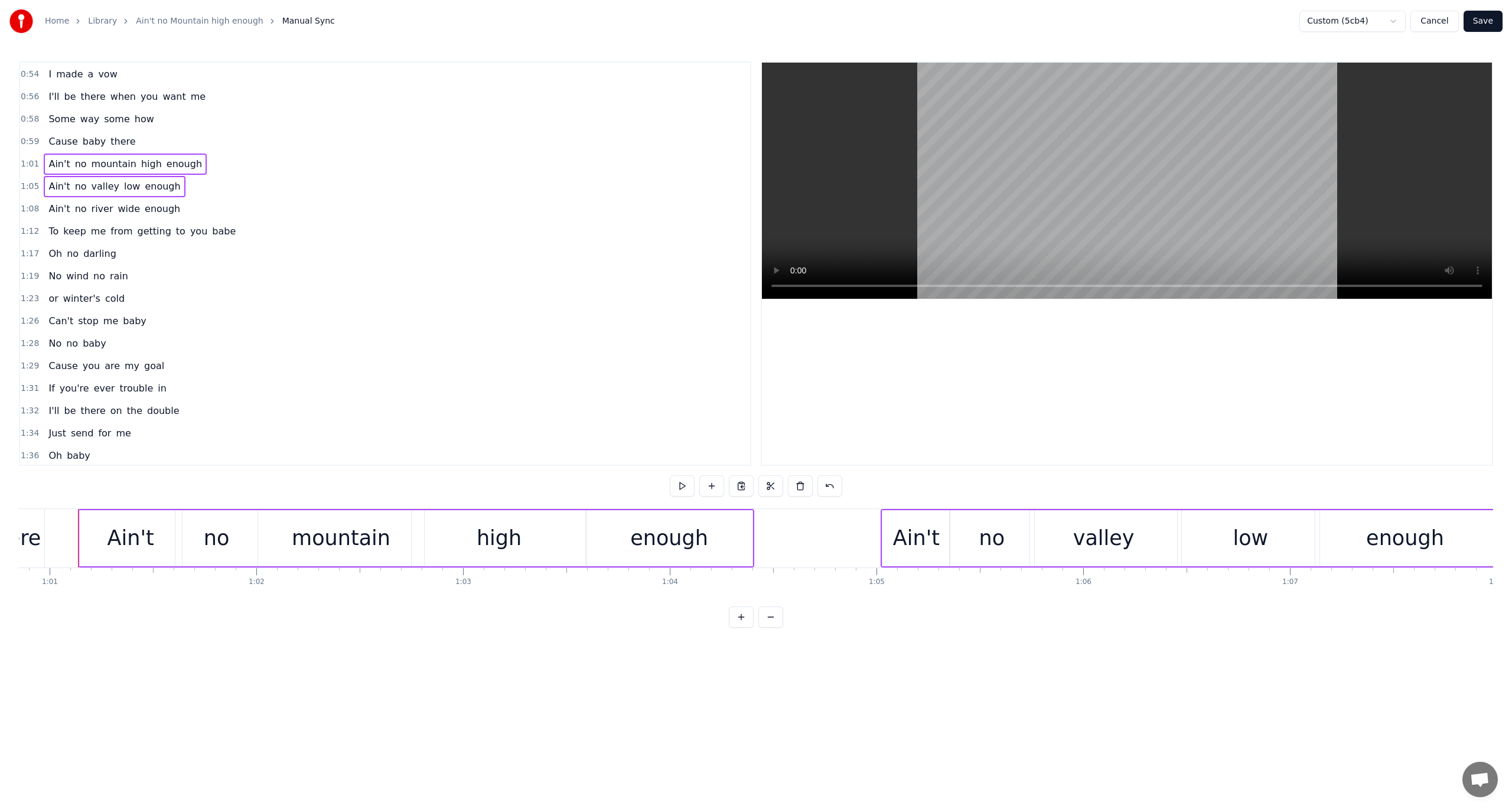
click at [27, 203] on span "1:08" at bounding box center [30, 208] width 18 height 11
click at [31, 226] on span "1:12" at bounding box center [30, 231] width 18 height 11
click at [55, 220] on div "Copy Line Ctrl+C" at bounding box center [102, 225] width 145 height 19
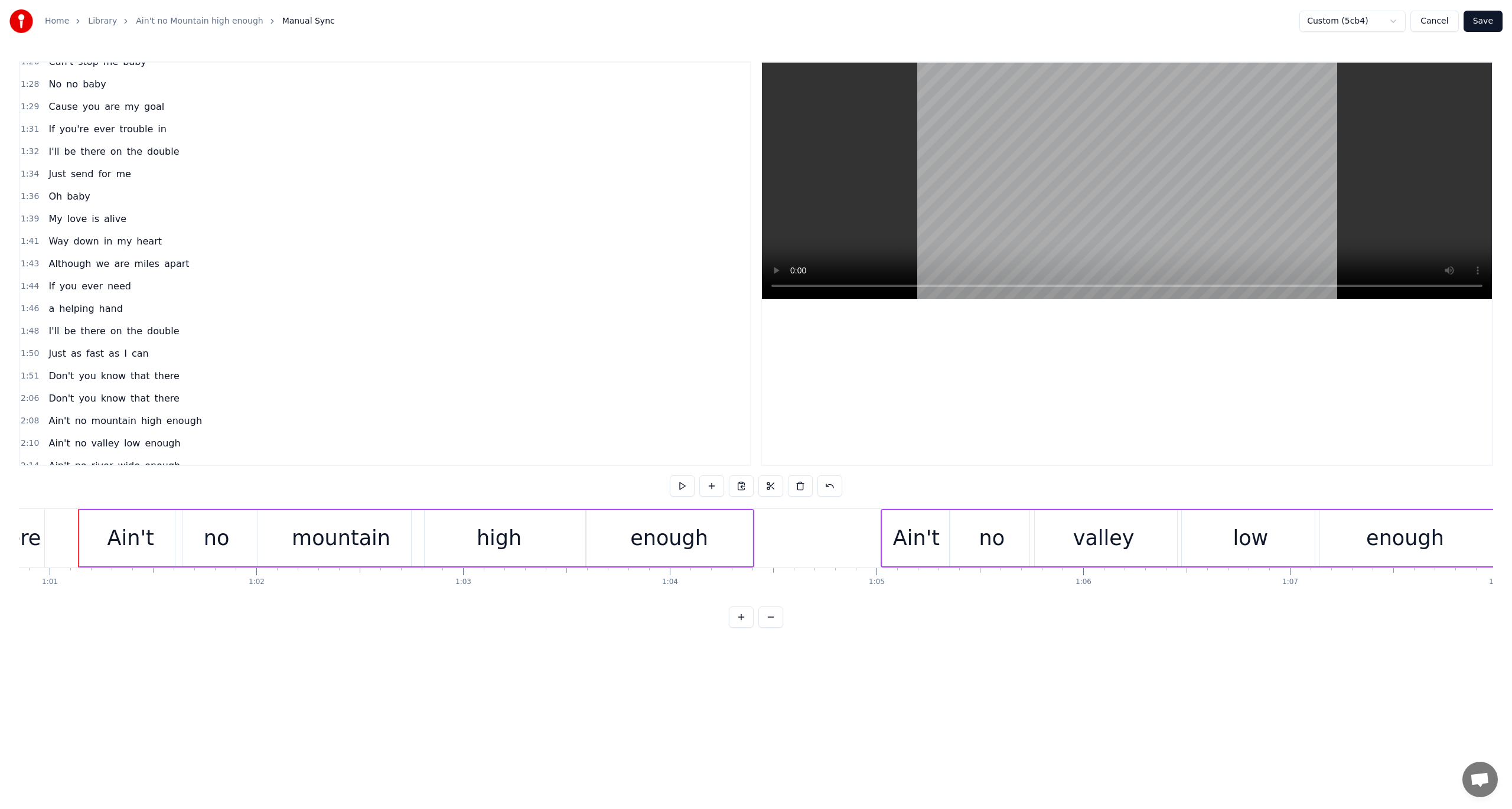
scroll to position [766, 0]
click at [58, 333] on span "Don't" at bounding box center [61, 339] width 28 height 13
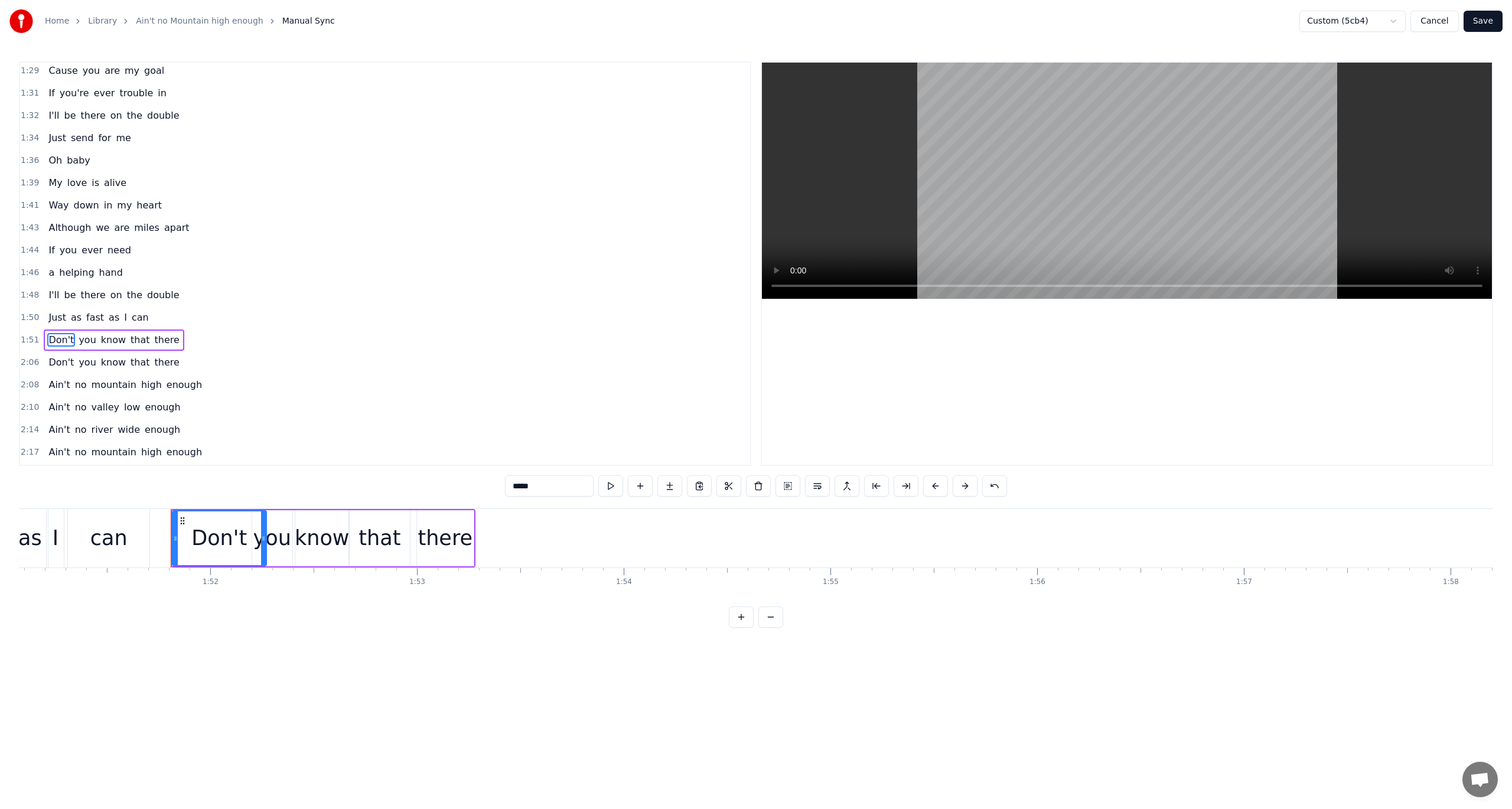
scroll to position [0, 23060]
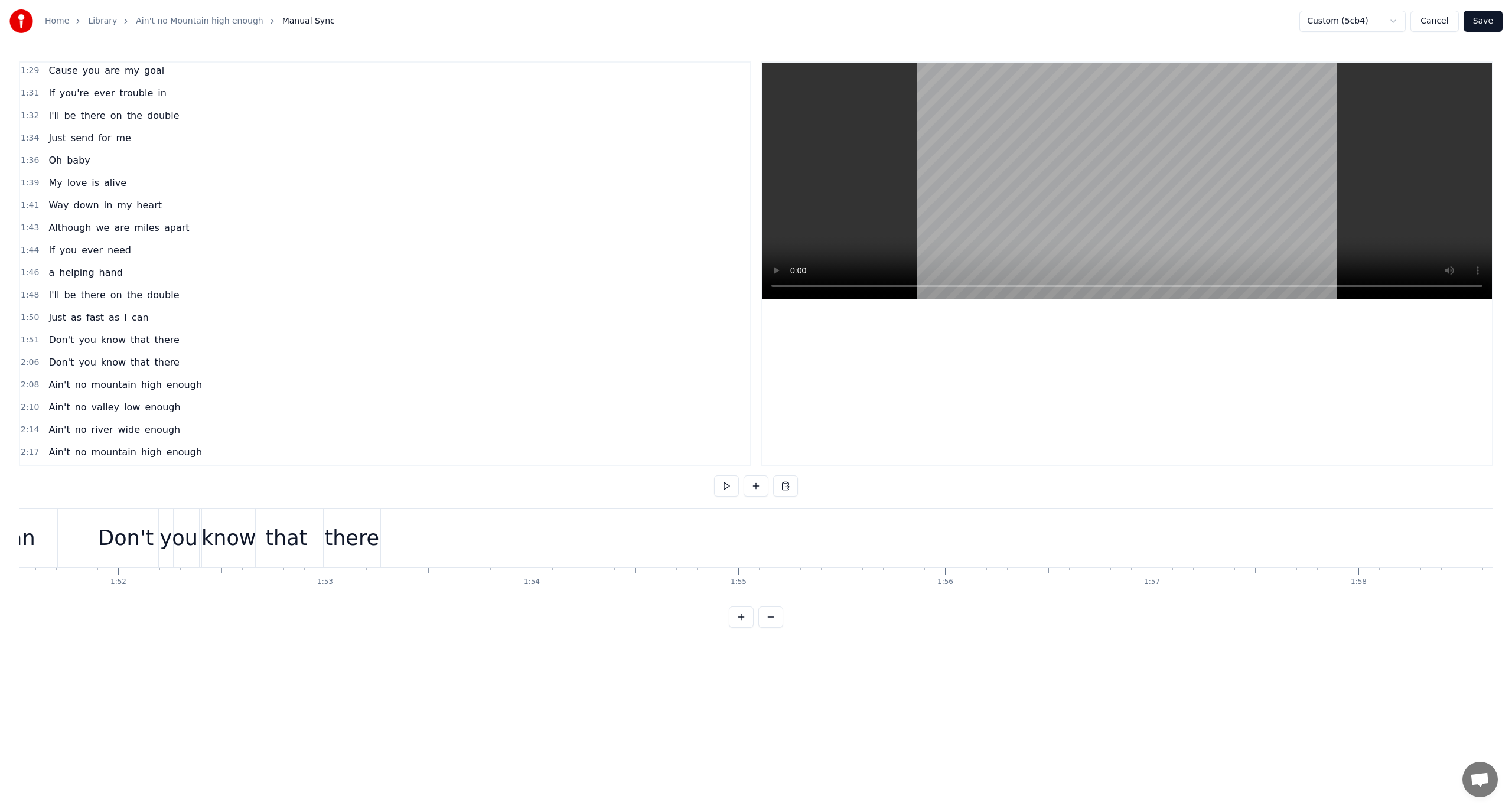
click at [432, 559] on div "Paste Line Ctrl+V" at bounding box center [462, 554] width 145 height 19
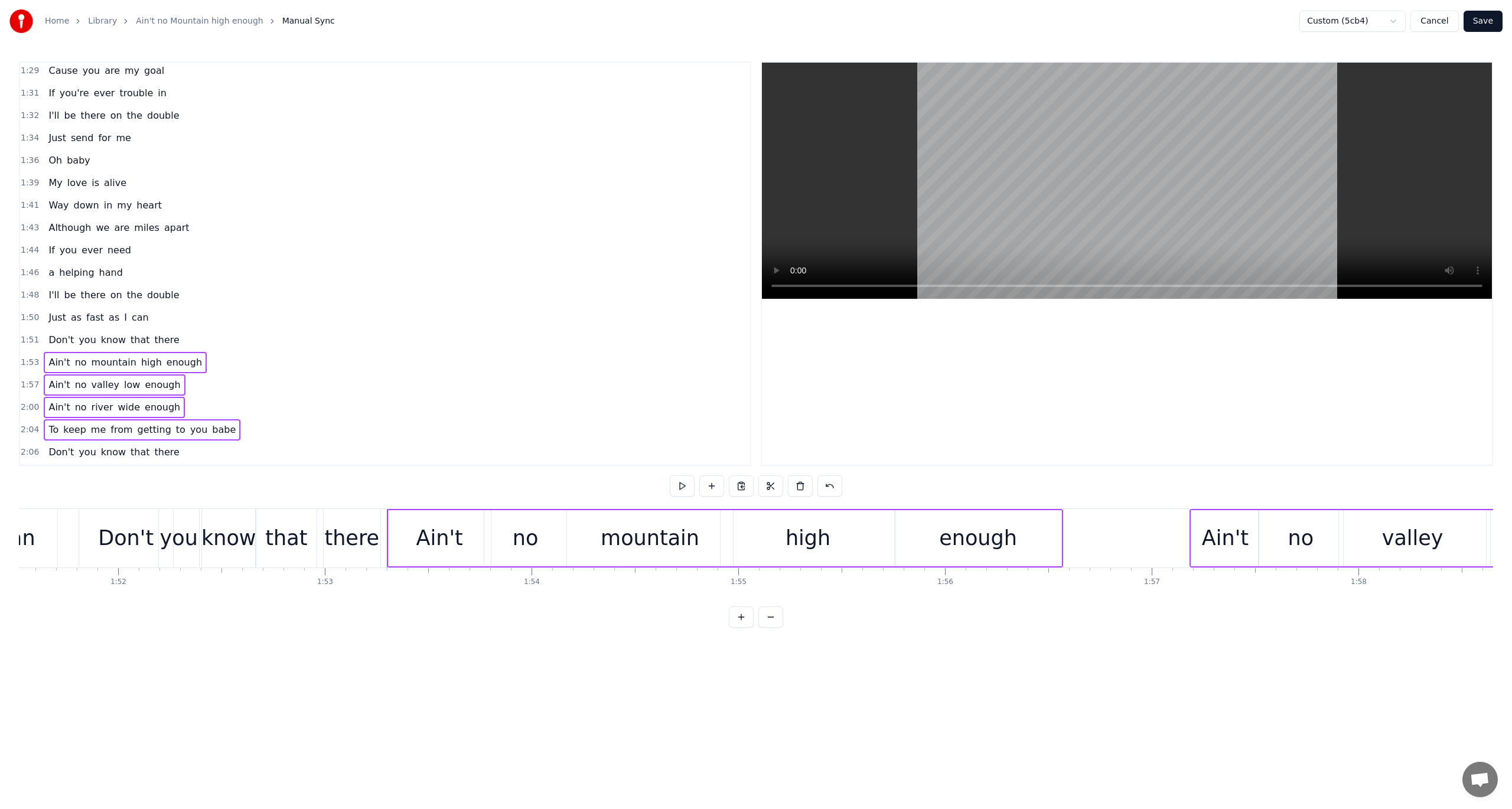
click at [111, 538] on div "Don't" at bounding box center [126, 538] width 55 height 32
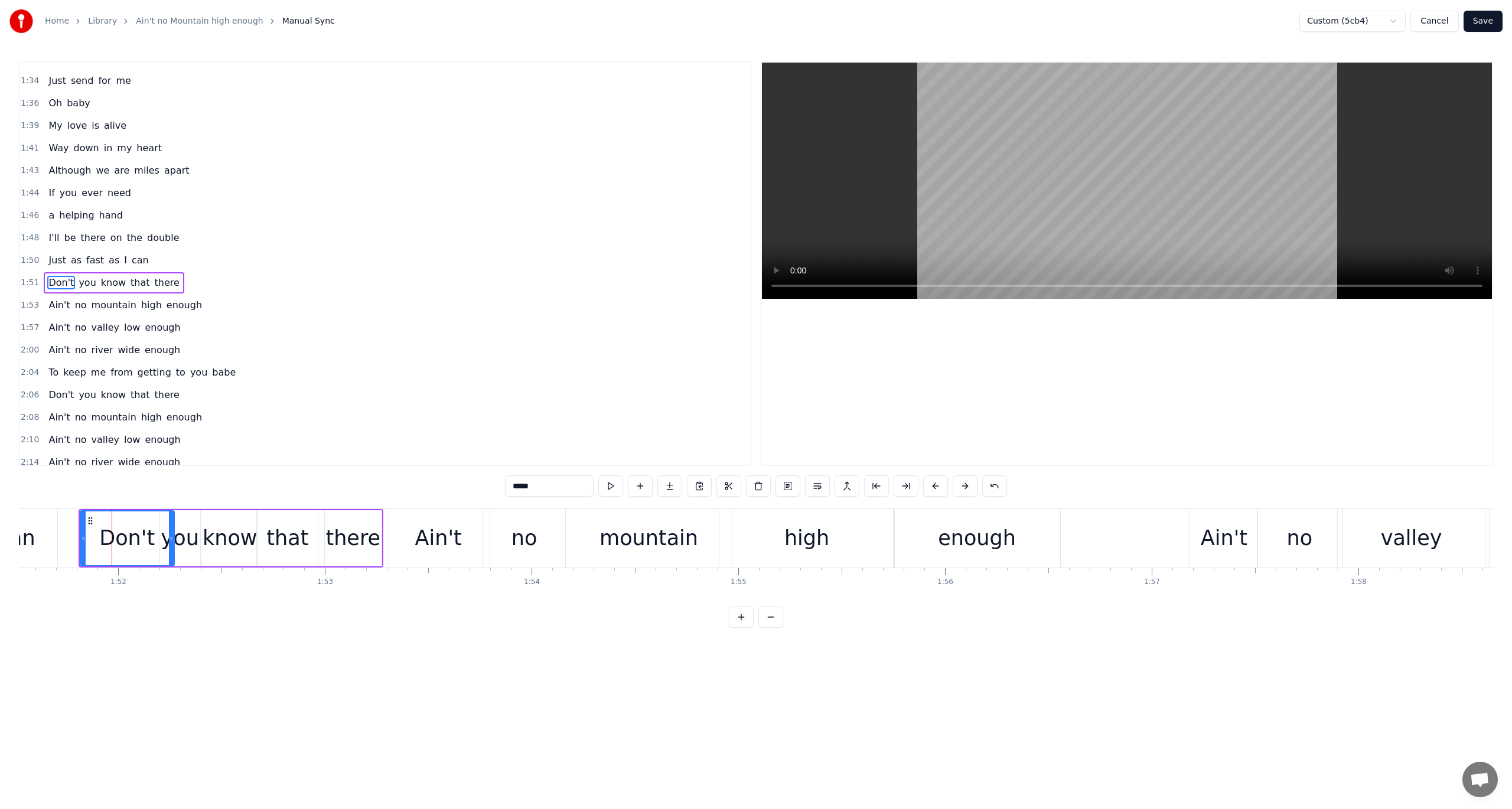
scroll to position [824, 0]
click at [25, 277] on span "1:51" at bounding box center [30, 282] width 18 height 11
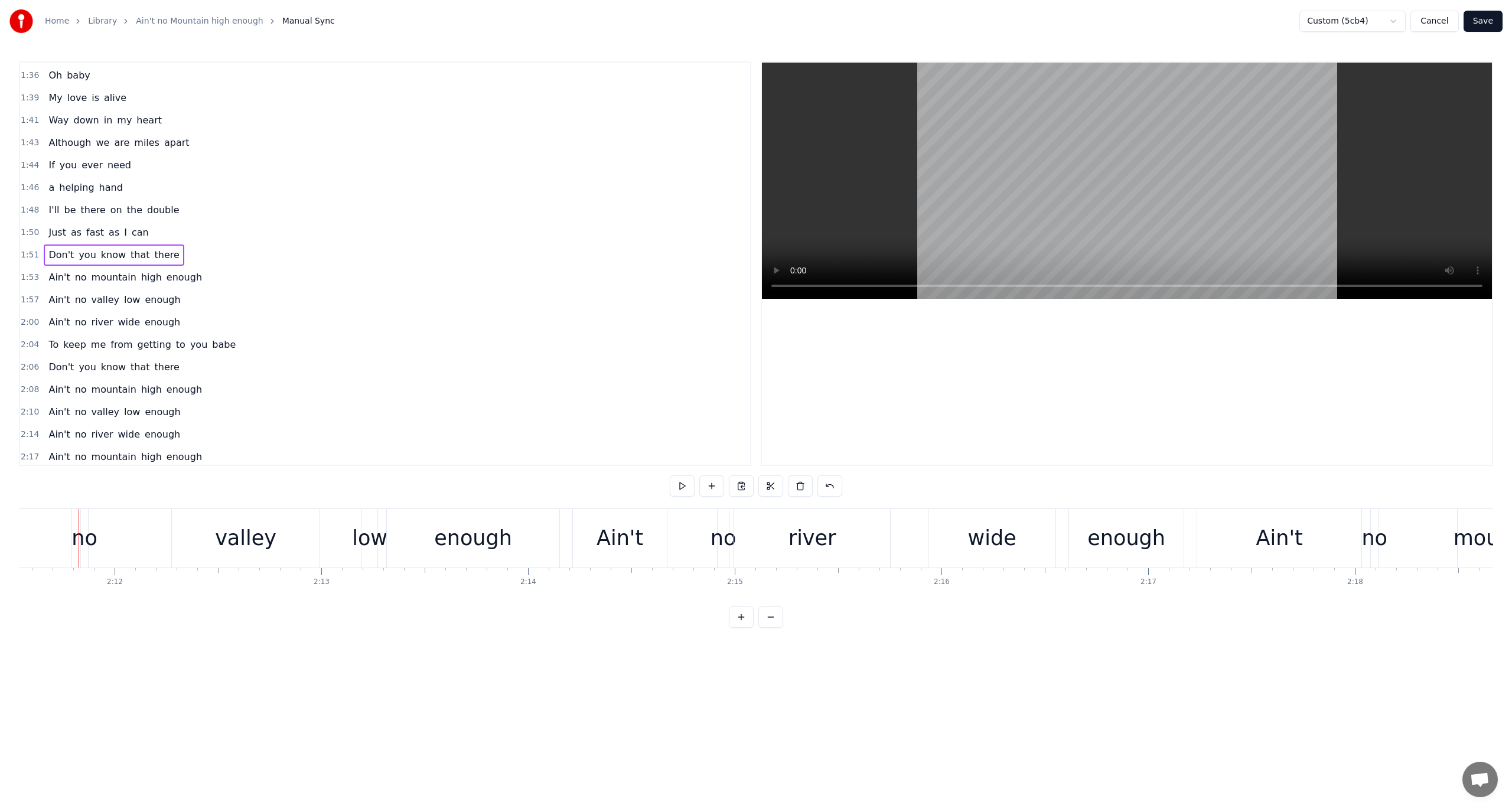
scroll to position [854, 0]
click at [24, 381] on span "2:08" at bounding box center [30, 386] width 18 height 11
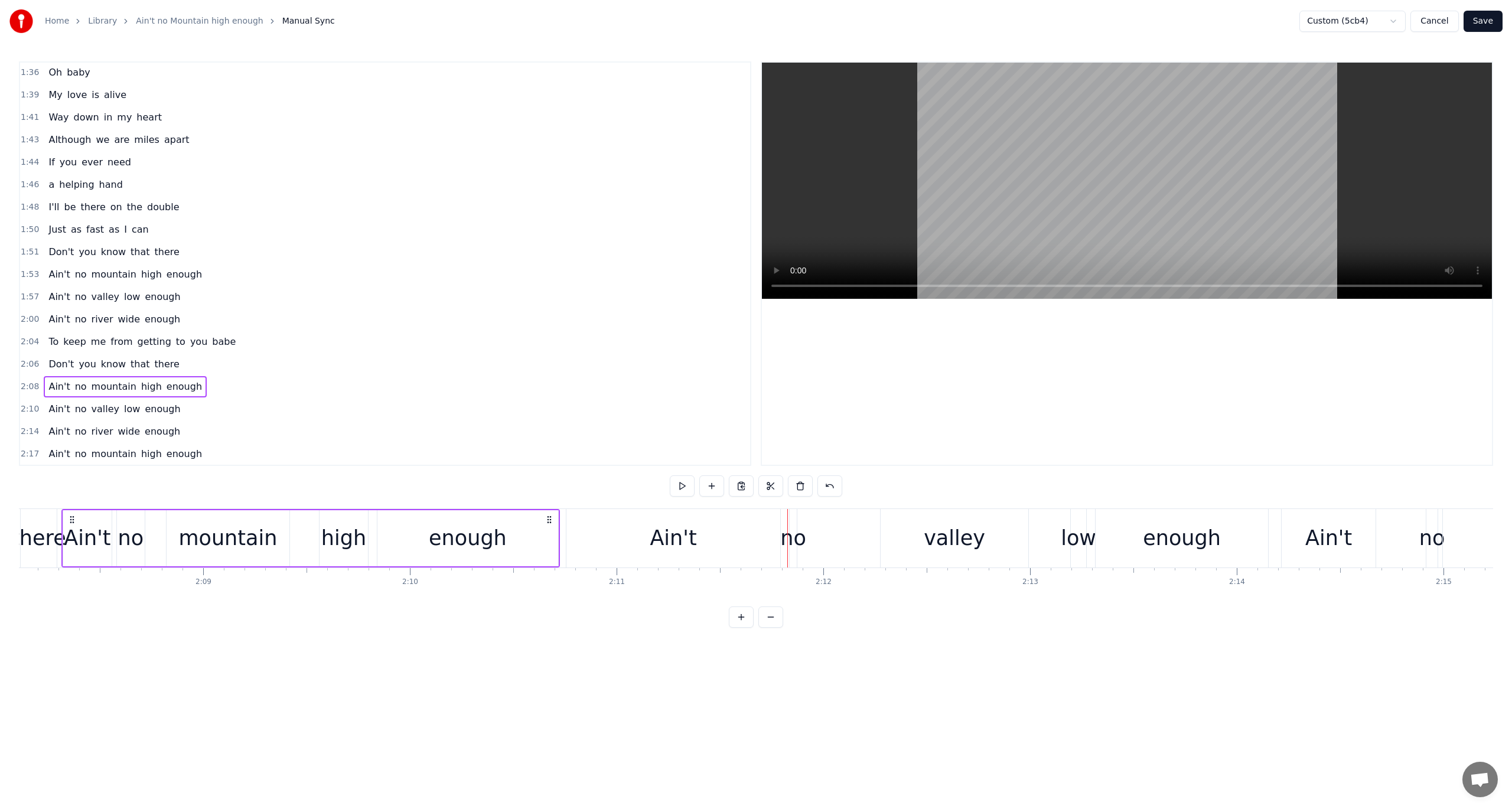
scroll to position [0, 26474]
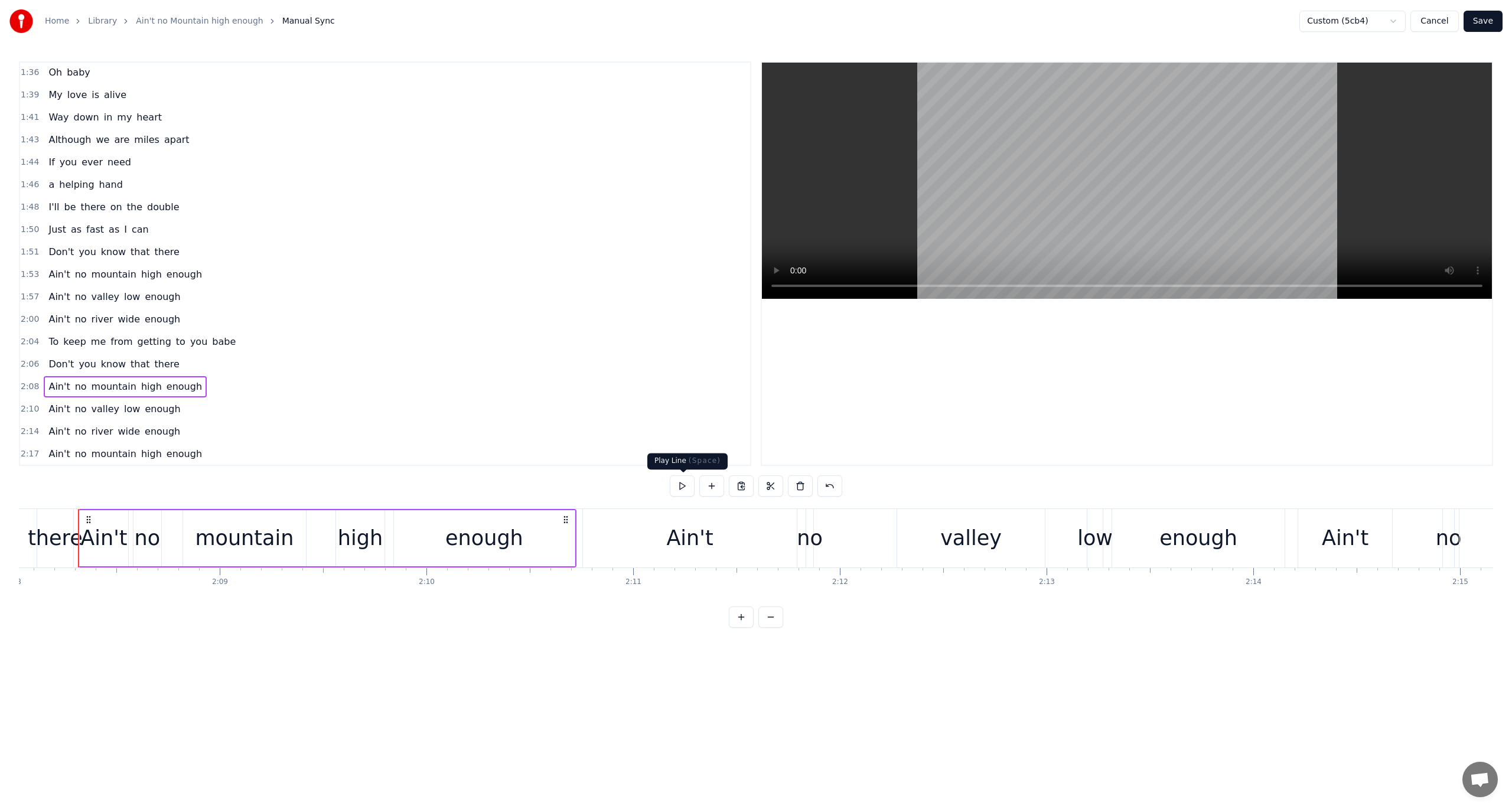
click at [683, 488] on button at bounding box center [683, 486] width 25 height 21
click at [32, 403] on span "2:10" at bounding box center [30, 408] width 18 height 11
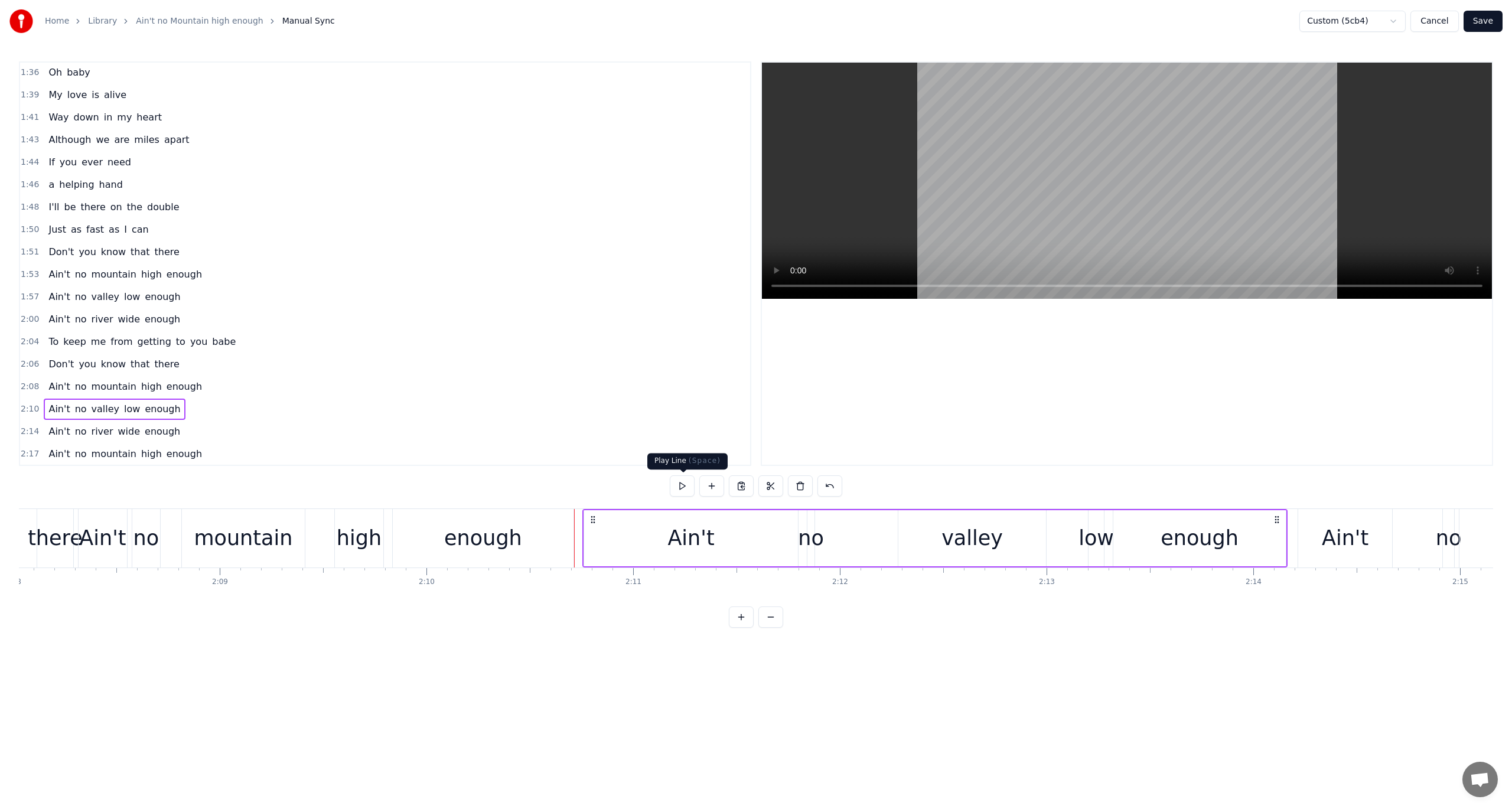
click at [684, 486] on button at bounding box center [683, 486] width 25 height 21
click at [531, 538] on div "enough" at bounding box center [483, 538] width 181 height 59
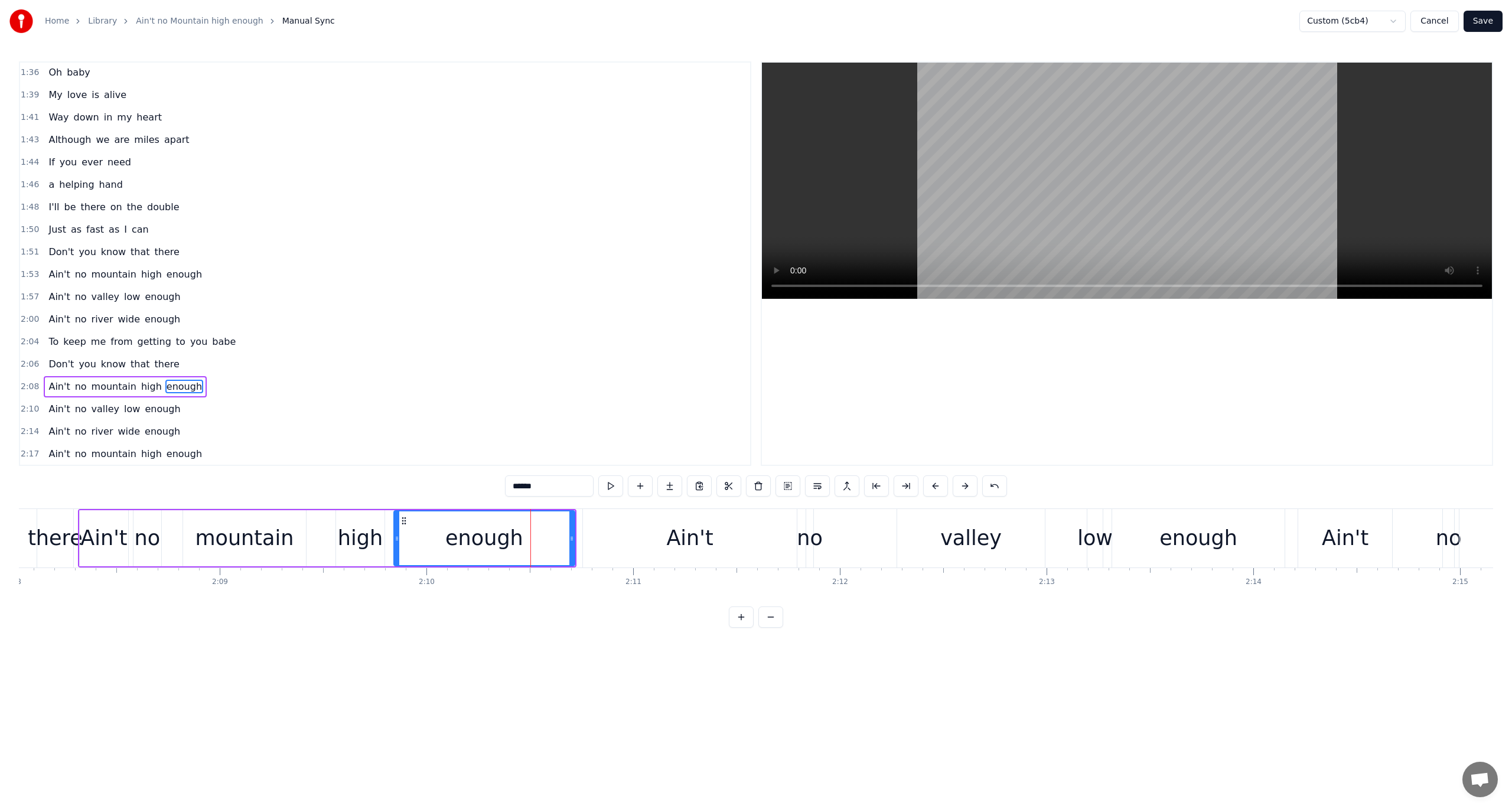
click at [654, 537] on div "Ain't" at bounding box center [690, 538] width 213 height 59
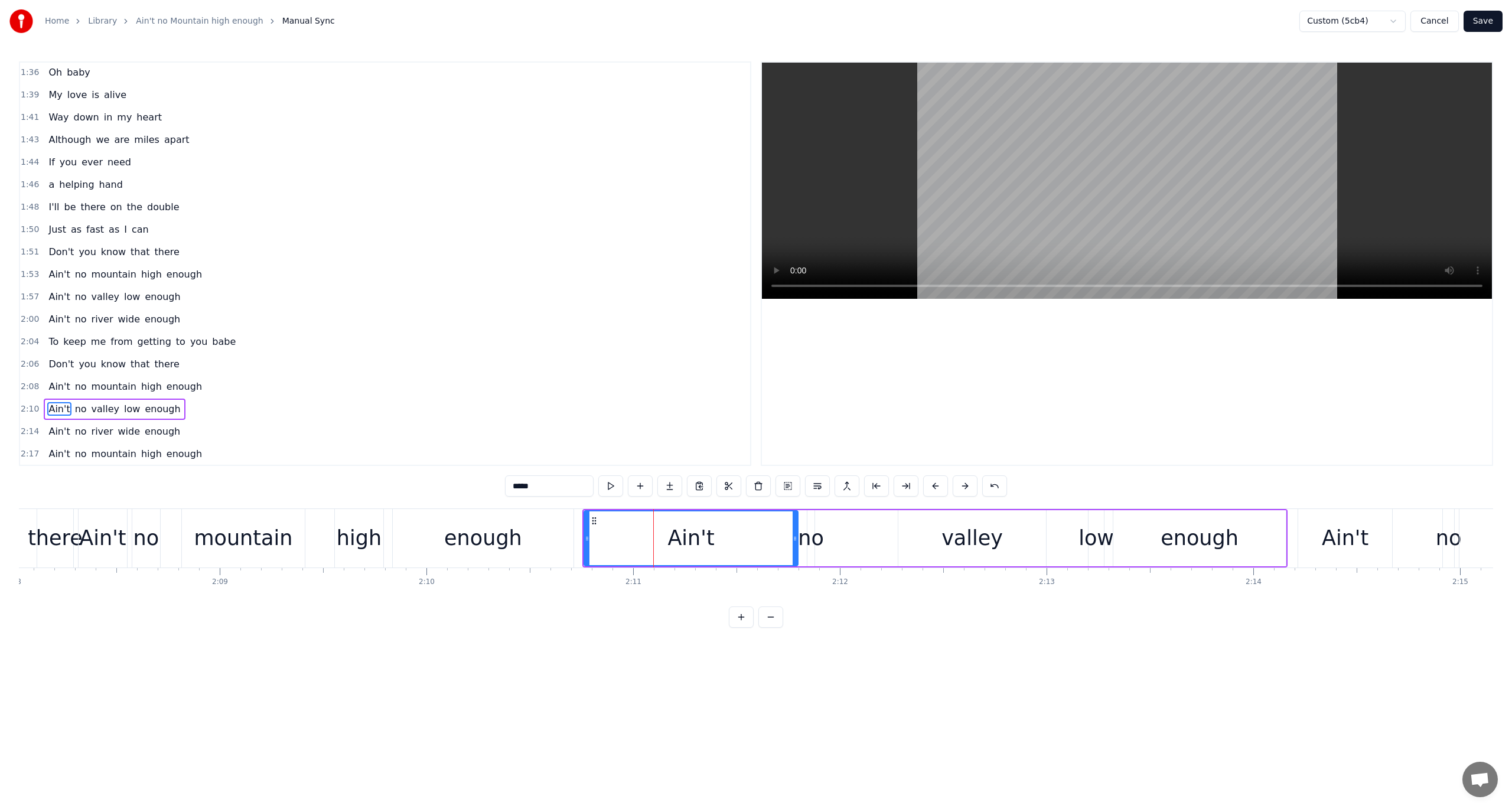
click at [509, 535] on div "enough" at bounding box center [483, 538] width 78 height 32
type input "******"
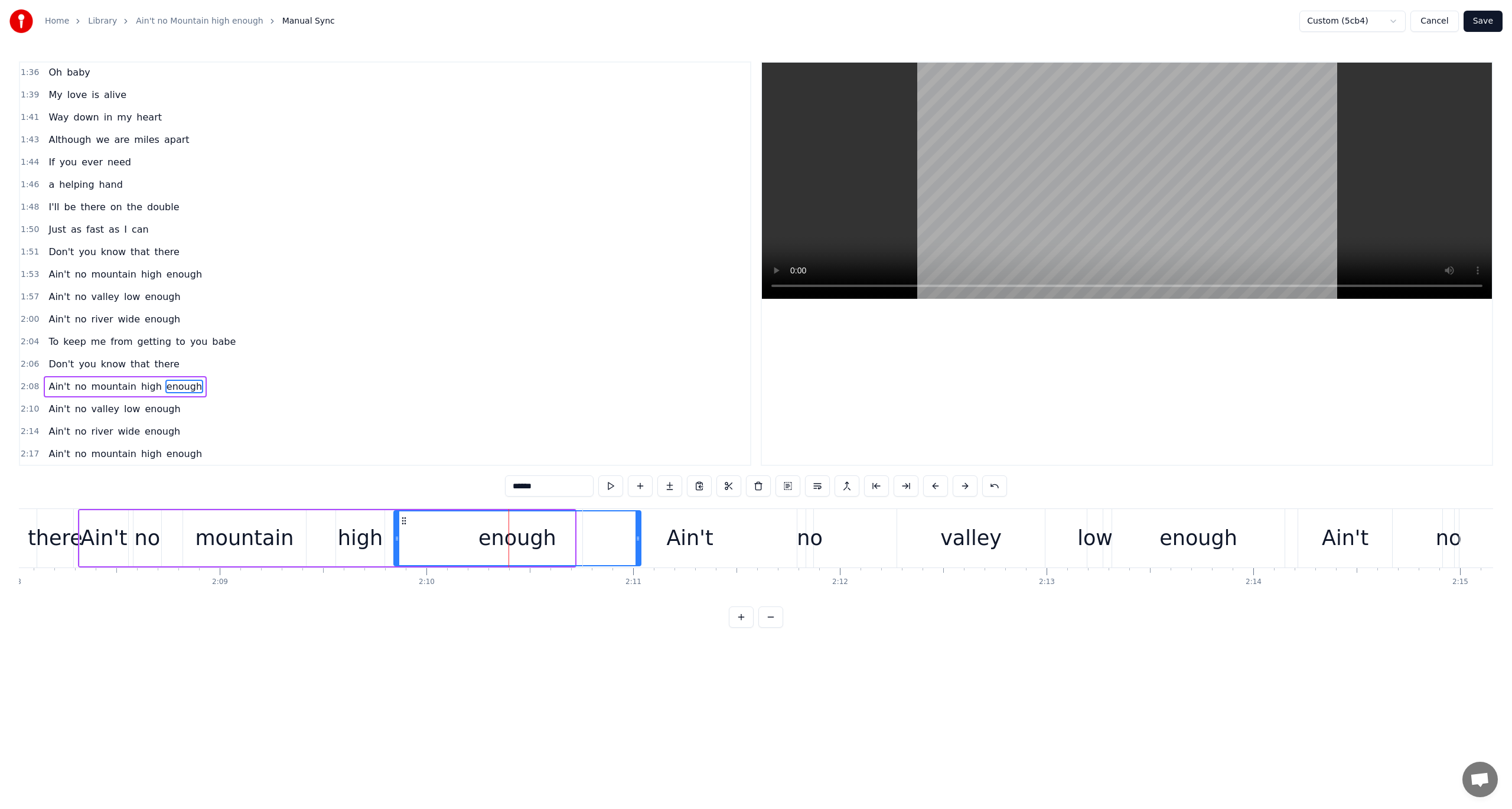
drag, startPoint x: 572, startPoint y: 538, endPoint x: 638, endPoint y: 537, distance: 66.0
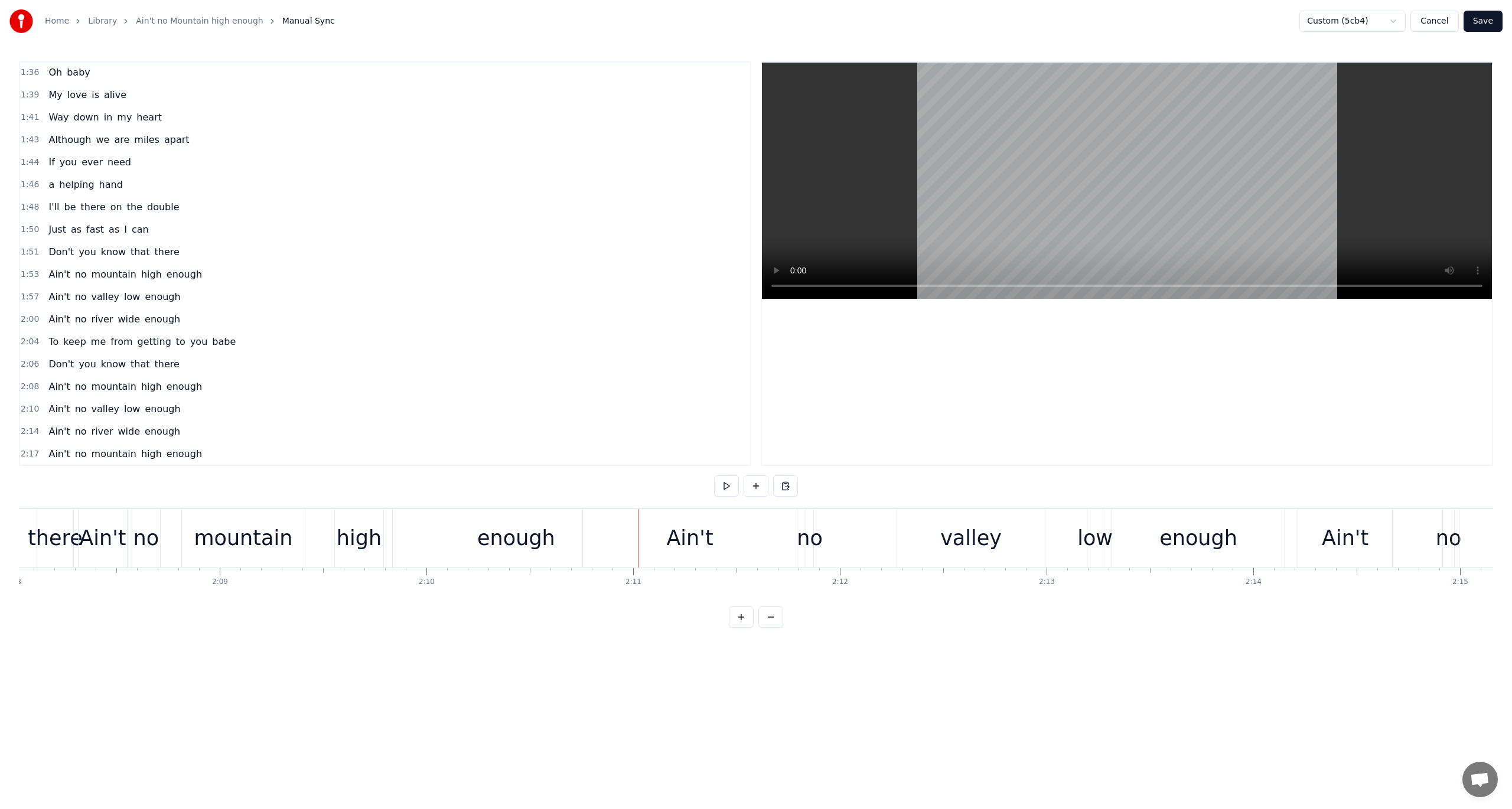
click at [672, 537] on div "Ain't" at bounding box center [690, 538] width 47 height 32
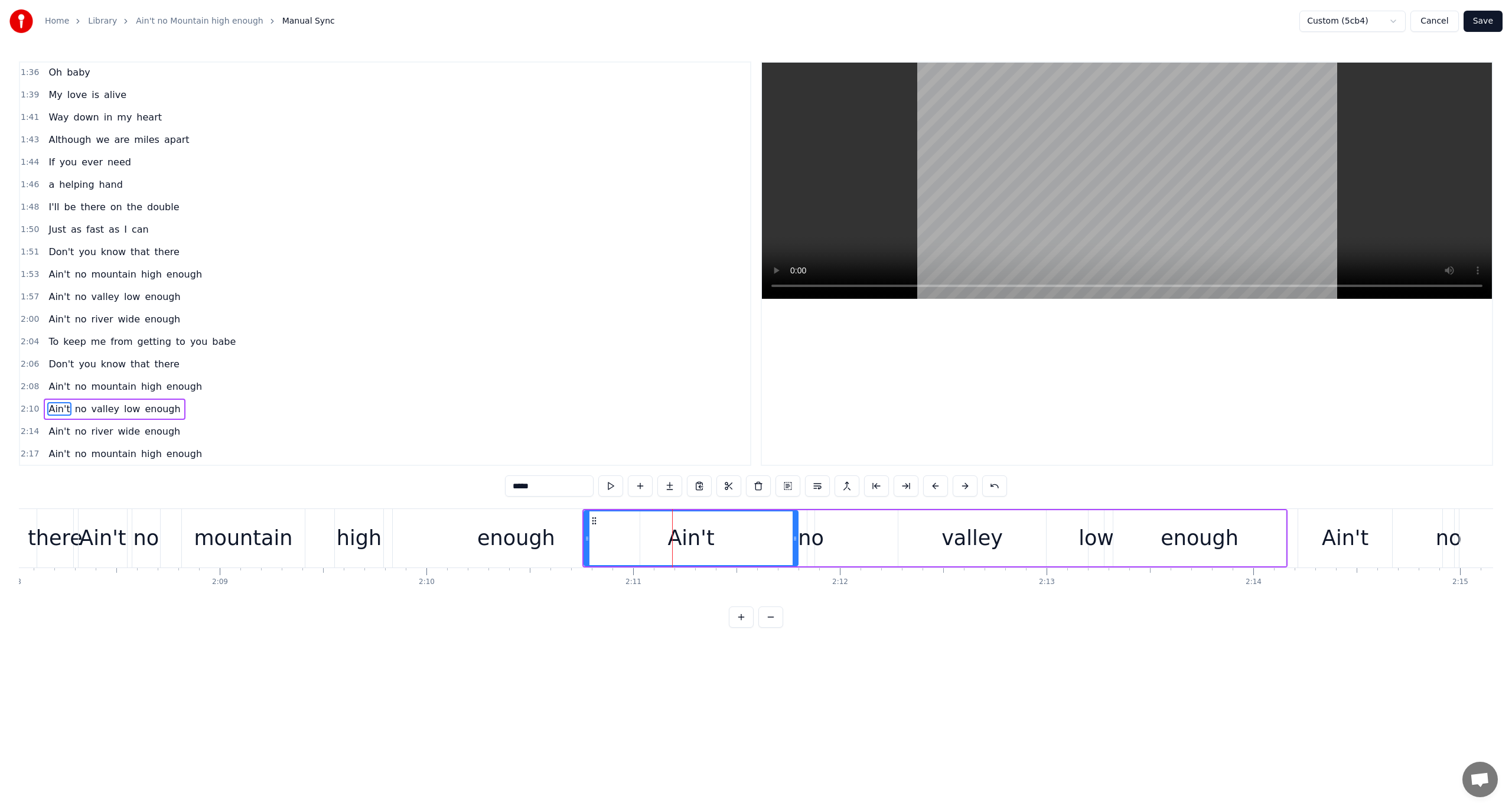
click at [28, 403] on span "2:10" at bounding box center [30, 408] width 18 height 11
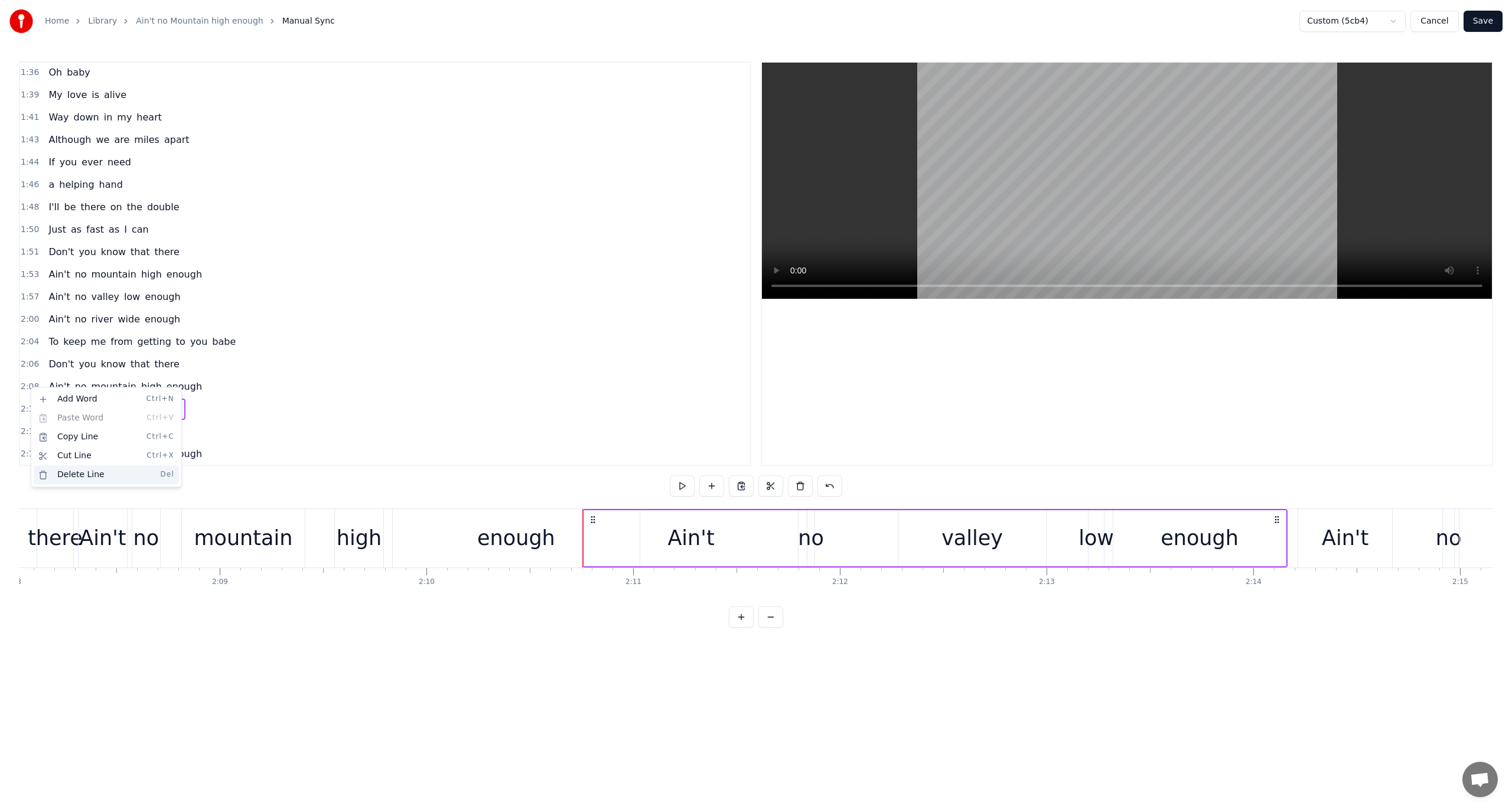
click at [58, 473] on div "Delete Line Del" at bounding box center [105, 475] width 145 height 19
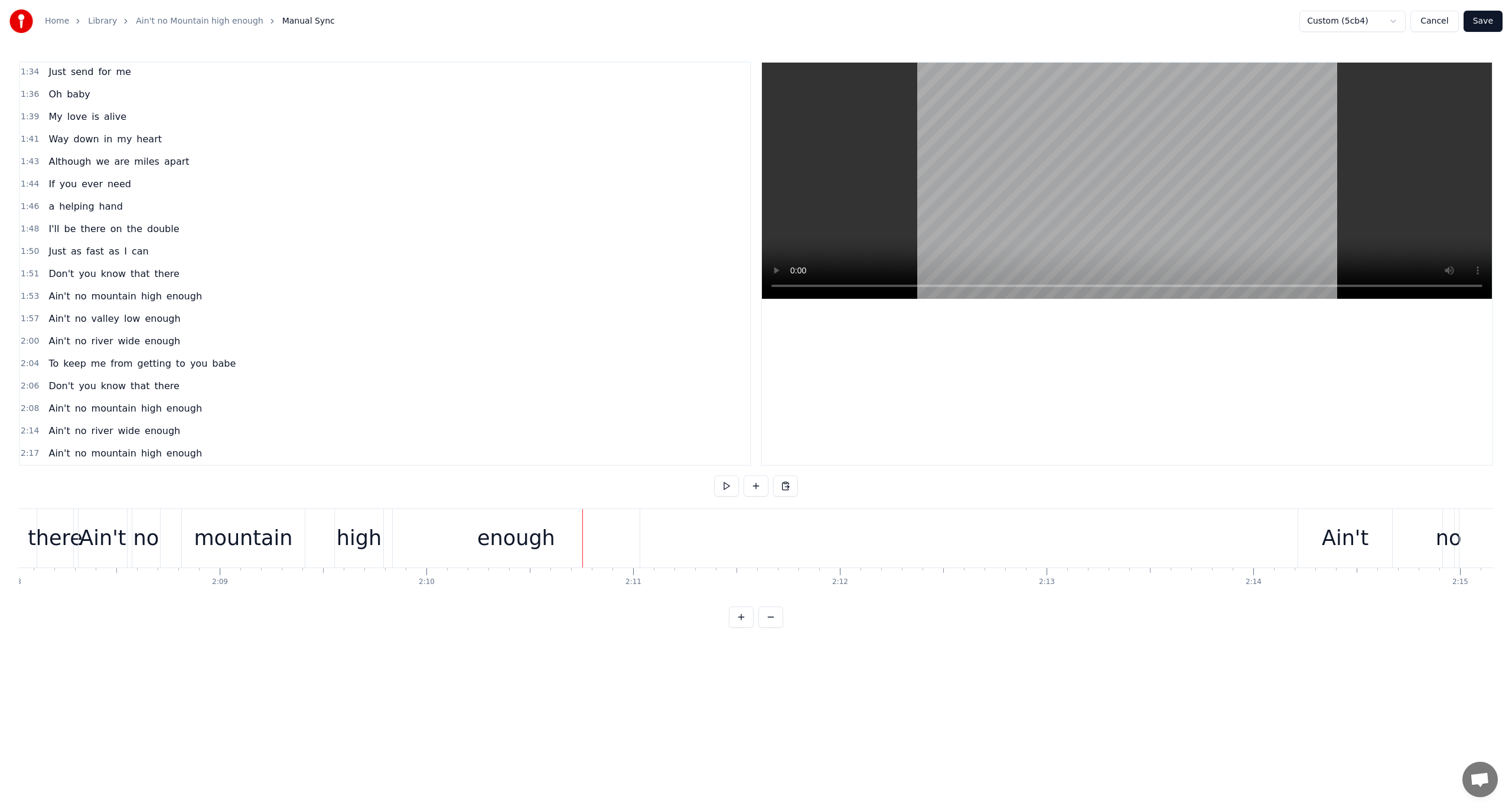
click at [25, 403] on span "2:08" at bounding box center [30, 408] width 18 height 11
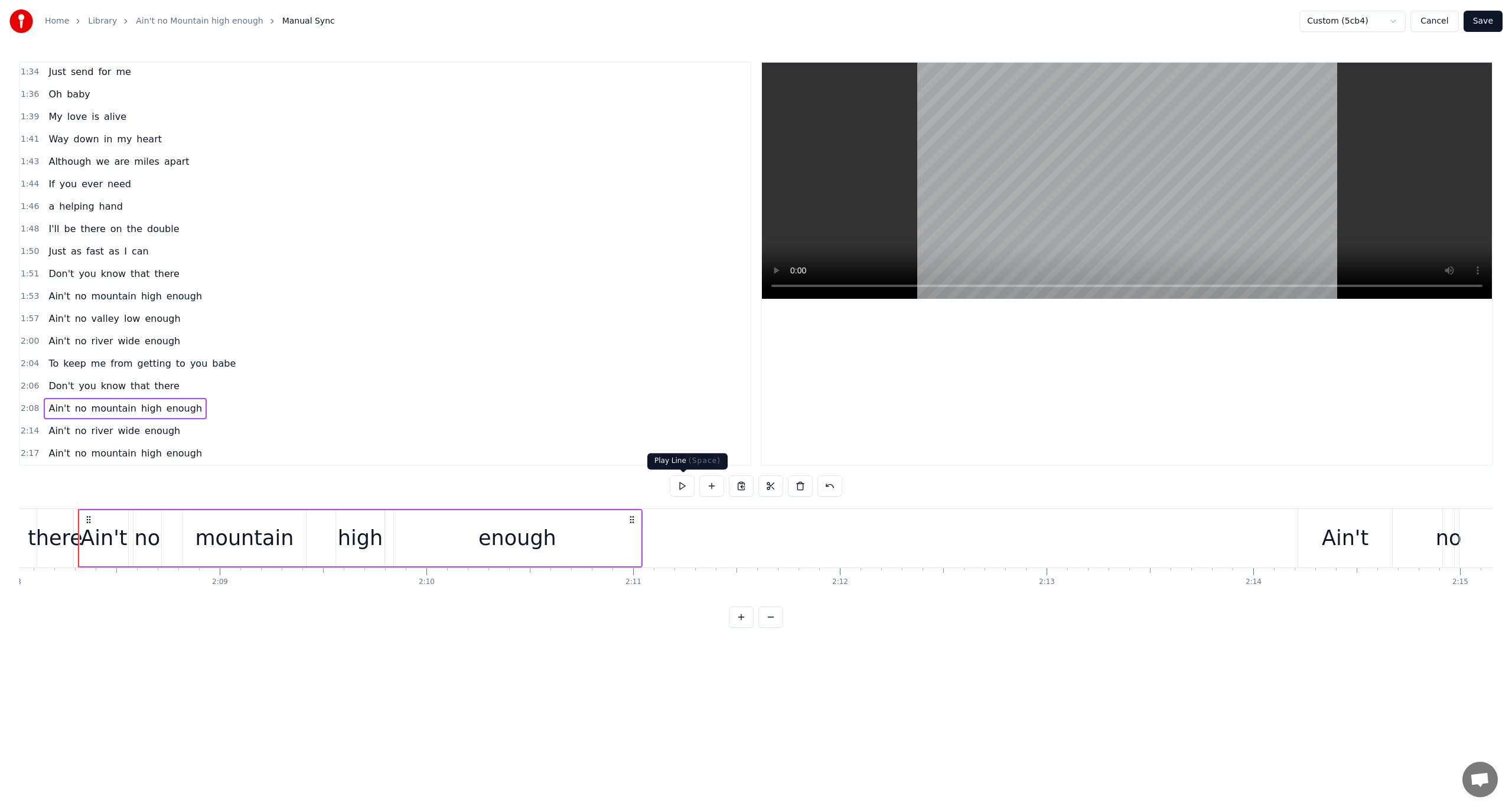
click at [676, 485] on button at bounding box center [683, 486] width 25 height 21
click at [589, 554] on div "enough" at bounding box center [517, 538] width 247 height 56
click at [28, 313] on span "1:57" at bounding box center [30, 318] width 18 height 11
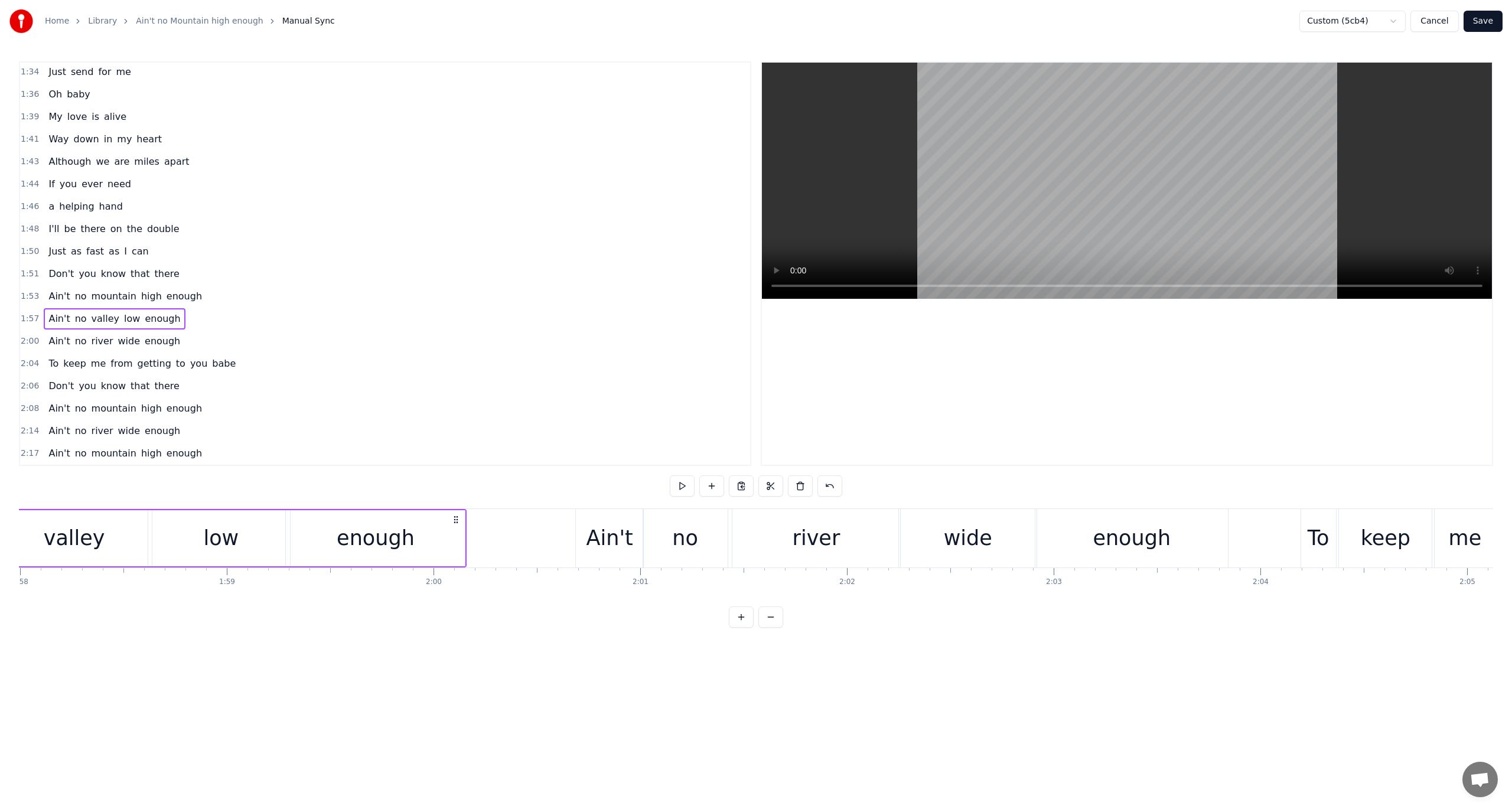
scroll to position [0, 24172]
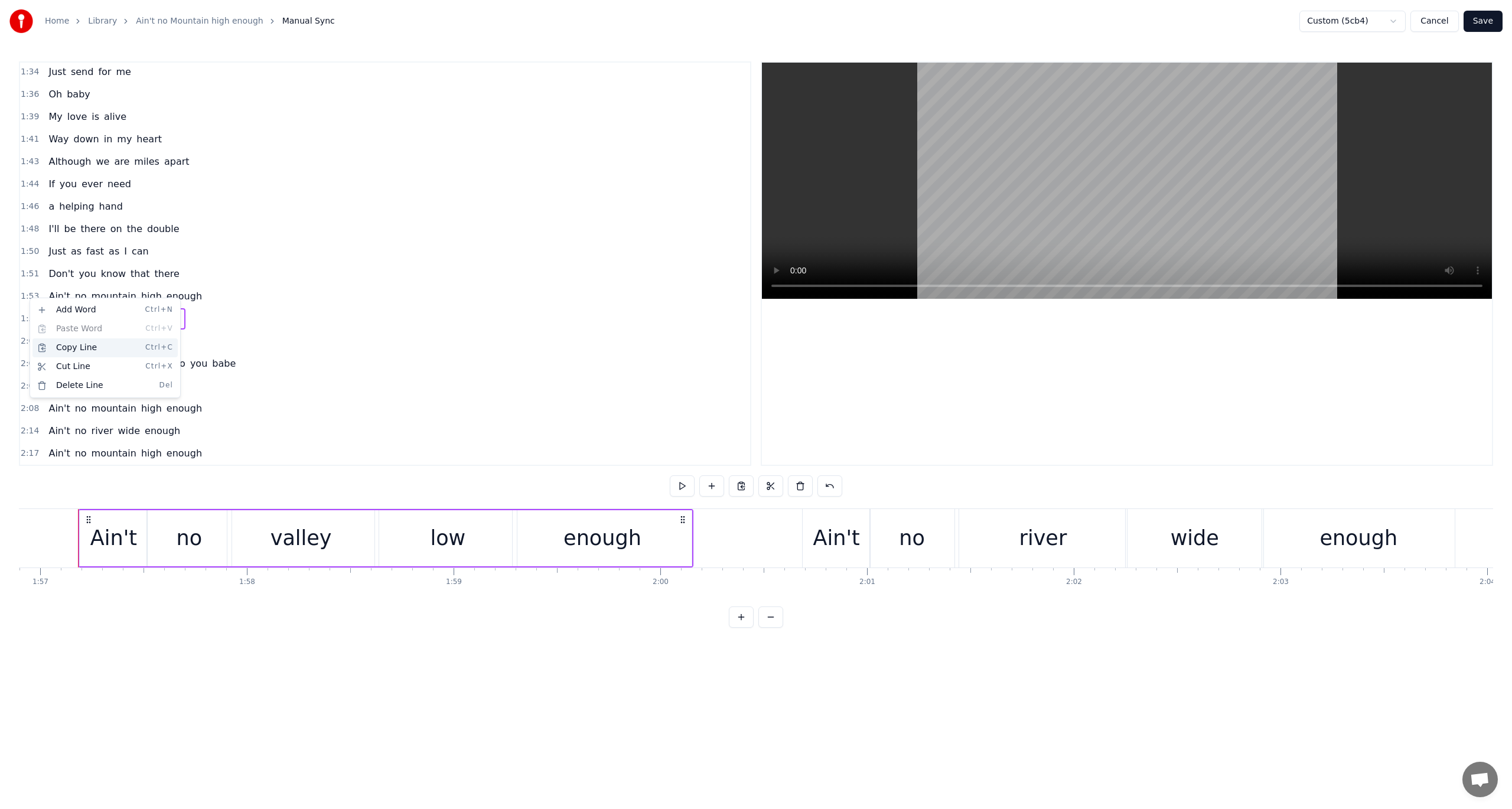
click at [68, 345] on div "Copy Line Ctrl+C" at bounding box center [105, 348] width 145 height 19
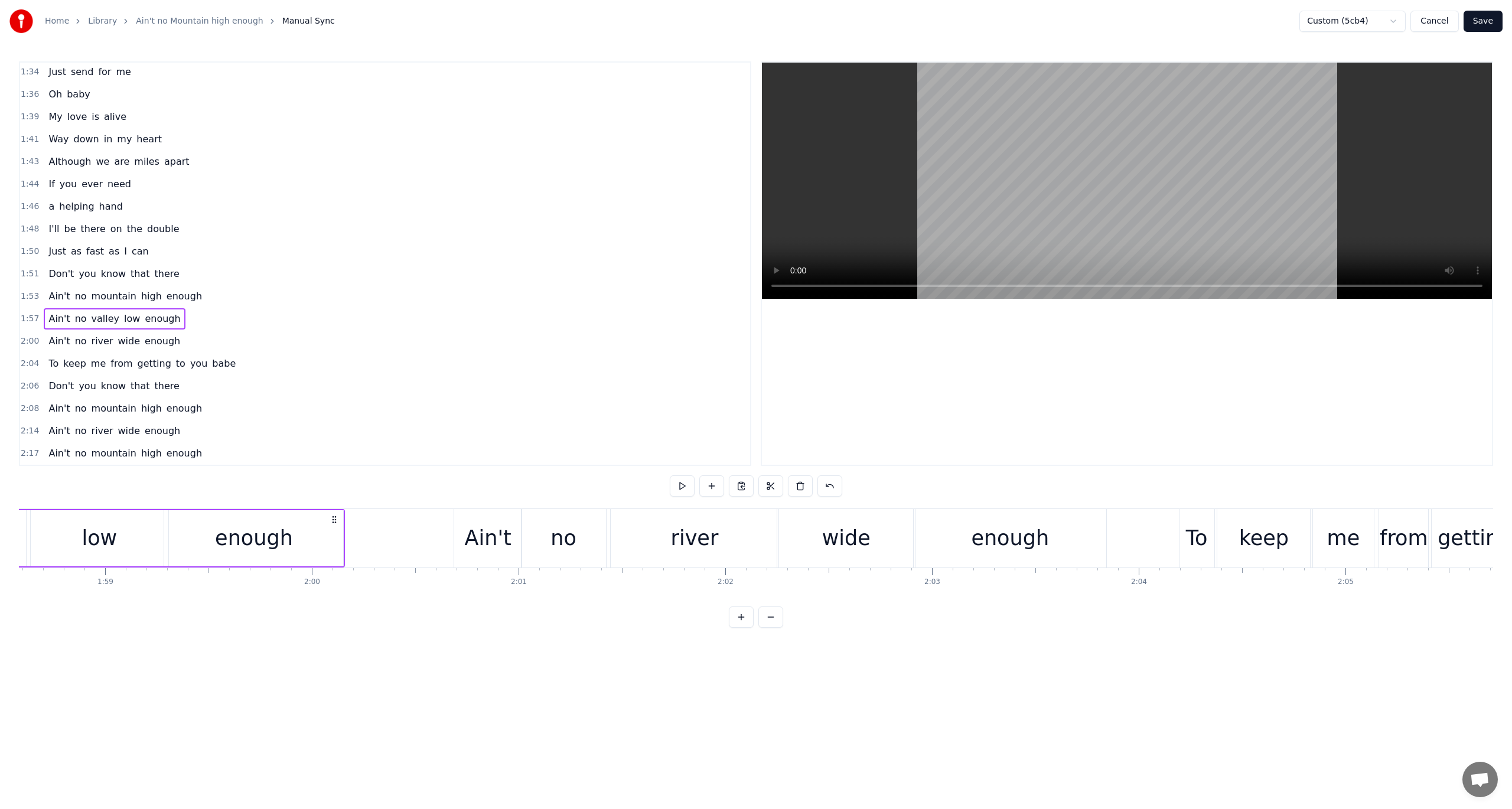
scroll to position [0, 24611]
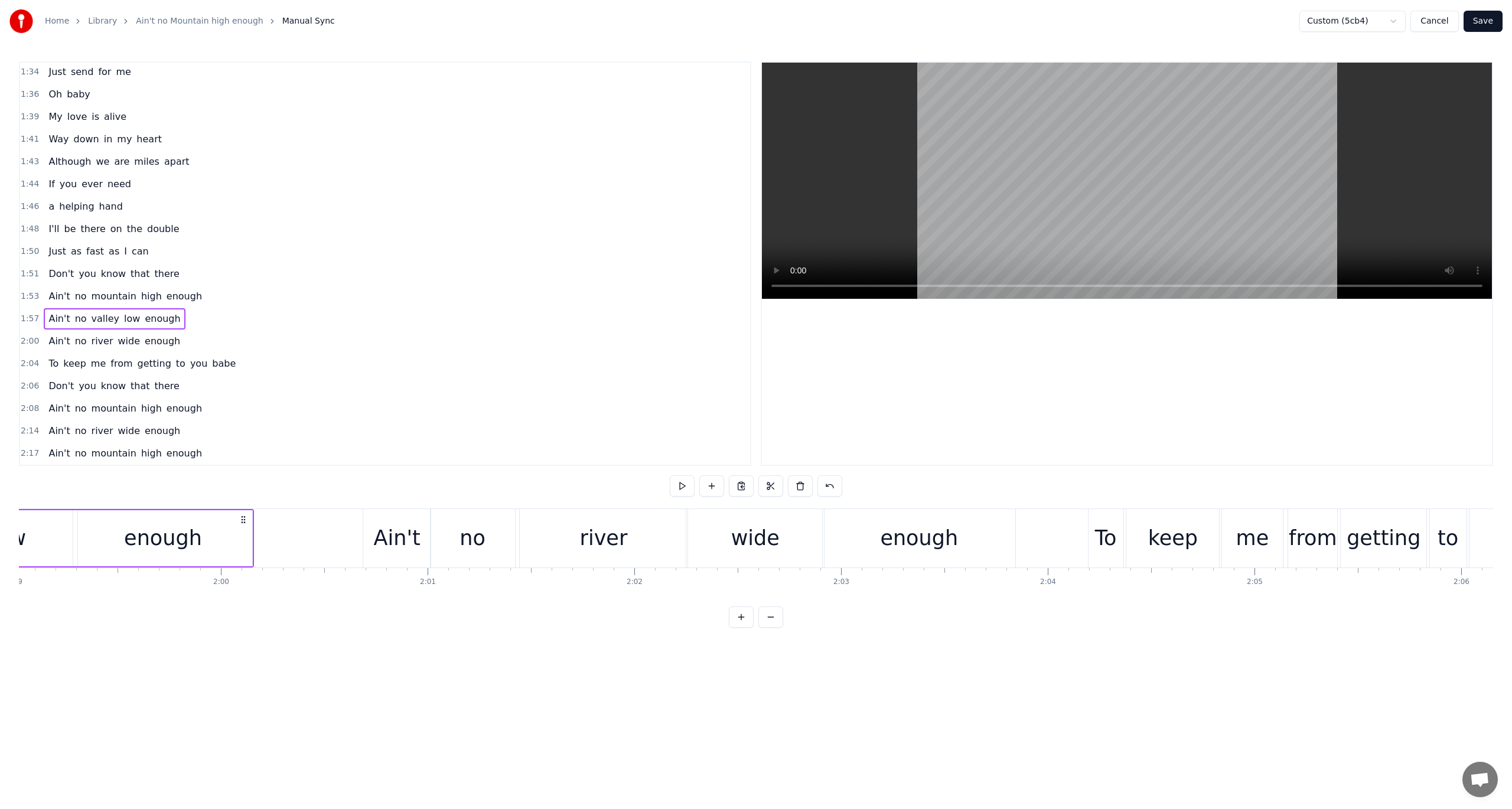
click at [26, 425] on span "2:14" at bounding box center [30, 430] width 18 height 11
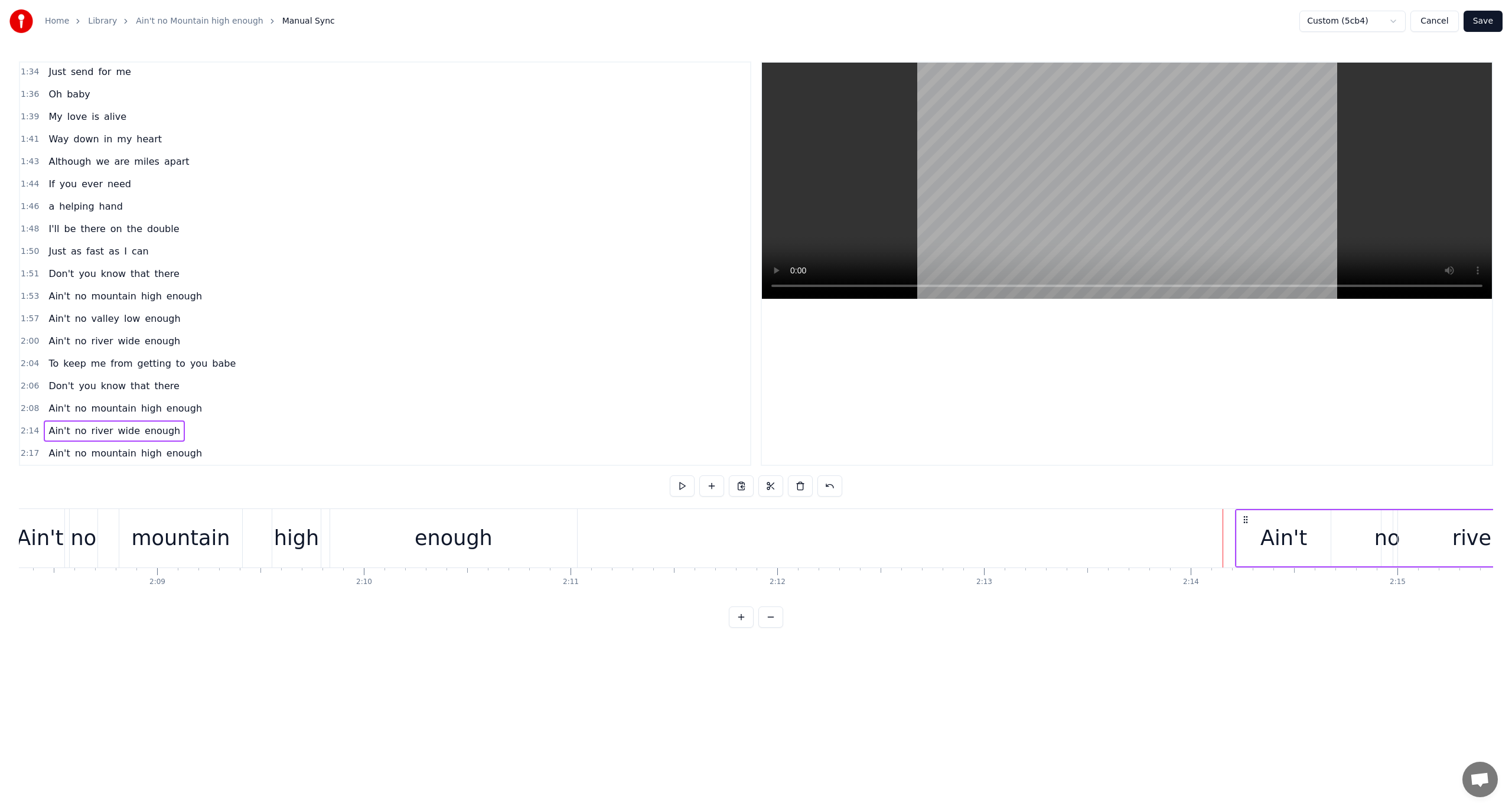
scroll to position [0, 26544]
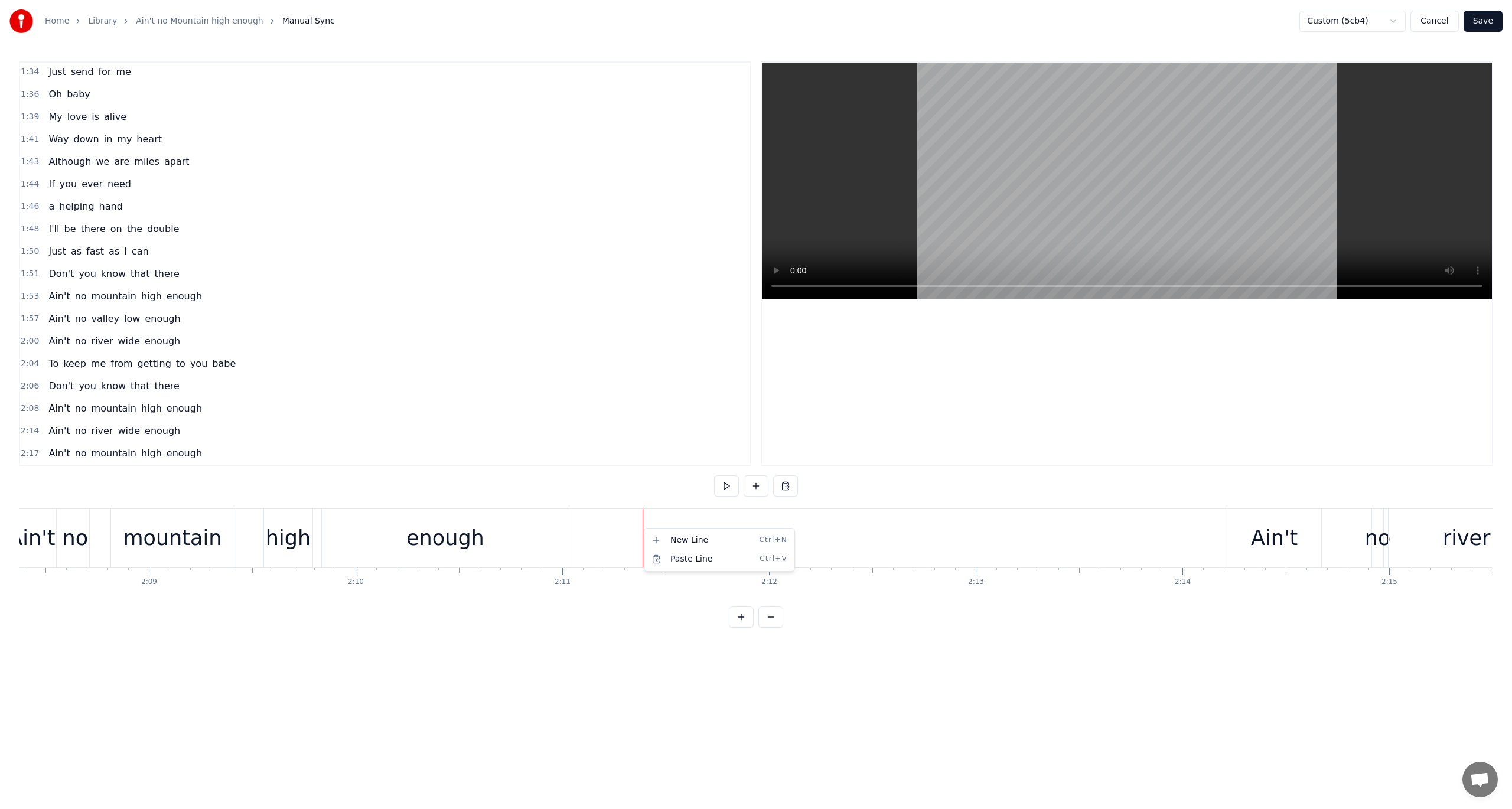
click at [578, 522] on html "Home Library Ain't no Mountain high enough Manual Sync Custom (5cb4) Cancel Sav…" at bounding box center [756, 323] width 1512 height 646
click at [612, 552] on div "Paste Line Ctrl+V" at bounding box center [648, 553] width 145 height 19
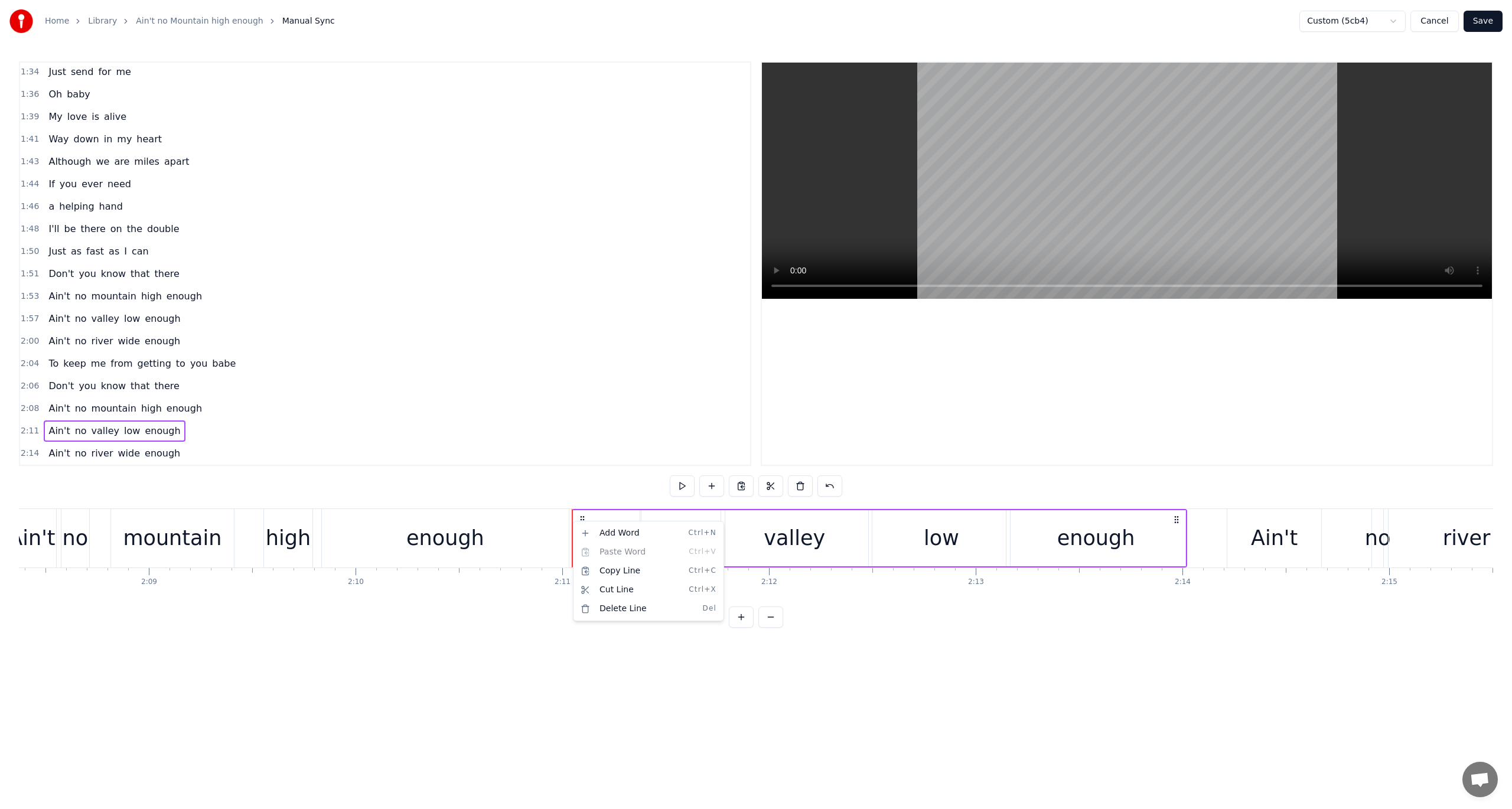
scroll to position [854, 0]
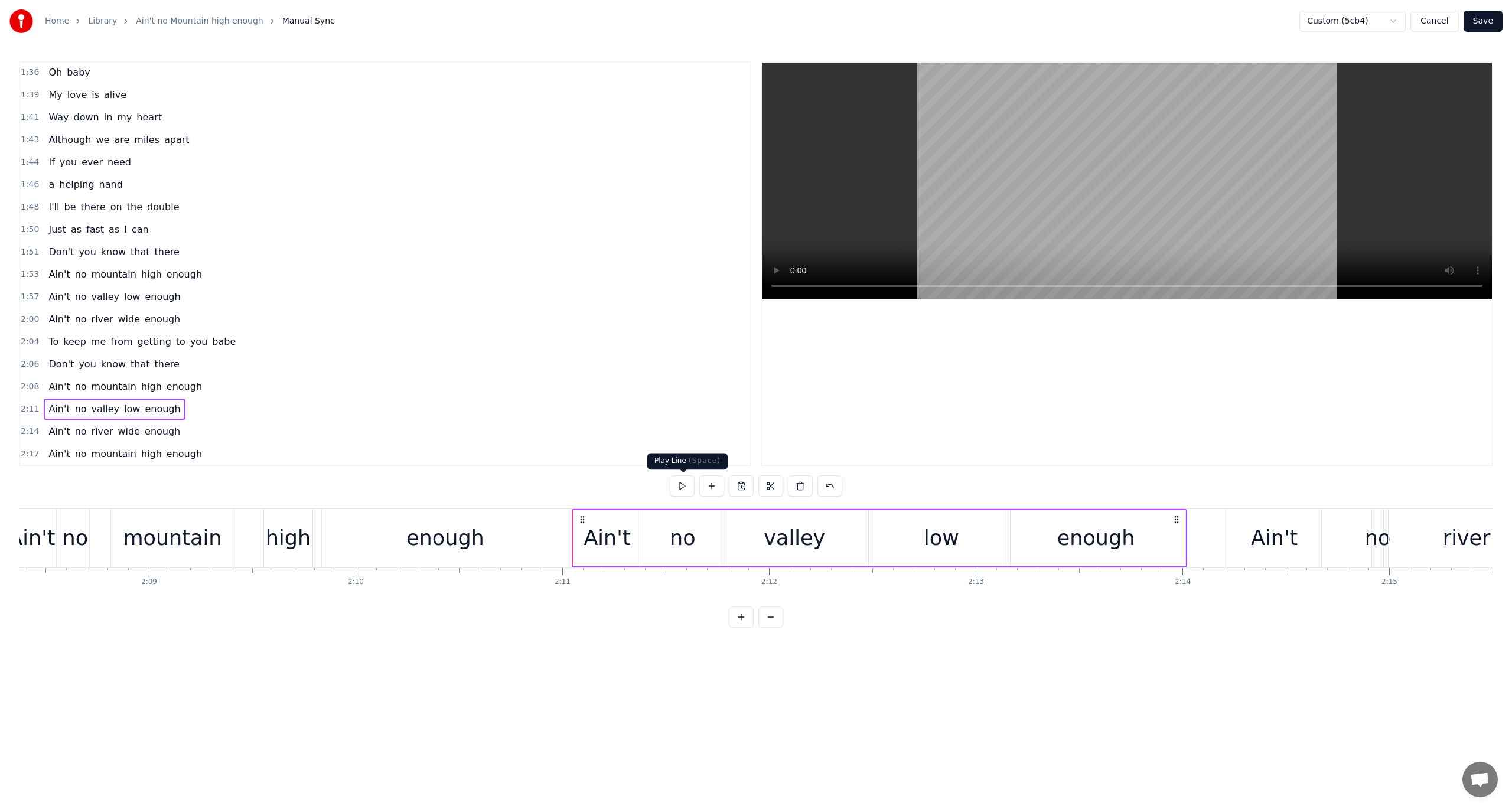
click at [683, 484] on button at bounding box center [683, 486] width 25 height 21
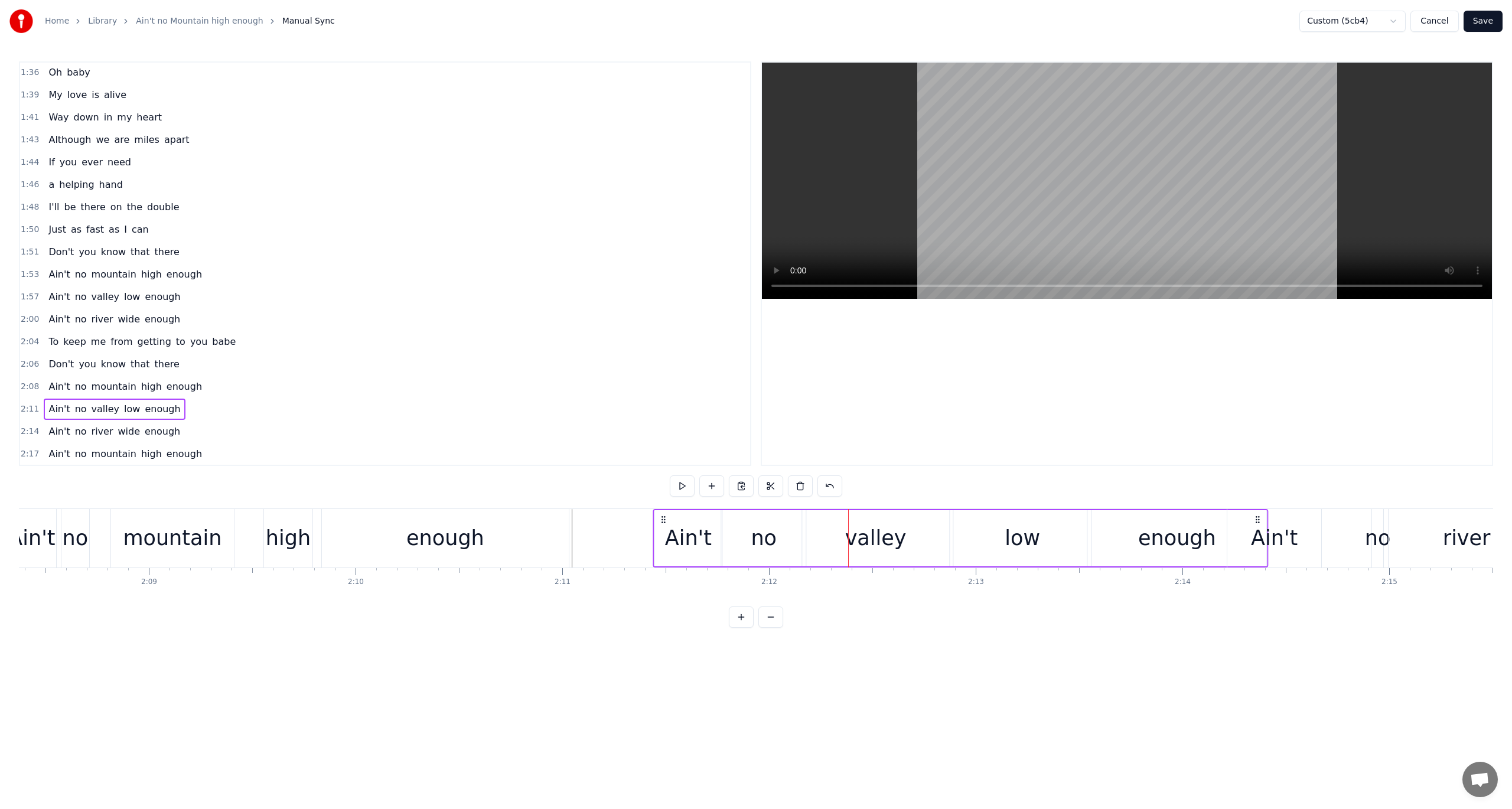
drag, startPoint x: 582, startPoint y: 520, endPoint x: 663, endPoint y: 525, distance: 81.2
click at [663, 525] on div "Ain't no valley low enough" at bounding box center [960, 538] width 616 height 59
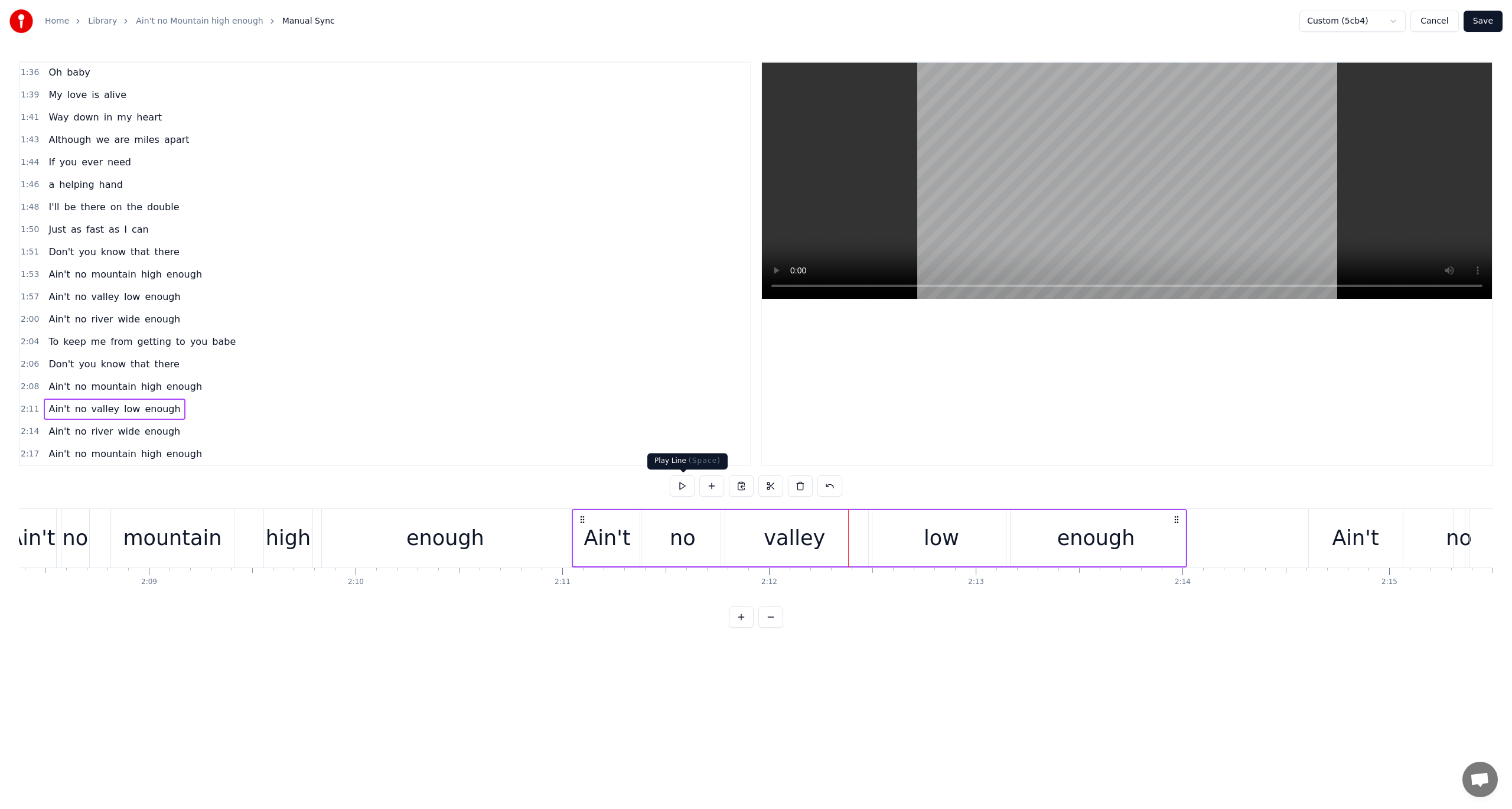
click at [681, 483] on button at bounding box center [683, 486] width 25 height 21
click at [634, 527] on div "Ain't" at bounding box center [607, 538] width 68 height 56
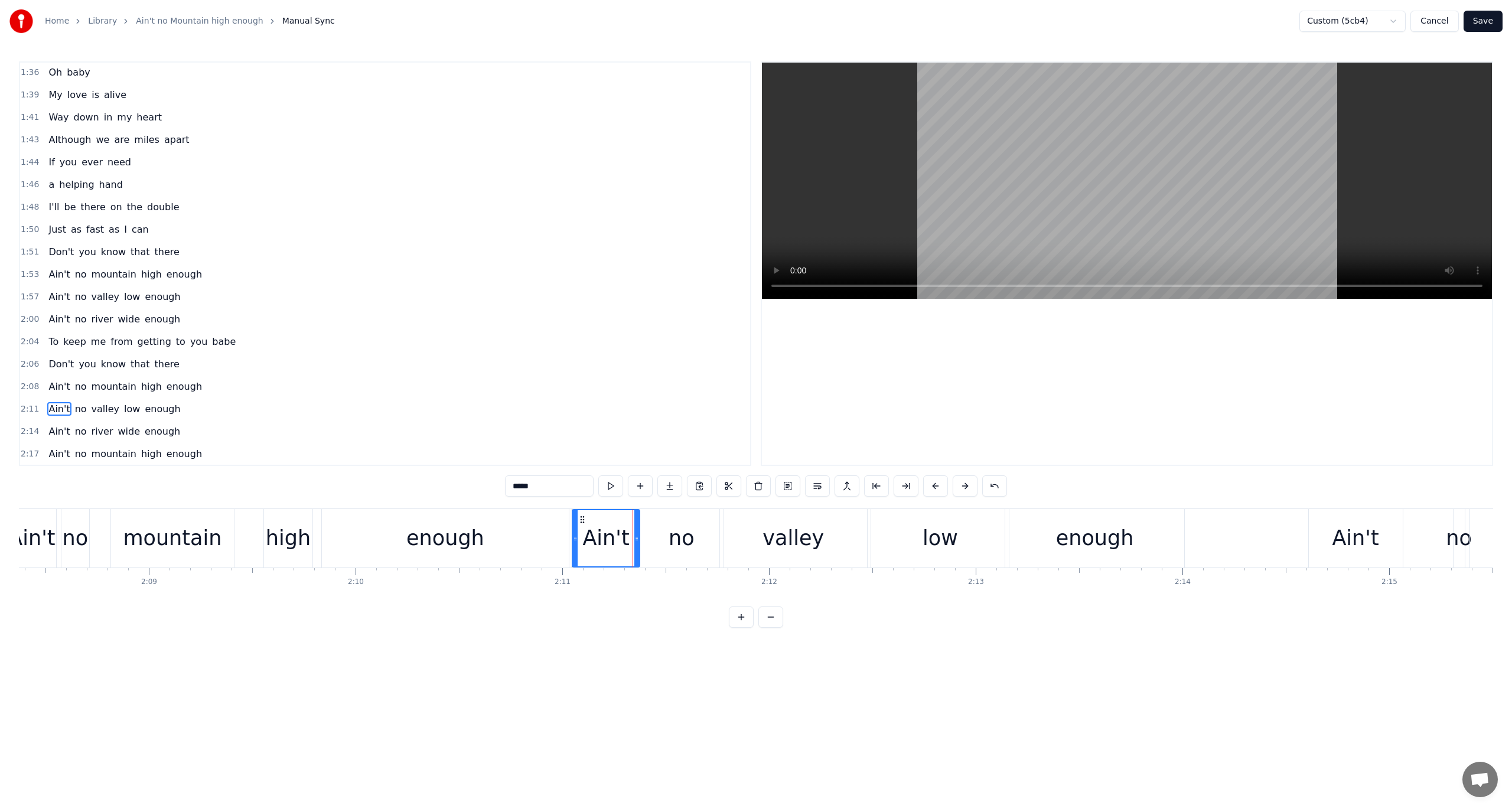
click at [566, 527] on div "enough" at bounding box center [445, 538] width 247 height 59
type input "******"
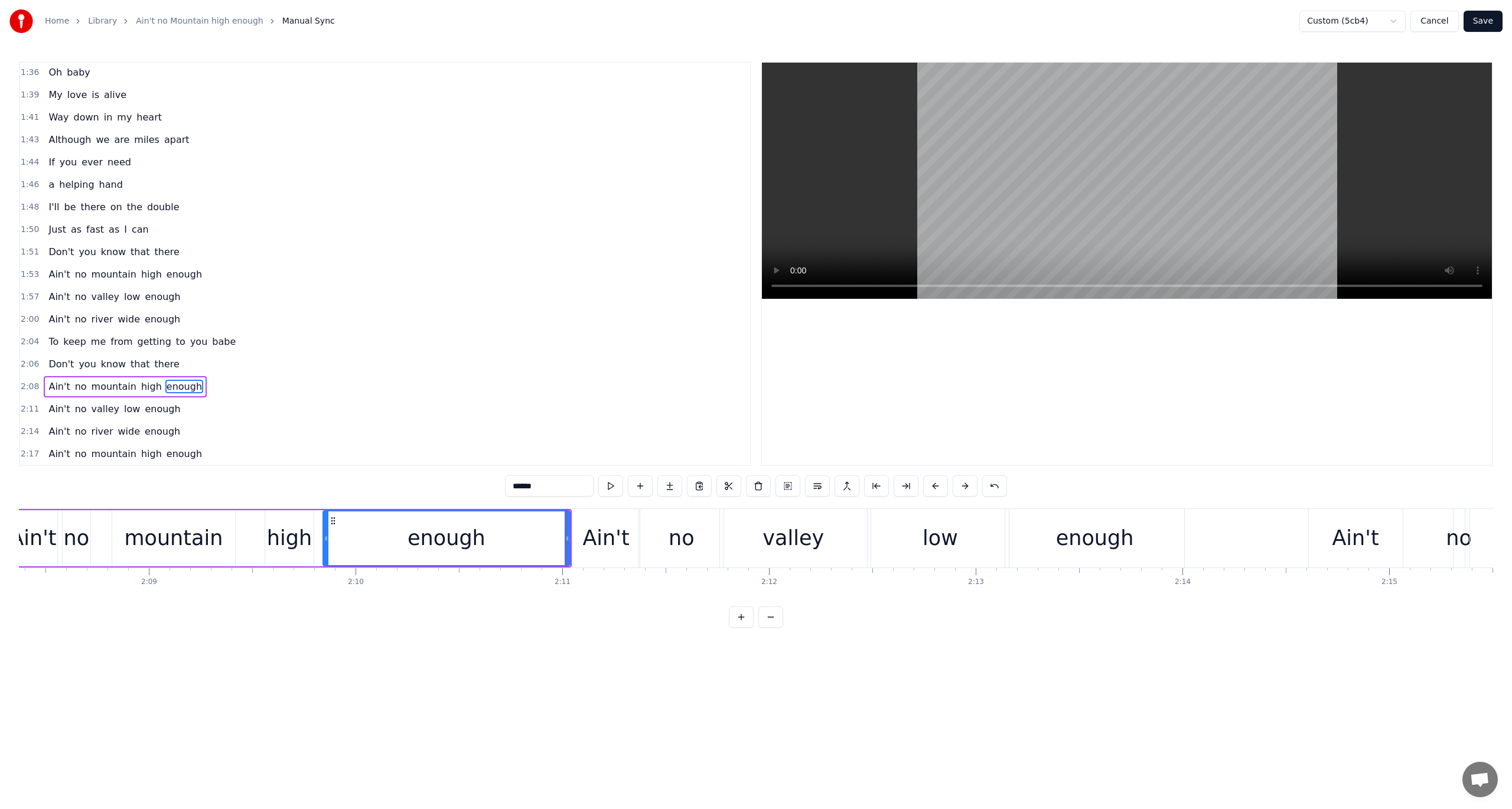
click at [26, 403] on span "2:11" at bounding box center [30, 408] width 18 height 11
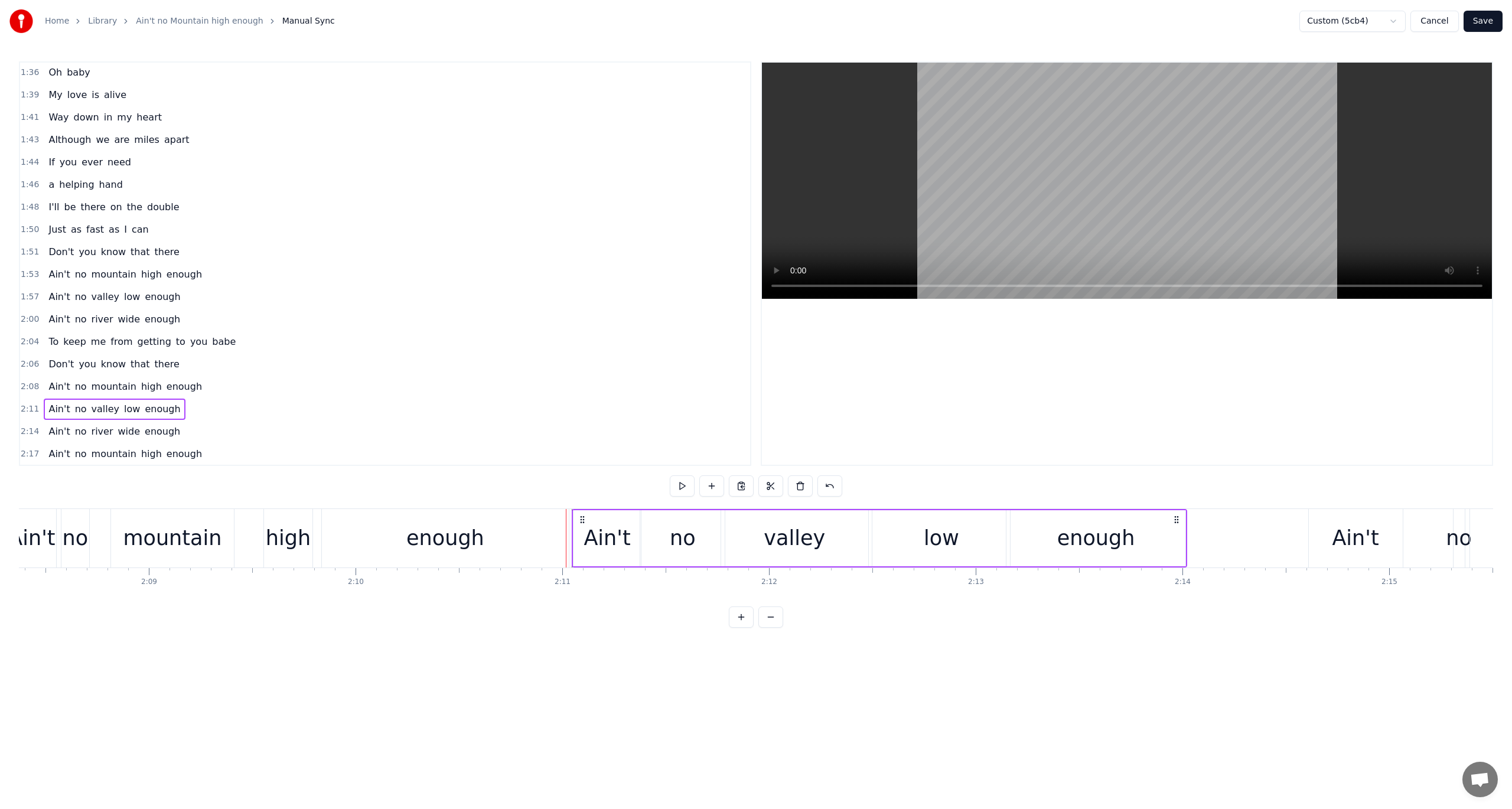
drag, startPoint x: 580, startPoint y: 514, endPoint x: 628, endPoint y: 518, distance: 48.2
click at [628, 518] on div "Ain't" at bounding box center [607, 538] width 68 height 56
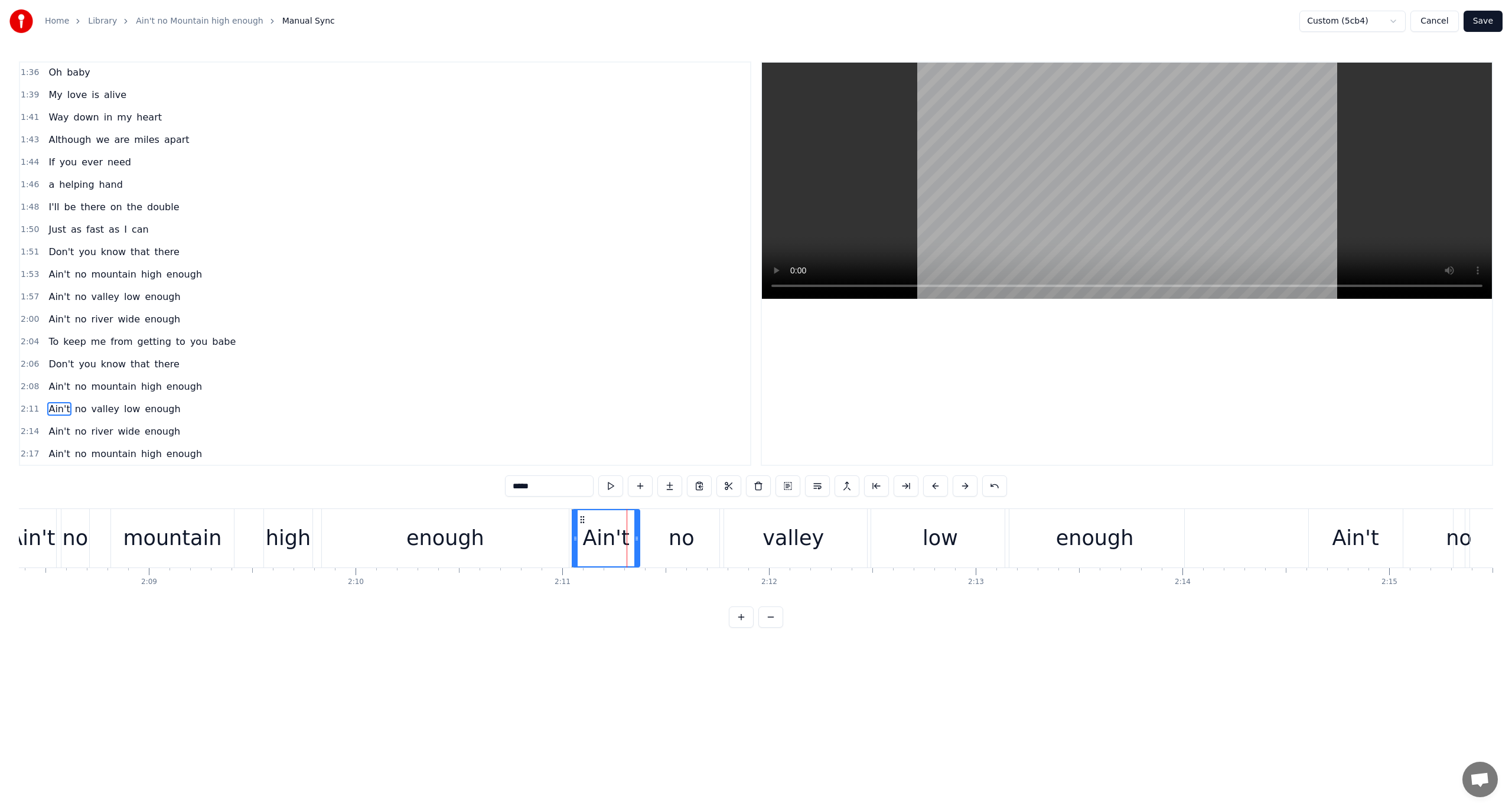
click at [24, 403] on span "2:11" at bounding box center [30, 408] width 18 height 11
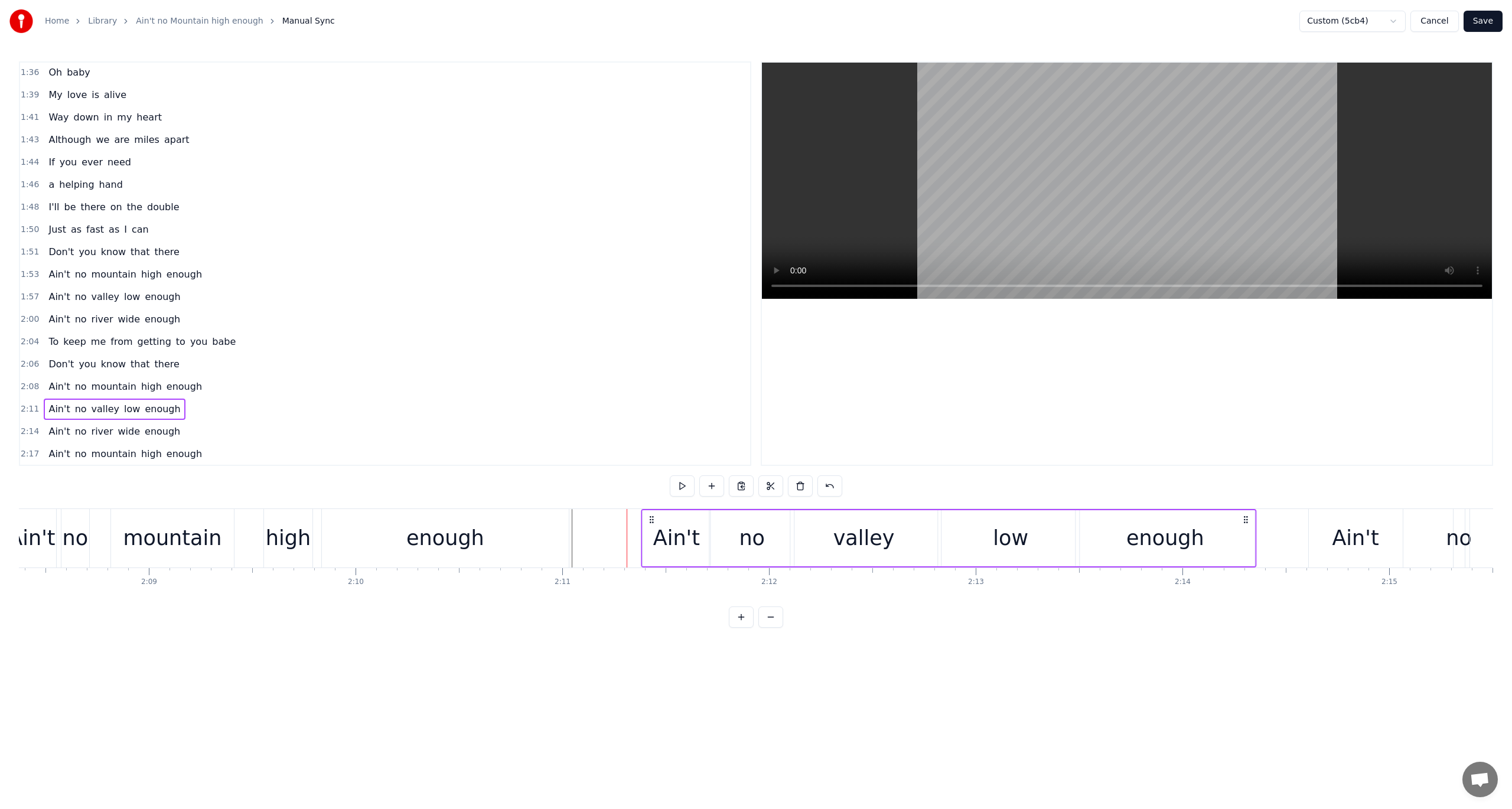
drag, startPoint x: 581, startPoint y: 517, endPoint x: 650, endPoint y: 526, distance: 69.6
click at [650, 526] on div "Ain't no valley low enough" at bounding box center [949, 538] width 616 height 59
click at [21, 358] on span "2:06" at bounding box center [30, 364] width 18 height 11
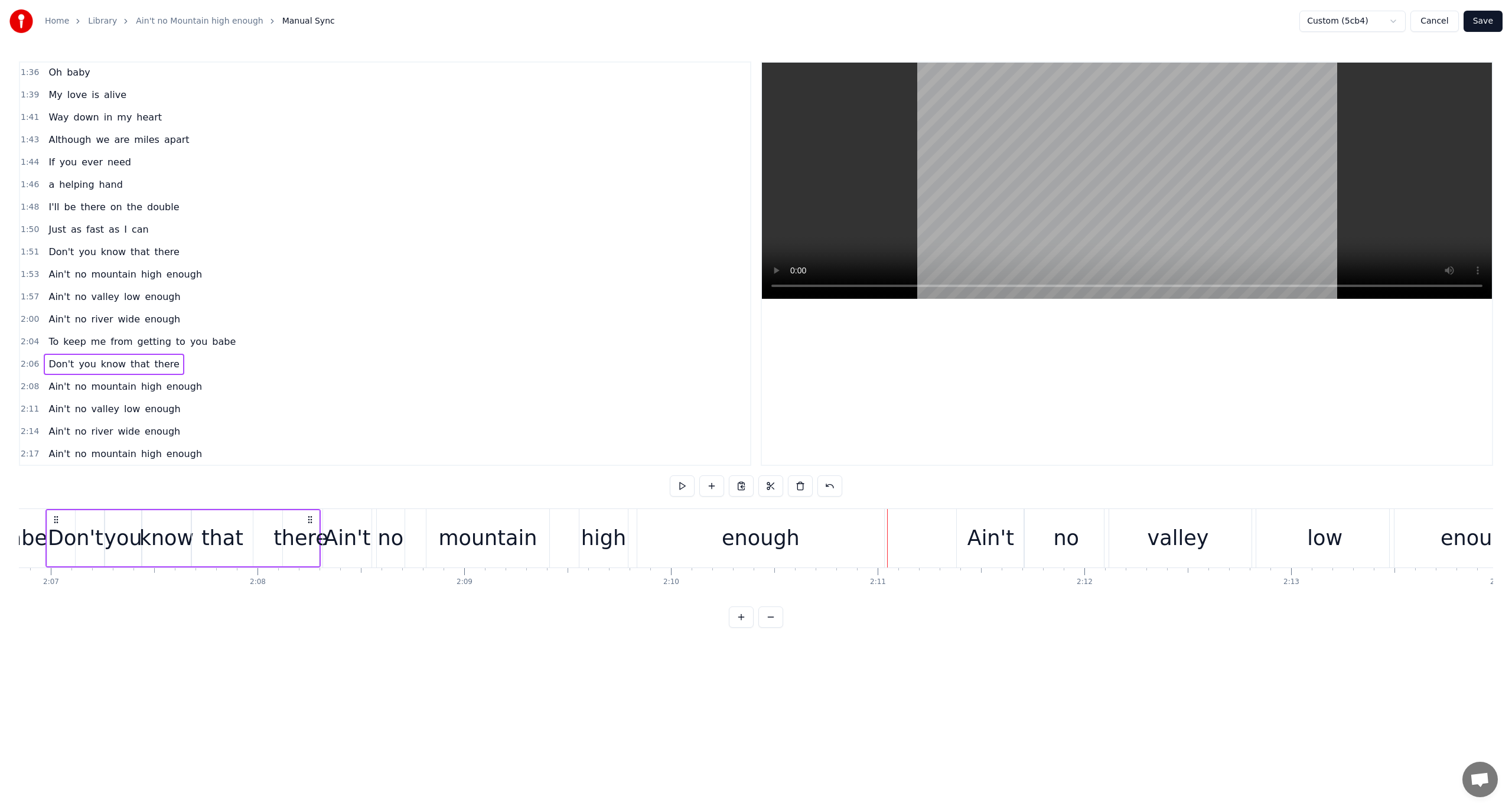
scroll to position [0, 26196]
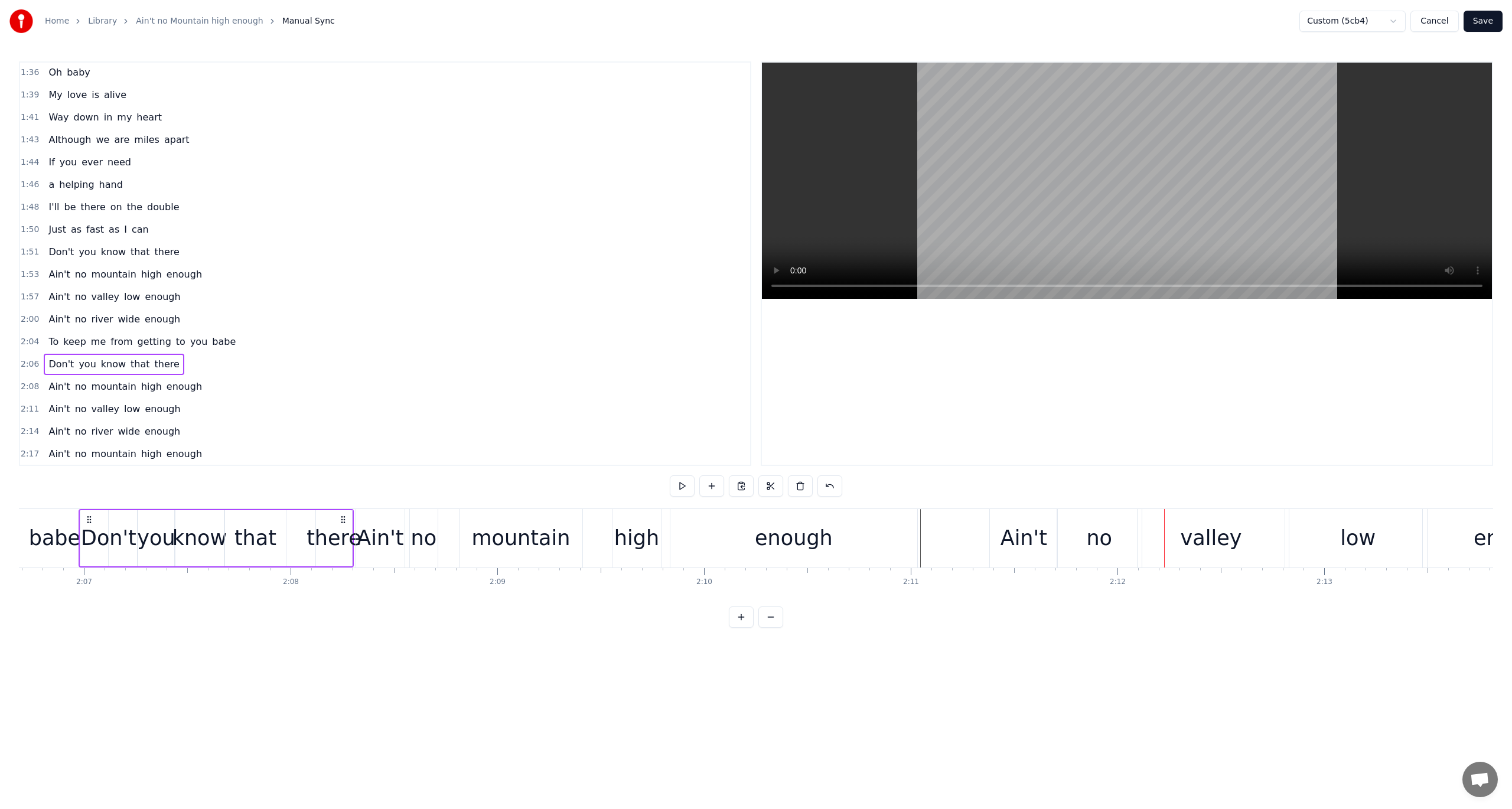
click at [25, 403] on span "2:11" at bounding box center [30, 408] width 18 height 11
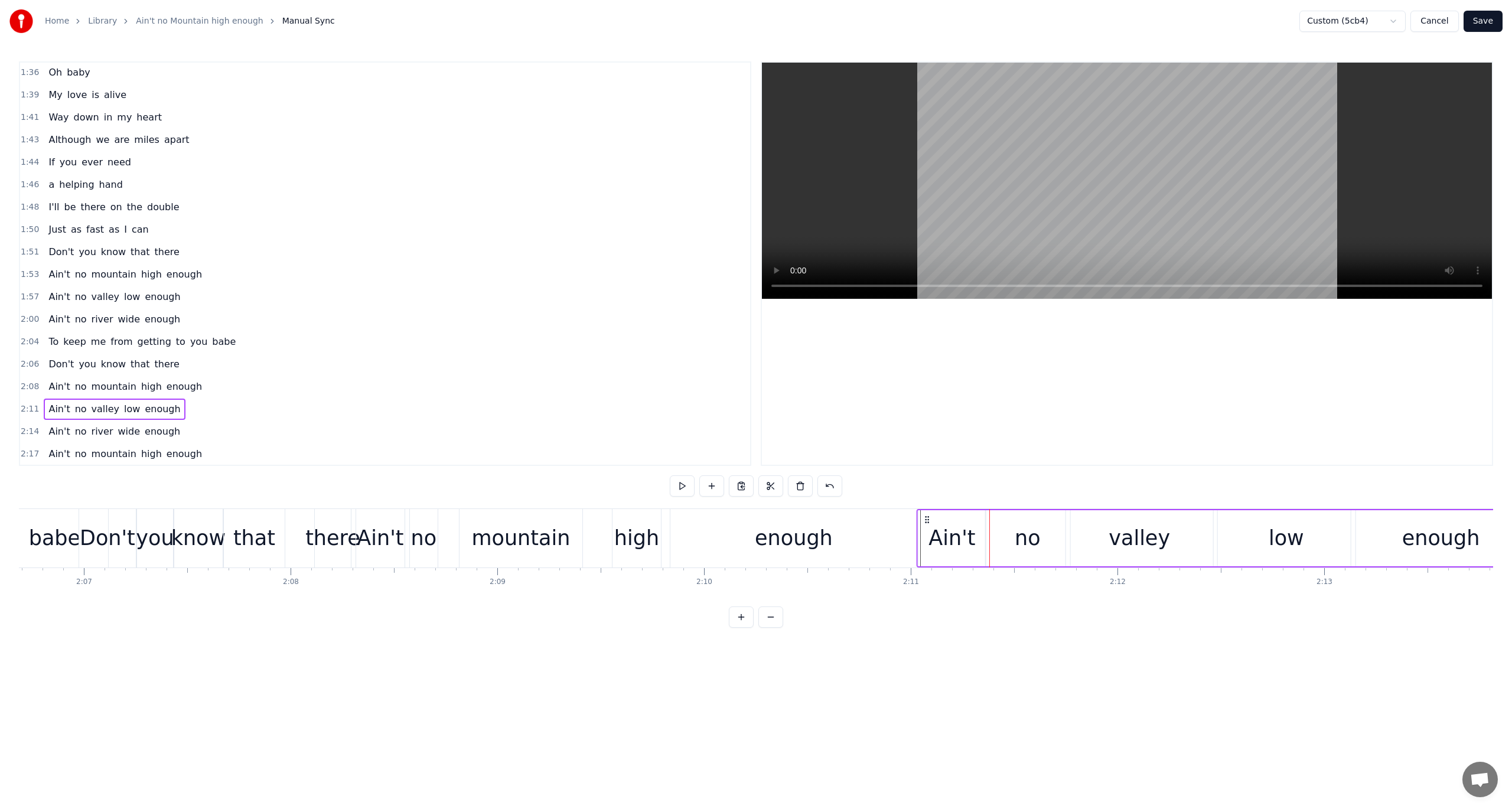
drag, startPoint x: 1000, startPoint y: 516, endPoint x: 927, endPoint y: 528, distance: 74.0
click at [927, 528] on div "Ain't no valley low enough" at bounding box center [1225, 538] width 616 height 59
click at [27, 381] on span "2:08" at bounding box center [30, 386] width 18 height 11
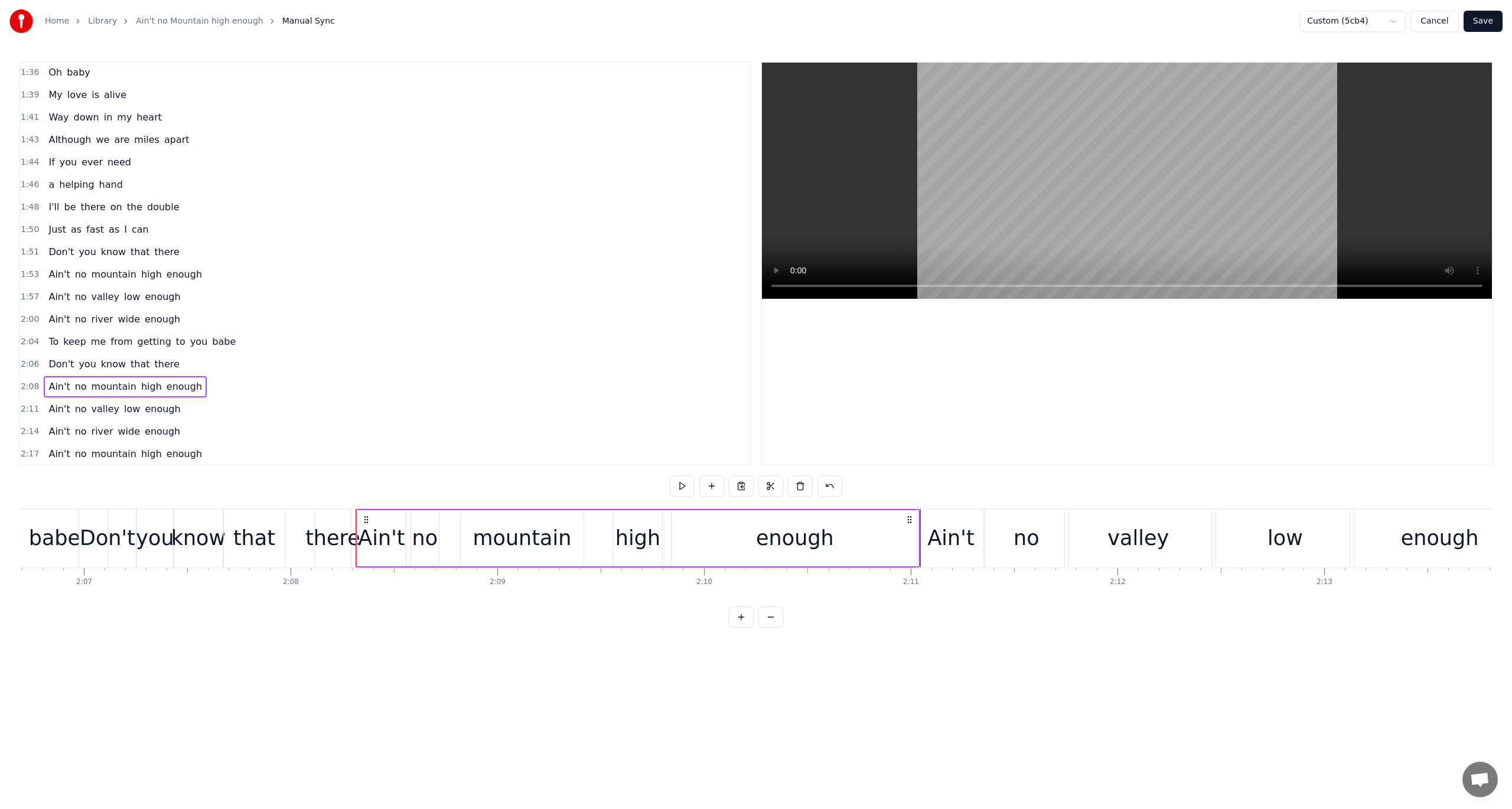
click at [18, 342] on div "Home Library Ain't no Mountain high enough Manual Sync Custom (5cb4) Cancel Sav…" at bounding box center [756, 314] width 1512 height 628
click at [26, 358] on span "2:06" at bounding box center [30, 364] width 18 height 11
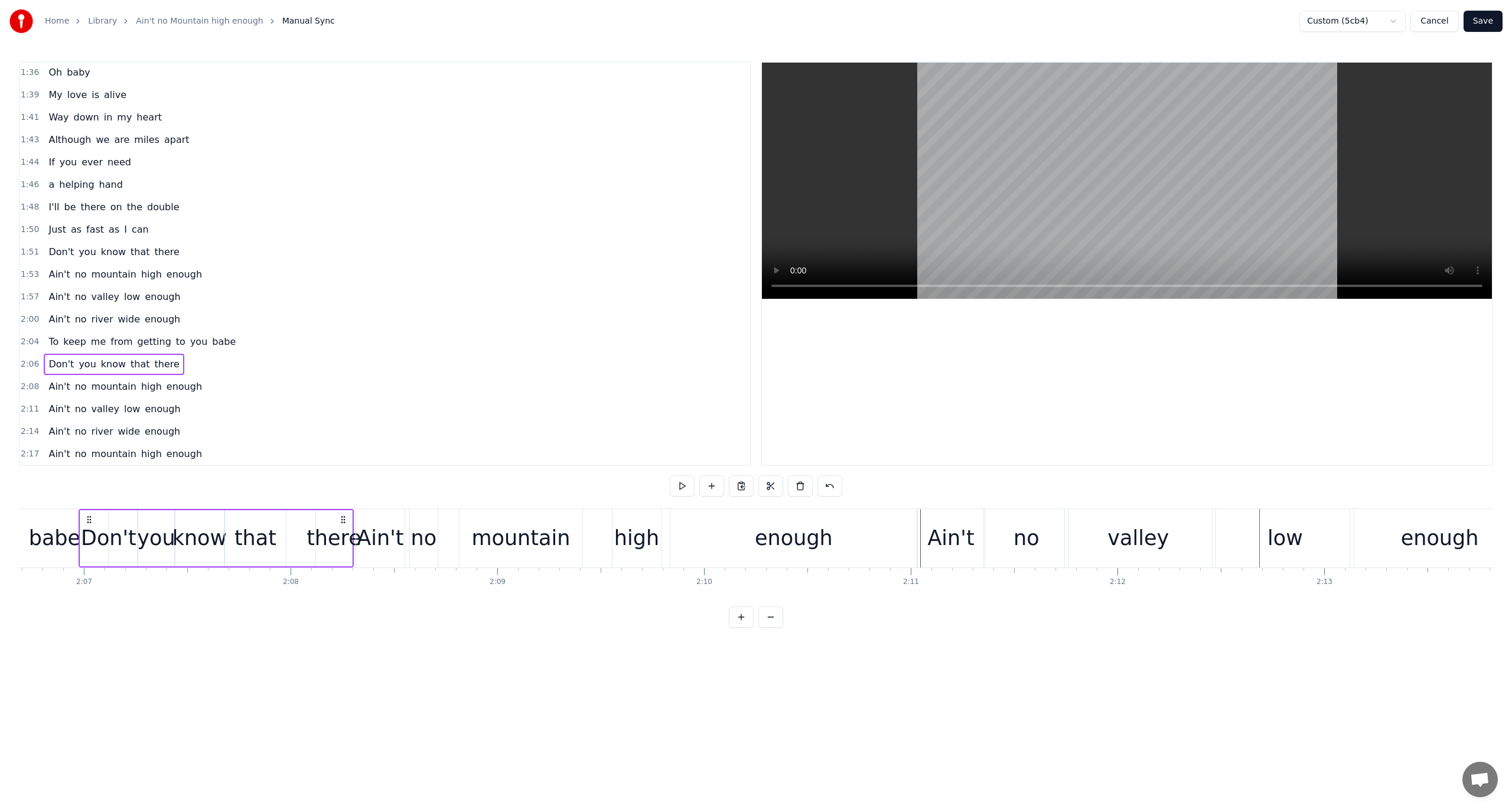
click at [503, 545] on div "mountain" at bounding box center [521, 538] width 98 height 32
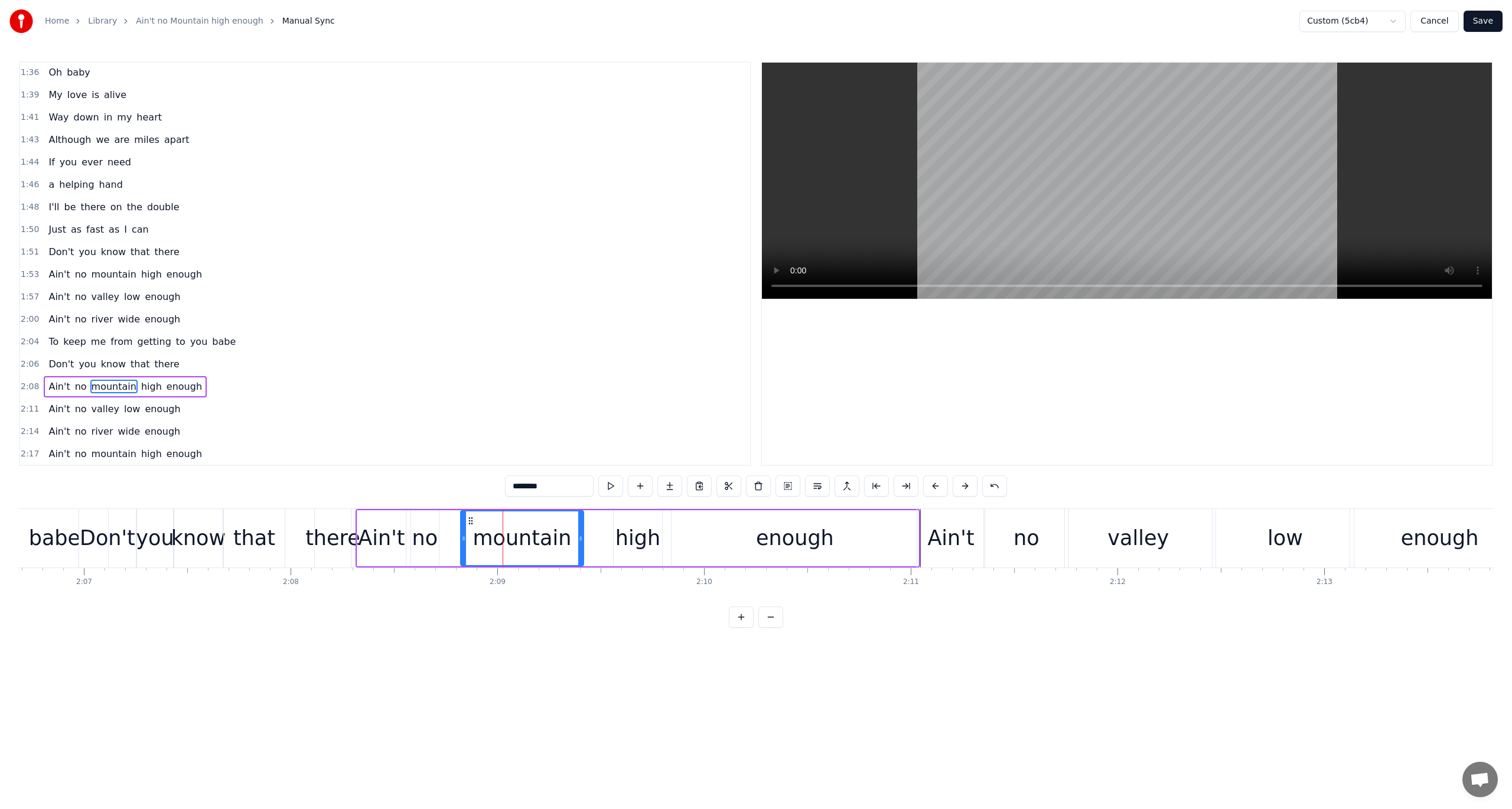
click at [23, 381] on span "2:08" at bounding box center [30, 386] width 18 height 11
click at [27, 403] on span "2:11" at bounding box center [30, 408] width 18 height 11
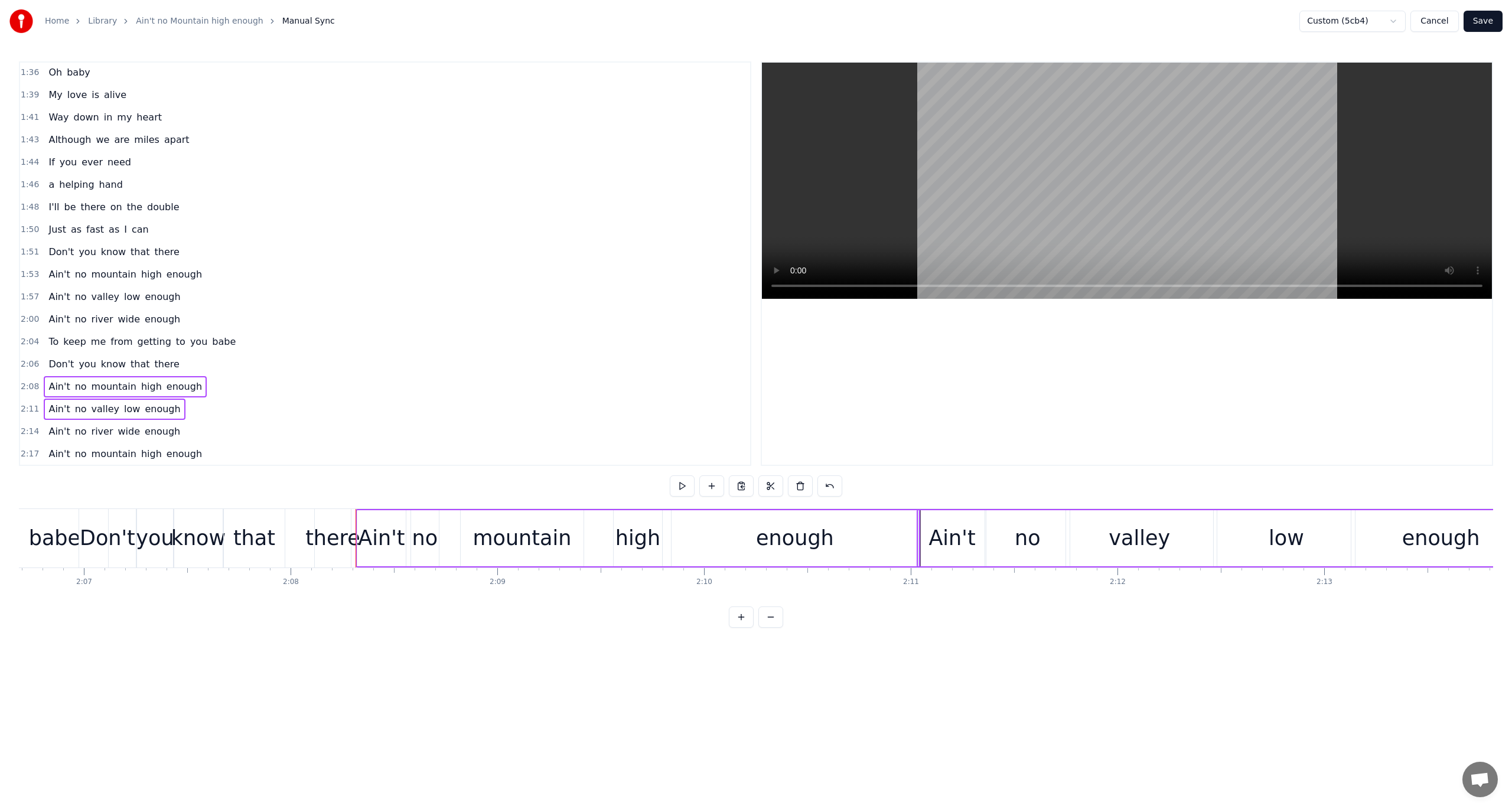
click at [26, 426] on span "2:14" at bounding box center [30, 431] width 18 height 11
click at [58, 475] on div "Delete Line Del" at bounding box center [105, 476] width 145 height 19
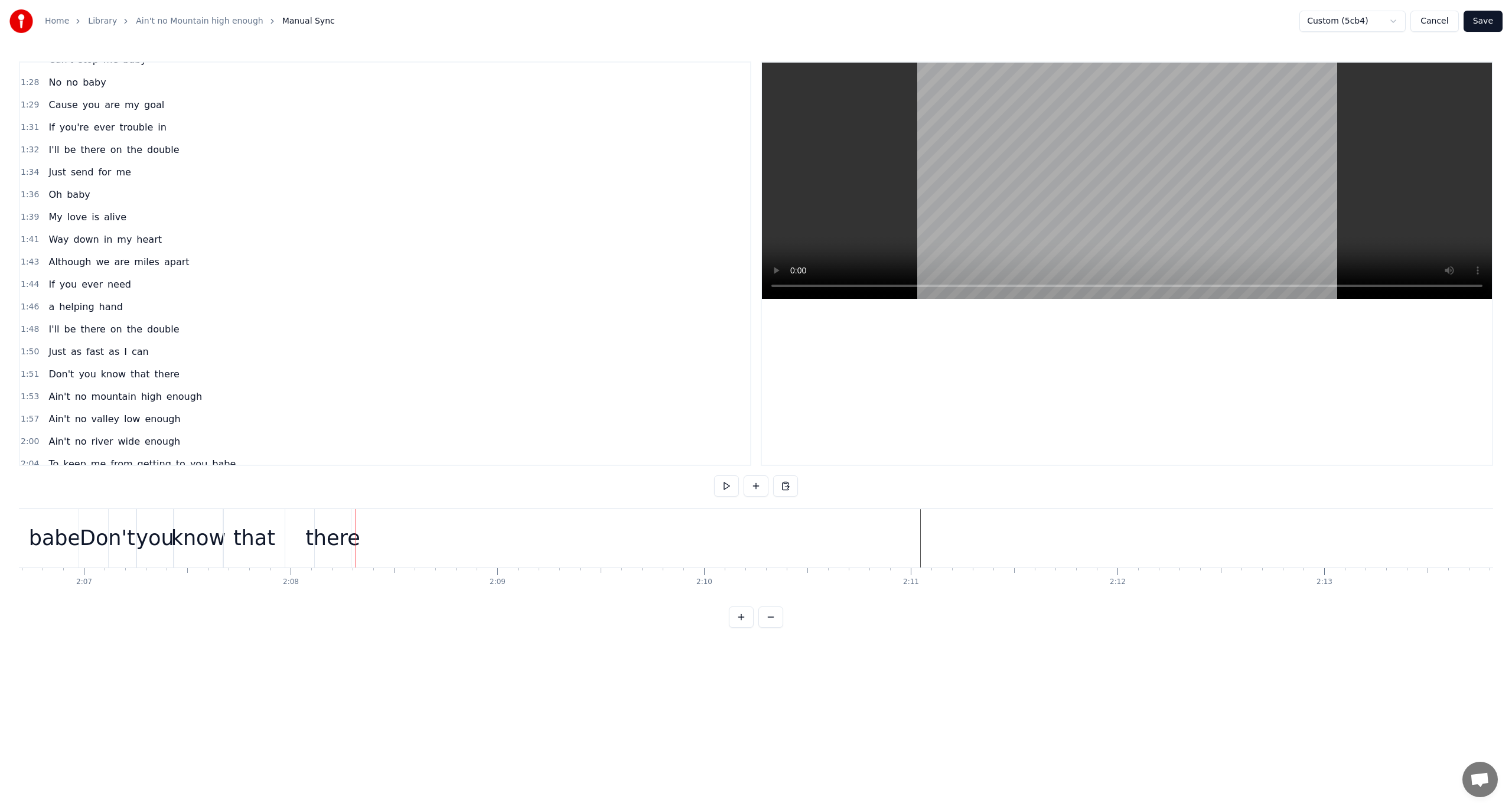
scroll to position [729, 0]
click at [25, 394] on span "1:53" at bounding box center [30, 400] width 18 height 11
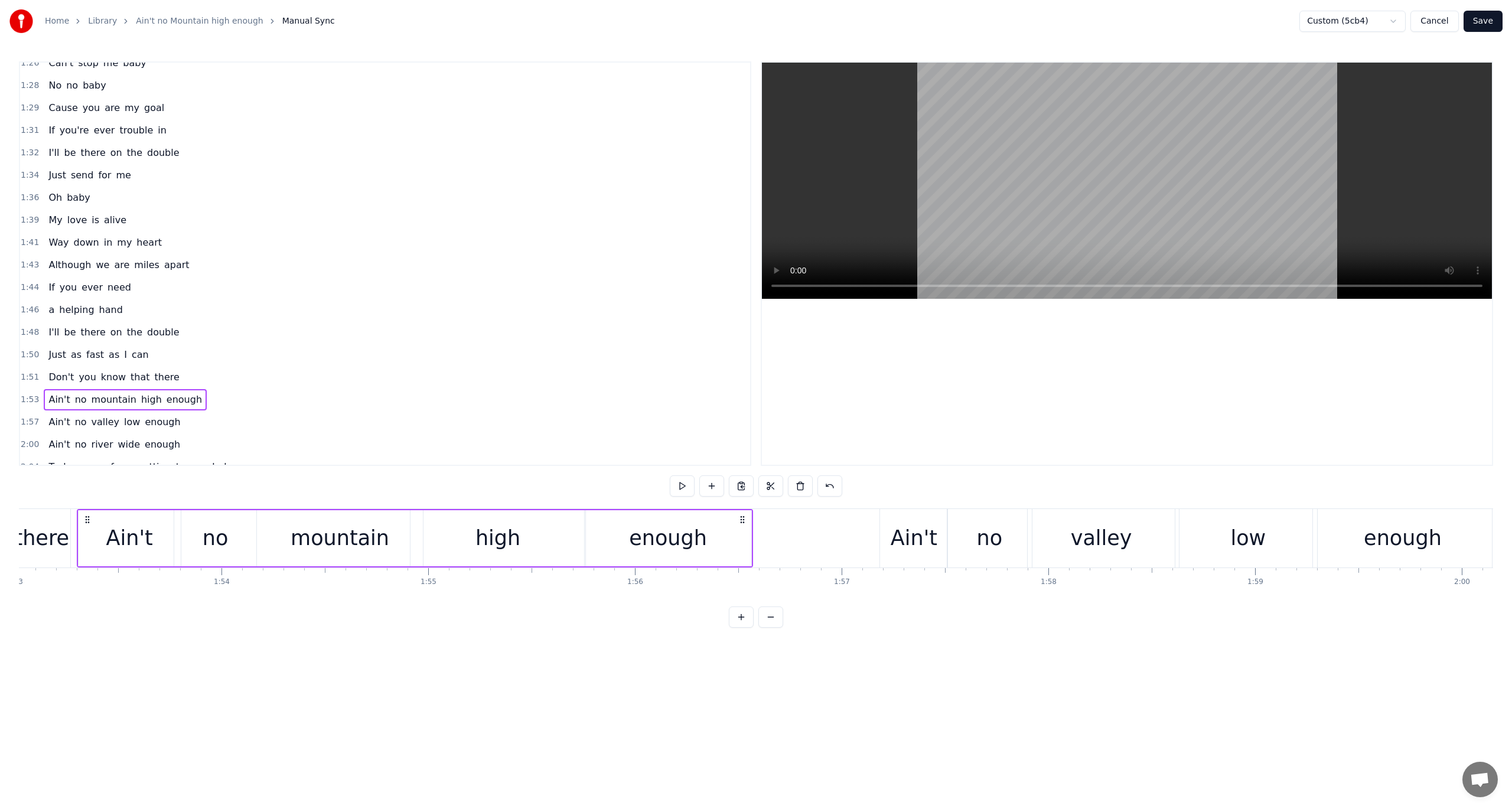
scroll to position [0, 23368]
click at [25, 416] on span "1:57" at bounding box center [30, 422] width 18 height 11
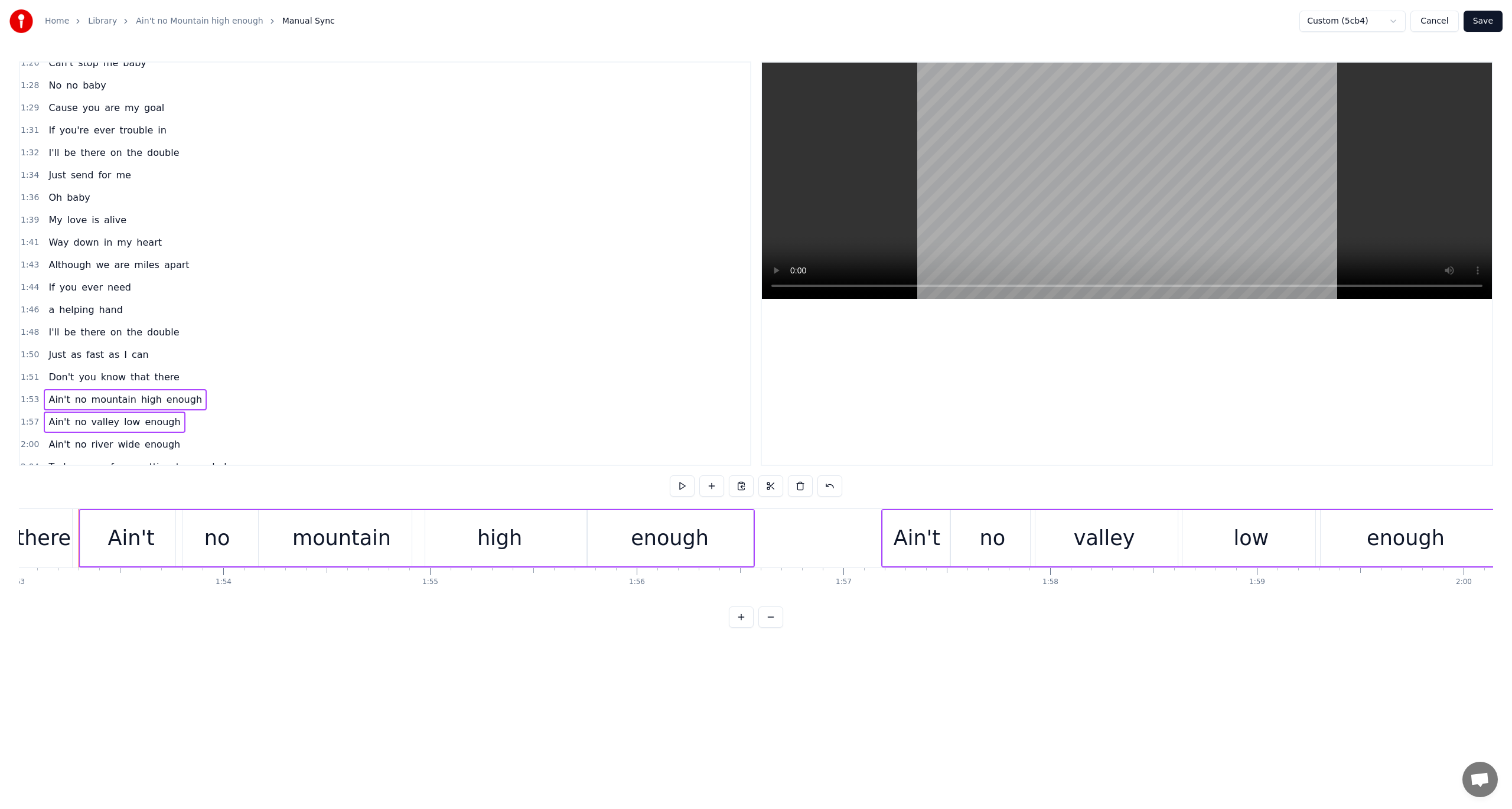
click at [25, 439] on span "2:00" at bounding box center [30, 444] width 18 height 11
click at [63, 476] on div "Copy Line Ctrl+C" at bounding box center [102, 476] width 145 height 19
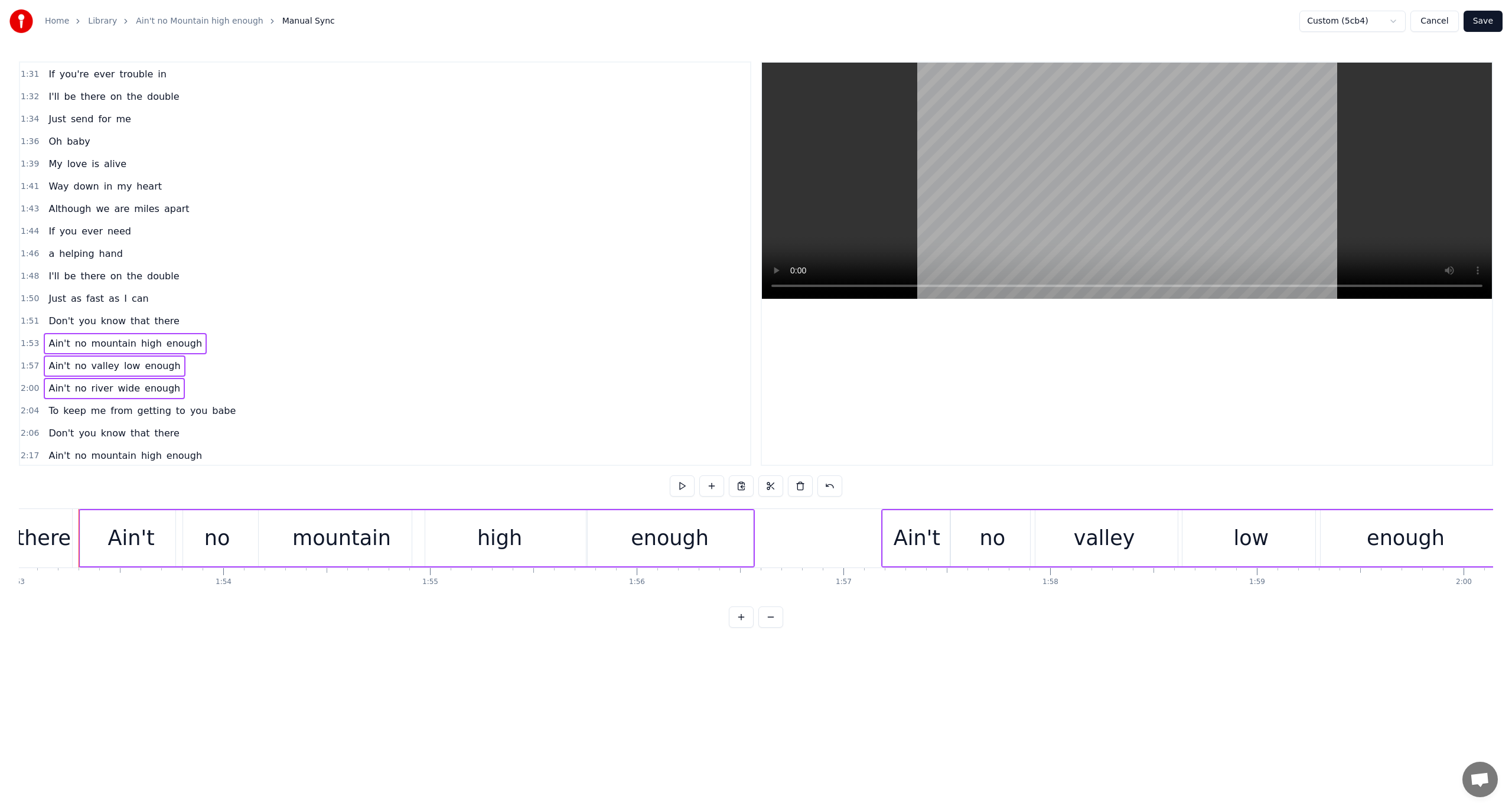
scroll to position [788, 0]
click at [30, 447] on span "2:17" at bounding box center [30, 452] width 18 height 11
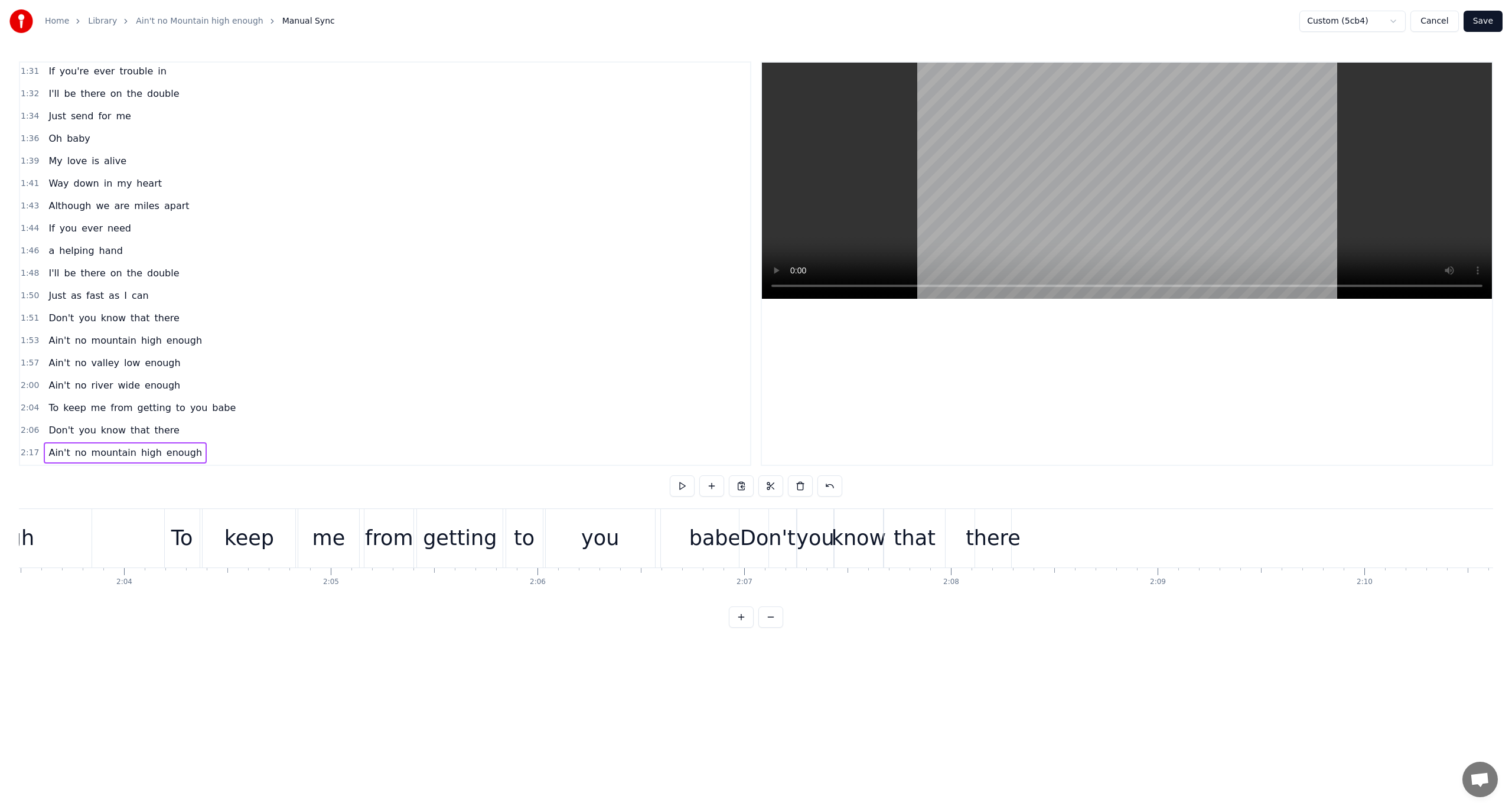
scroll to position [0, 25677]
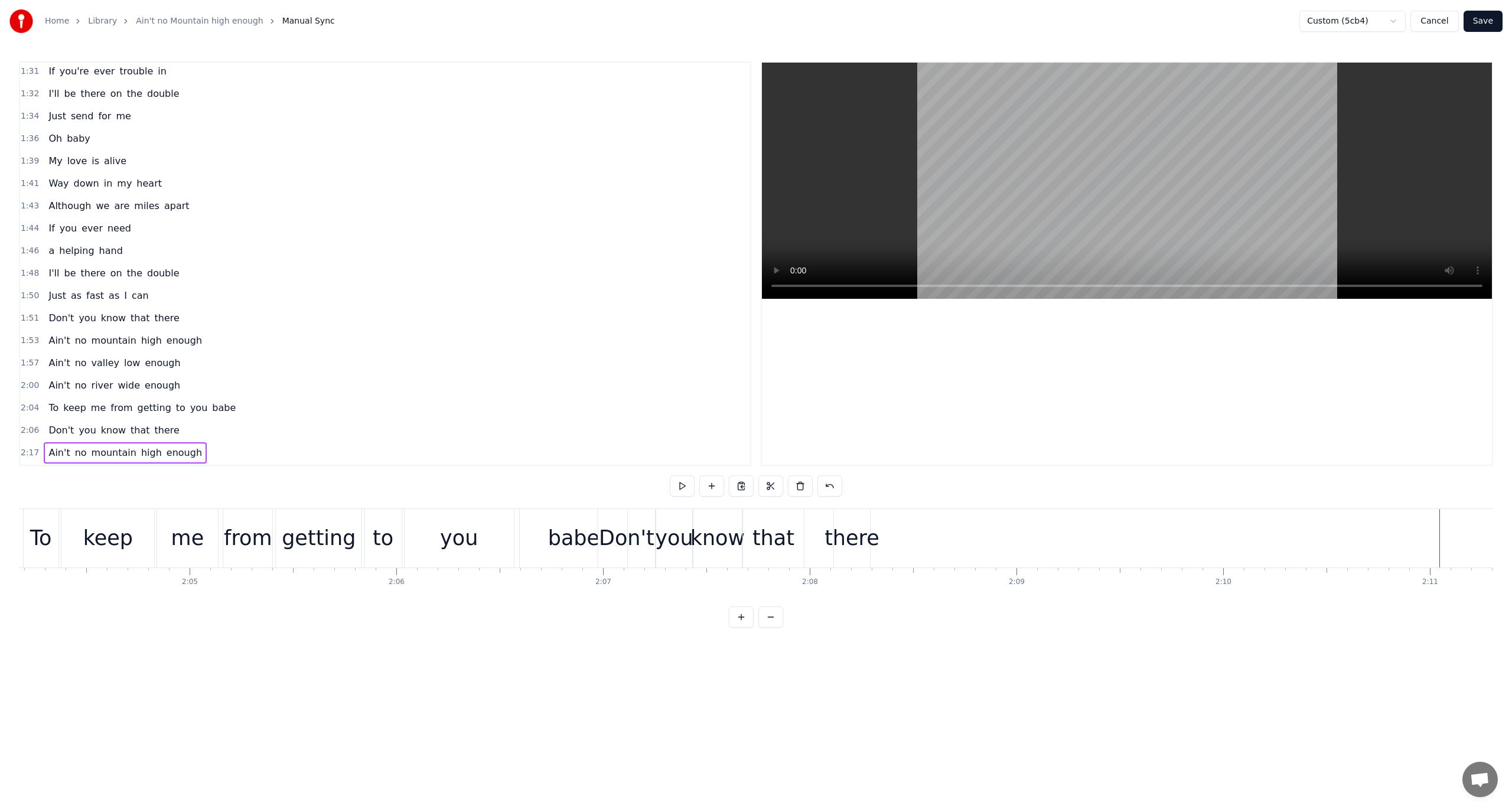
click at [909, 542] on div "Paste Line Ctrl+V" at bounding box center [955, 548] width 145 height 19
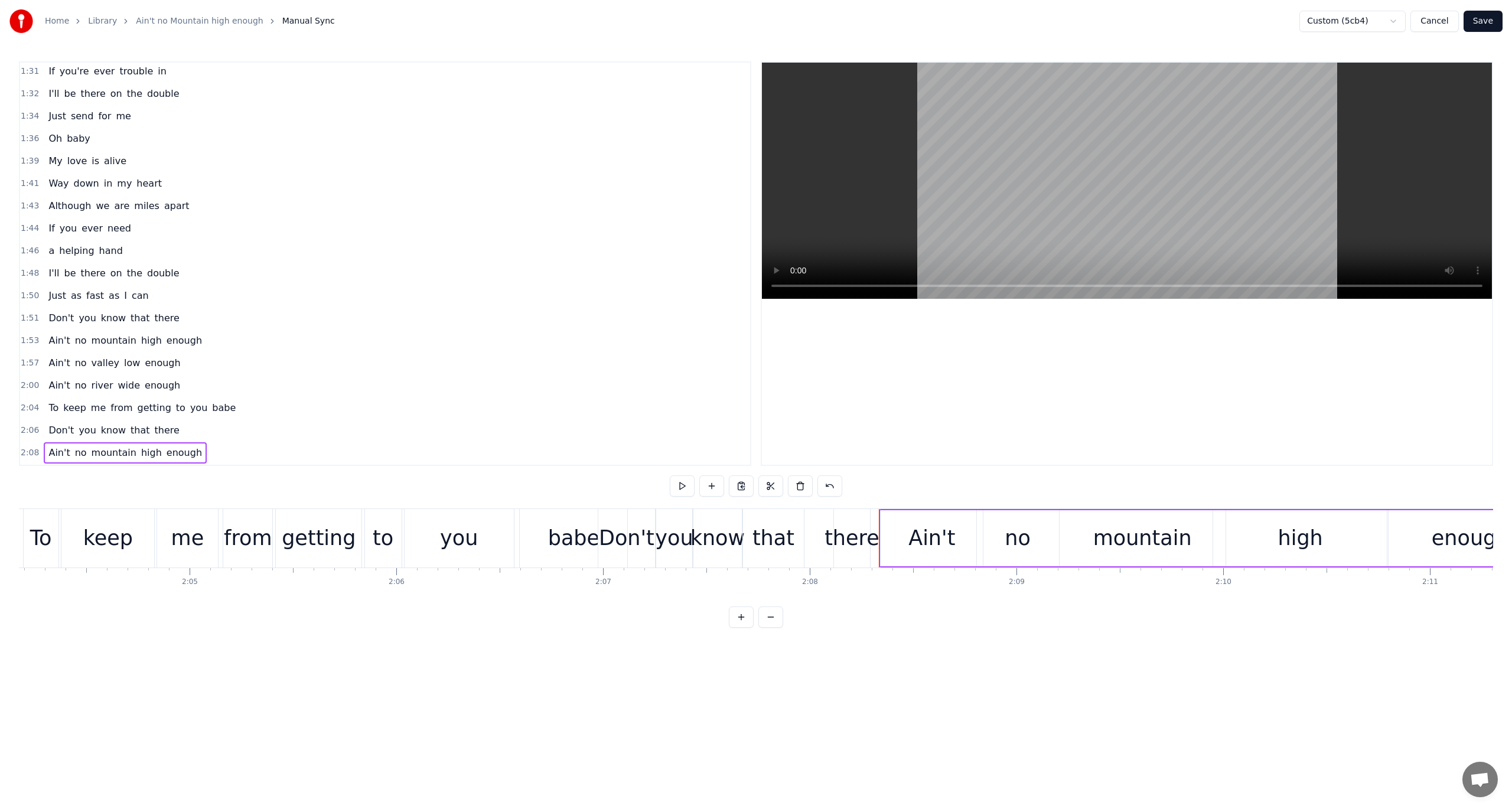
click at [25, 402] on span "2:04" at bounding box center [30, 408] width 18 height 11
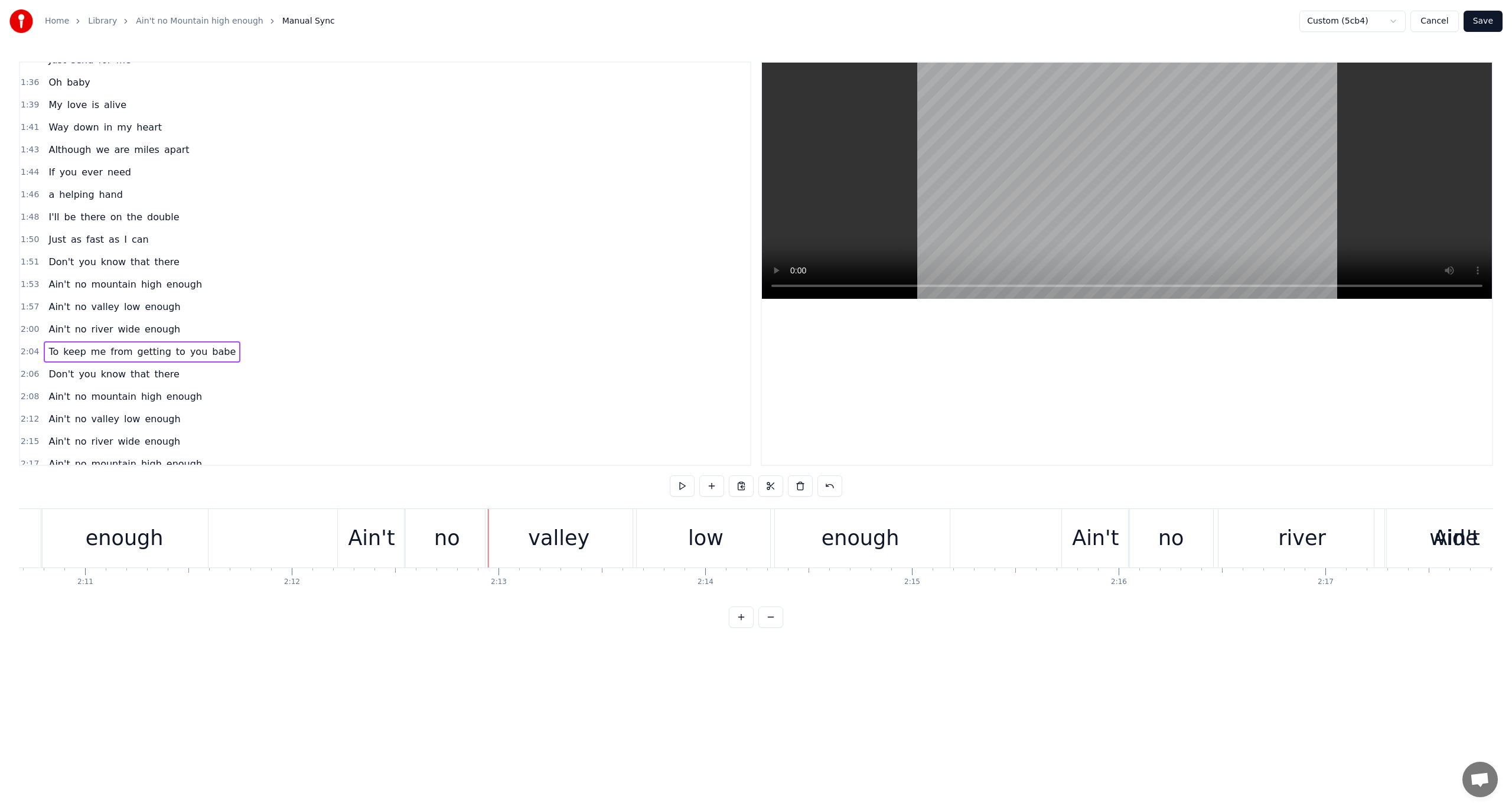
scroll to position [854, 0]
click at [29, 403] on span "2:12" at bounding box center [30, 408] width 18 height 11
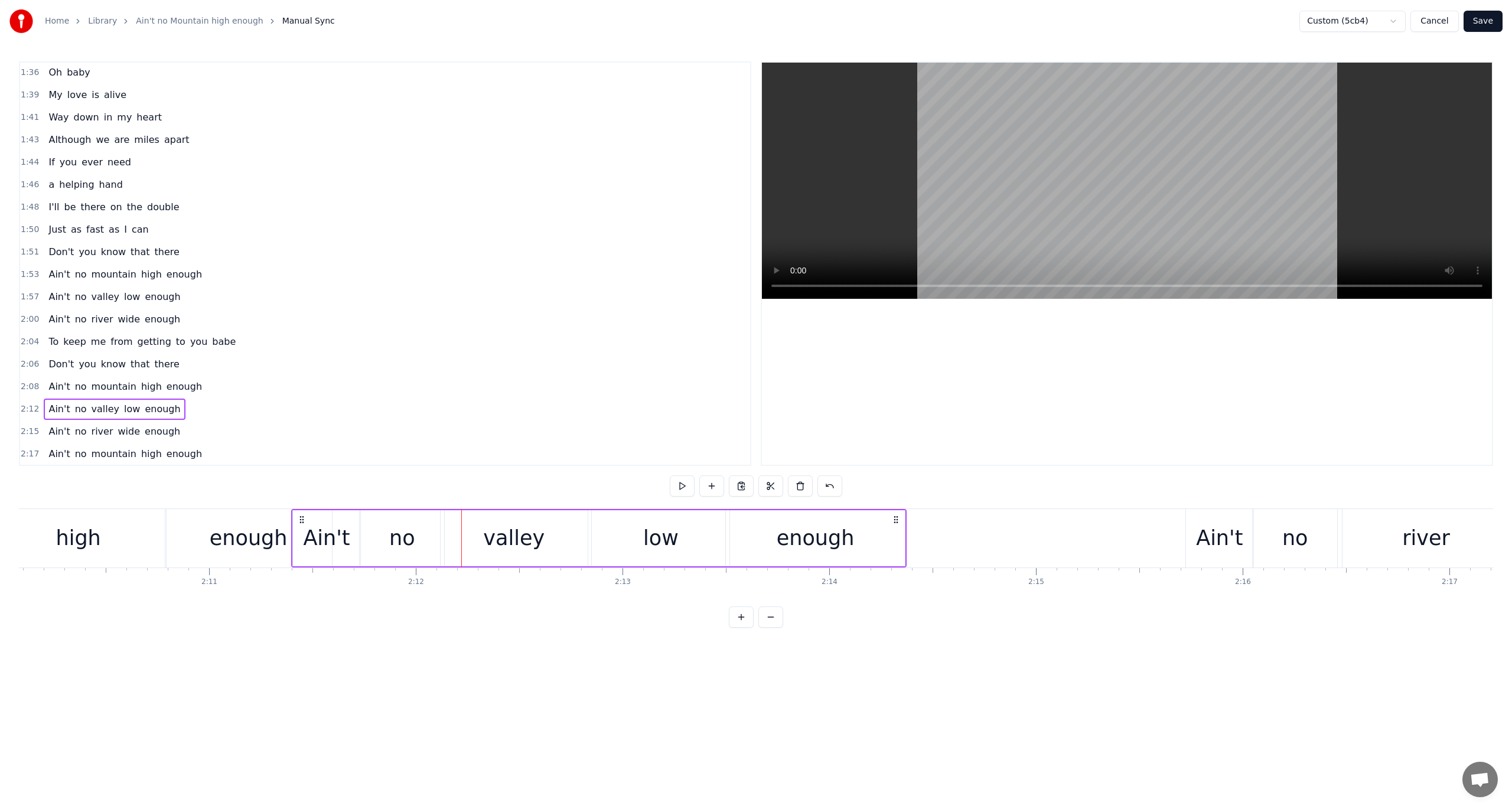
scroll to position [0, 26890]
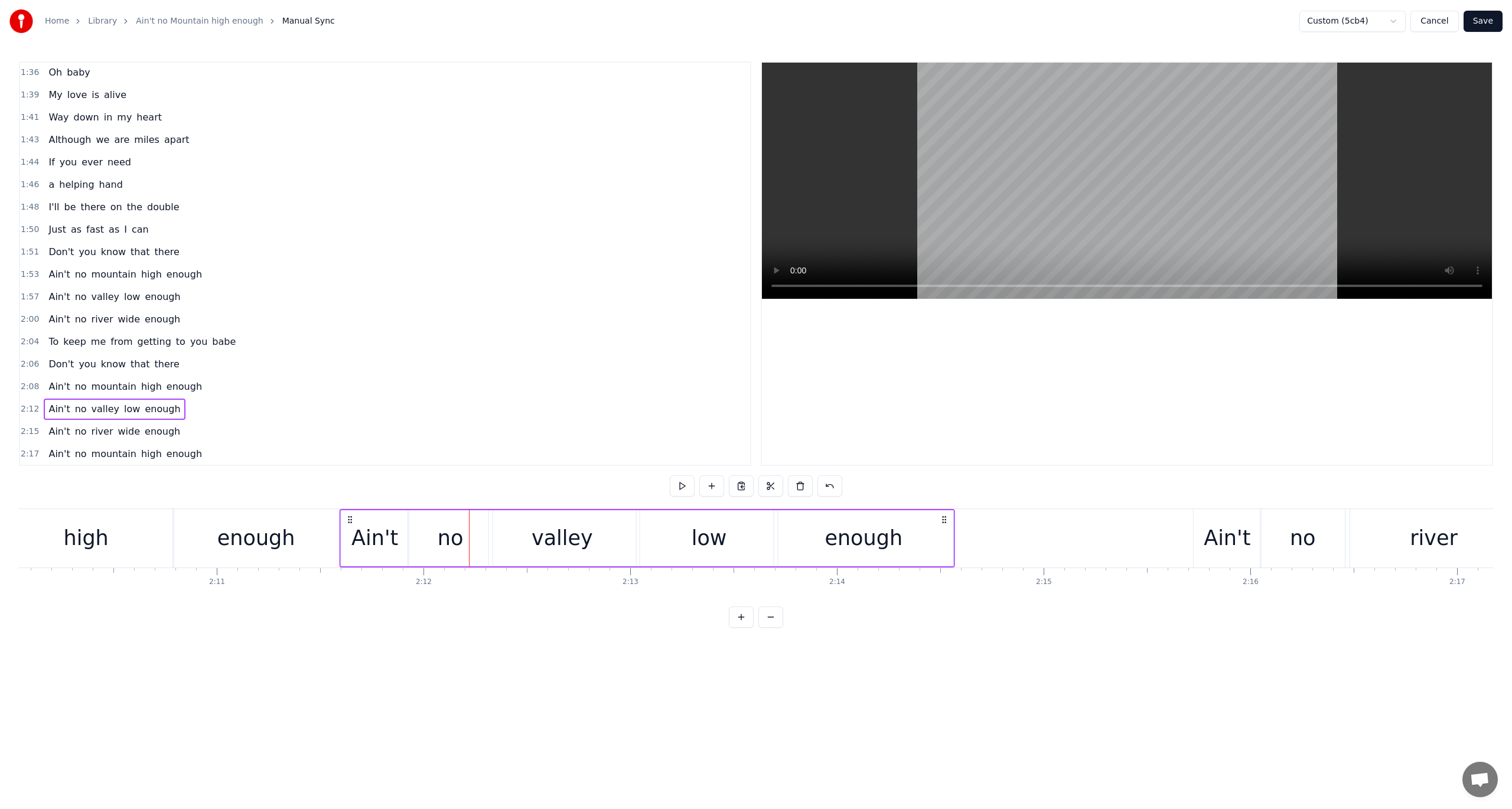
drag, startPoint x: 347, startPoint y: 516, endPoint x: 349, endPoint y: 526, distance: 10.2
click at [349, 526] on div "Ain't no valley low enough" at bounding box center [647, 538] width 616 height 59
click at [681, 478] on button at bounding box center [683, 486] width 25 height 21
click at [684, 480] on button at bounding box center [683, 486] width 25 height 21
click at [881, 550] on div "enough" at bounding box center [864, 538] width 78 height 32
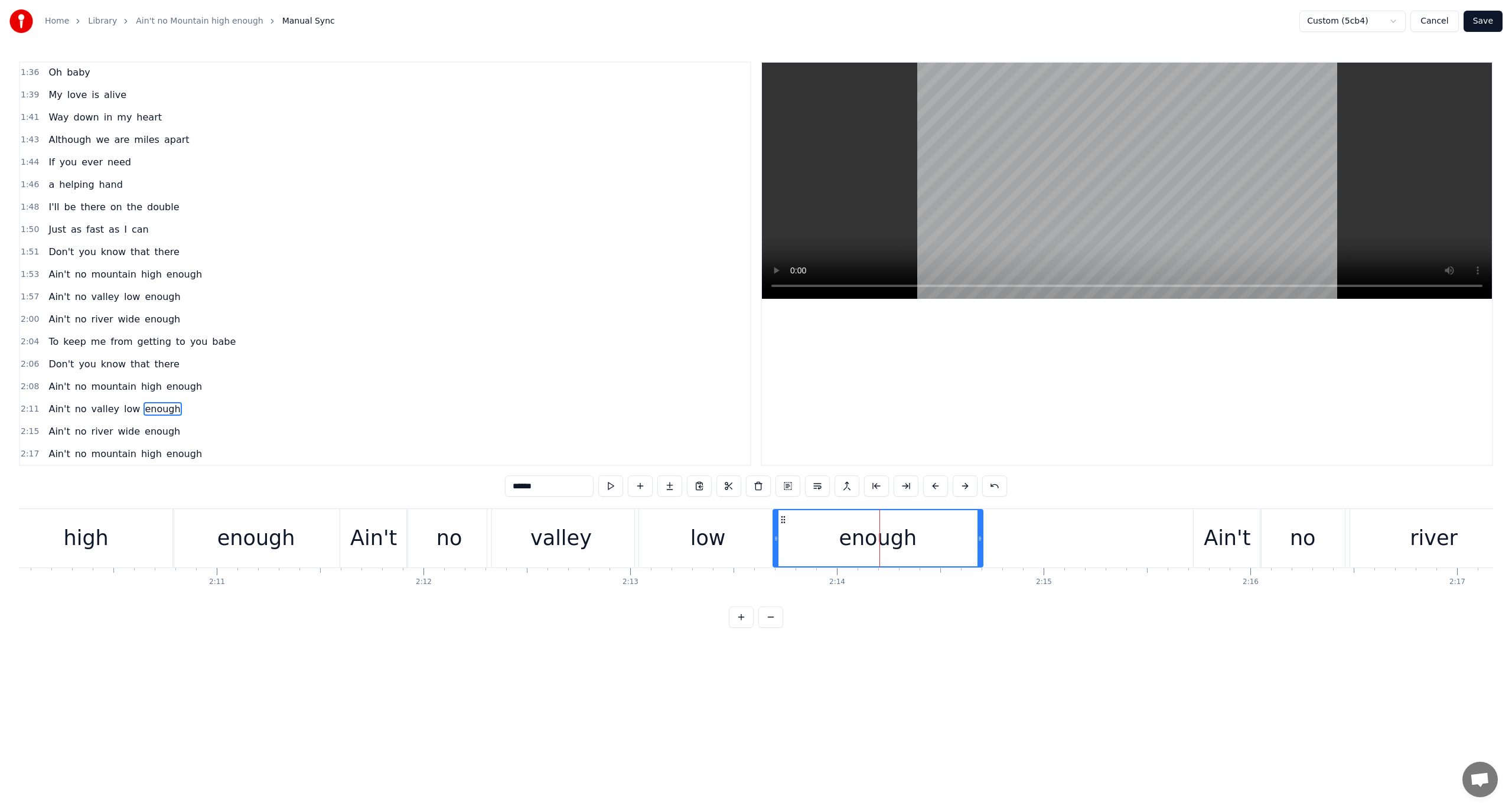
drag, startPoint x: 951, startPoint y: 540, endPoint x: 982, endPoint y: 541, distance: 31.0
click at [982, 541] on div "enough" at bounding box center [879, 538] width 211 height 59
click at [30, 403] on span "2:11" at bounding box center [30, 408] width 18 height 11
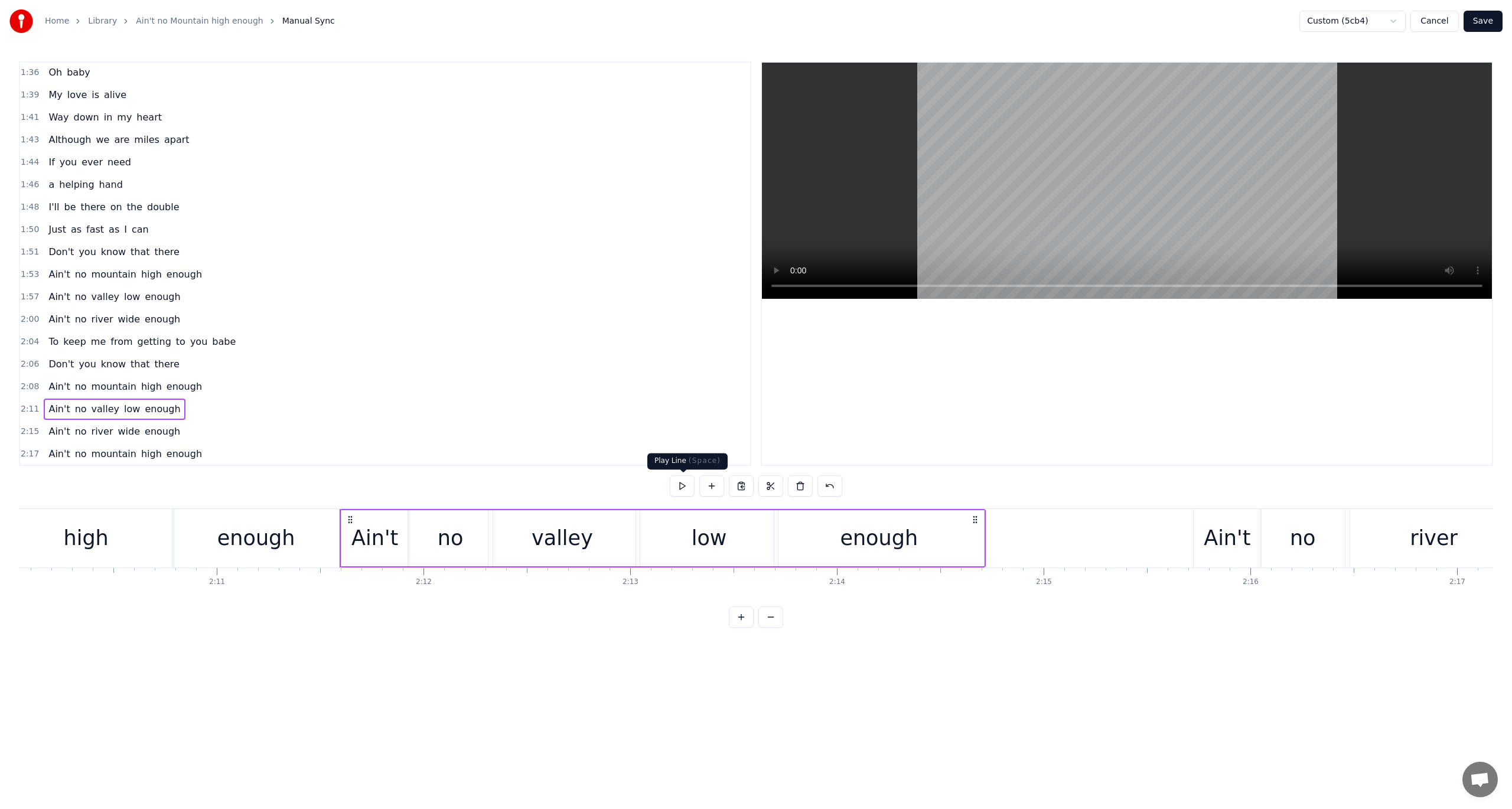
click at [681, 484] on button at bounding box center [683, 486] width 25 height 21
click at [678, 482] on button at bounding box center [683, 486] width 25 height 21
click at [924, 541] on div "enough" at bounding box center [879, 538] width 210 height 56
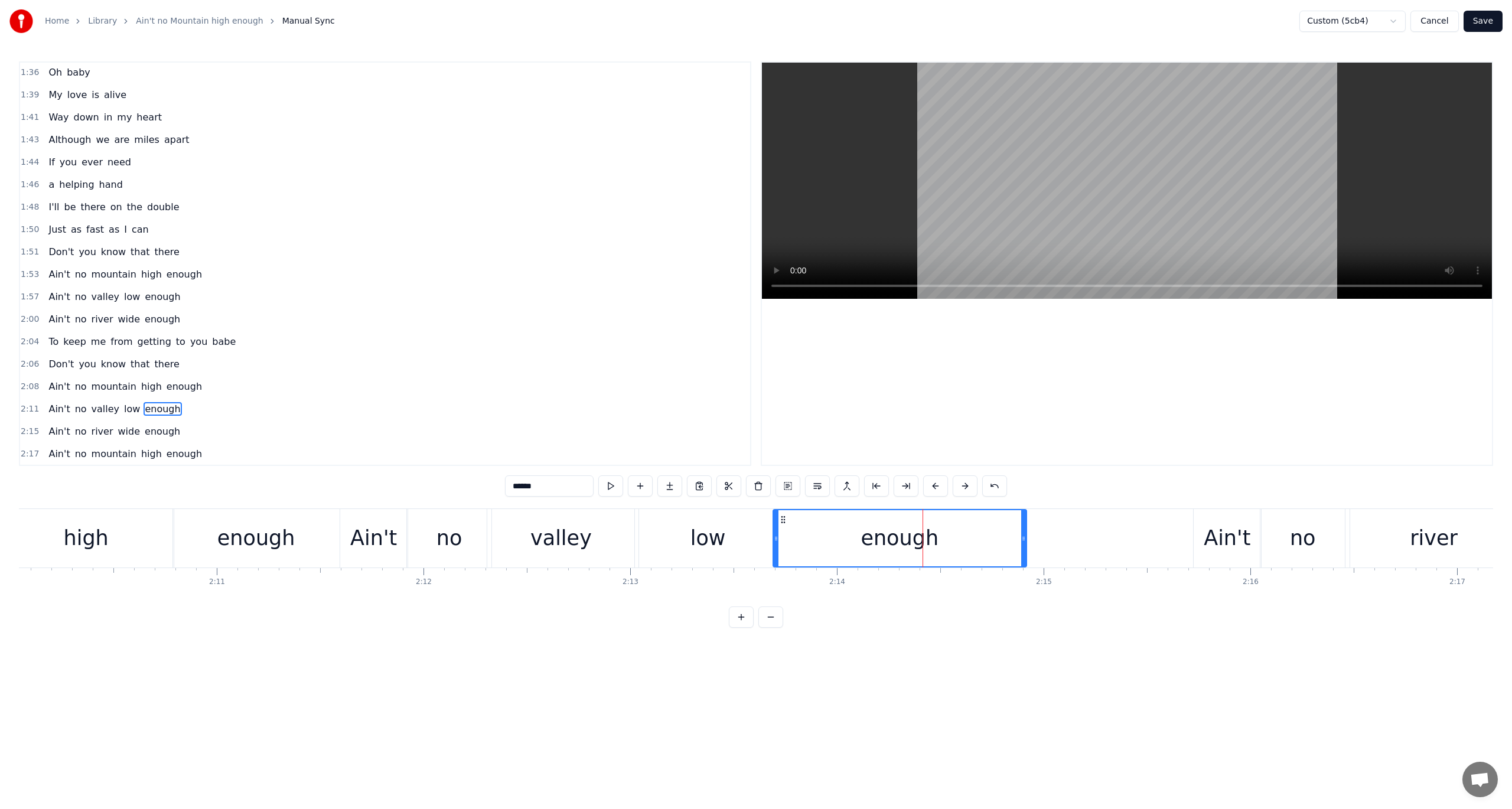
drag, startPoint x: 980, startPoint y: 539, endPoint x: 1026, endPoint y: 542, distance: 46.1
click at [1026, 542] on icon at bounding box center [1024, 538] width 4 height 10
click at [611, 483] on button at bounding box center [611, 486] width 25 height 21
click at [800, 542] on div "enough" at bounding box center [901, 538] width 255 height 56
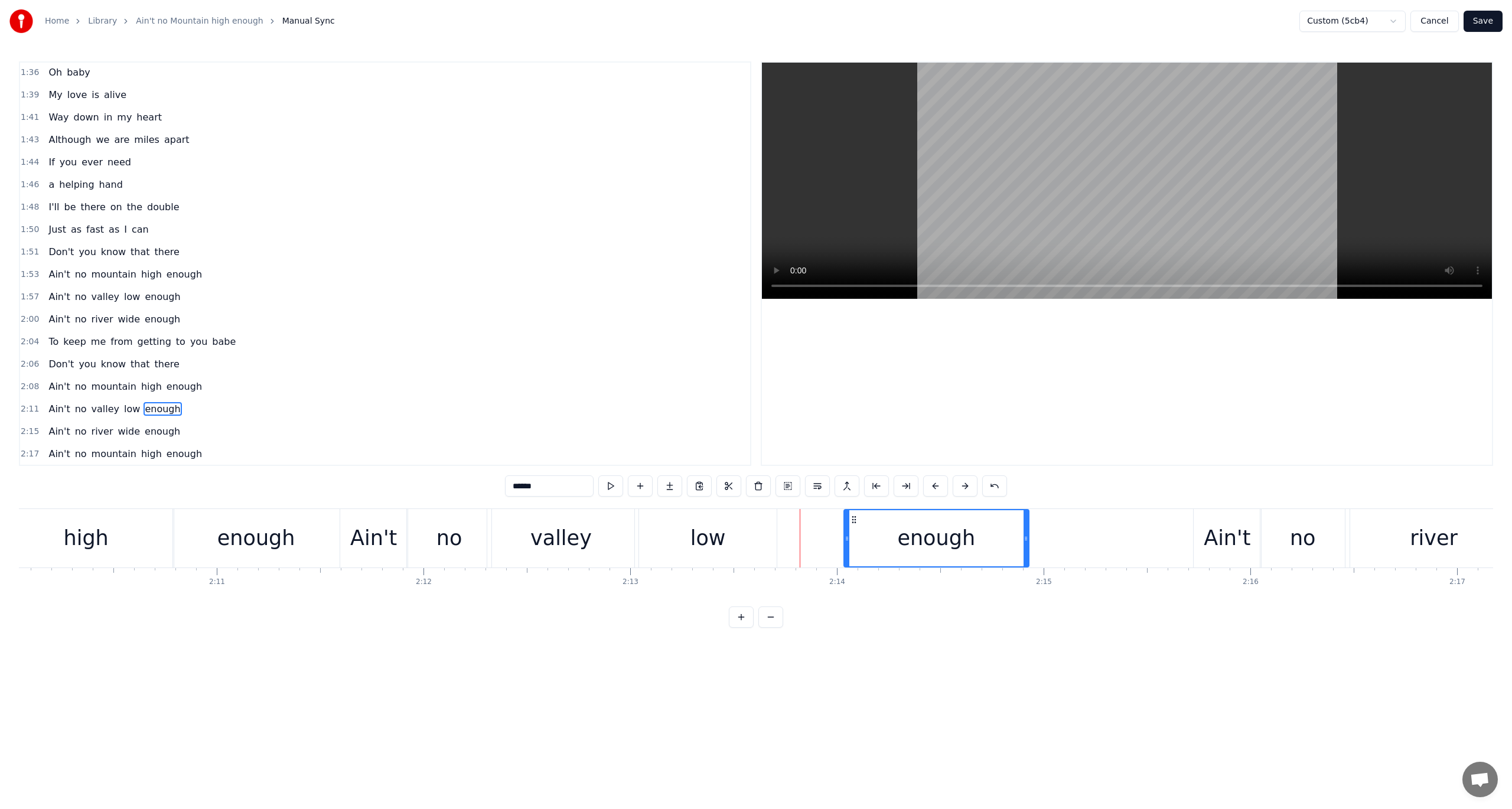
drag, startPoint x: 778, startPoint y: 538, endPoint x: 846, endPoint y: 551, distance: 69.2
click at [848, 551] on div at bounding box center [847, 538] width 4 height 56
click at [719, 533] on div "low" at bounding box center [708, 538] width 35 height 32
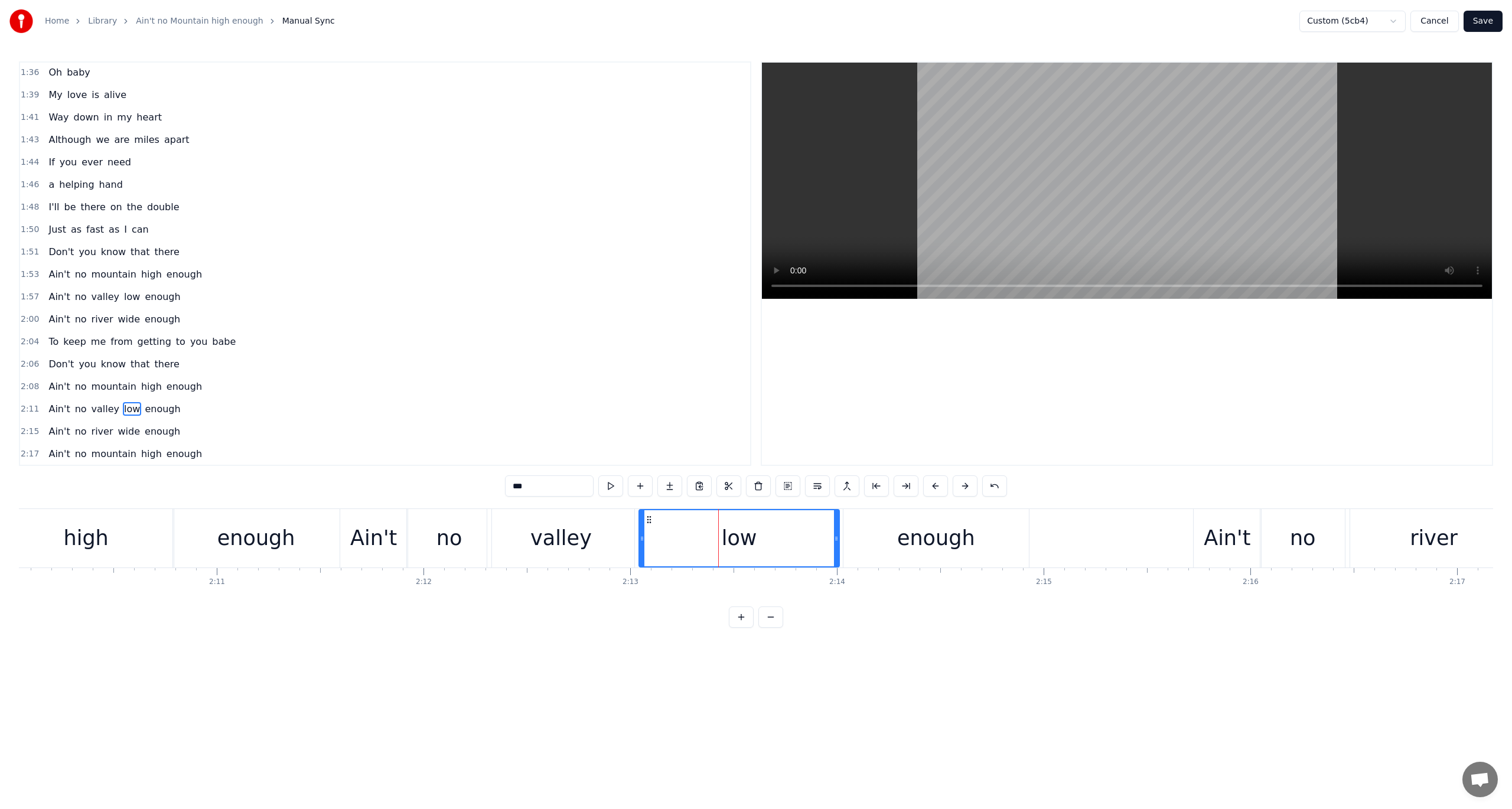
drag, startPoint x: 774, startPoint y: 536, endPoint x: 839, endPoint y: 542, distance: 65.3
click at [839, 542] on icon at bounding box center [836, 538] width 4 height 10
click at [614, 484] on button at bounding box center [611, 486] width 25 height 21
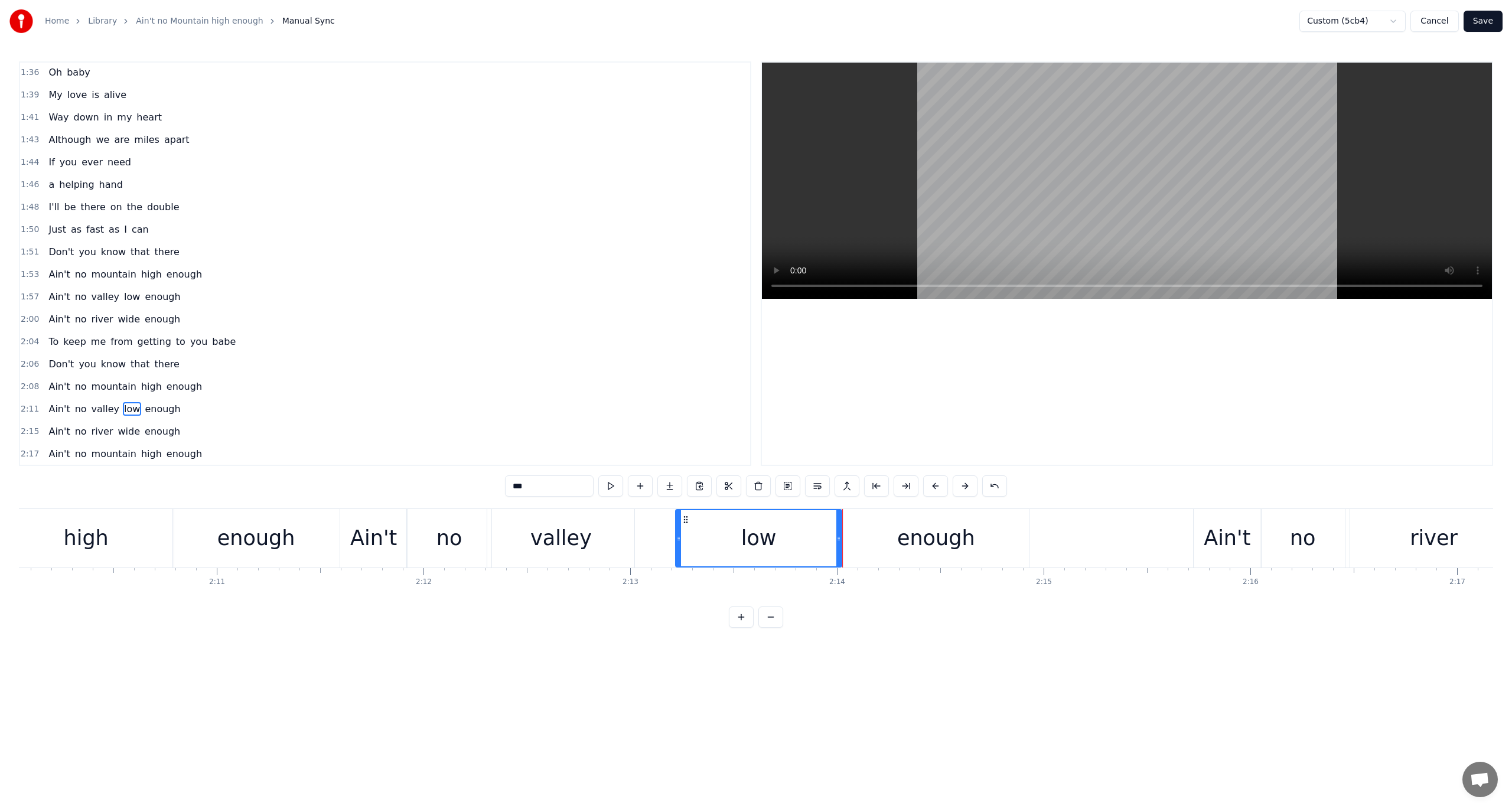
drag, startPoint x: 640, startPoint y: 537, endPoint x: 683, endPoint y: 541, distance: 43.2
click at [681, 541] on icon at bounding box center [678, 538] width 4 height 10
drag, startPoint x: 600, startPoint y: 535, endPoint x: 631, endPoint y: 538, distance: 31.1
click at [631, 538] on div "valley" at bounding box center [561, 538] width 147 height 59
type input "******"
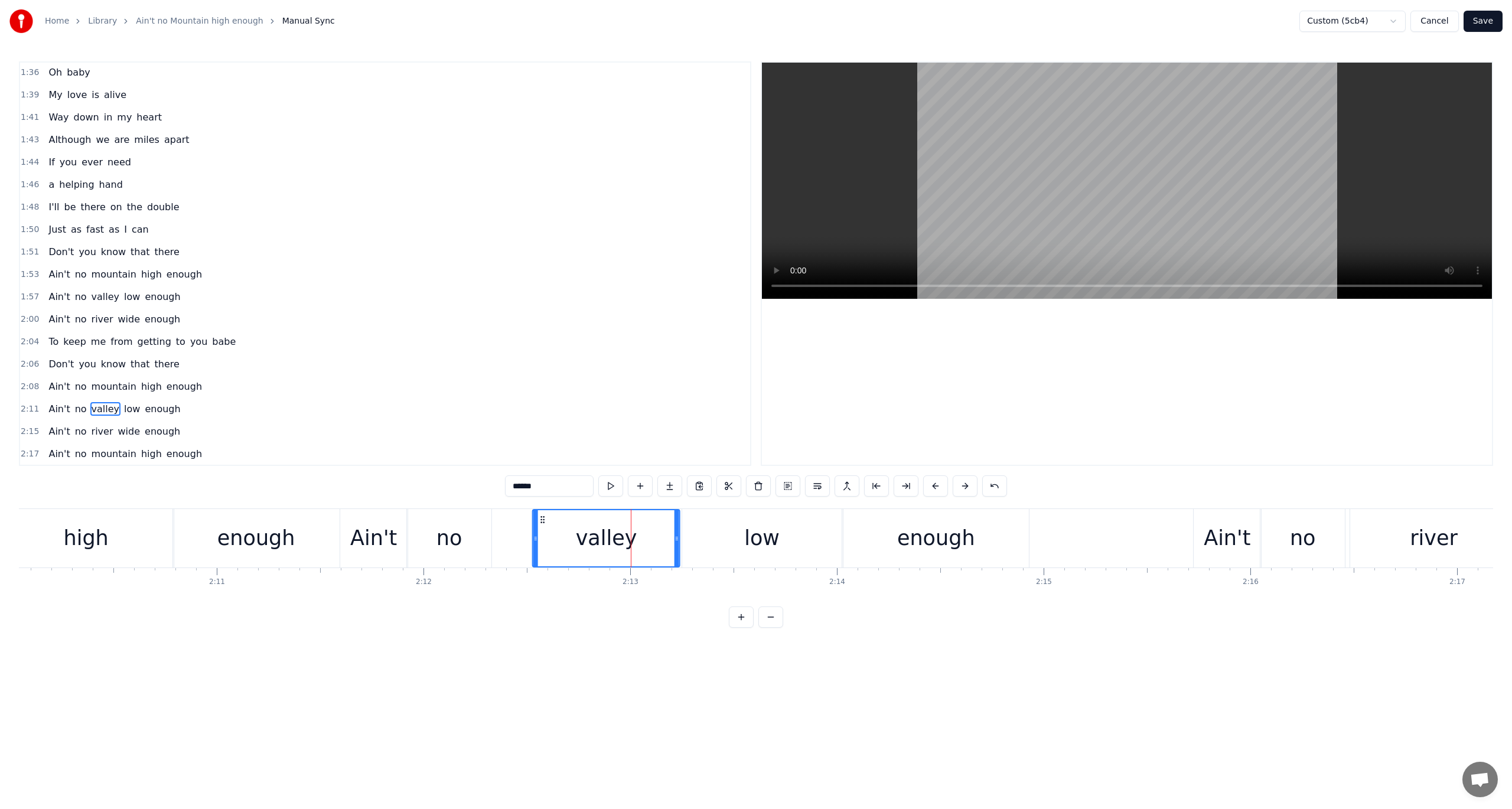
drag, startPoint x: 497, startPoint y: 519, endPoint x: 542, endPoint y: 523, distance: 45.2
click at [542, 523] on icon at bounding box center [543, 519] width 10 height 10
click at [25, 403] on span "2:11" at bounding box center [30, 408] width 18 height 11
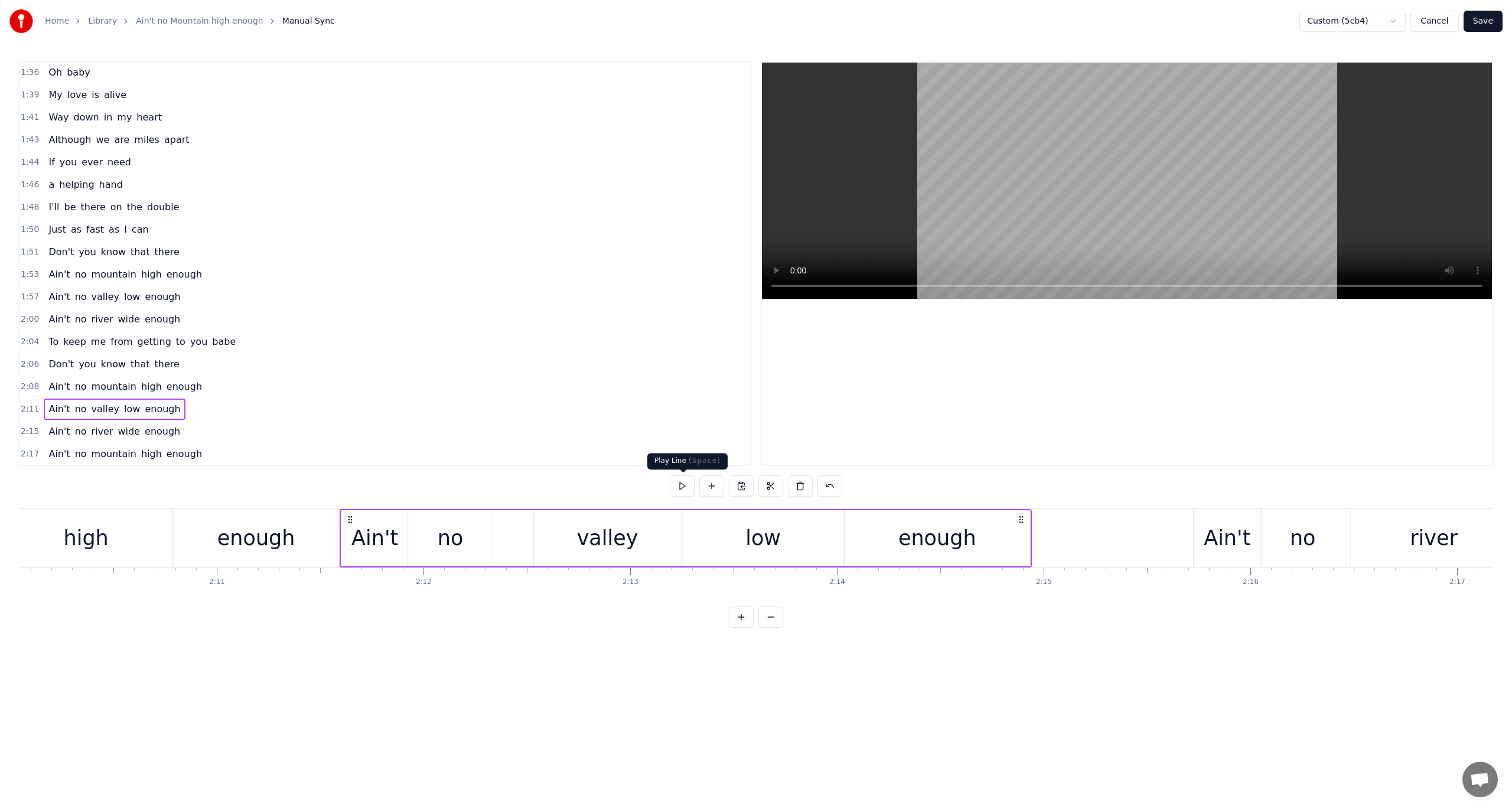
click at [679, 488] on button at bounding box center [683, 486] width 25 height 21
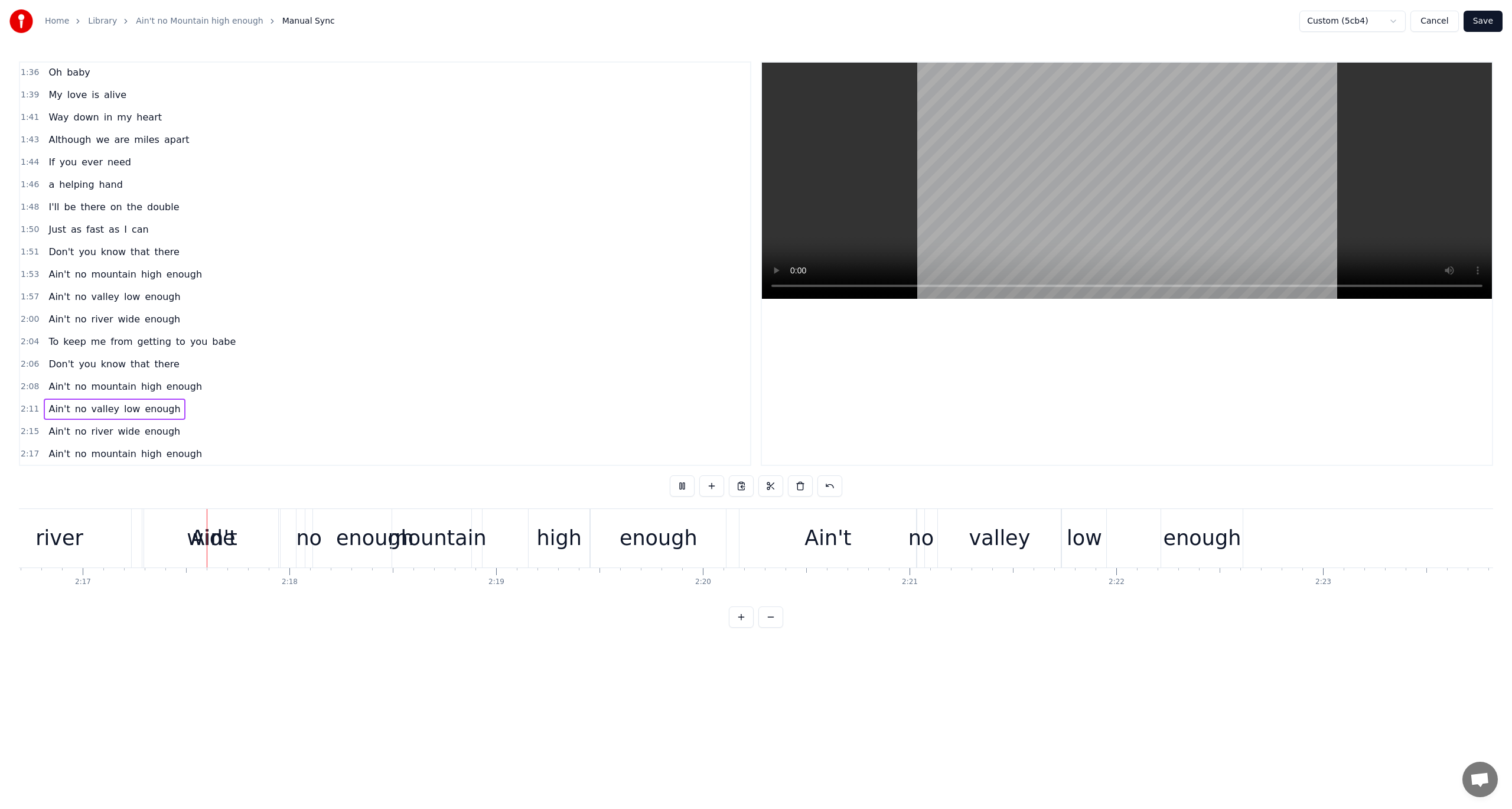
scroll to position [0, 28269]
click at [25, 426] on span "2:15" at bounding box center [30, 431] width 18 height 11
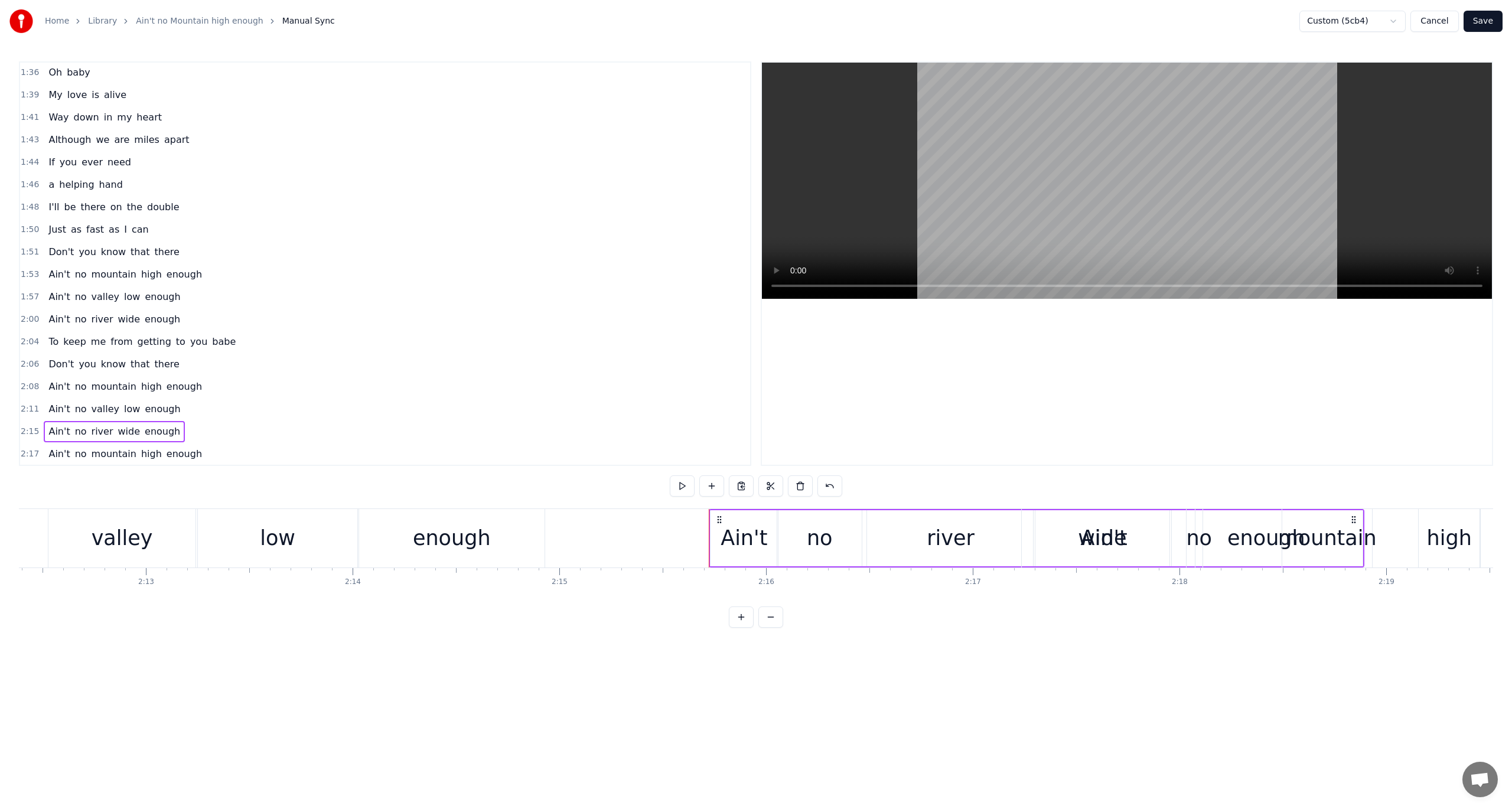
scroll to position [0, 27249]
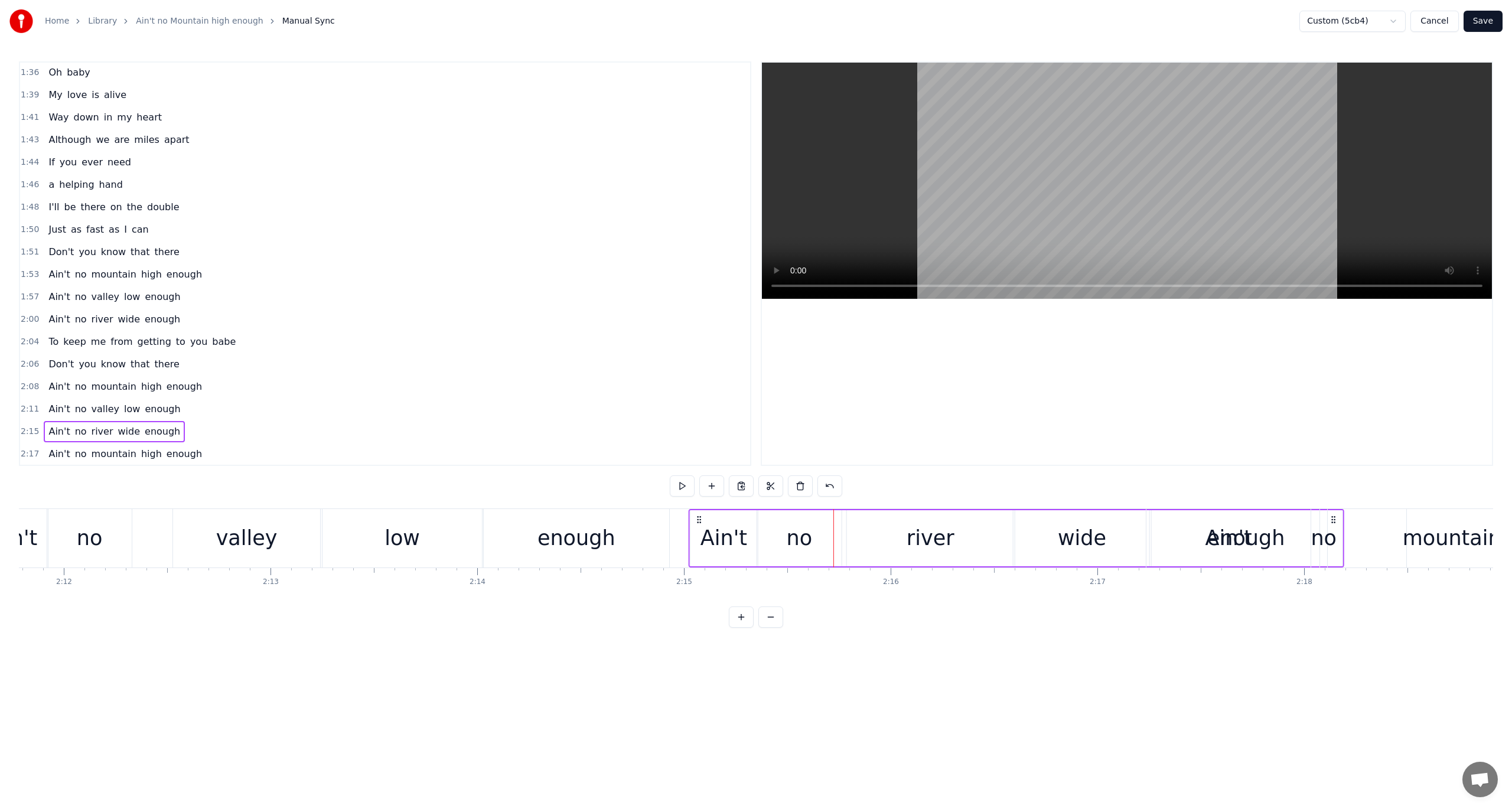
drag, startPoint x: 843, startPoint y: 519, endPoint x: 698, endPoint y: 528, distance: 145.3
click at [698, 528] on div "Ain't no river wide enough" at bounding box center [1016, 538] width 655 height 59
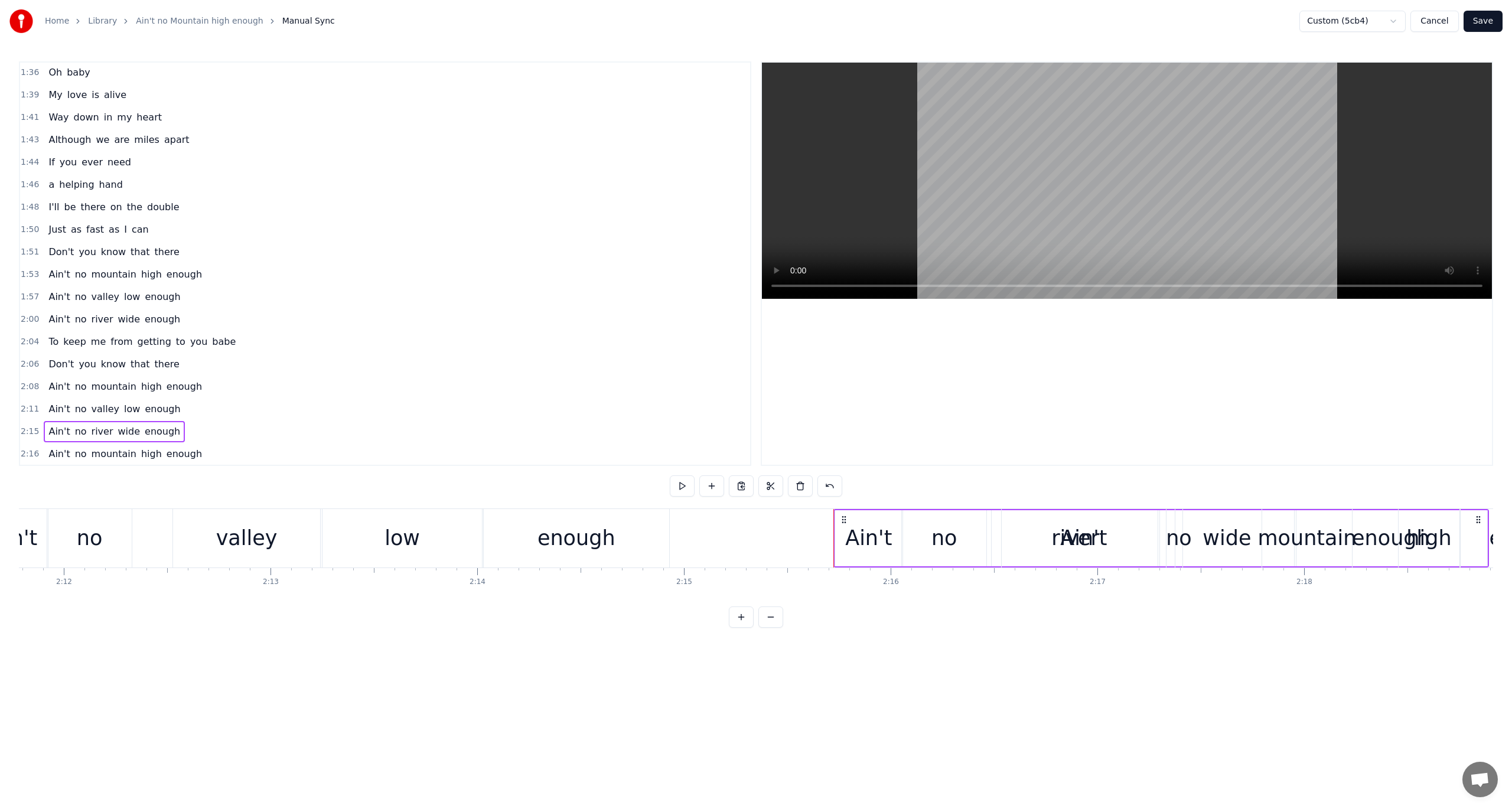
click at [26, 381] on span "2:08" at bounding box center [30, 386] width 18 height 11
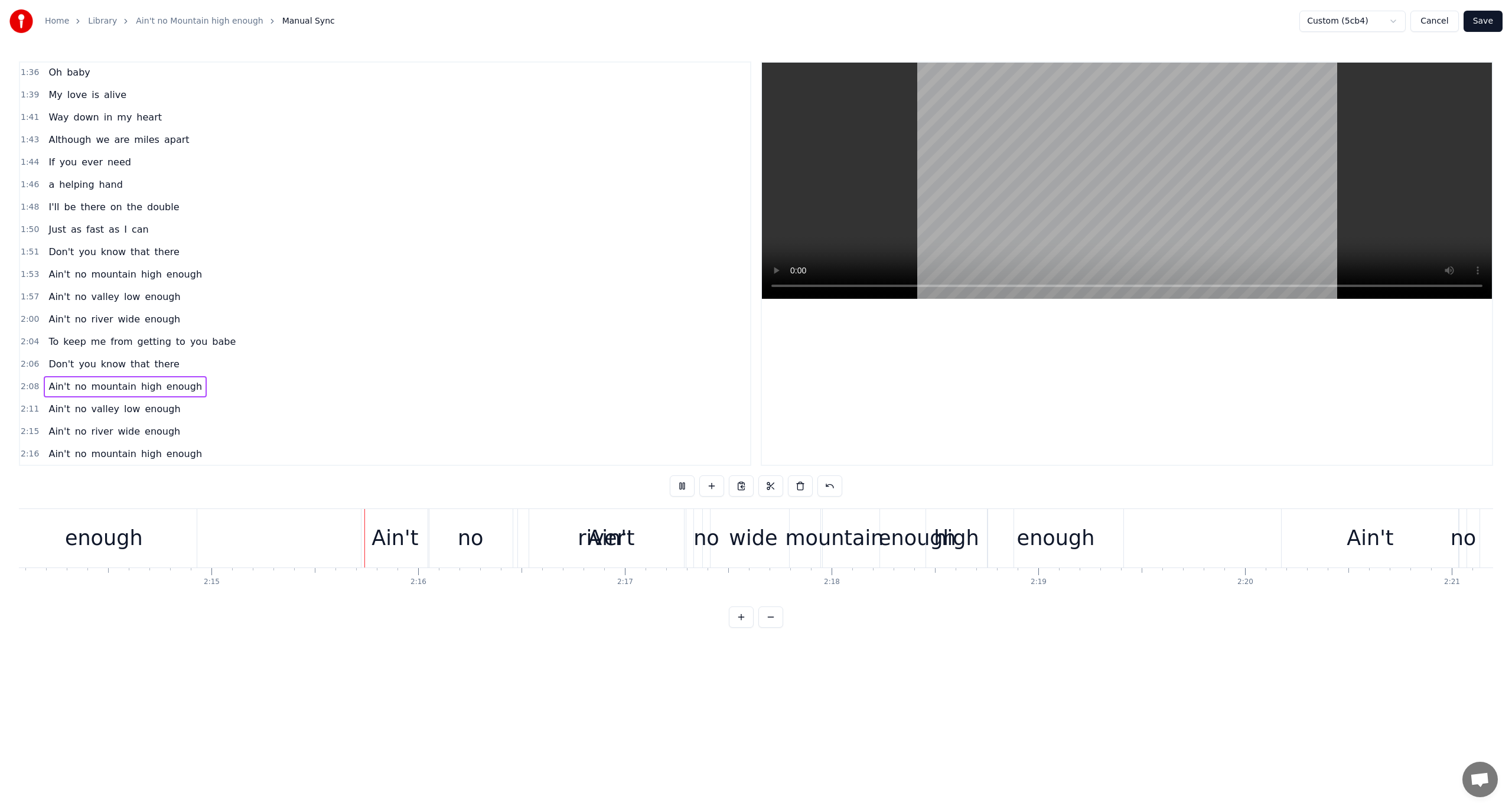
scroll to position [0, 27885]
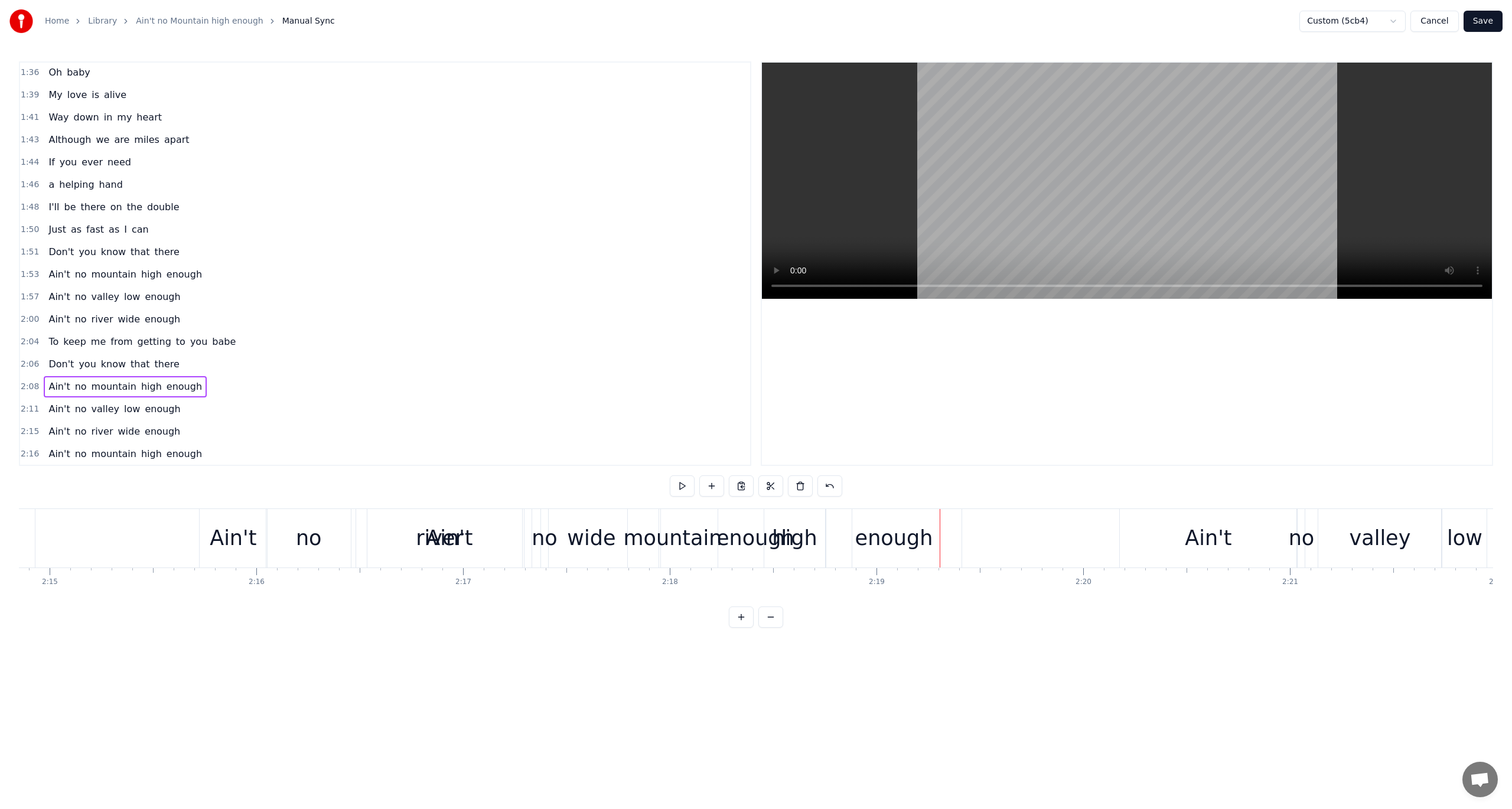
click at [23, 403] on span "2:11" at bounding box center [30, 408] width 18 height 11
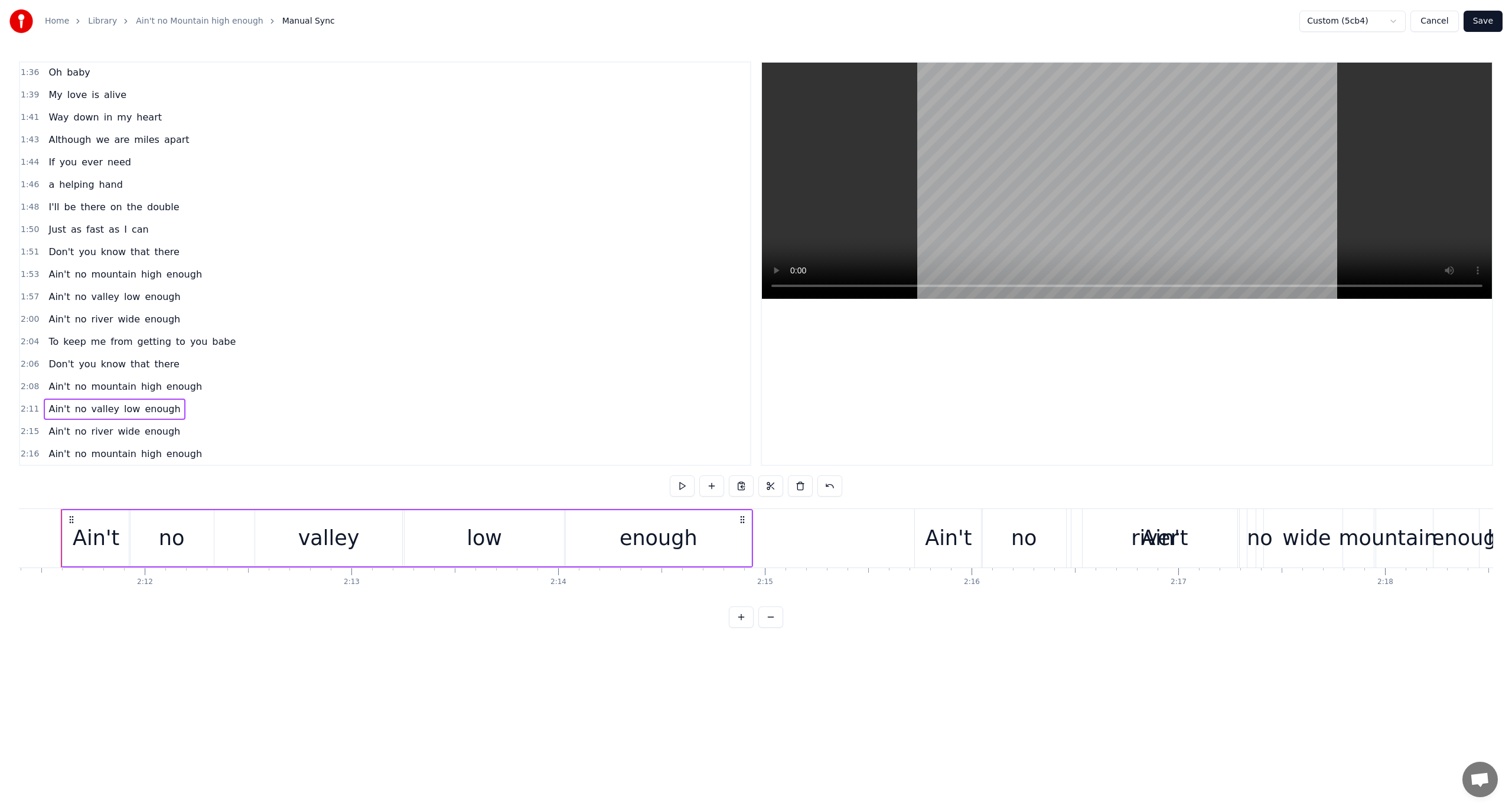
scroll to position [0, 27152]
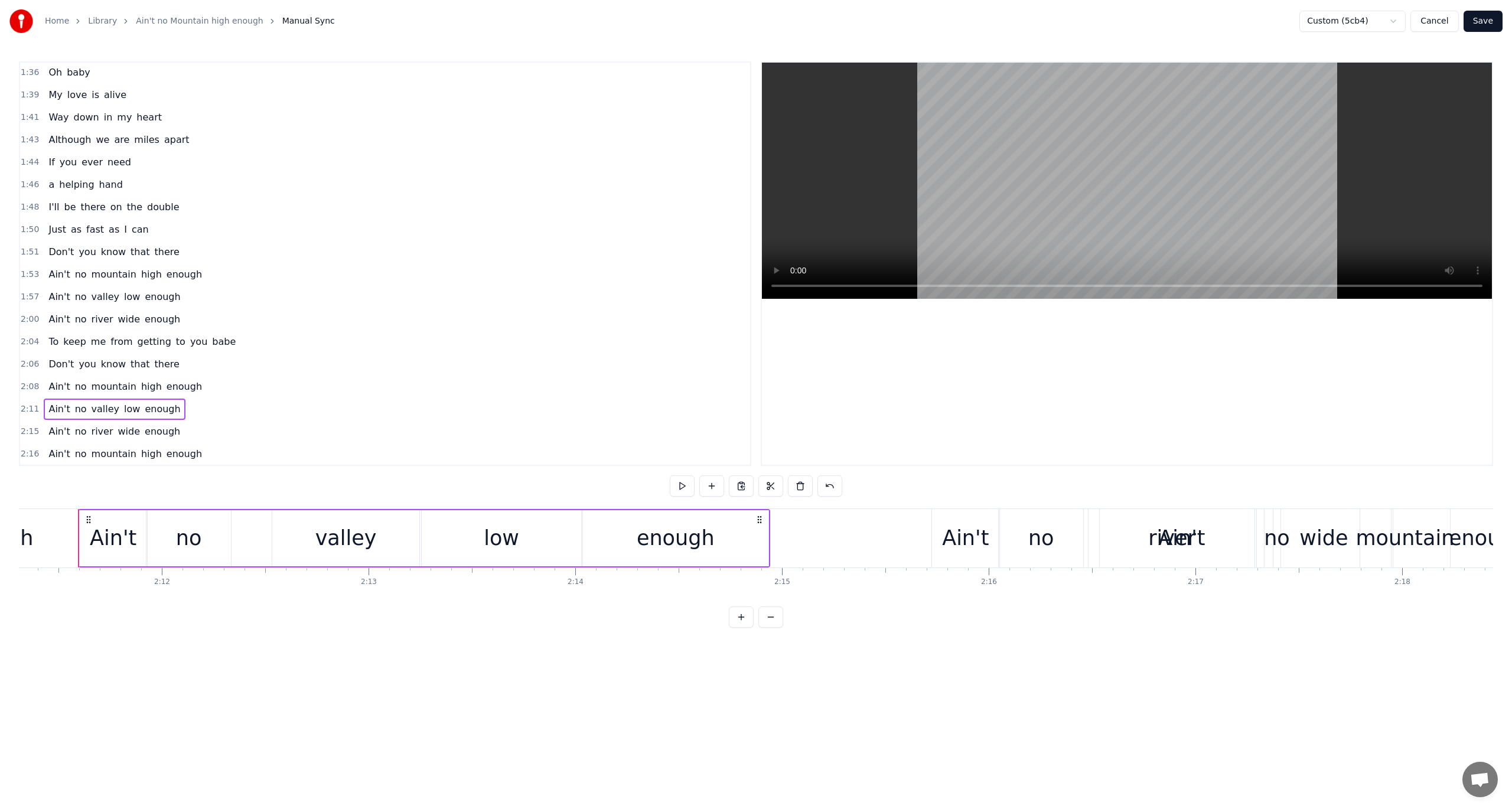
click at [26, 426] on span "2:15" at bounding box center [30, 431] width 18 height 11
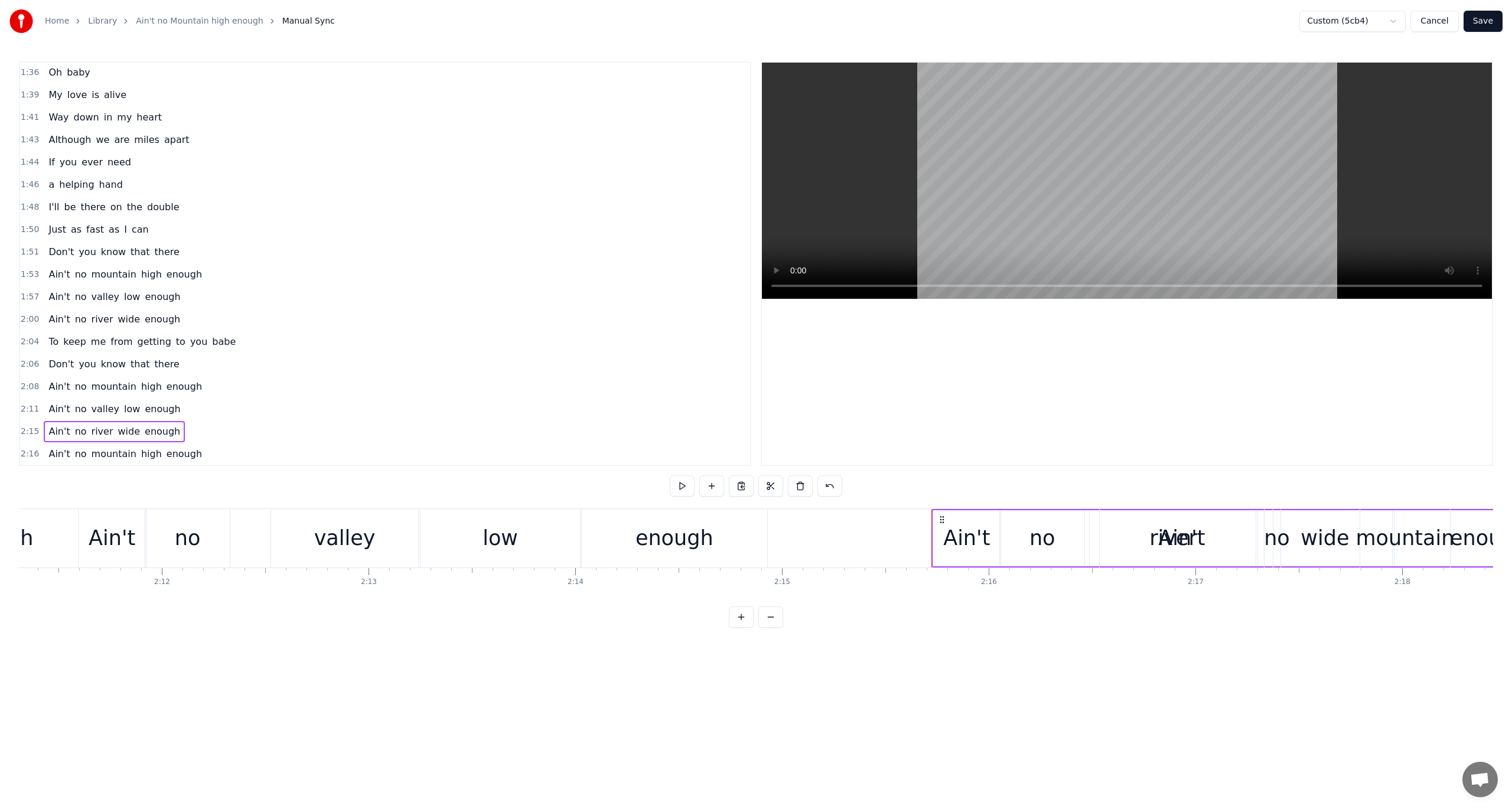
click at [21, 448] on span "2:16" at bounding box center [30, 453] width 18 height 11
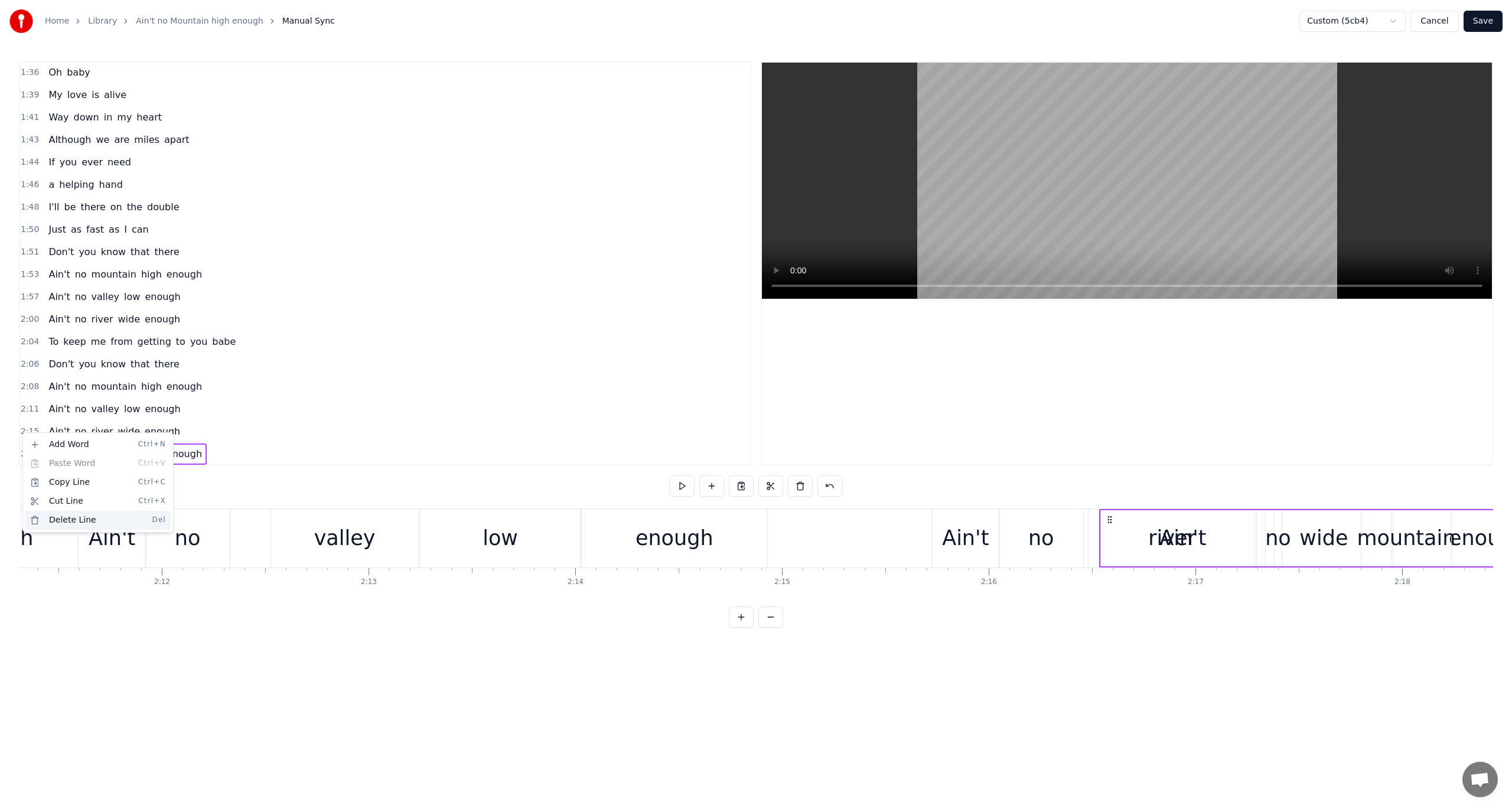
click at [60, 518] on div "Delete Line Del" at bounding box center [98, 521] width 145 height 19
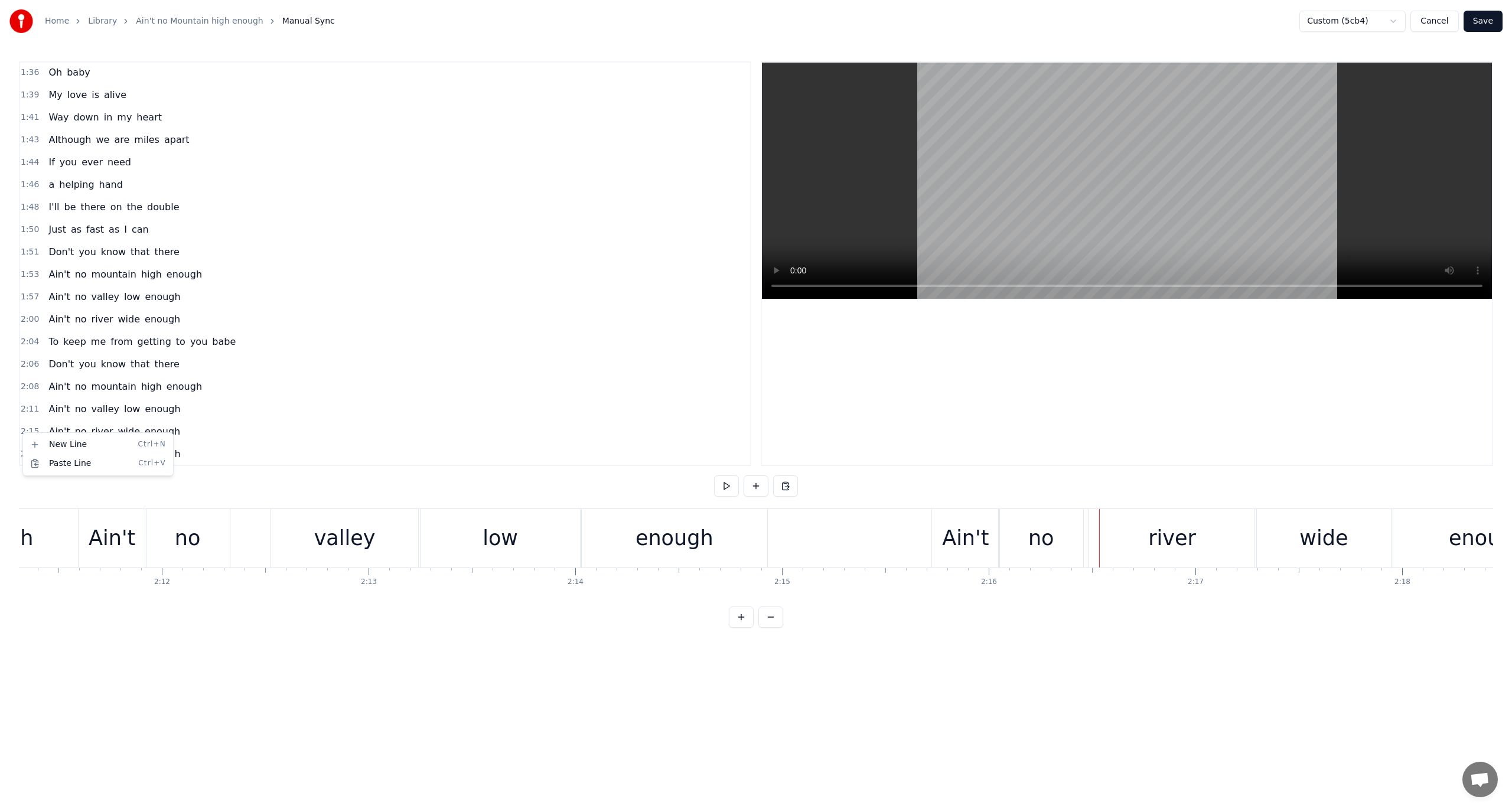
scroll to position [832, 0]
click at [31, 470] on span "2:20" at bounding box center [30, 475] width 18 height 11
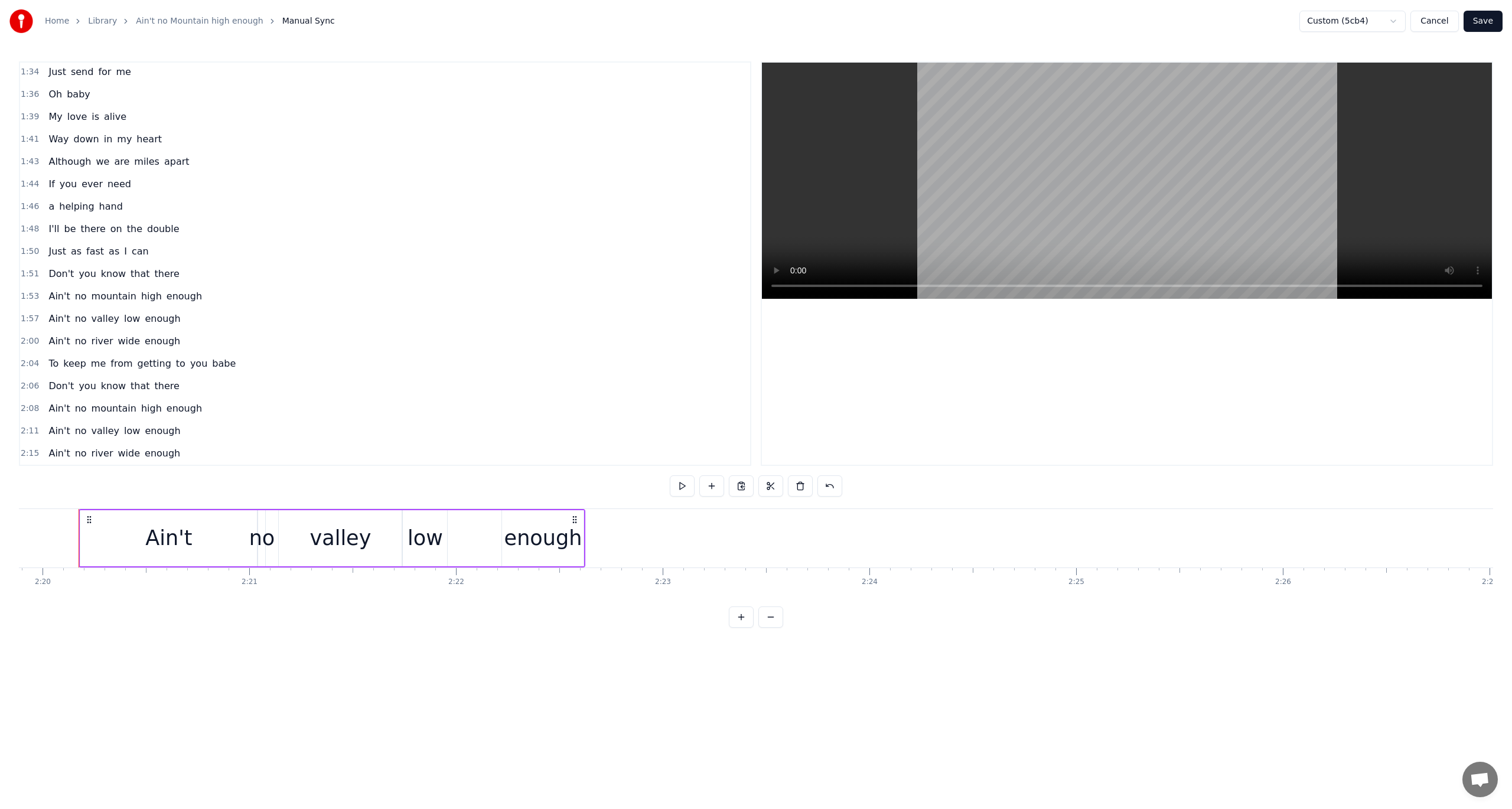
scroll to position [0, 28926]
click at [76, 539] on div "Delete Line Del" at bounding box center [107, 542] width 145 height 19
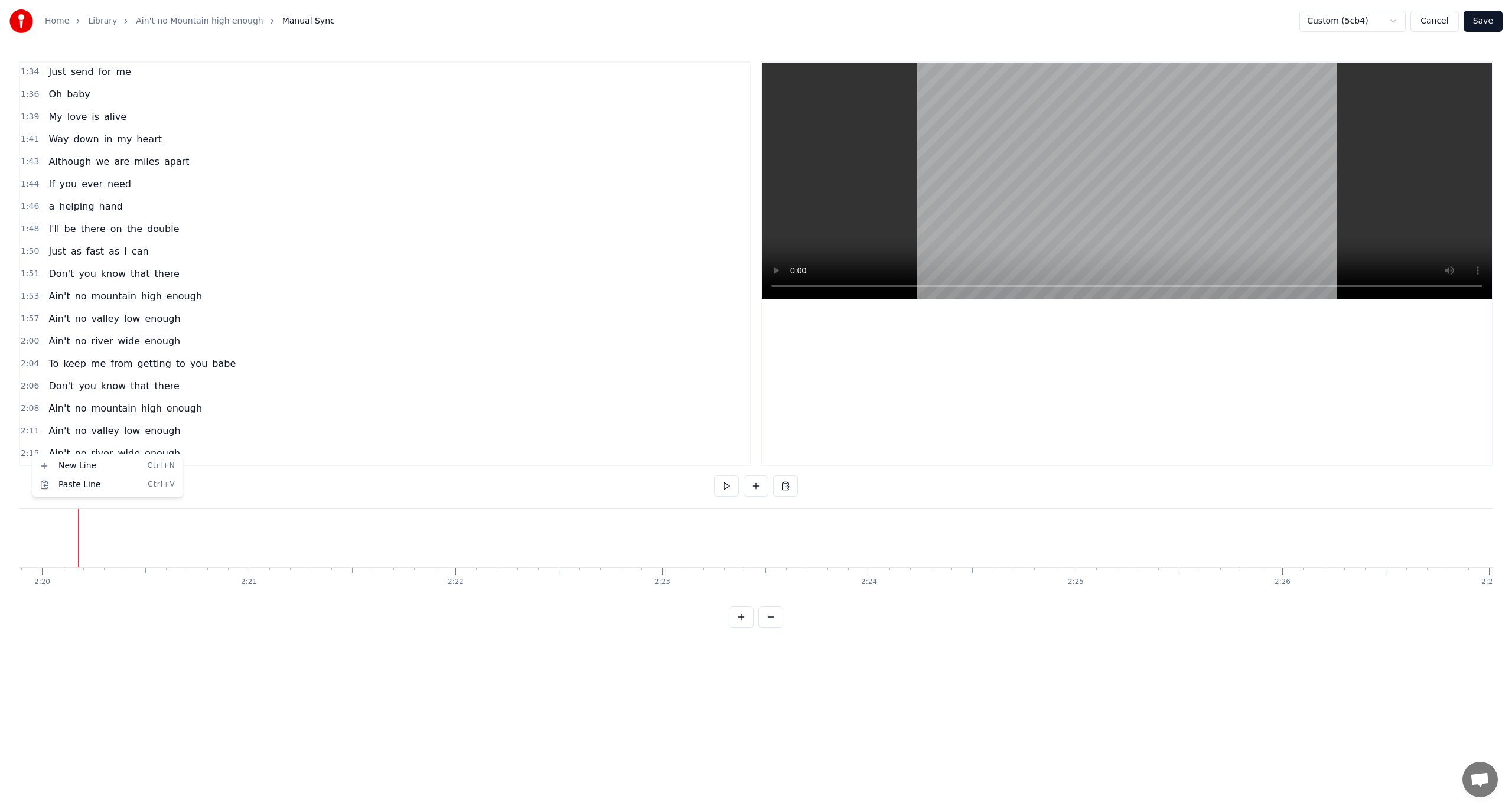
scroll to position [811, 0]
click at [28, 424] on span "2:08" at bounding box center [30, 430] width 18 height 11
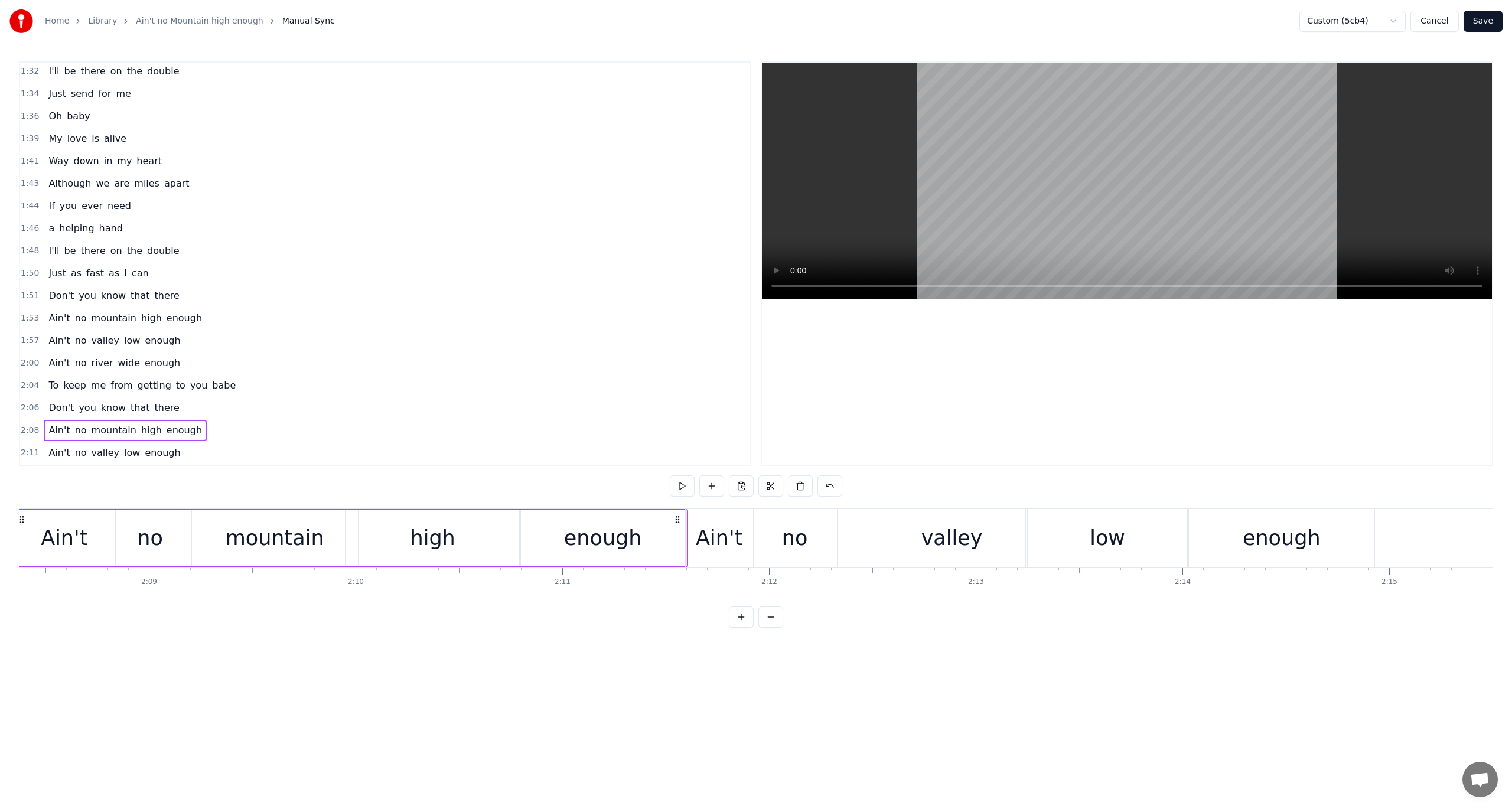
scroll to position [0, 26477]
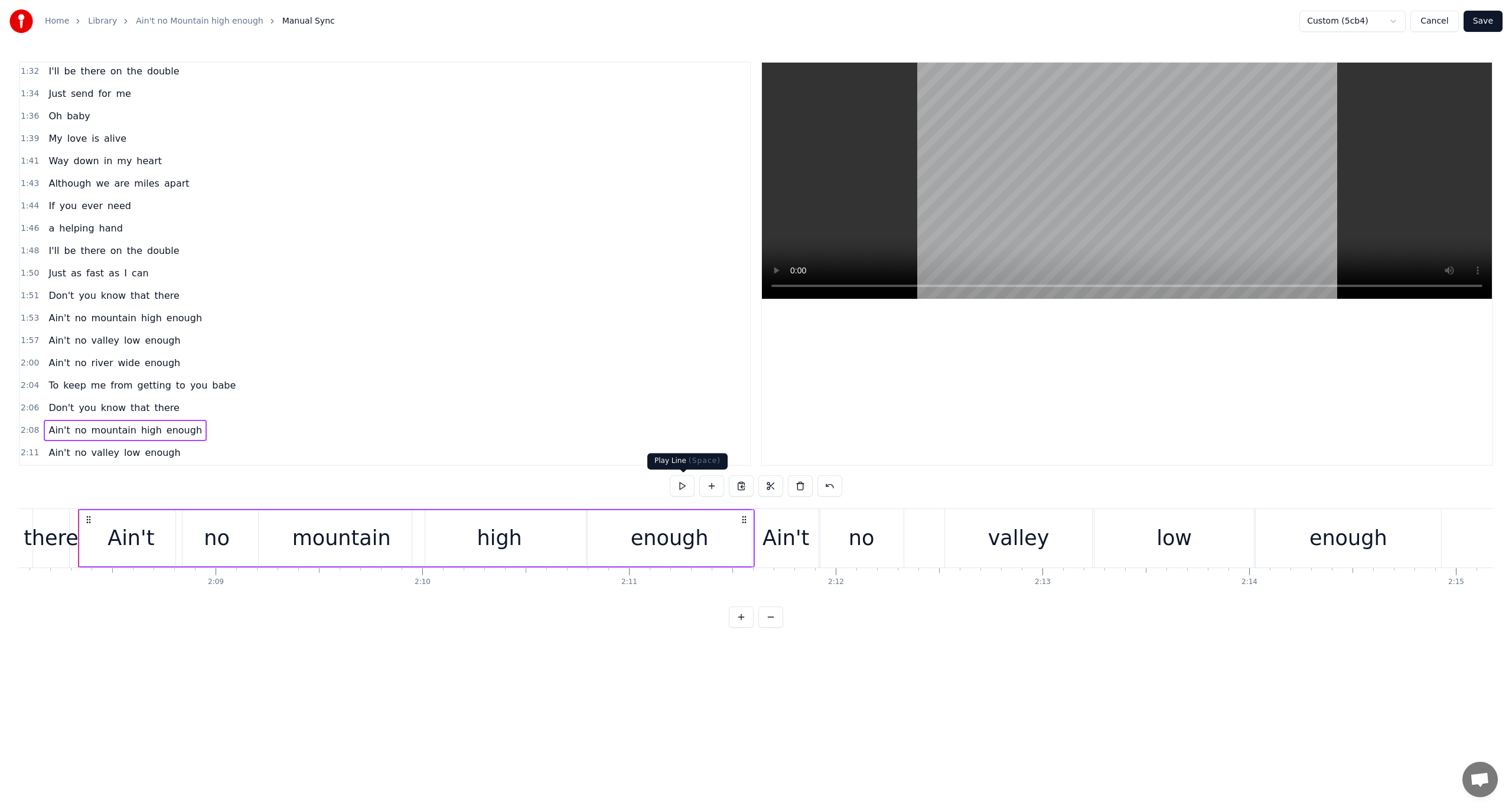
click at [684, 482] on button at bounding box center [683, 486] width 25 height 21
click at [28, 402] on span "2:06" at bounding box center [30, 408] width 18 height 11
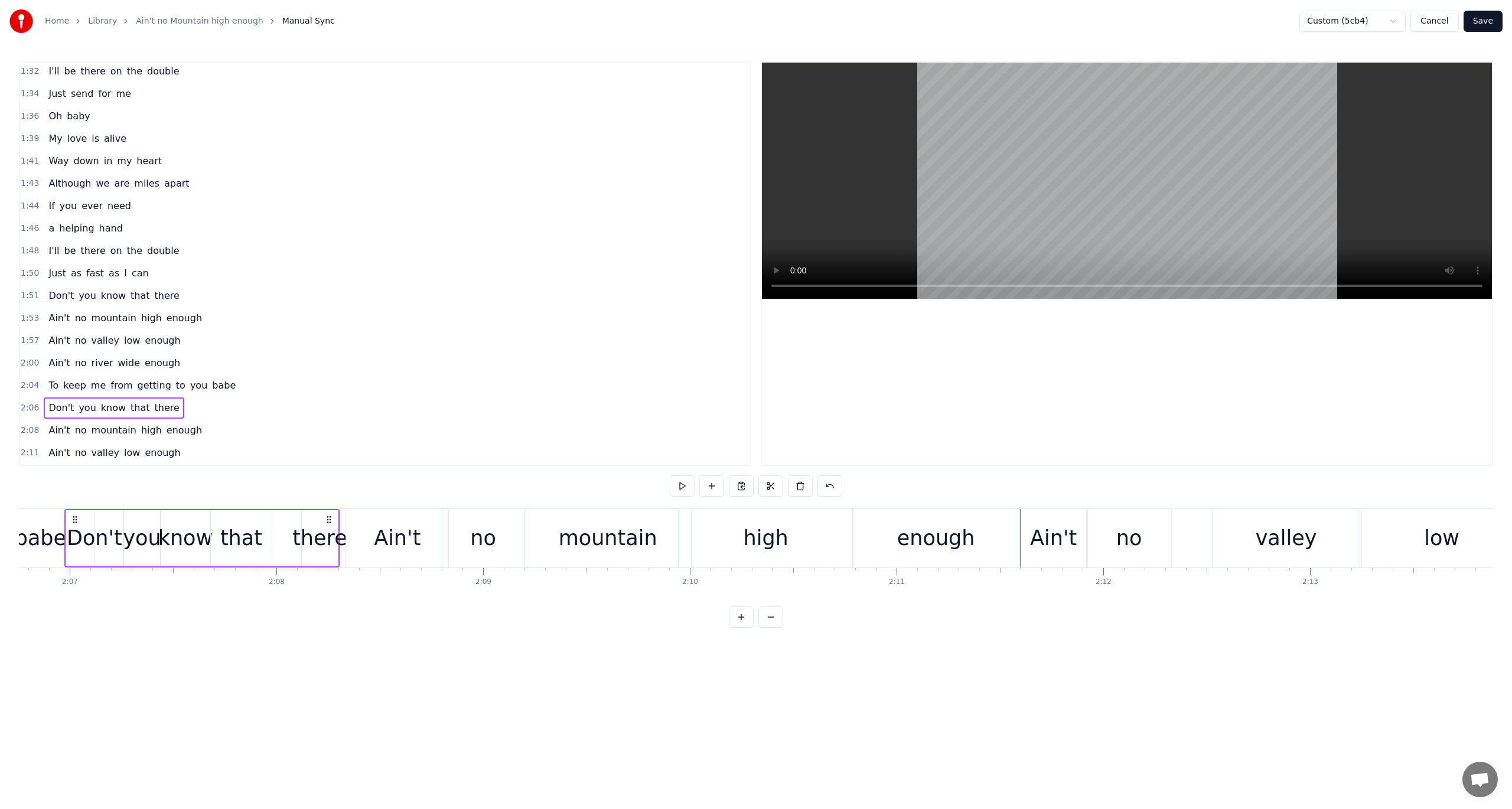
scroll to position [0, 26196]
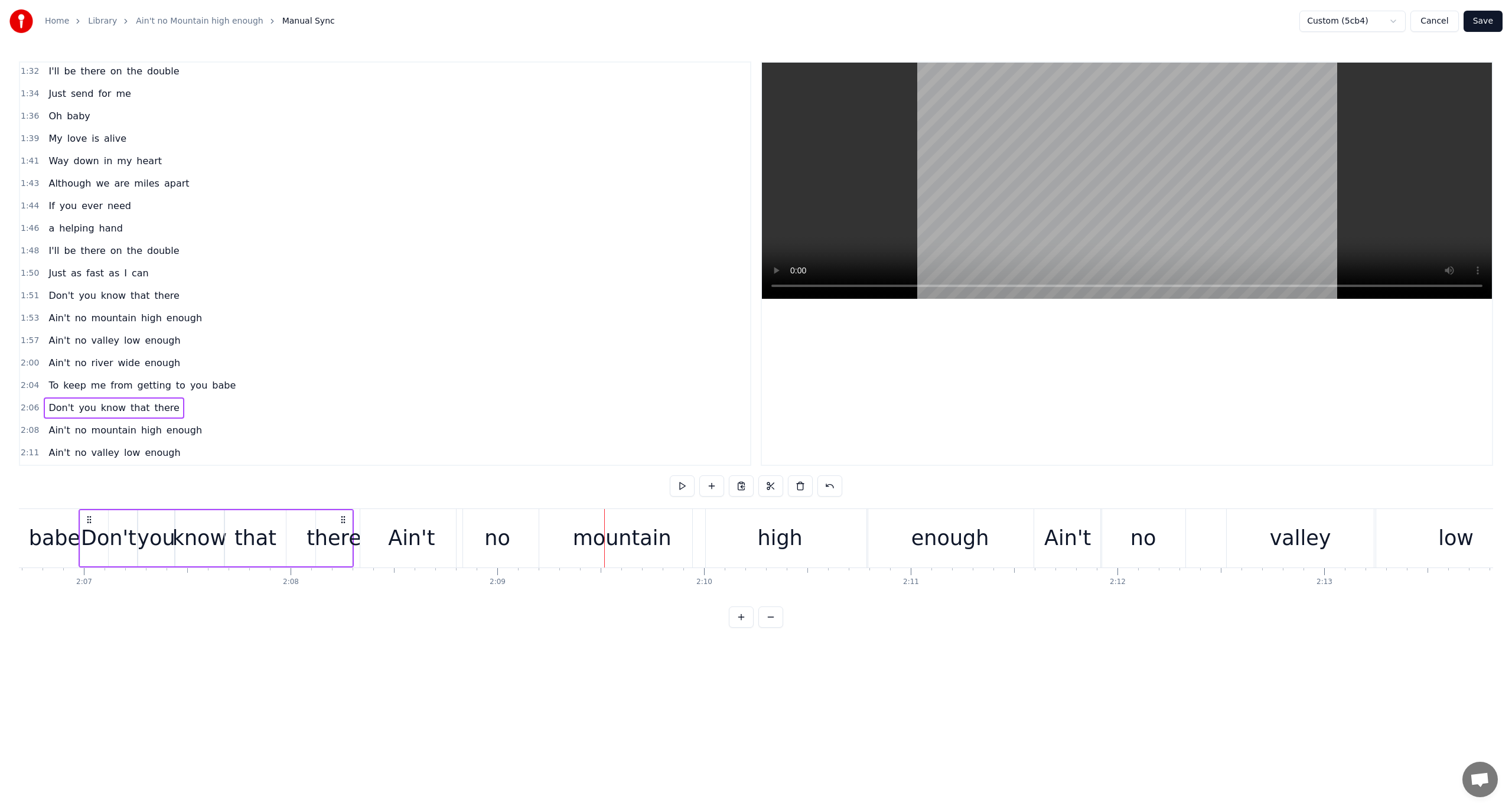
click at [24, 358] on span "2:00" at bounding box center [30, 363] width 18 height 11
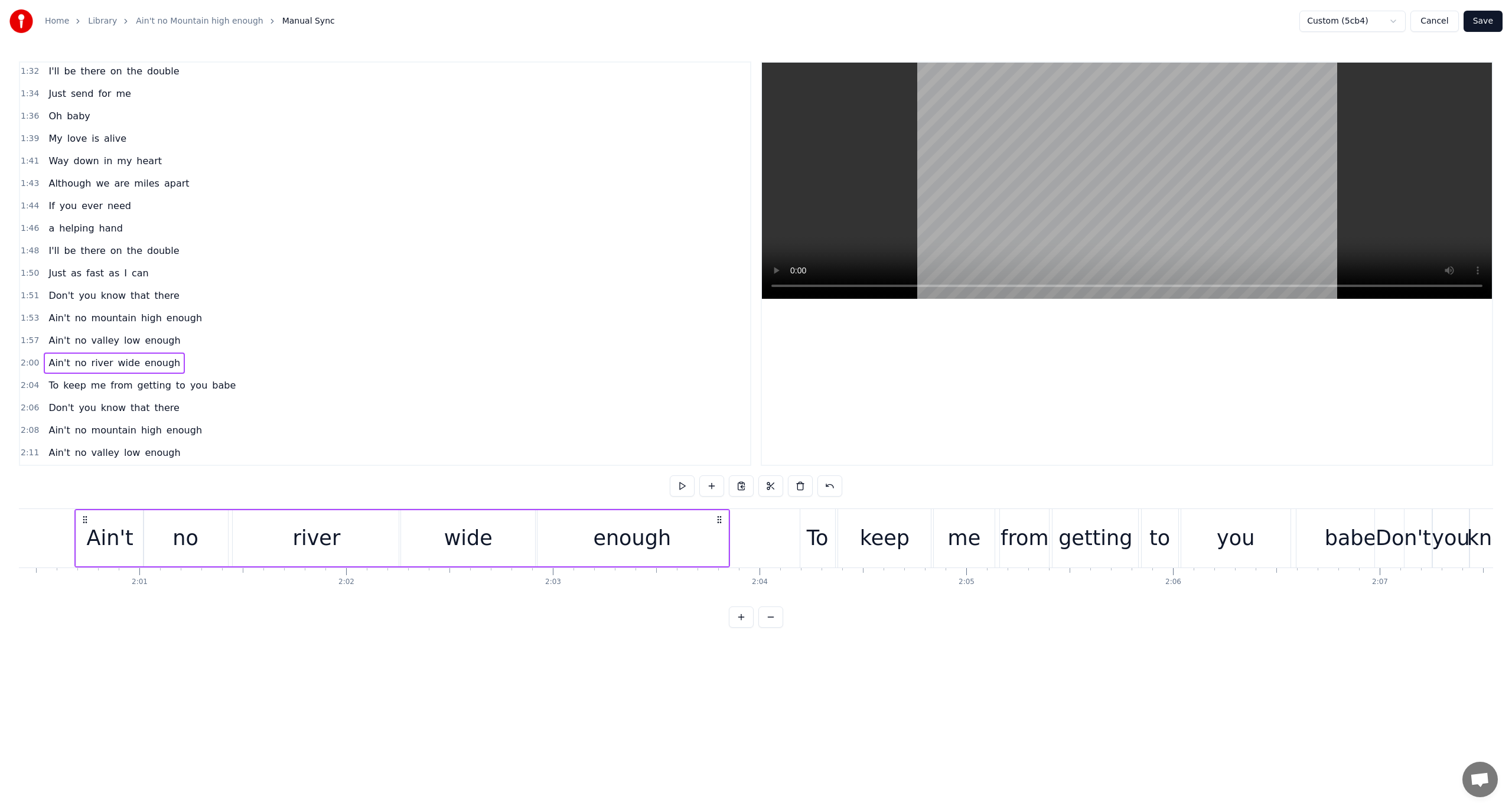
scroll to position [0, 24896]
click at [26, 268] on span "1:50" at bounding box center [30, 273] width 18 height 11
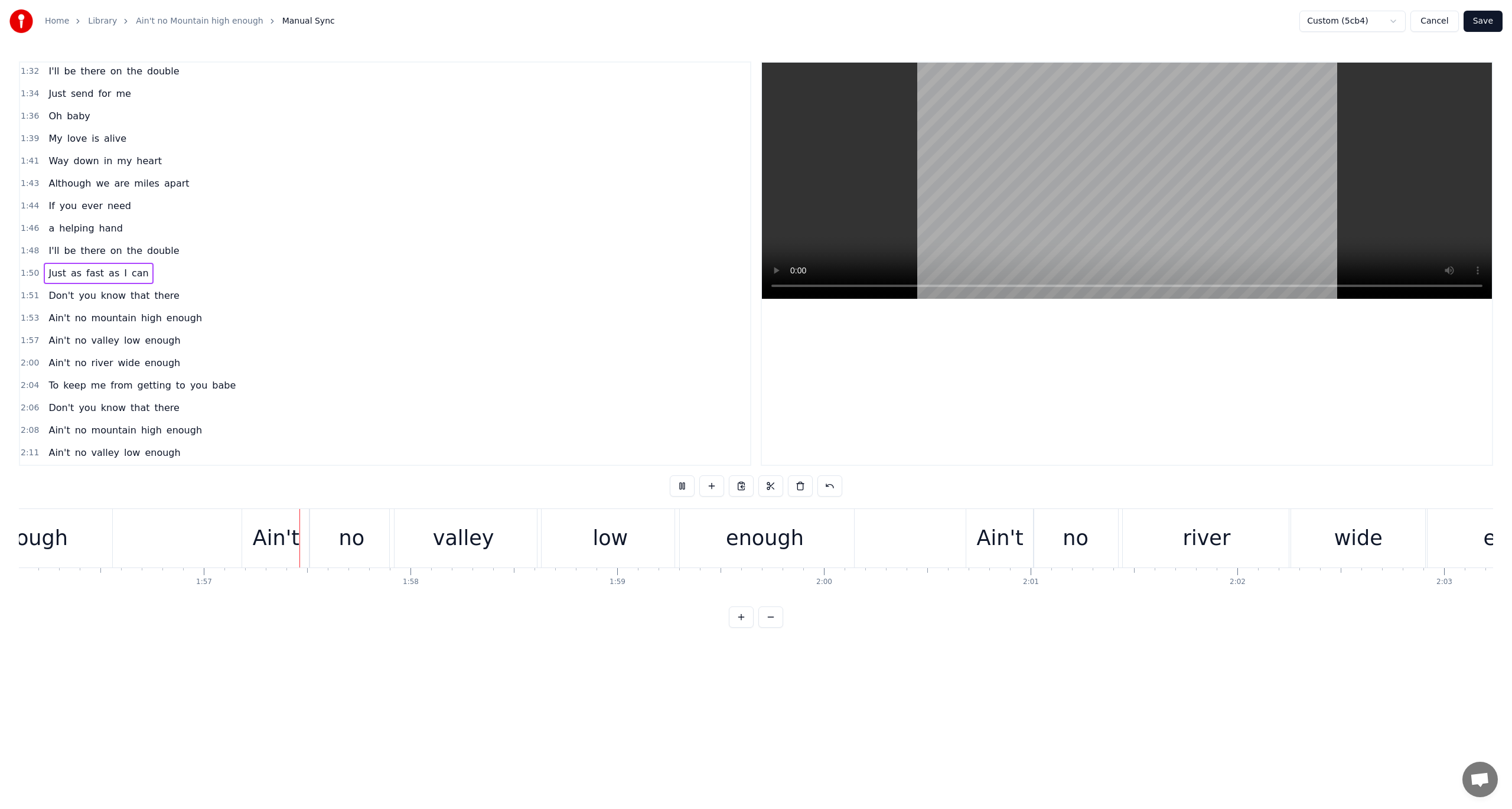
scroll to position [0, 24094]
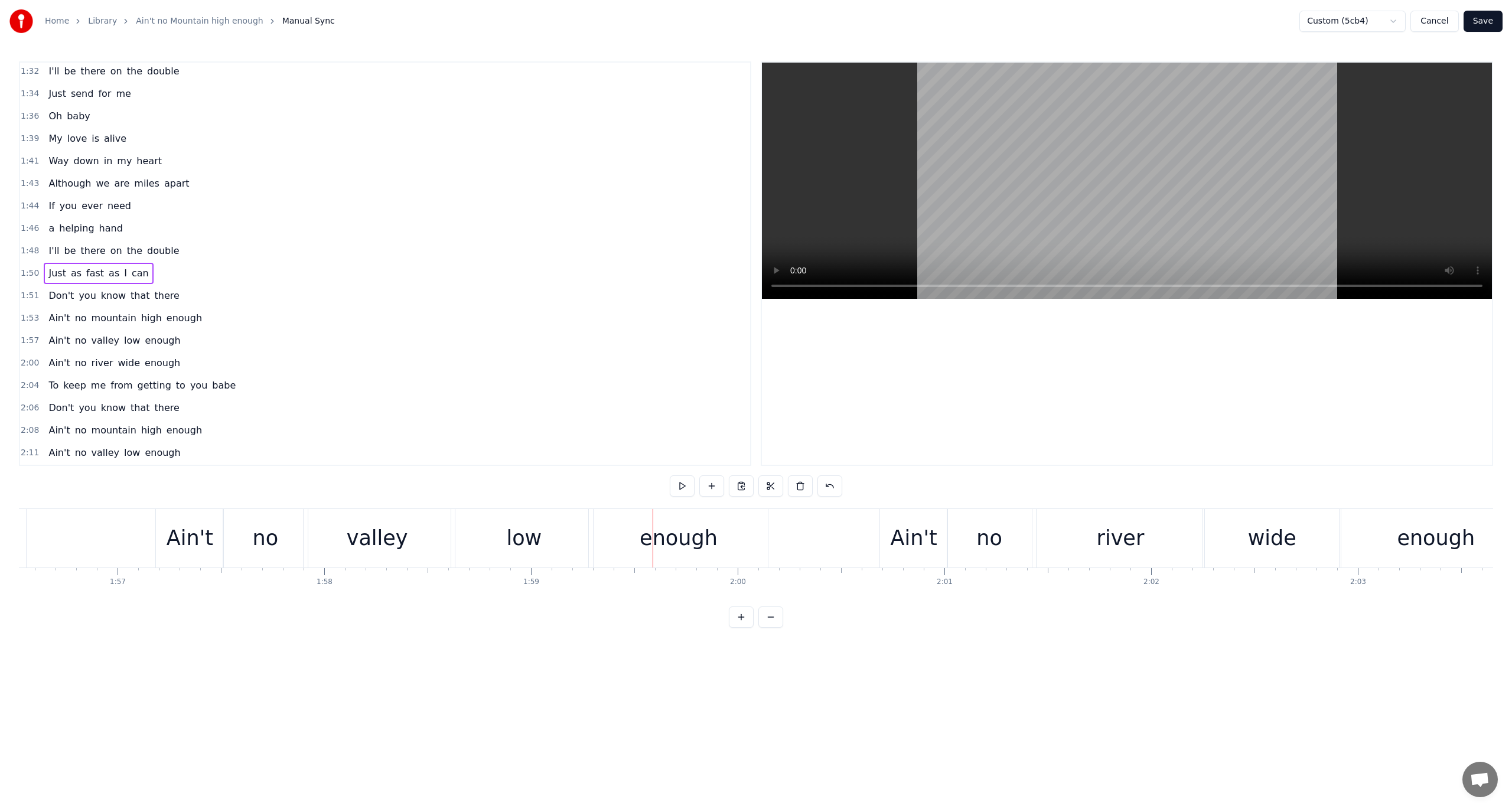
click at [24, 335] on span "1:57" at bounding box center [30, 340] width 18 height 11
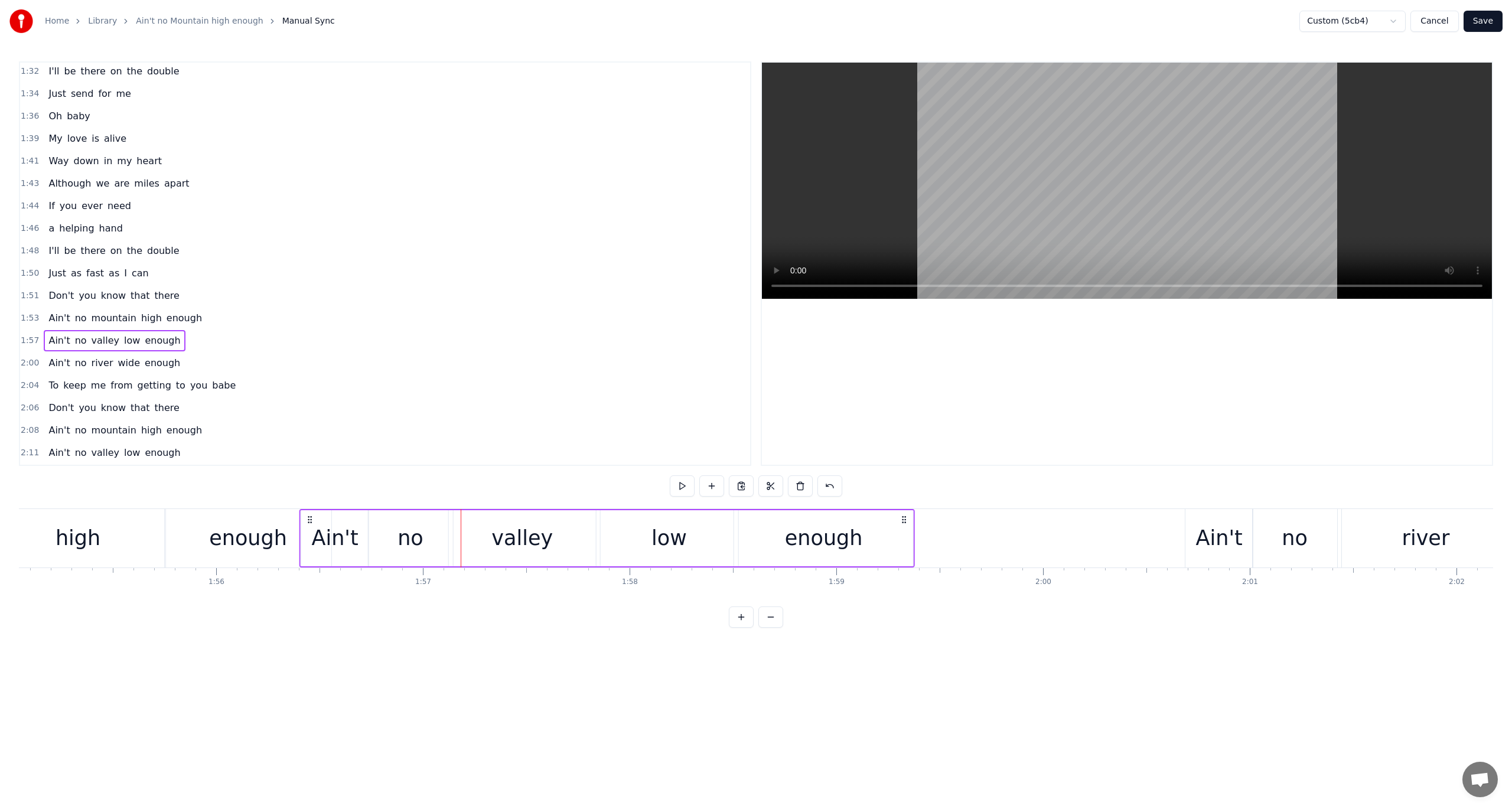
scroll to position [0, 23786]
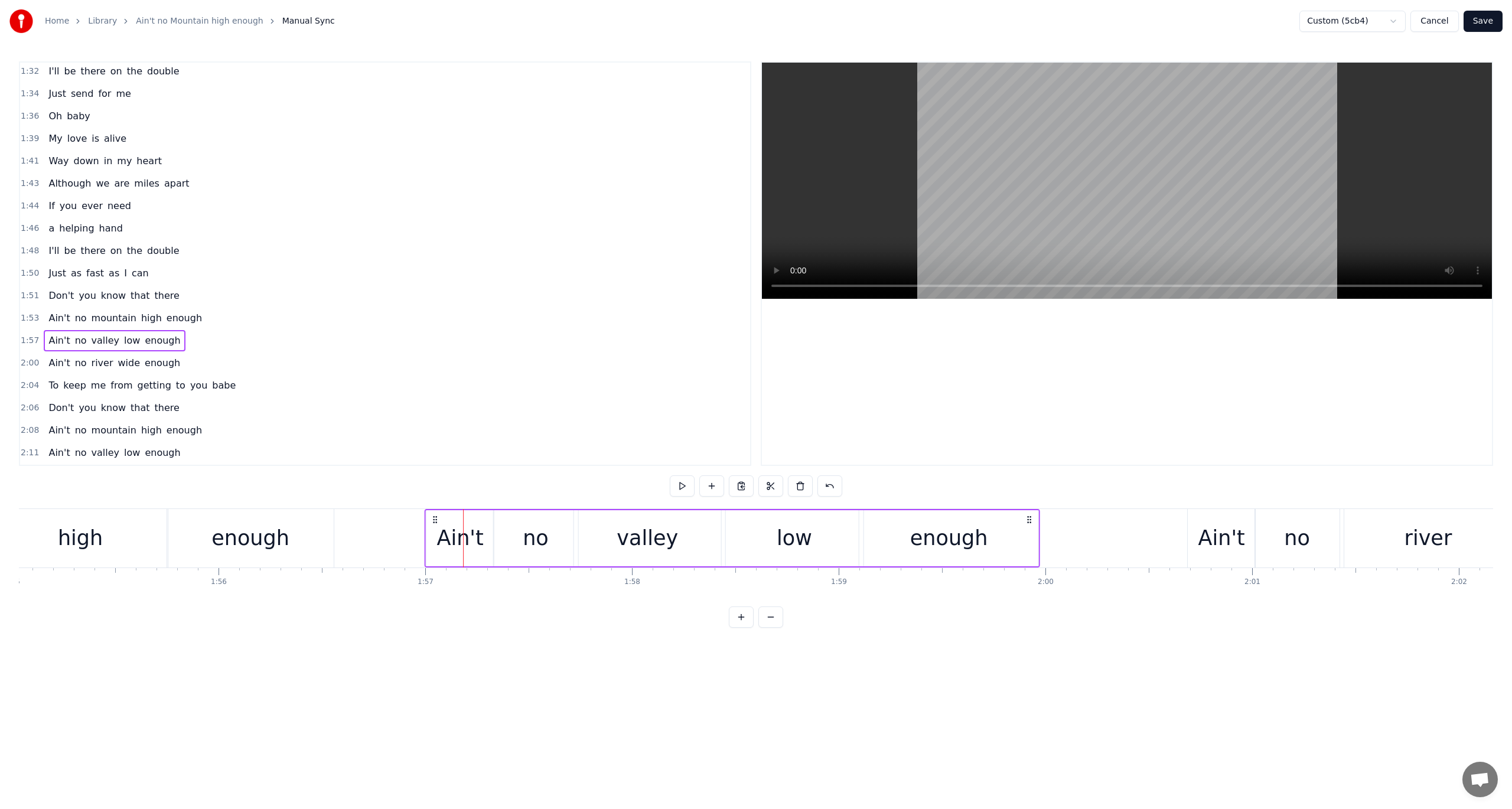
drag, startPoint x: 167, startPoint y: 518, endPoint x: 436, endPoint y: 531, distance: 269.3
click at [436, 531] on div "Ain't no valley low enough" at bounding box center [732, 538] width 616 height 59
click at [25, 290] on span "1:51" at bounding box center [30, 295] width 18 height 11
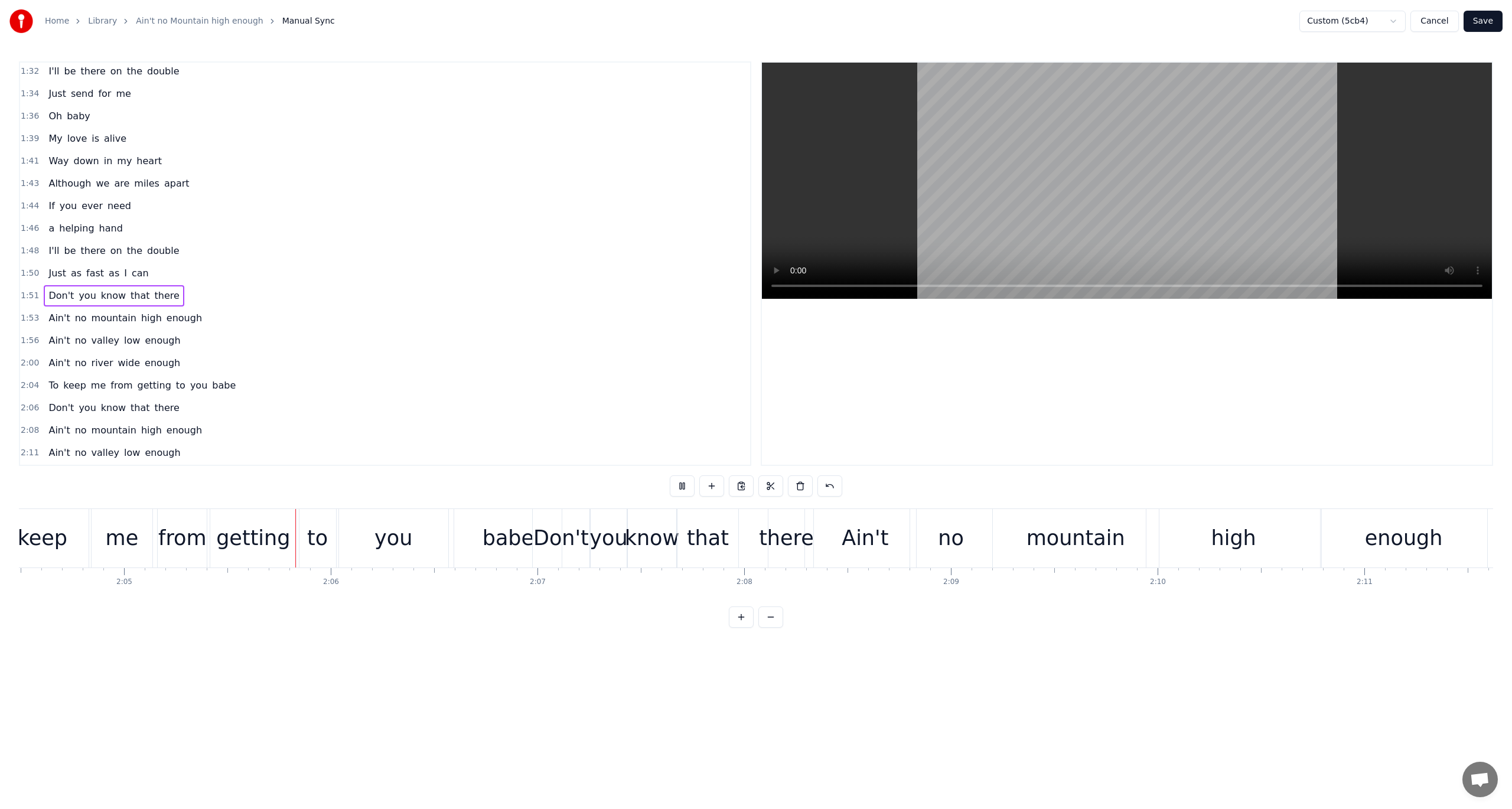
scroll to position [0, 25840]
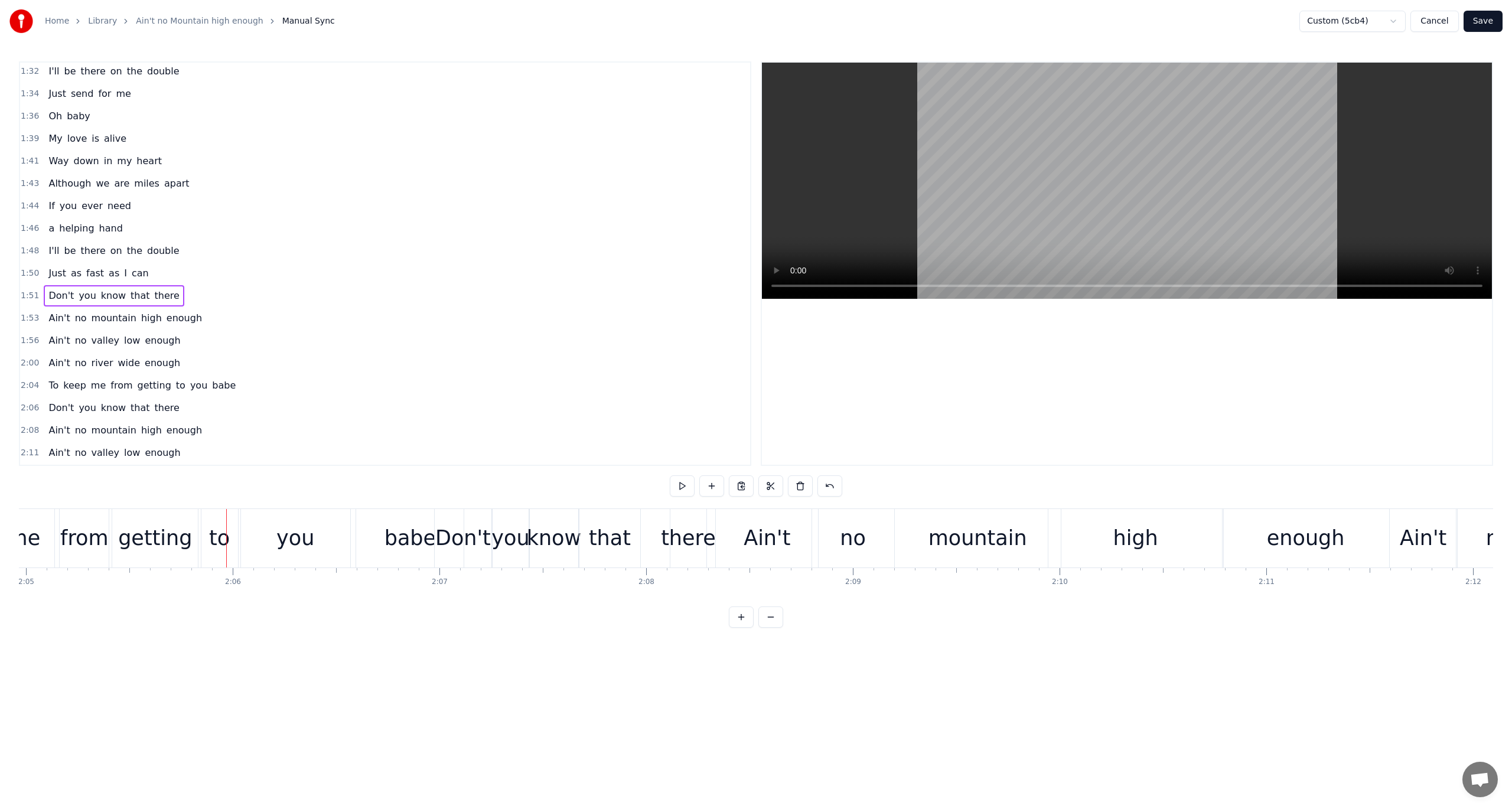
click at [26, 379] on span "2:04" at bounding box center [30, 385] width 18 height 11
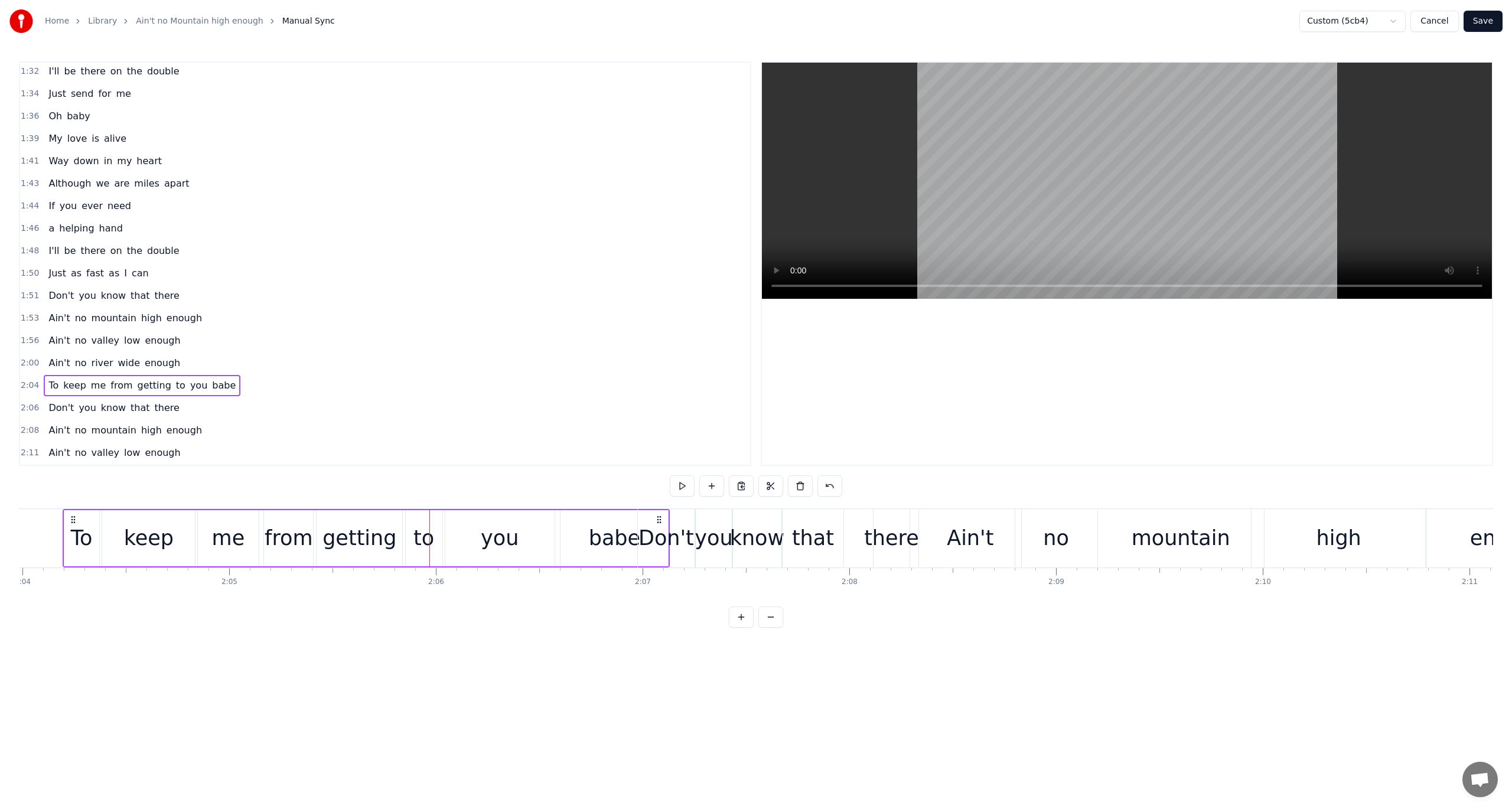
scroll to position [0, 25621]
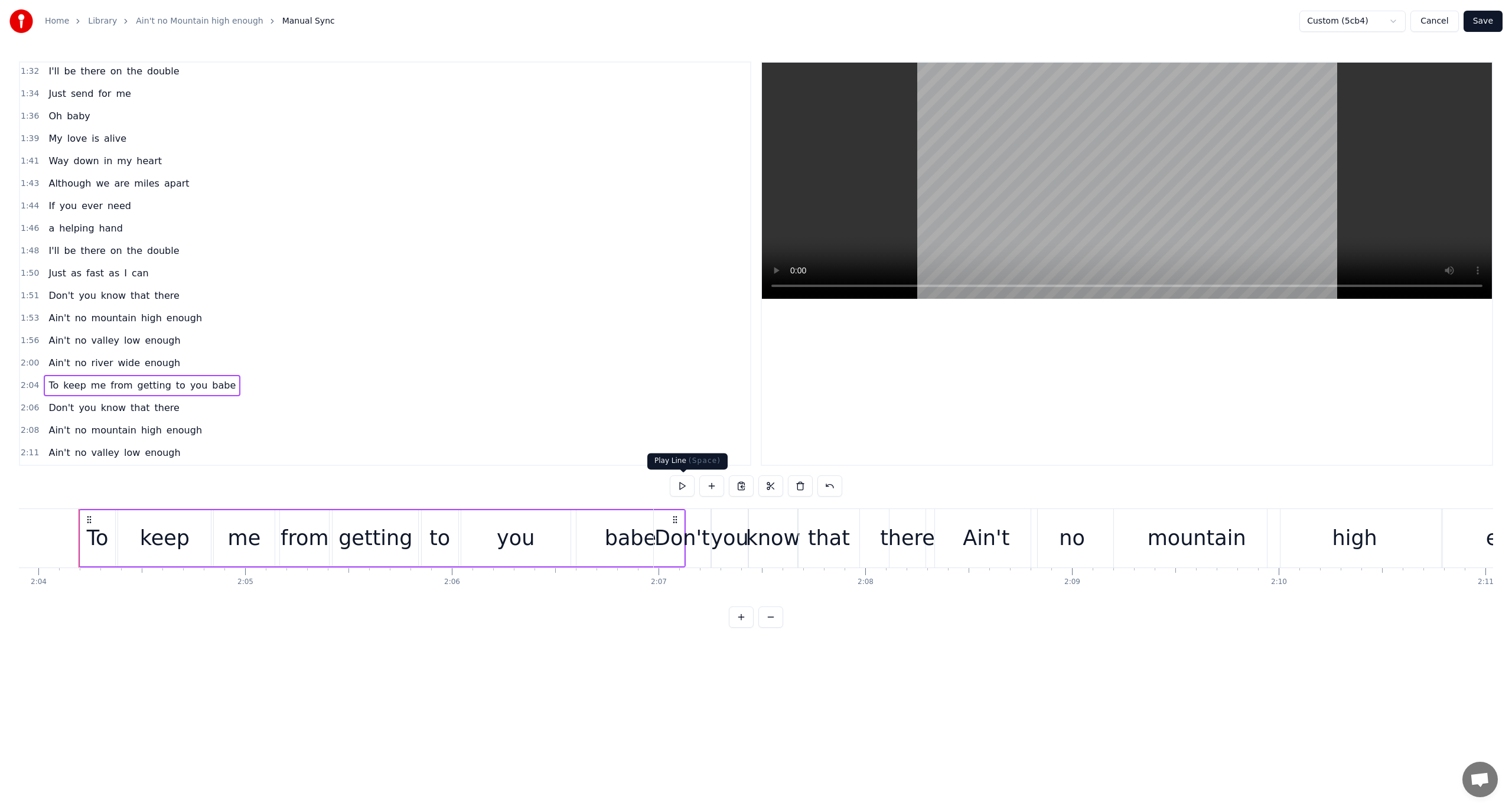
click at [685, 483] on button at bounding box center [683, 486] width 25 height 21
click at [28, 379] on span "2:04" at bounding box center [30, 385] width 18 height 11
click at [685, 481] on button at bounding box center [683, 486] width 25 height 21
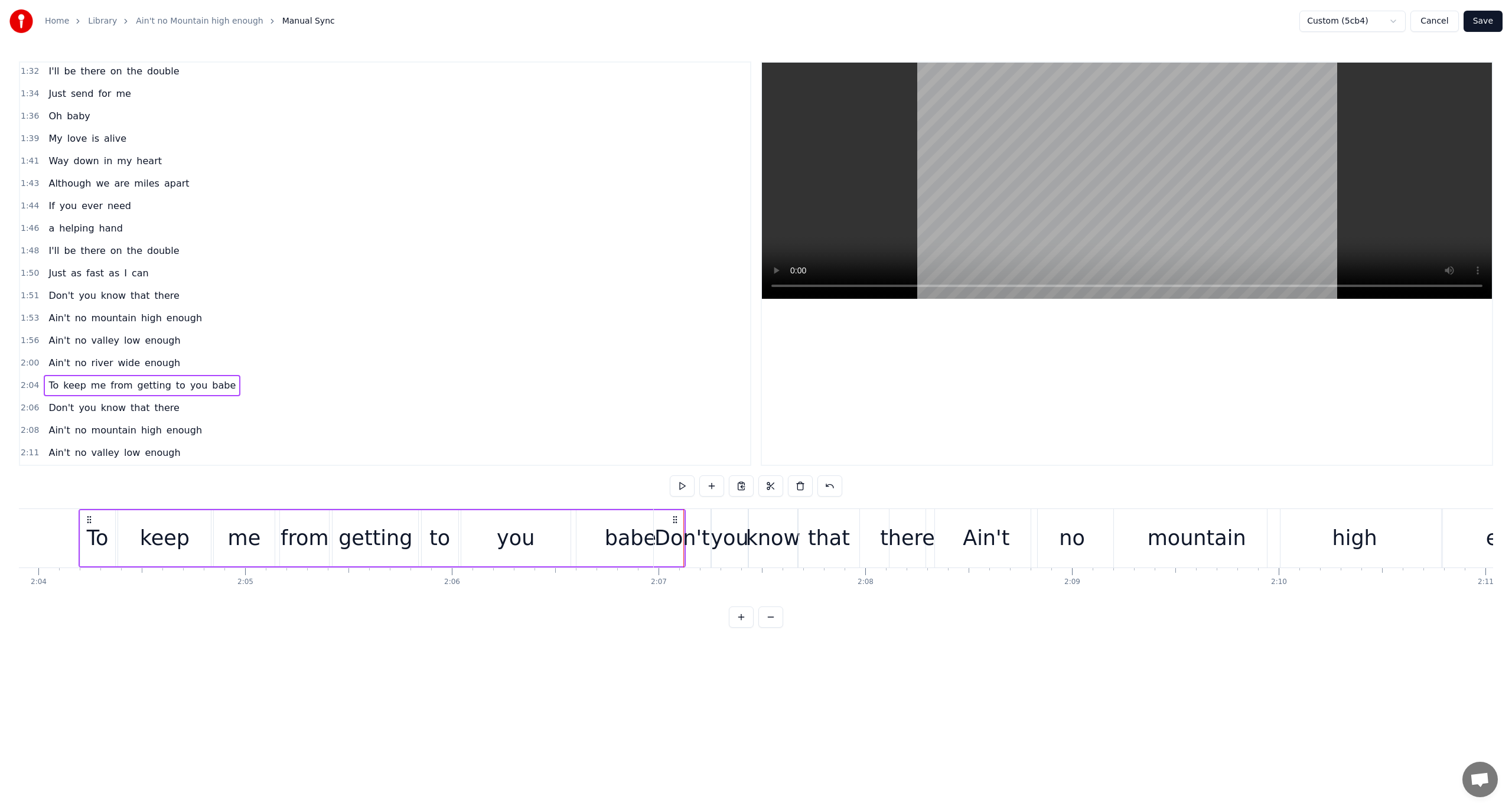
click at [685, 481] on button at bounding box center [683, 486] width 25 height 21
click at [682, 482] on button at bounding box center [683, 486] width 25 height 21
click at [612, 539] on div "babe" at bounding box center [631, 538] width 52 height 32
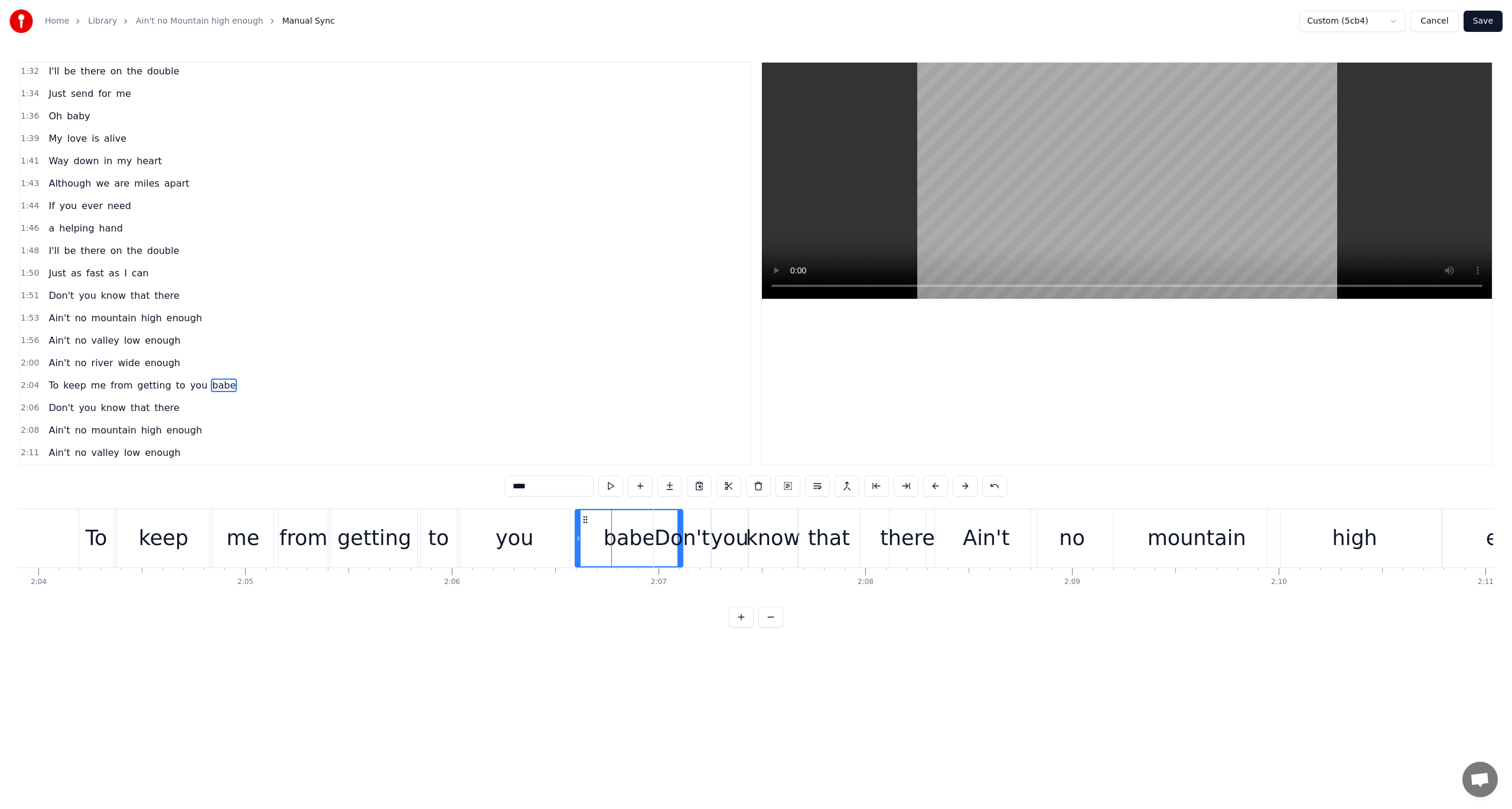
click at [538, 532] on div "you" at bounding box center [515, 538] width 109 height 59
drag, startPoint x: 568, startPoint y: 536, endPoint x: 541, endPoint y: 538, distance: 27.1
click at [541, 538] on icon at bounding box center [540, 538] width 4 height 10
click at [619, 541] on div "babe" at bounding box center [629, 538] width 52 height 32
type input "****"
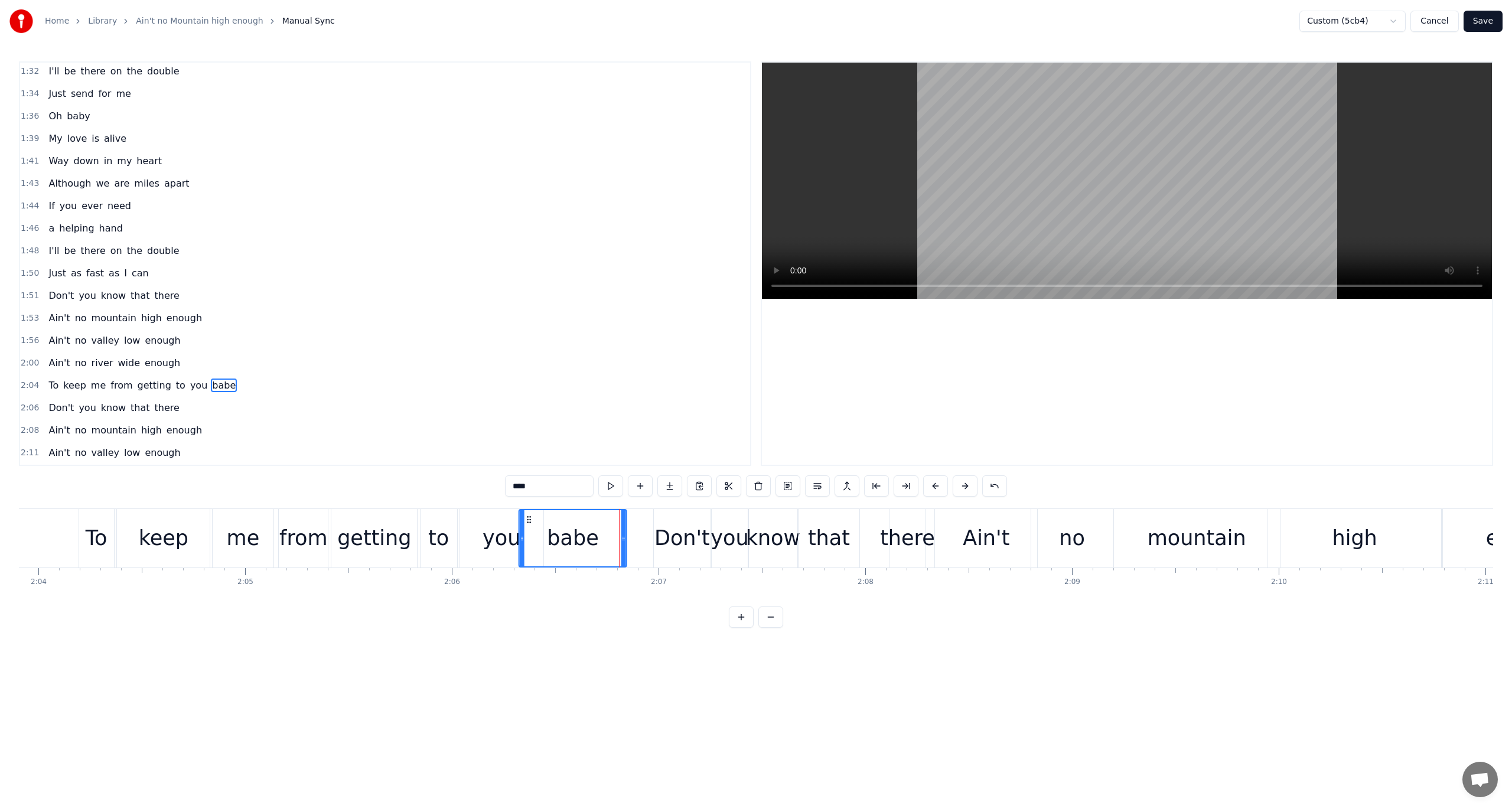
drag, startPoint x: 583, startPoint y: 515, endPoint x: 528, endPoint y: 521, distance: 55.3
click at [528, 521] on icon at bounding box center [529, 519] width 10 height 10
click at [620, 537] on div "babe" at bounding box center [573, 538] width 106 height 56
drag, startPoint x: 625, startPoint y: 538, endPoint x: 603, endPoint y: 541, distance: 22.2
click at [603, 541] on icon at bounding box center [601, 538] width 4 height 10
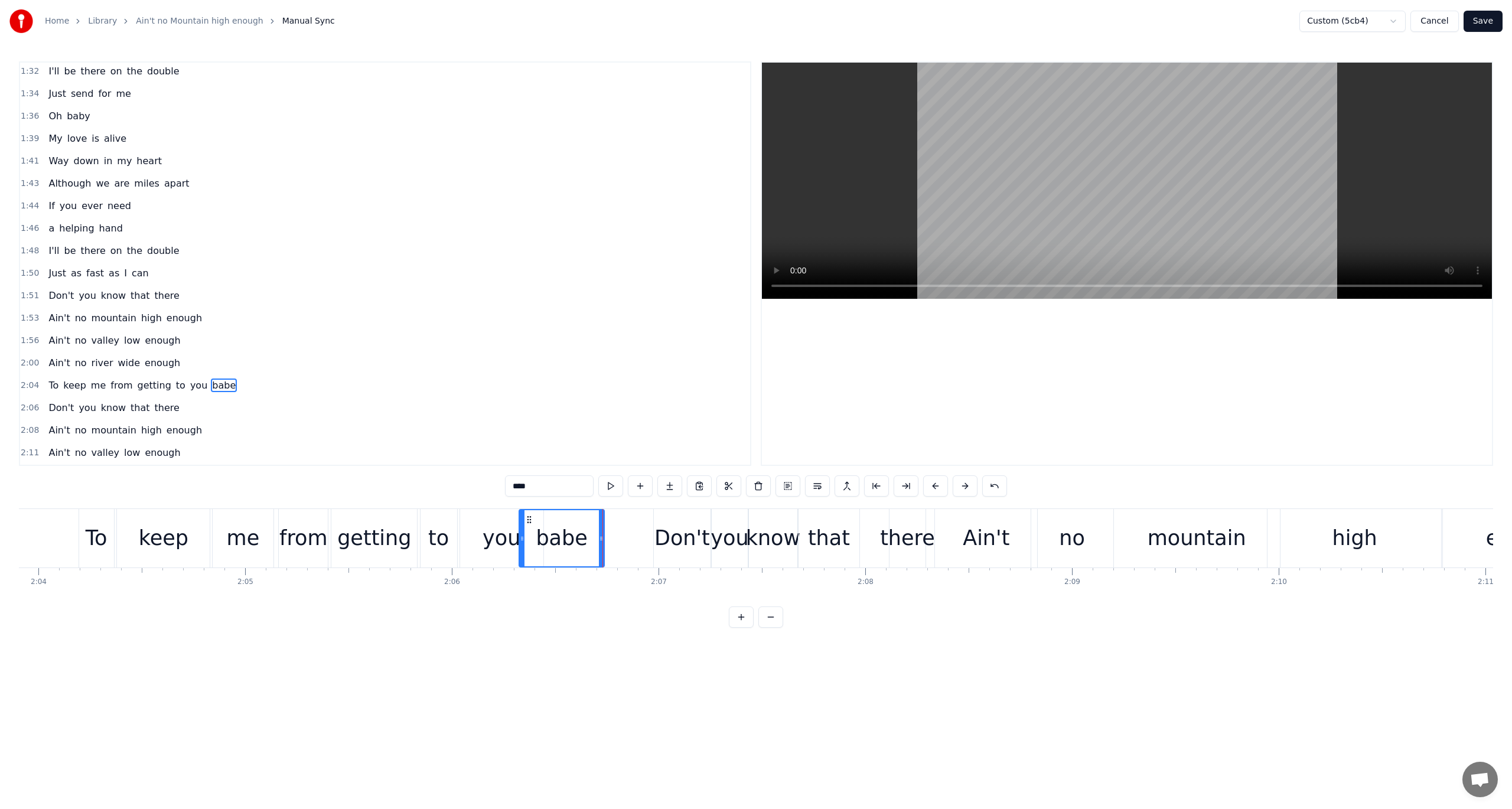
click at [26, 379] on span "2:04" at bounding box center [30, 385] width 18 height 11
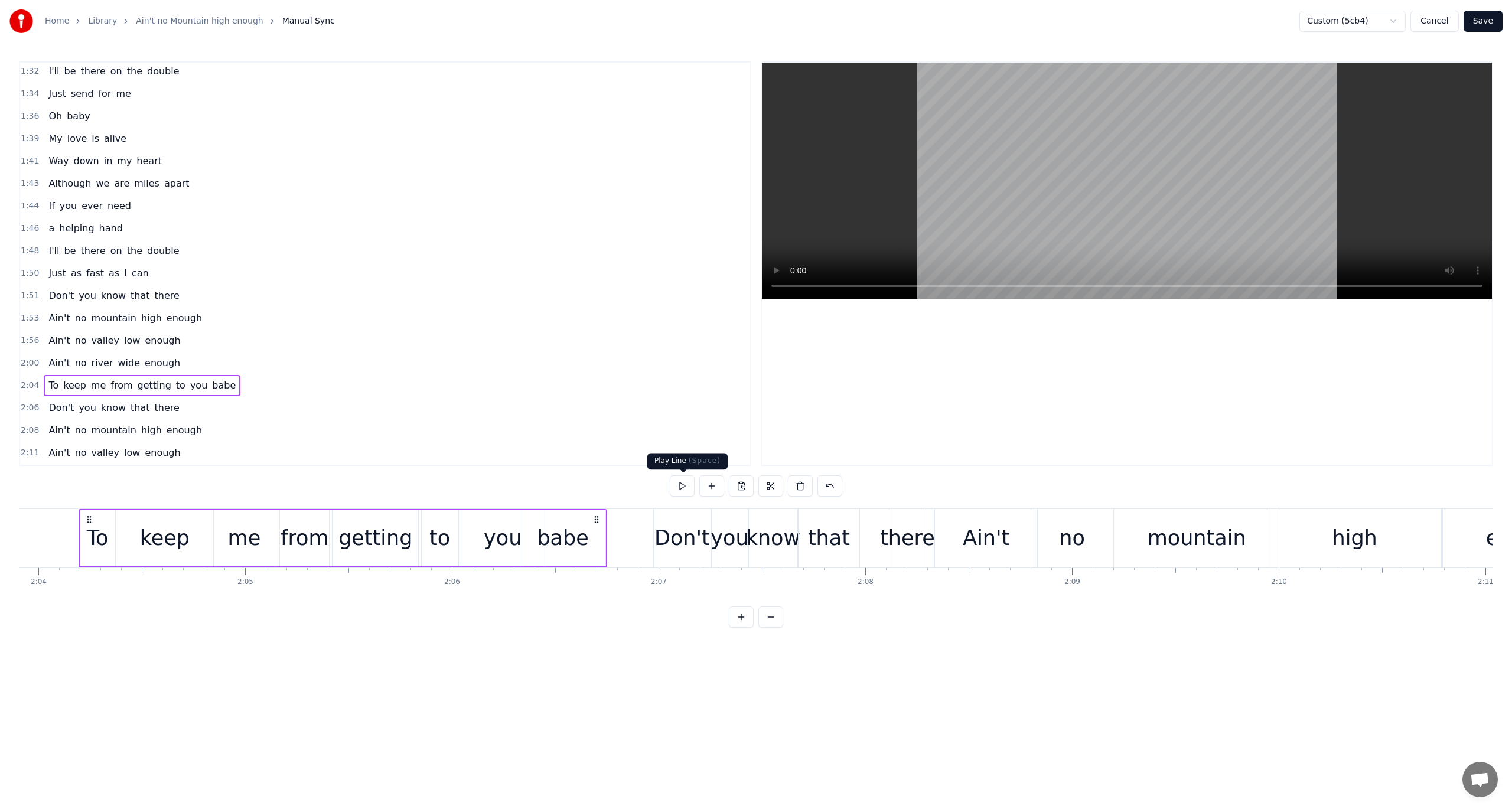
click at [676, 486] on button at bounding box center [683, 486] width 25 height 21
click at [677, 486] on button at bounding box center [683, 486] width 25 height 21
click at [32, 402] on span "2:06" at bounding box center [30, 408] width 18 height 11
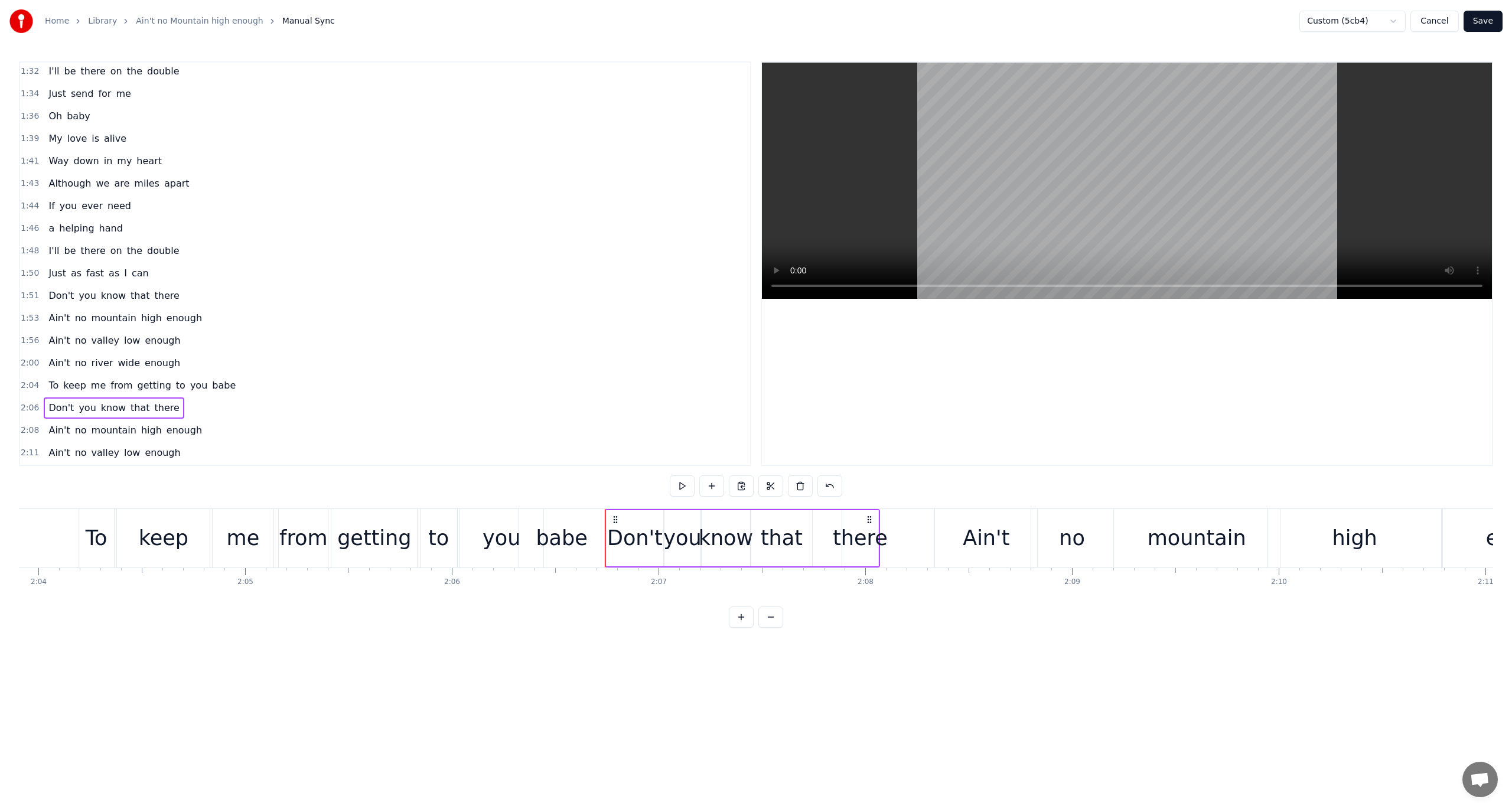
drag, startPoint x: 662, startPoint y: 518, endPoint x: 614, endPoint y: 524, distance: 48.4
click at [614, 524] on icon at bounding box center [615, 519] width 10 height 10
click at [677, 480] on button at bounding box center [683, 486] width 25 height 21
click at [25, 424] on span "2:08" at bounding box center [30, 430] width 18 height 11
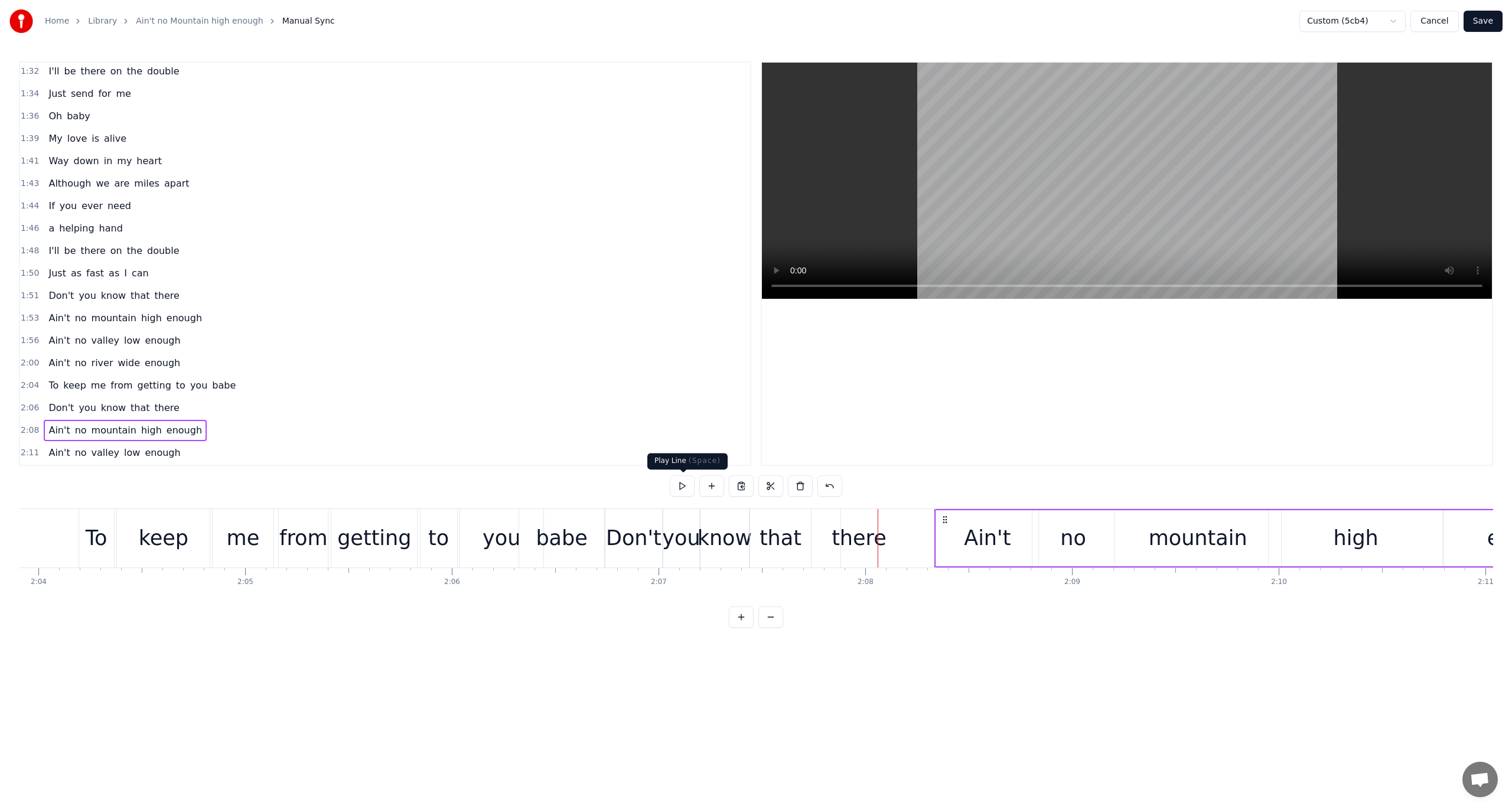
click at [679, 483] on button at bounding box center [683, 486] width 25 height 21
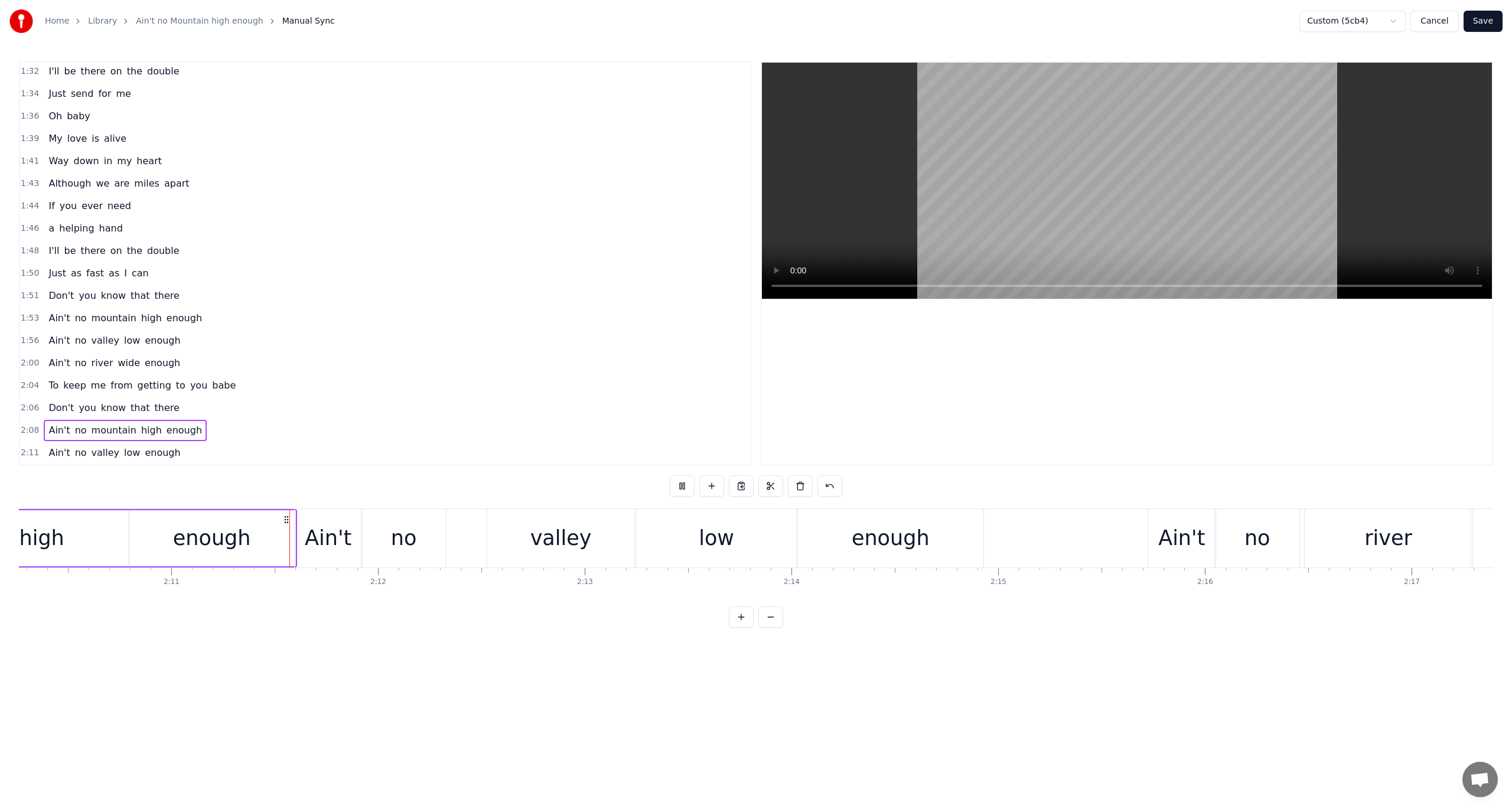
scroll to position [0, 27014]
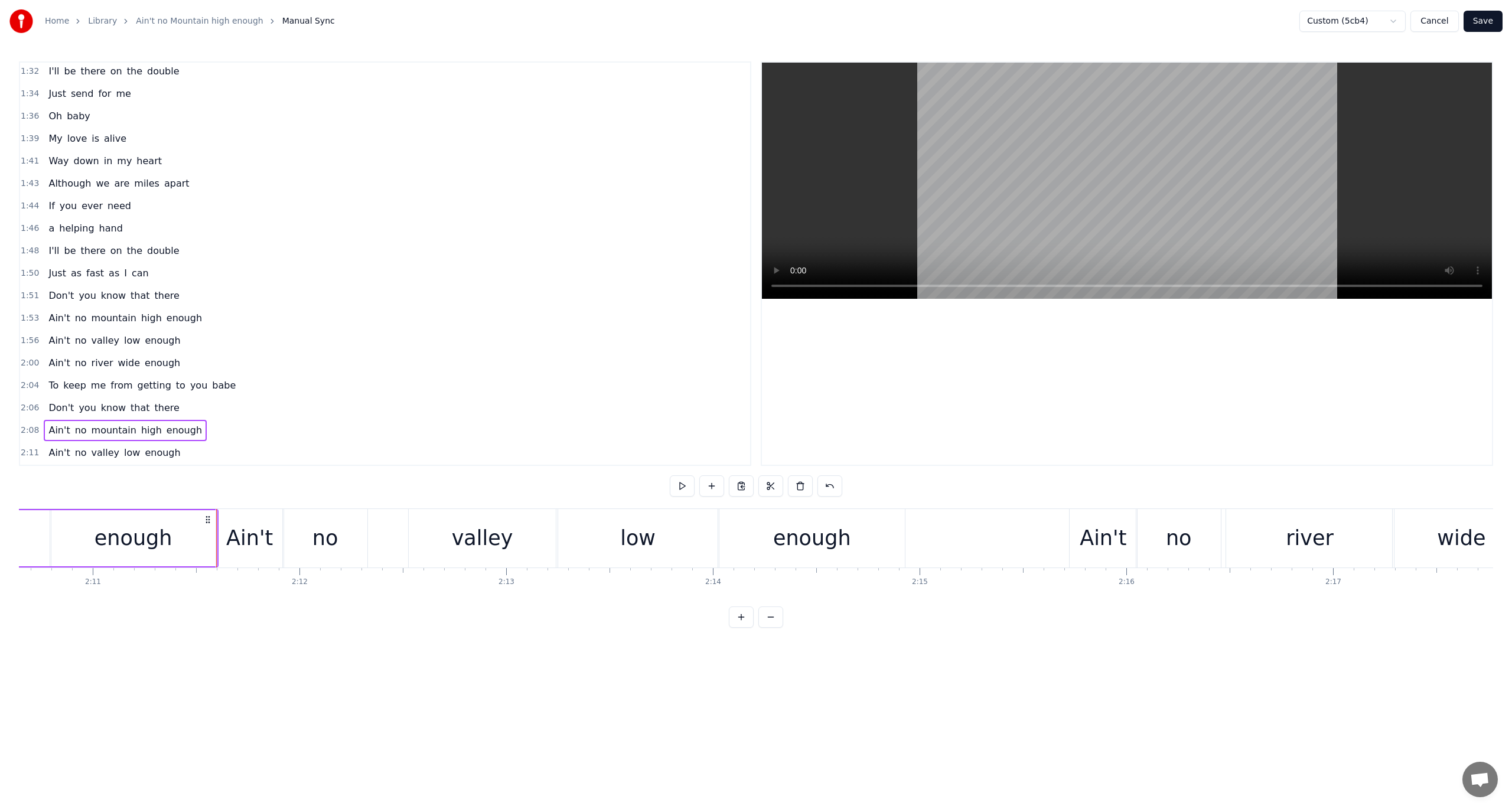
click at [679, 483] on button at bounding box center [683, 486] width 25 height 21
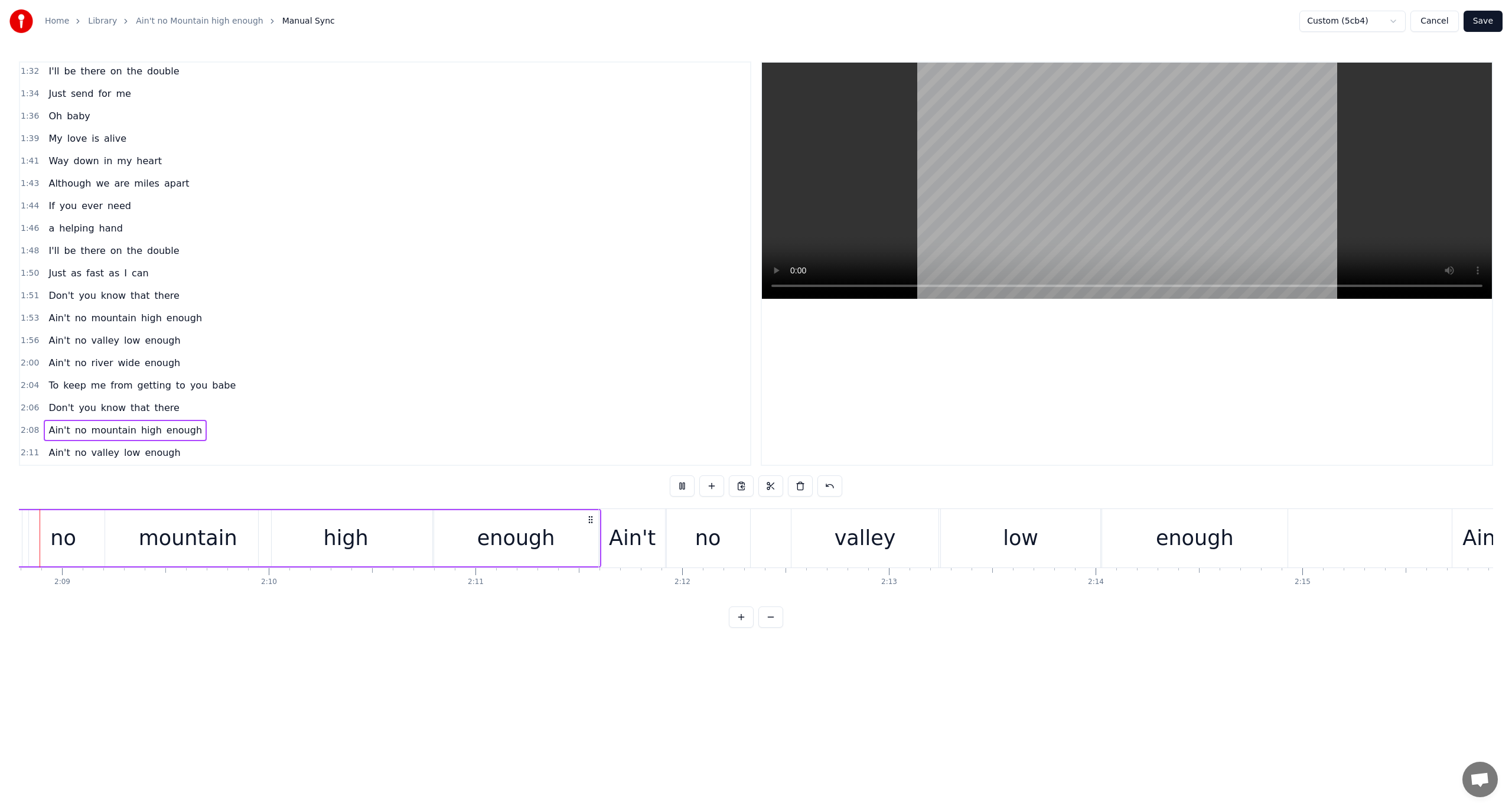
scroll to position [0, 26578]
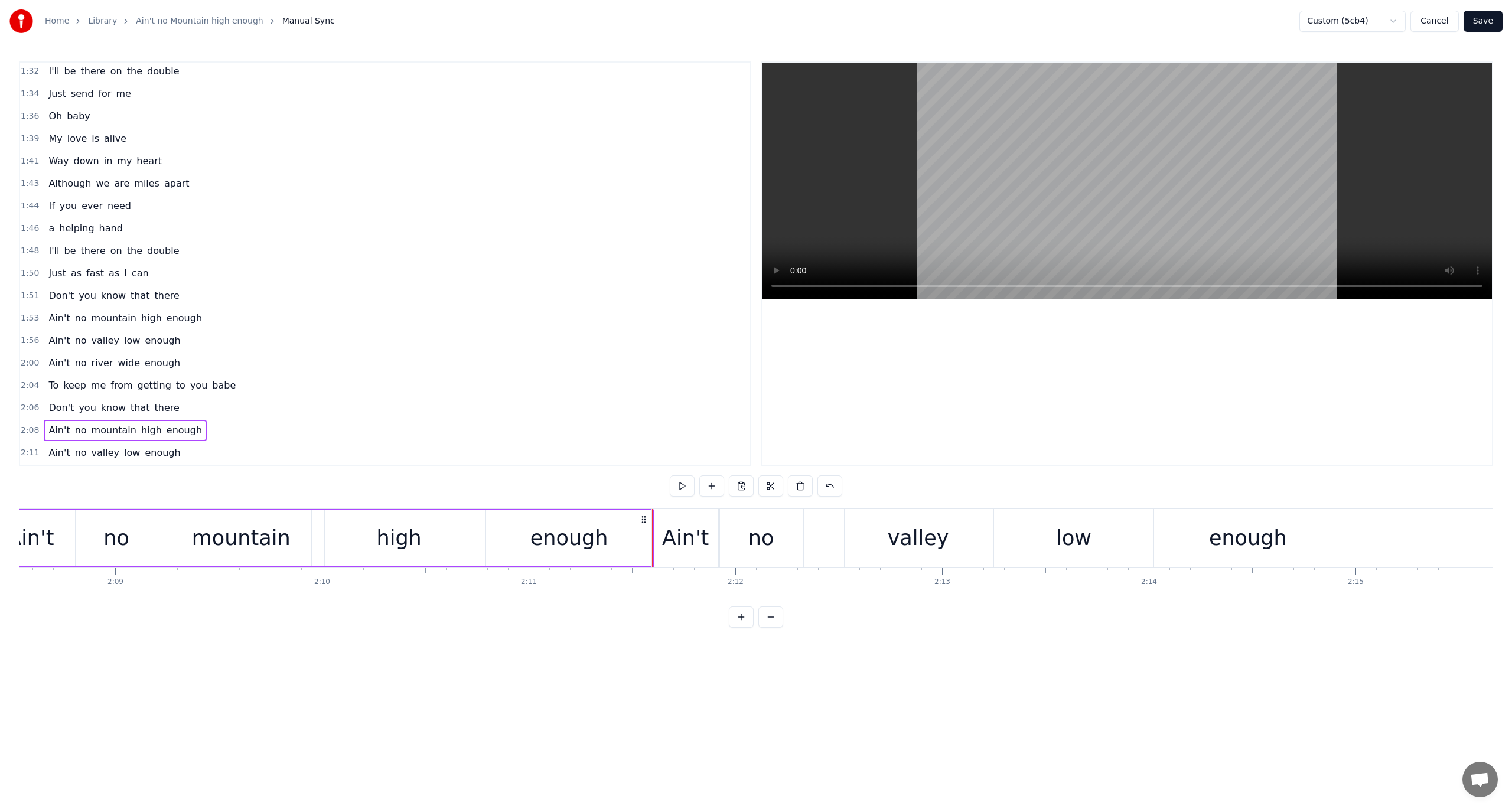
click at [679, 483] on button at bounding box center [683, 486] width 25 height 21
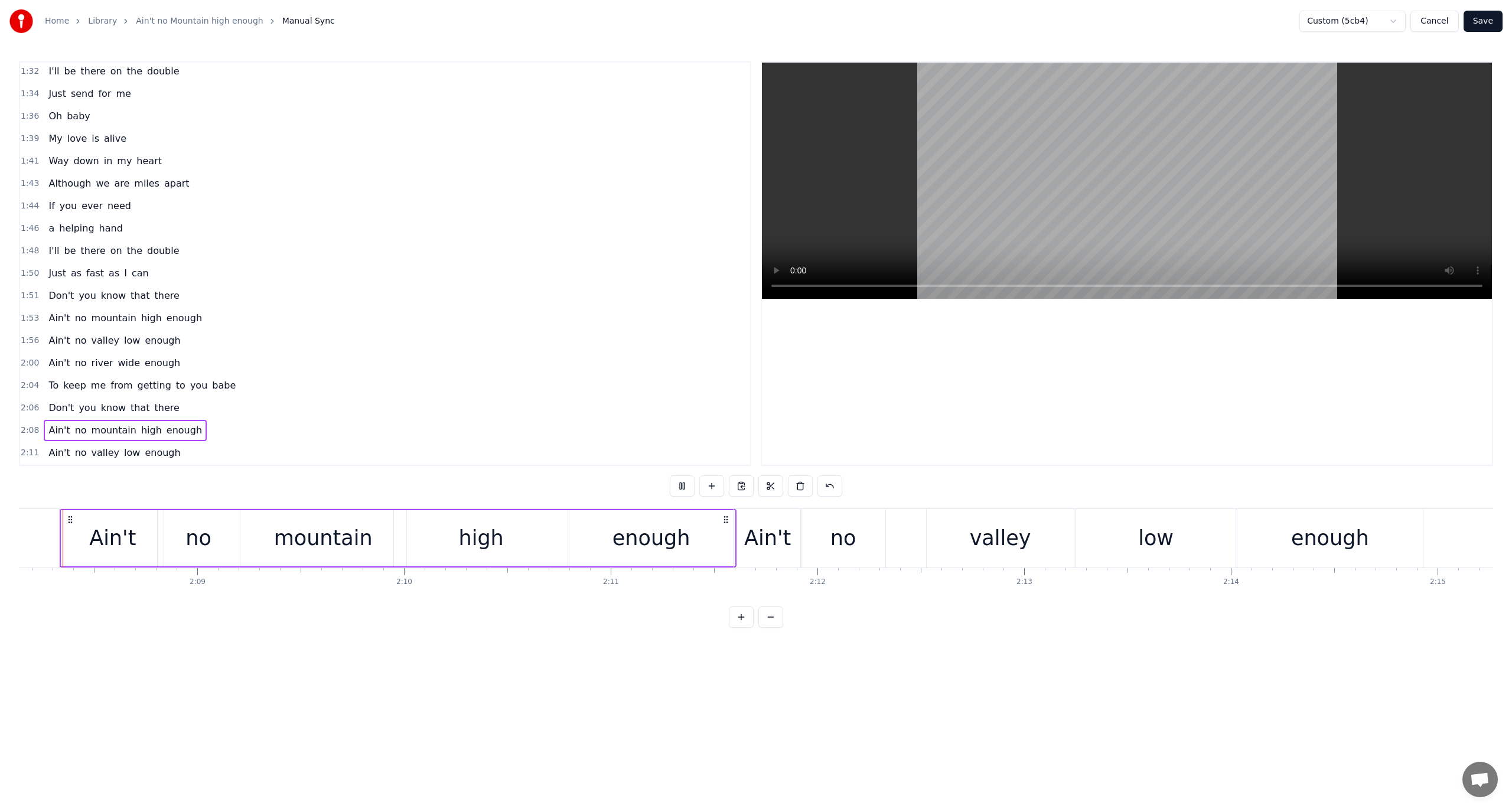
scroll to position [0, 26477]
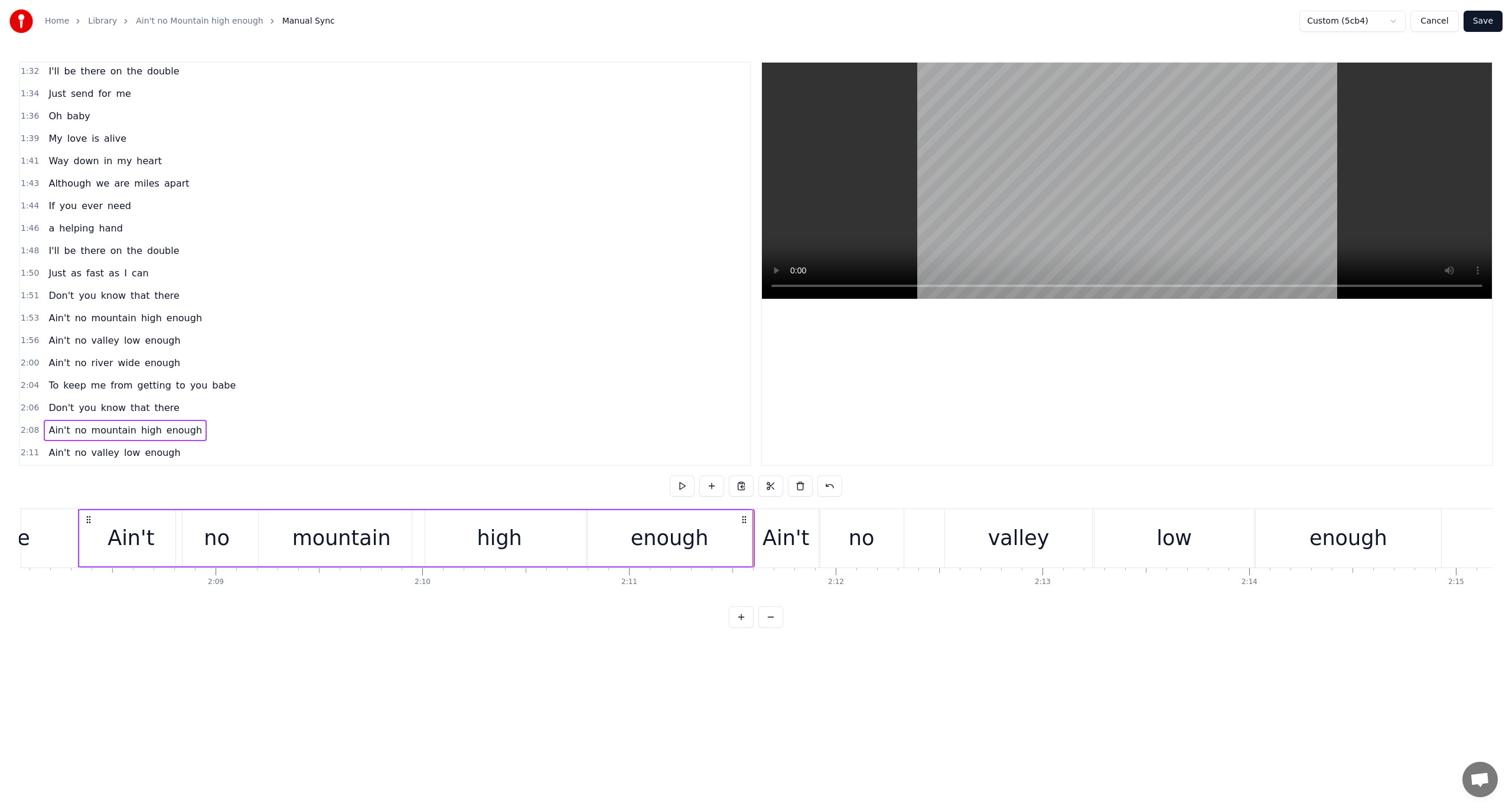
click at [679, 483] on button at bounding box center [683, 486] width 25 height 21
click at [661, 538] on div "enough" at bounding box center [669, 538] width 78 height 32
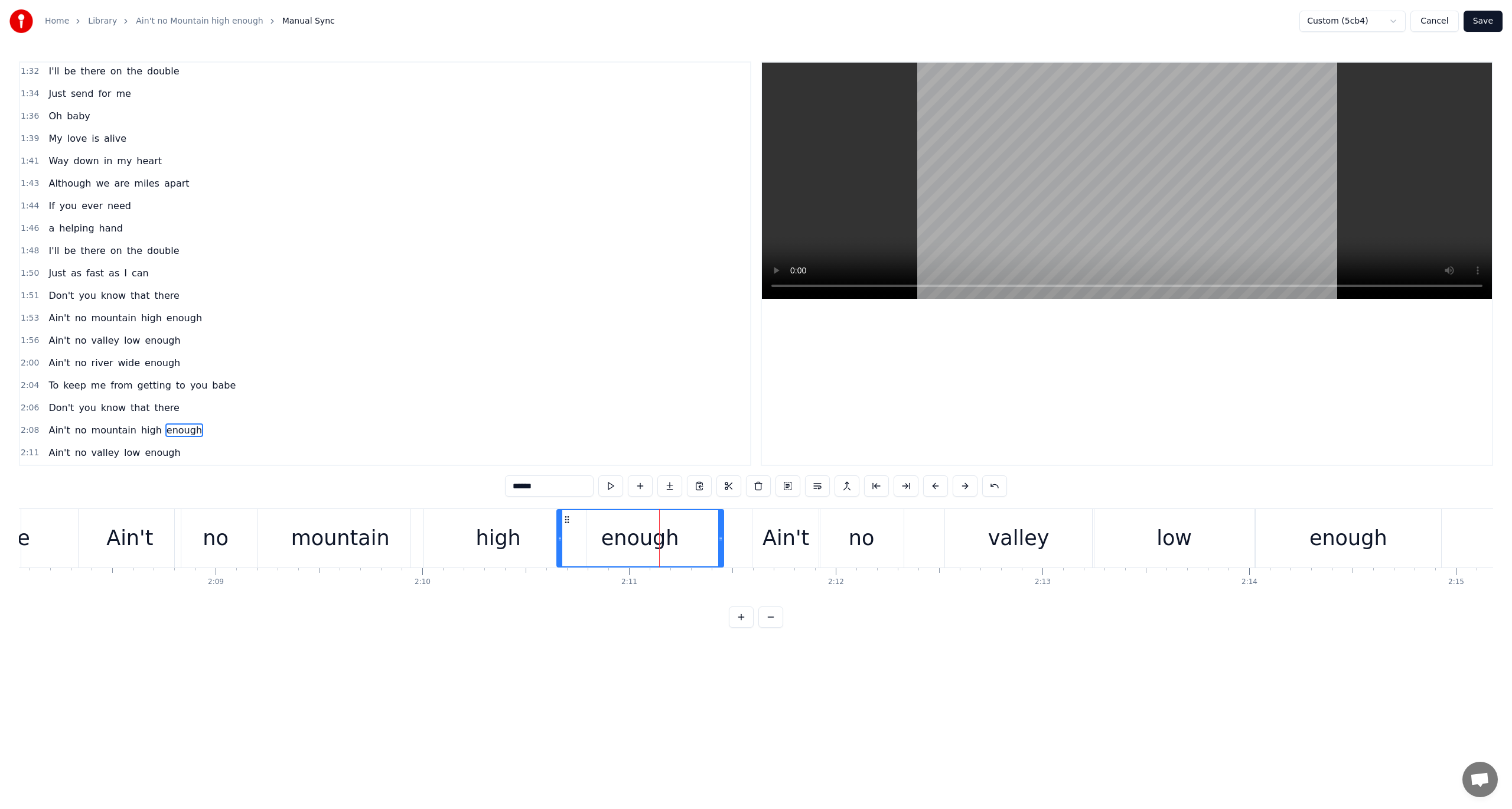
drag, startPoint x: 595, startPoint y: 518, endPoint x: 567, endPoint y: 524, distance: 28.6
click at [567, 524] on icon at bounding box center [567, 519] width 10 height 10
click at [28, 402] on span "2:06" at bounding box center [30, 408] width 18 height 11
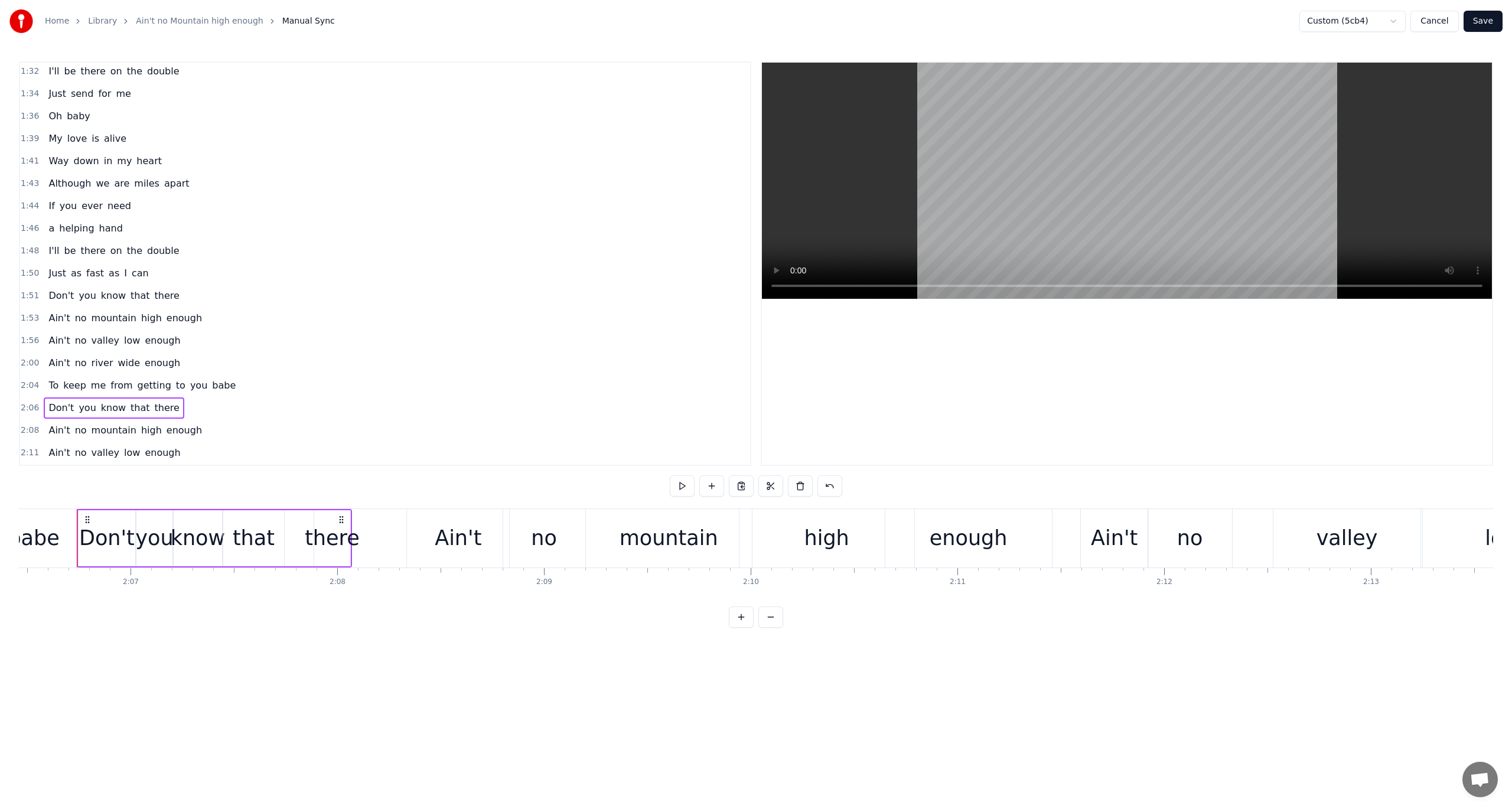
scroll to position [0, 26148]
click at [684, 487] on button at bounding box center [683, 486] width 25 height 21
click at [27, 402] on span "2:06" at bounding box center [30, 408] width 18 height 11
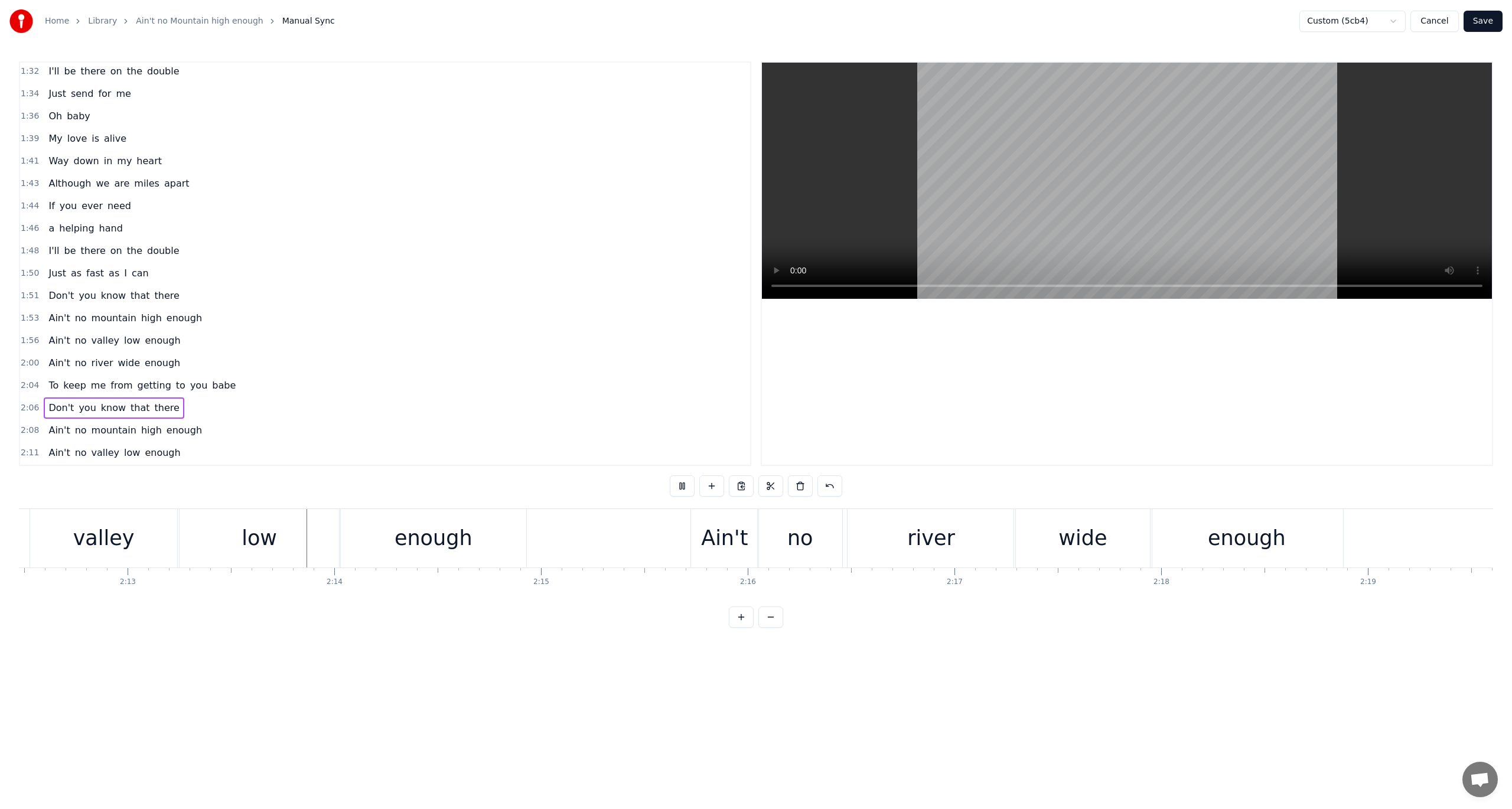
scroll to position [0, 27525]
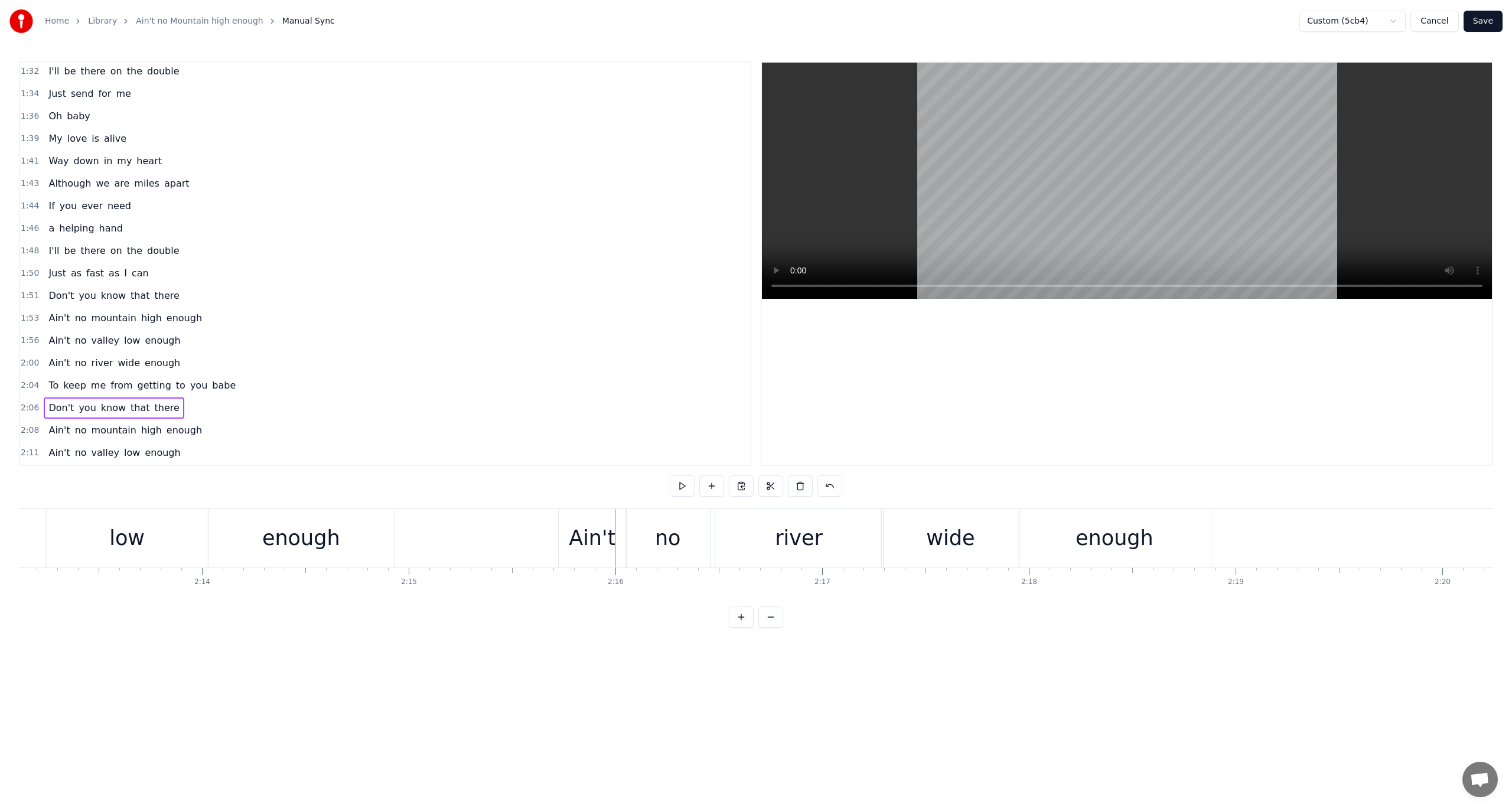
click at [27, 470] on span "2:15" at bounding box center [30, 475] width 18 height 11
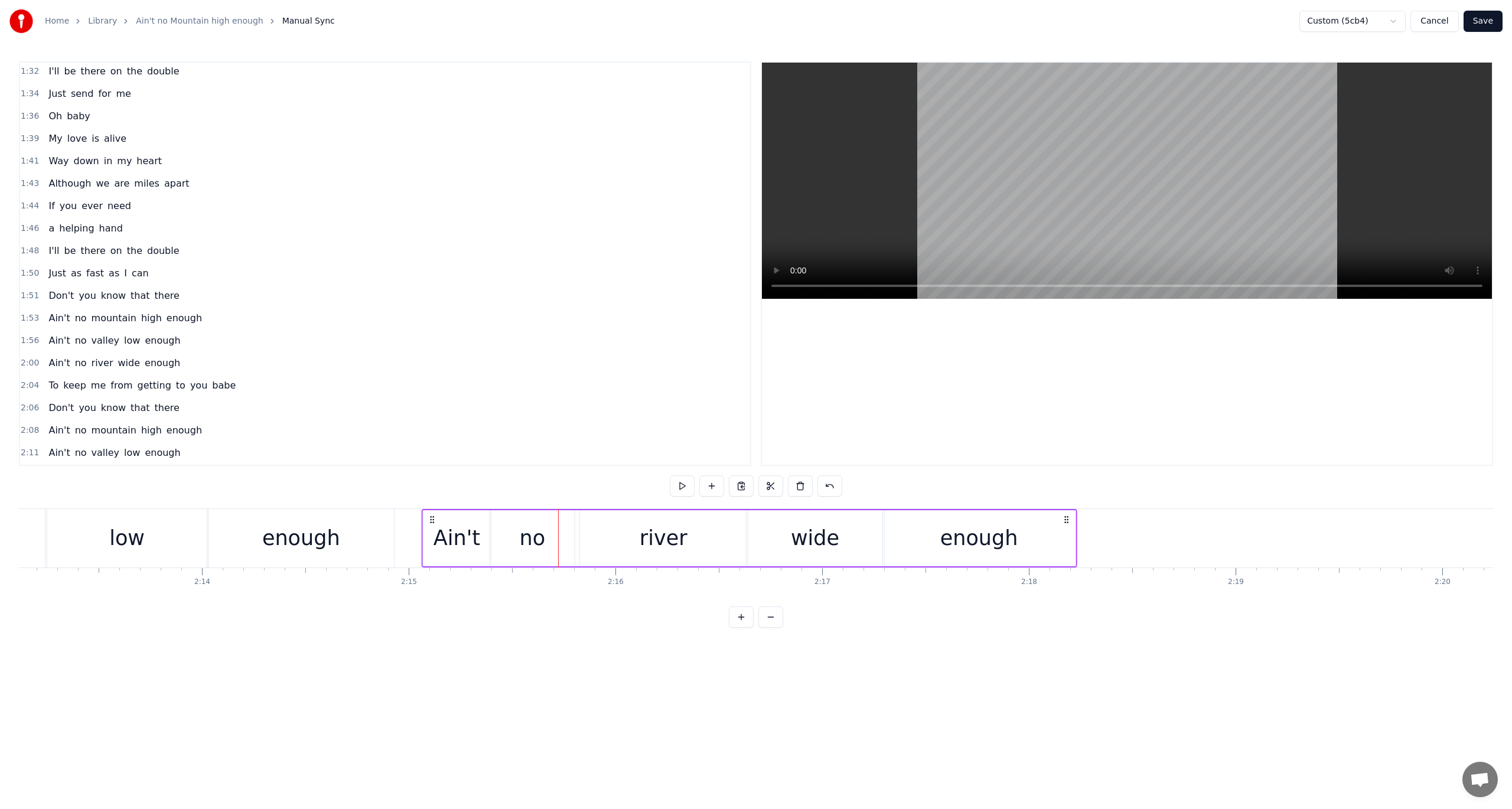
drag, startPoint x: 568, startPoint y: 516, endPoint x: 430, endPoint y: 527, distance: 138.4
click at [430, 527] on div "Ain't no river wide enough" at bounding box center [749, 538] width 655 height 59
click at [19, 408] on div "0:06 Listen baby [DEMOGRAPHIC_DATA]:09 Ain't no mountain high 0:11 Ain't no val…" at bounding box center [386, 264] width 733 height 405
click at [30, 424] on span "2:08" at bounding box center [30, 430] width 18 height 11
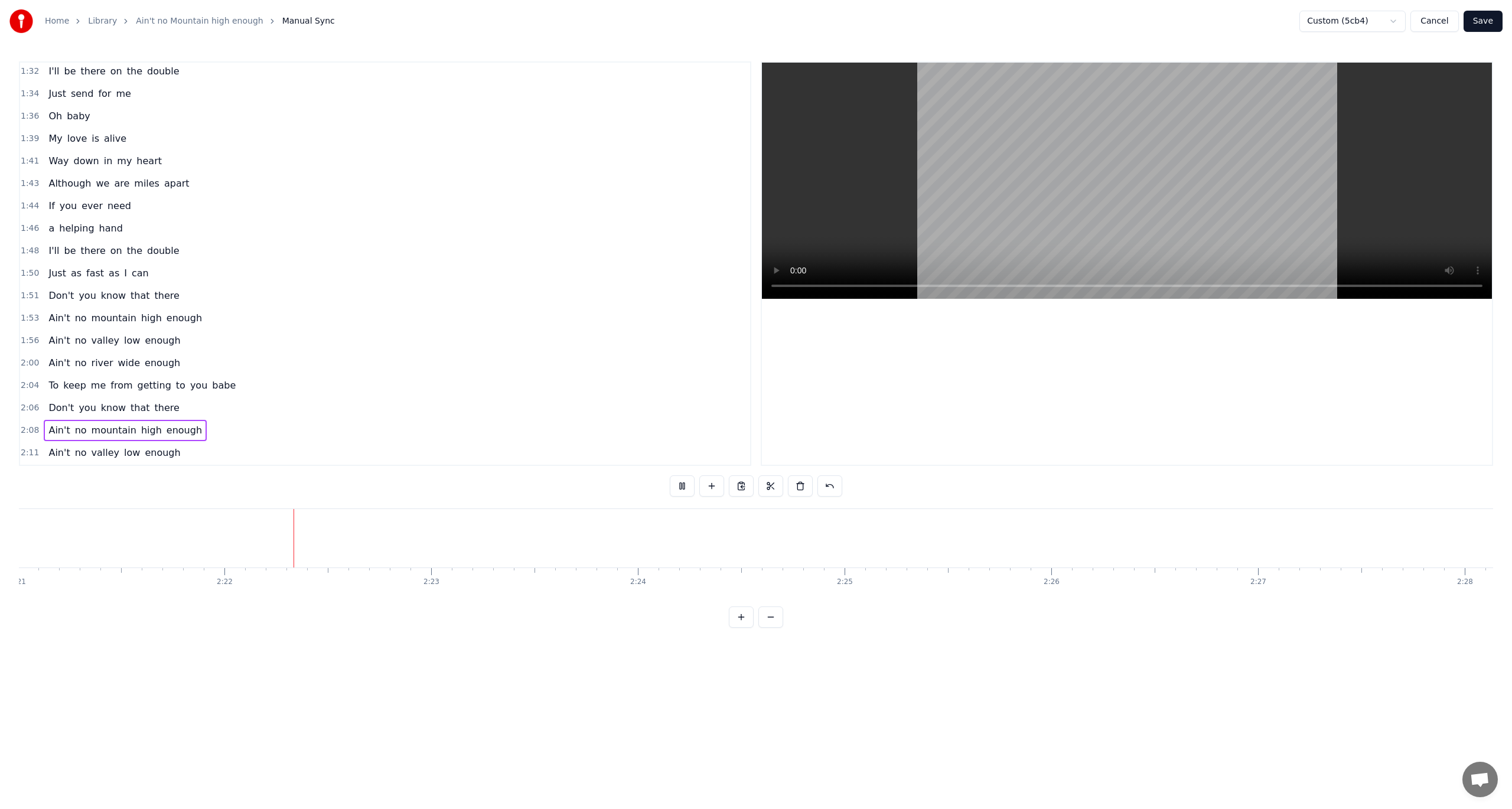
scroll to position [0, 29177]
click at [20, 419] on div "2:08 Ain't no mountain high enough" at bounding box center [385, 430] width 730 height 23
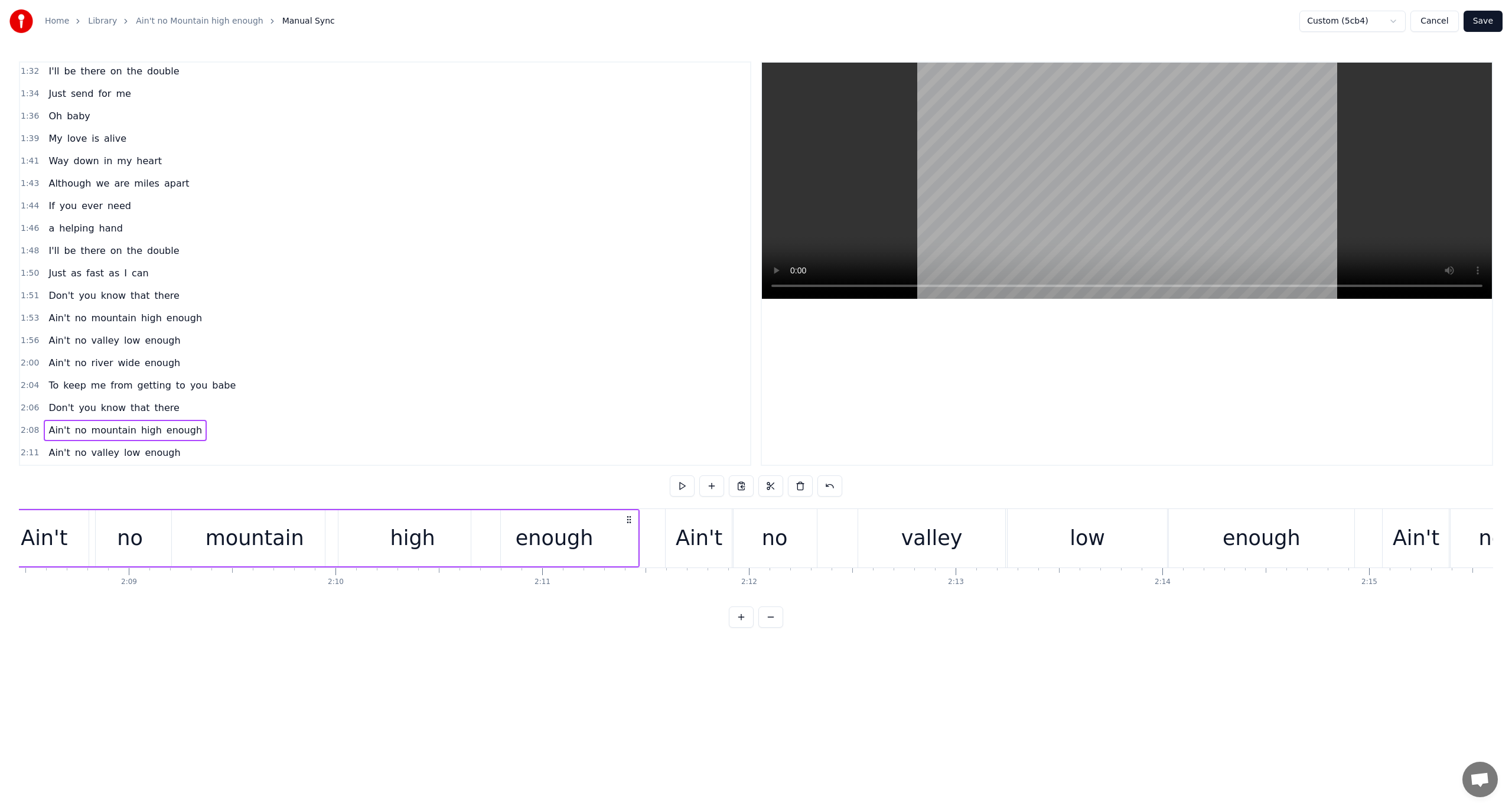
scroll to position [0, 26477]
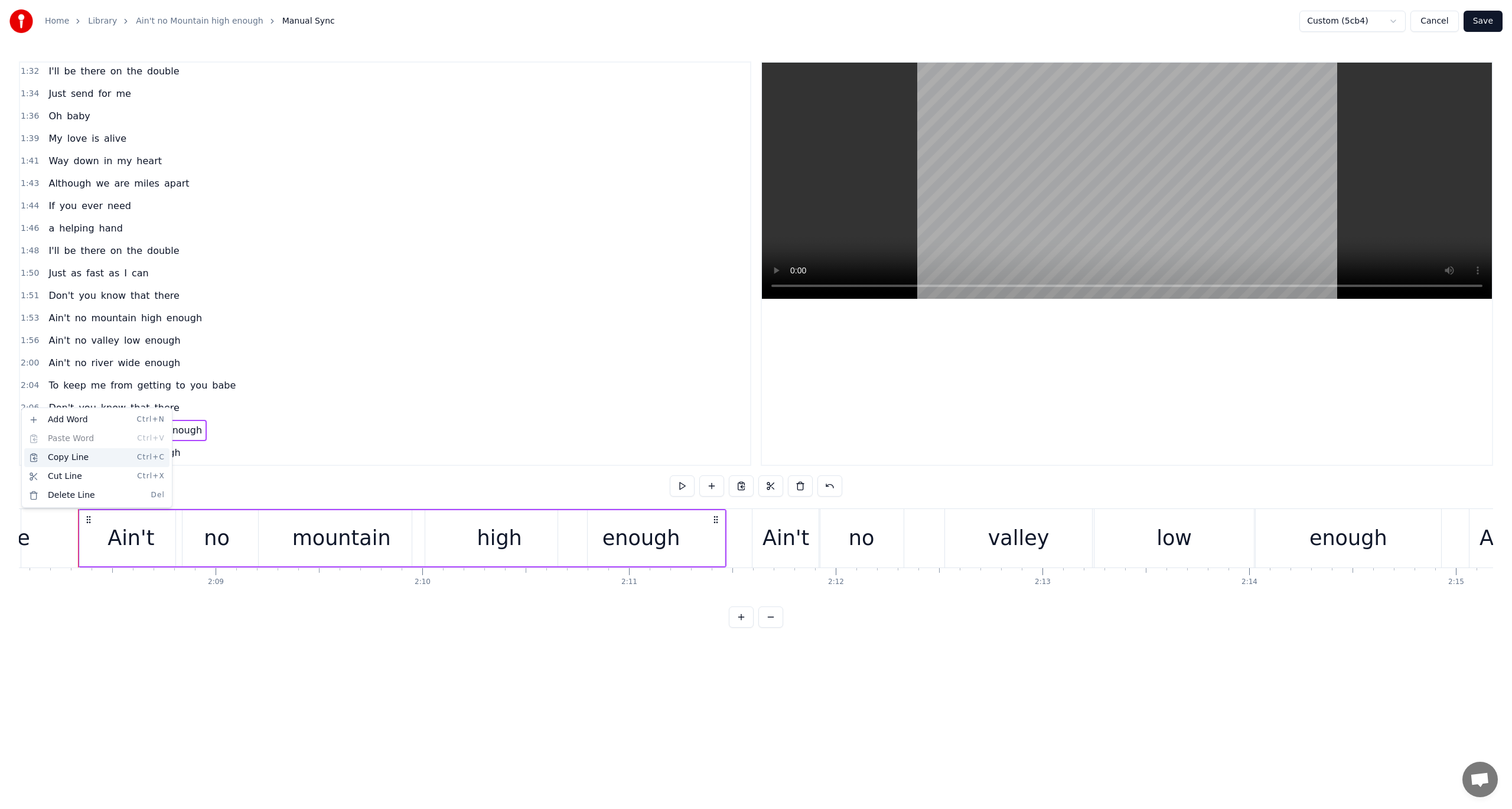
click at [52, 459] on div "Copy Line Ctrl+C" at bounding box center [97, 458] width 145 height 19
click at [30, 470] on span "2:15" at bounding box center [30, 475] width 18 height 11
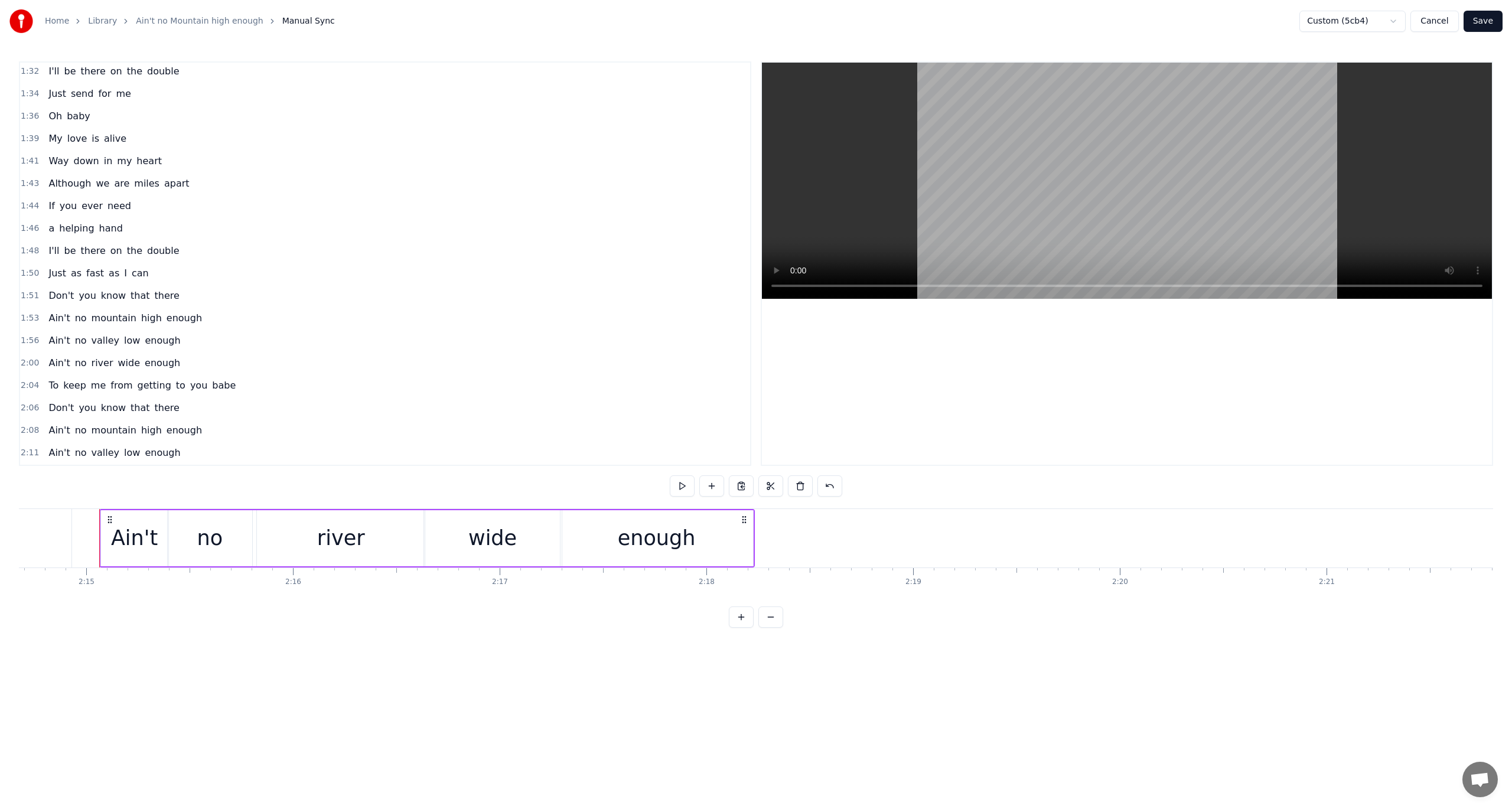
scroll to position [0, 27868]
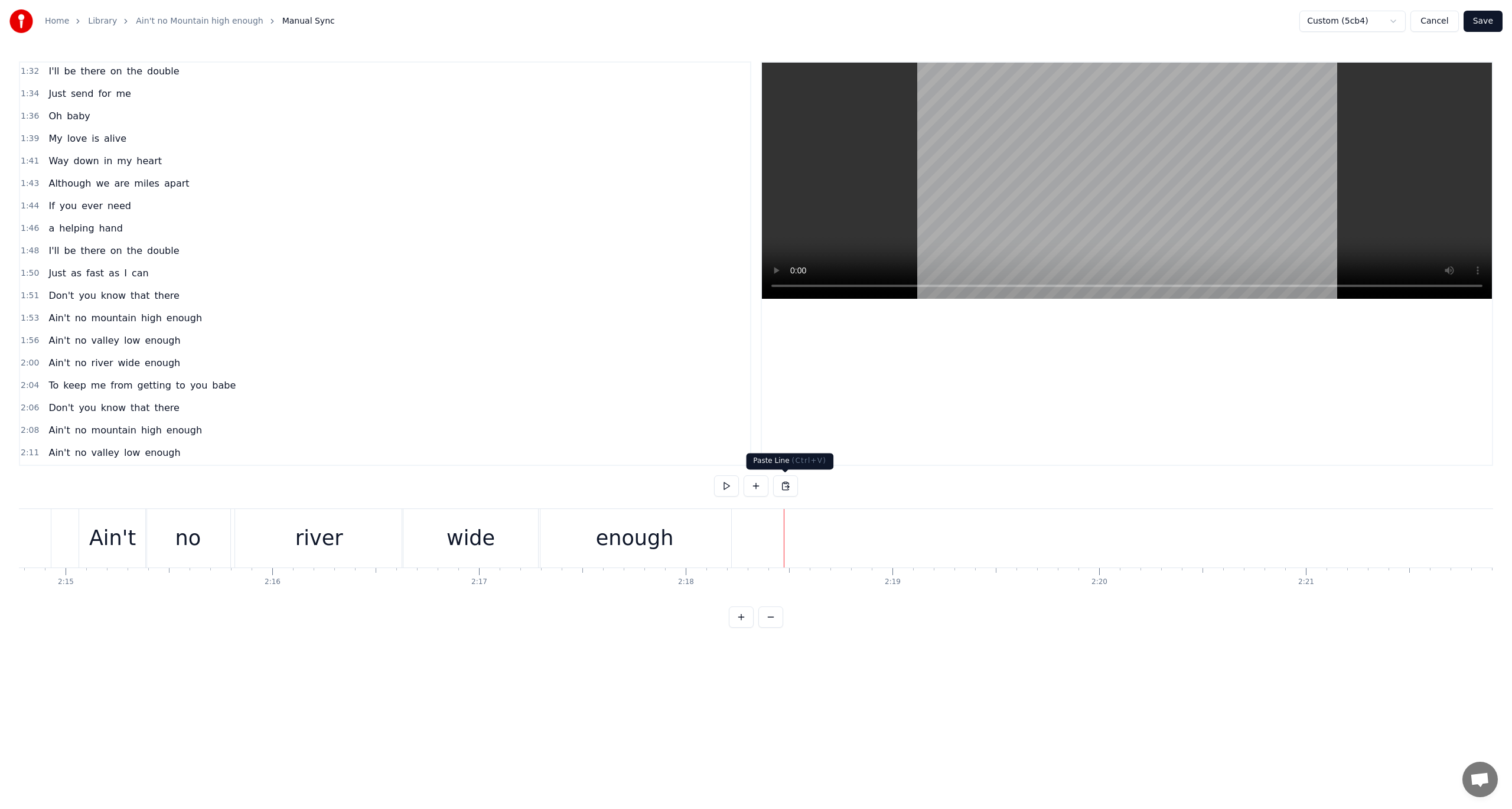
click at [787, 486] on button at bounding box center [785, 486] width 25 height 21
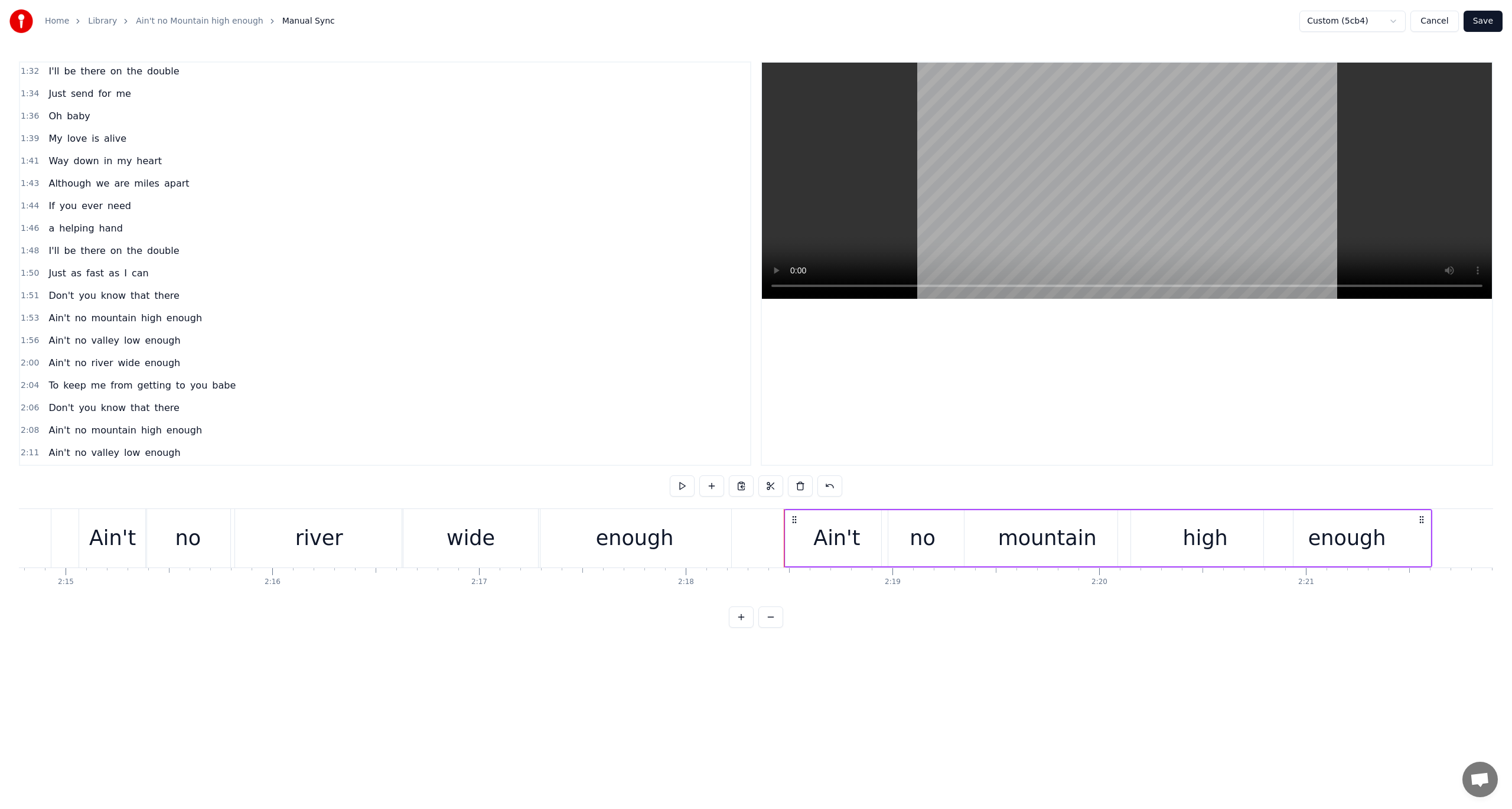
scroll to position [832, 0]
click at [681, 486] on button at bounding box center [683, 486] width 25 height 21
click at [29, 470] on span "2:18" at bounding box center [30, 475] width 18 height 11
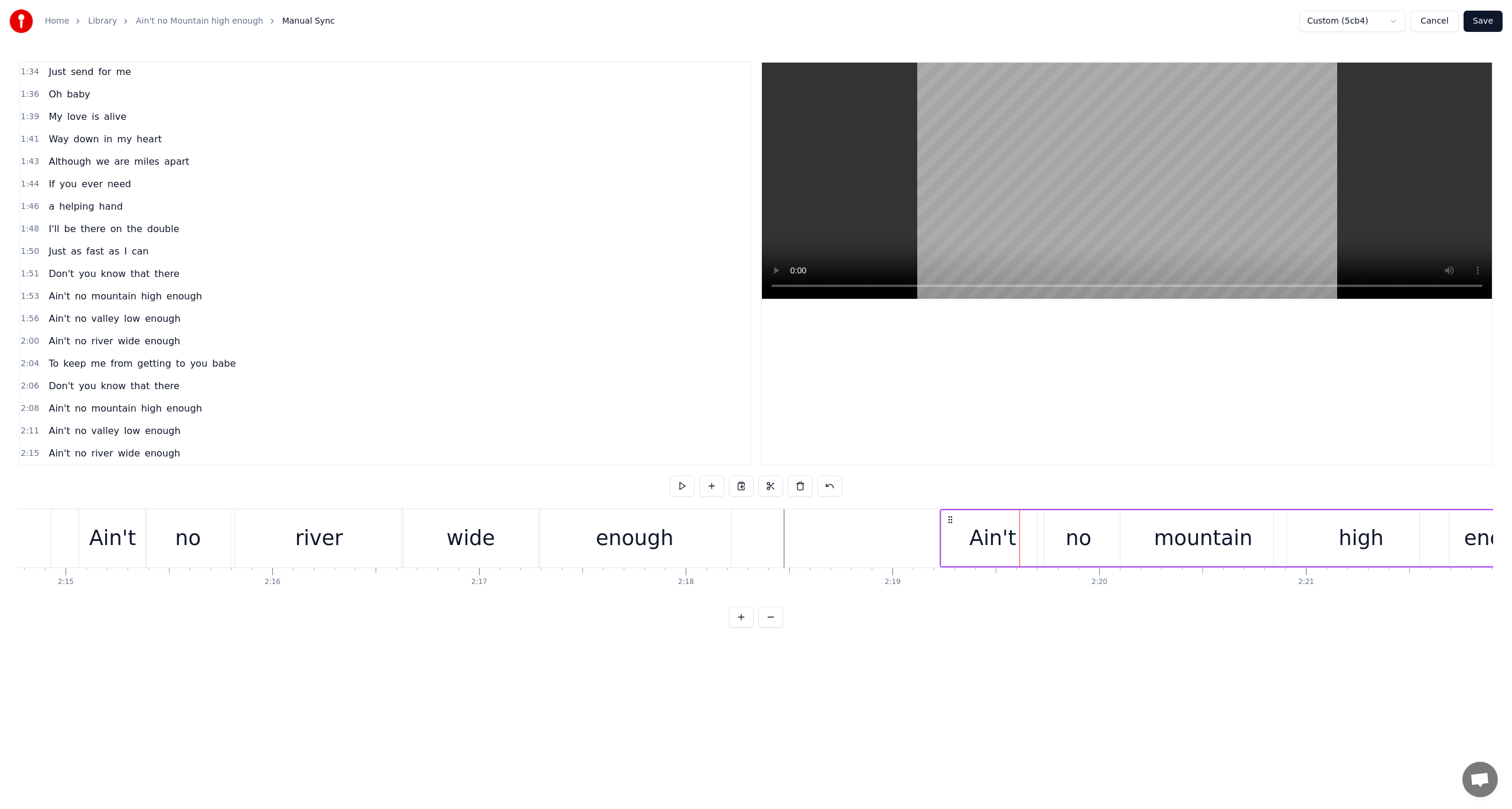
drag, startPoint x: 789, startPoint y: 516, endPoint x: 945, endPoint y: 535, distance: 157.2
click at [945, 535] on div "Ain't no mountain high enough" at bounding box center [1264, 538] width 648 height 59
click at [680, 484] on button at bounding box center [683, 486] width 25 height 21
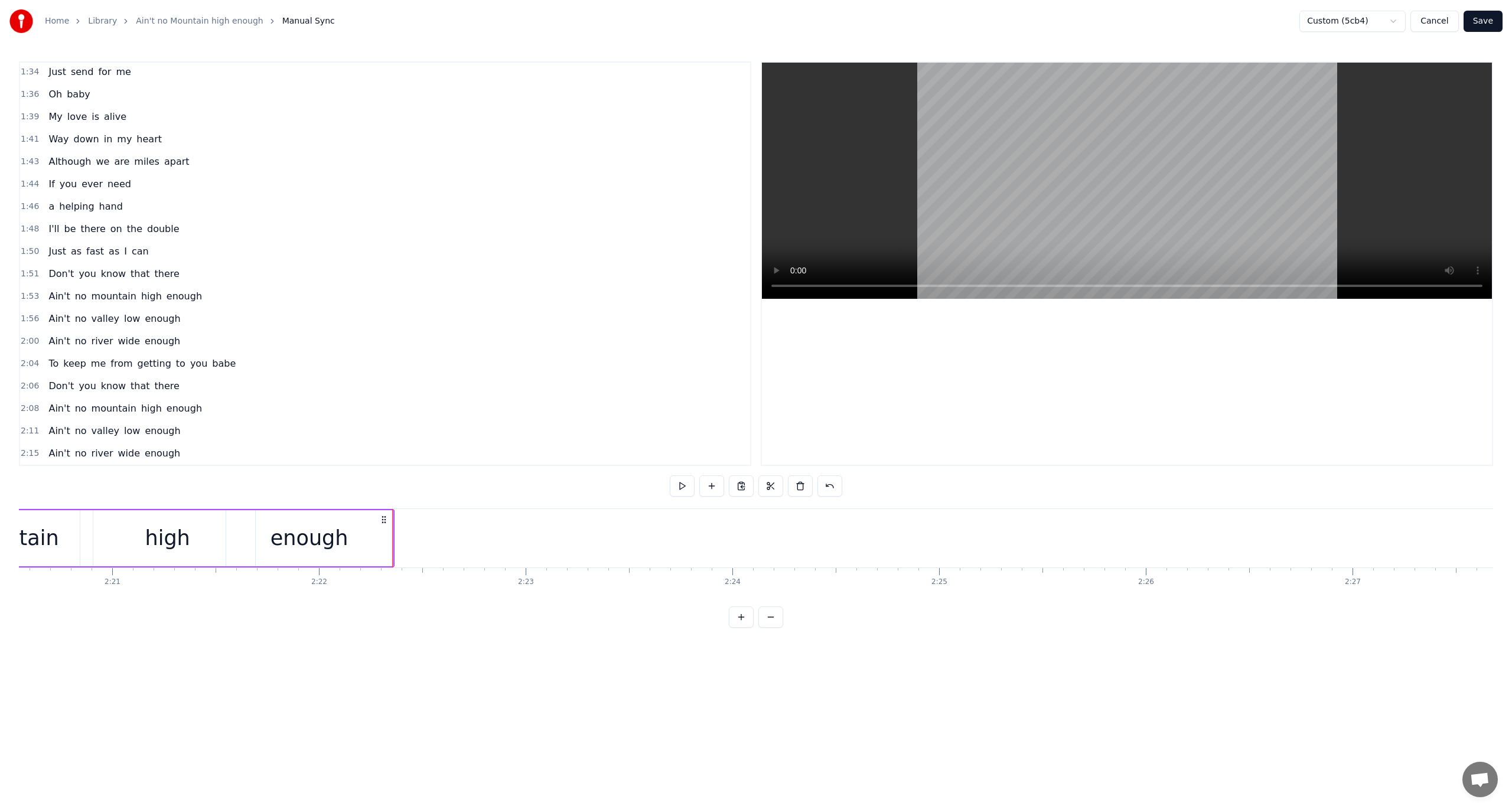
scroll to position [0, 29177]
click at [270, 529] on div "enough" at bounding box center [195, 538] width 167 height 56
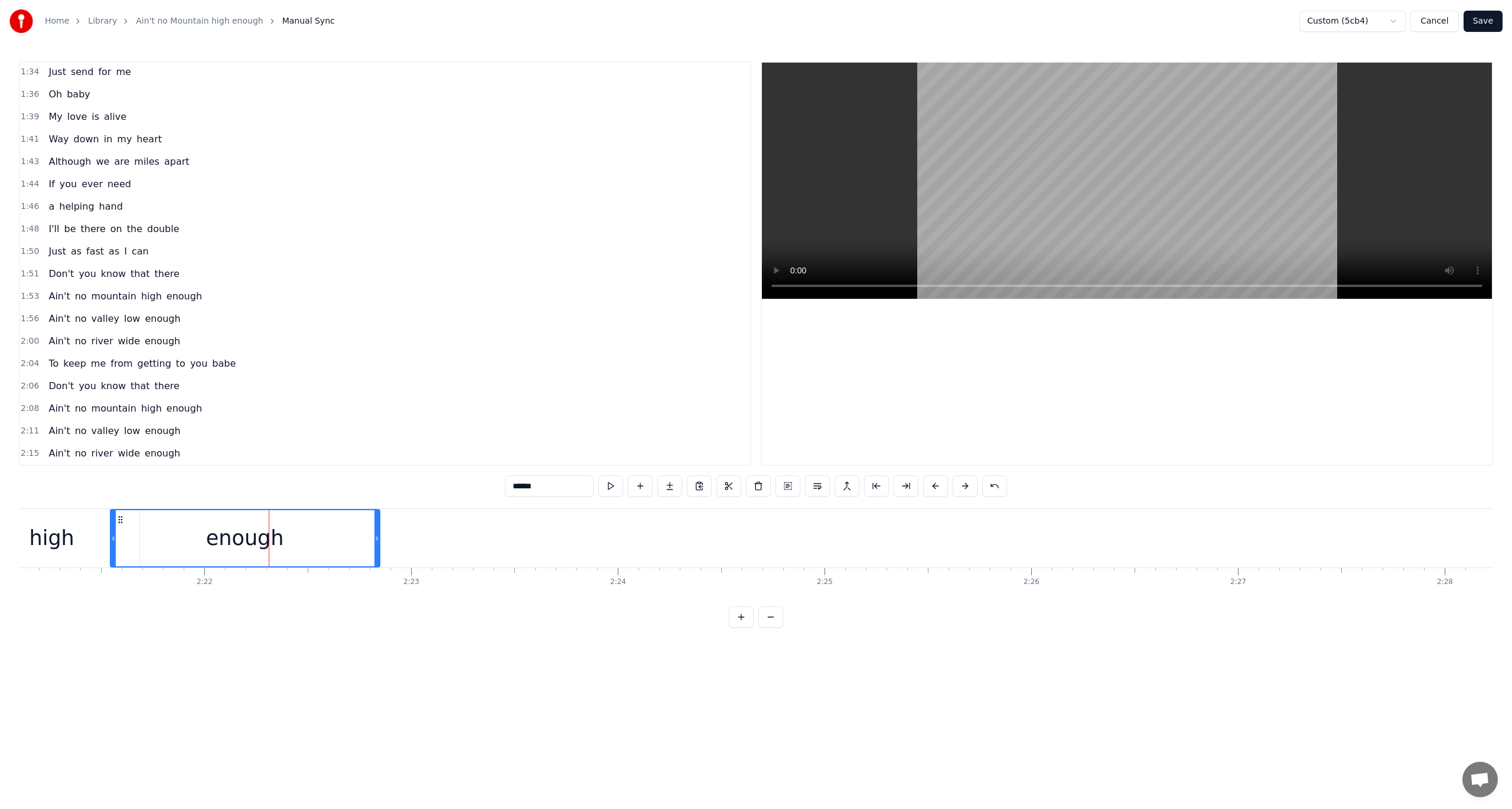
drag, startPoint x: 275, startPoint y: 535, endPoint x: 378, endPoint y: 541, distance: 103.2
click at [378, 541] on icon at bounding box center [376, 538] width 4 height 10
click at [615, 482] on button at bounding box center [611, 486] width 25 height 21
click at [27, 336] on span "2:00" at bounding box center [30, 341] width 18 height 11
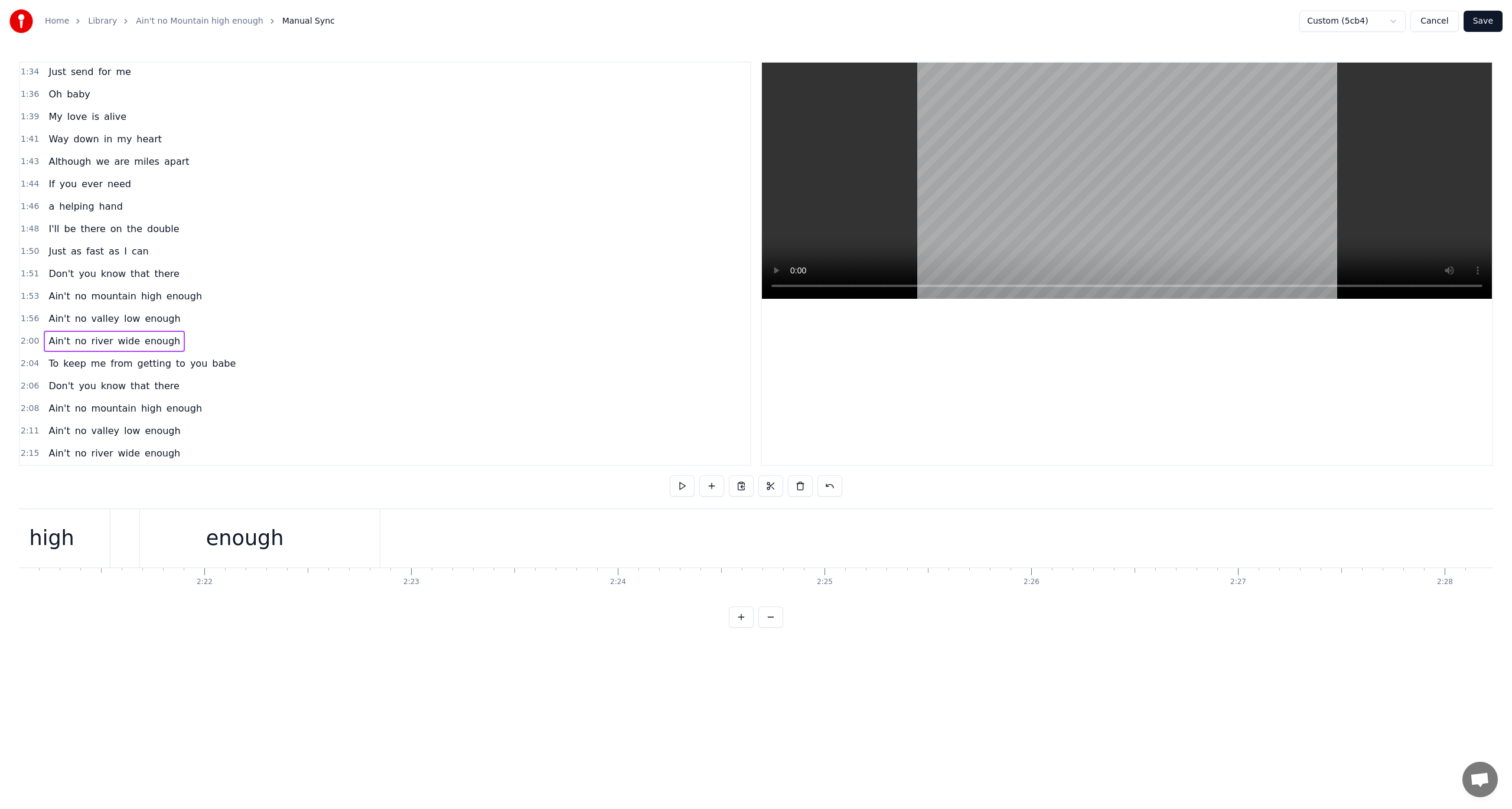
click at [1133, 26] on button "Save" at bounding box center [1483, 21] width 39 height 21
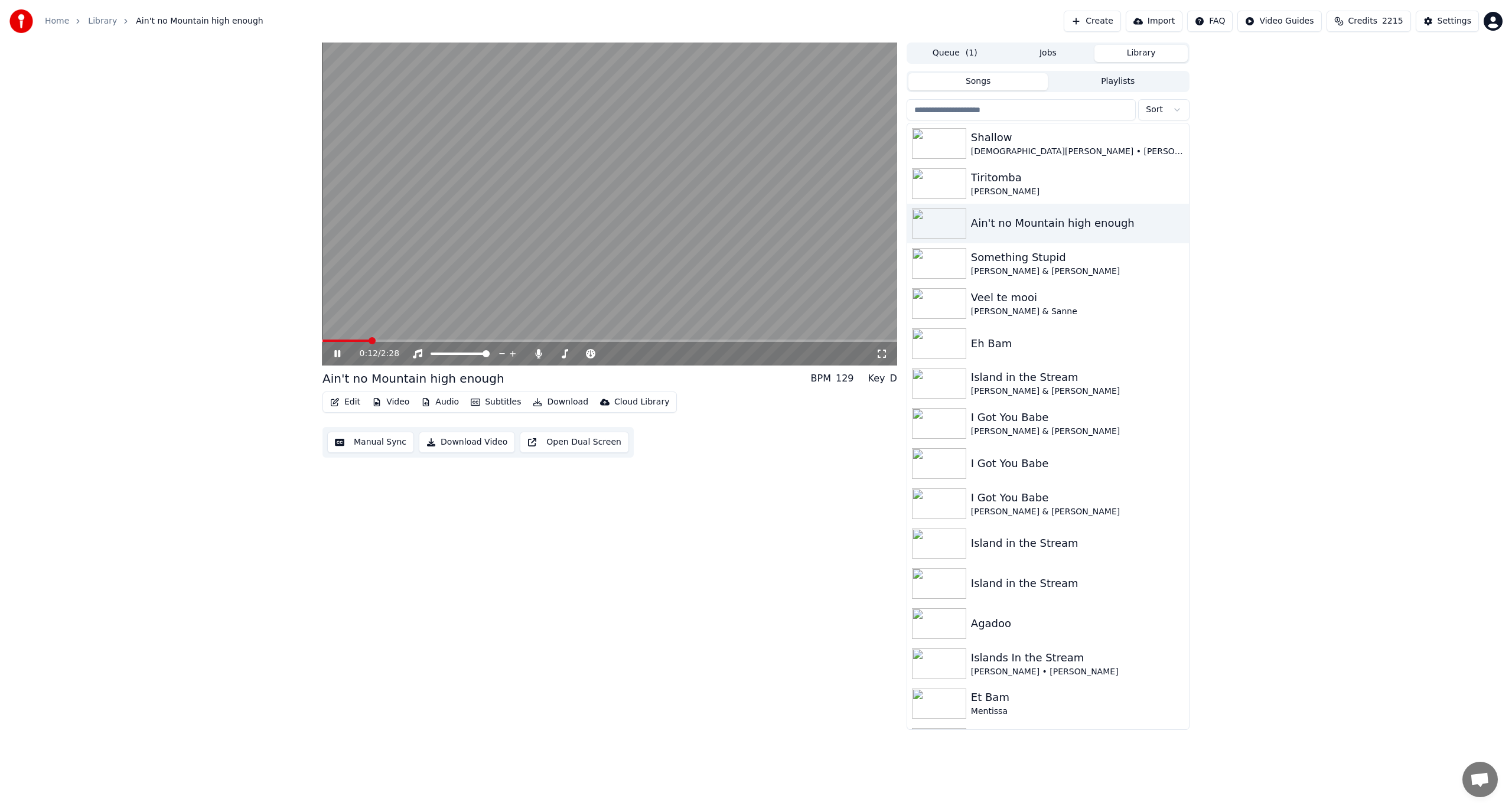
click at [339, 356] on icon at bounding box center [337, 354] width 6 height 7
click at [344, 407] on button "Edit" at bounding box center [345, 402] width 40 height 17
click at [369, 567] on div "Duet Editor" at bounding box center [373, 565] width 47 height 11
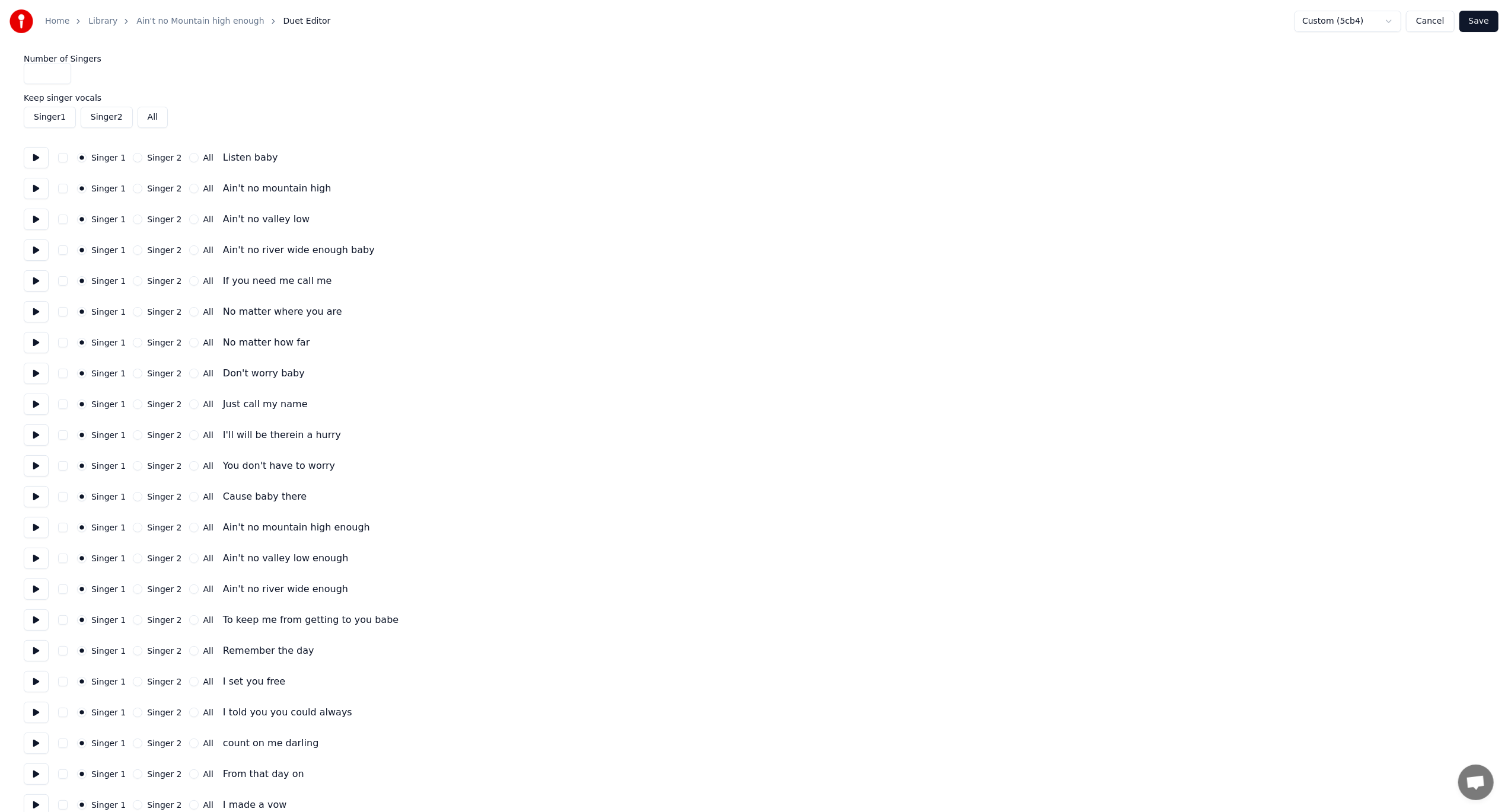
click at [32, 186] on button at bounding box center [36, 189] width 25 height 21
click at [37, 219] on button at bounding box center [36, 220] width 25 height 21
click at [34, 247] on button at bounding box center [36, 250] width 25 height 21
click at [32, 279] on button at bounding box center [36, 281] width 25 height 21
click at [140, 281] on div "Singer 2" at bounding box center [157, 280] width 49 height 10
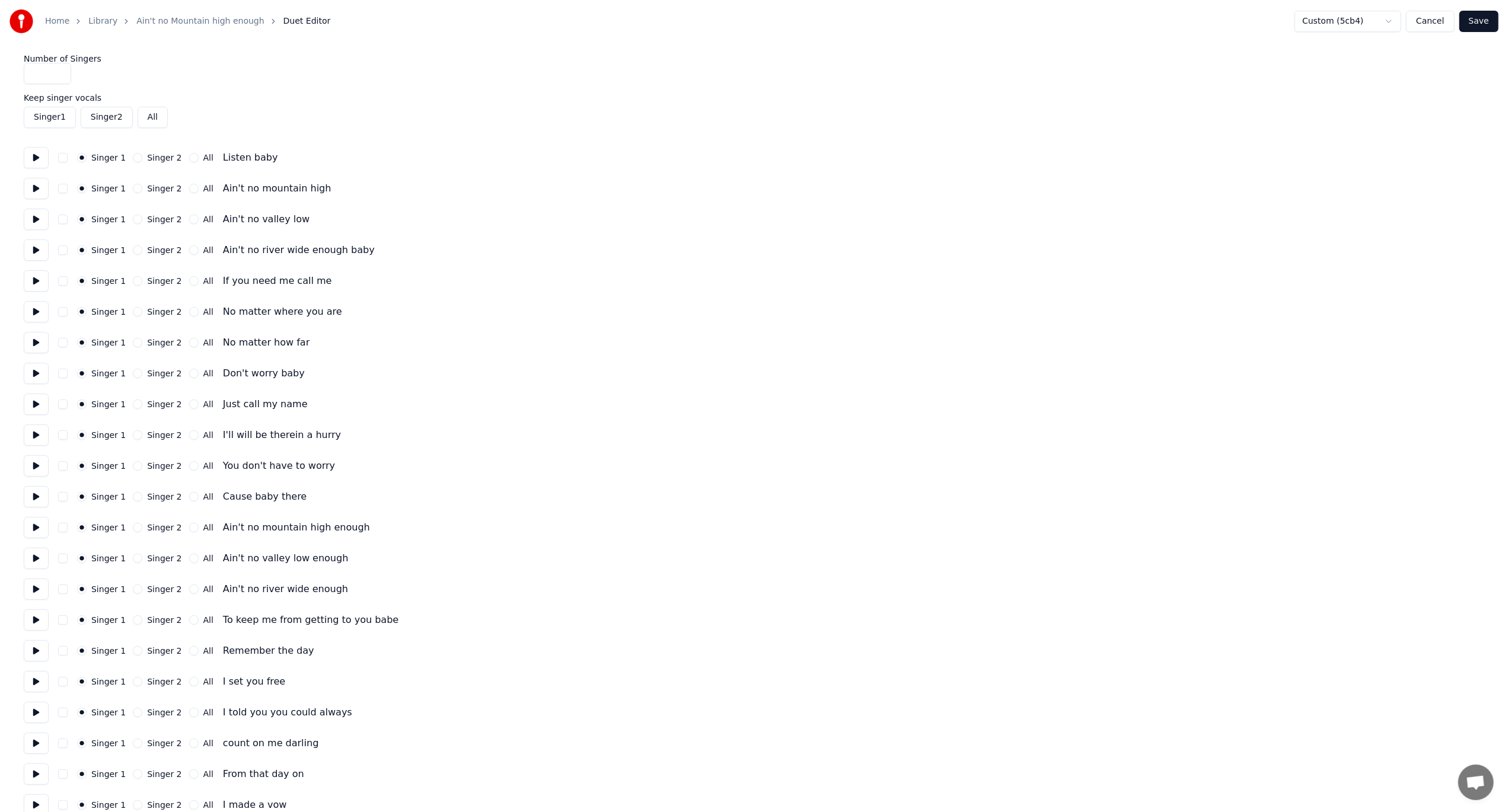
click at [31, 313] on button at bounding box center [36, 312] width 25 height 21
click at [133, 283] on button "Singer 2" at bounding box center [138, 280] width 10 height 10
click at [33, 345] on button at bounding box center [36, 343] width 25 height 21
click at [32, 371] on button at bounding box center [36, 374] width 25 height 21
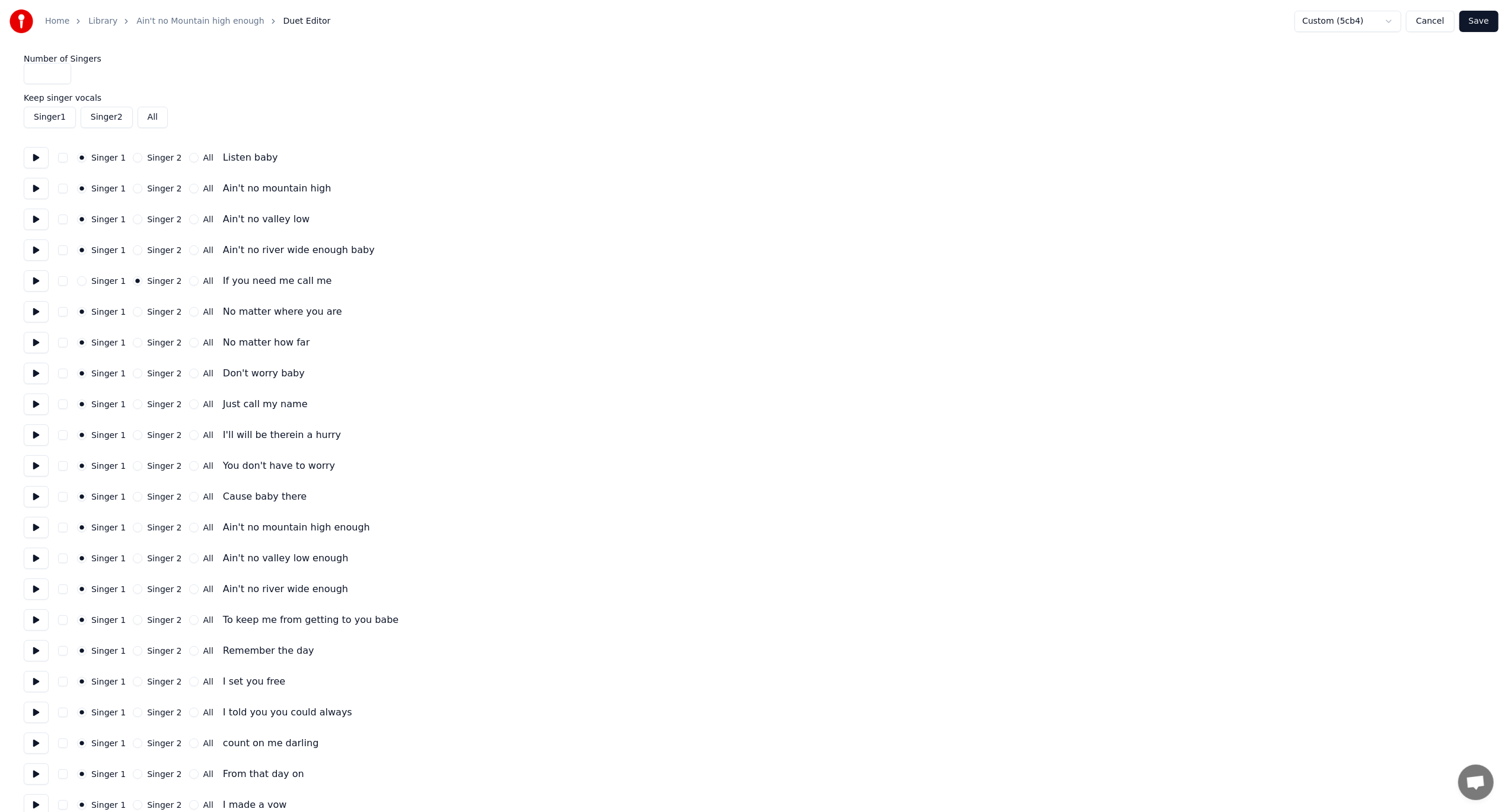
click at [37, 374] on button at bounding box center [36, 374] width 25 height 21
click at [136, 343] on button "Singer 2" at bounding box center [138, 342] width 10 height 10
click at [135, 312] on button "Singer 2" at bounding box center [138, 311] width 10 height 10
click at [37, 403] on button at bounding box center [36, 405] width 25 height 21
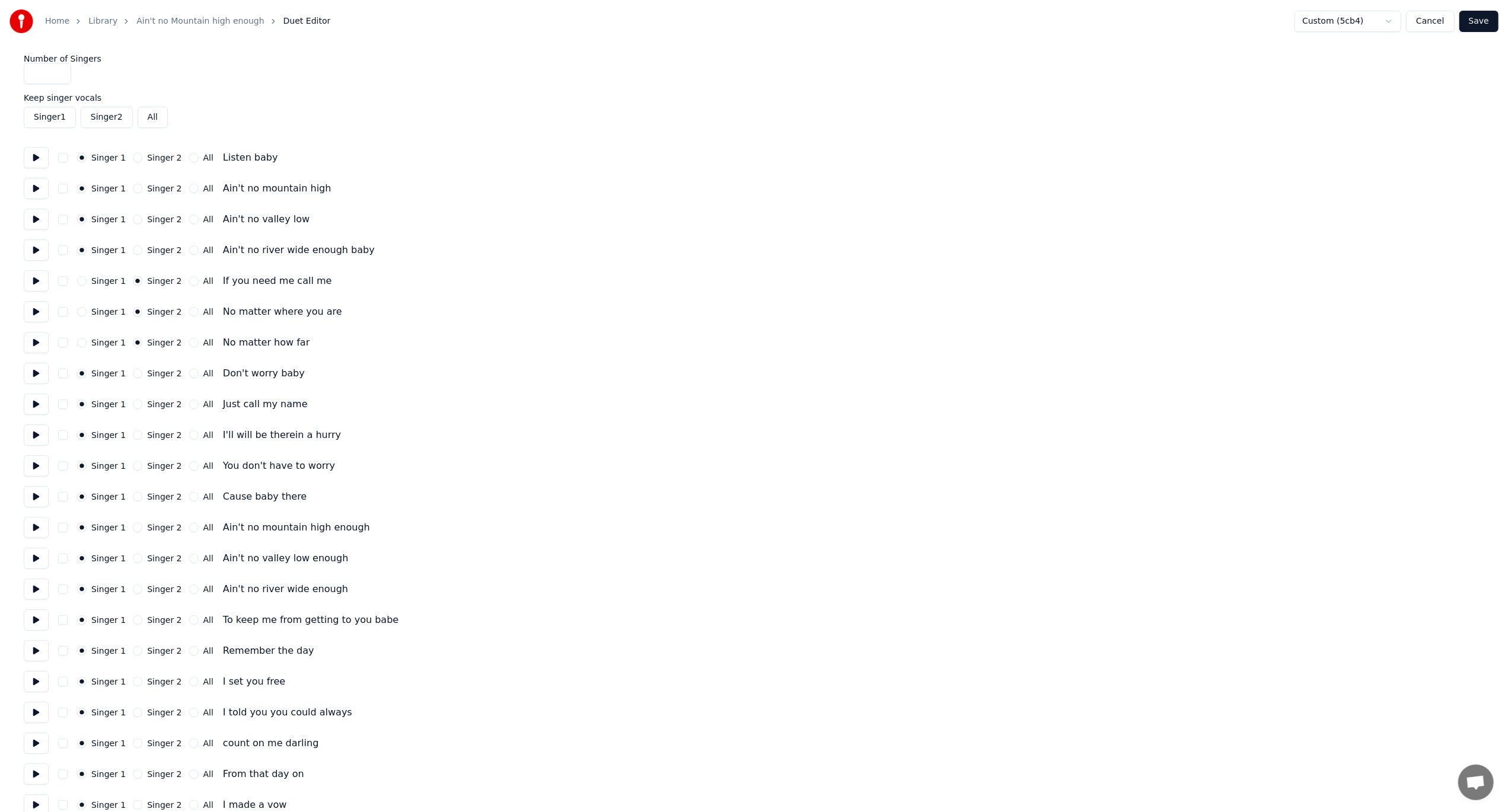
click at [133, 406] on button "Singer 2" at bounding box center [138, 404] width 10 height 10
click at [34, 433] on button at bounding box center [36, 435] width 25 height 21
click at [33, 465] on button at bounding box center [36, 466] width 25 height 21
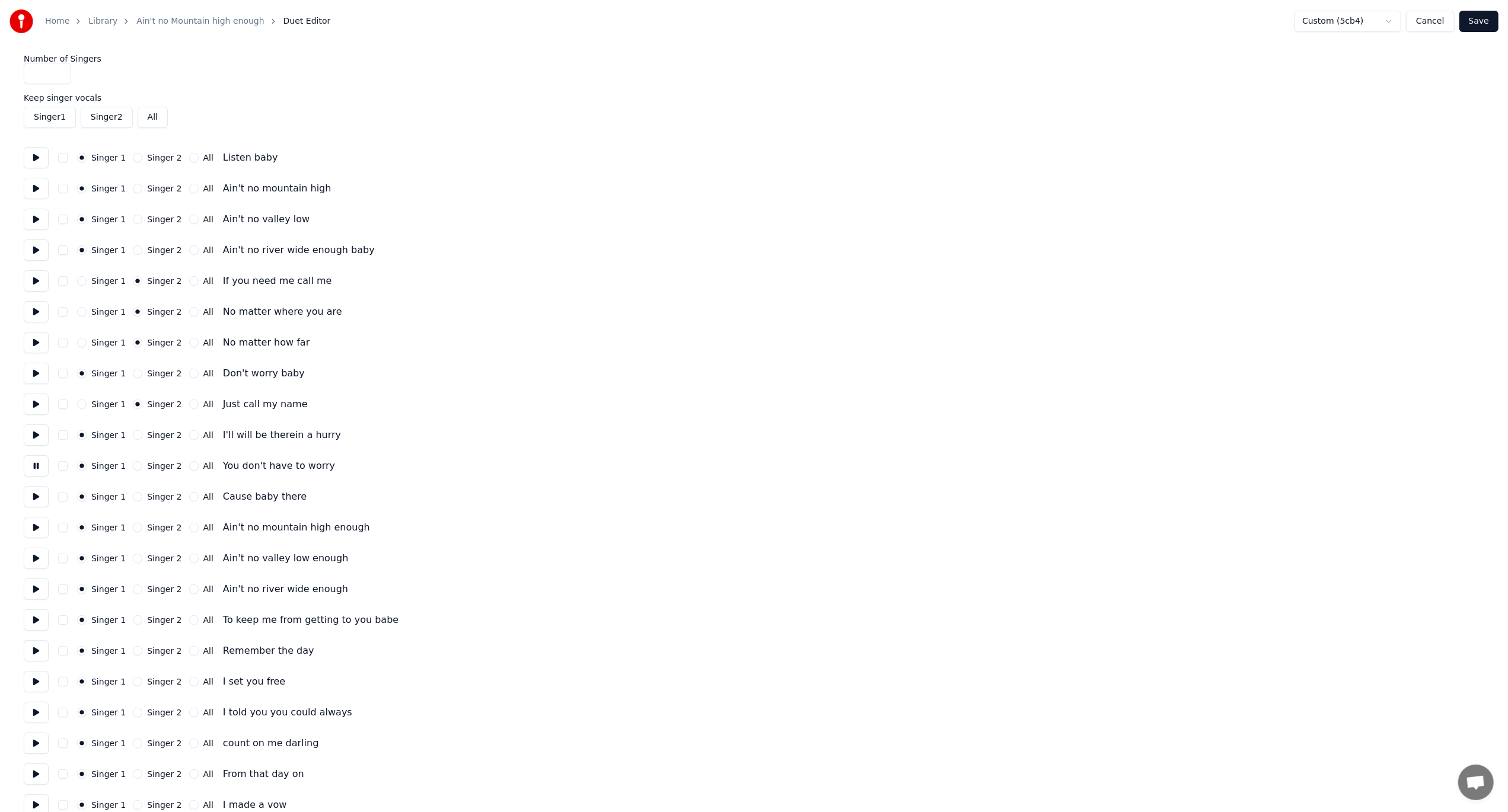
click at [32, 497] on button at bounding box center [36, 496] width 25 height 21
click at [133, 465] on button "Singer 2" at bounding box center [138, 466] width 10 height 10
click at [133, 433] on button "Singer 2" at bounding box center [138, 435] width 10 height 10
click at [190, 497] on button "All" at bounding box center [194, 496] width 10 height 10
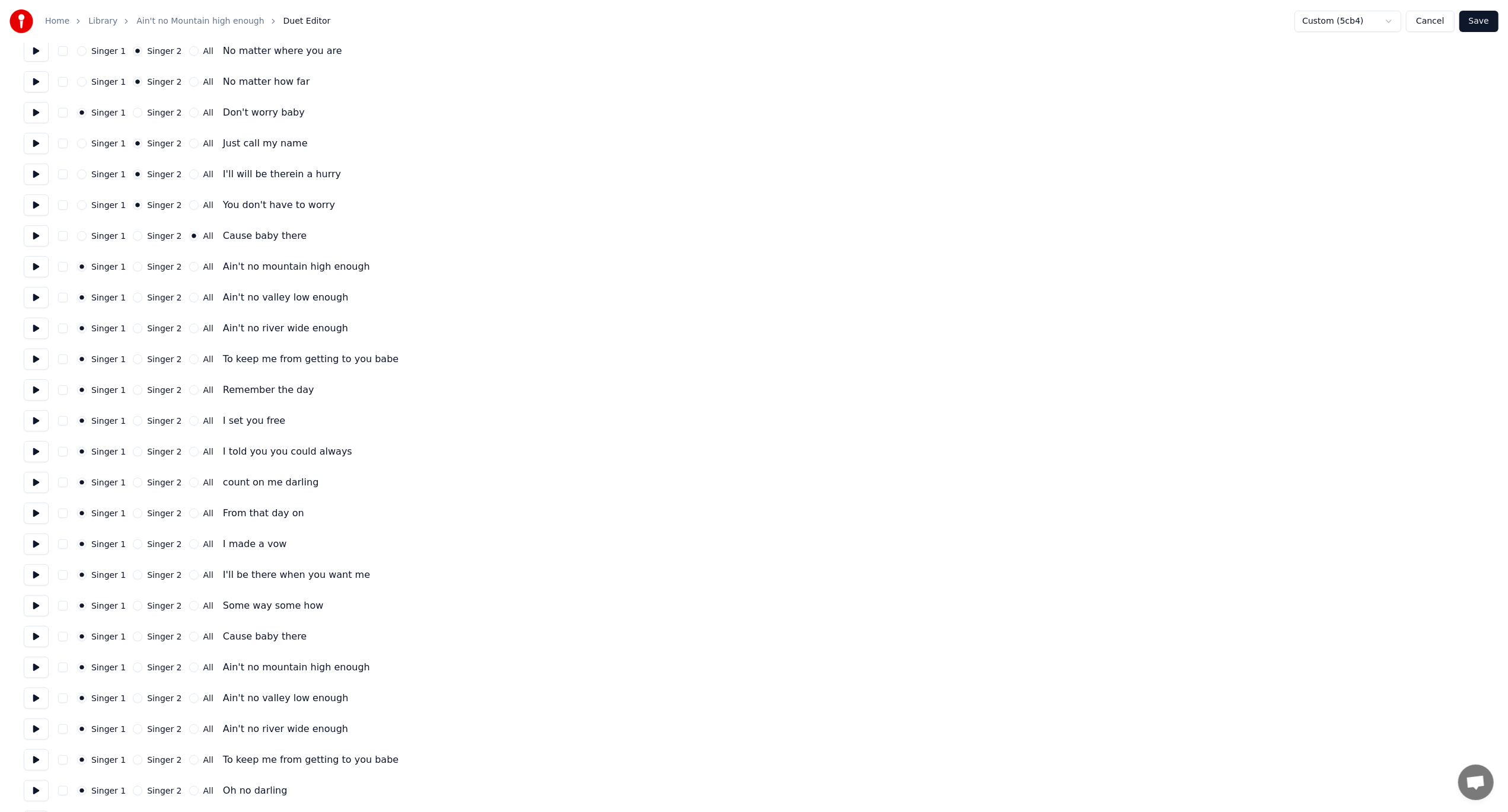
scroll to position [296, 0]
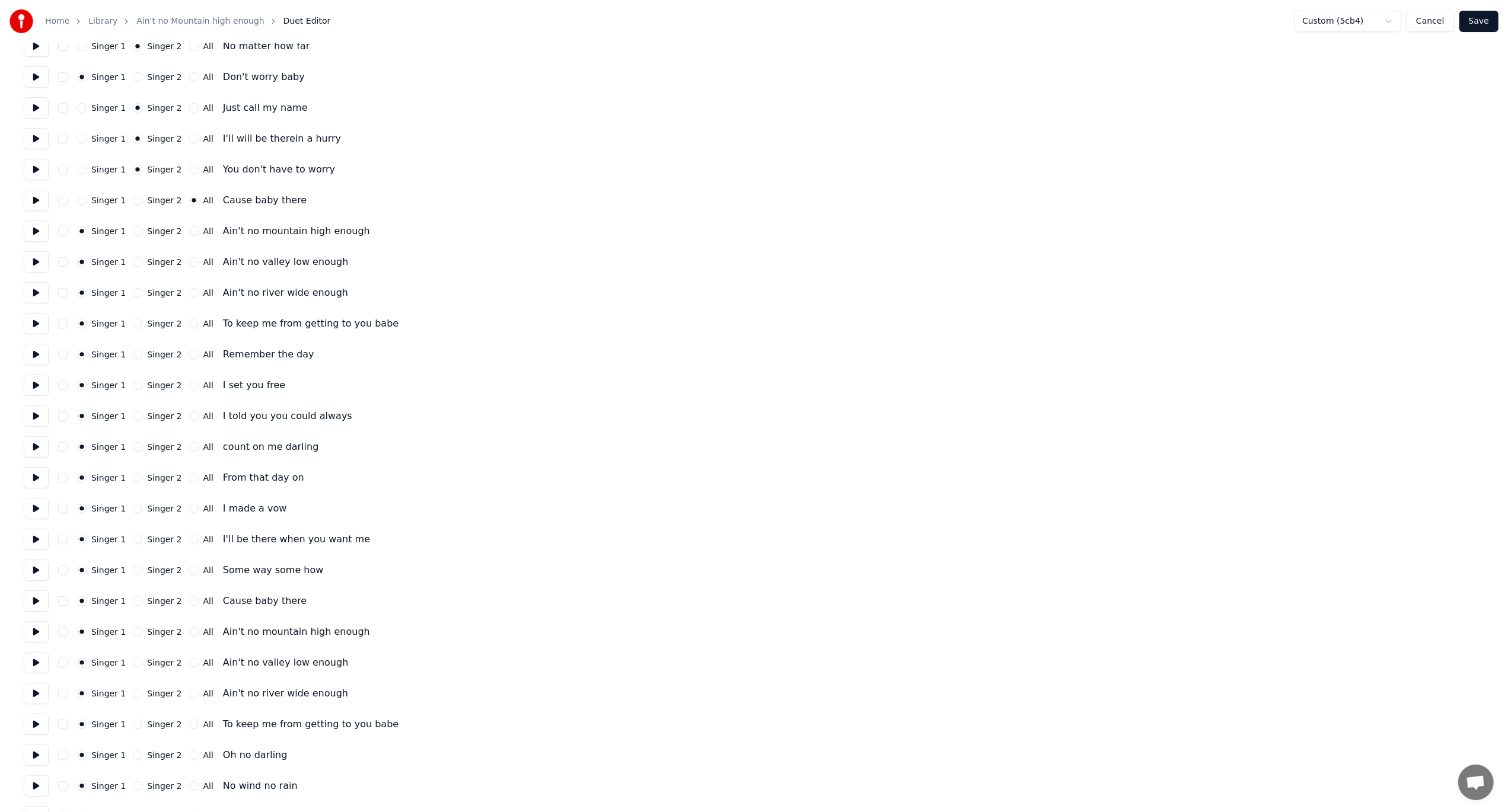
click at [34, 230] on button at bounding box center [36, 231] width 25 height 21
click at [35, 262] on button at bounding box center [36, 262] width 25 height 21
click at [28, 294] on button at bounding box center [36, 293] width 25 height 21
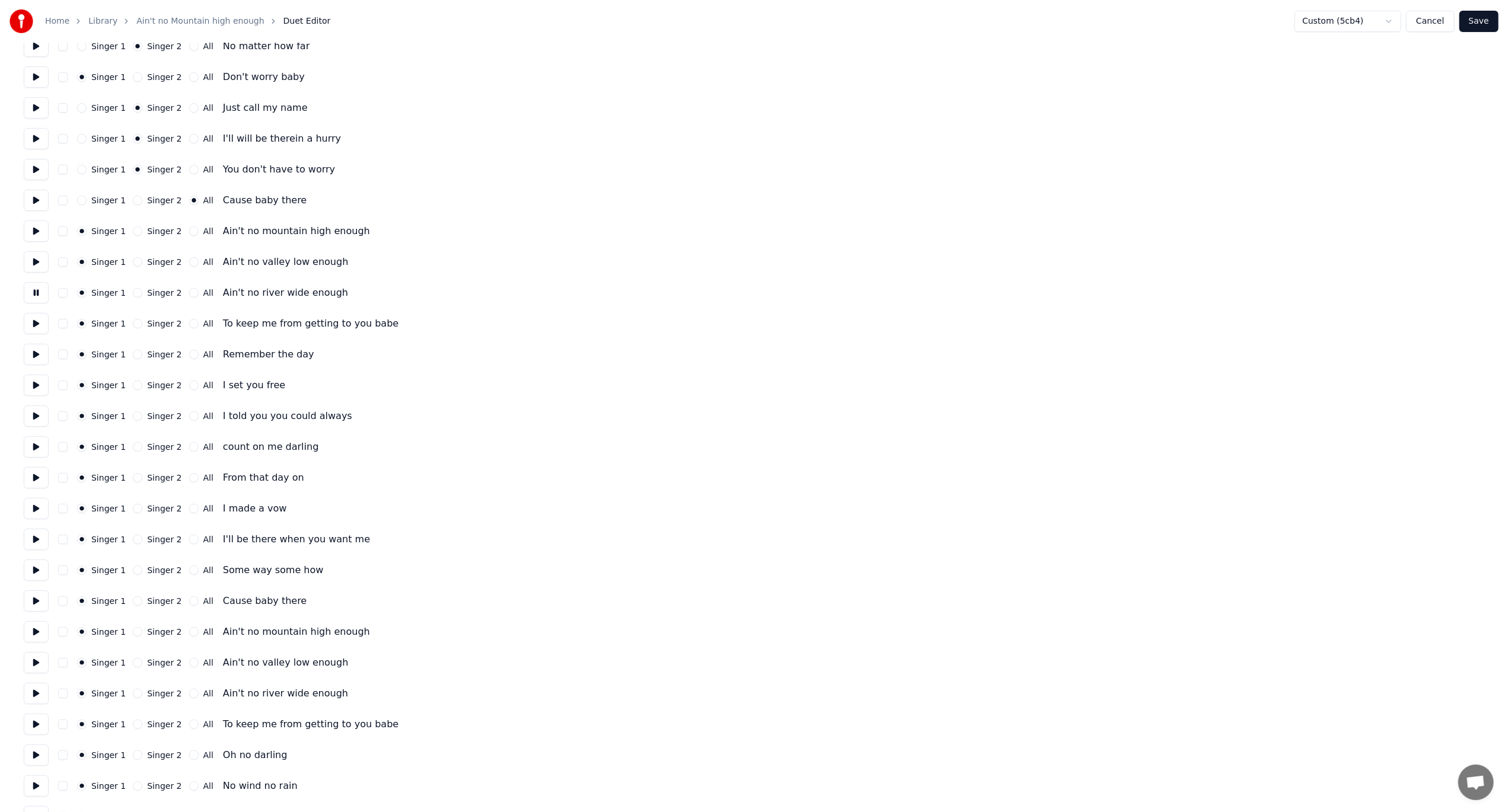
click at [28, 294] on button at bounding box center [36, 293] width 25 height 21
click at [33, 324] on button at bounding box center [36, 324] width 25 height 21
click at [33, 354] on button at bounding box center [36, 354] width 25 height 21
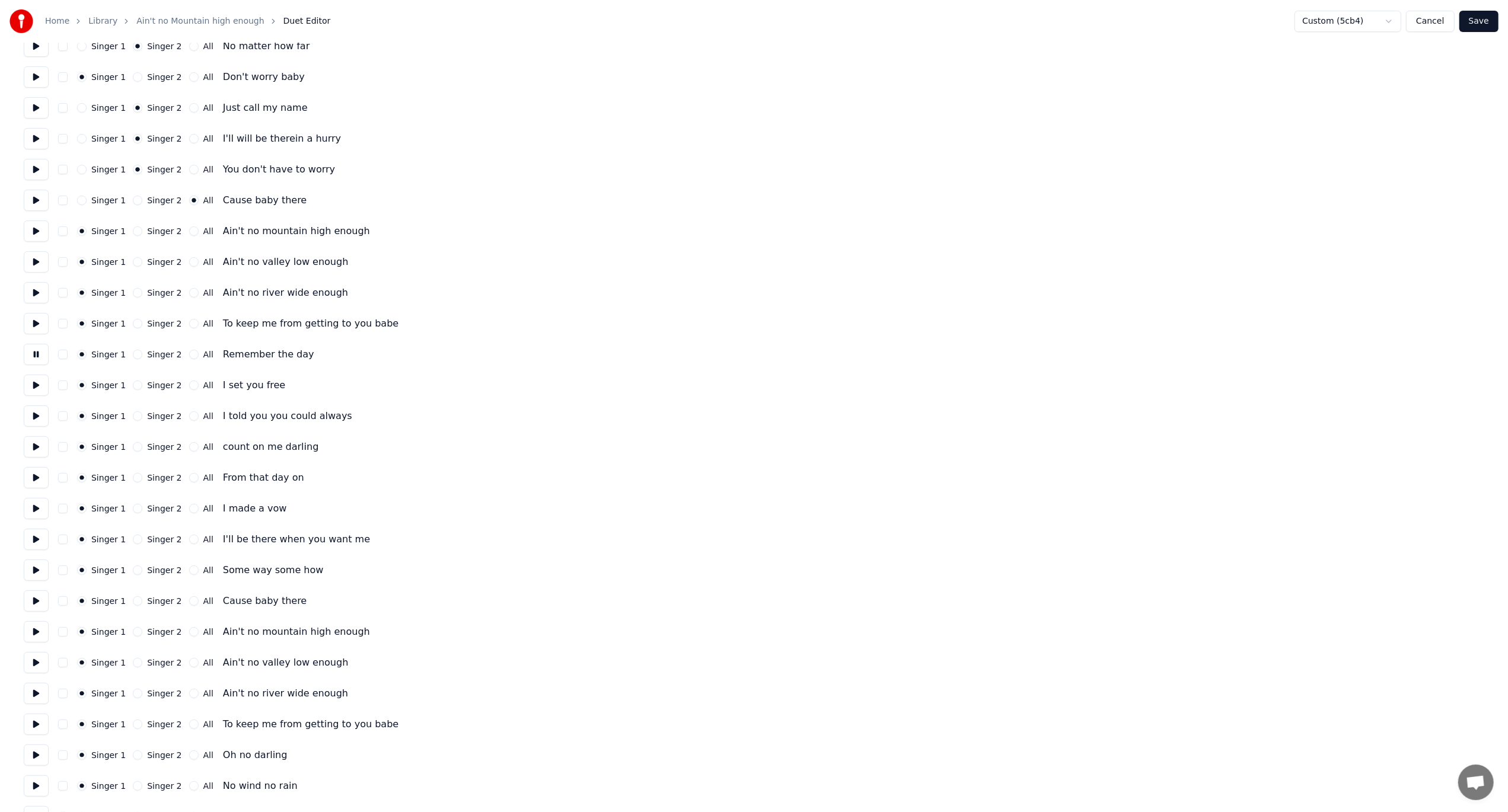
click at [190, 322] on button "All" at bounding box center [194, 324] width 10 height 10
click at [190, 293] on button "All" at bounding box center [194, 293] width 10 height 10
click at [190, 261] on button "All" at bounding box center [194, 262] width 10 height 10
click at [190, 230] on button "All" at bounding box center [194, 231] width 10 height 10
click at [35, 384] on button at bounding box center [36, 385] width 25 height 21
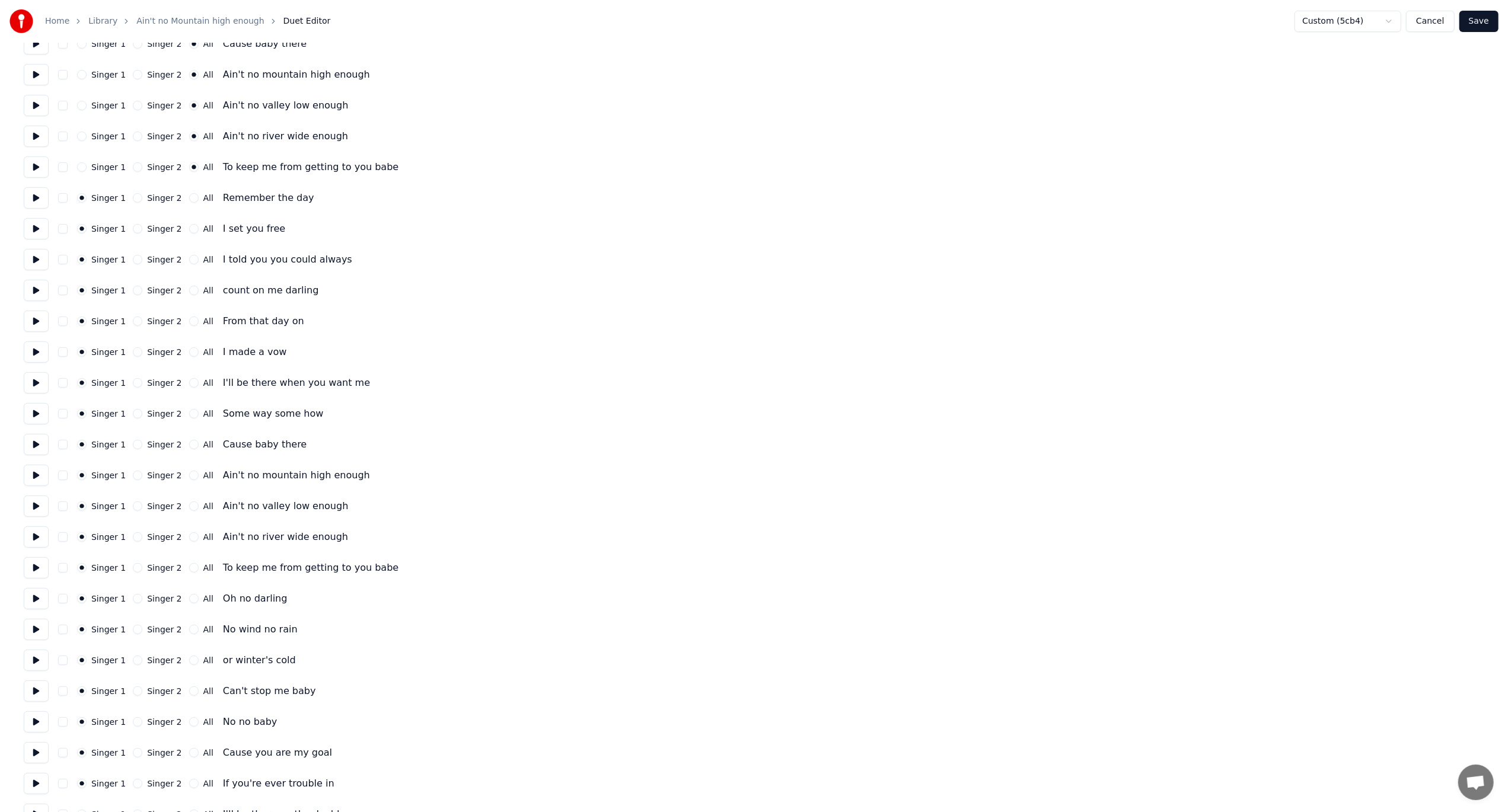
scroll to position [474, 0]
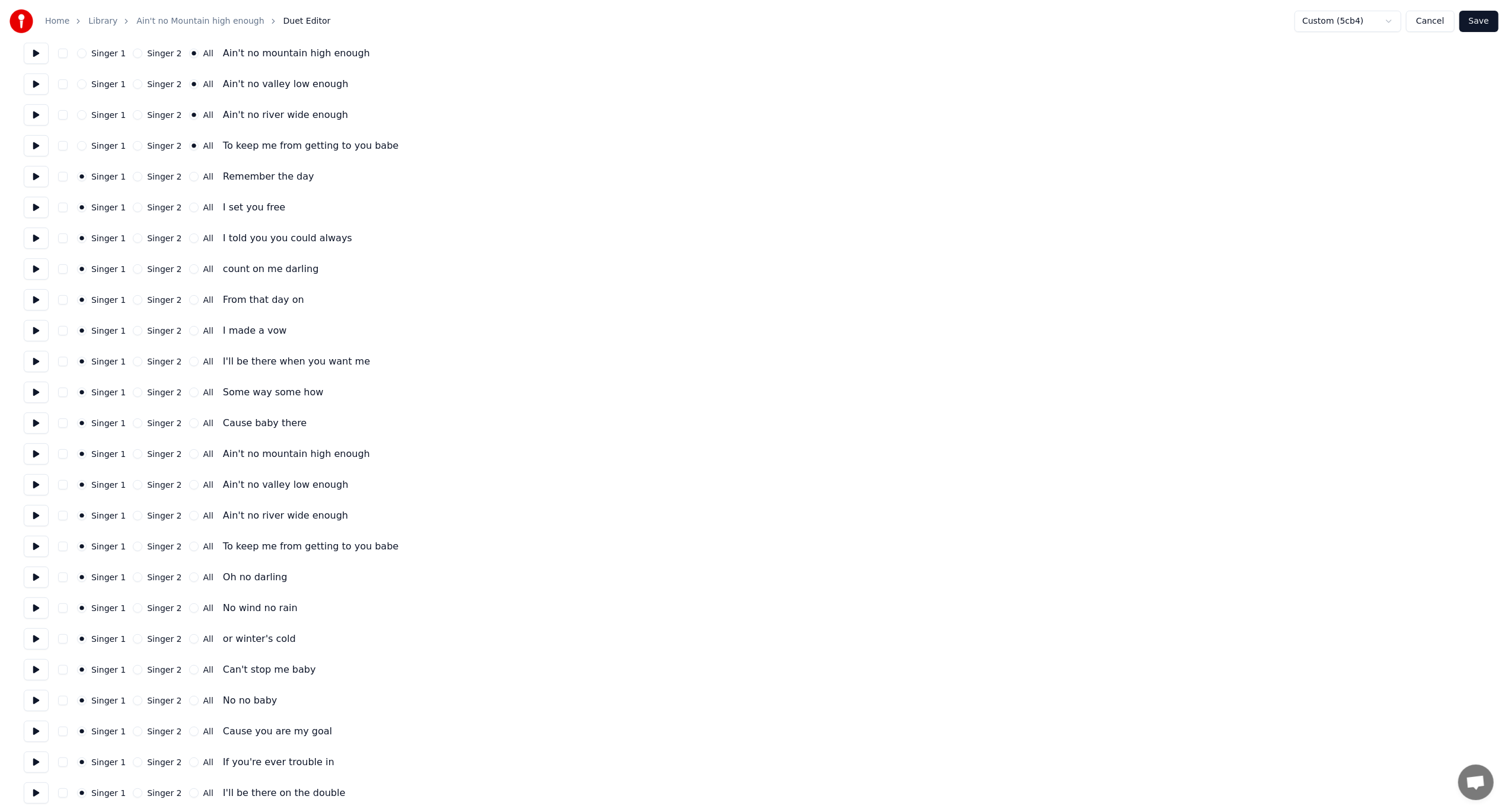
click at [37, 238] on button at bounding box center [36, 238] width 25 height 21
click at [34, 271] on button at bounding box center [36, 269] width 25 height 21
click at [32, 298] on button at bounding box center [36, 300] width 25 height 21
click at [32, 330] on button at bounding box center [36, 331] width 25 height 21
click at [34, 363] on button at bounding box center [36, 361] width 25 height 21
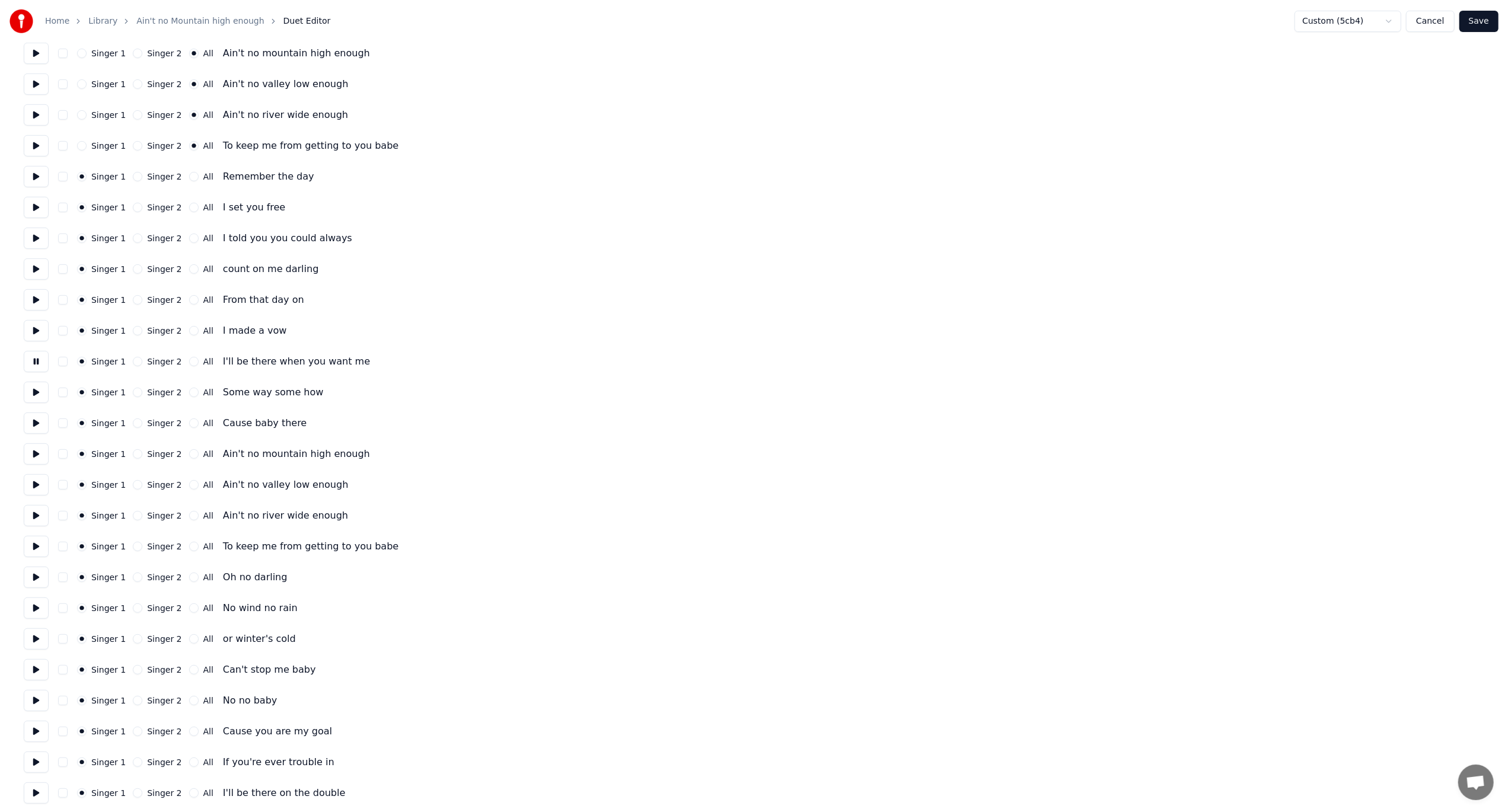
click at [35, 390] on button at bounding box center [36, 392] width 25 height 21
click at [34, 423] on button at bounding box center [36, 423] width 25 height 21
click at [190, 423] on button "All" at bounding box center [194, 423] width 10 height 10
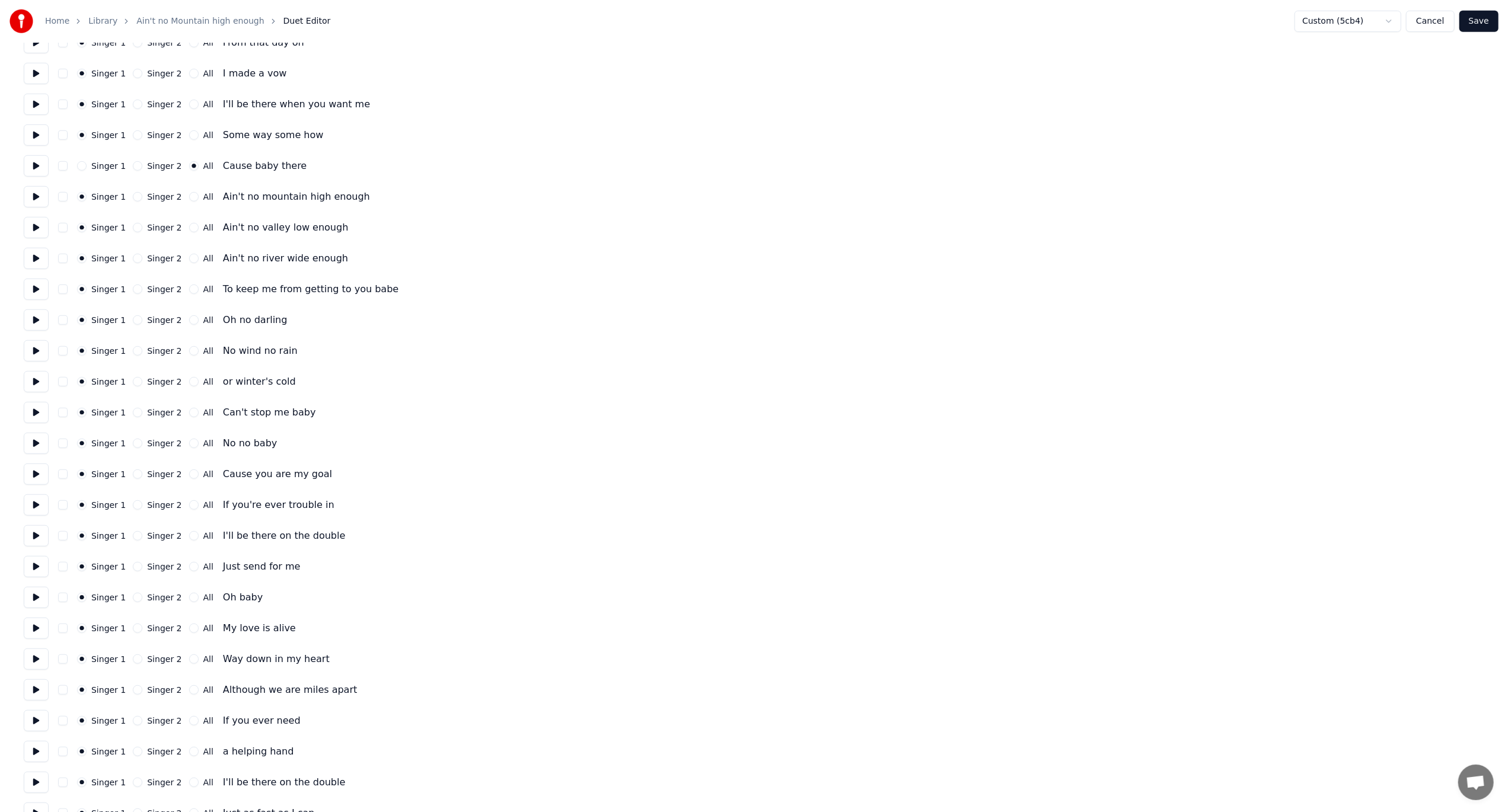
scroll to position [771, 0]
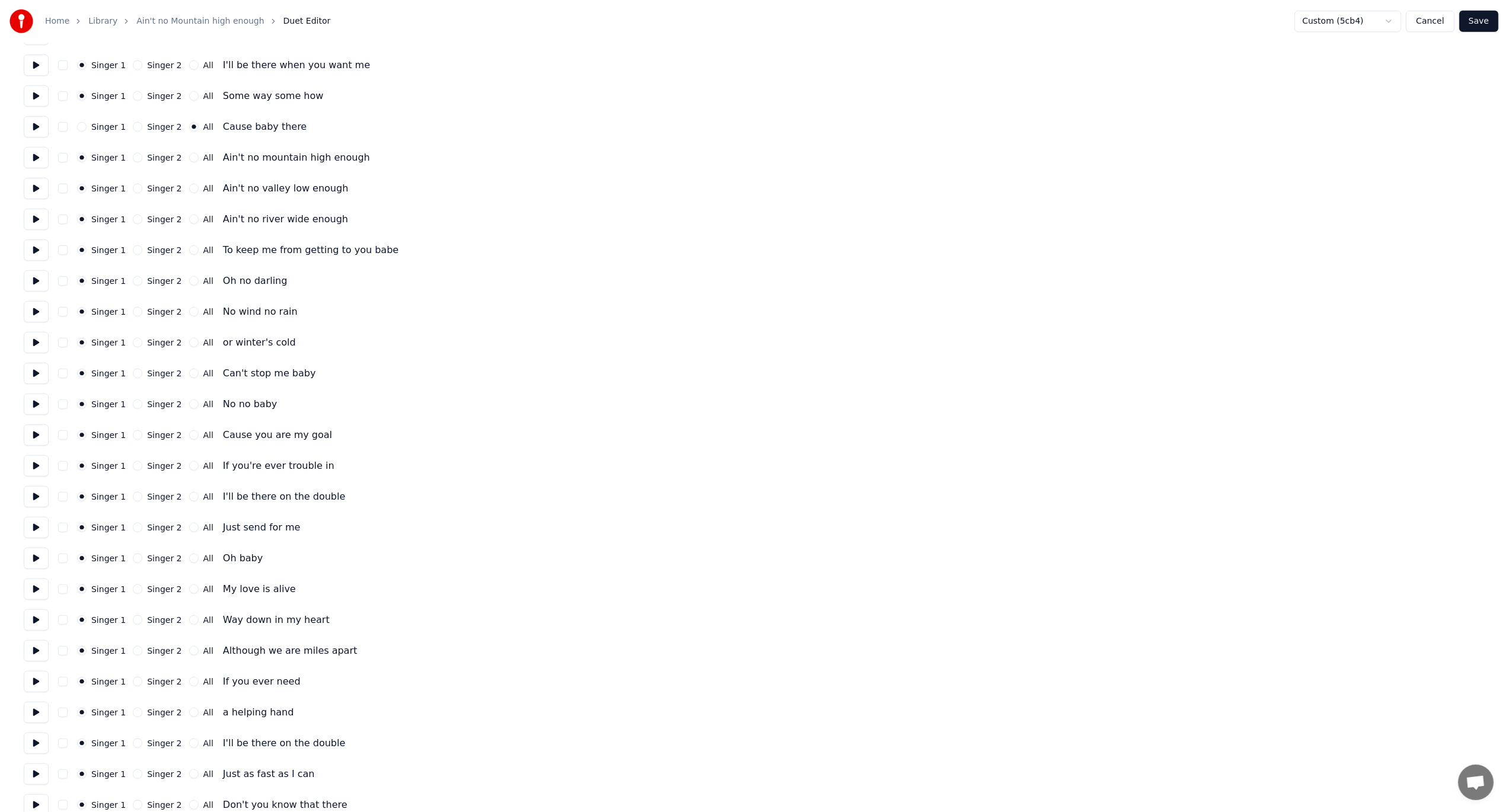
click at [36, 160] on button at bounding box center [36, 158] width 25 height 21
click at [35, 190] on button at bounding box center [36, 189] width 25 height 21
click at [34, 216] on button at bounding box center [36, 220] width 25 height 21
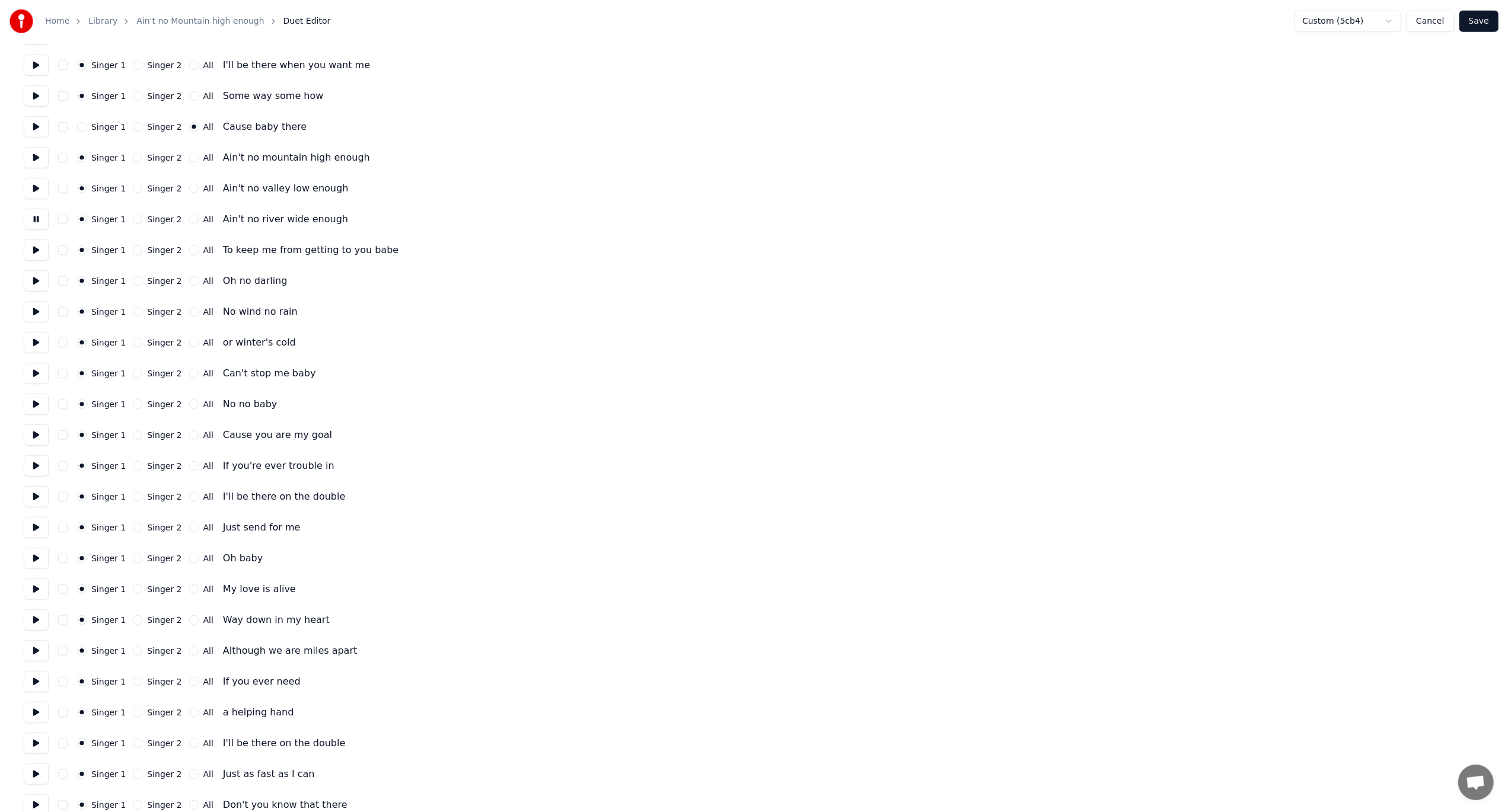
click at [34, 216] on button at bounding box center [36, 220] width 25 height 21
click at [32, 249] on button at bounding box center [36, 250] width 25 height 21
click at [190, 250] on button "All" at bounding box center [194, 250] width 10 height 10
click at [190, 218] on button "All" at bounding box center [194, 219] width 10 height 10
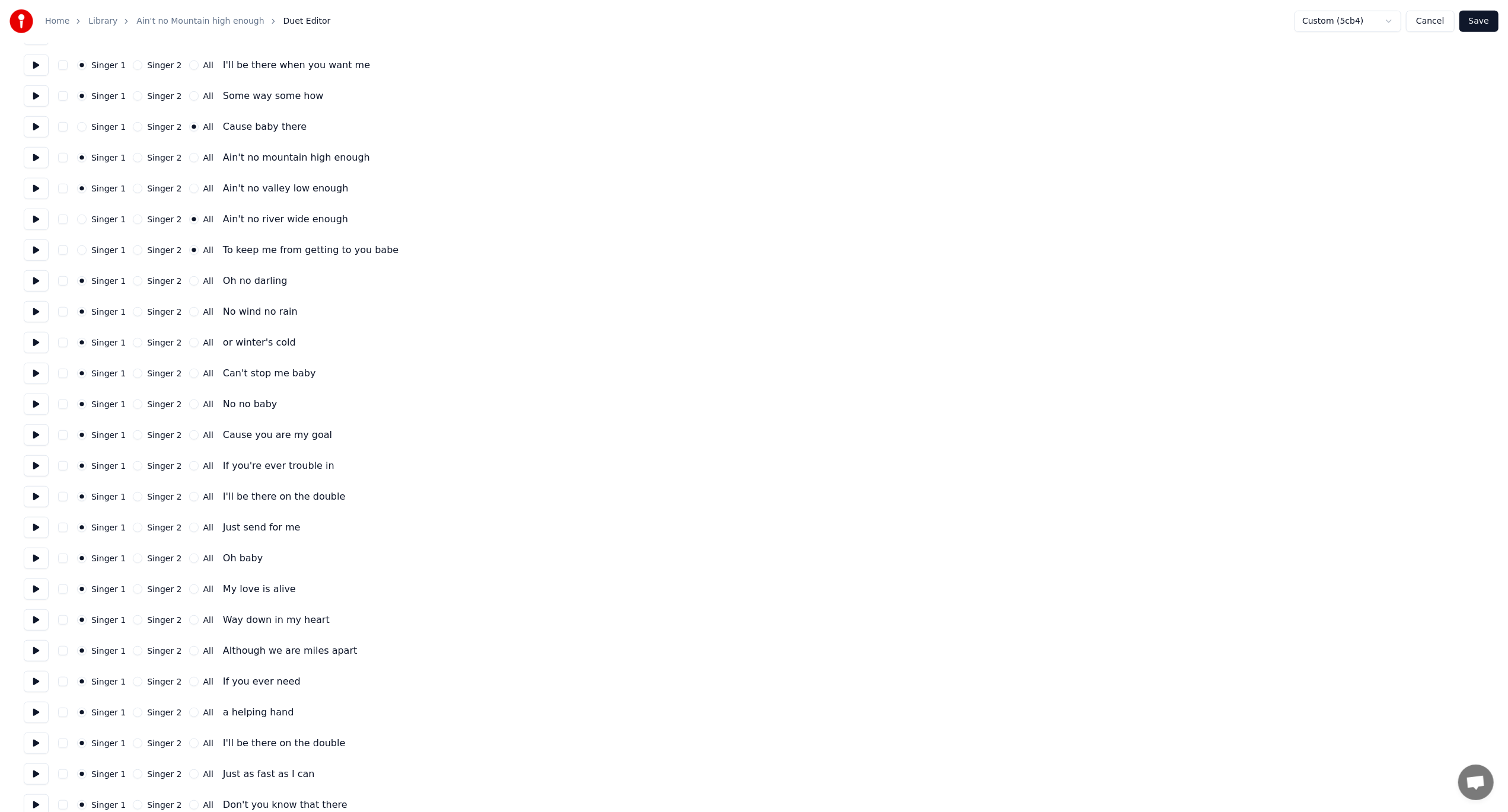
drag, startPoint x: 185, startPoint y: 188, endPoint x: 186, endPoint y: 173, distance: 15.0
click at [190, 186] on button "All" at bounding box center [194, 188] width 10 height 10
click at [190, 159] on button "All" at bounding box center [194, 157] width 10 height 10
click at [34, 283] on button at bounding box center [36, 281] width 25 height 21
click at [34, 310] on button at bounding box center [36, 312] width 25 height 21
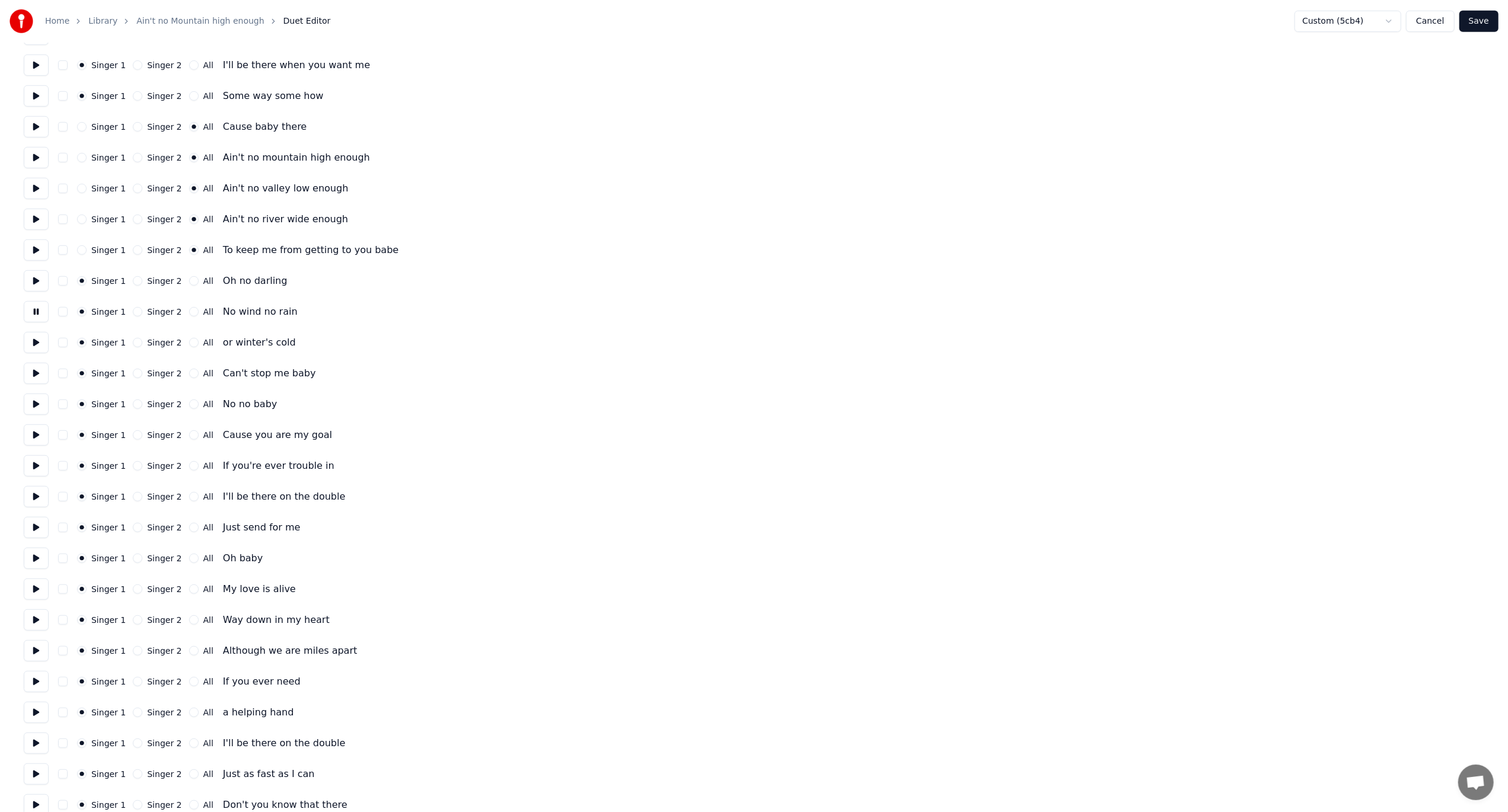
click at [133, 312] on button "Singer 2" at bounding box center [138, 311] width 10 height 10
click at [33, 345] on button at bounding box center [36, 343] width 25 height 21
click at [135, 343] on button "Singer 2" at bounding box center [138, 342] width 10 height 10
click at [32, 370] on button at bounding box center [36, 374] width 25 height 21
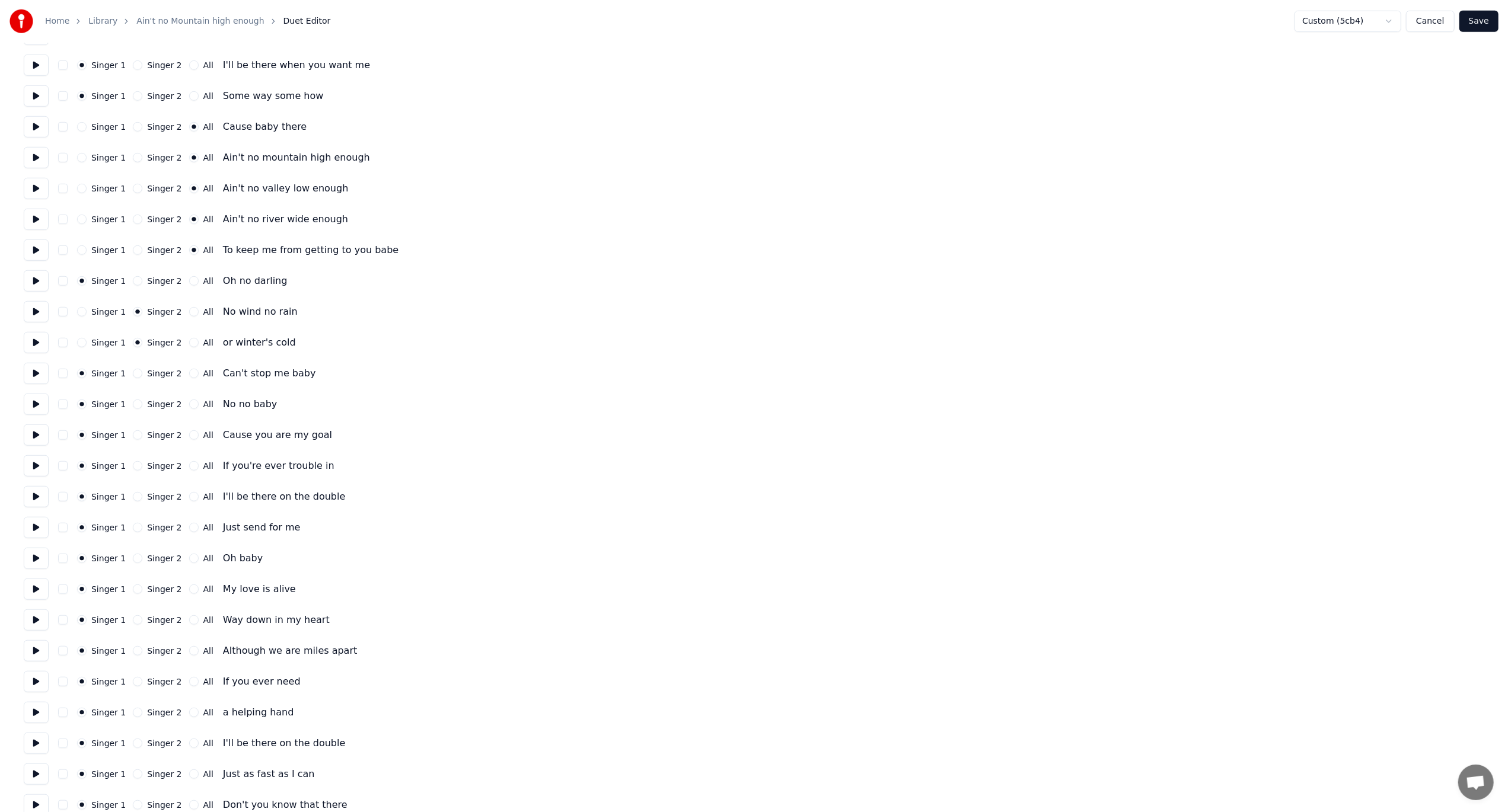
click at [133, 373] on button "Singer 2" at bounding box center [138, 373] width 10 height 10
click at [35, 399] on button at bounding box center [36, 405] width 25 height 21
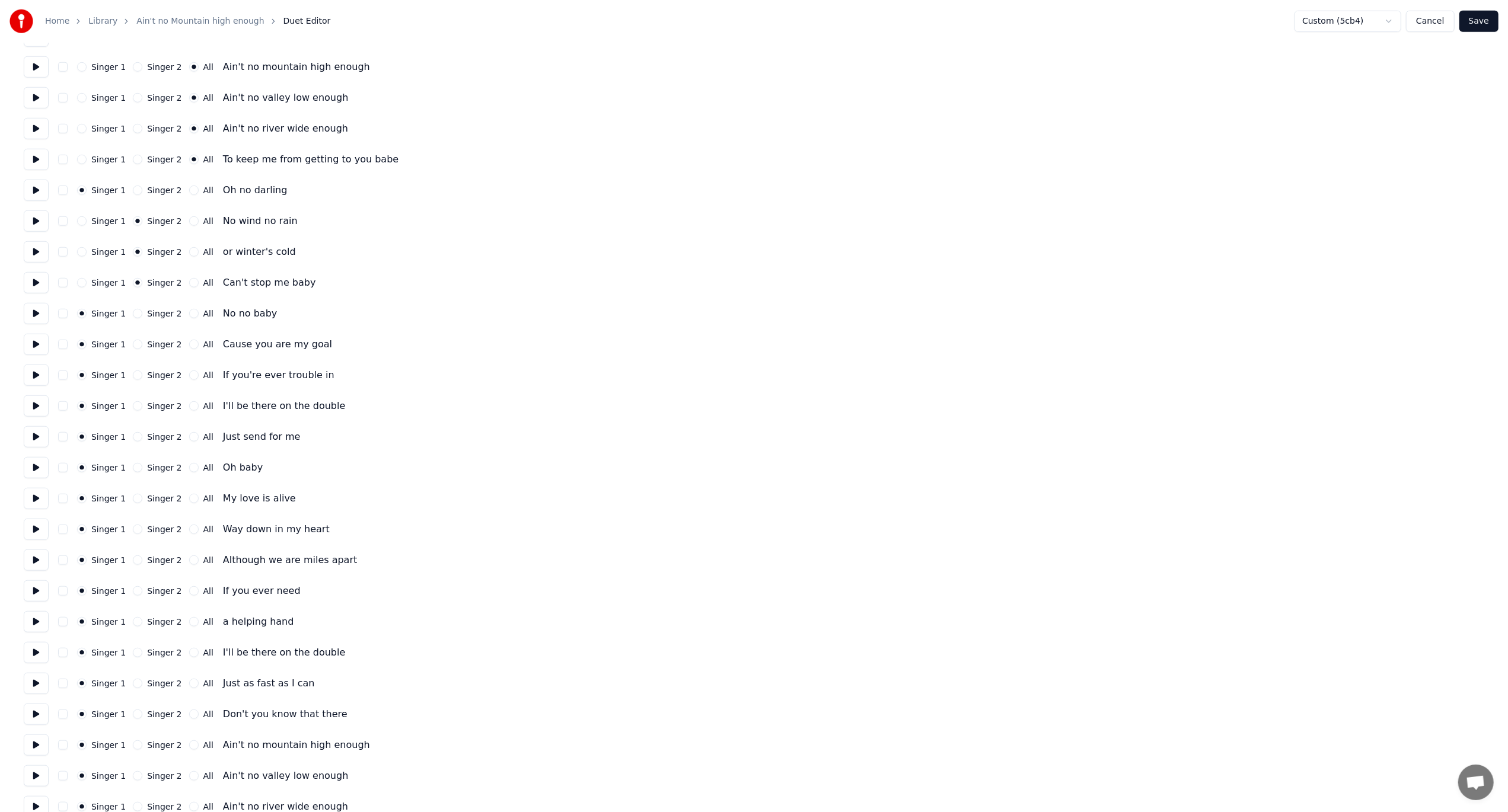
scroll to position [890, 0]
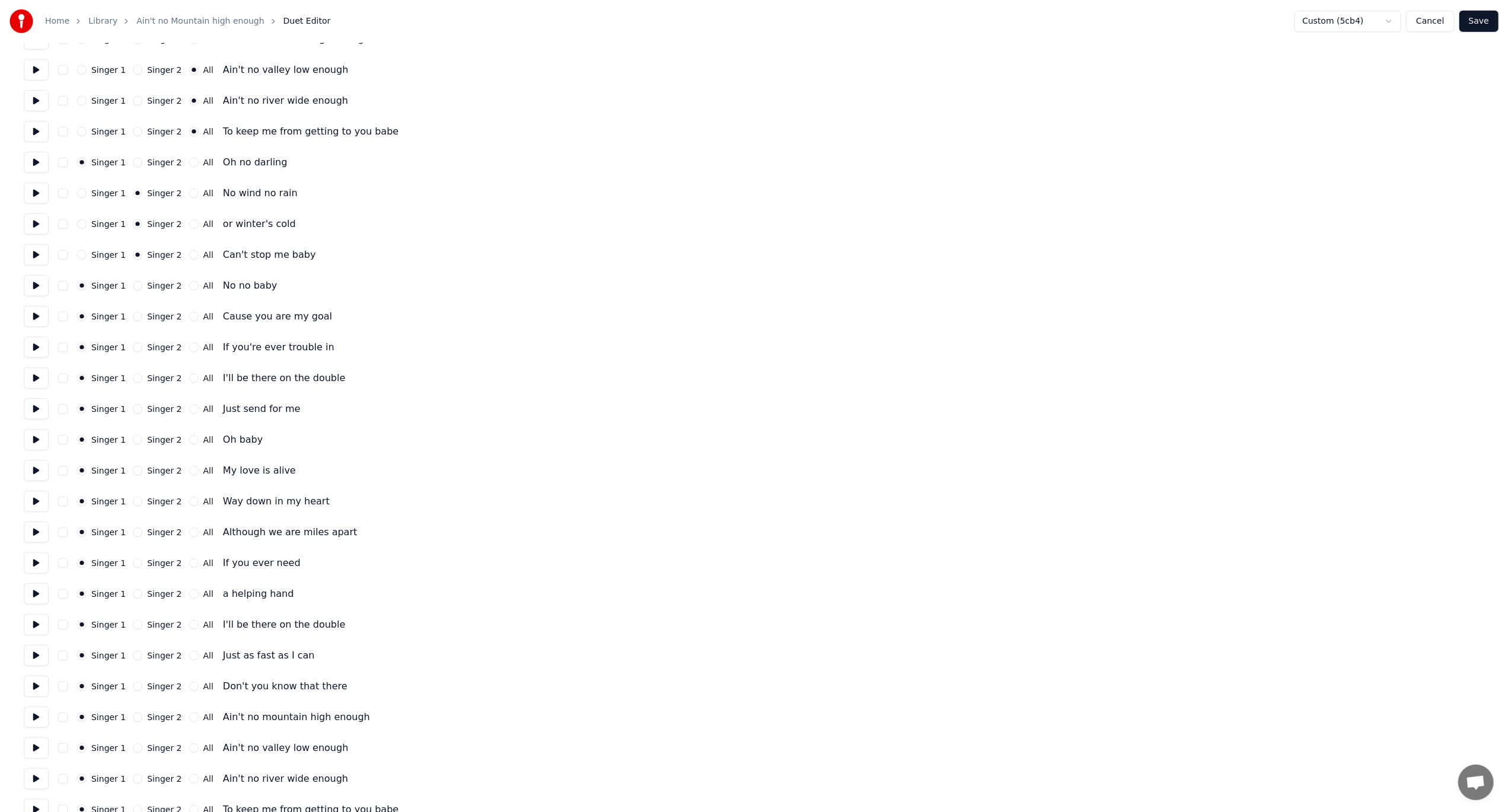
click at [30, 316] on button at bounding box center [36, 317] width 25 height 21
click at [133, 314] on button "Singer 2" at bounding box center [138, 317] width 10 height 10
click at [37, 379] on button at bounding box center [36, 378] width 25 height 21
click at [32, 410] on button at bounding box center [36, 409] width 25 height 21
click at [32, 441] on button at bounding box center [36, 440] width 25 height 21
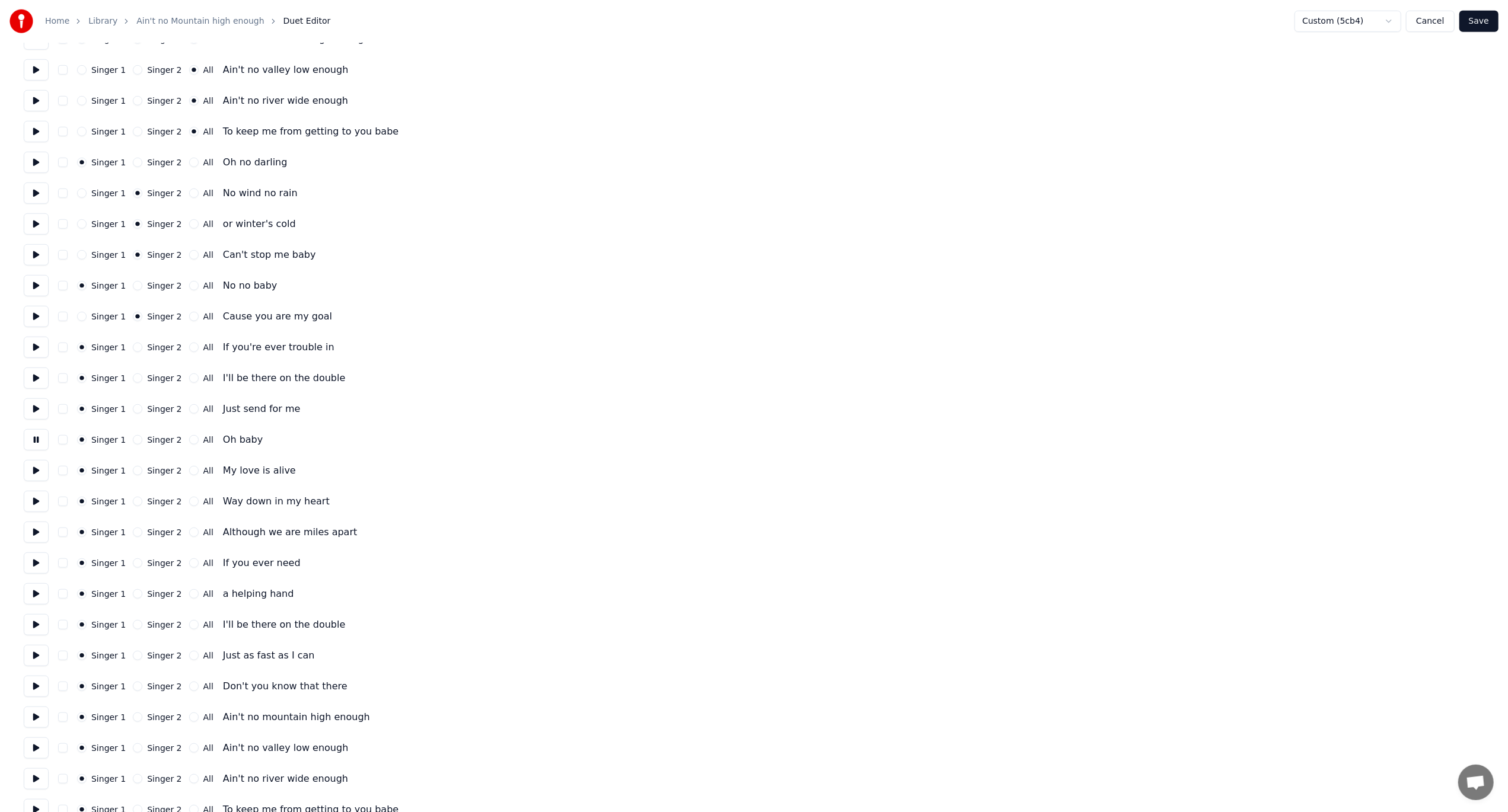
click at [190, 443] on button "All" at bounding box center [194, 440] width 10 height 10
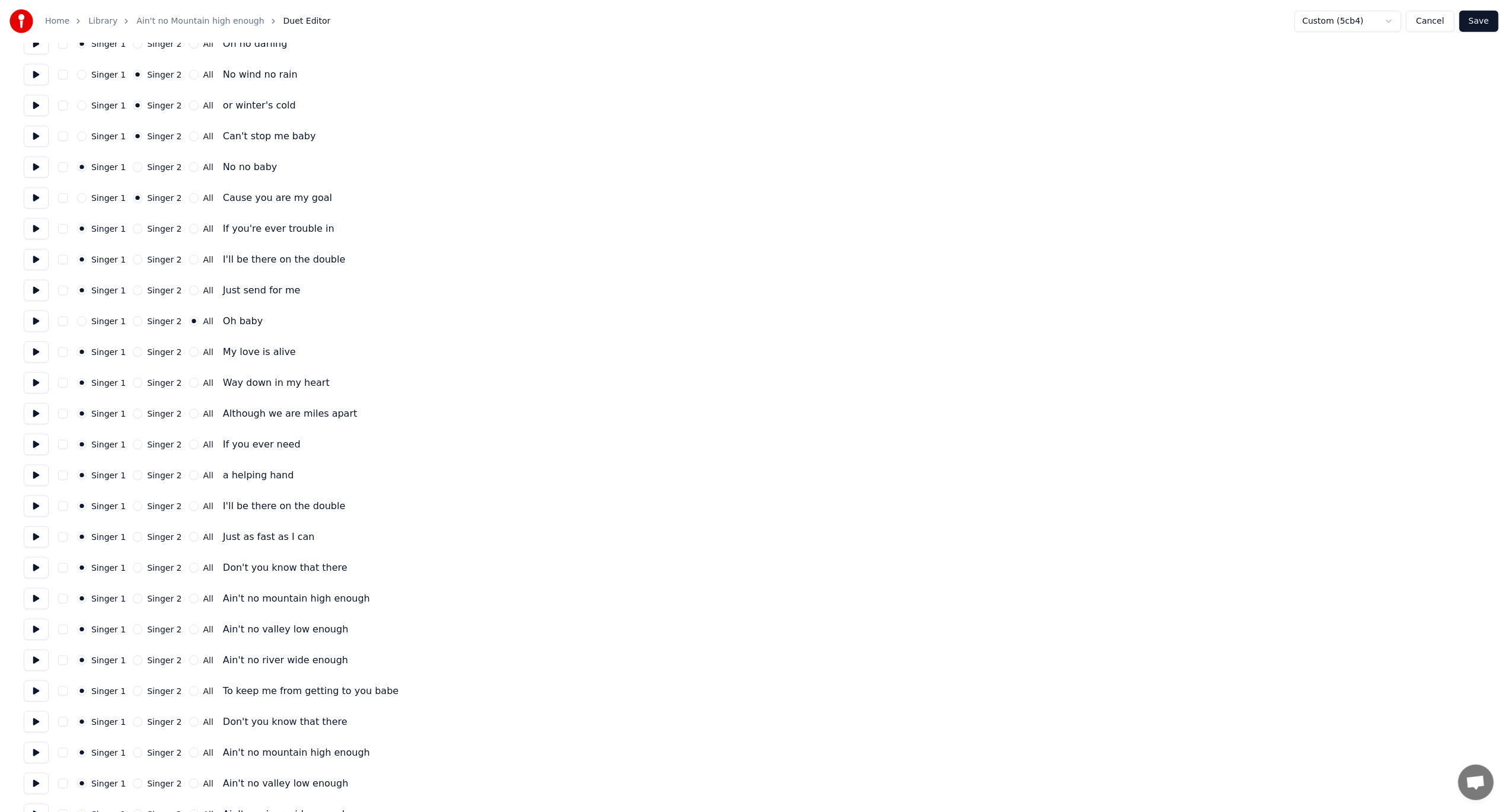
scroll to position [1063, 0]
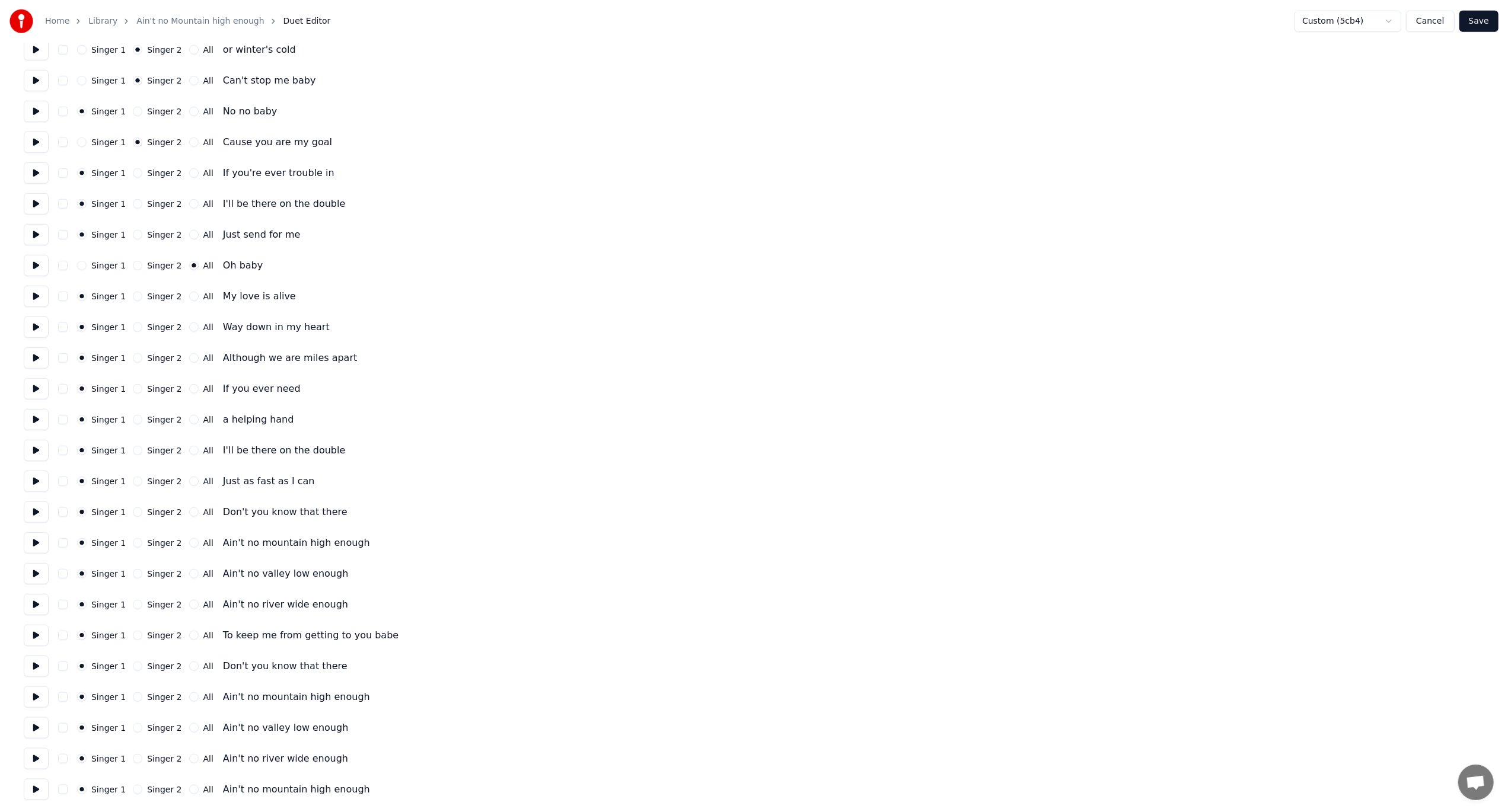
click at [35, 294] on button at bounding box center [36, 296] width 25 height 21
click at [136, 295] on button "Singer 2" at bounding box center [138, 296] width 10 height 10
click at [36, 327] on button at bounding box center [36, 327] width 25 height 21
click at [33, 354] on button at bounding box center [36, 358] width 25 height 21
click at [34, 389] on button at bounding box center [36, 389] width 25 height 21
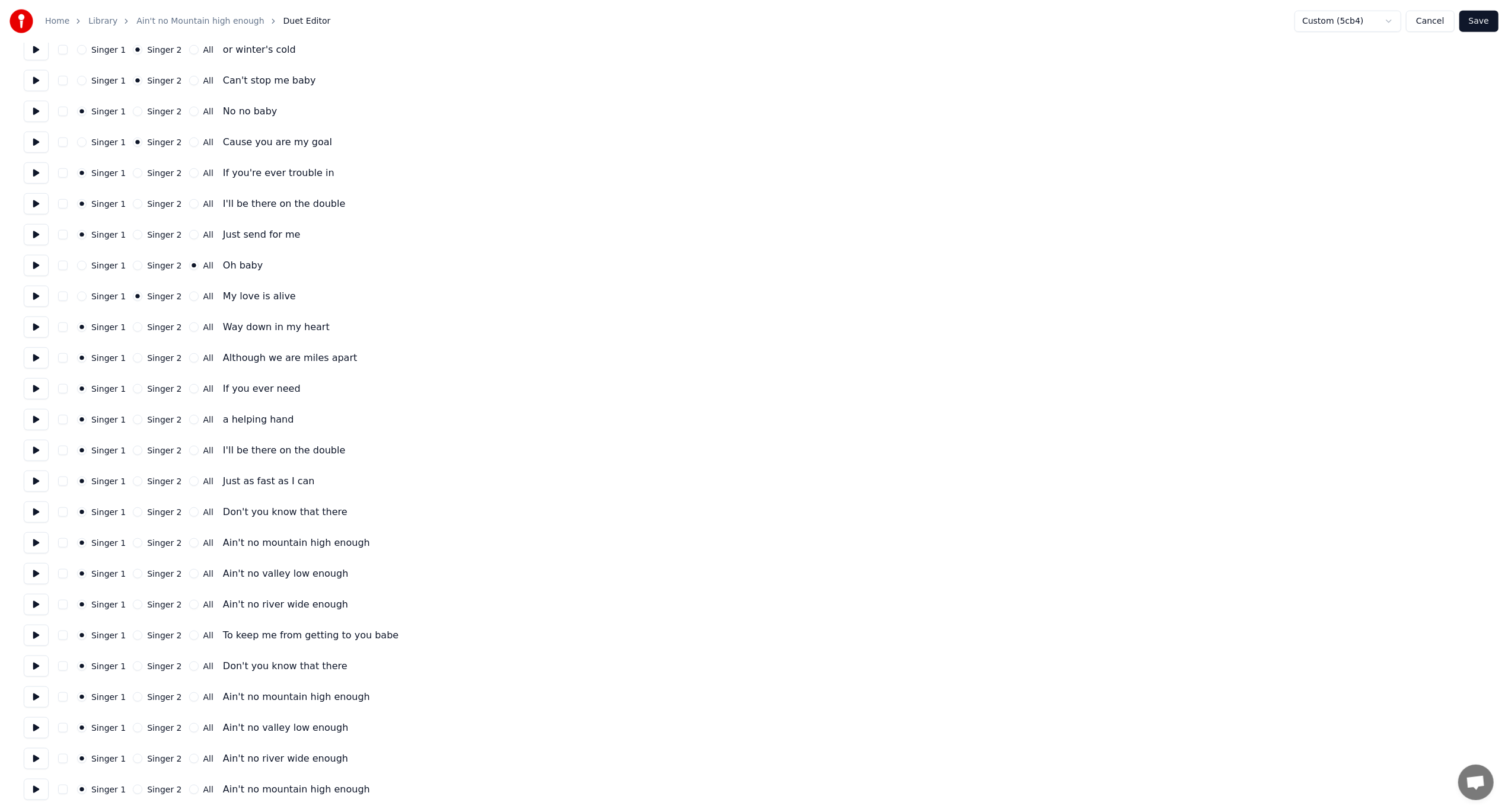
click at [135, 361] on button "Singer 2" at bounding box center [138, 358] width 10 height 10
click at [133, 325] on button "Singer 2" at bounding box center [138, 327] width 10 height 10
click at [35, 422] on button at bounding box center [36, 420] width 25 height 21
click at [34, 448] on button at bounding box center [36, 451] width 25 height 21
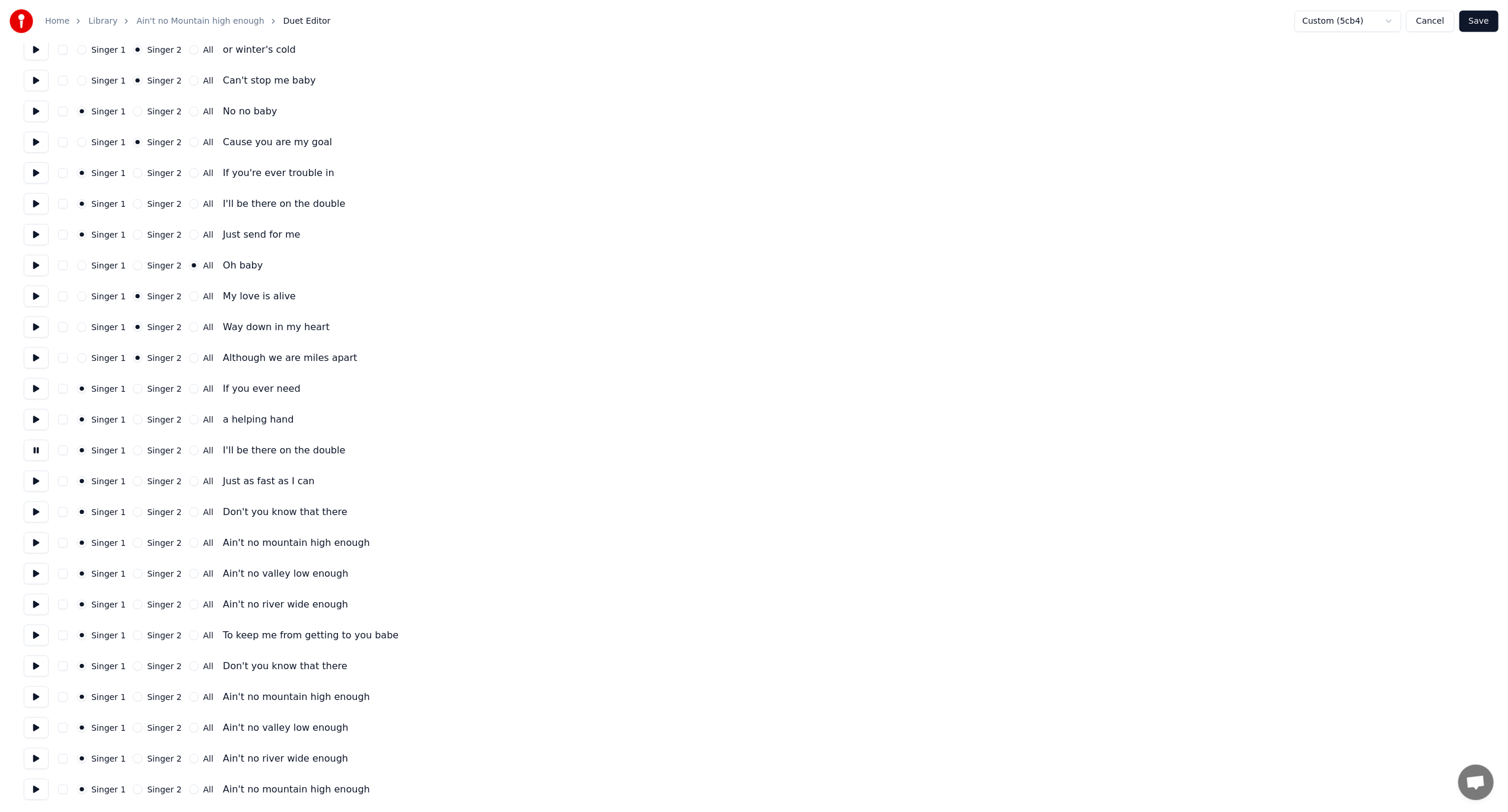
click at [33, 479] on button at bounding box center [36, 481] width 25 height 21
click at [34, 517] on button at bounding box center [36, 512] width 25 height 21
click at [190, 513] on button "All" at bounding box center [194, 512] width 10 height 10
click at [37, 538] on button at bounding box center [36, 543] width 25 height 21
click at [34, 578] on button at bounding box center [36, 574] width 25 height 21
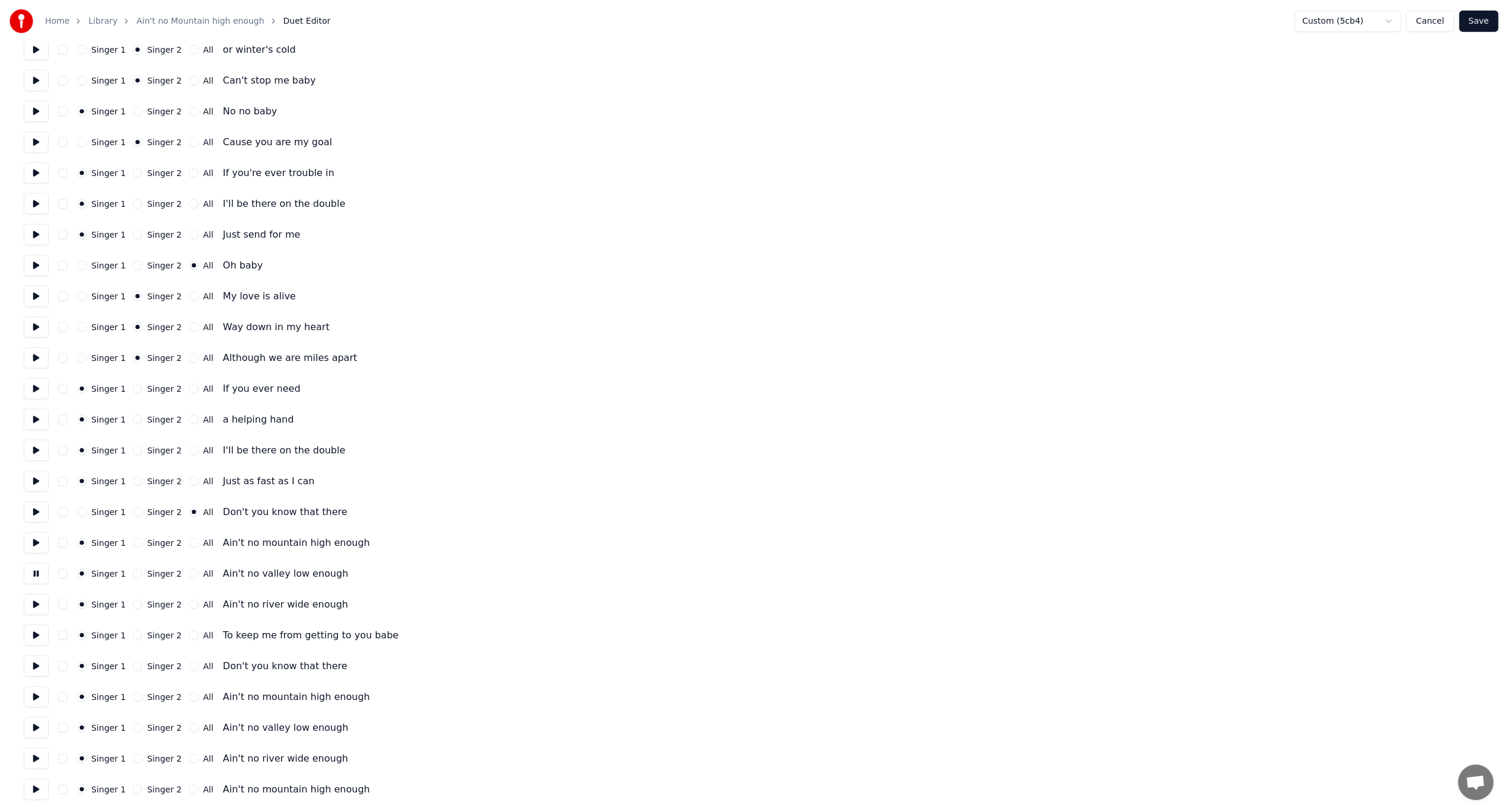
click at [36, 598] on button at bounding box center [36, 605] width 25 height 21
click at [37, 598] on button at bounding box center [36, 636] width 25 height 21
click at [30, 598] on button at bounding box center [36, 667] width 25 height 21
click at [32, 598] on button at bounding box center [36, 697] width 25 height 21
click at [38, 598] on button at bounding box center [36, 728] width 25 height 21
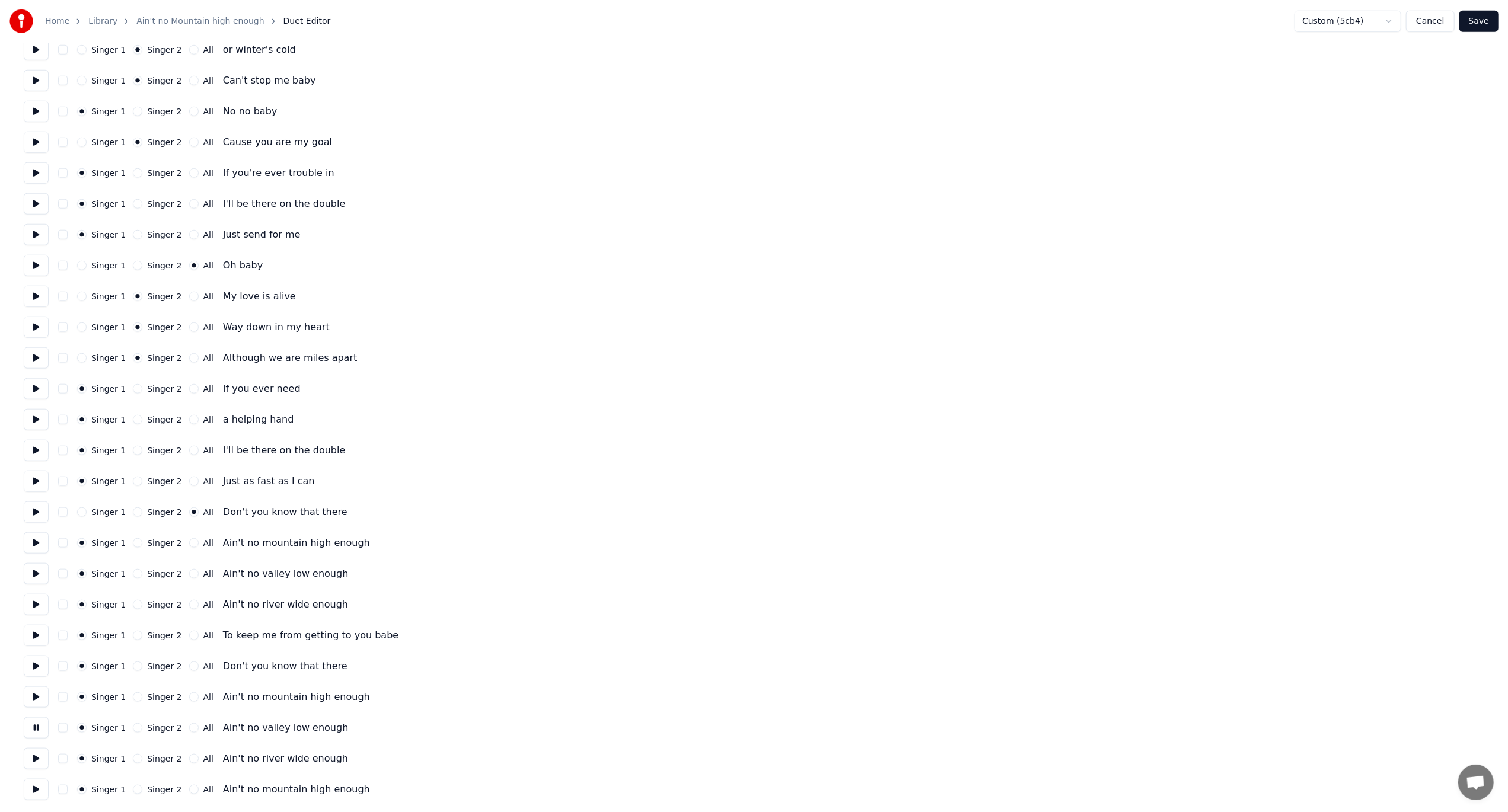
click at [32, 598] on button at bounding box center [36, 759] width 25 height 21
click at [32, 598] on button at bounding box center [36, 790] width 25 height 21
click at [190, 598] on button "All" at bounding box center [194, 789] width 10 height 10
click at [190, 598] on button "All" at bounding box center [194, 758] width 10 height 10
click at [190, 598] on div "All" at bounding box center [202, 727] width 25 height 10
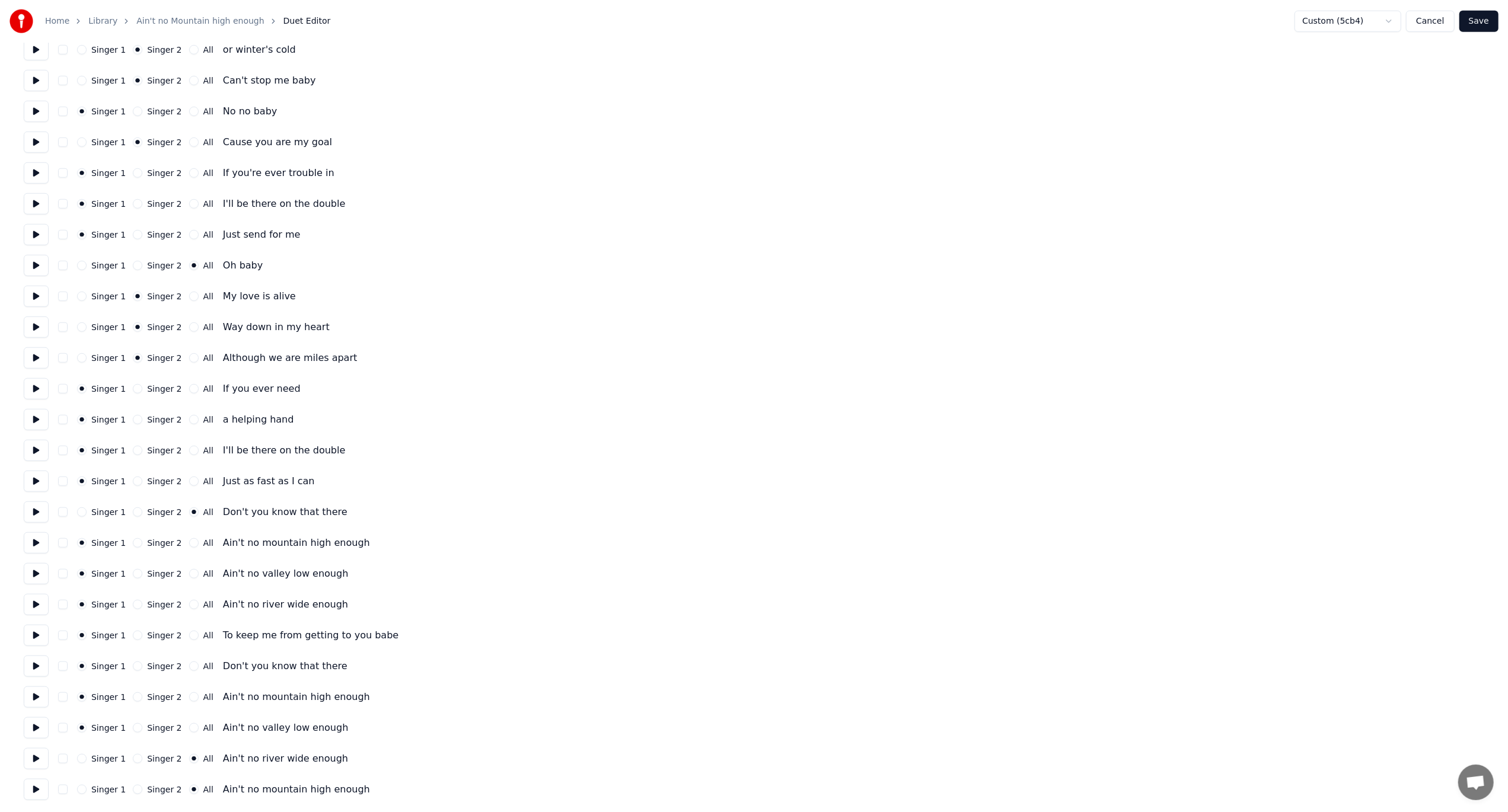
drag, startPoint x: 182, startPoint y: 725, endPoint x: 187, endPoint y: 721, distance: 6.4
click at [190, 598] on button "All" at bounding box center [194, 727] width 10 height 10
click at [190, 598] on button "All" at bounding box center [194, 697] width 10 height 10
click at [190, 598] on button "All" at bounding box center [194, 666] width 10 height 10
click at [190, 598] on button "All" at bounding box center [194, 635] width 10 height 10
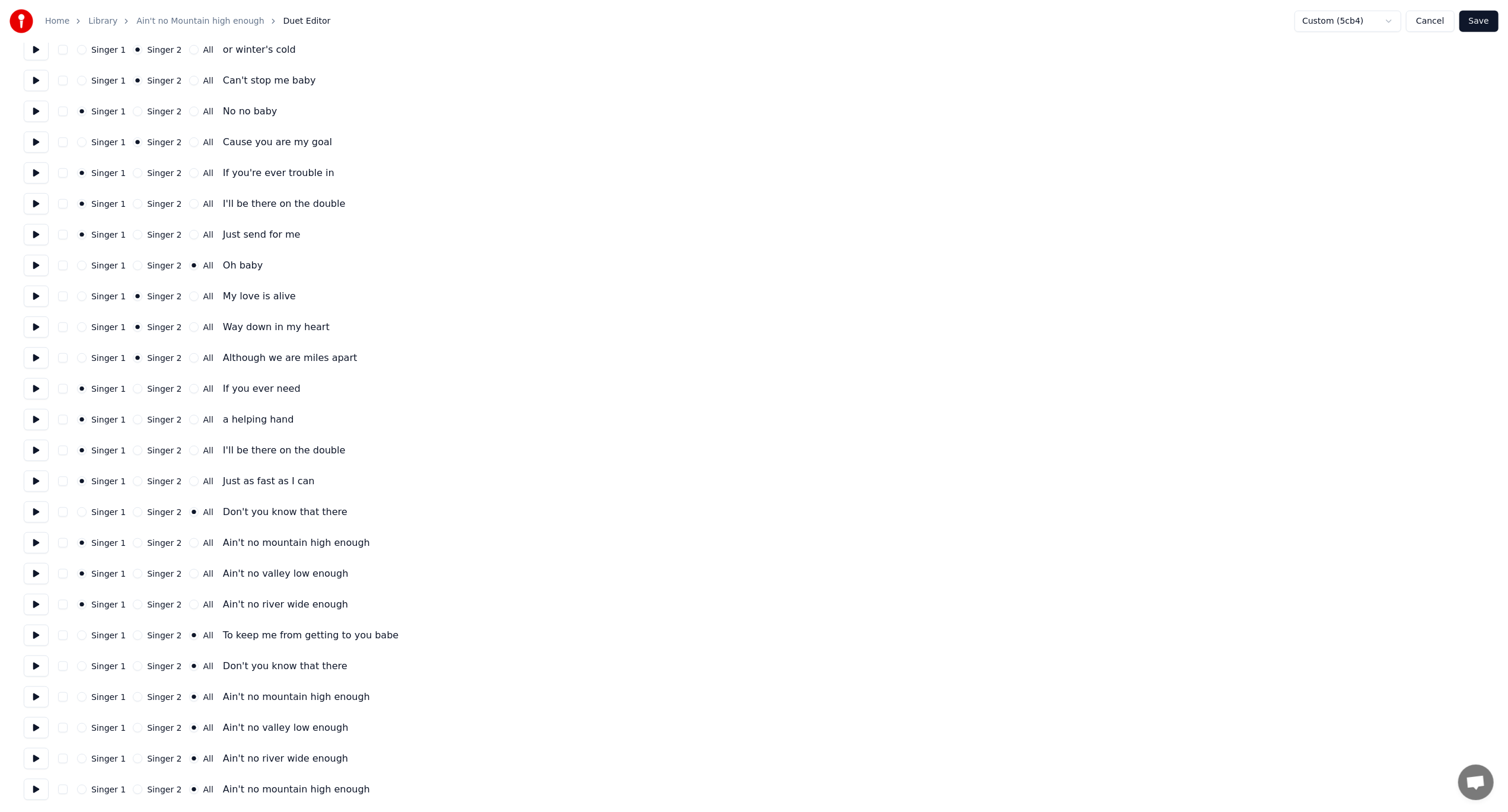
click at [190, 598] on button "All" at bounding box center [194, 605] width 10 height 10
click at [190, 571] on button "All" at bounding box center [194, 574] width 10 height 10
click at [190, 540] on div "All" at bounding box center [202, 543] width 25 height 10
click at [190, 544] on button "All" at bounding box center [194, 543] width 10 height 10
click at [1138, 19] on button "Save" at bounding box center [1479, 21] width 39 height 21
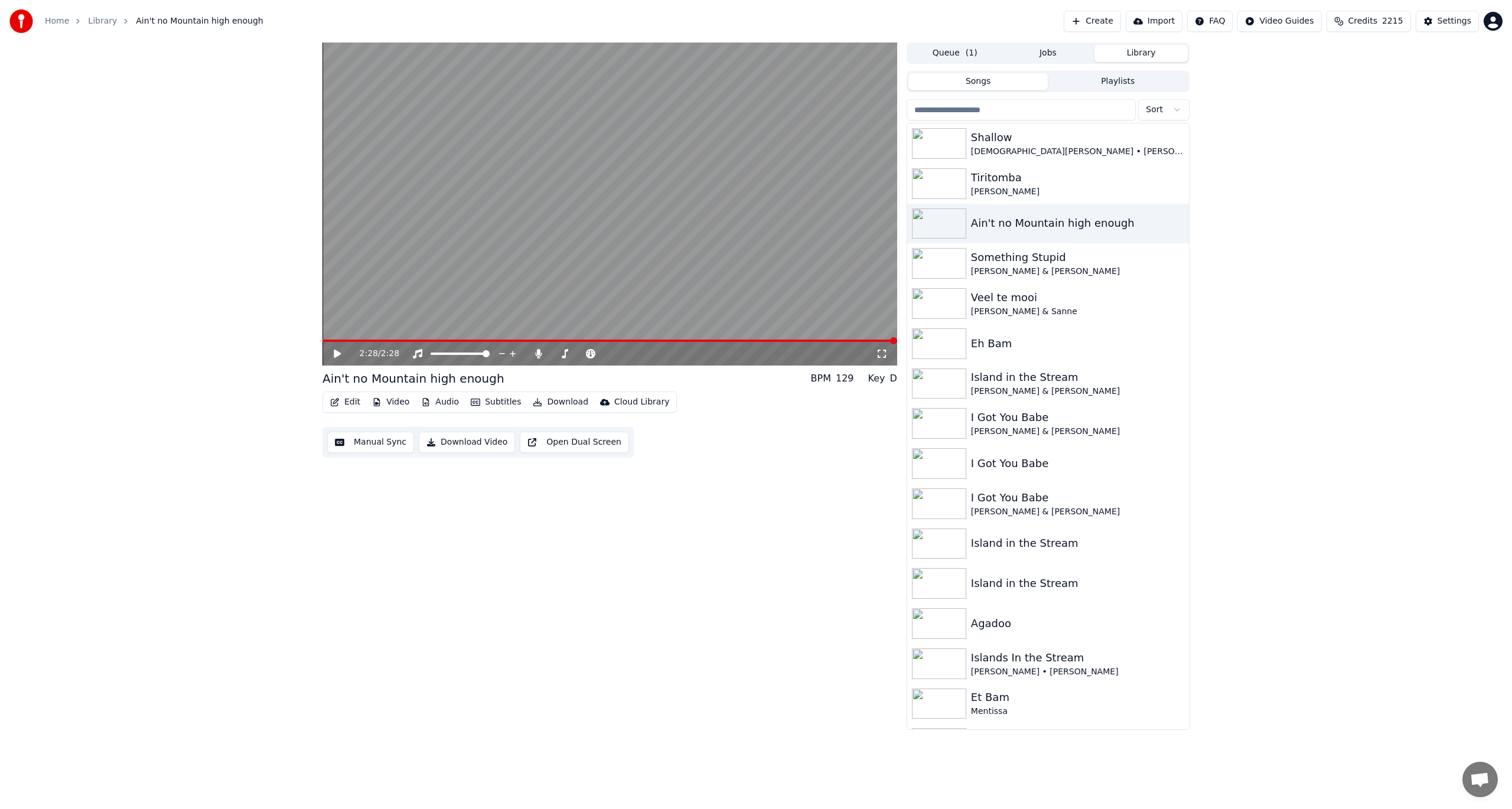
click at [388, 407] on button "Video" at bounding box center [390, 402] width 47 height 17
click at [396, 495] on div "Add Logo" at bounding box center [426, 490] width 119 height 19
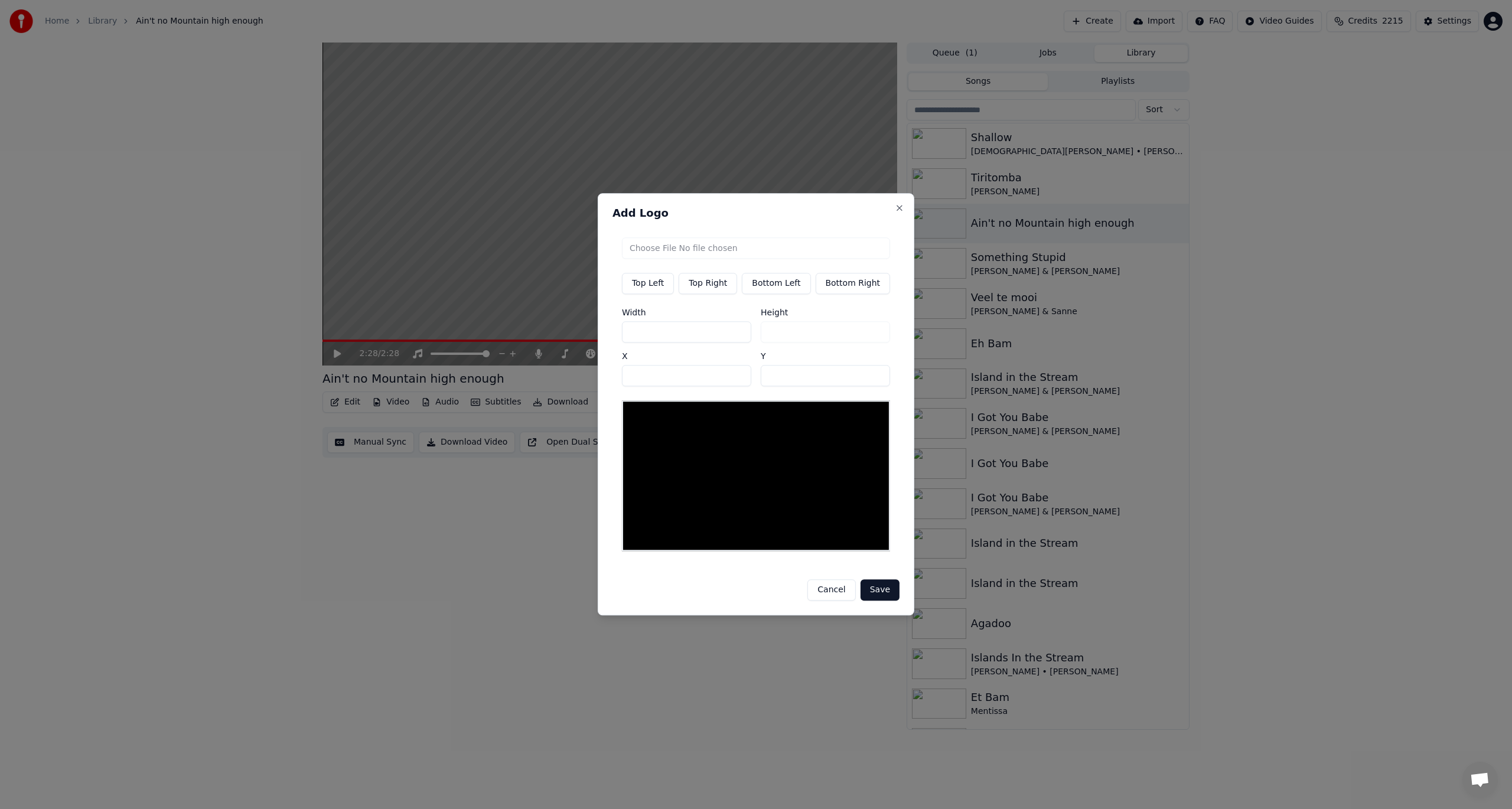
click at [653, 254] on input "file" at bounding box center [756, 248] width 268 height 21
type input "**********"
type input "***"
drag, startPoint x: 664, startPoint y: 334, endPoint x: 578, endPoint y: 338, distance: 86.1
click at [578, 338] on body "Home Library Ain't no Mountain high enough Create Import FAQ Video Guides Credi…" at bounding box center [756, 404] width 1512 height 809
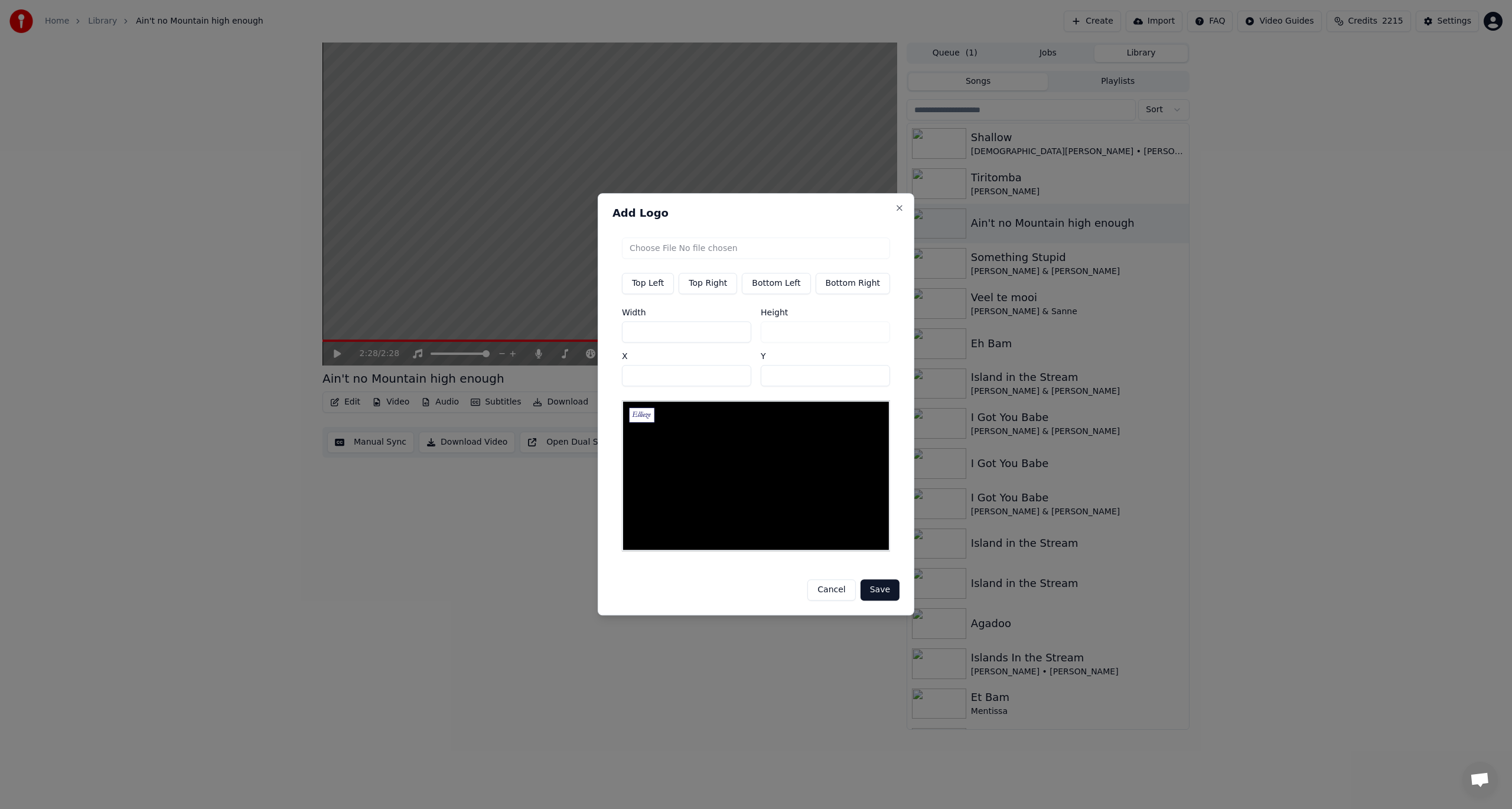
type input "*"
type input "**"
type input "***"
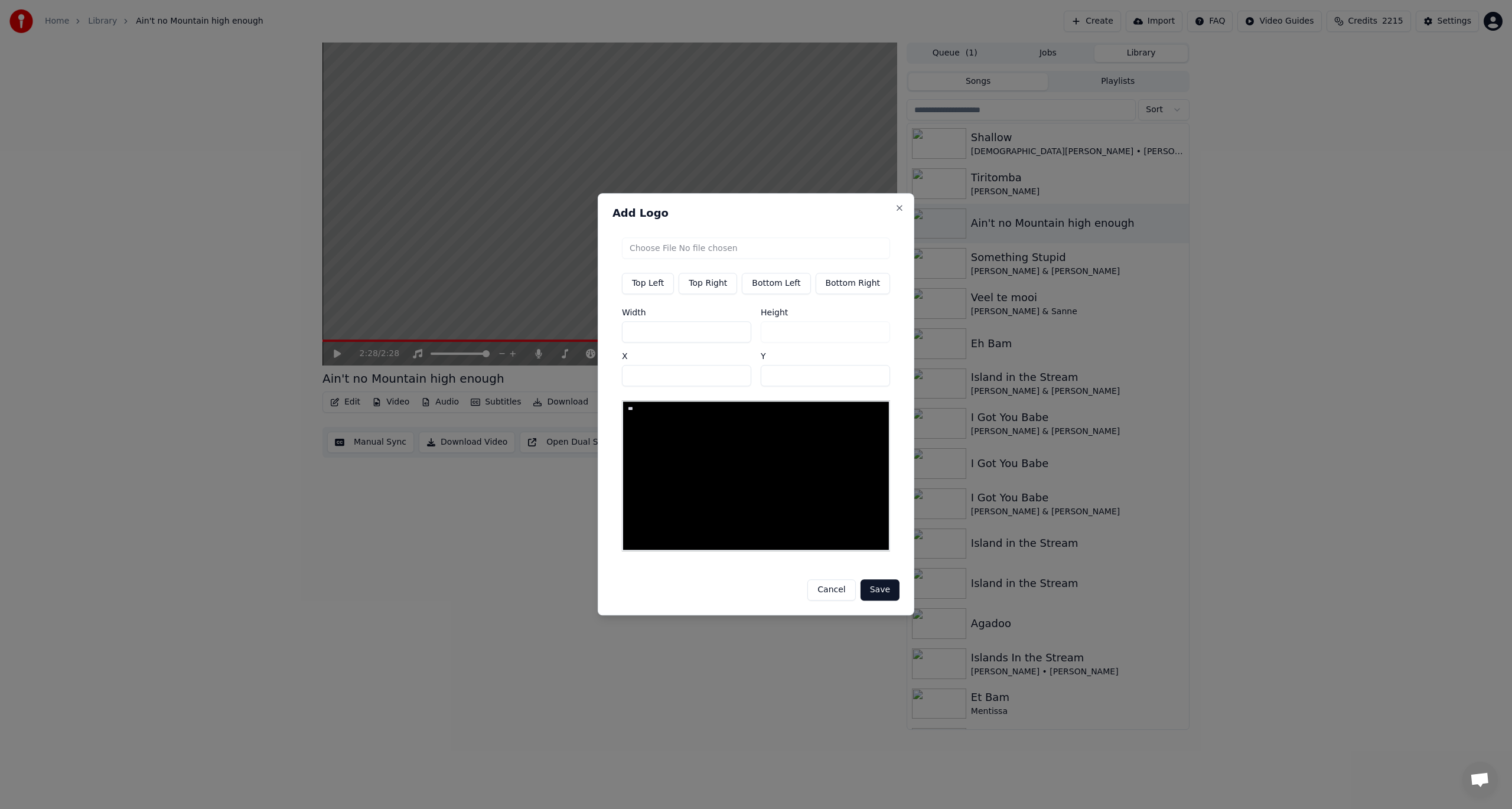
type input "***"
click at [863, 582] on button "Save" at bounding box center [880, 590] width 39 height 21
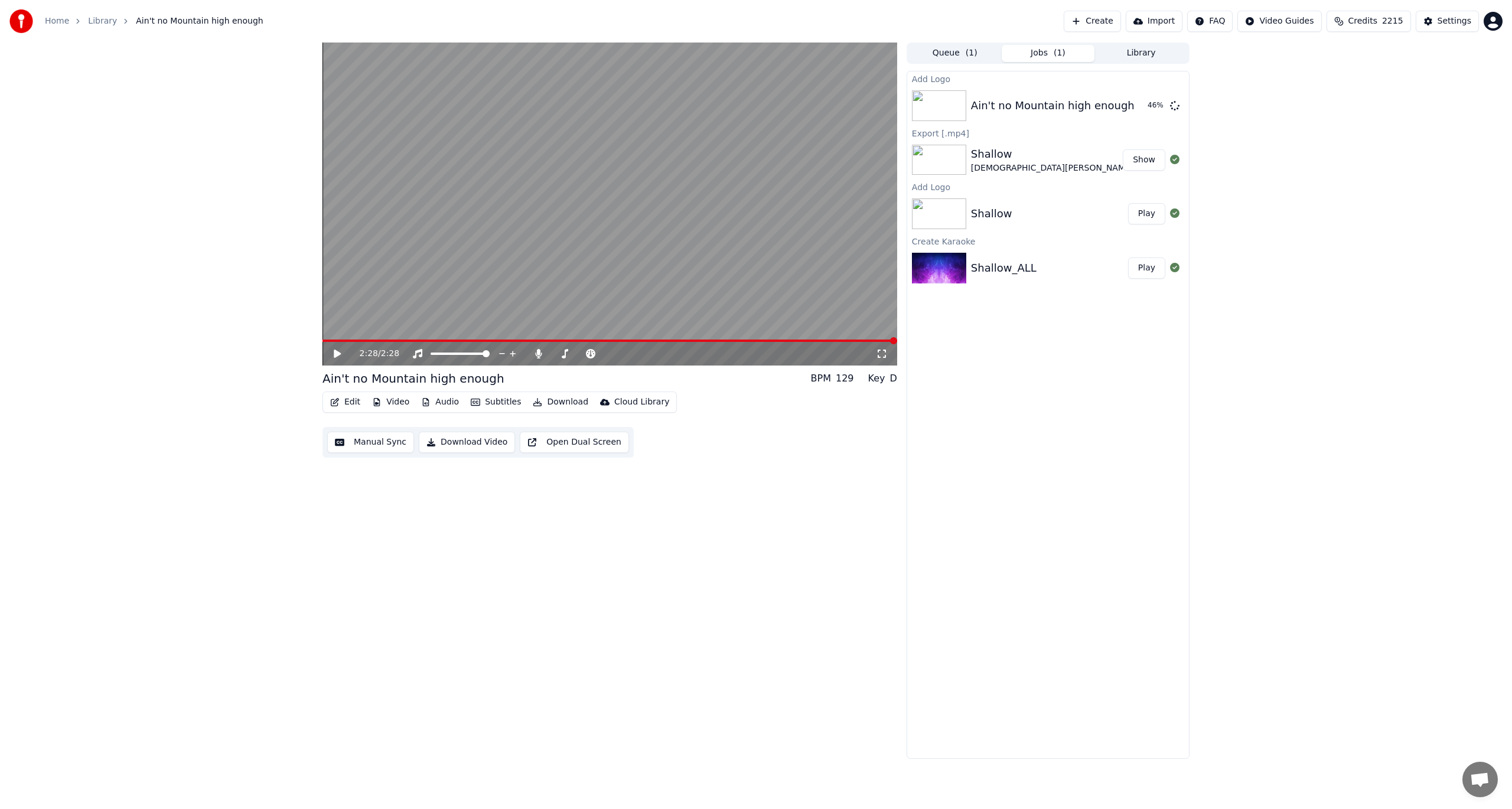
click at [935, 204] on img at bounding box center [939, 213] width 54 height 31
click at [351, 402] on button "Edit" at bounding box center [345, 402] width 40 height 17
click at [353, 444] on div "Edit Metadata" at bounding box center [379, 446] width 58 height 11
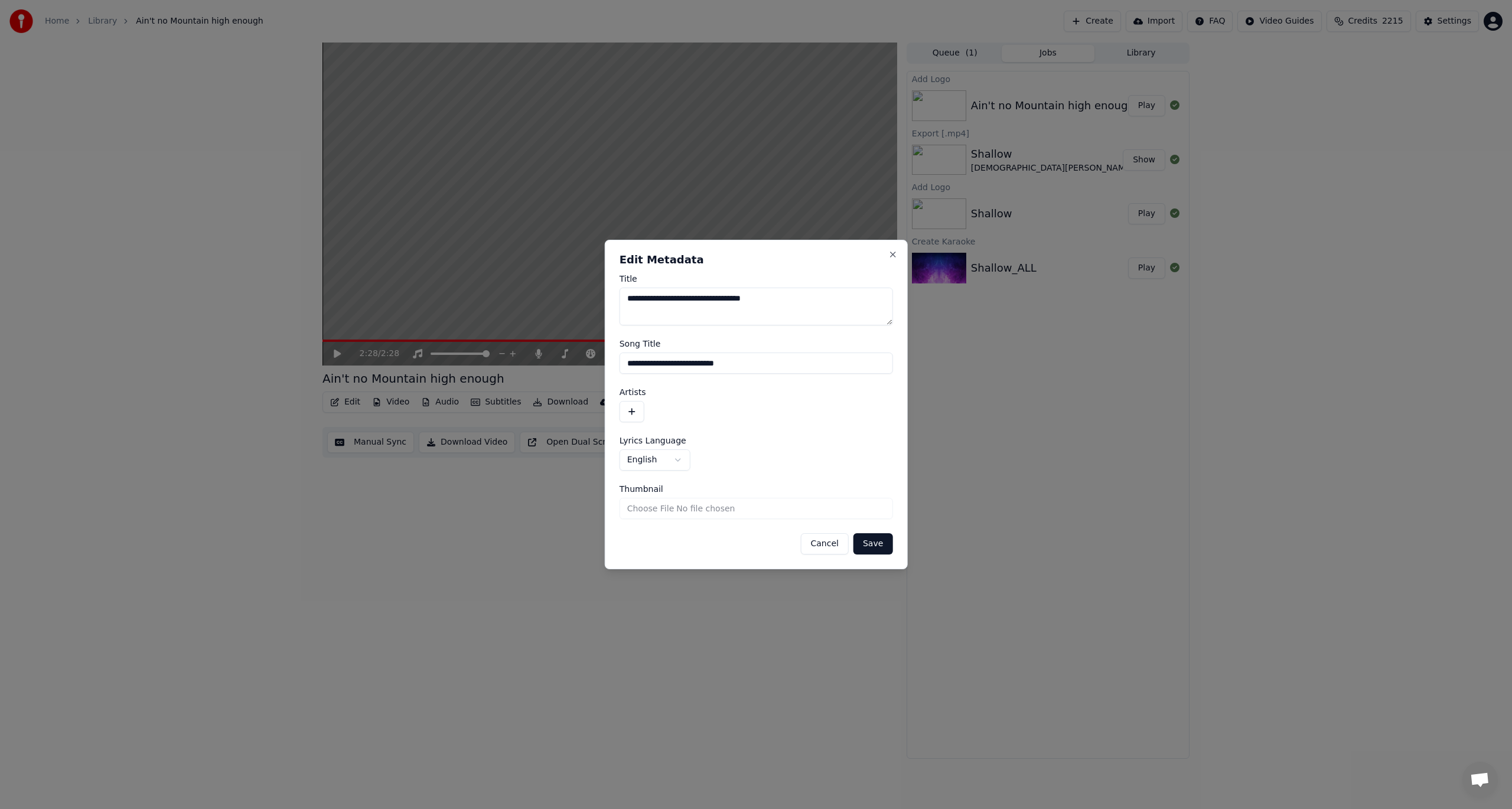
click at [656, 298] on textarea "**********" at bounding box center [756, 306] width 273 height 38
click at [778, 300] on textarea "**********" at bounding box center [756, 306] width 273 height 38
type textarea "**********"
click at [638, 412] on button "button" at bounding box center [632, 412] width 25 height 21
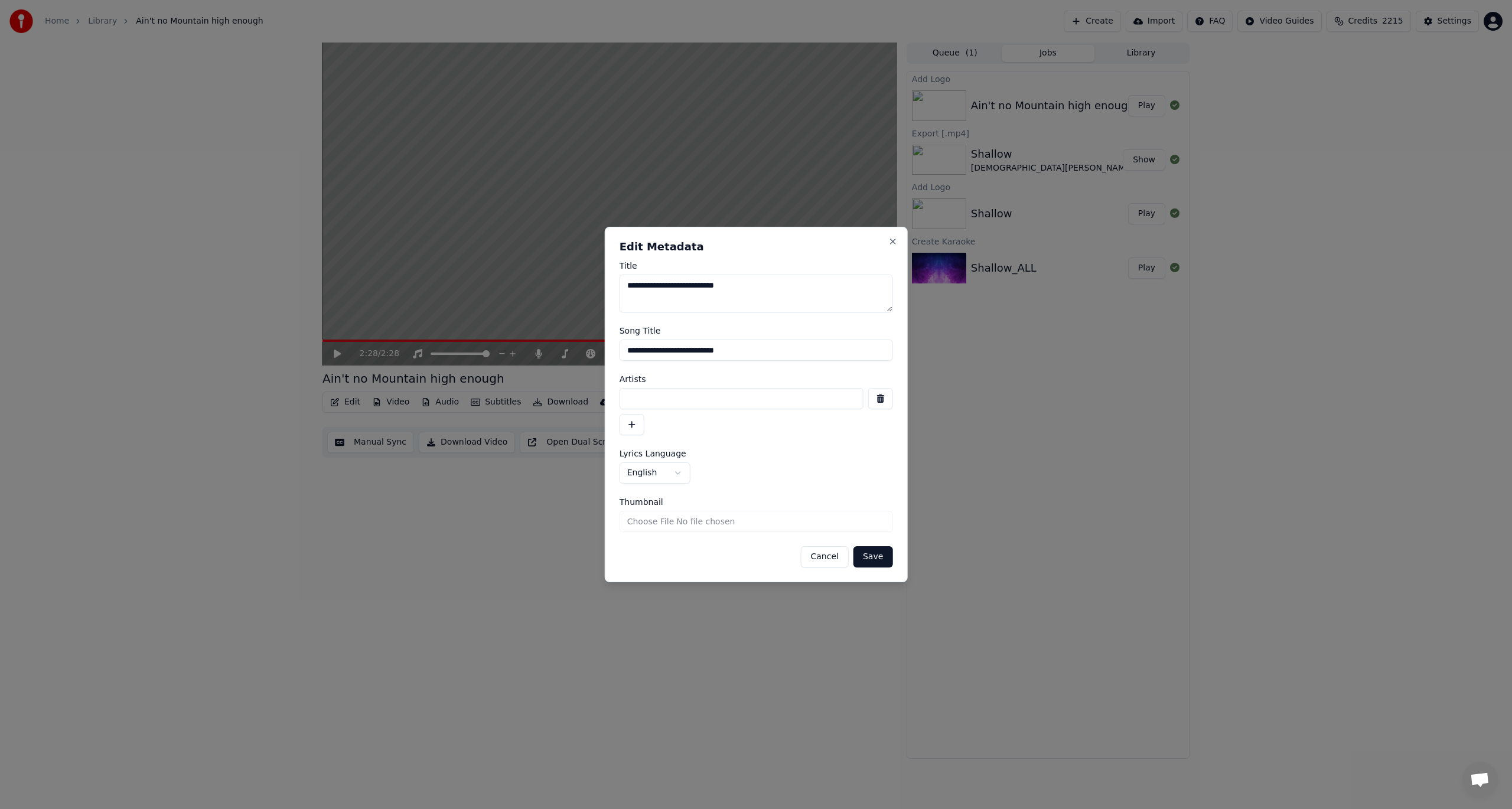
click at [650, 397] on input at bounding box center [742, 399] width 244 height 21
type input "**********"
click at [633, 424] on button "button" at bounding box center [632, 424] width 25 height 21
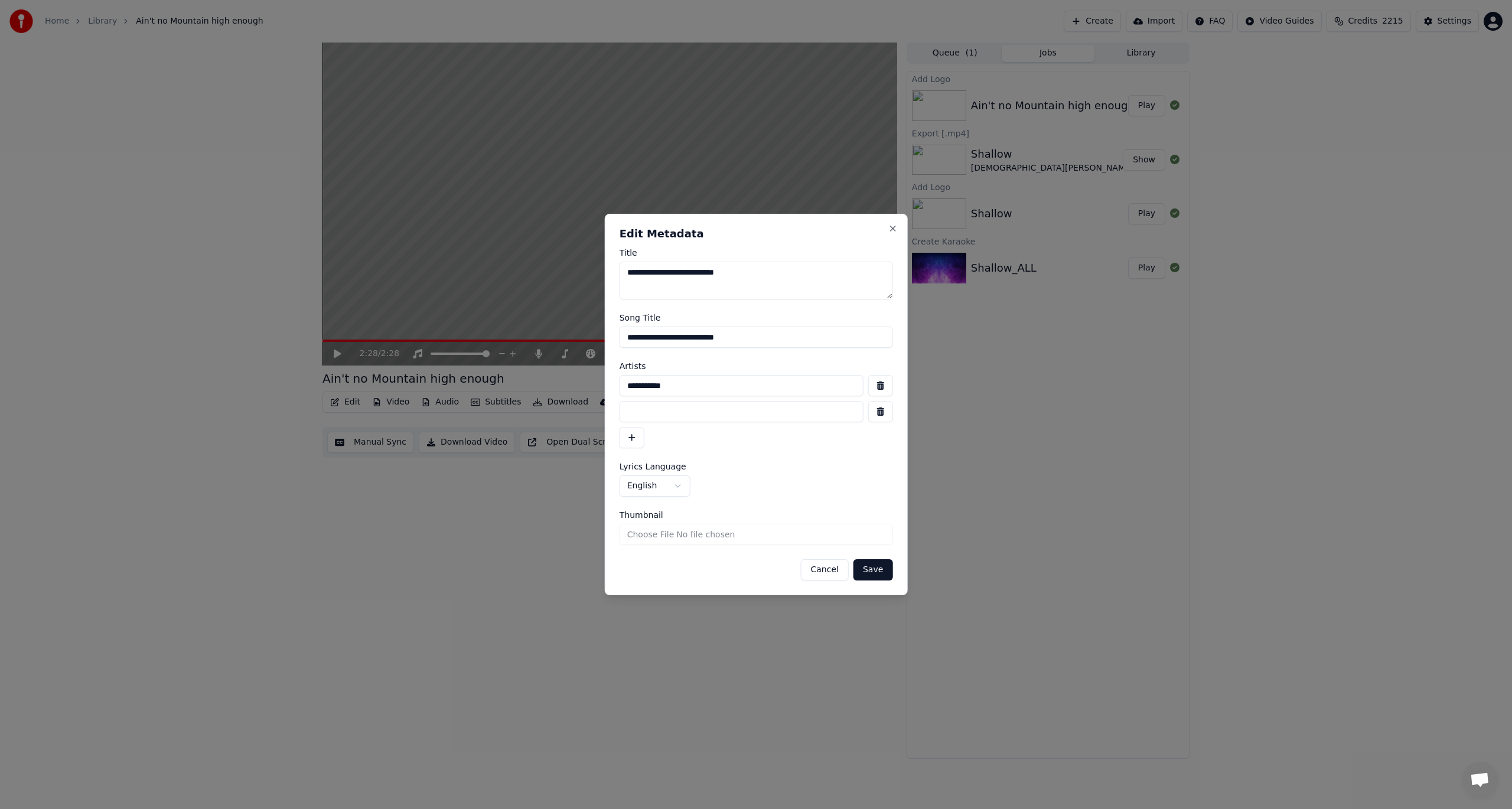
click at [643, 410] on input at bounding box center [742, 412] width 244 height 21
type input "**********"
click at [874, 572] on button "Save" at bounding box center [873, 570] width 39 height 21
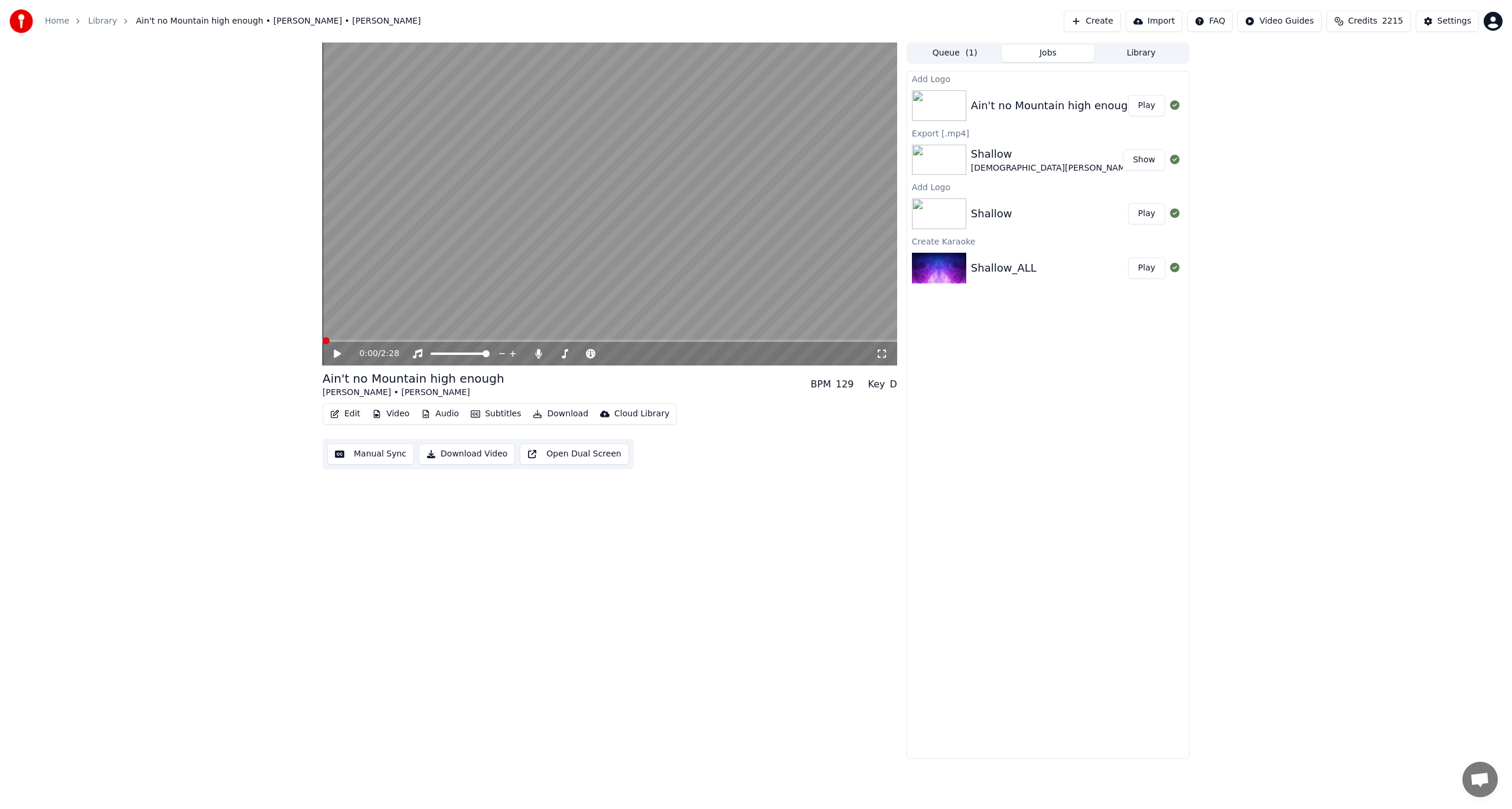
click at [336, 352] on icon at bounding box center [337, 353] width 7 height 8
click at [387, 408] on button "Video" at bounding box center [390, 414] width 47 height 17
click at [407, 517] on div "Add Logo" at bounding box center [409, 520] width 39 height 11
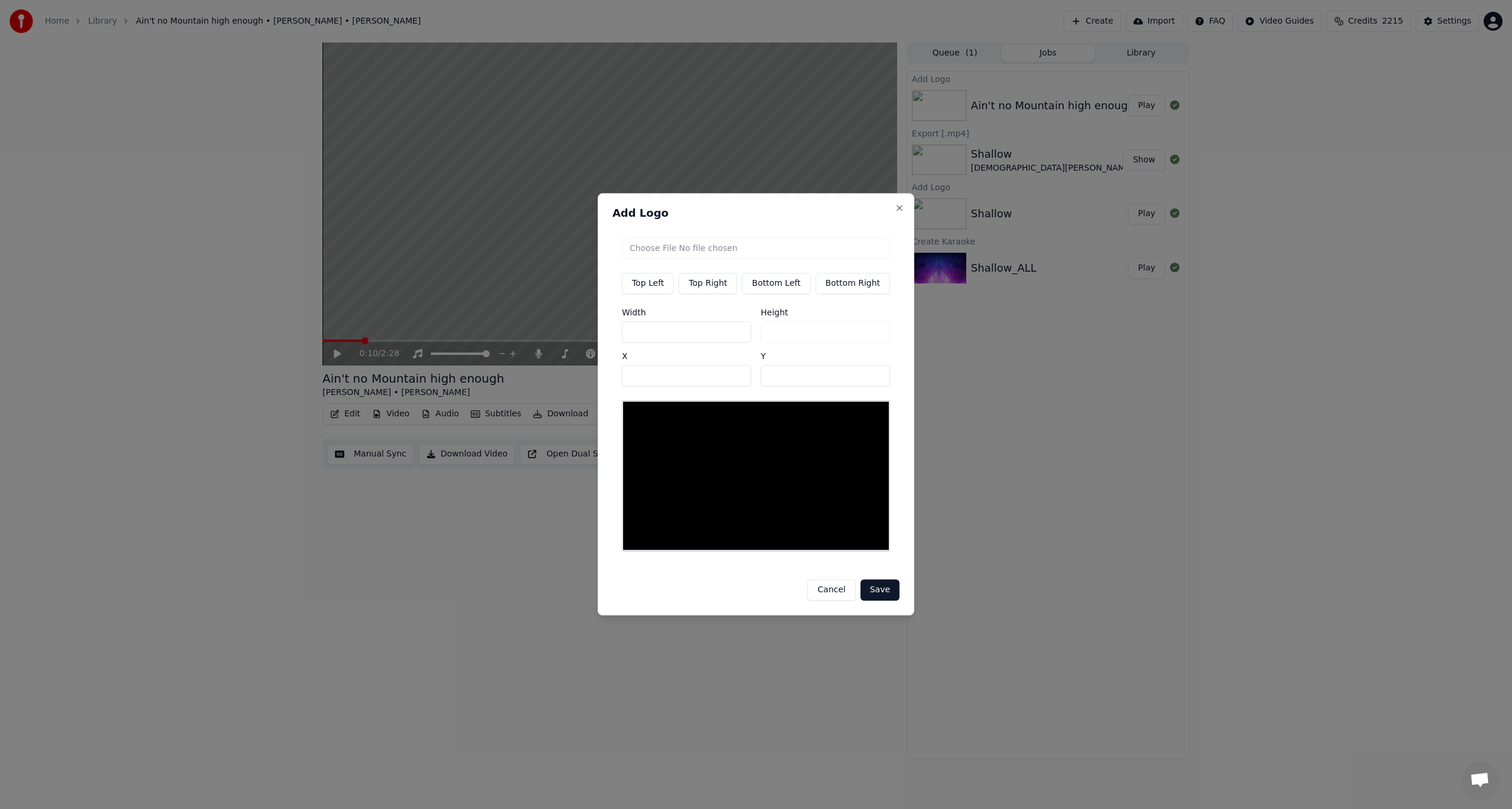
click at [659, 250] on input "file" at bounding box center [756, 248] width 268 height 21
type input "**********"
type input "***"
click at [667, 332] on input "***" at bounding box center [686, 332] width 129 height 21
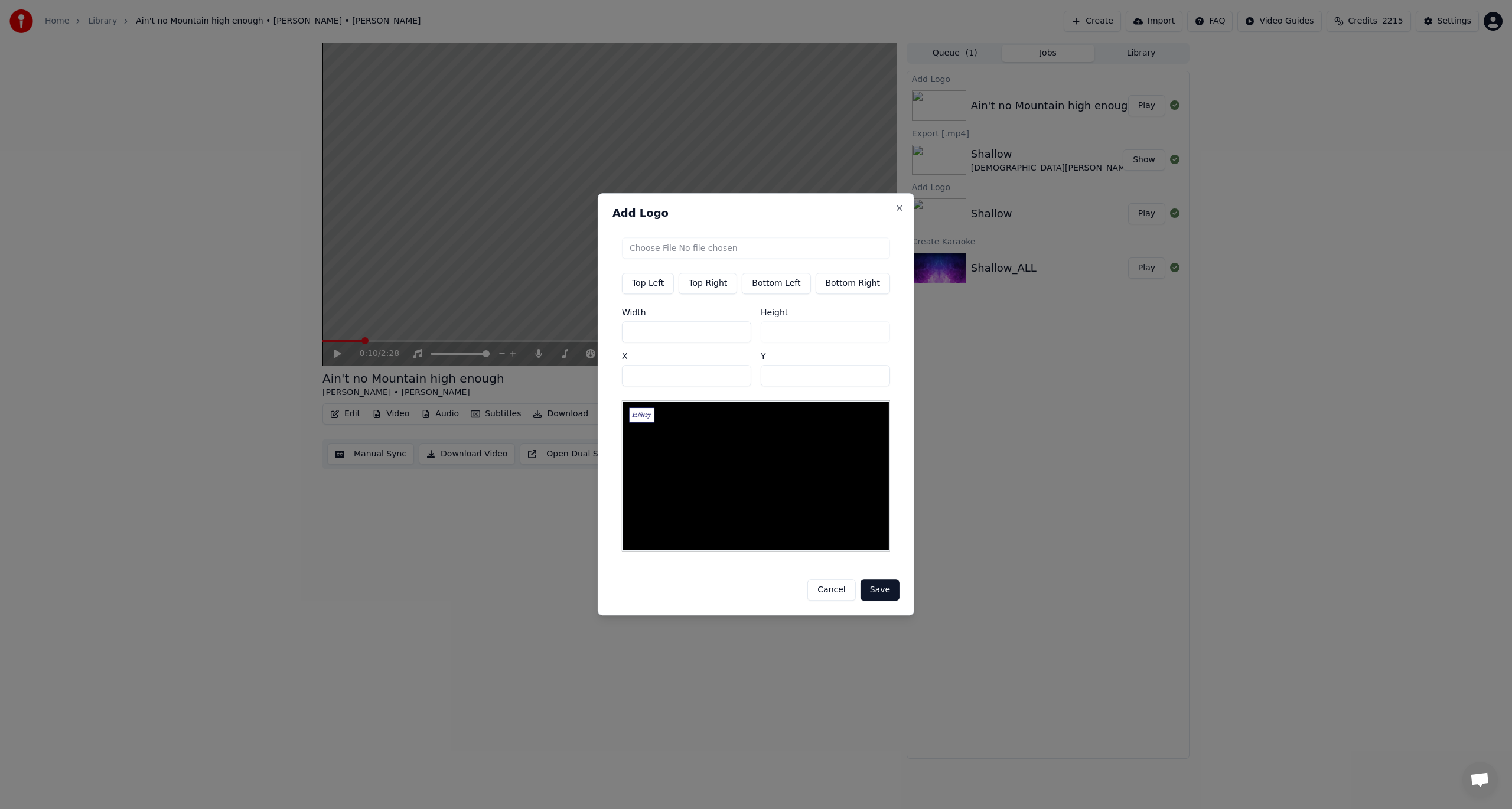
click at [667, 332] on input "***" at bounding box center [686, 332] width 129 height 21
type input "*"
type input "**"
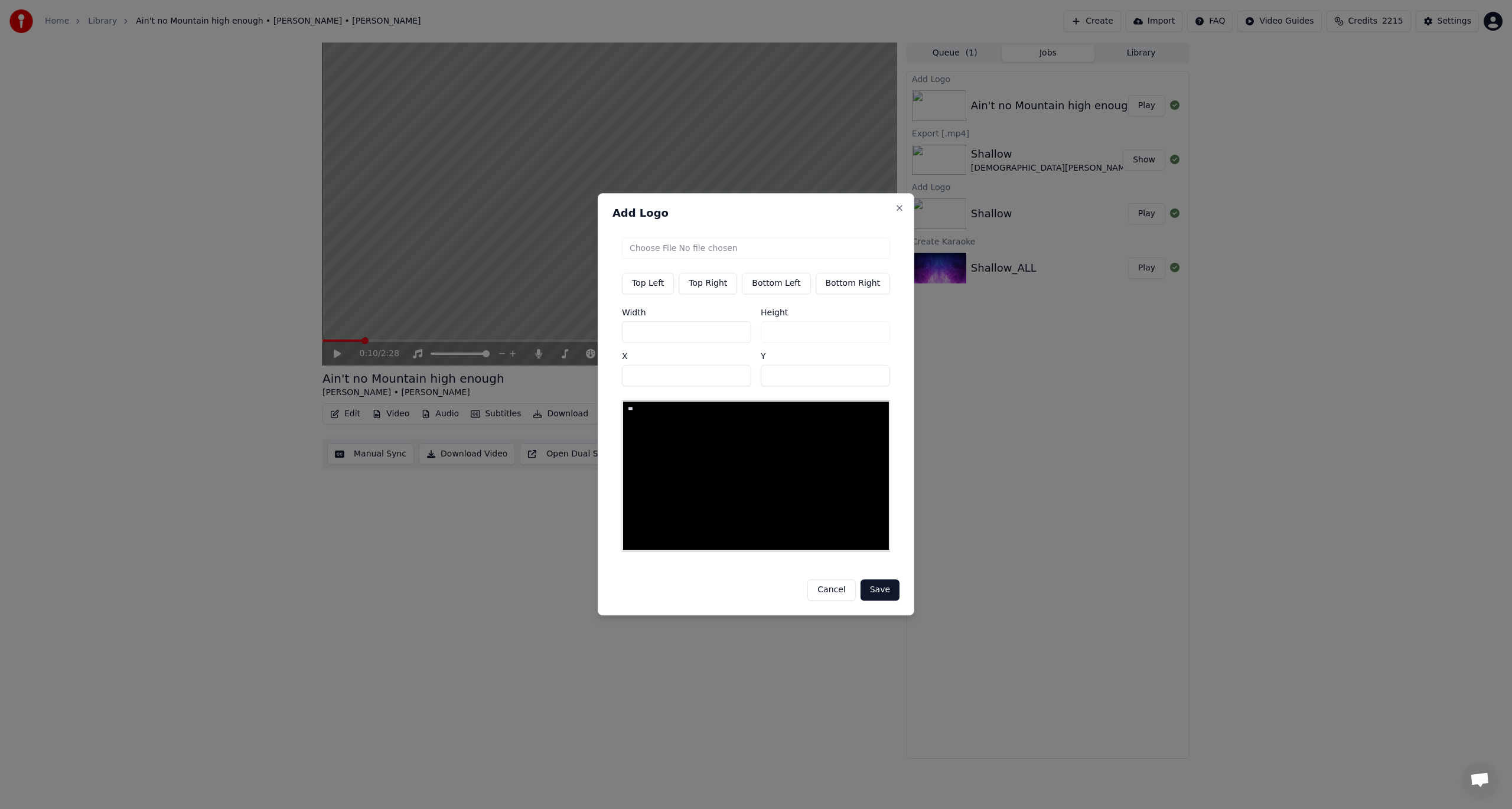
type input "***"
click at [874, 581] on button "Save" at bounding box center [880, 590] width 39 height 21
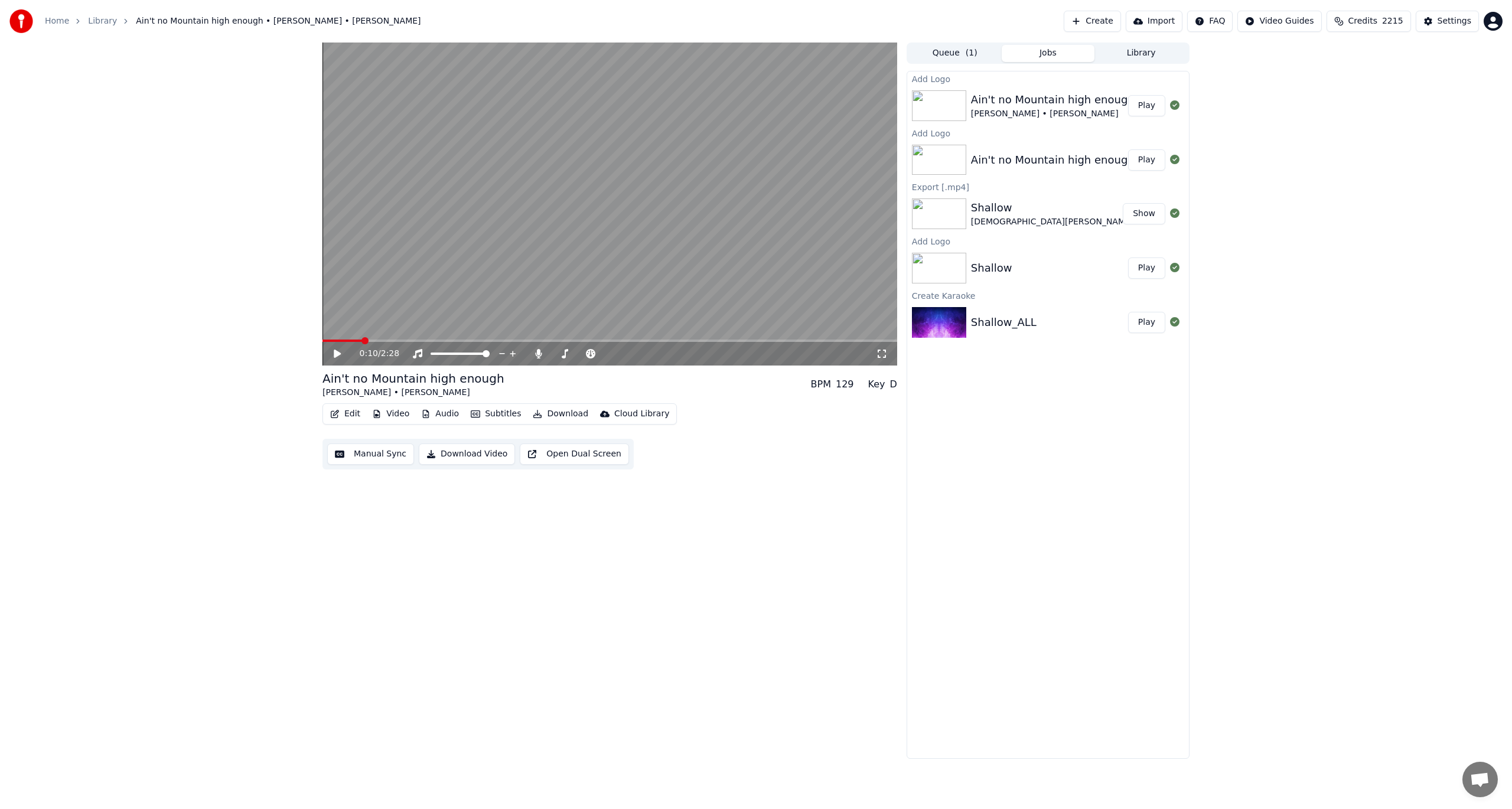
click at [988, 100] on div "Ain't no Mountain high enough" at bounding box center [1053, 99] width 163 height 17
click at [1133, 100] on button "Play" at bounding box center [1147, 105] width 37 height 21
click at [338, 351] on icon at bounding box center [346, 353] width 28 height 10
click at [538, 349] on span at bounding box center [539, 346] width 6 height 6
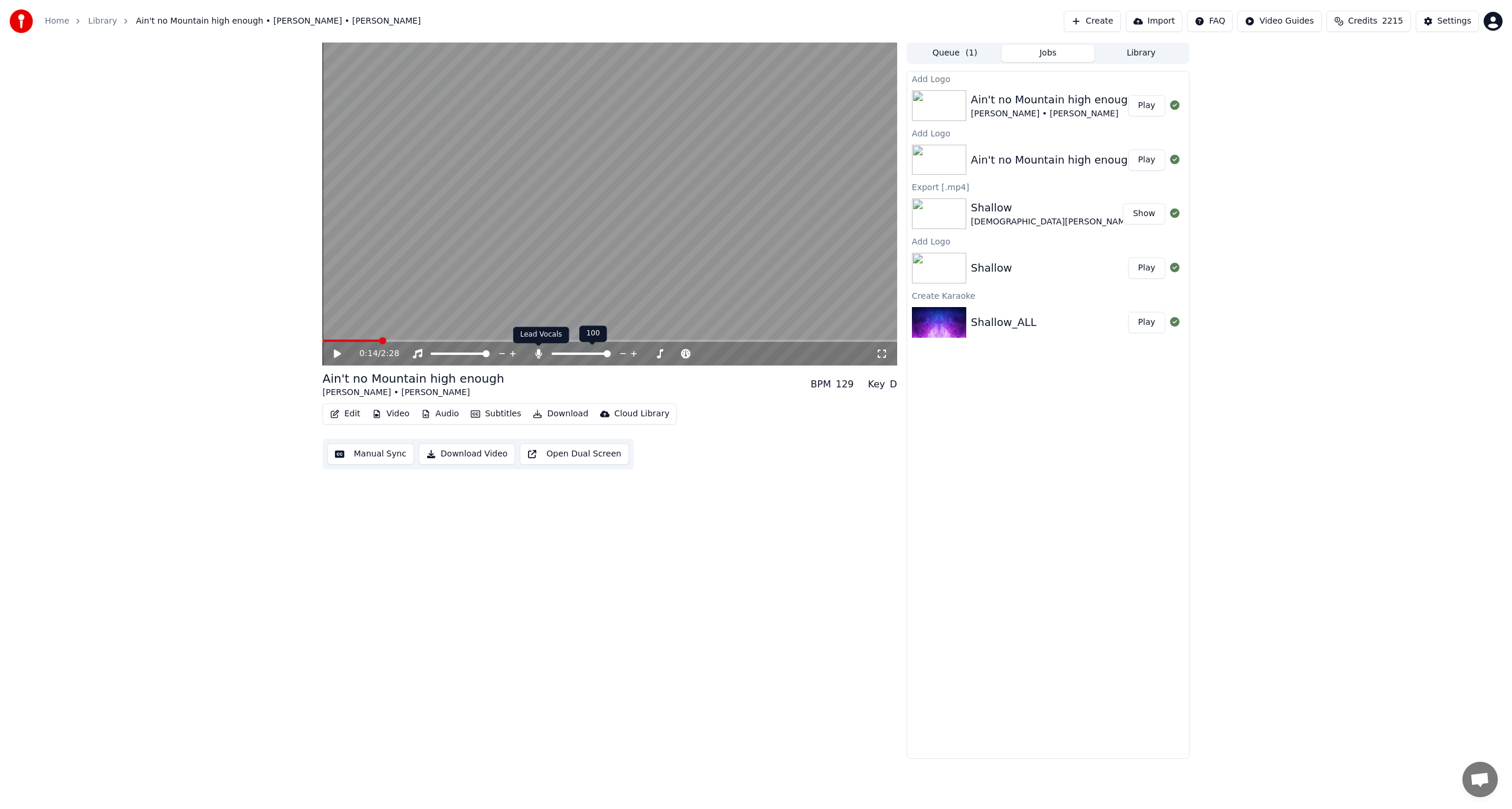
click at [535, 352] on icon at bounding box center [539, 353] width 11 height 10
click at [336, 352] on icon at bounding box center [337, 353] width 7 height 8
click at [536, 349] on span at bounding box center [539, 346] width 6 height 6
click at [537, 349] on icon at bounding box center [539, 353] width 11 height 10
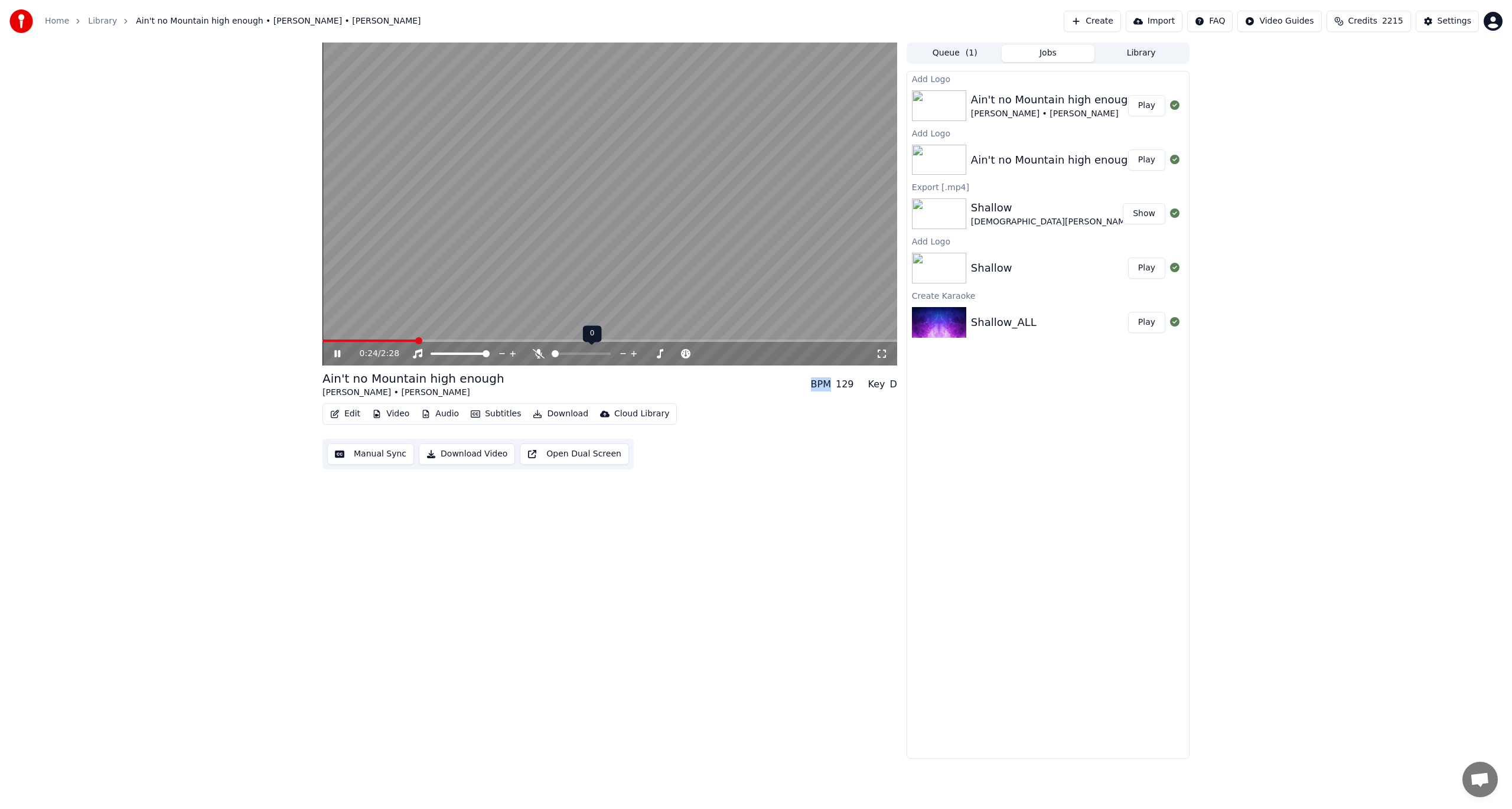
click at [537, 349] on icon at bounding box center [539, 353] width 11 height 10
click at [770, 567] on div "0:33 / 2:28 Ain't no Mountain high enough [PERSON_NAME] • [PERSON_NAME] BPM 129…" at bounding box center [610, 401] width 575 height 717
click at [336, 352] on icon at bounding box center [337, 354] width 6 height 7
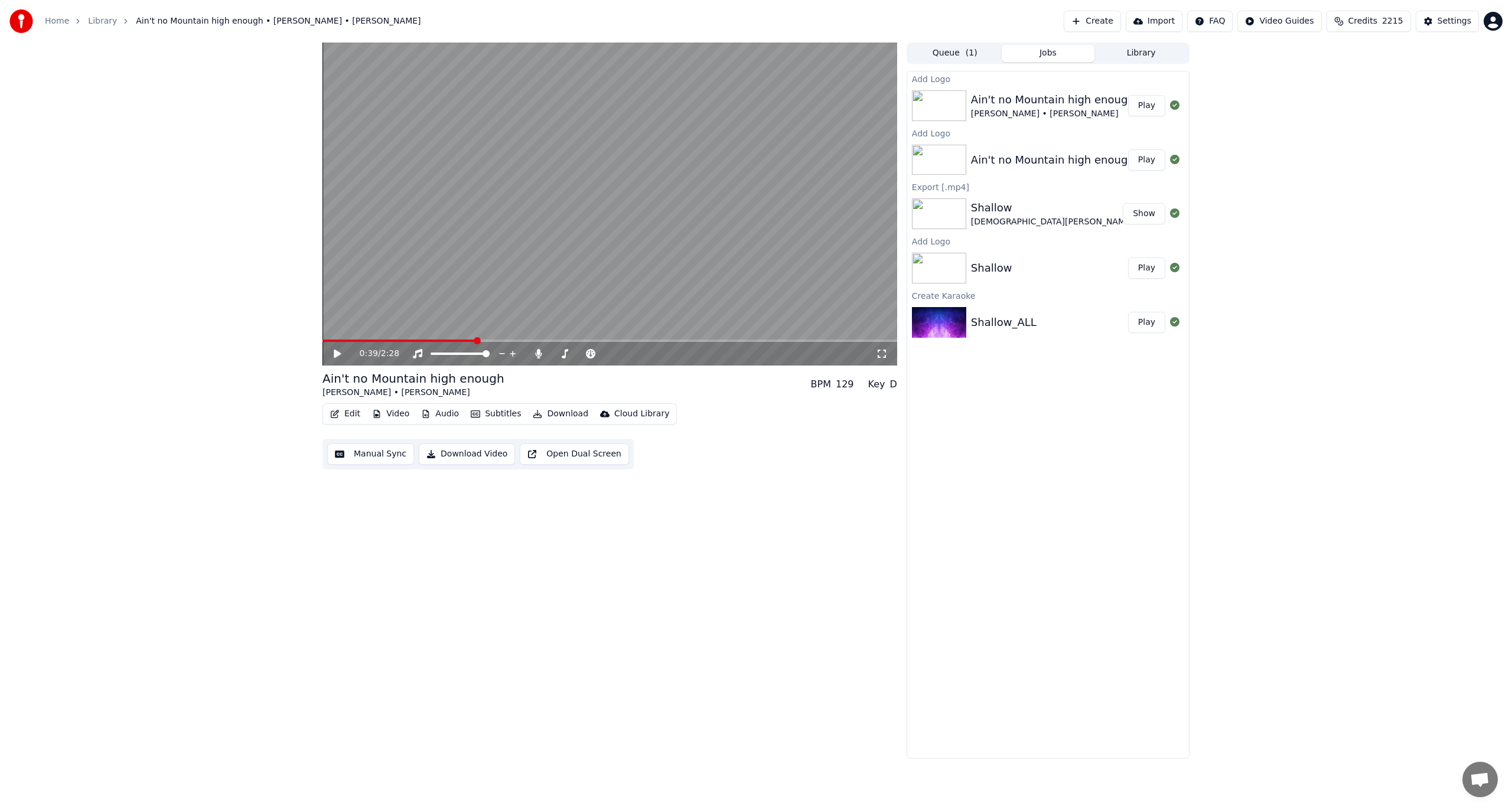
click at [476, 453] on button "Download Video" at bounding box center [467, 454] width 97 height 21
